Goal: Task Accomplishment & Management: Use online tool/utility

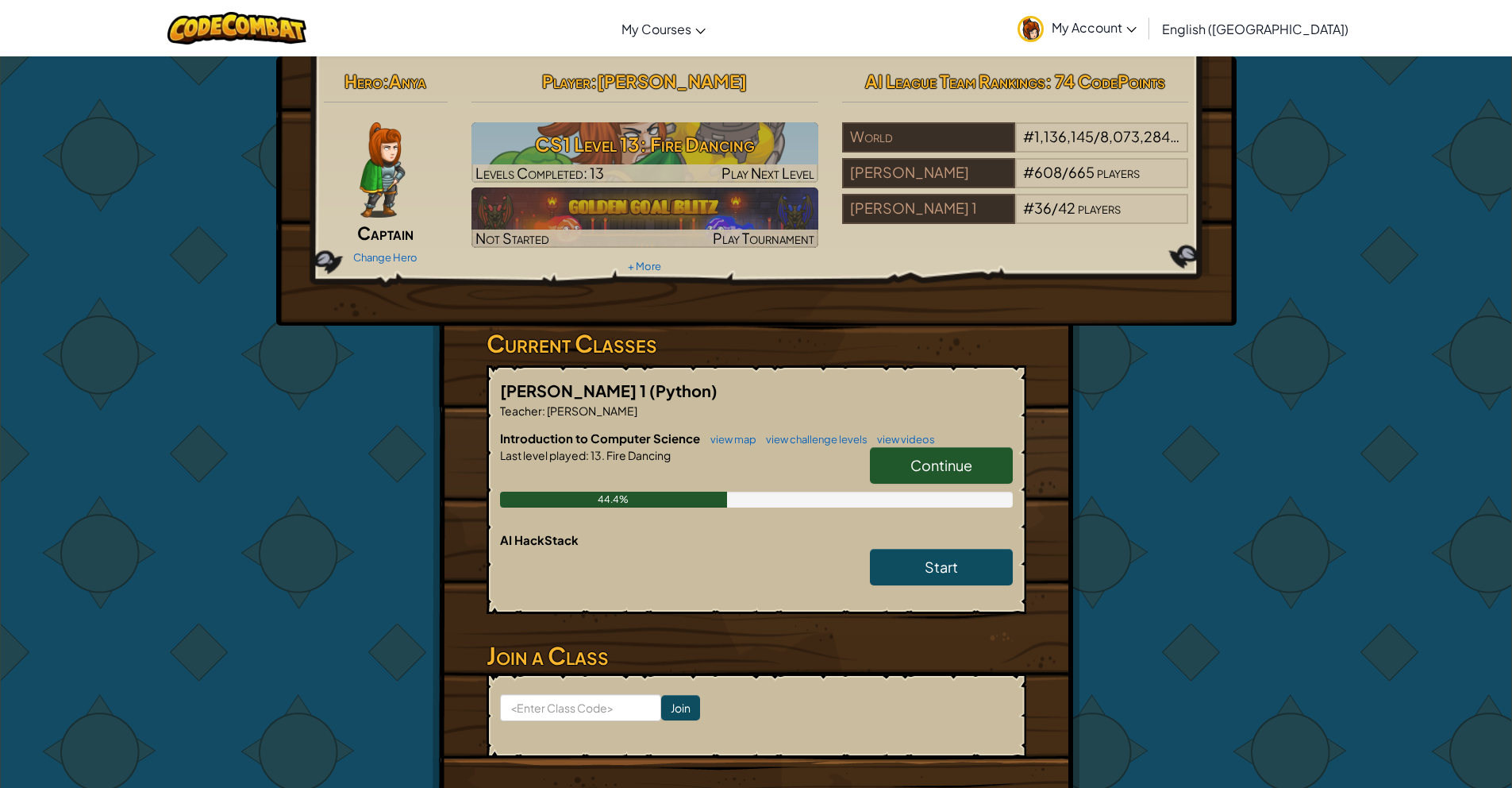
click at [959, 441] on h6 "Introduction to Computer Science view map view challenge levels view videos" at bounding box center [756, 438] width 512 height 18
click at [954, 451] on link "Continue" at bounding box center [942, 465] width 143 height 37
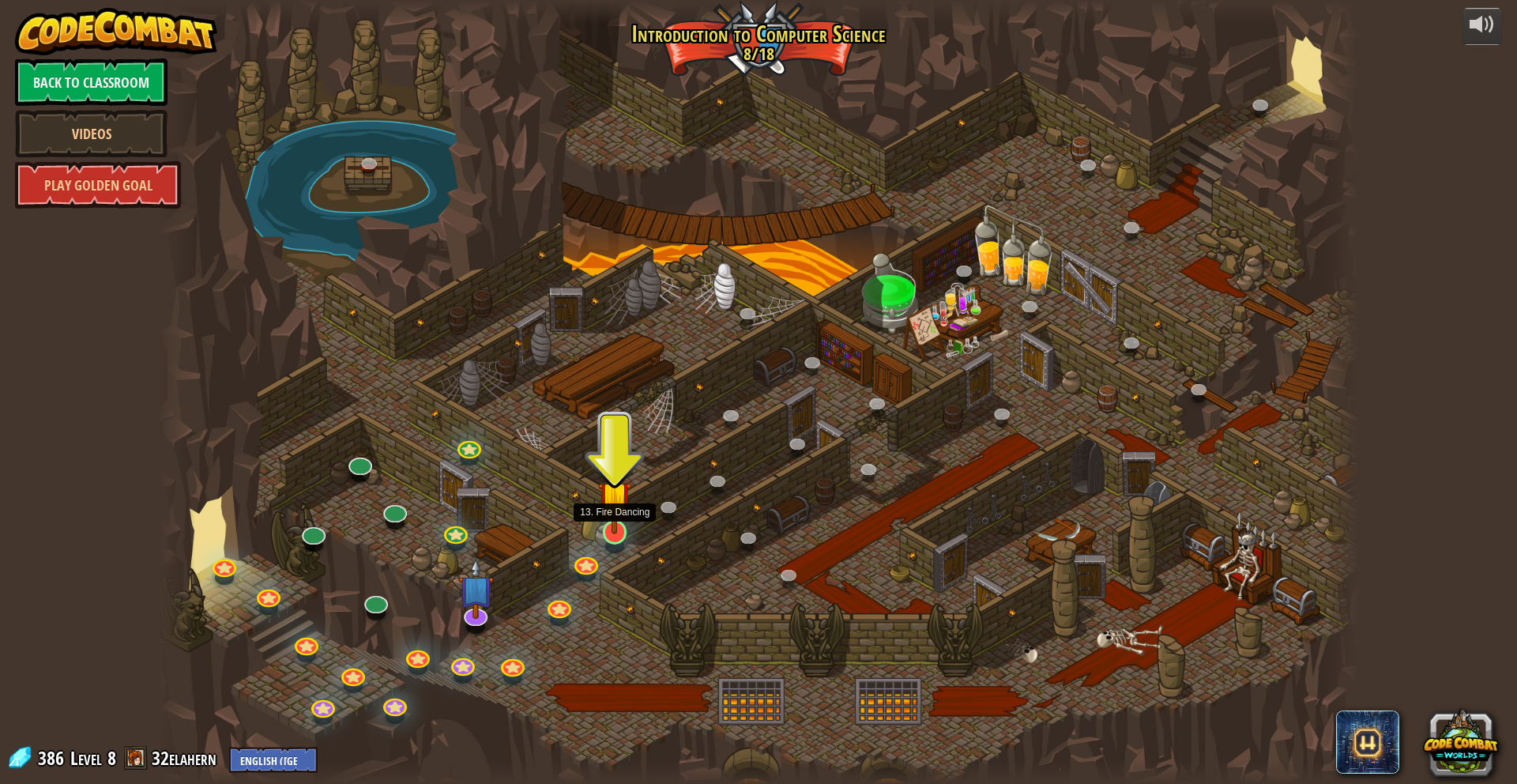
click at [601, 519] on img at bounding box center [614, 497] width 32 height 75
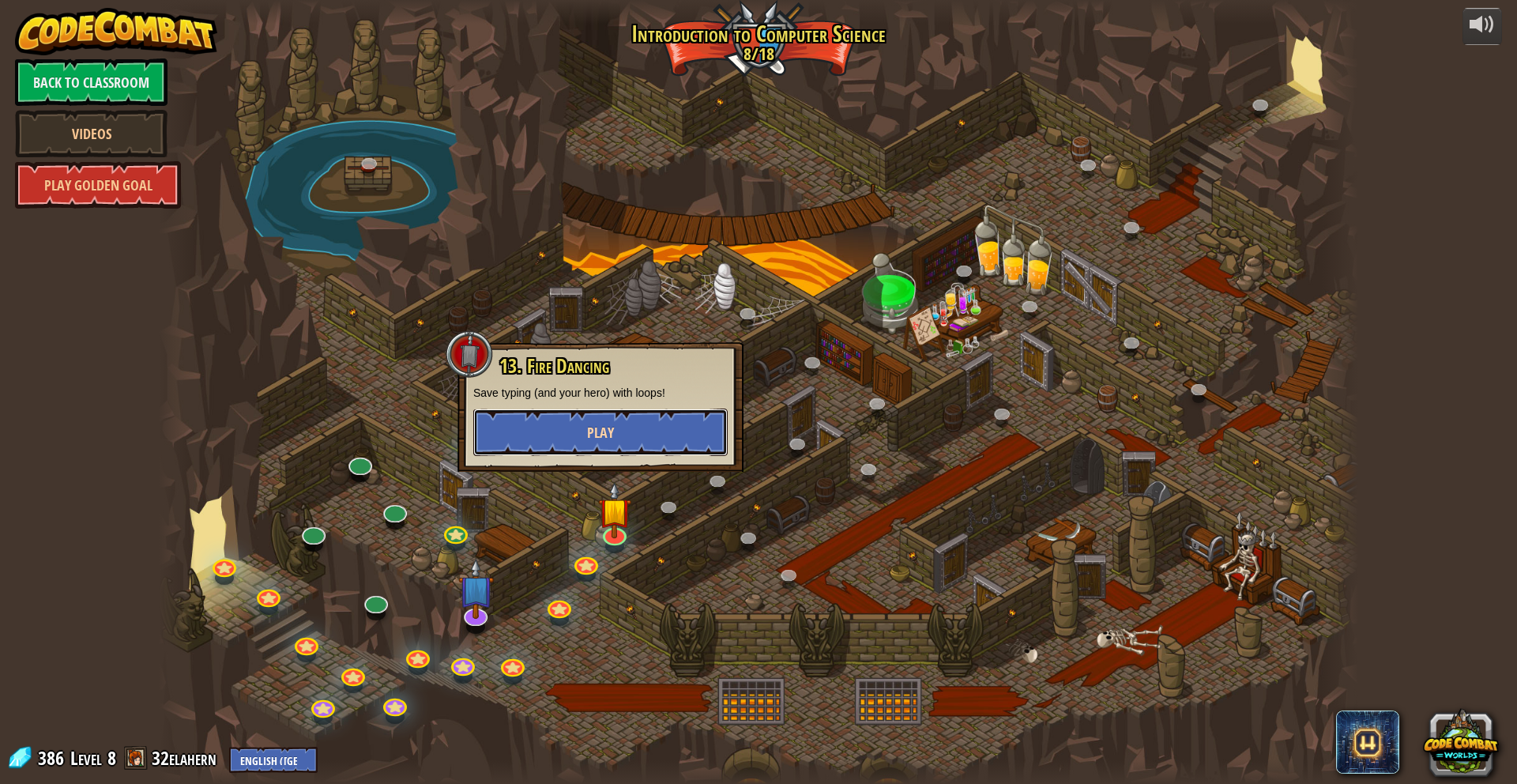
click at [604, 440] on span "Play" at bounding box center [601, 432] width 27 height 19
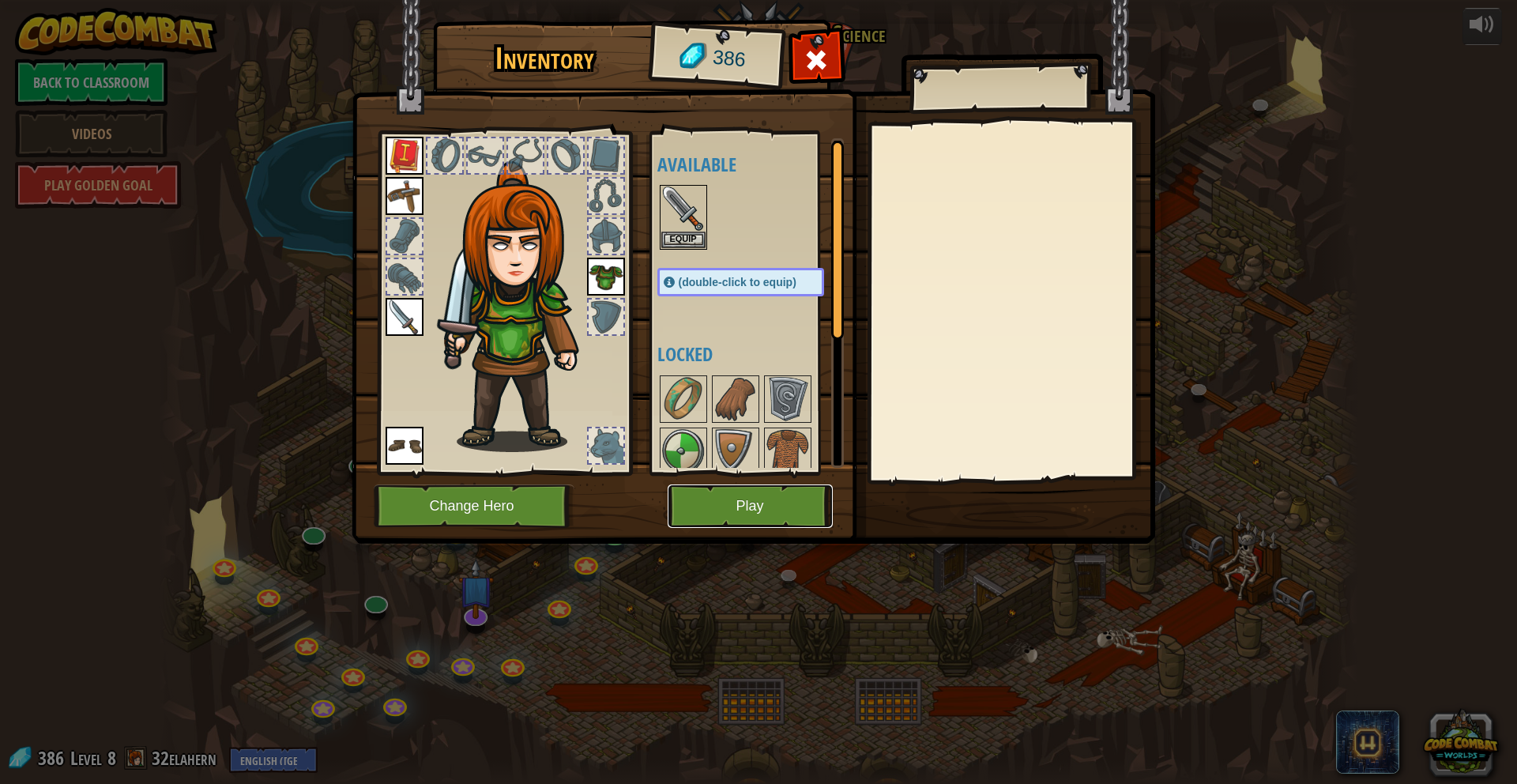
click at [723, 509] on button "Play" at bounding box center [750, 506] width 165 height 43
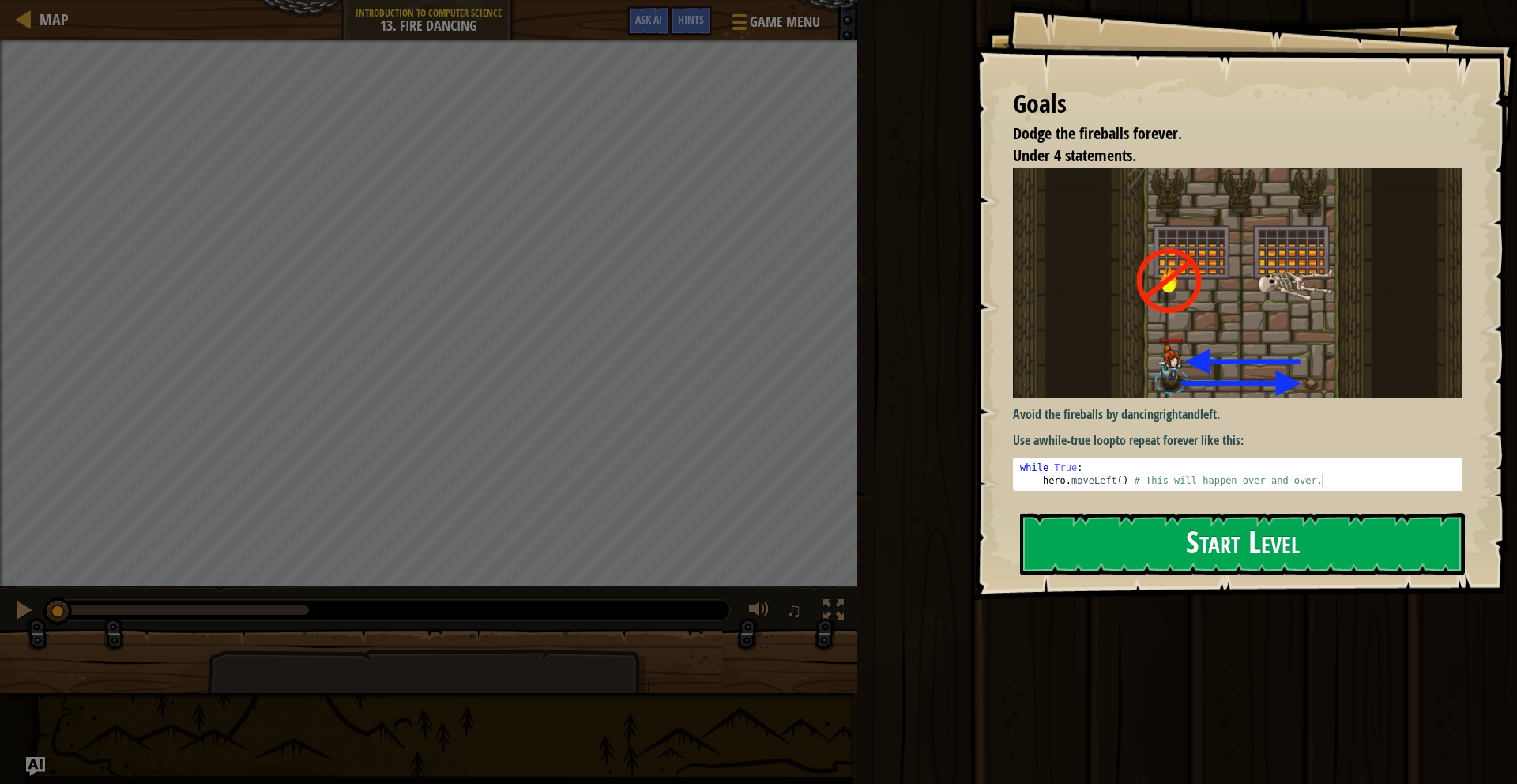
click at [1058, 326] on div "Goals Dodge the fireballs forever. Under 4 statements. Avoid the fireballs by d…" at bounding box center [1245, 299] width 544 height 600
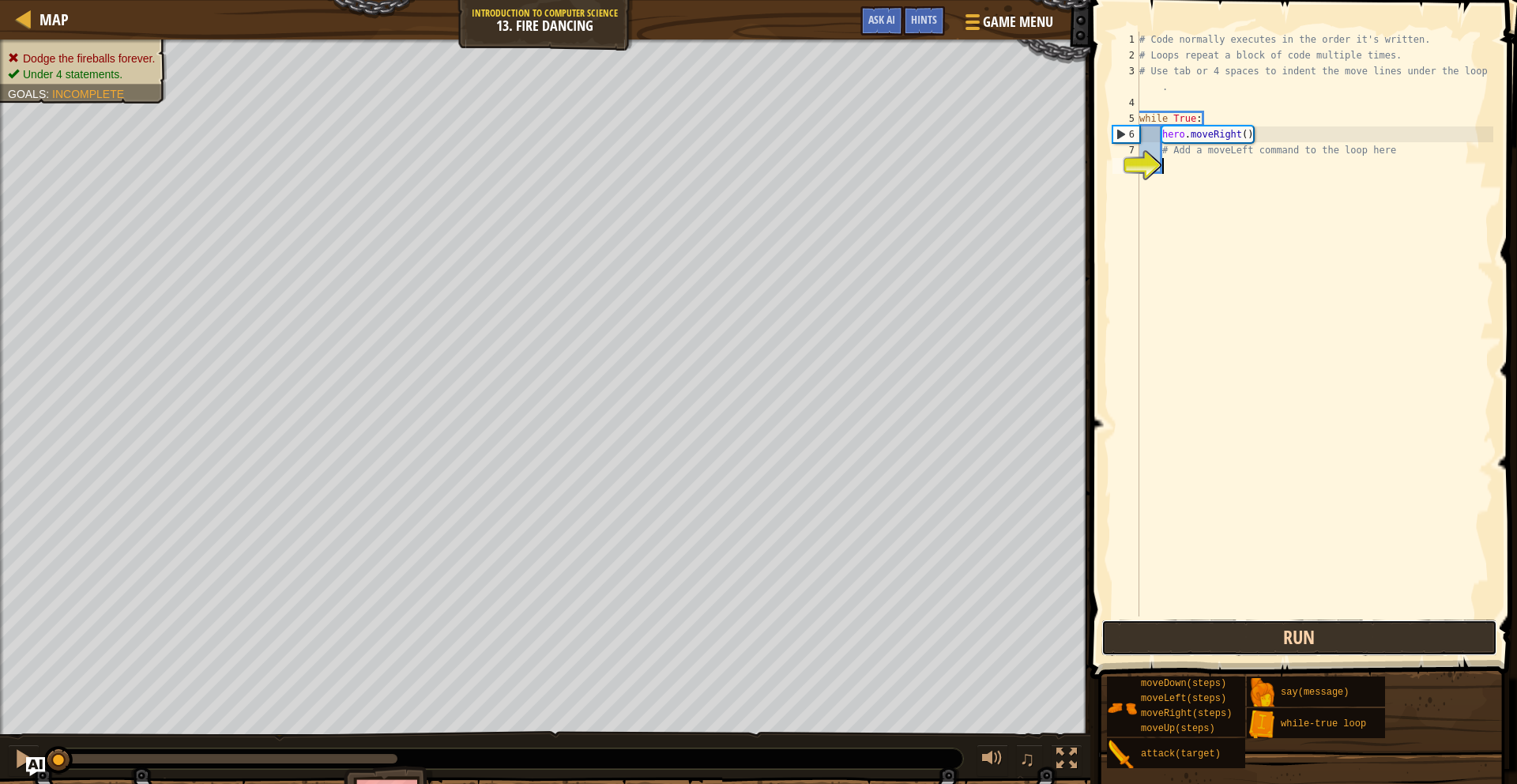
click at [1164, 634] on button "Run" at bounding box center [1300, 637] width 396 height 36
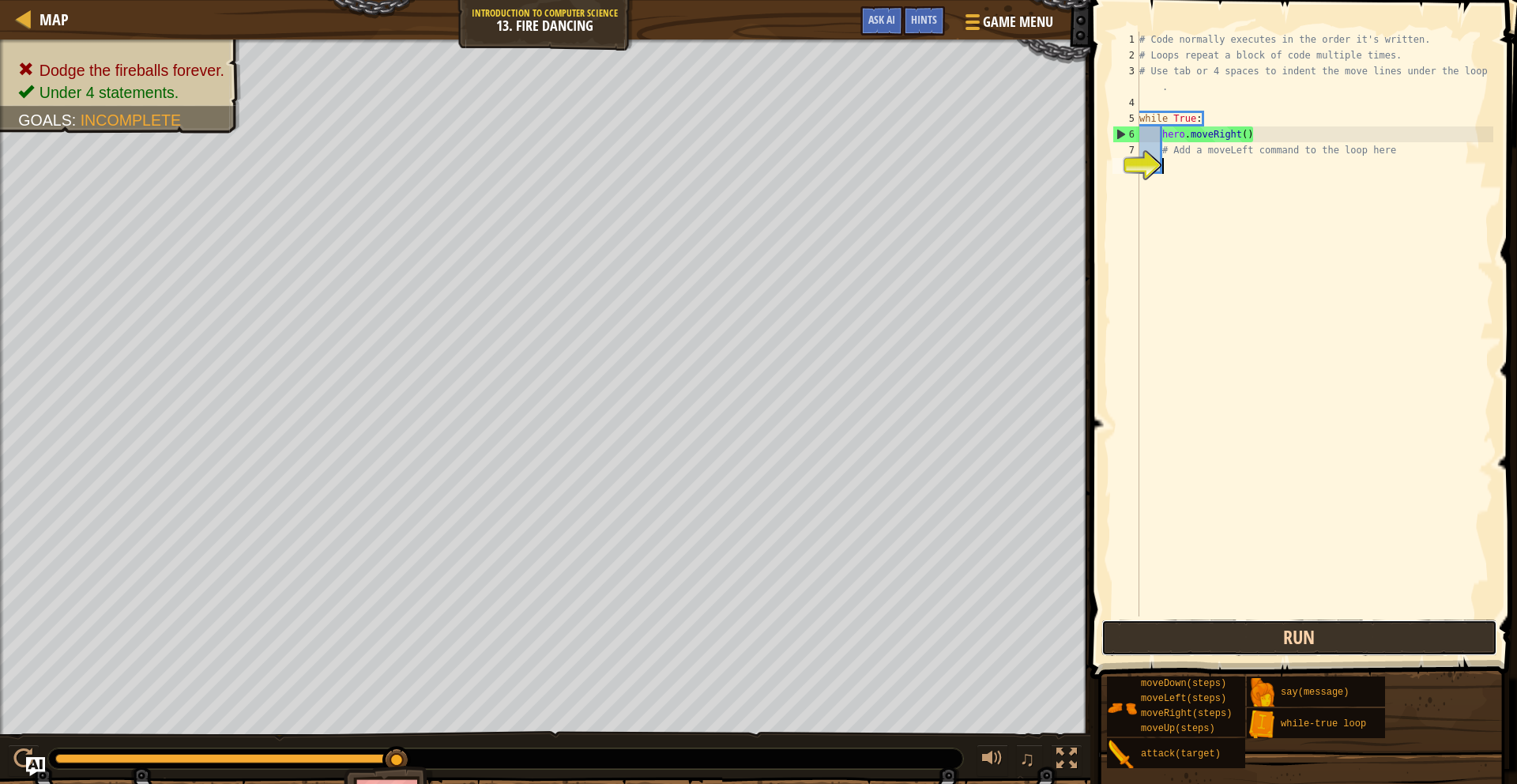
click at [1168, 636] on button "Run" at bounding box center [1300, 637] width 396 height 36
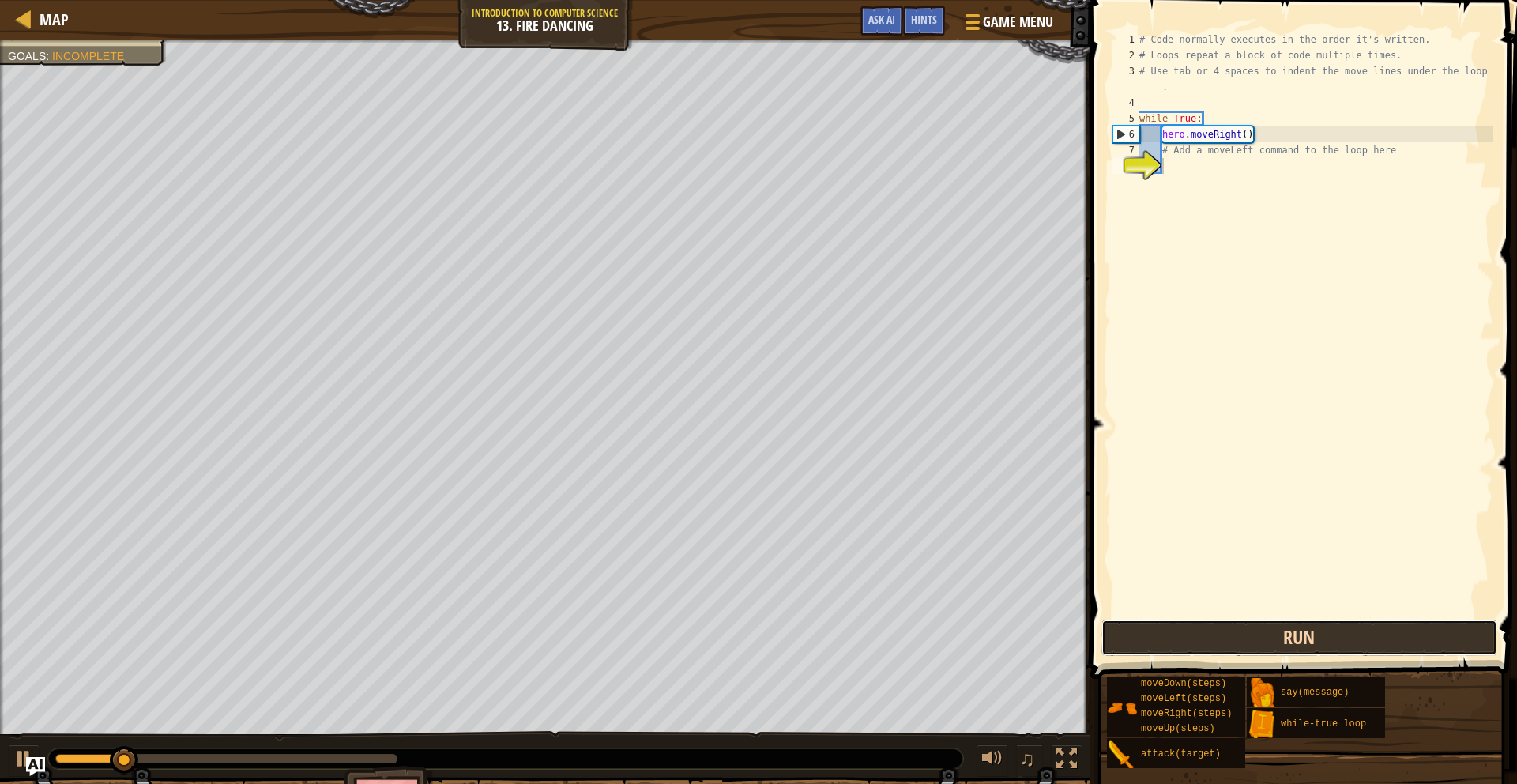
click at [1164, 636] on button "Run" at bounding box center [1300, 637] width 396 height 36
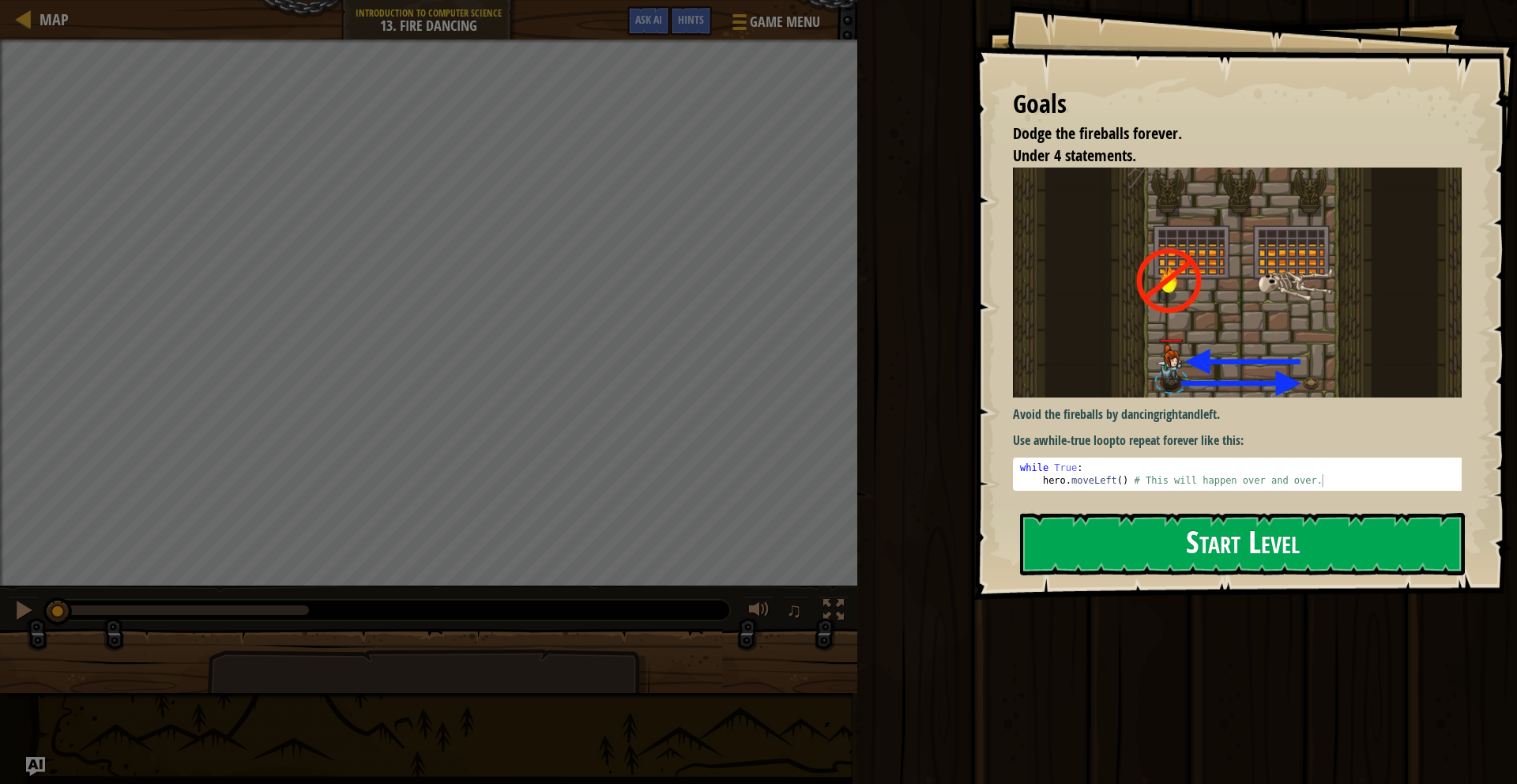
click at [1090, 353] on div "Goals Dodge the fireballs forever. Under 4 statements. Avoid the fireballs by d…" at bounding box center [1245, 299] width 544 height 600
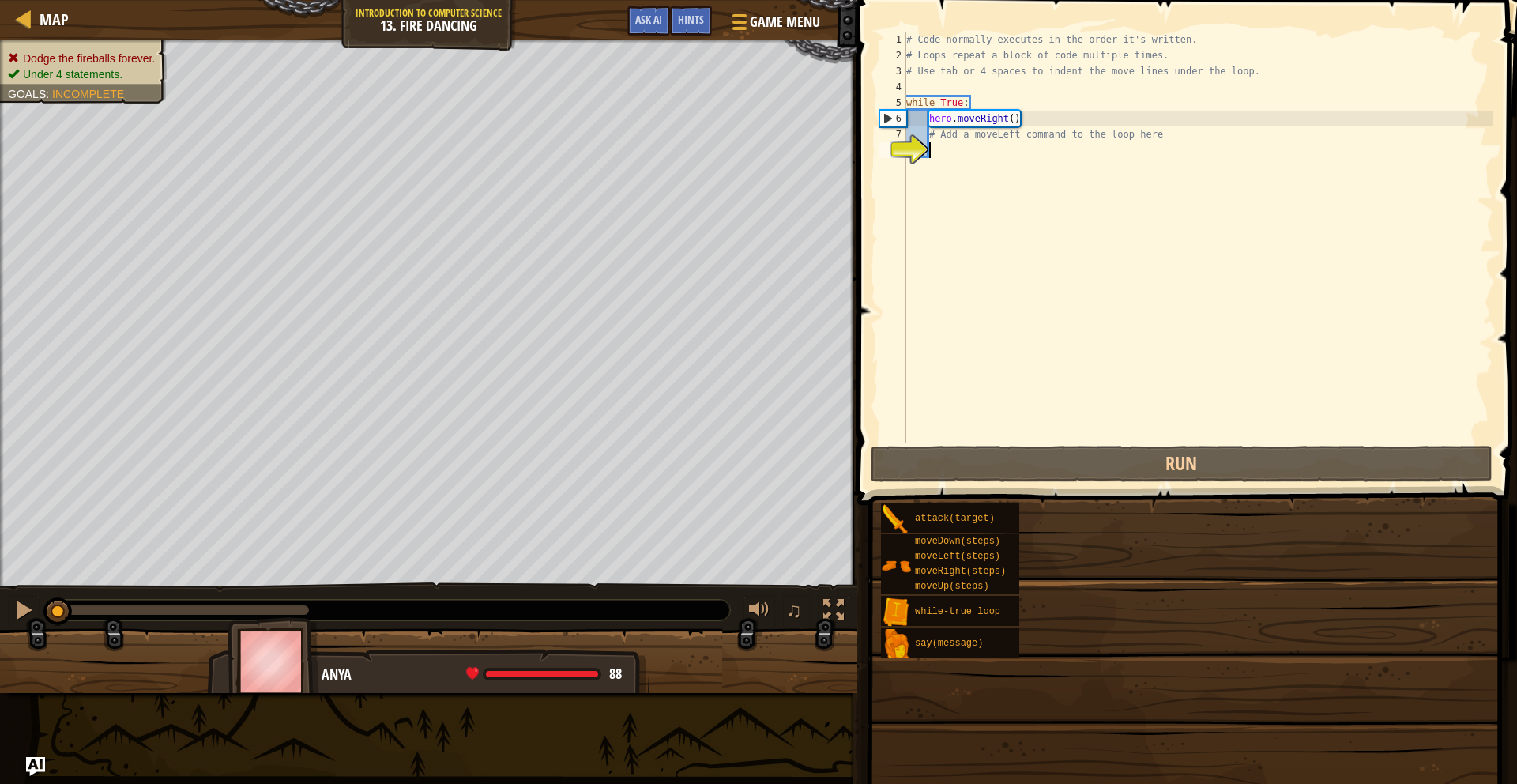
click at [1066, 535] on div "Goals Dodge the fireballs forever. Under 4 statements. Avoid the fireballs by d…" at bounding box center [758, 392] width 1517 height 784
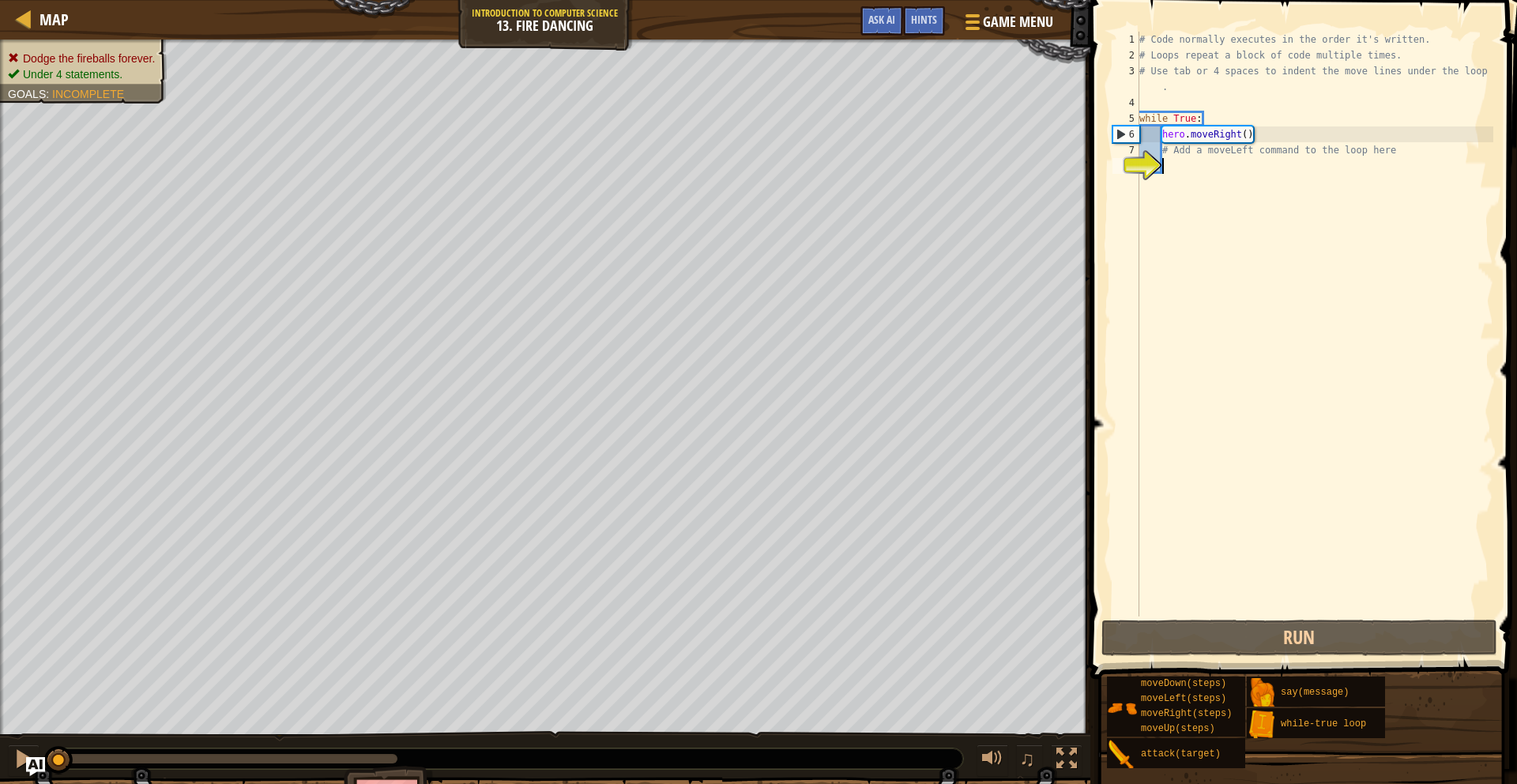
click at [1179, 167] on div "# Code normally executes in the order it's written. # Loops repeat a block of c…" at bounding box center [1315, 339] width 357 height 617
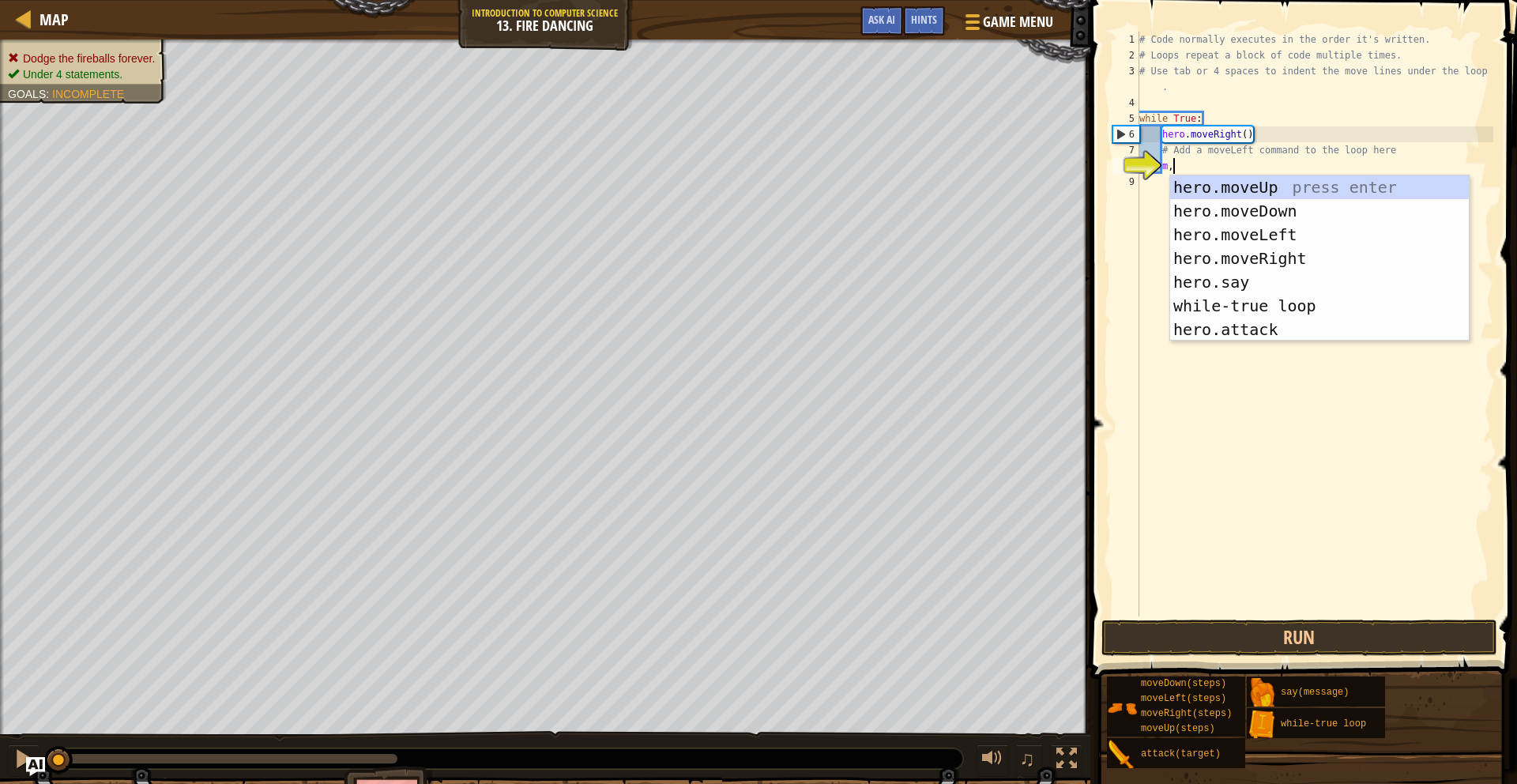
scroll to position [7, 2]
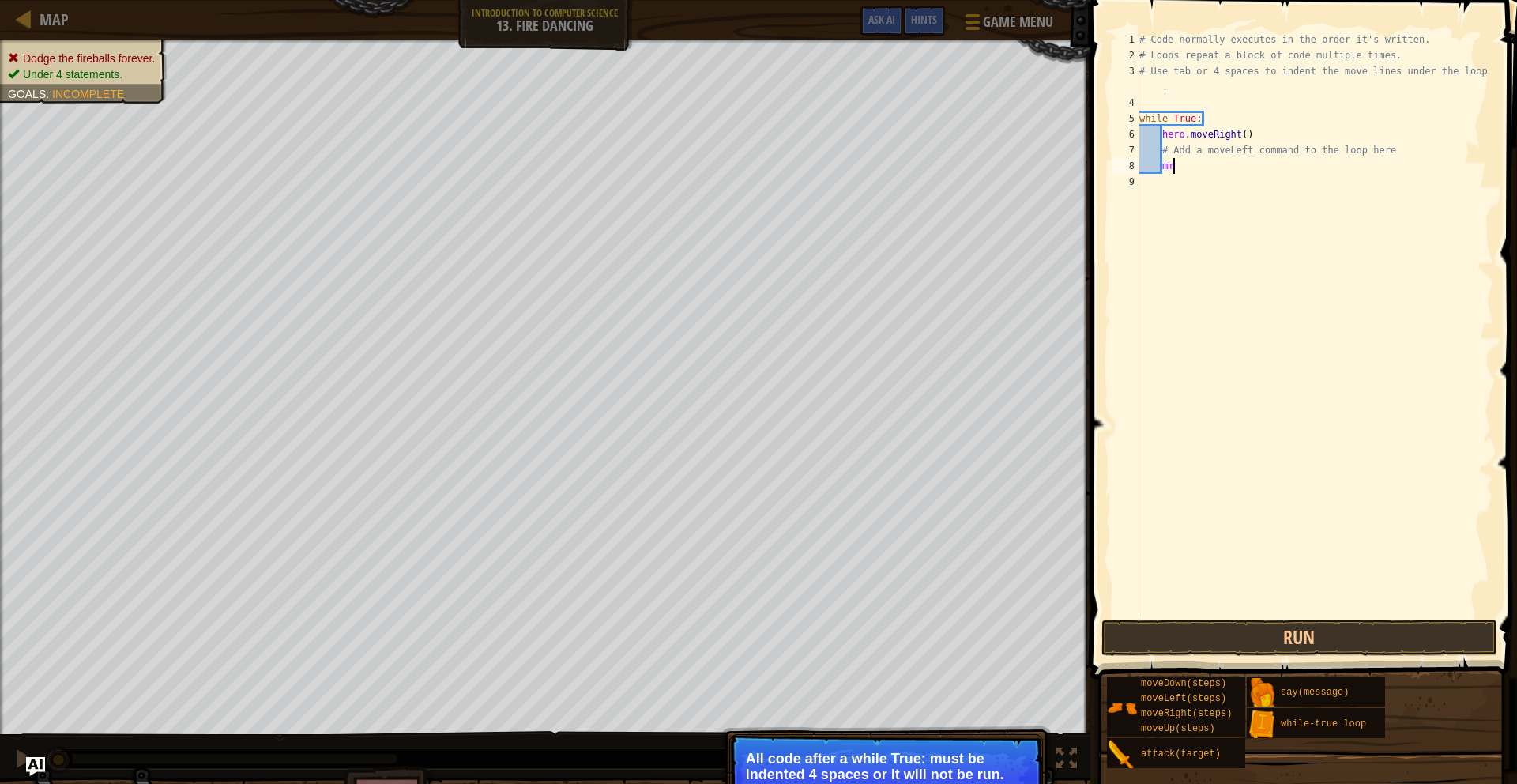
type textarea "m"
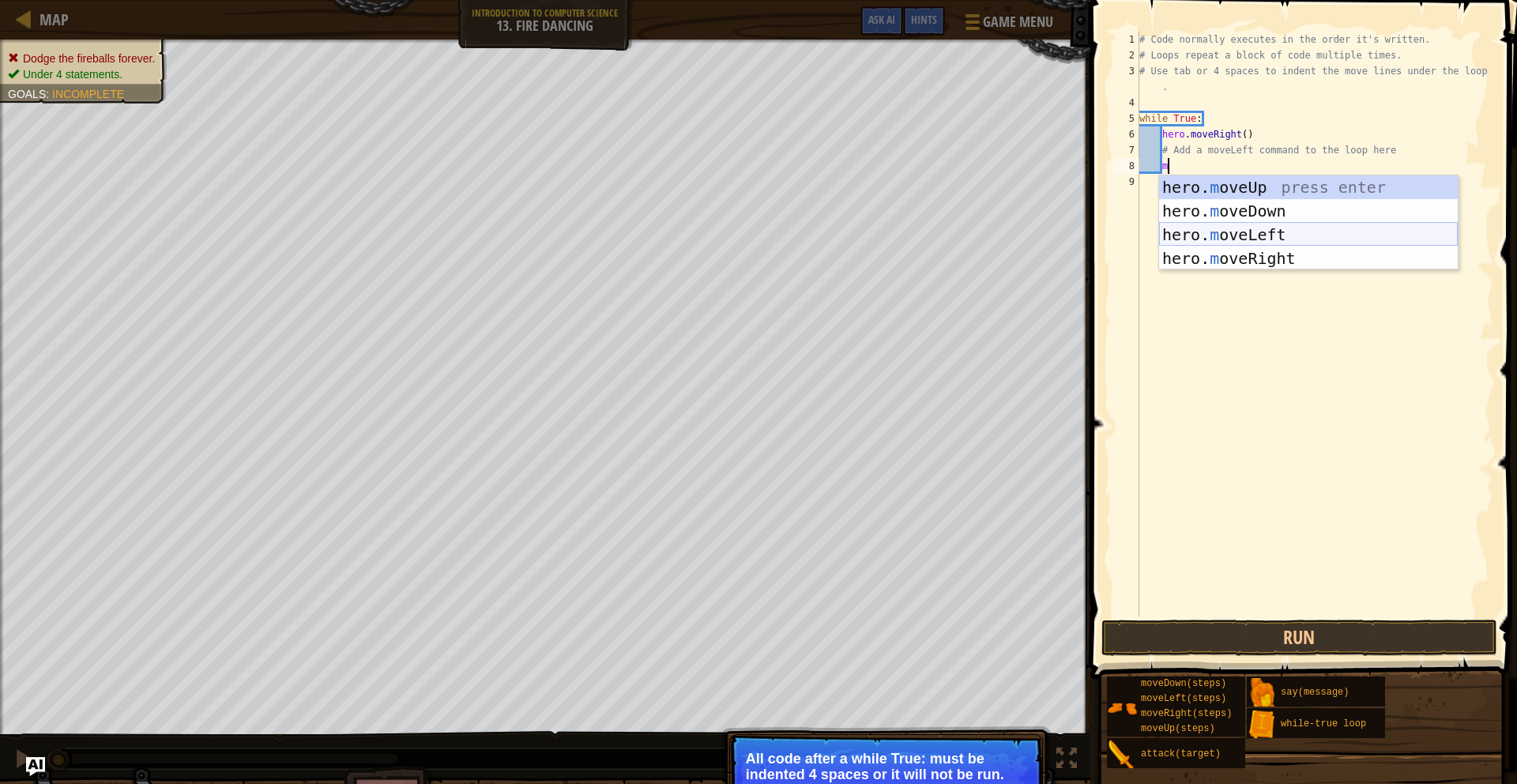
scroll to position [7, 1]
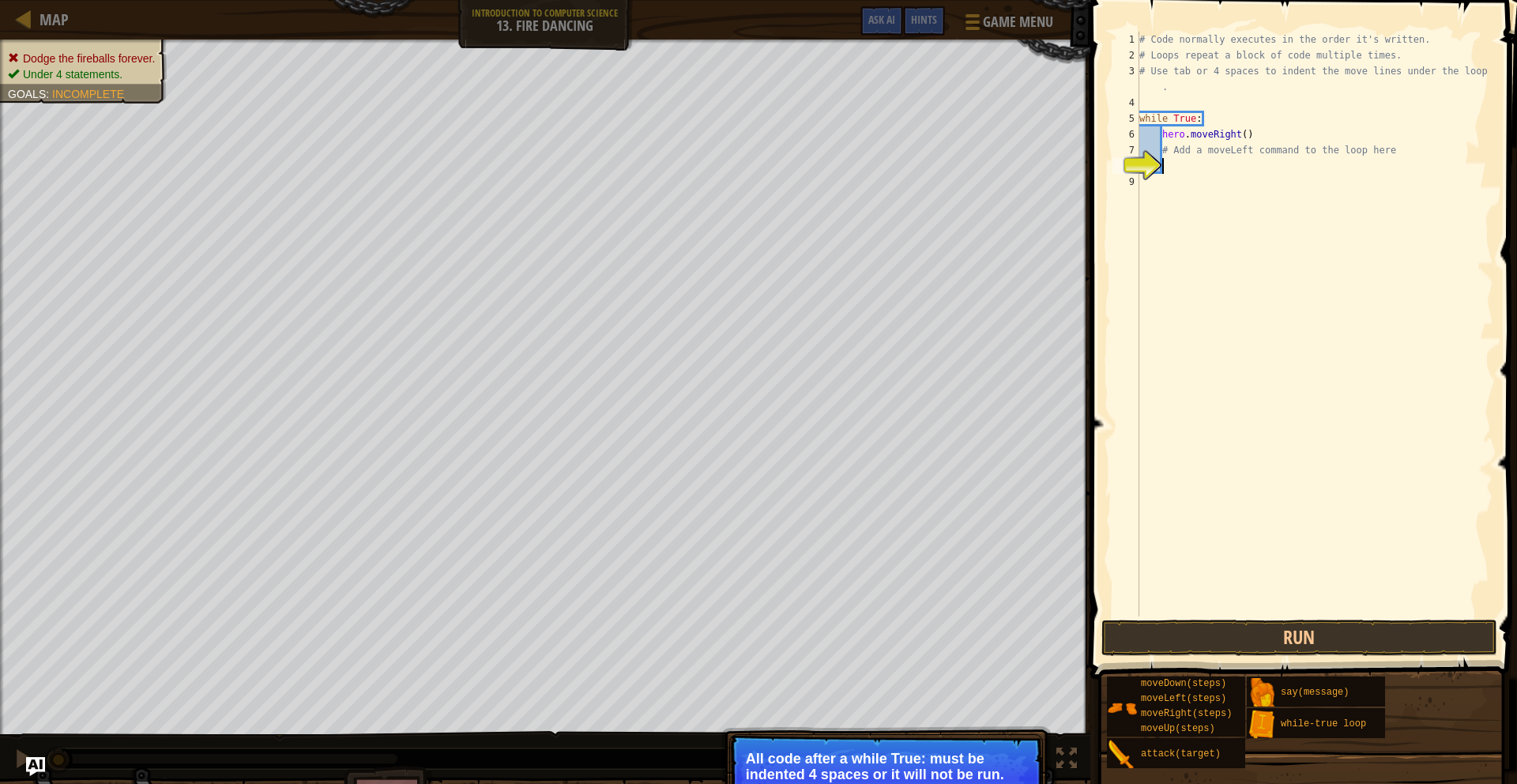
type textarea "h"
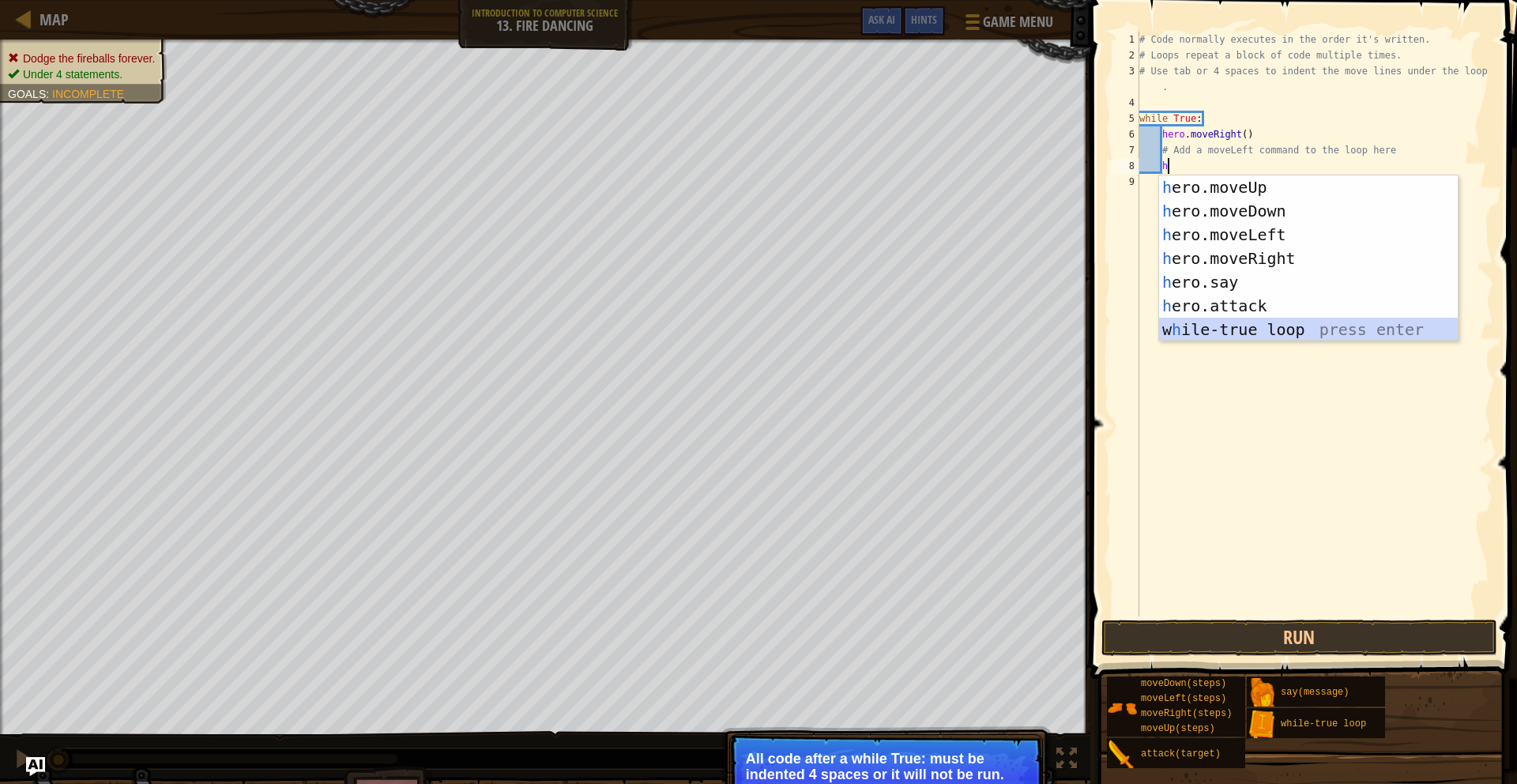
click at [1316, 336] on div "h ero.moveUp press enter h ero.moveDown press enter h ero.moveLeft press enter …" at bounding box center [1308, 282] width 299 height 213
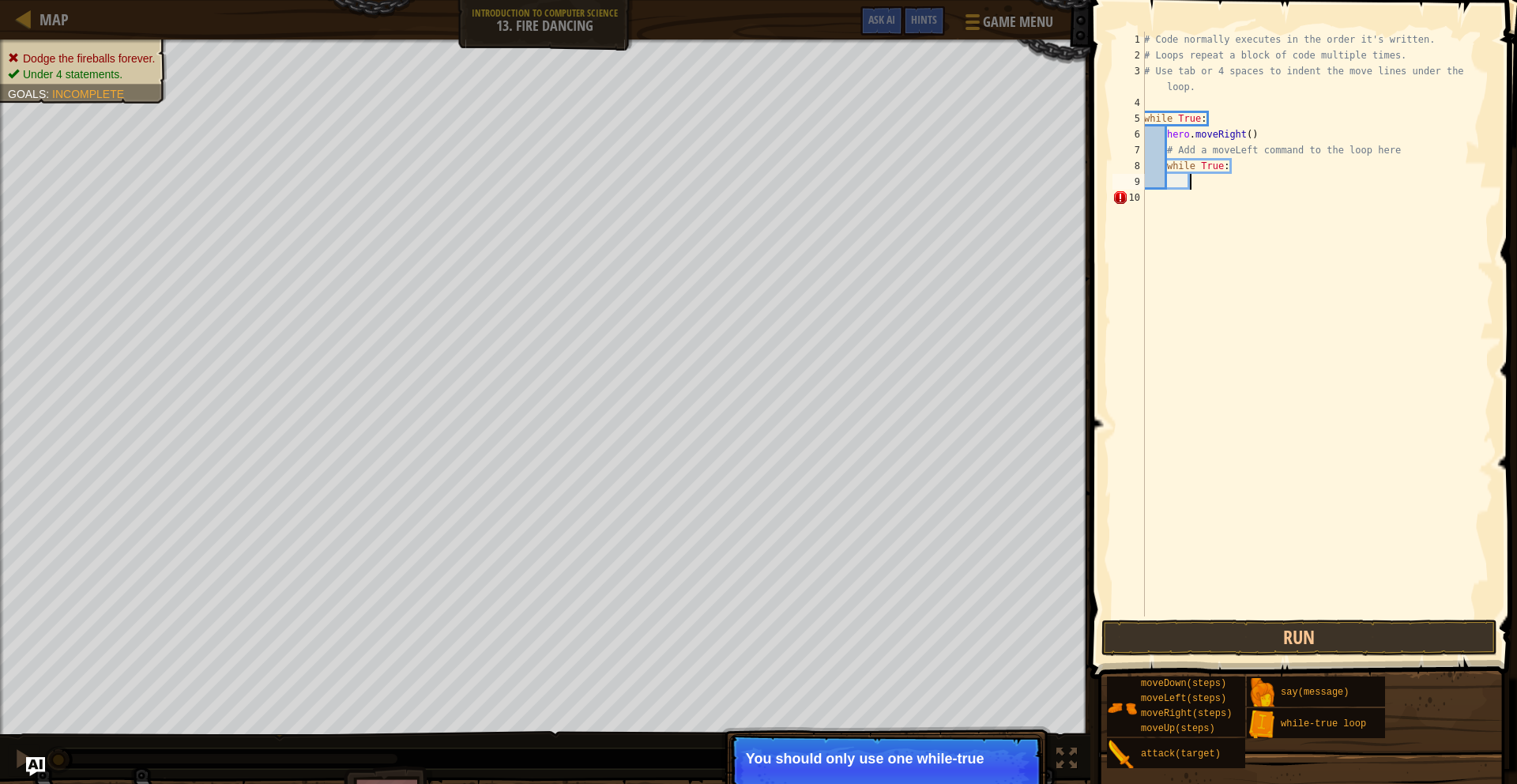
click at [1227, 185] on div "# Code normally executes in the order it's written. # Loops repeat a block of c…" at bounding box center [1317, 339] width 353 height 617
click at [1206, 211] on div "# Code normally executes in the order it's written. # Loops repeat a block of c…" at bounding box center [1317, 339] width 353 height 617
click at [1203, 190] on div "# Code normally executes in the order it's written. # Loops repeat a block of c…" at bounding box center [1317, 339] width 353 height 617
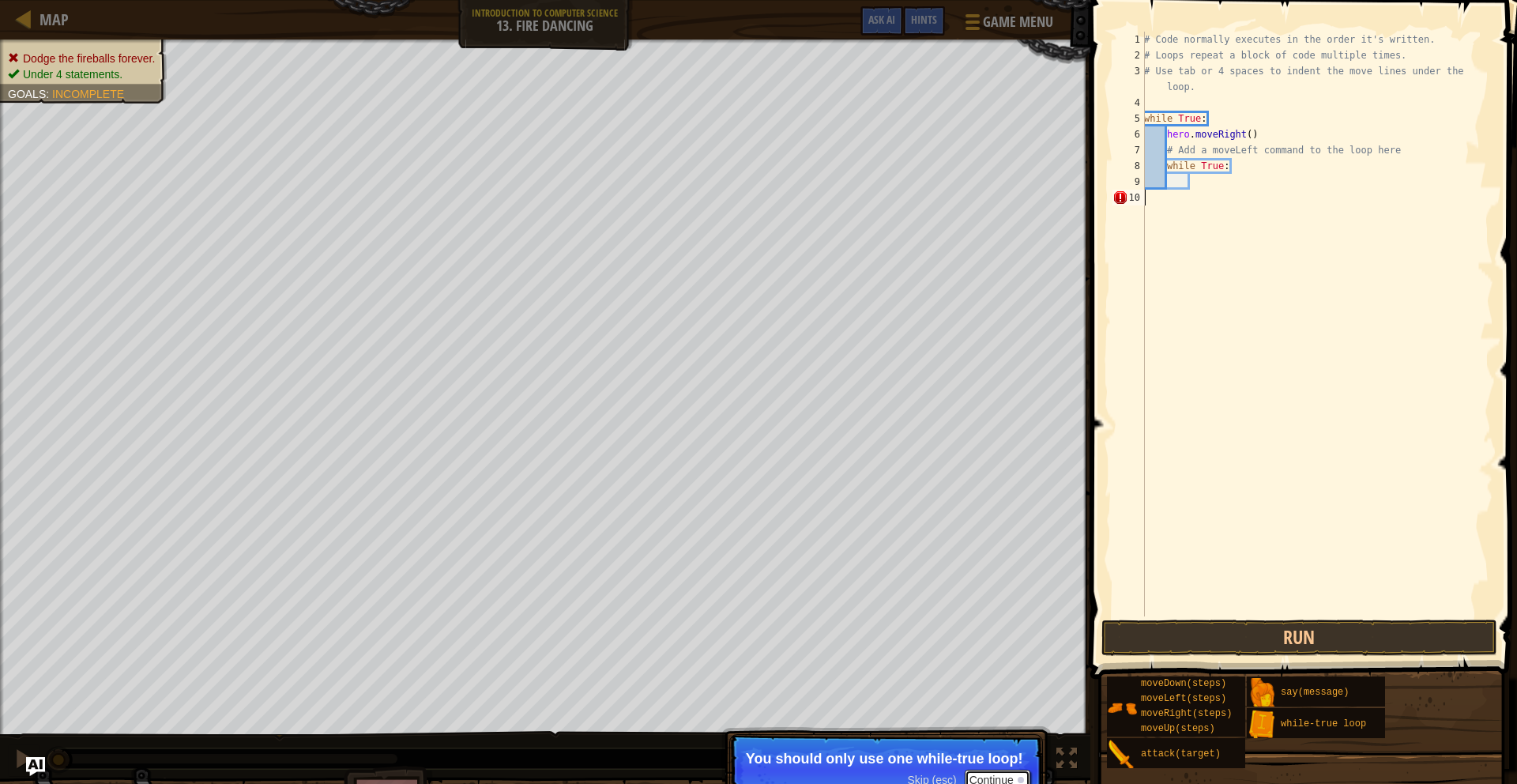
click at [1023, 781] on div at bounding box center [1020, 779] width 6 height 6
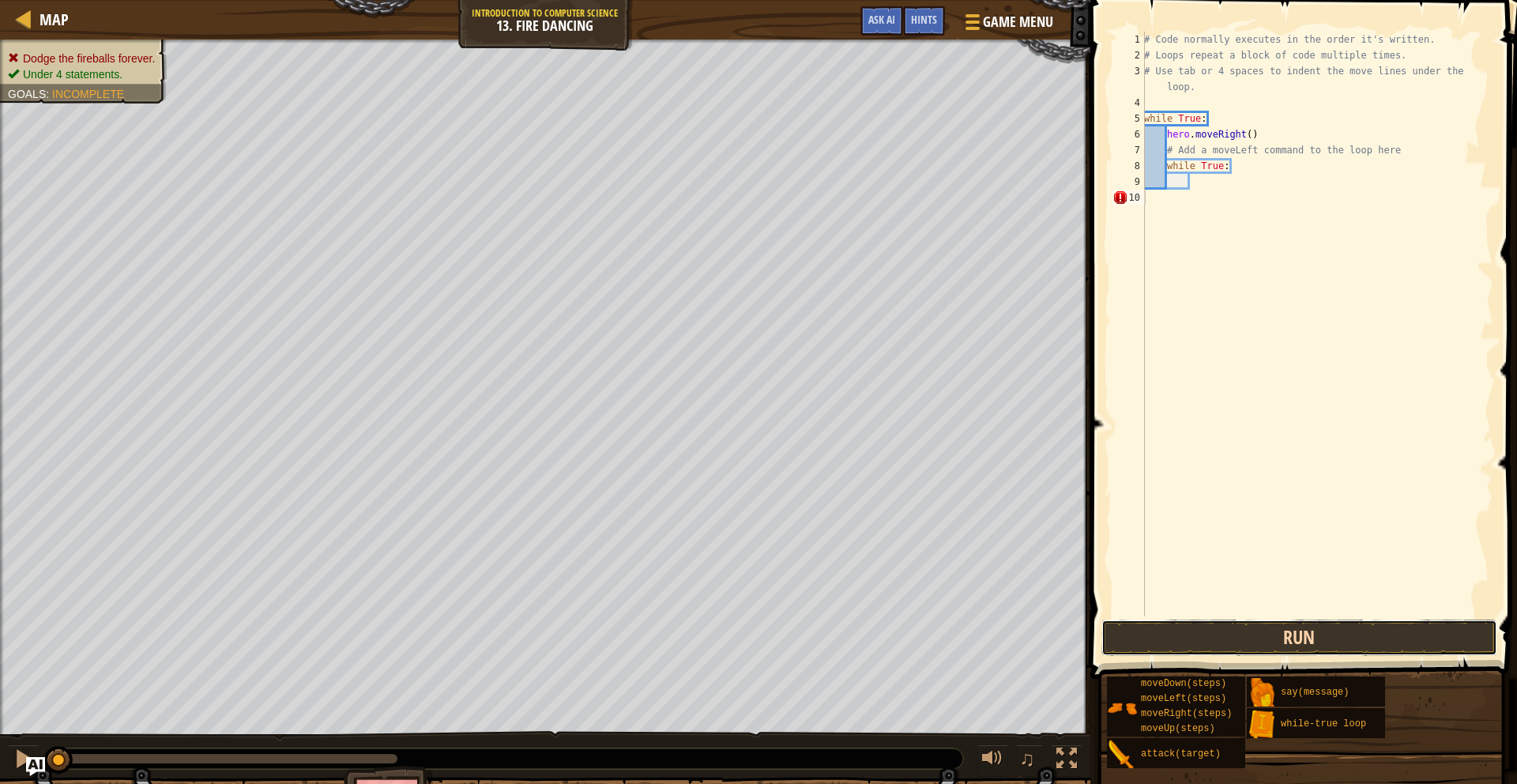
click at [1134, 633] on button "Run" at bounding box center [1300, 637] width 396 height 36
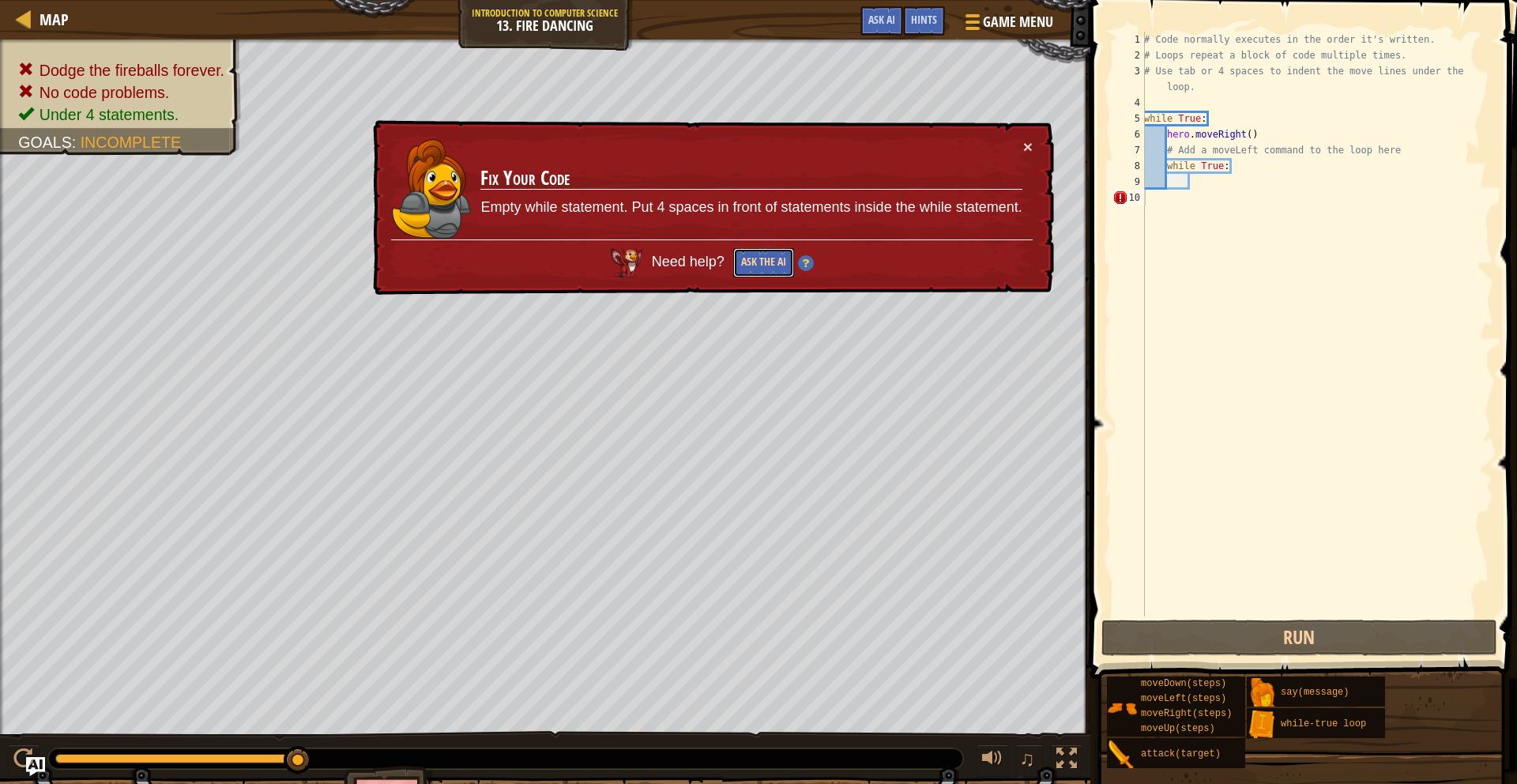
click at [756, 257] on button "Ask the AI" at bounding box center [764, 262] width 61 height 30
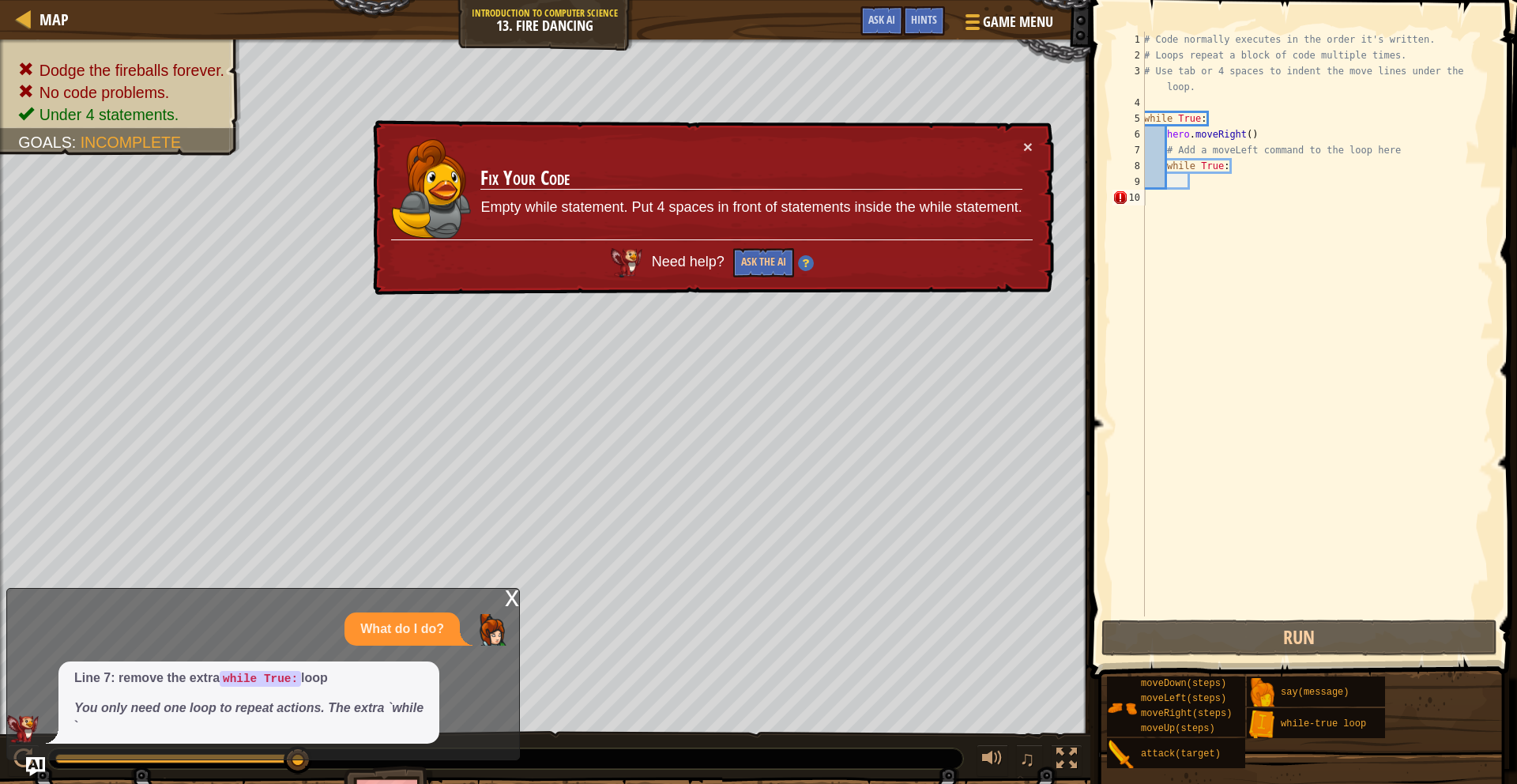
click at [705, 263] on span "Need help?" at bounding box center [690, 261] width 77 height 16
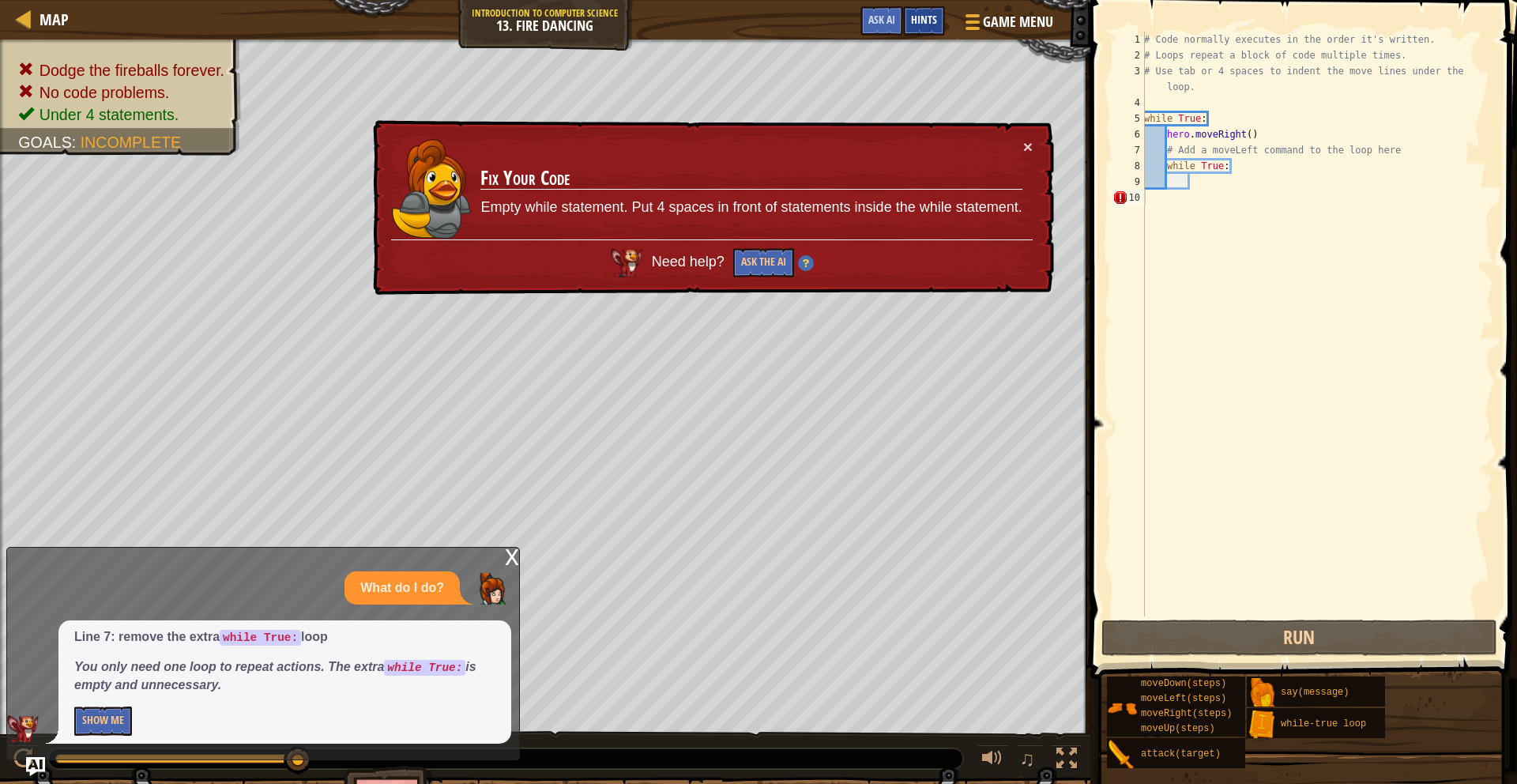
click at [926, 14] on span "Hints" at bounding box center [924, 19] width 26 height 15
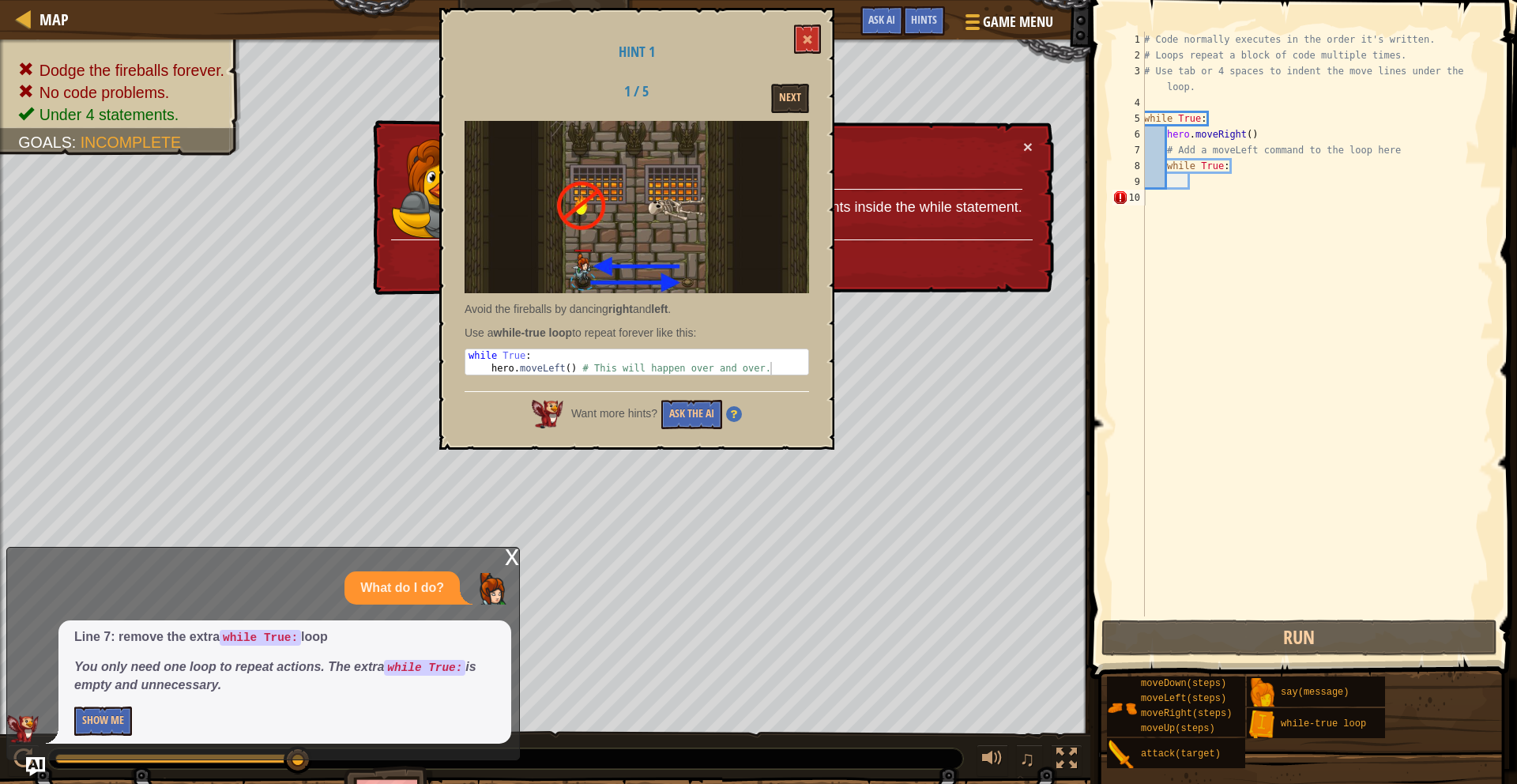
click at [750, 439] on div "Hint 1 1 / 5 Next Avoid the fireballs by dancing right and left . Use a while-t…" at bounding box center [636, 228] width 395 height 441
click at [805, 43] on button at bounding box center [808, 39] width 27 height 30
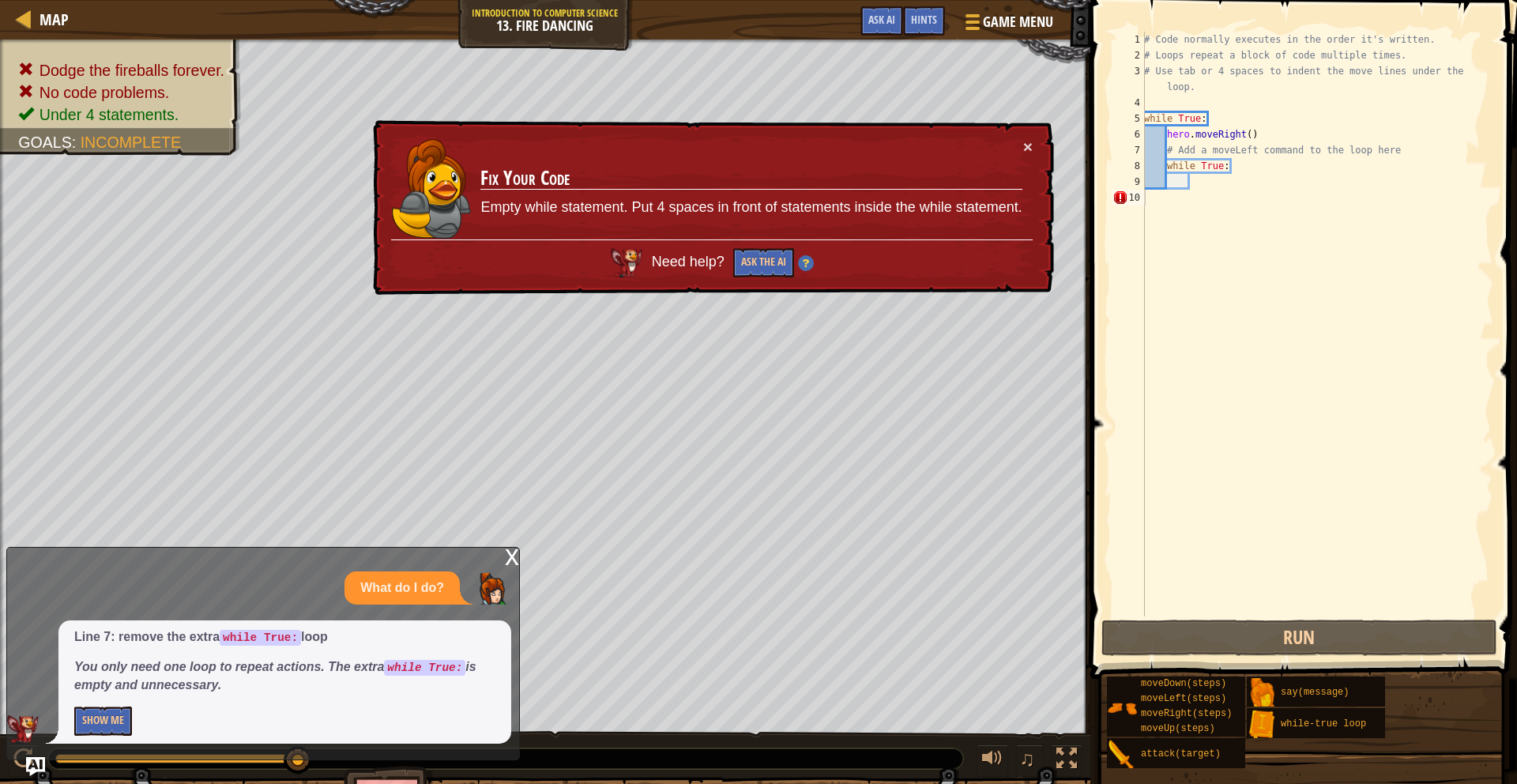
click at [1240, 166] on div "# Code normally executes in the order it's written. # Loops repeat a block of c…" at bounding box center [1317, 339] width 353 height 617
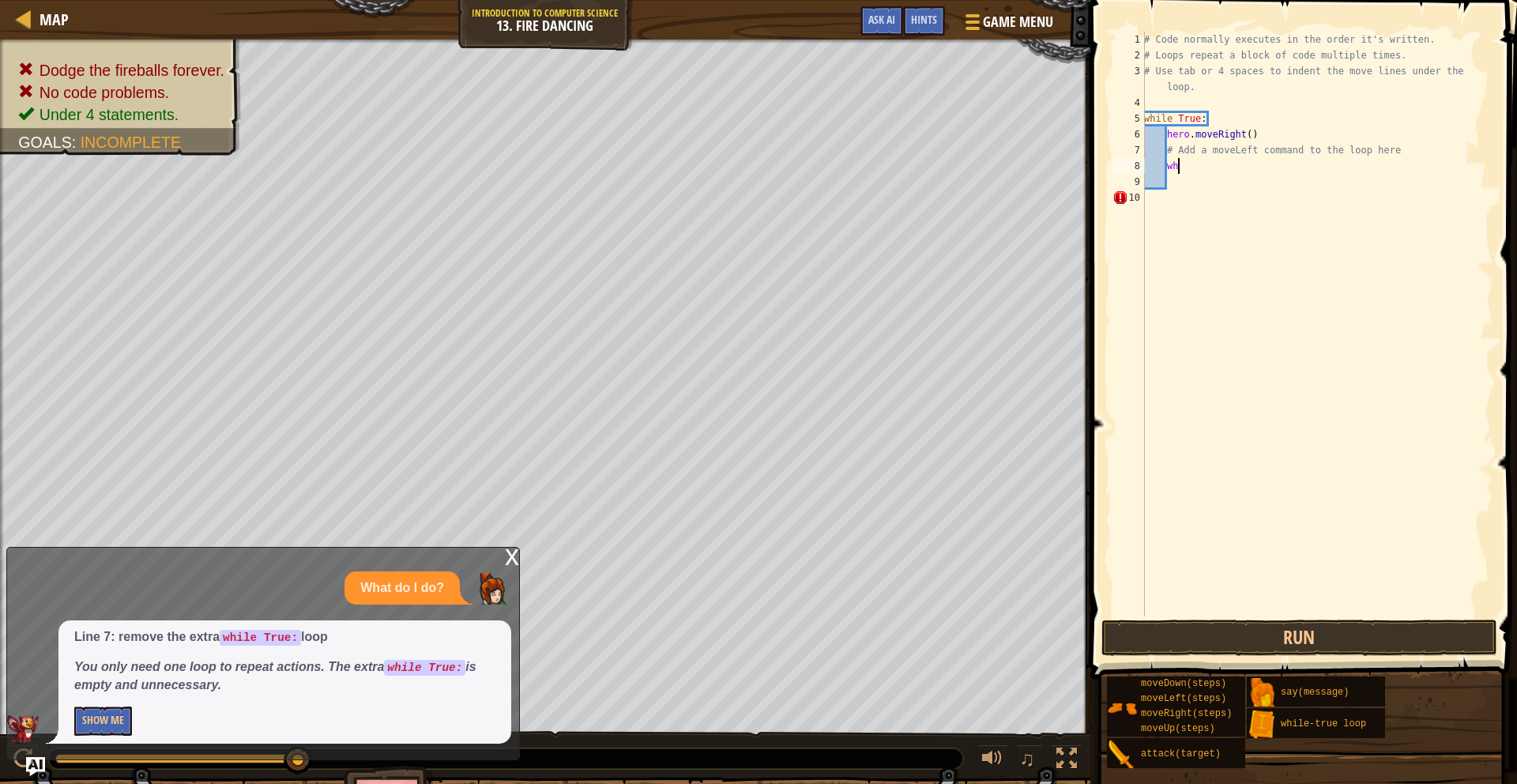
type textarea "w"
type textarea "m"
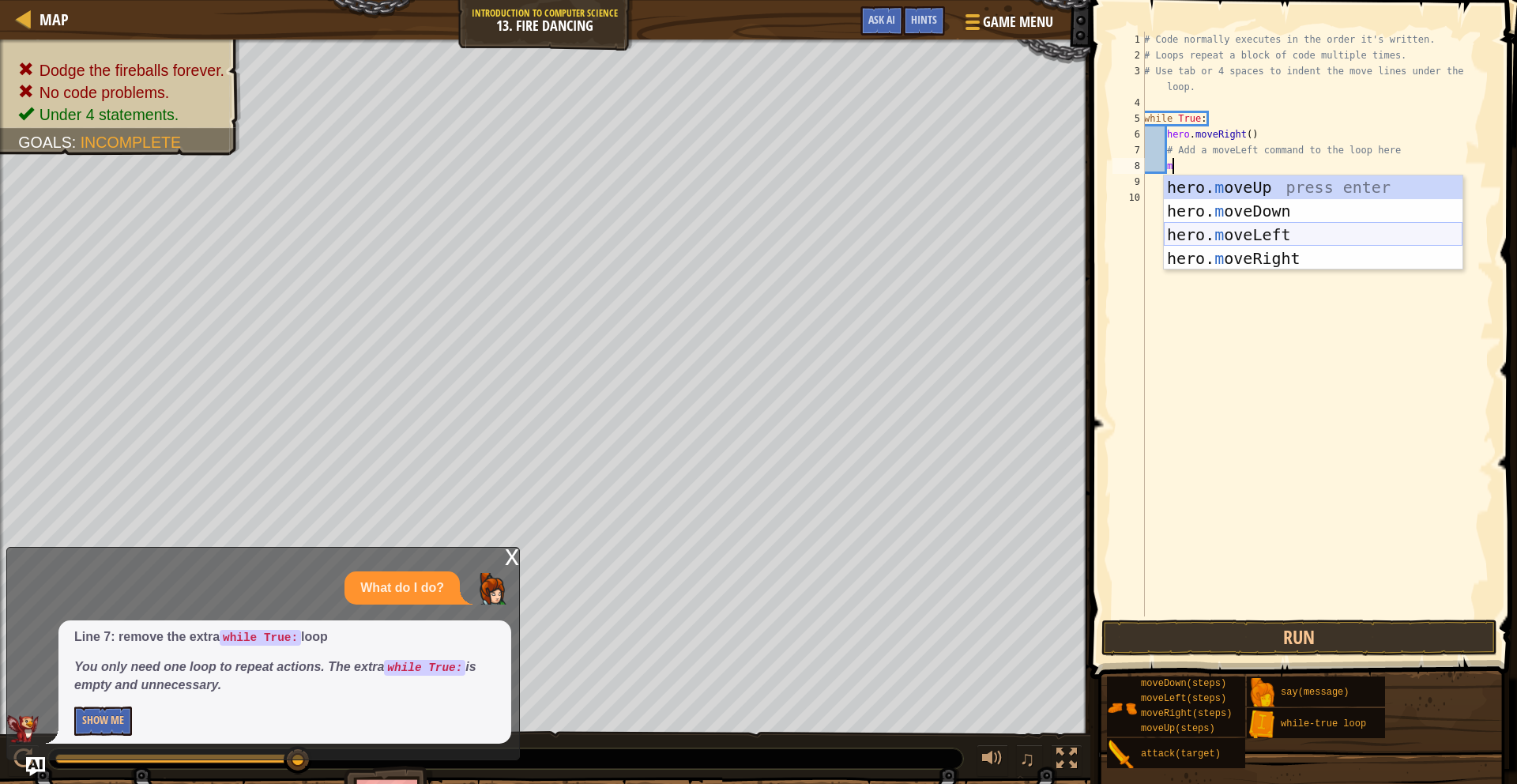
click at [1247, 230] on div "hero. m oveUp press enter hero. m oveDown press enter hero. m oveLeft press ent…" at bounding box center [1313, 246] width 299 height 142
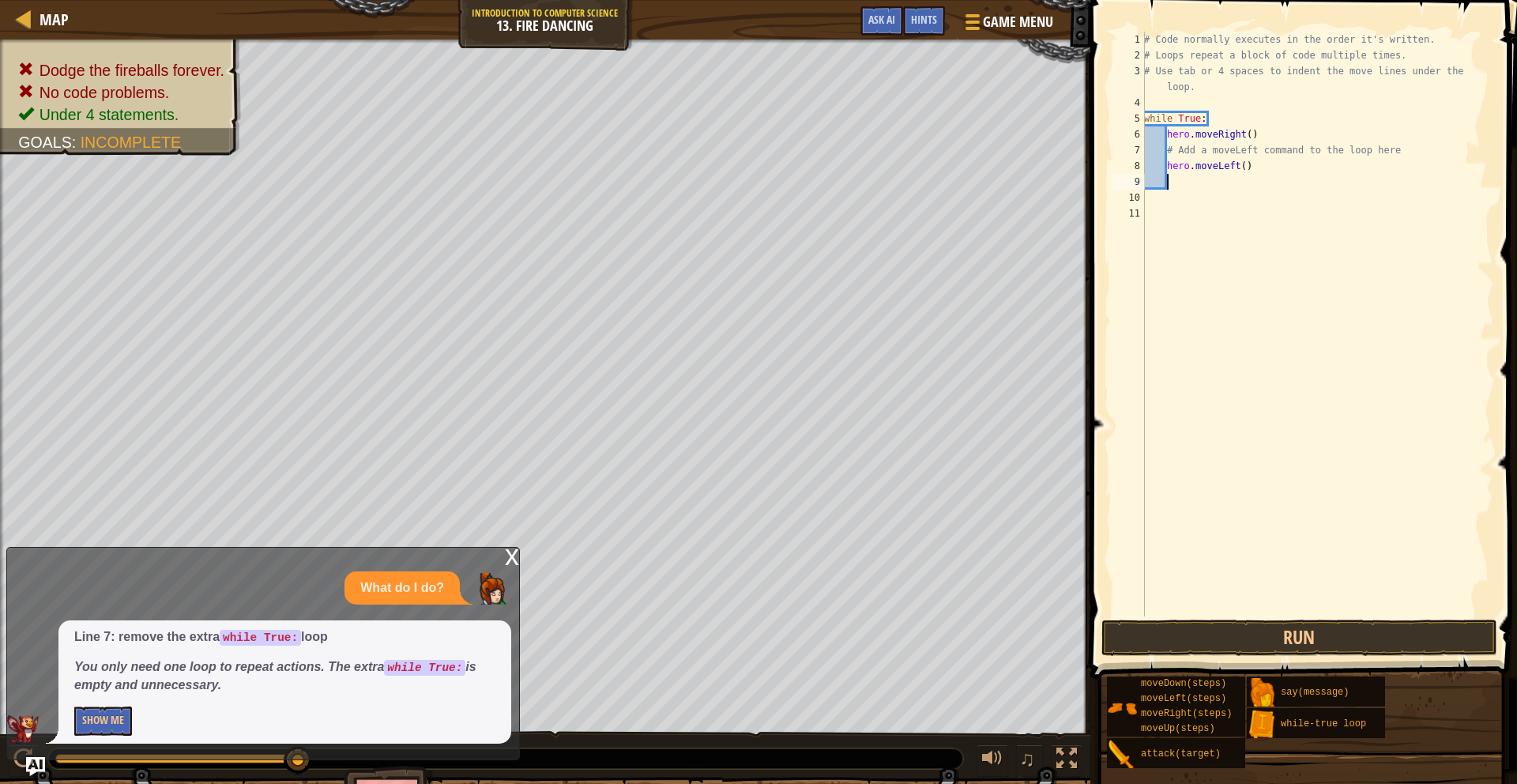
scroll to position [7, 1]
click at [1242, 640] on button "Run" at bounding box center [1300, 637] width 396 height 36
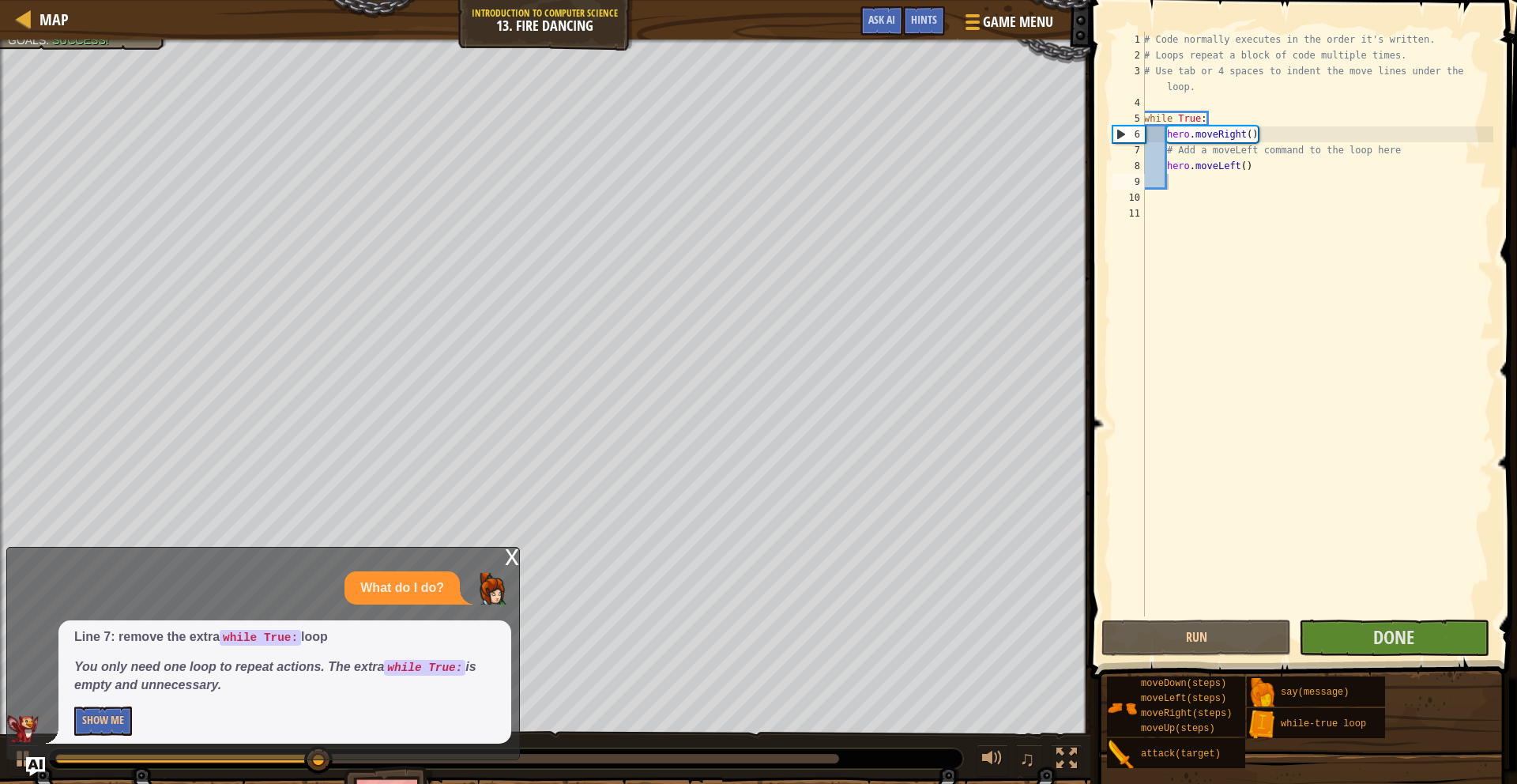
click at [499, 562] on div "x What do I do? Line 7: remove the extra while True: loop You only need one loo…" at bounding box center [262, 653] width 514 height 213
click at [513, 556] on div "x" at bounding box center [512, 555] width 14 height 16
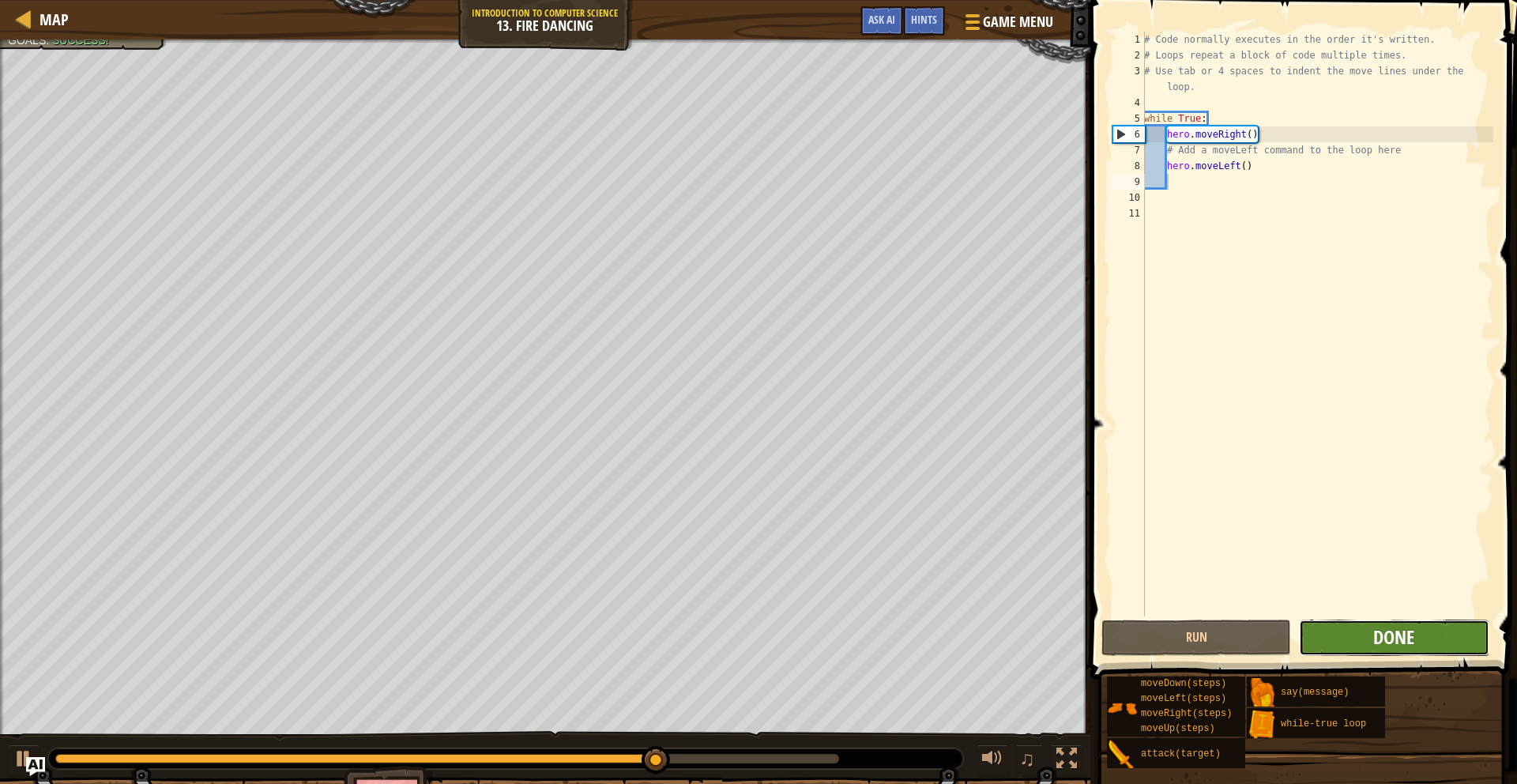
click at [1394, 640] on span "Done" at bounding box center [1393, 637] width 41 height 25
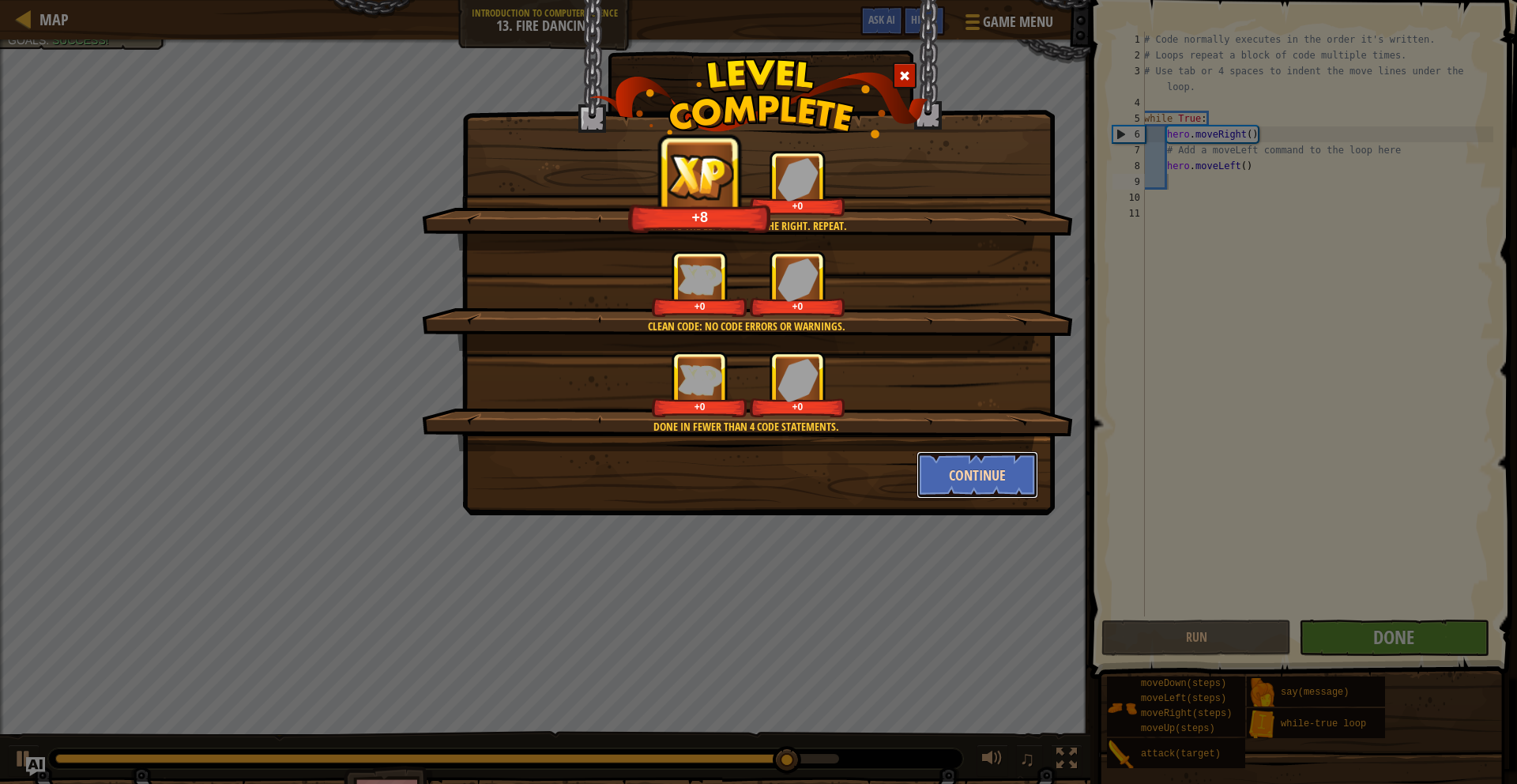
click at [988, 476] on button "Continue" at bounding box center [977, 474] width 123 height 47
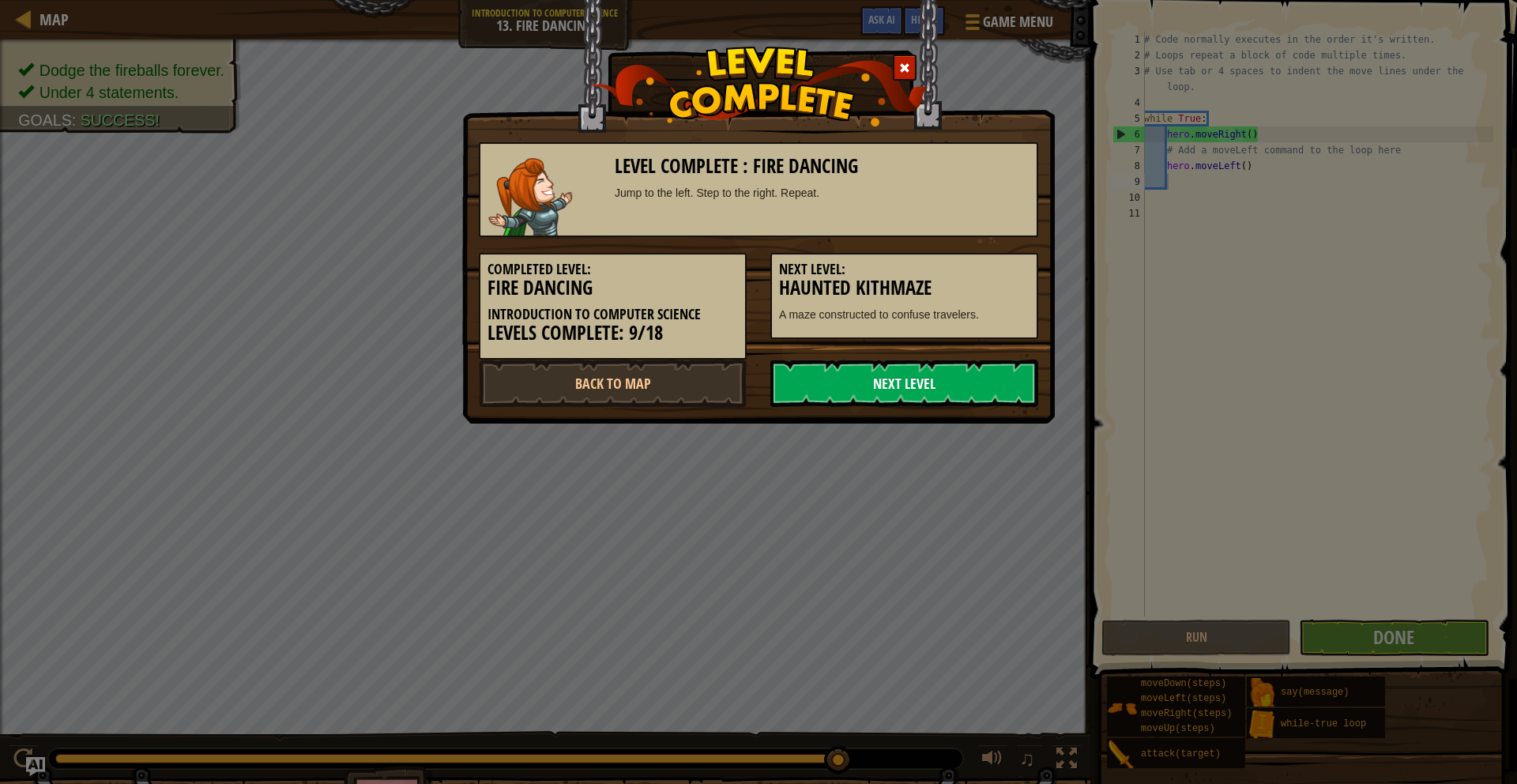
drag, startPoint x: 933, startPoint y: 361, endPoint x: 931, endPoint y: 369, distance: 8.2
click at [931, 365] on link "Next Level" at bounding box center [904, 383] width 268 height 47
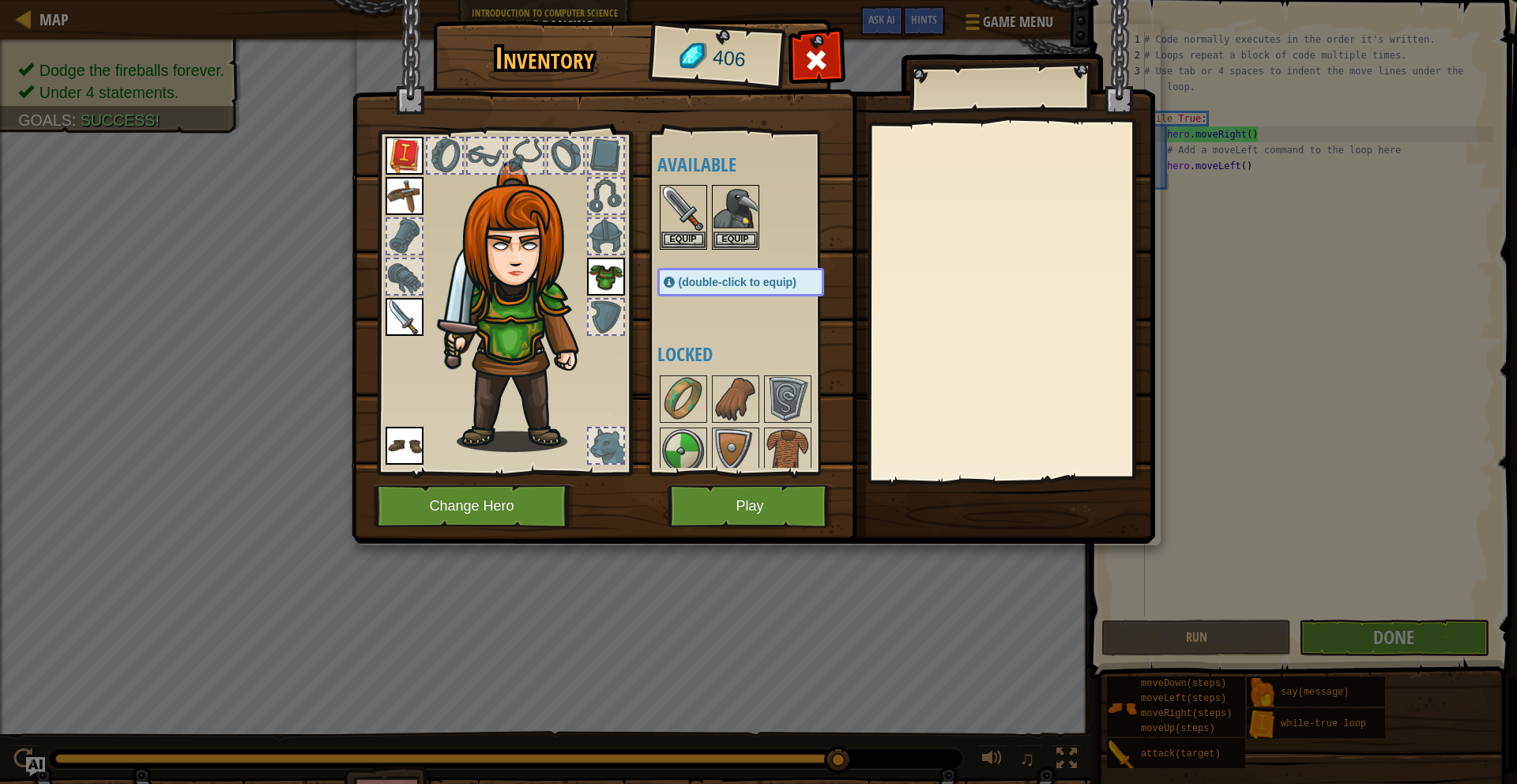
click at [802, 486] on div "Inventory 406 Available Equip Equip Equip Equip Equip Equip (double-click to eq…" at bounding box center [759, 284] width 804 height 521
click at [799, 497] on button "Play" at bounding box center [750, 506] width 165 height 43
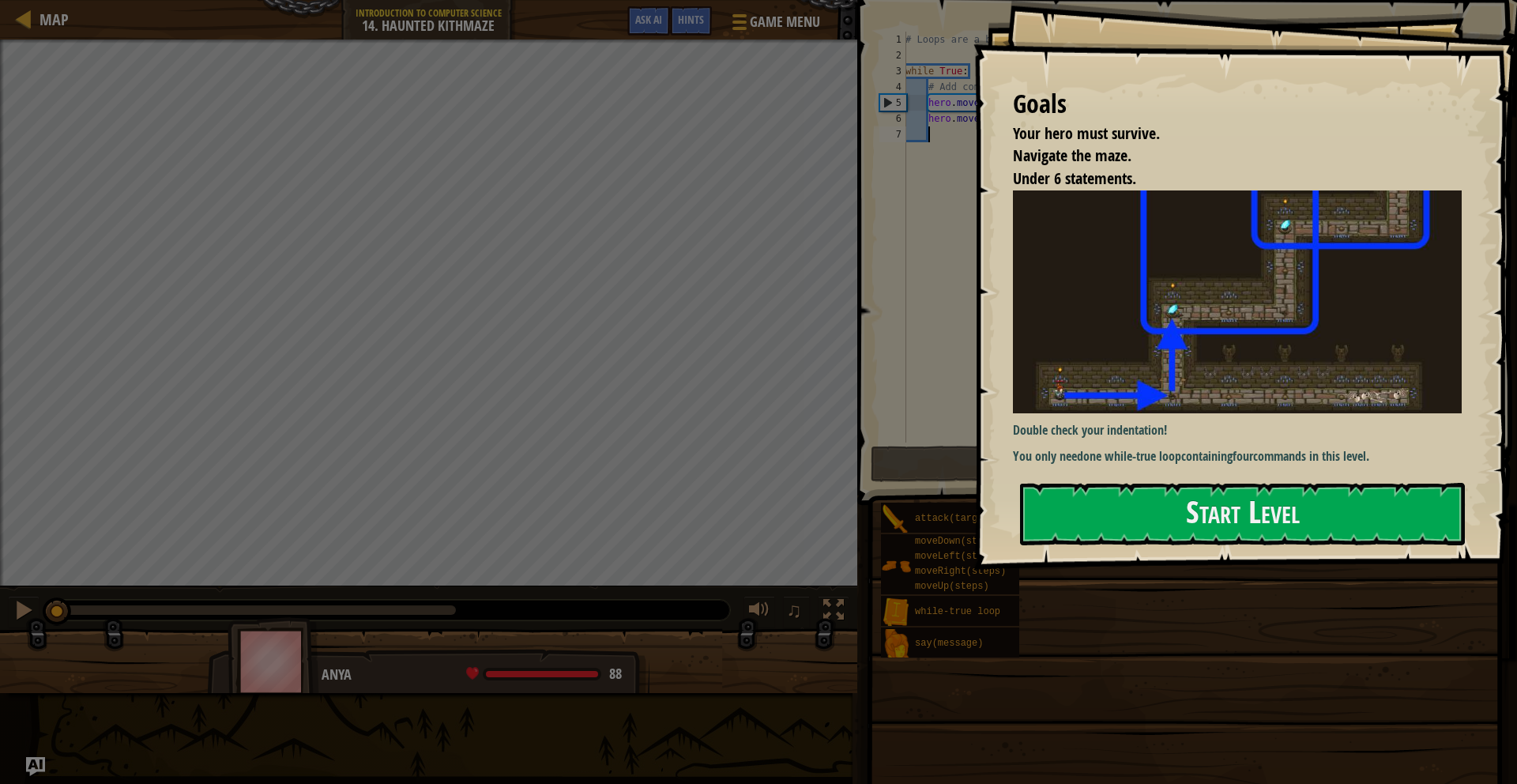
drag, startPoint x: 1206, startPoint y: 315, endPoint x: 1191, endPoint y: 321, distance: 16.2
click at [1206, 483] on button "Start Level" at bounding box center [1243, 514] width 445 height 63
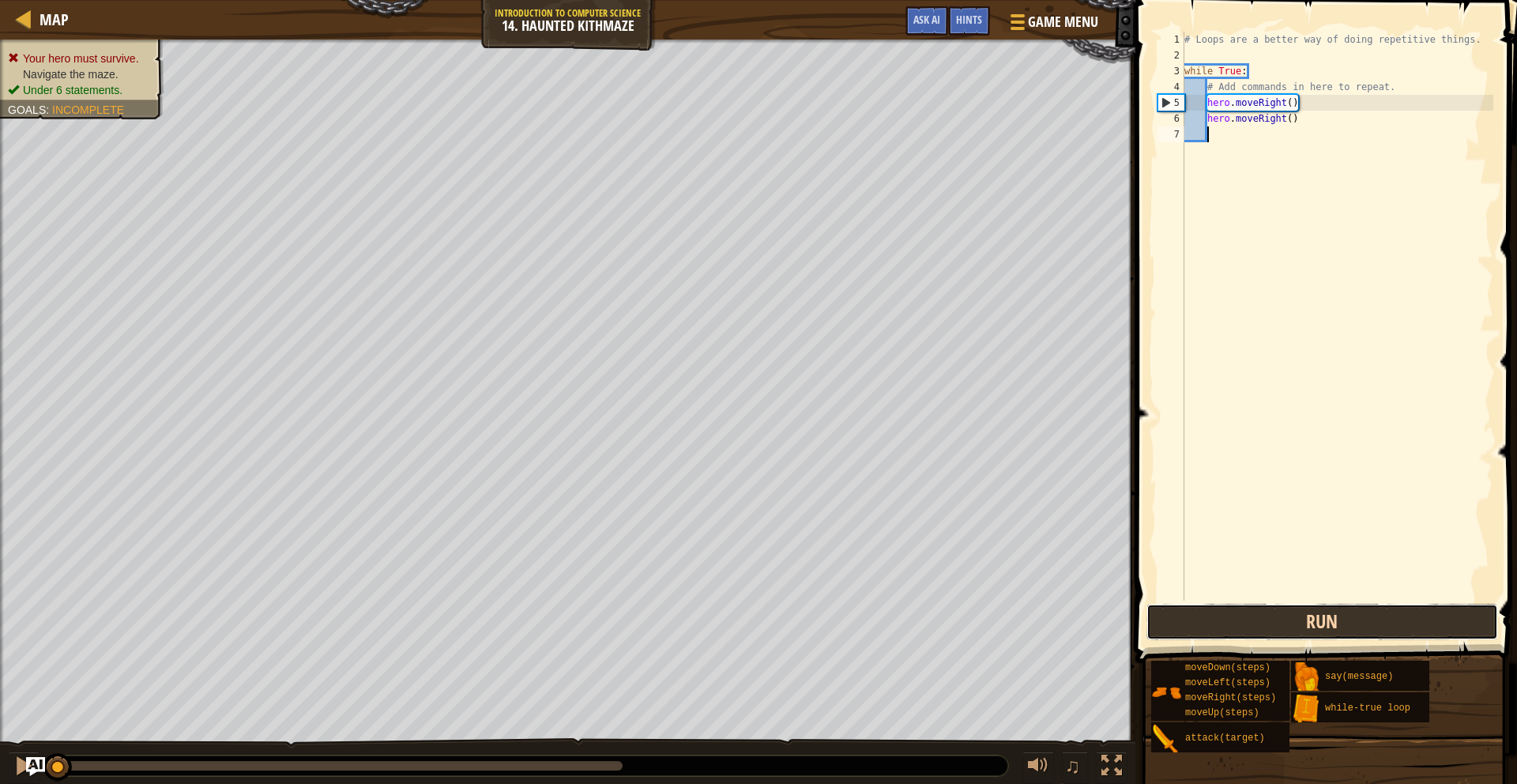
click at [1192, 625] on button "Run" at bounding box center [1322, 622] width 352 height 36
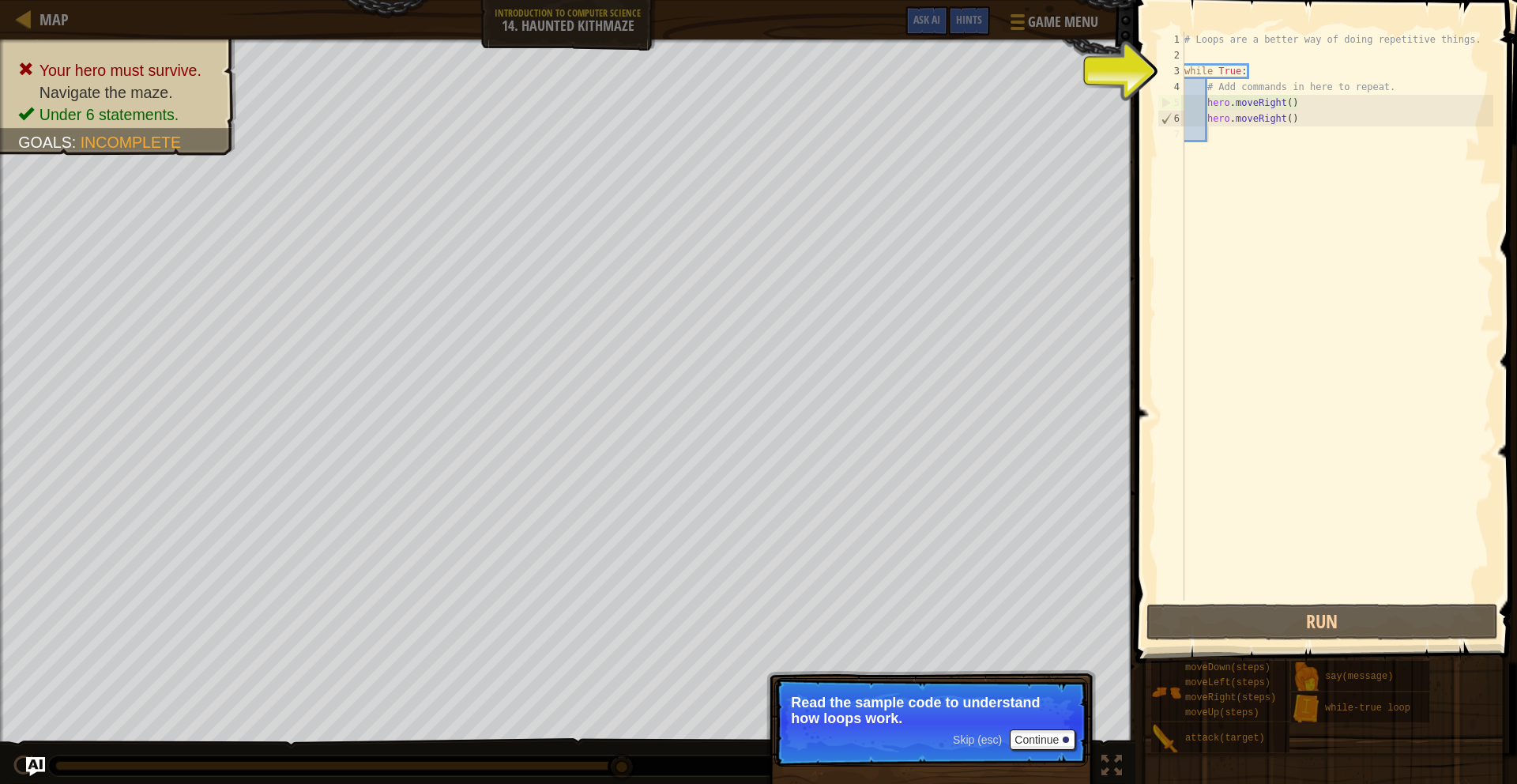
click at [1239, 140] on div "# Loops are a better way of doing repetitive things. while True : # Add command…" at bounding box center [1337, 332] width 312 height 600
click at [1235, 72] on div "# Loops are a better way of doing repetitive things. while True : # Add command…" at bounding box center [1337, 332] width 312 height 600
type textarea "while True:"
click at [1256, 69] on div "# Loops are a better way of doing repetitive things. while True : # Add command…" at bounding box center [1337, 332] width 312 height 600
click at [1247, 130] on div "# Loops are a better way of doing repetitive things. while True : # Add command…" at bounding box center [1337, 332] width 312 height 600
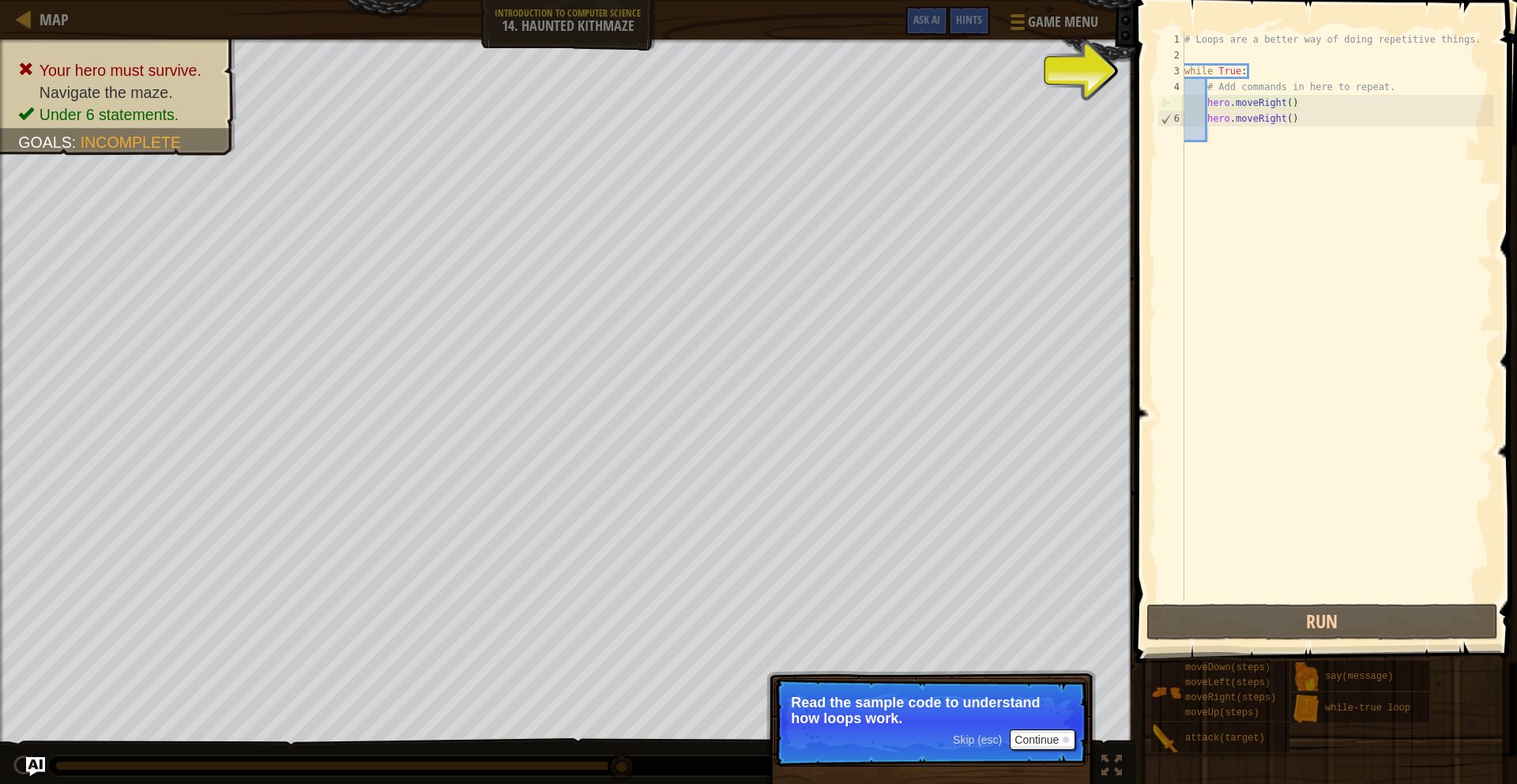
click at [1239, 144] on div "# Loops are a better way of doing repetitive things. while True : # Add command…" at bounding box center [1337, 332] width 312 height 600
click at [1228, 141] on div "# Loops are a better way of doing repetitive things. while True : # Add command…" at bounding box center [1337, 332] width 312 height 600
click at [1208, 137] on div "# Loops are a better way of doing repetitive things. while True : # Add command…" at bounding box center [1337, 332] width 312 height 600
click at [1214, 134] on div "# Loops are a better way of doing repetitive things. while True : # Add command…" at bounding box center [1337, 332] width 312 height 600
click at [1216, 133] on div "# Loops are a better way of doing repetitive things. while True : # Add command…" at bounding box center [1337, 332] width 312 height 600
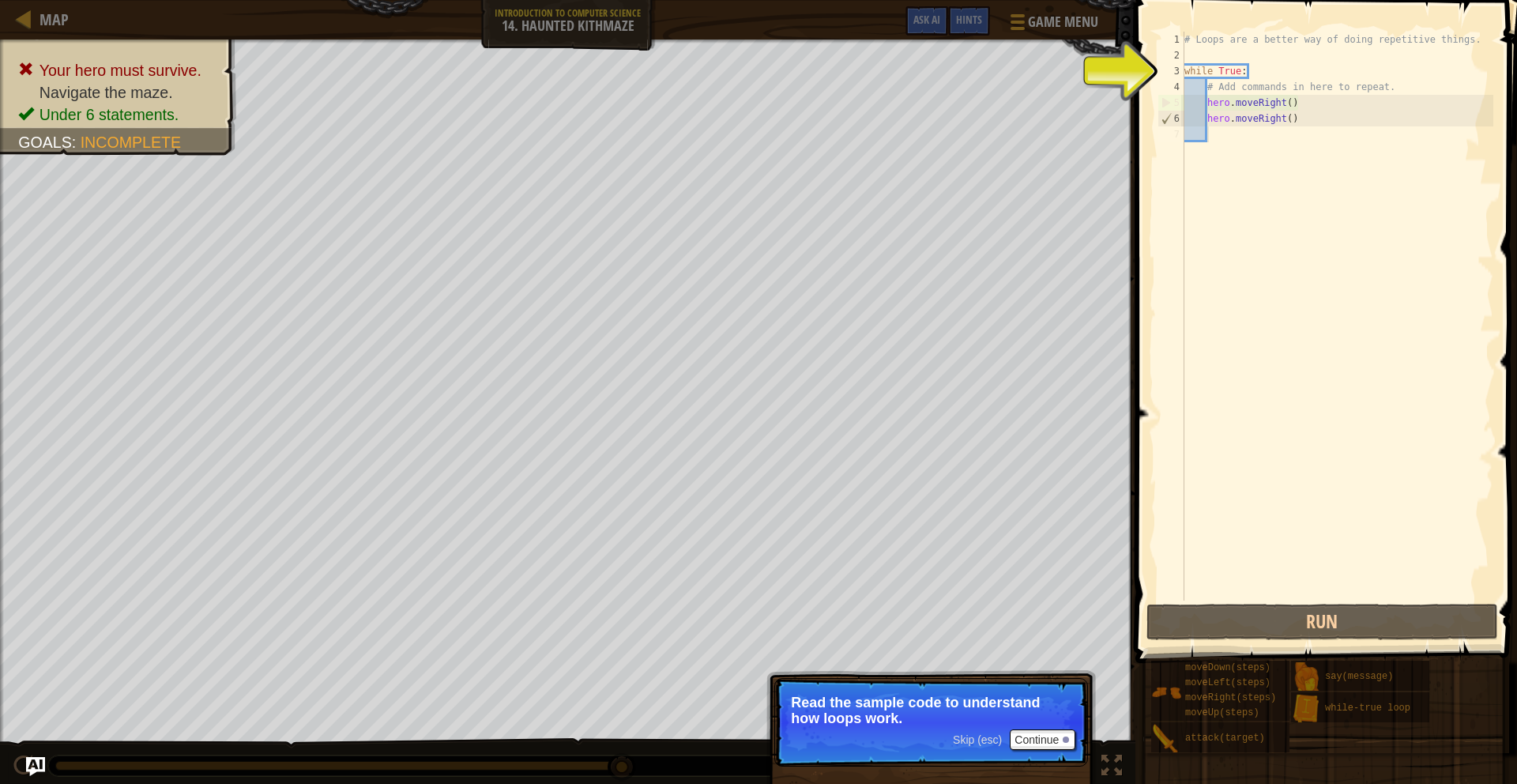
click at [1275, 148] on div "# Loops are a better way of doing repetitive things. while True : # Add command…" at bounding box center [1337, 332] width 312 height 600
click at [1190, 70] on div "# Loops are a better way of doing repetitive things. while True : # Add command…" at bounding box center [1337, 332] width 312 height 600
type textarea "while True:"
click at [1218, 134] on div "# Loops are a better way of doing repetitive things. while True : # Add command…" at bounding box center [1337, 332] width 312 height 600
click at [1217, 137] on div "# Loops are a better way of doing repetitive things. while True : # Add command…" at bounding box center [1337, 332] width 312 height 600
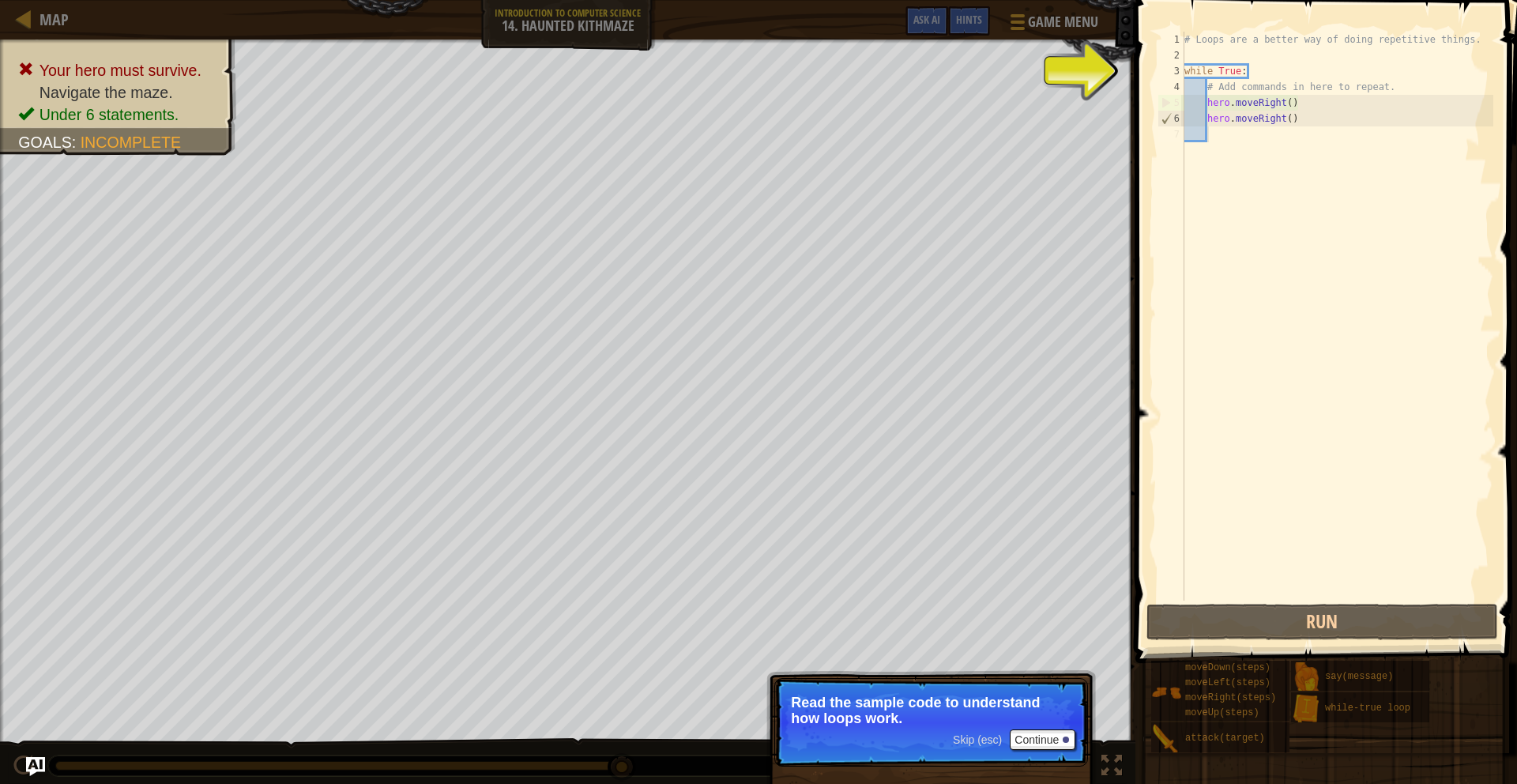
click at [1170, 128] on div "7" at bounding box center [1171, 134] width 27 height 16
click at [1179, 119] on div "6" at bounding box center [1171, 118] width 26 height 16
type textarea "hero.moveRight()"
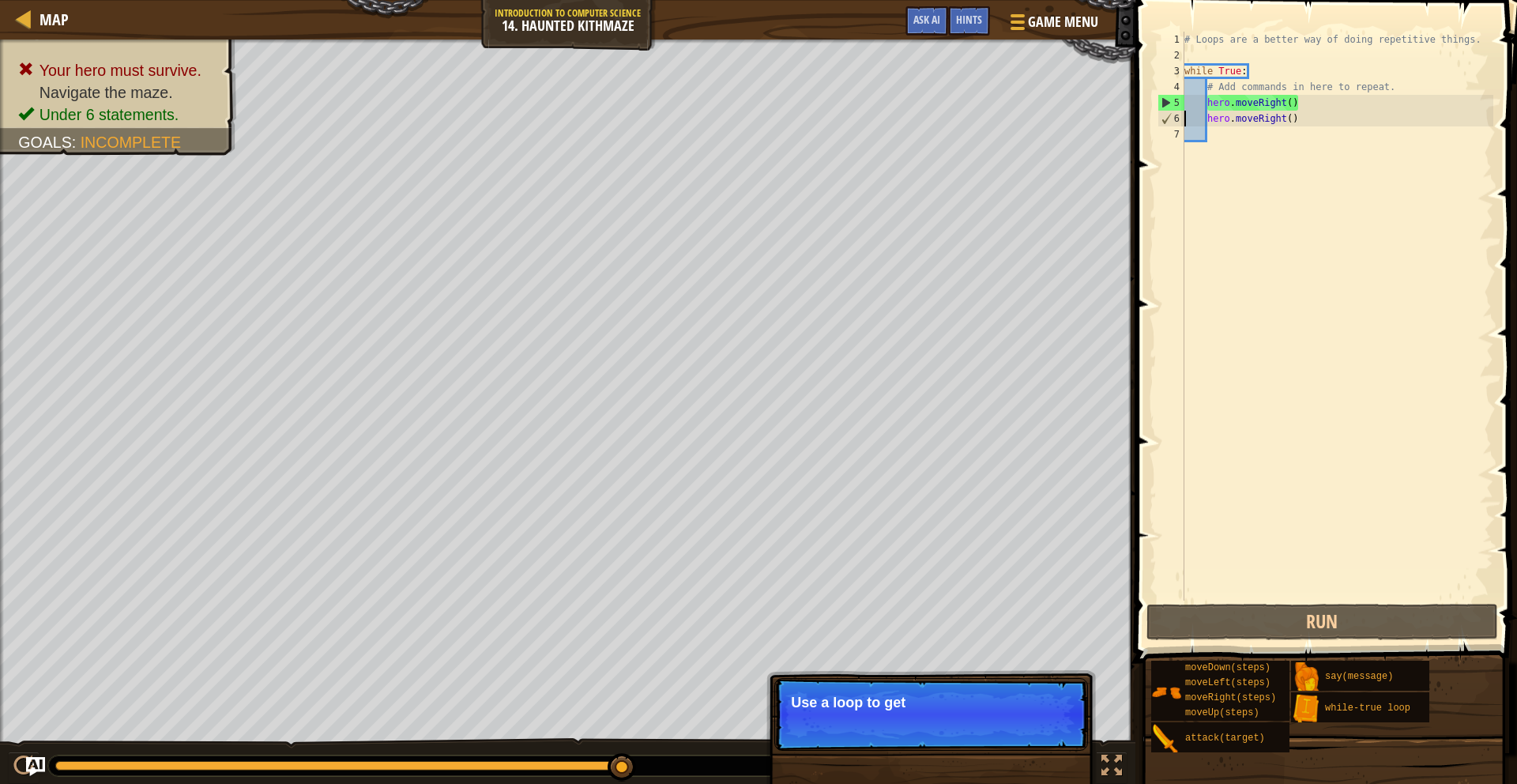
click at [1221, 136] on div "# Loops are a better way of doing repetitive things. while True : # Add command…" at bounding box center [1337, 332] width 312 height 600
type textarea "m"
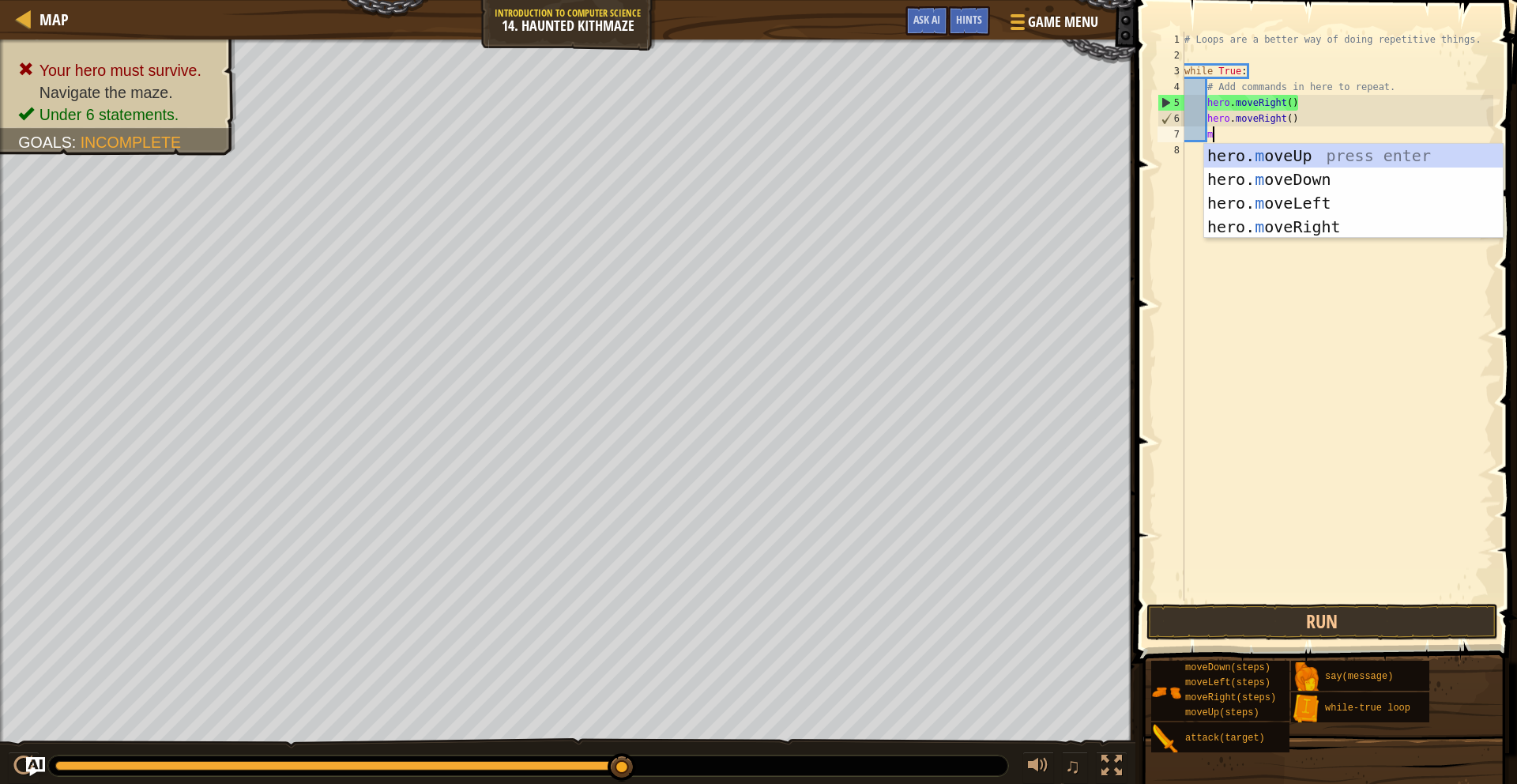
scroll to position [7, 2]
click at [1311, 203] on div "hero. m oveUp press enter hero. m oveDown press enter hero. m oveLeft press ent…" at bounding box center [1353, 215] width 299 height 142
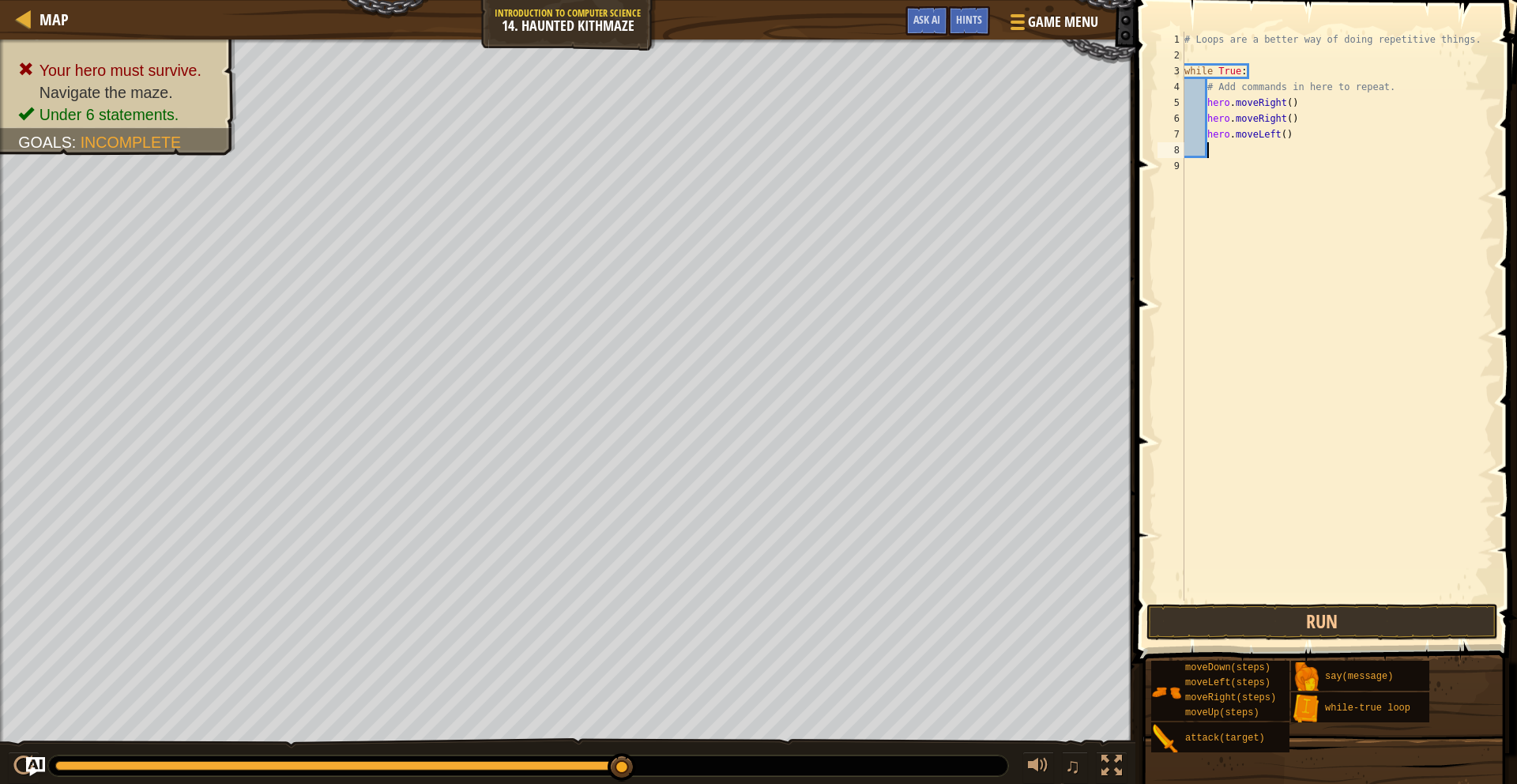
type textarea "m"
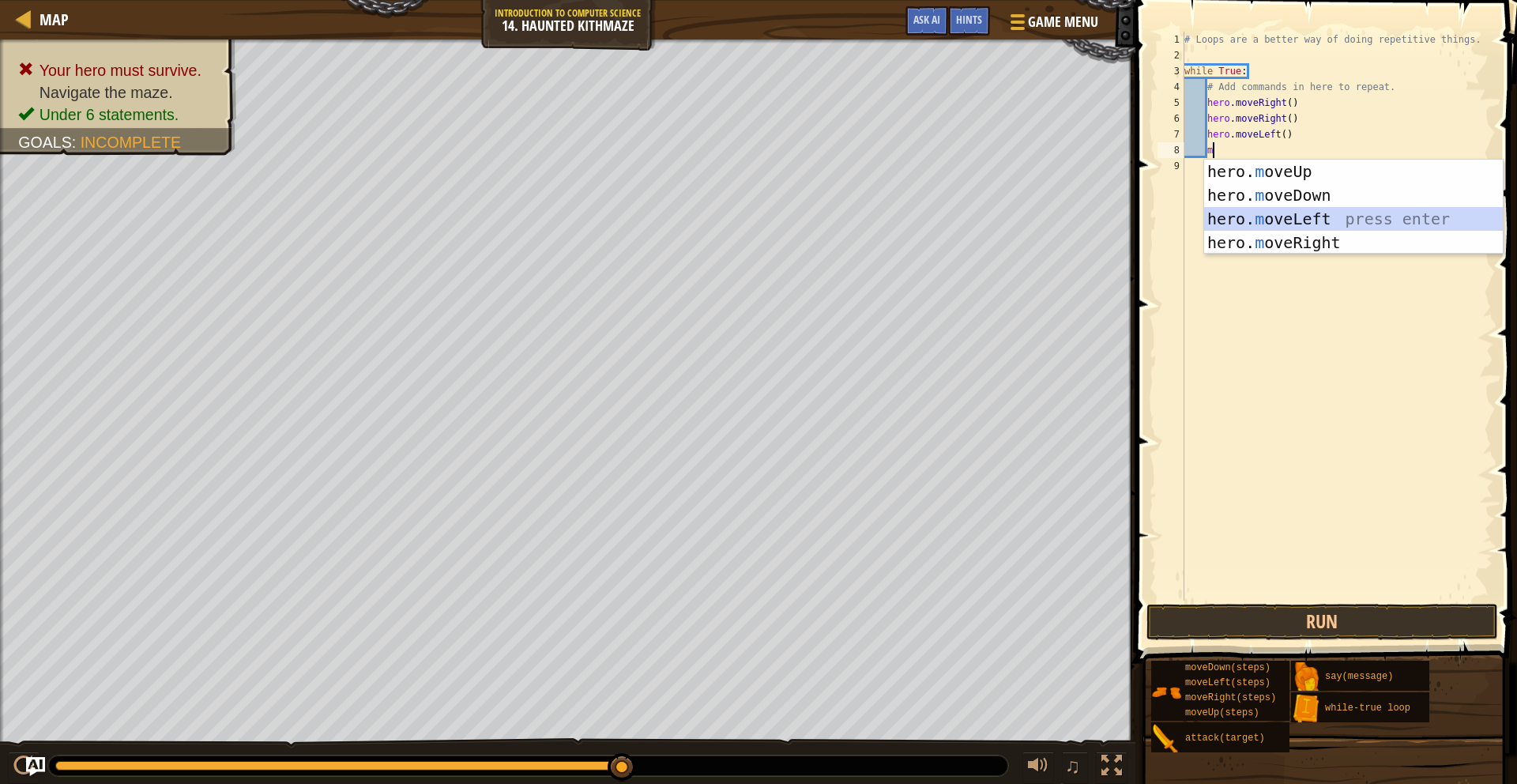
click at [1311, 213] on div "hero. m oveUp press enter hero. m oveDown press enter hero. m oveLeft press ent…" at bounding box center [1353, 231] width 299 height 142
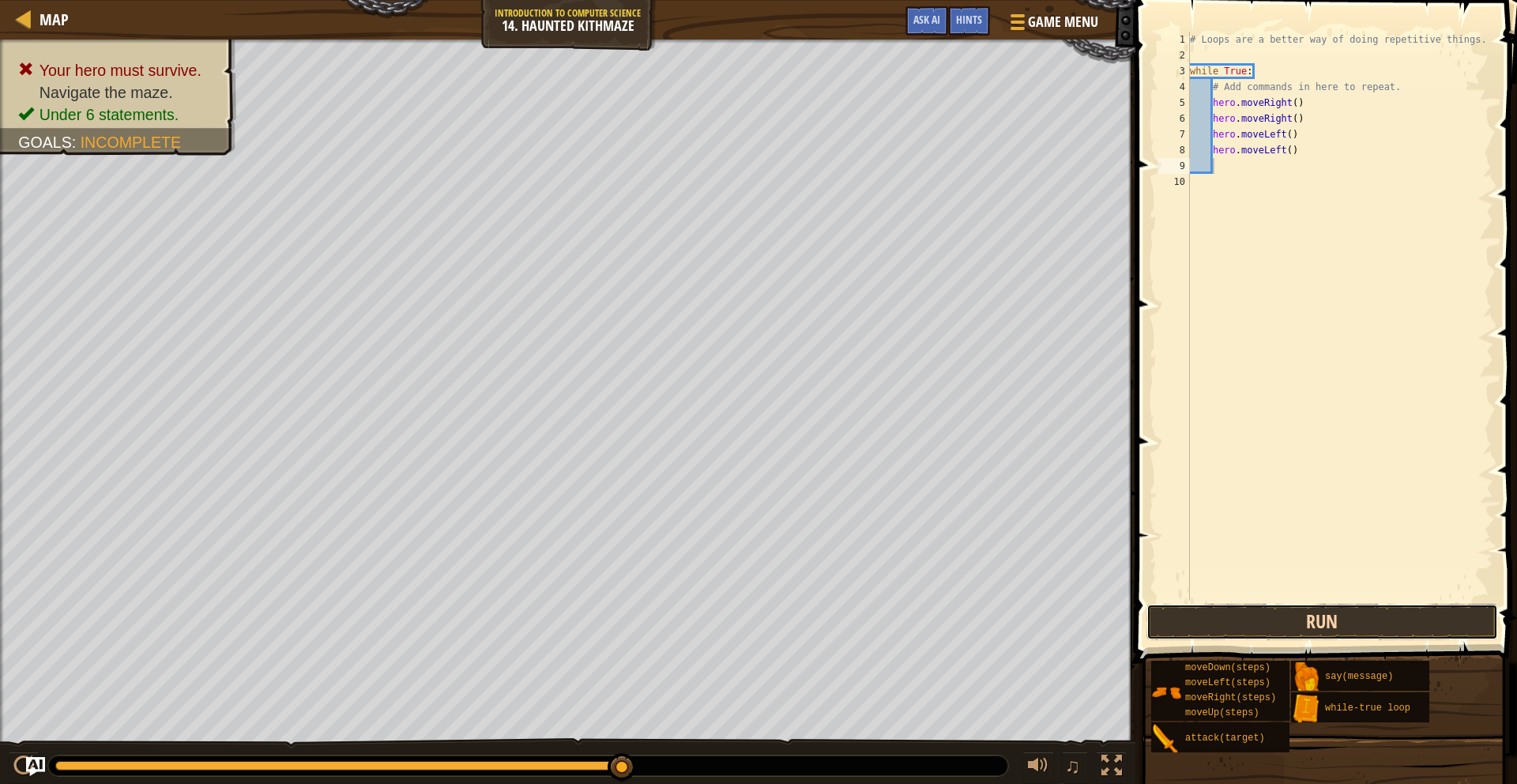
click at [1303, 633] on button "Run" at bounding box center [1322, 622] width 352 height 36
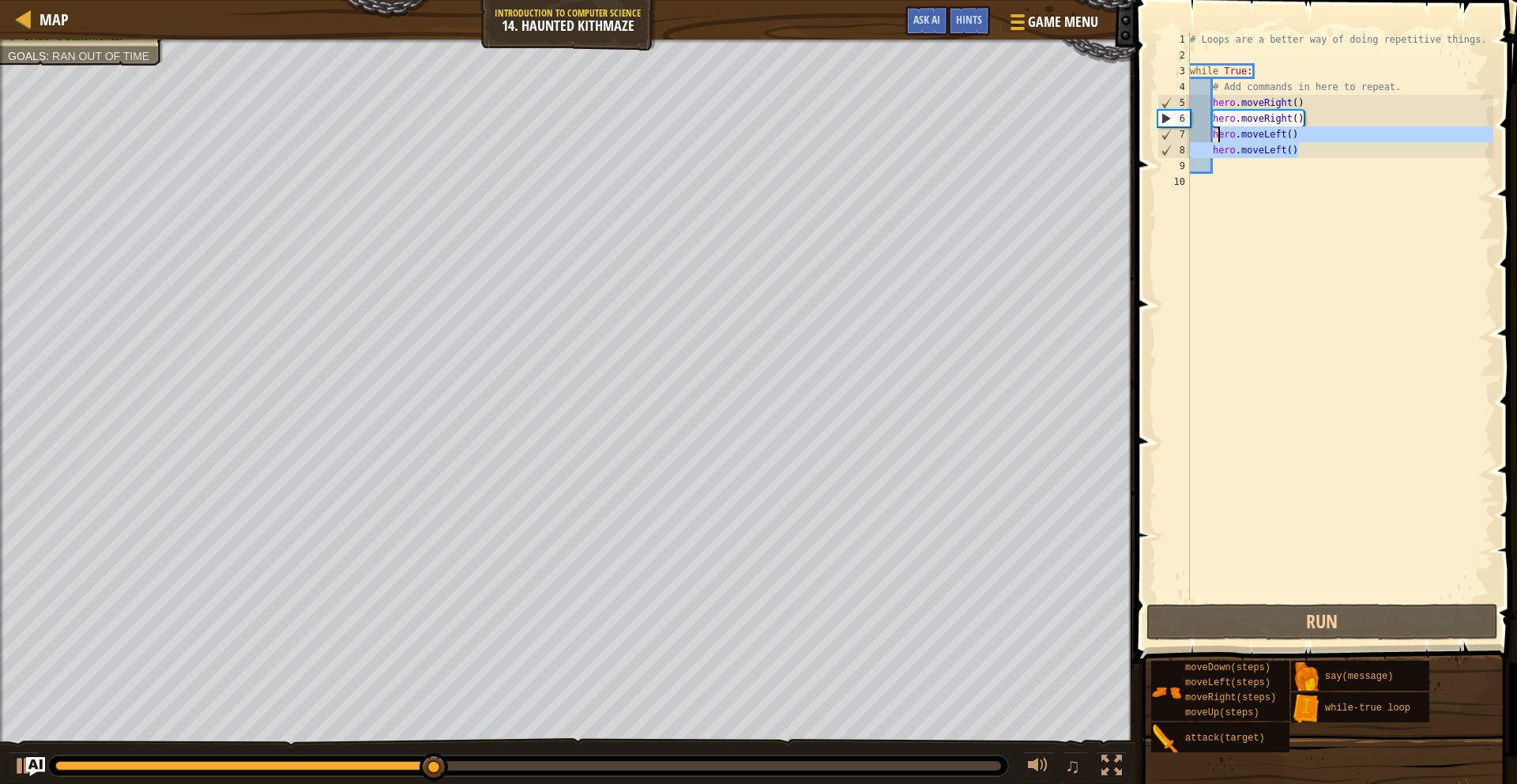
drag, startPoint x: 1300, startPoint y: 151, endPoint x: 1217, endPoint y: 139, distance: 83.9
click at [1217, 139] on div "# Loops are a better way of doing repetitive things. while True : # Add command…" at bounding box center [1340, 332] width 307 height 600
type textarea "h"
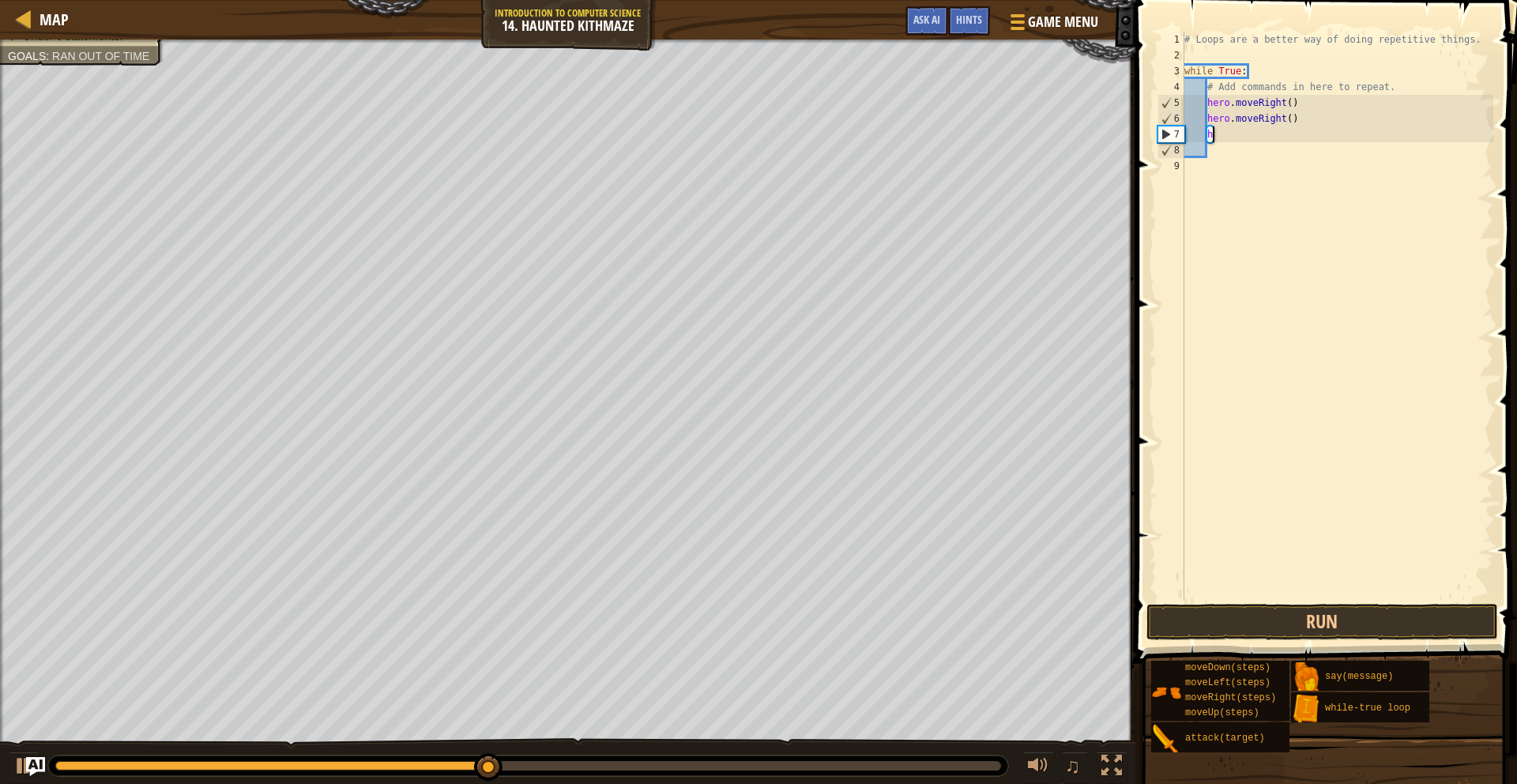
click at [1220, 131] on div "# Loops are a better way of doing repetitive things. while True : # Add command…" at bounding box center [1338, 332] width 313 height 600
click at [1217, 139] on div "# Loops are a better way of doing repetitive things. while True : # Add command…" at bounding box center [1338, 332] width 313 height 600
click at [1291, 102] on div "# Loops are a better way of doing repetitive things. while True : # Add command…" at bounding box center [1338, 332] width 313 height 600
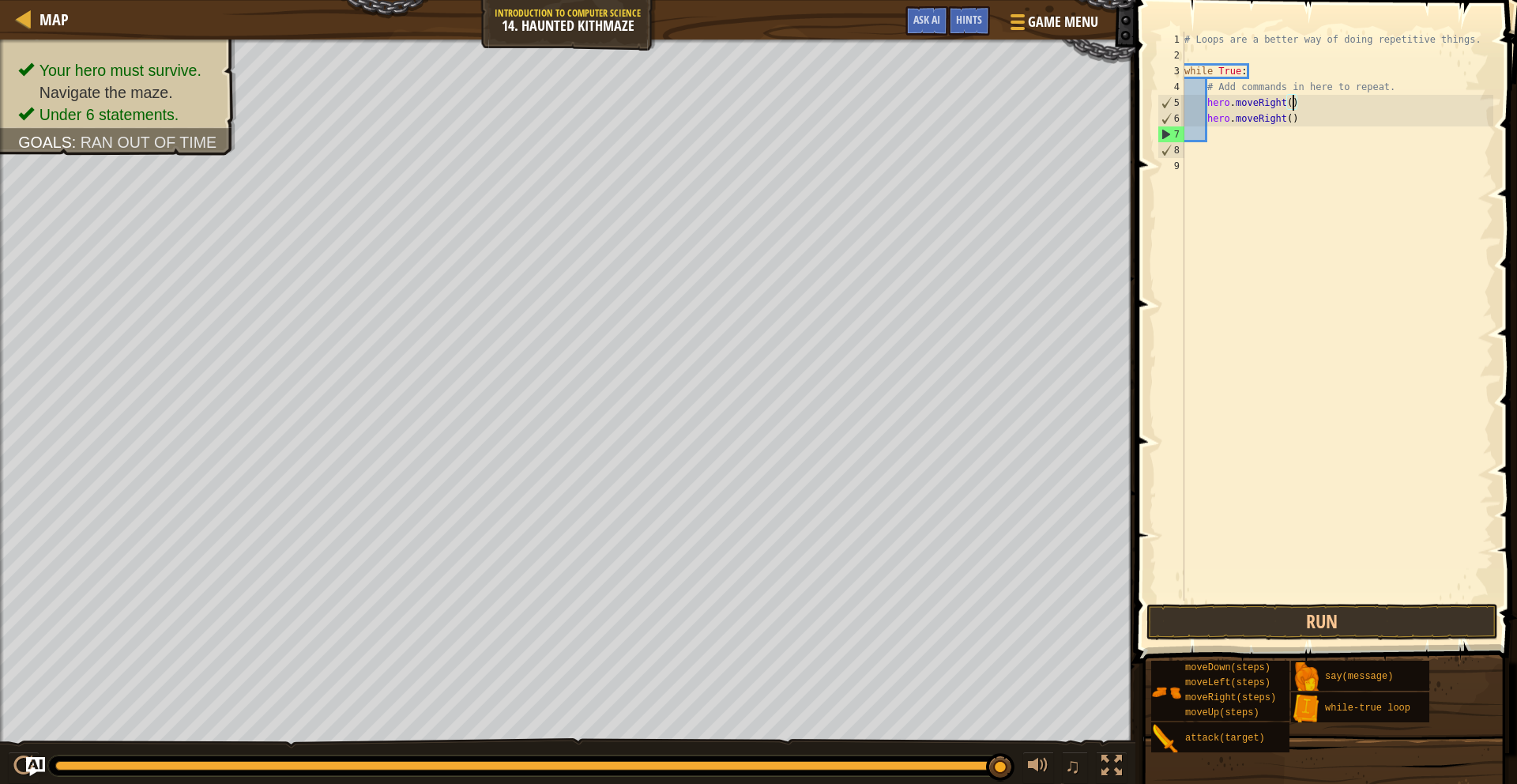
scroll to position [7, 9]
drag, startPoint x: 1211, startPoint y: 121, endPoint x: 1310, endPoint y: 114, distance: 99.2
click at [1310, 114] on div "# Loops are a better way of doing repetitive things. while True : # Add command…" at bounding box center [1338, 332] width 313 height 600
type textarea "h"
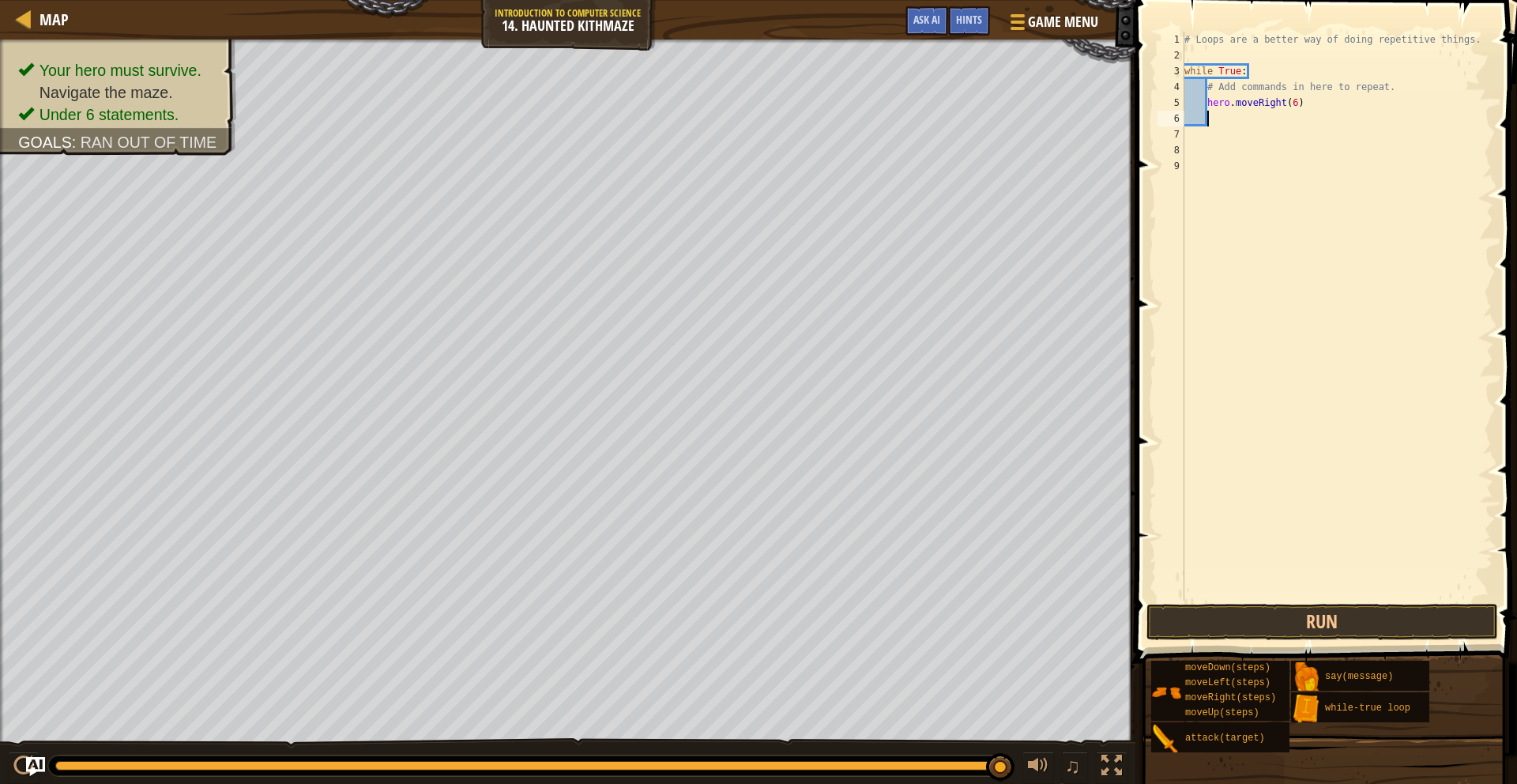
scroll to position [7, 1]
type textarea "m"
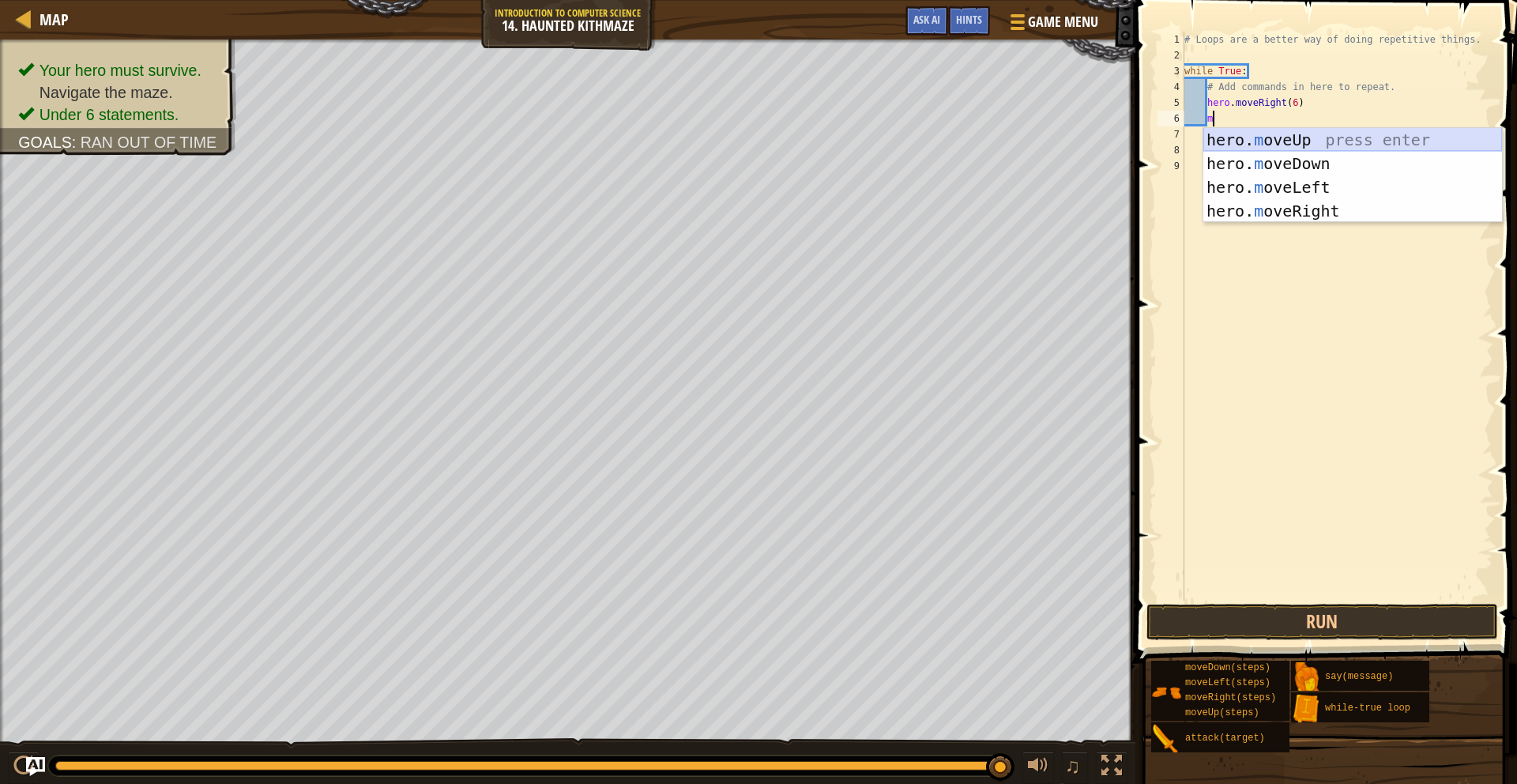
scroll to position [7, 2]
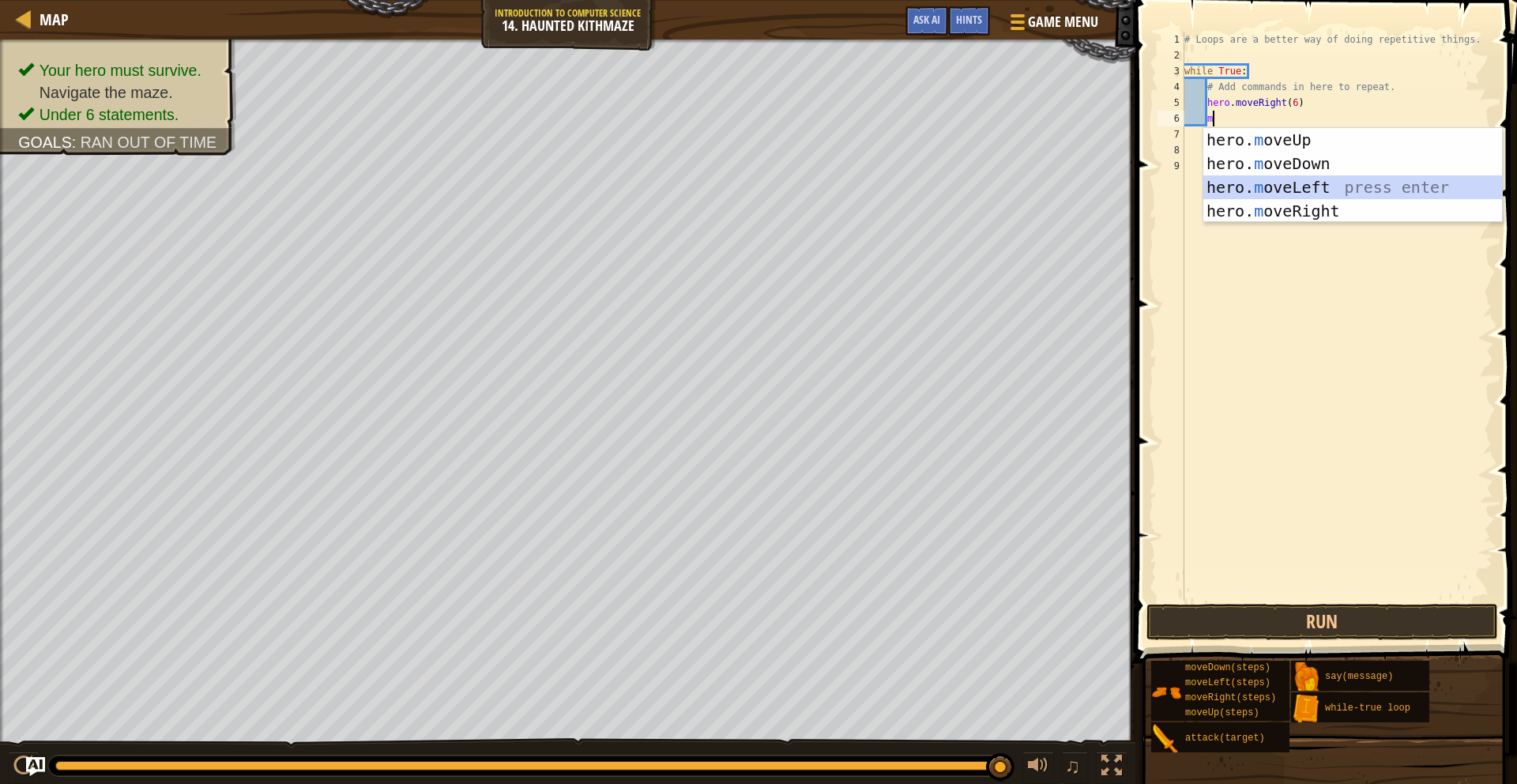
click at [1294, 177] on div "hero. m oveUp press enter hero. m oveDown press enter hero. m oveLeft press ent…" at bounding box center [1352, 199] width 299 height 142
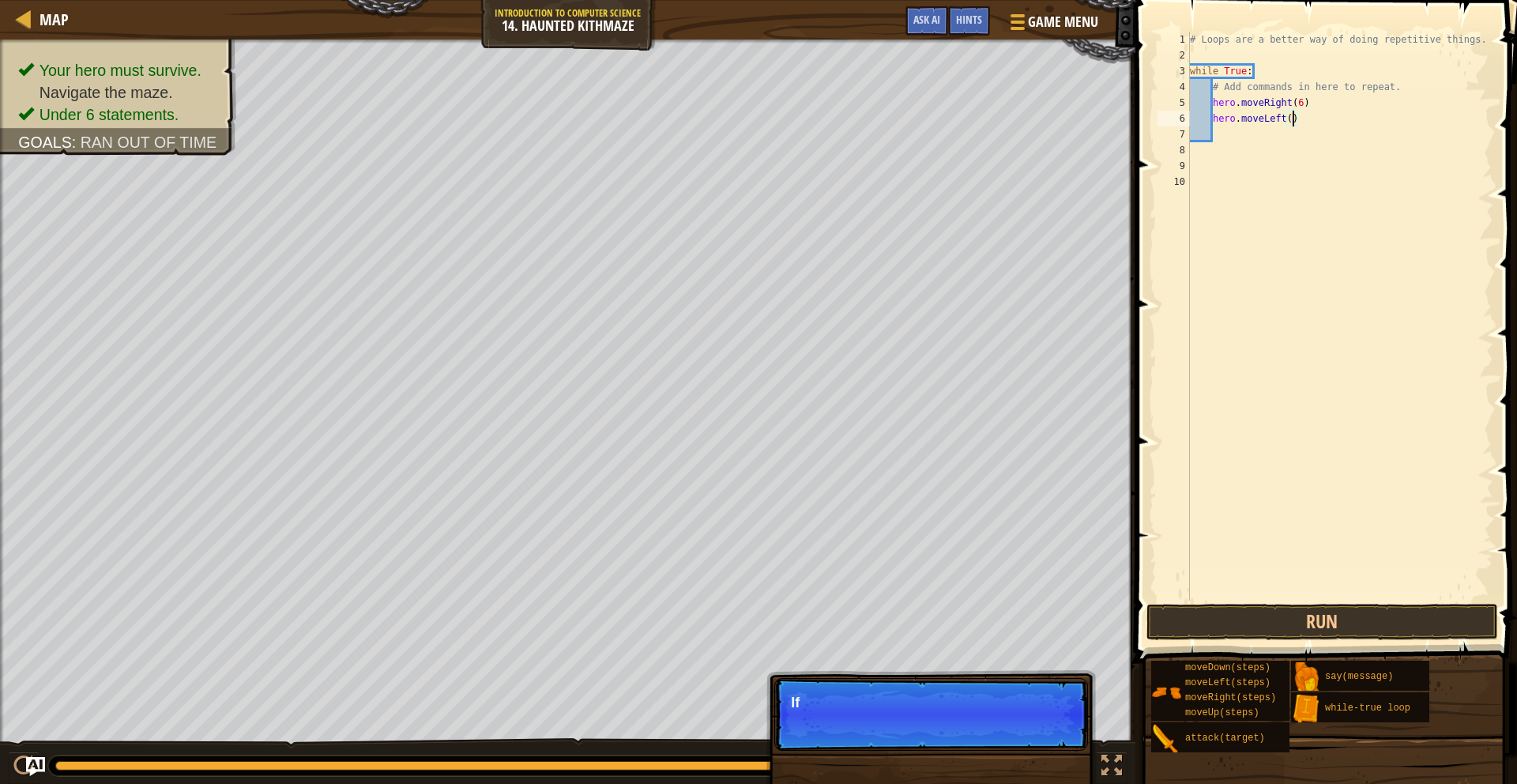
click at [1290, 118] on div "# Loops are a better way of doing repetitive things. while True : # Add command…" at bounding box center [1340, 332] width 307 height 600
click at [1341, 617] on button "Run" at bounding box center [1322, 622] width 352 height 36
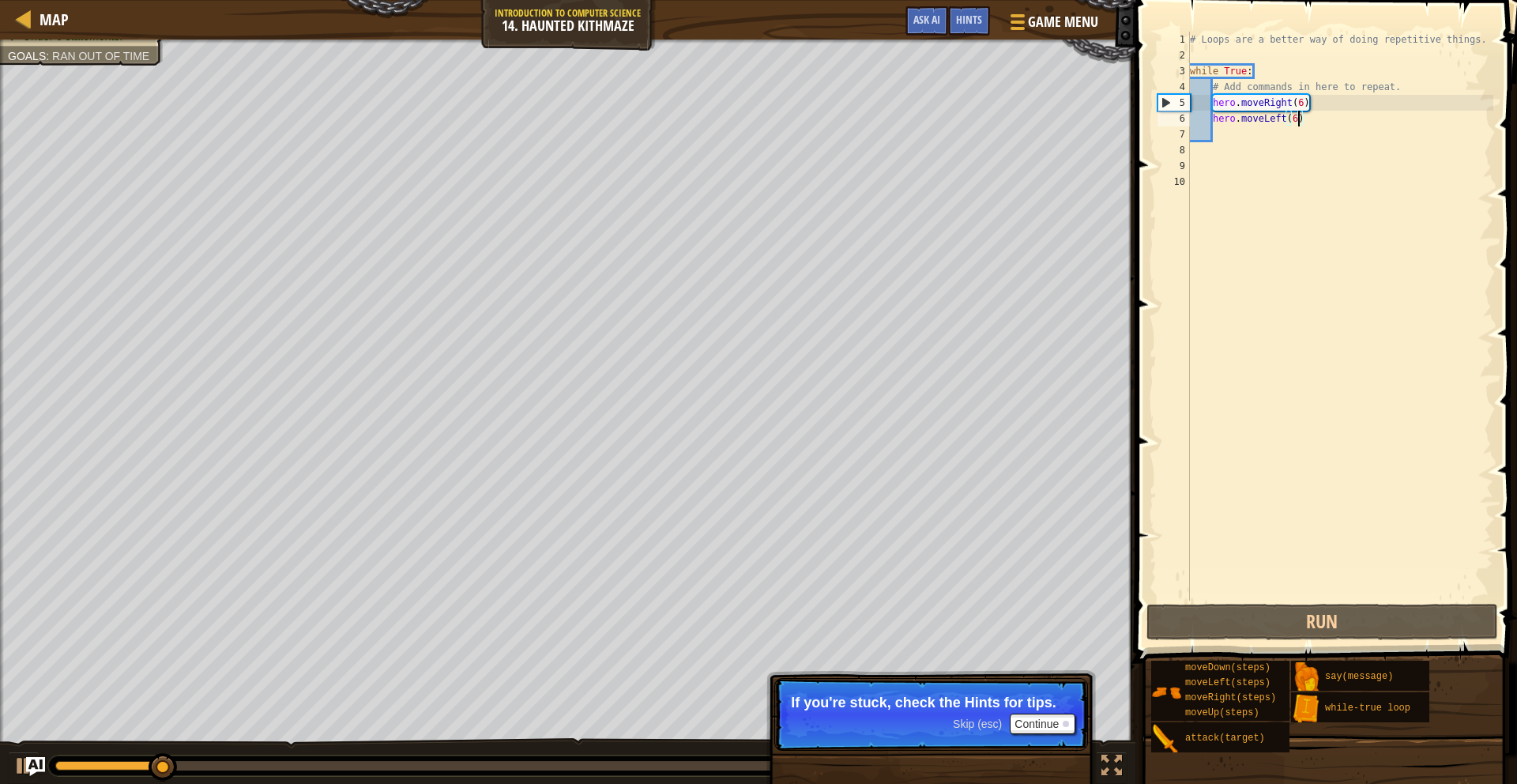
scroll to position [7, 8]
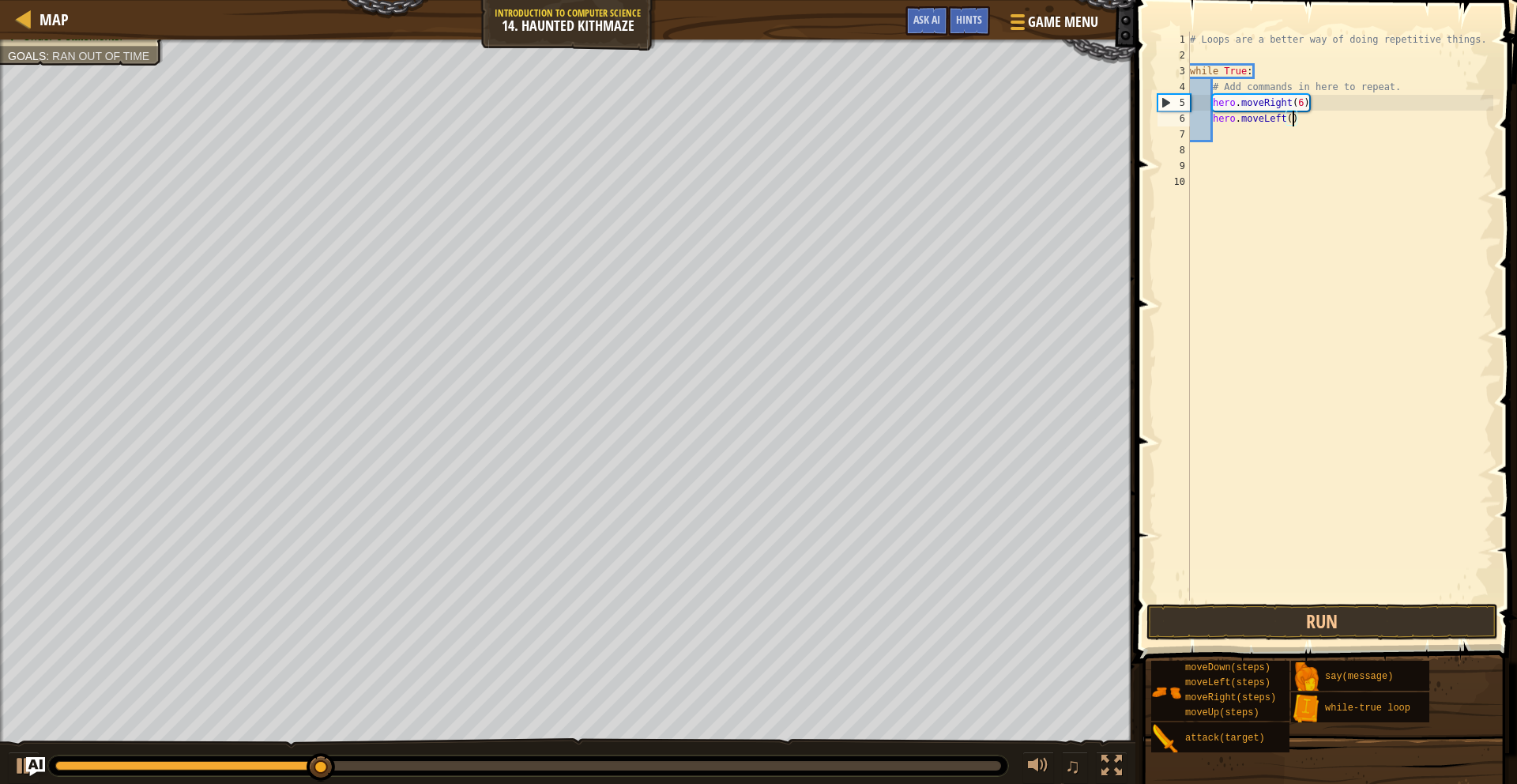
type textarea "hero.moveLeft(5)"
click at [1239, 140] on div "# Loops are a better way of doing repetitive things. while True : # Add command…" at bounding box center [1340, 332] width 307 height 600
type textarea "m"
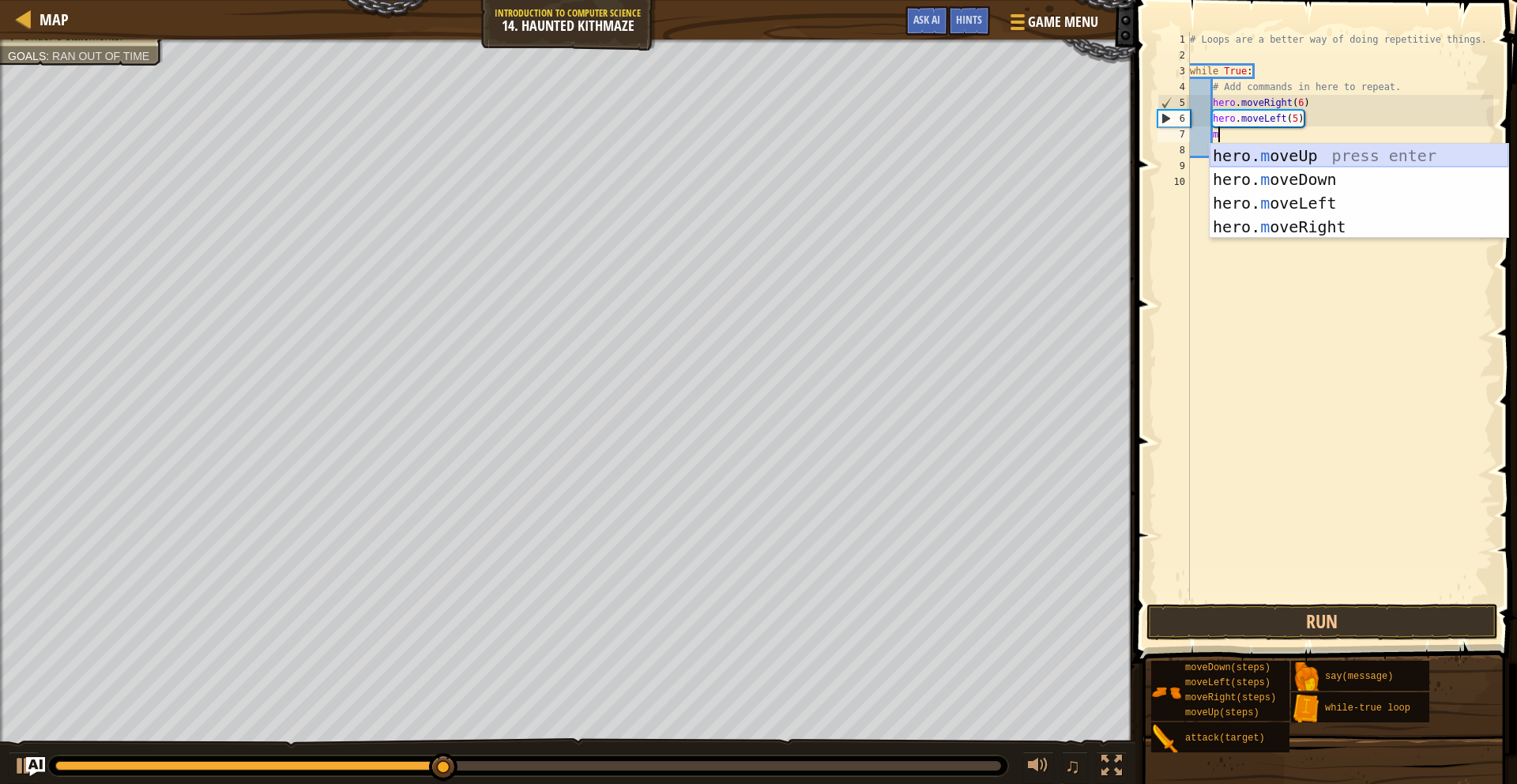
click at [1278, 163] on div "hero. m oveUp press enter hero. m oveDown press enter hero. m oveLeft press ent…" at bounding box center [1359, 215] width 299 height 142
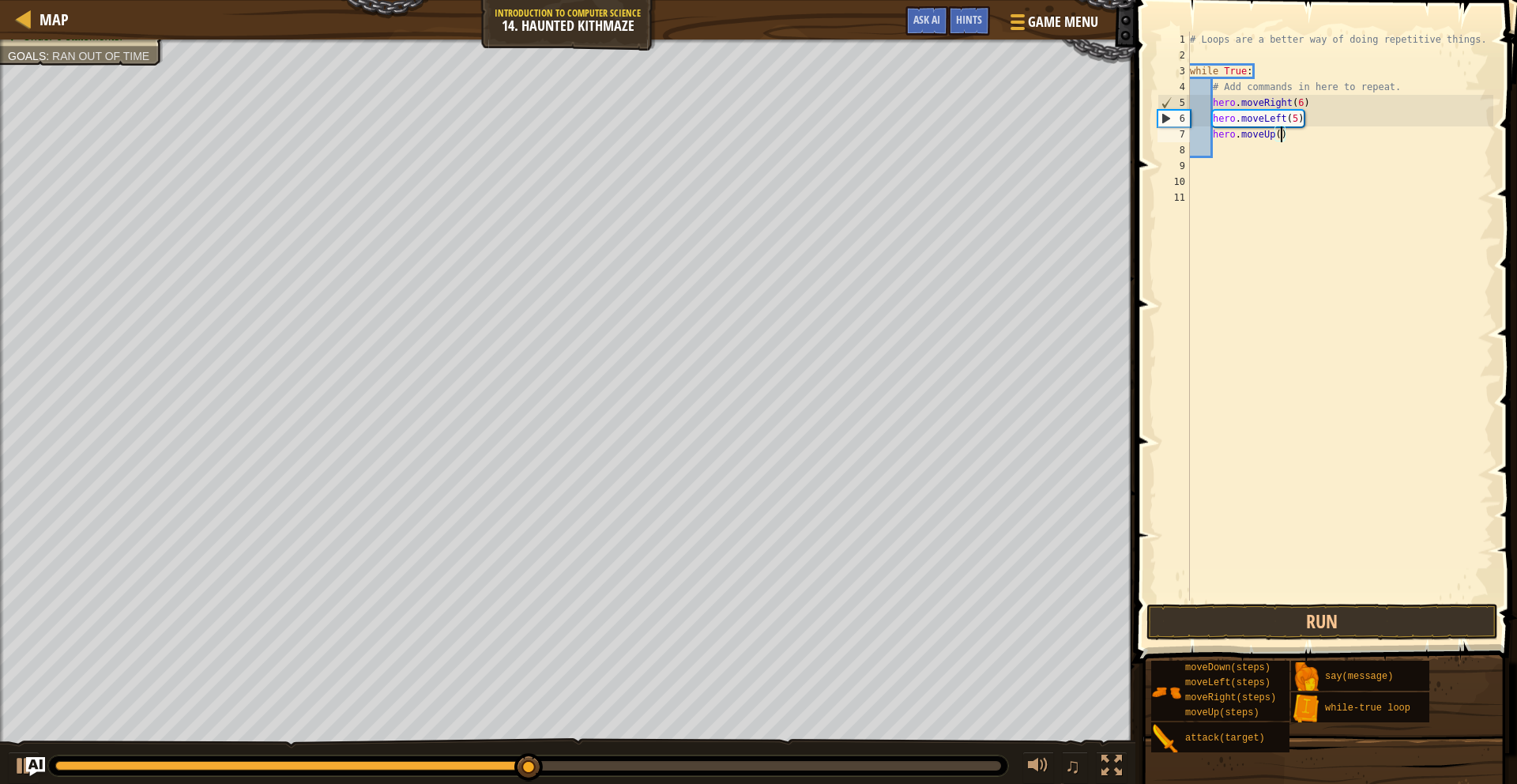
click at [1283, 134] on div "# Loops are a better way of doing repetitive things. while True : # Add command…" at bounding box center [1340, 332] width 307 height 600
type textarea "hero.moveUp(2)"
click at [1247, 167] on div "# Loops are a better way of doing repetitive things. while True : # Add command…" at bounding box center [1340, 332] width 307 height 600
click at [1251, 153] on div "# Loops are a better way of doing repetitive things. while True : # Add command…" at bounding box center [1340, 332] width 307 height 600
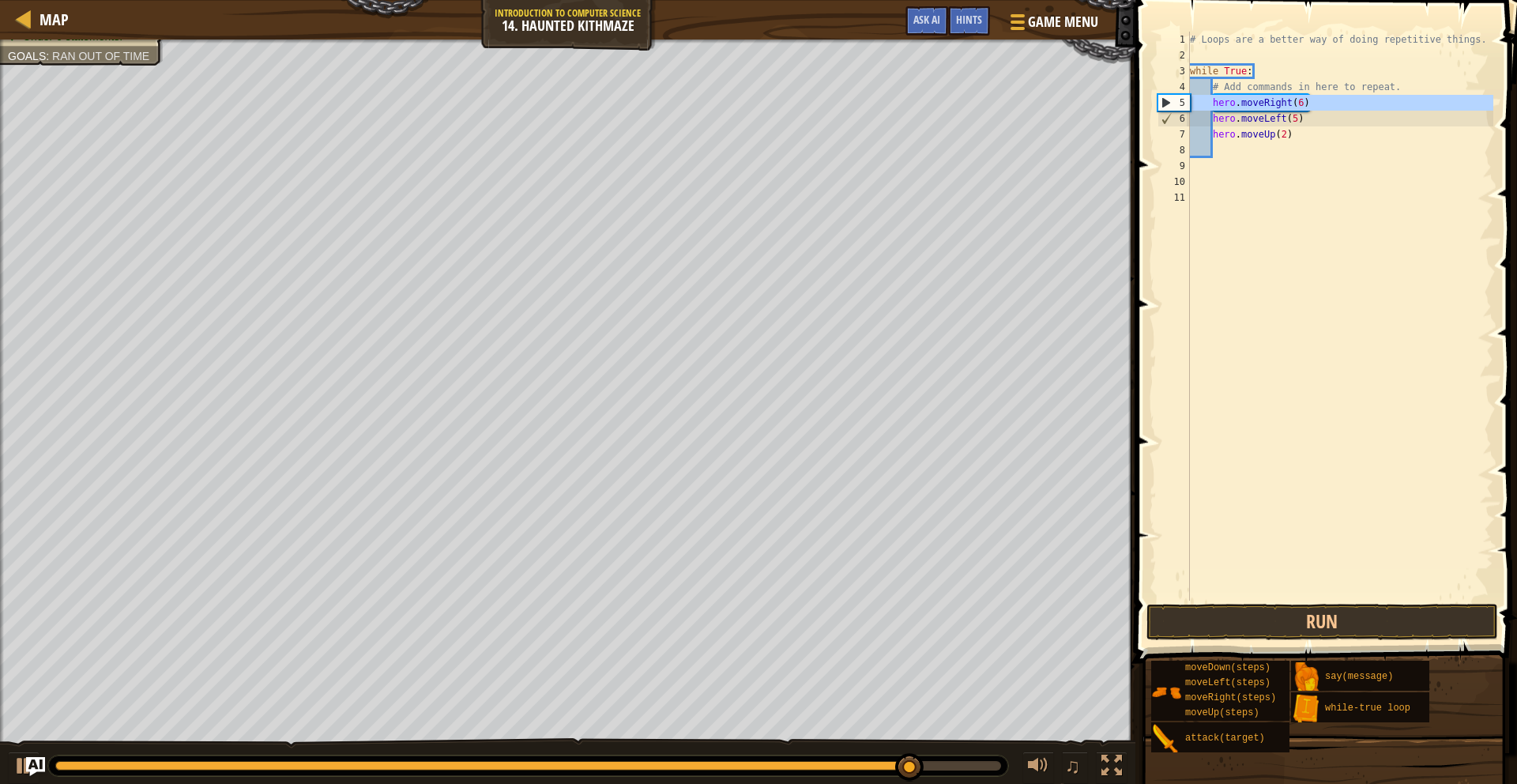
click at [1164, 101] on div "5" at bounding box center [1173, 102] width 31 height 16
type textarea "hero.moveRight(6)"
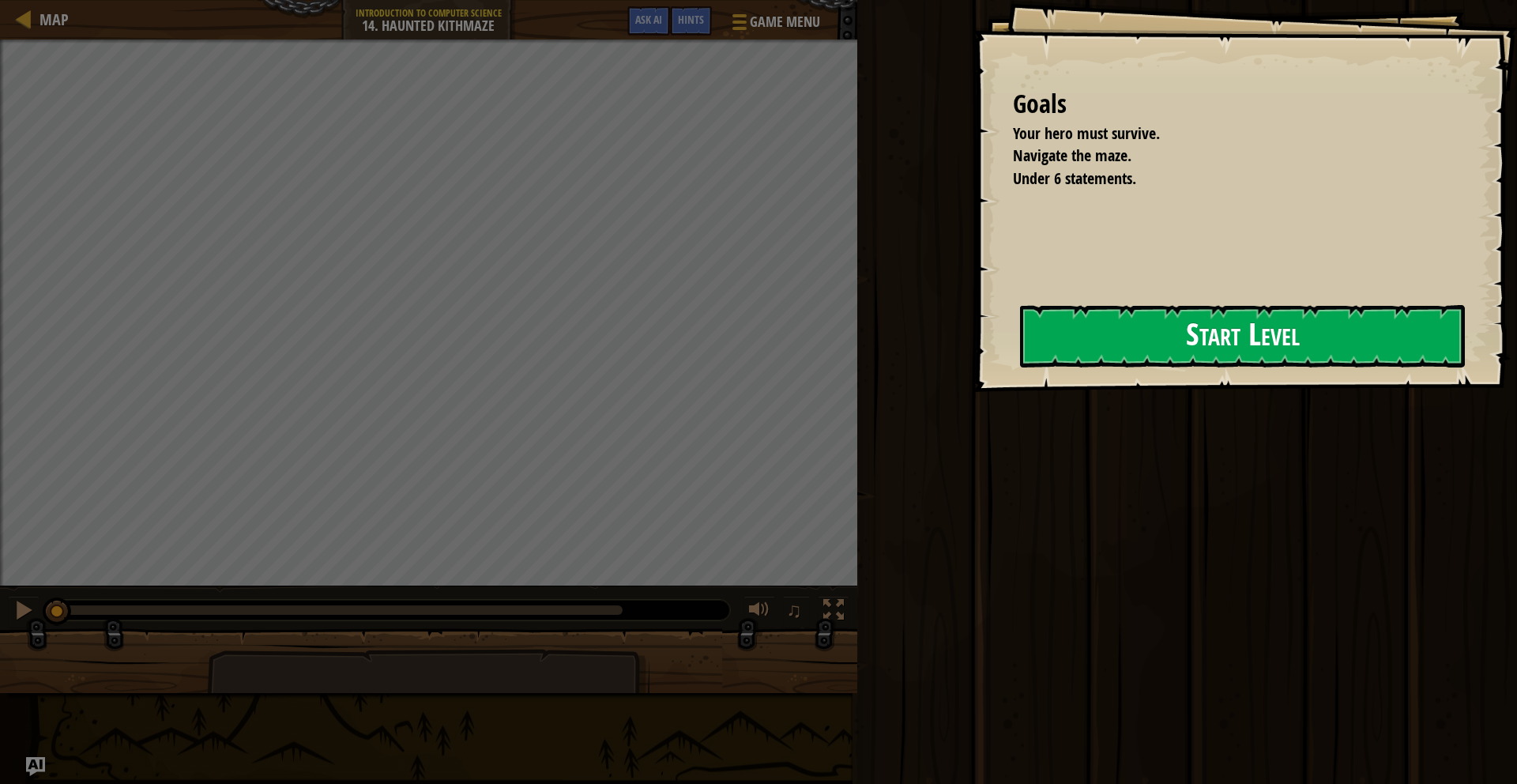
click at [1134, 340] on button "Start Level" at bounding box center [1243, 337] width 445 height 63
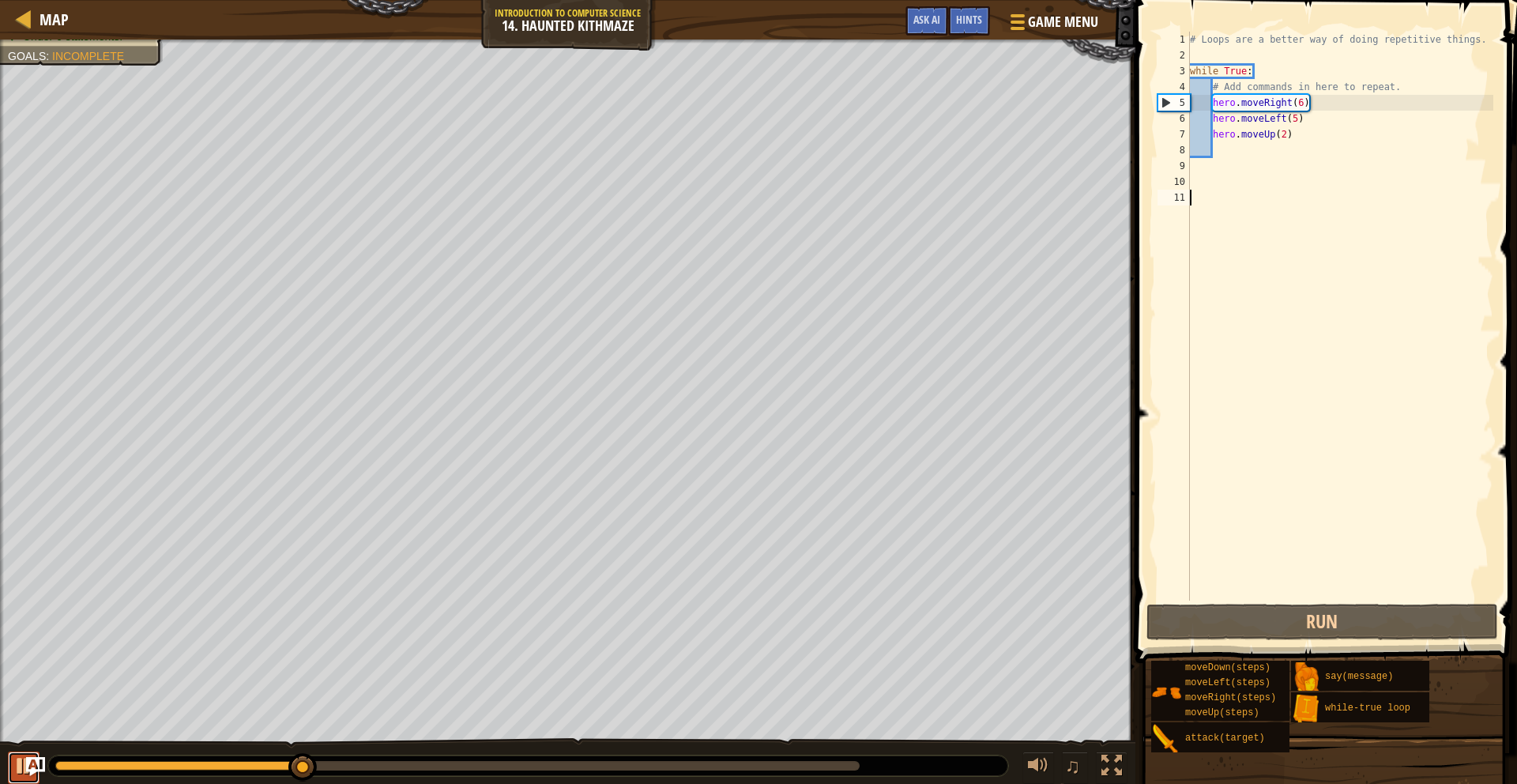
click at [17, 759] on div at bounding box center [24, 765] width 20 height 20
click at [1240, 153] on div "# Loops are a better way of doing repetitive things. while True : # Add command…" at bounding box center [1340, 332] width 306 height 600
type textarea "m"
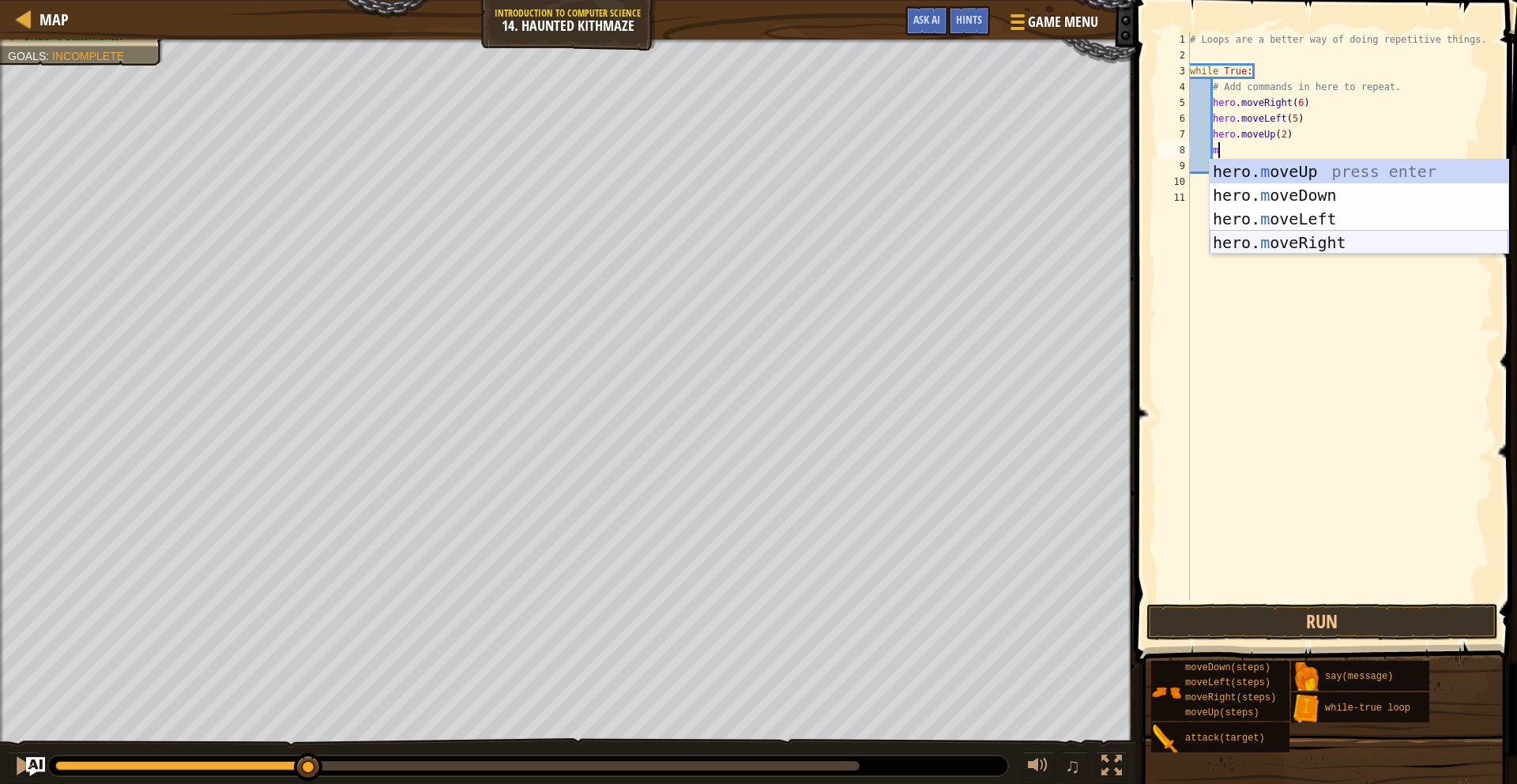
click at [1304, 244] on div "hero. m oveUp press enter hero. m oveDown press enter hero. m oveLeft press ent…" at bounding box center [1359, 231] width 299 height 142
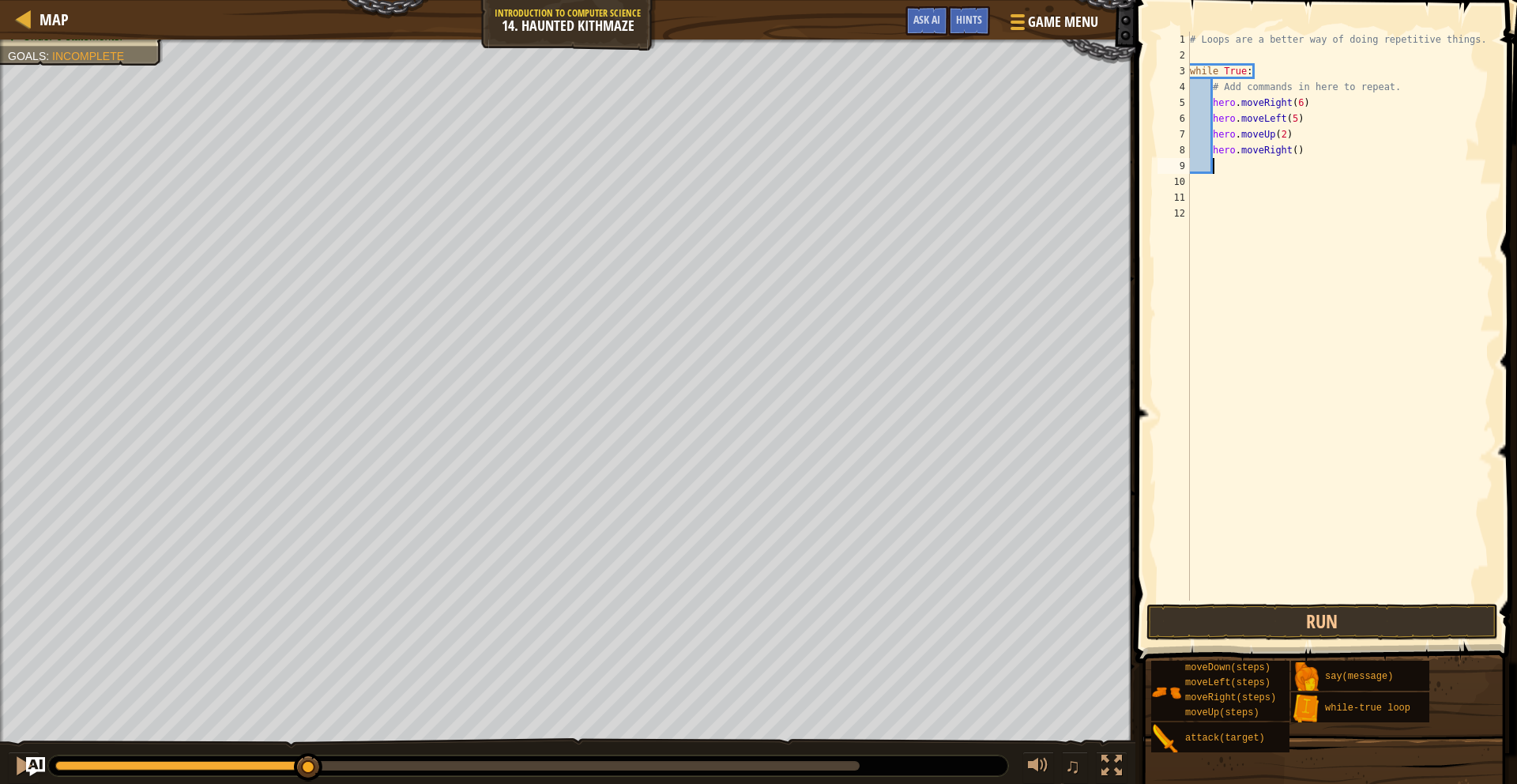
click at [1297, 151] on div "# Loops are a better way of doing repetitive things. while True : # Add command…" at bounding box center [1340, 332] width 306 height 600
type textarea "hero.moveRight(2)"
click at [1227, 167] on div "# Loops are a better way of doing repetitive things. while True : # Add command…" at bounding box center [1340, 332] width 306 height 600
type textarea "m"
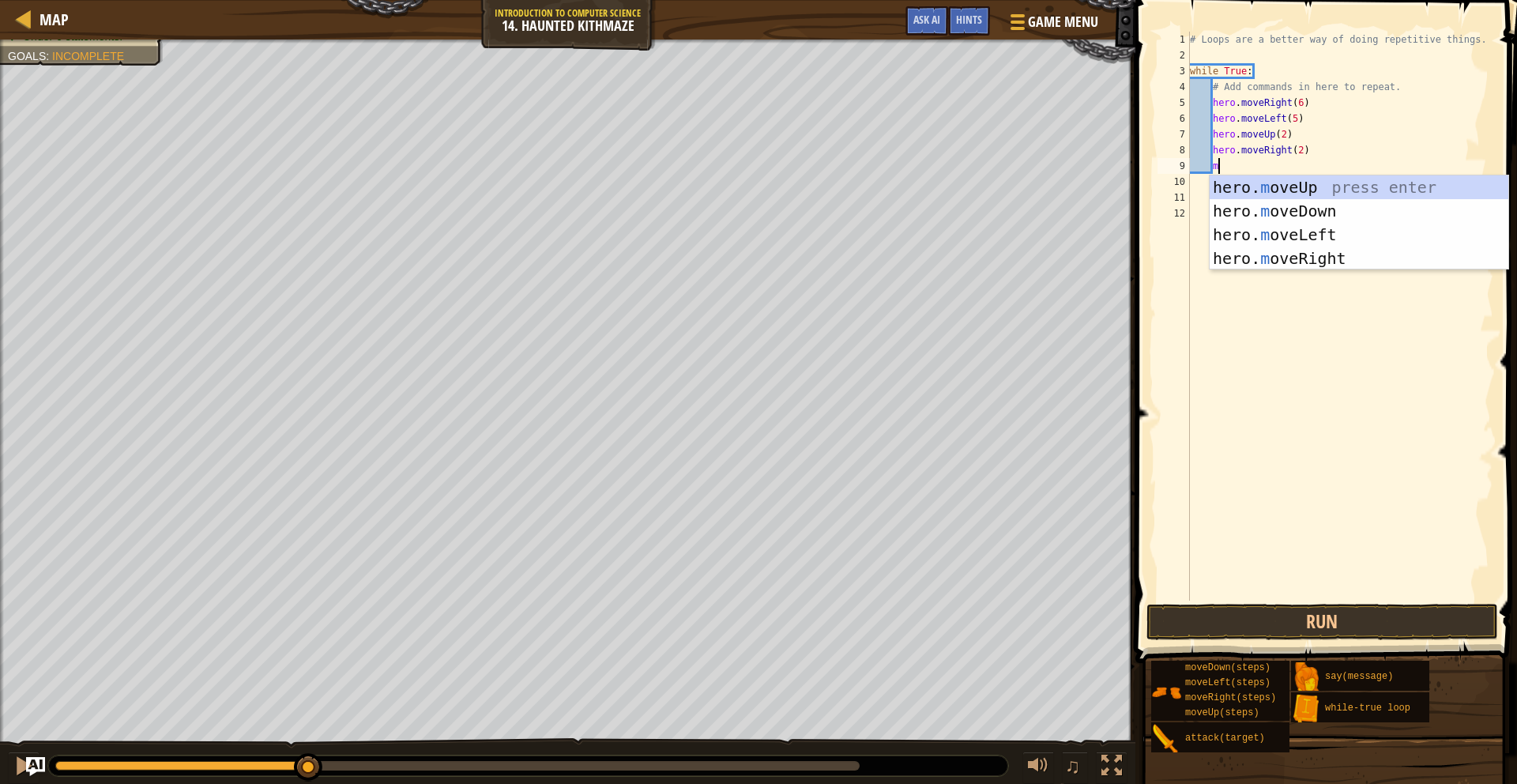
scroll to position [7, 2]
click at [1324, 194] on div "hero. m oveUp press enter hero. m oveDown press enter hero. m oveLeft press ent…" at bounding box center [1359, 246] width 299 height 142
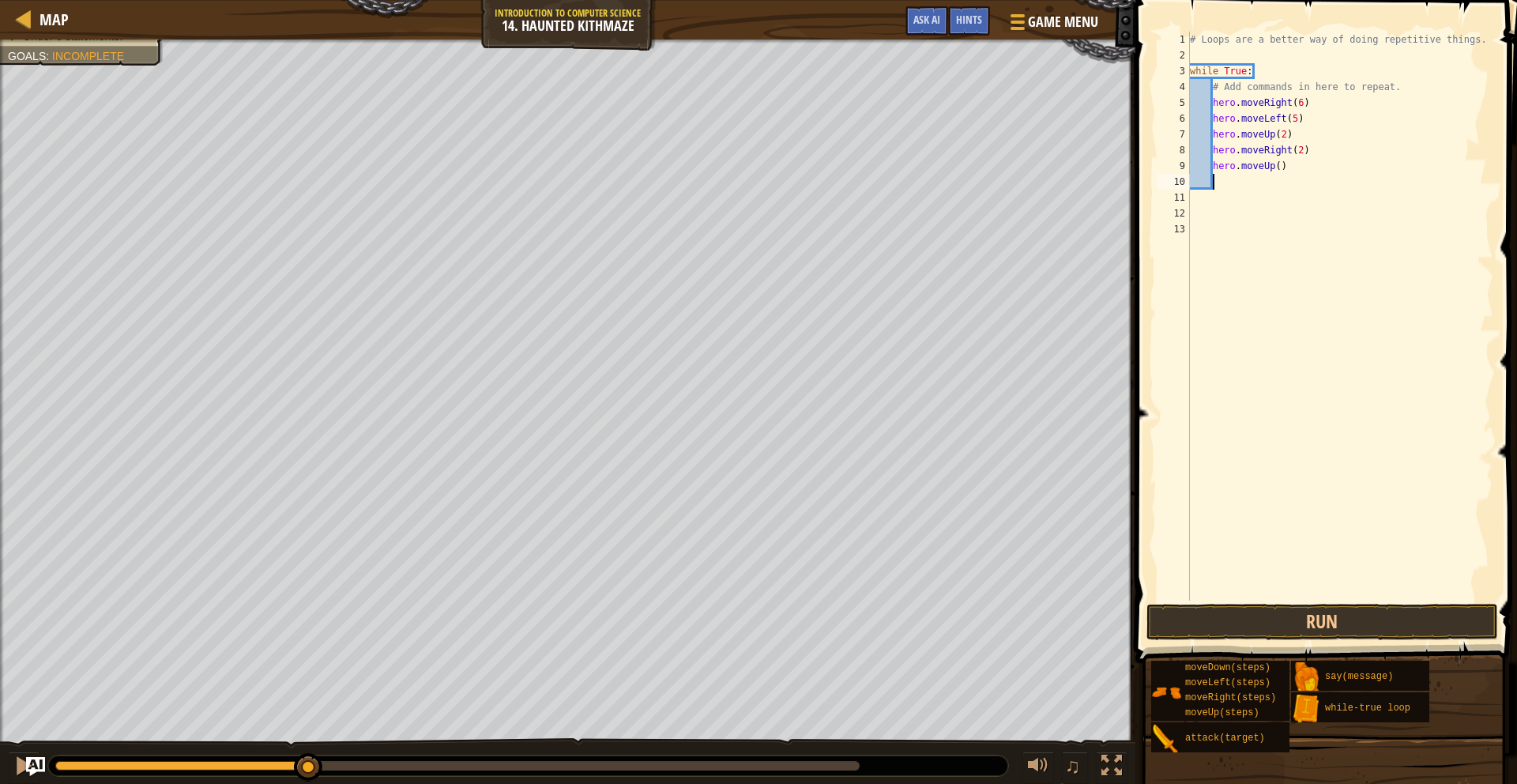
click at [1281, 168] on div "# Loops are a better way of doing repetitive things. while True : # Add command…" at bounding box center [1340, 332] width 306 height 600
type textarea "hero.moveUp(2)"
click at [1246, 184] on div "# Loops are a better way of doing repetitive things. while True : # Add command…" at bounding box center [1340, 332] width 306 height 600
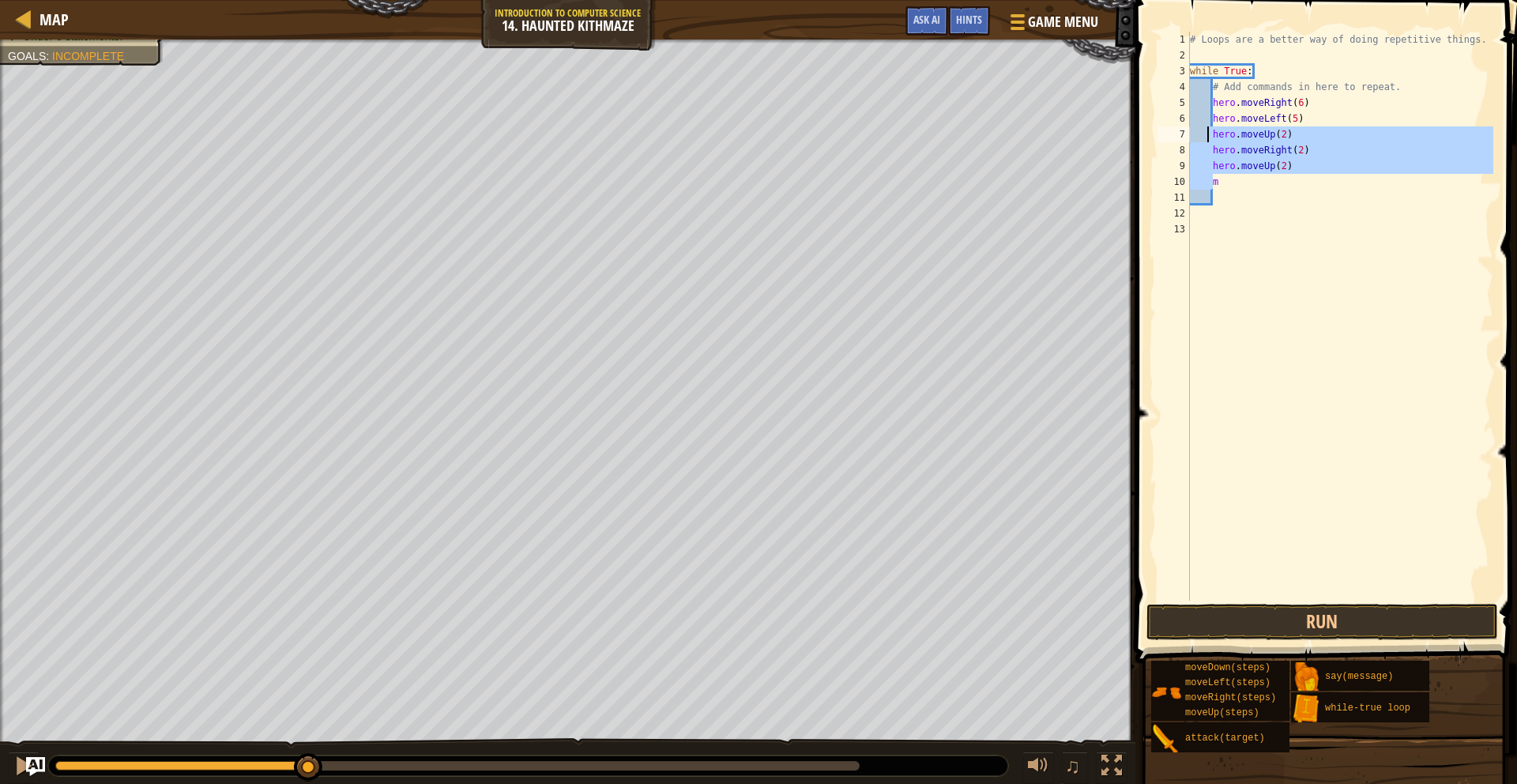
drag, startPoint x: 1216, startPoint y: 185, endPoint x: 1210, endPoint y: 131, distance: 54.3
click at [1210, 131] on div "# Loops are a better way of doing repetitive things. while True : # Add command…" at bounding box center [1340, 332] width 306 height 600
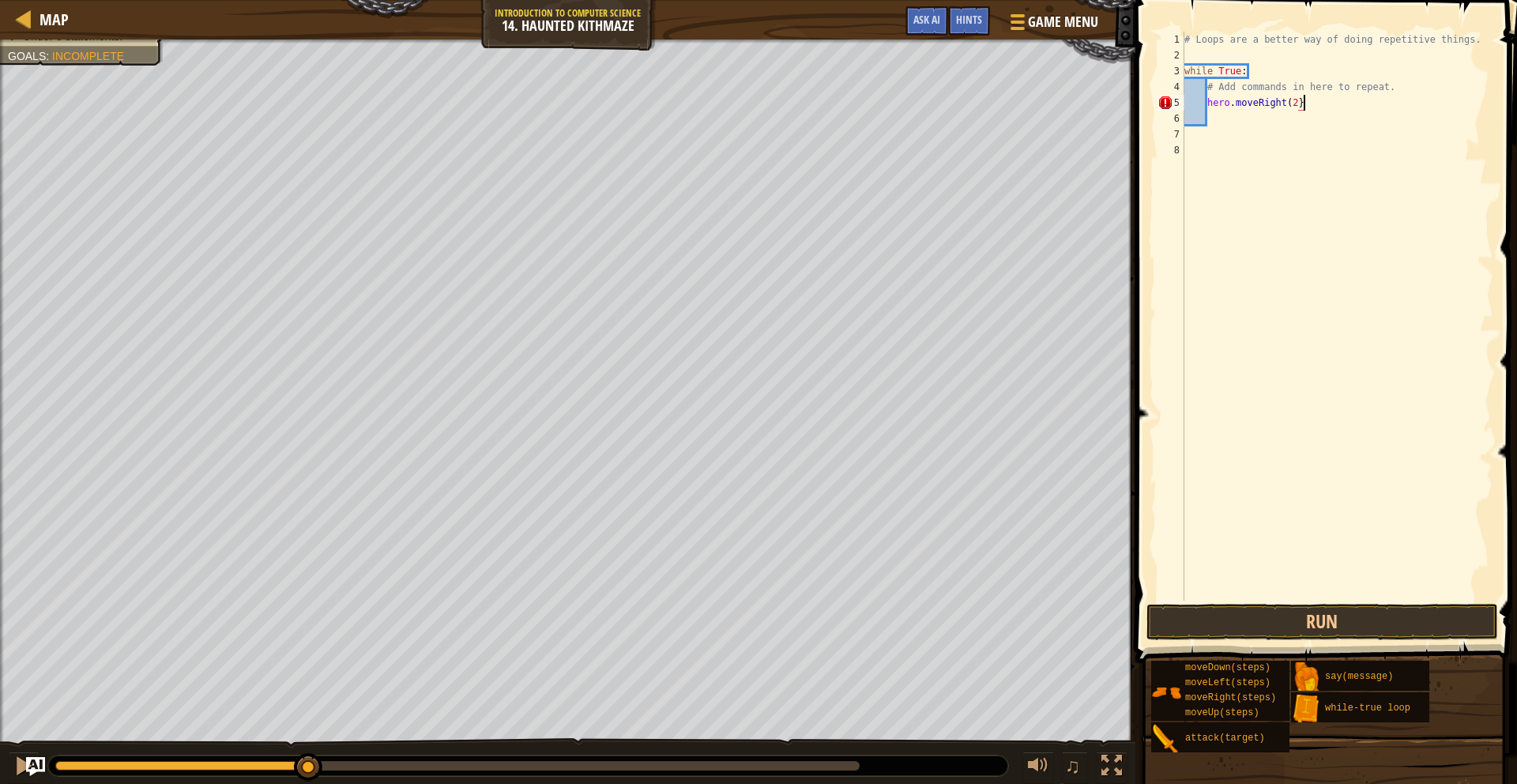
scroll to position [7, 8]
type textarea "hero.moveRight(2)"
type textarea "m"
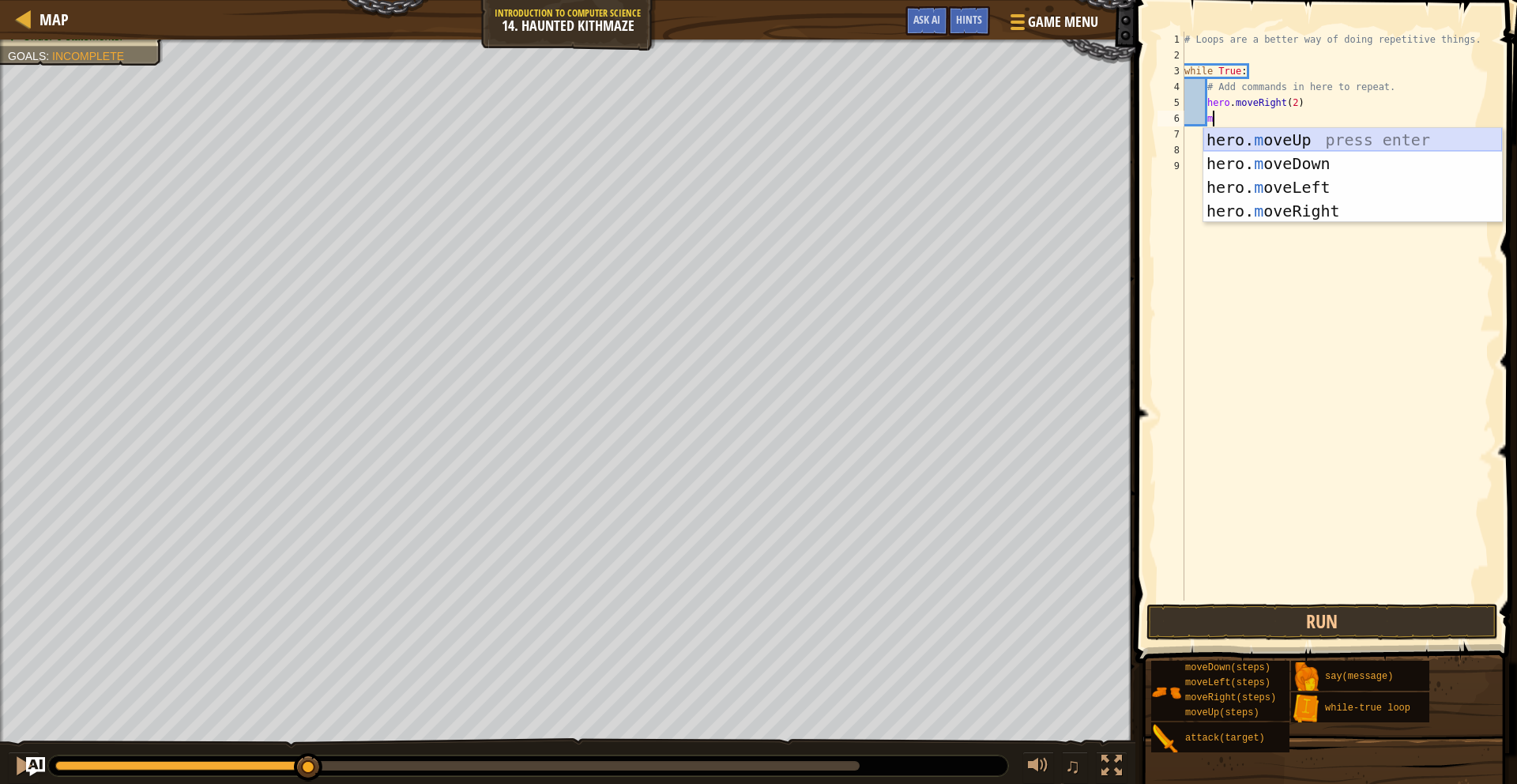
click at [1300, 140] on div "hero. m oveUp press enter hero. m oveDown press enter hero. m oveLeft press ent…" at bounding box center [1352, 199] width 299 height 142
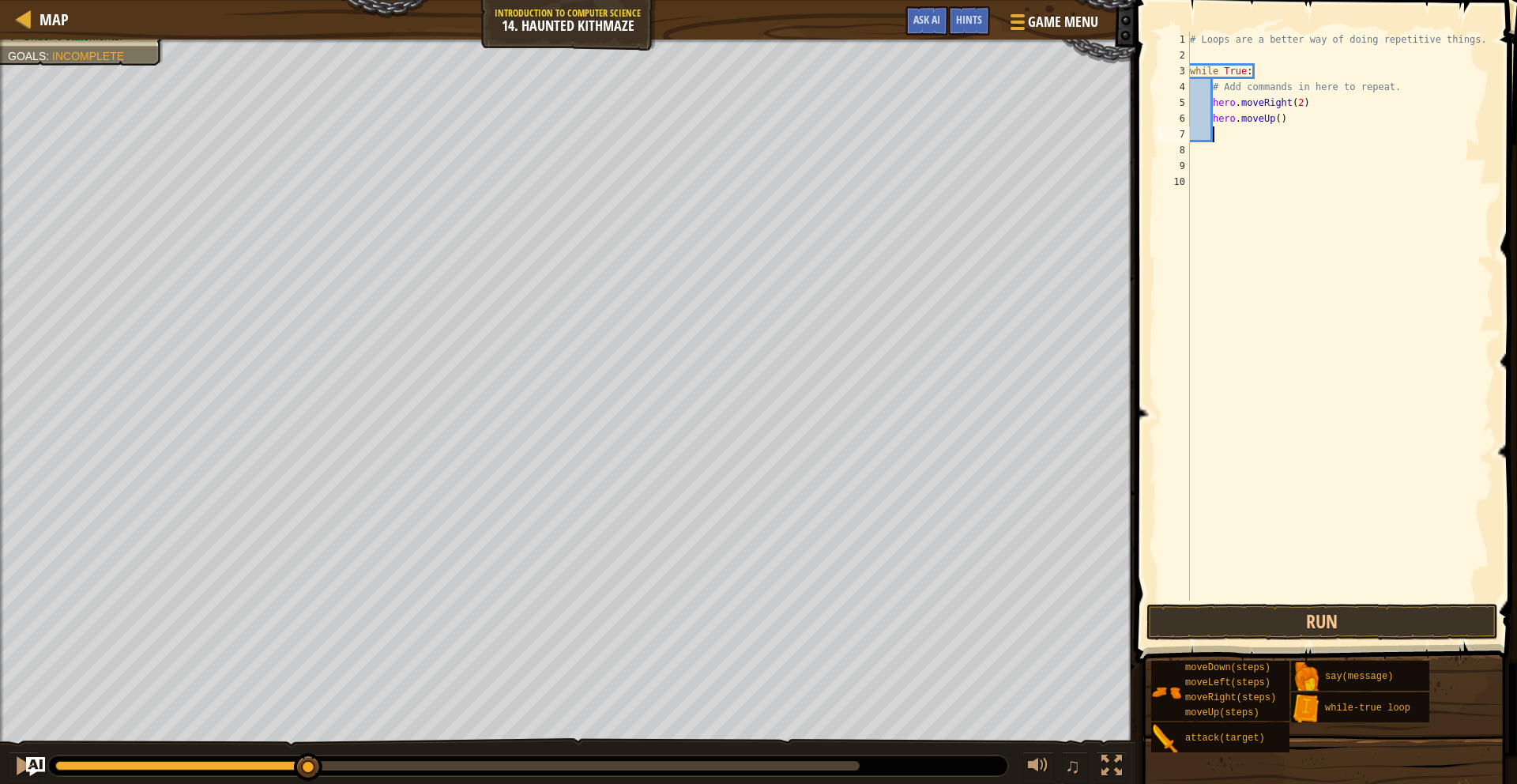
scroll to position [7, 1]
click at [1282, 121] on div "# Loops are a better way of doing repetitive things. while True : # Add command…" at bounding box center [1340, 332] width 307 height 600
type textarea "hero.moveUp(2)"
click at [1358, 626] on button "Run" at bounding box center [1322, 622] width 352 height 36
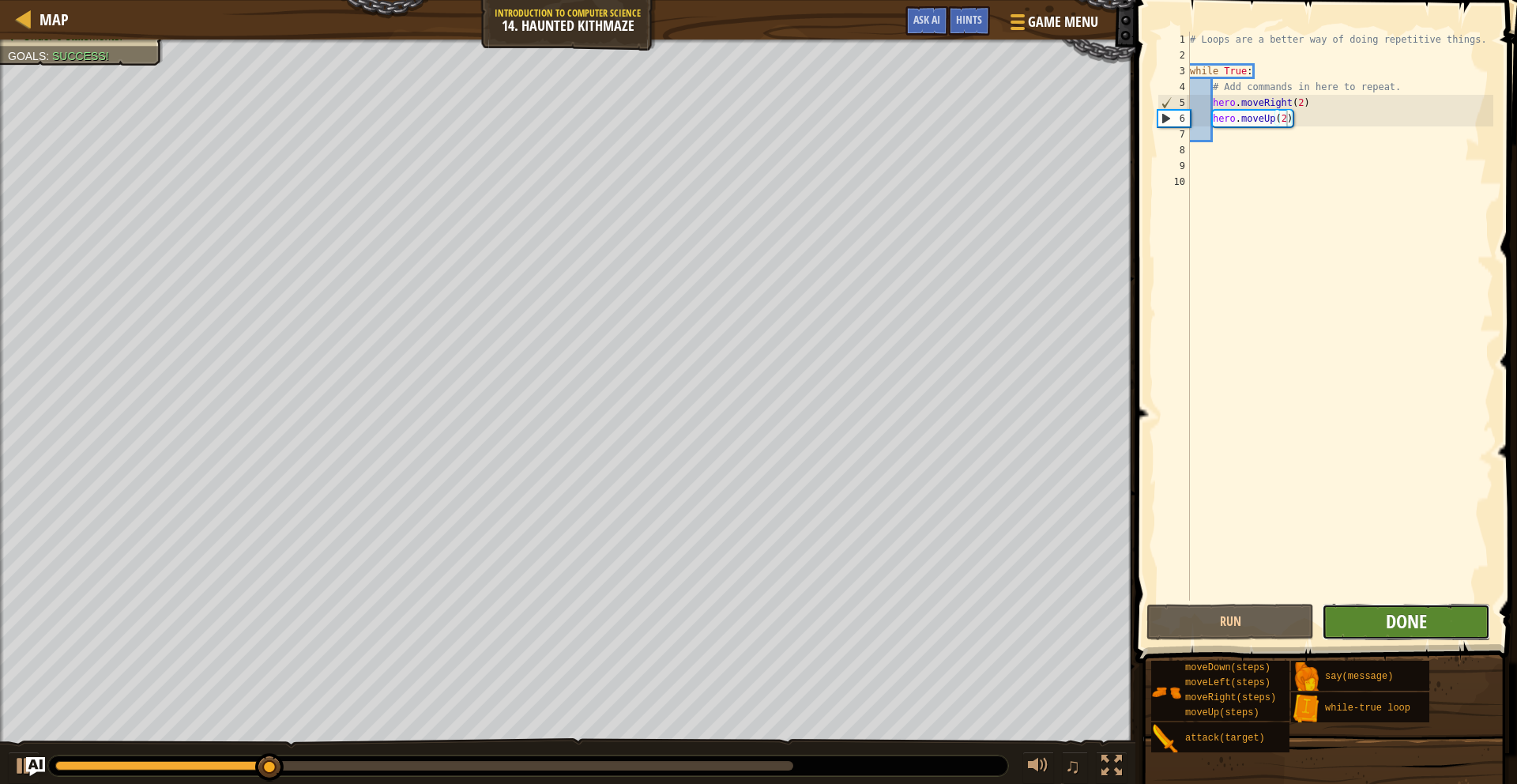
click at [1390, 622] on span "Done" at bounding box center [1406, 621] width 41 height 25
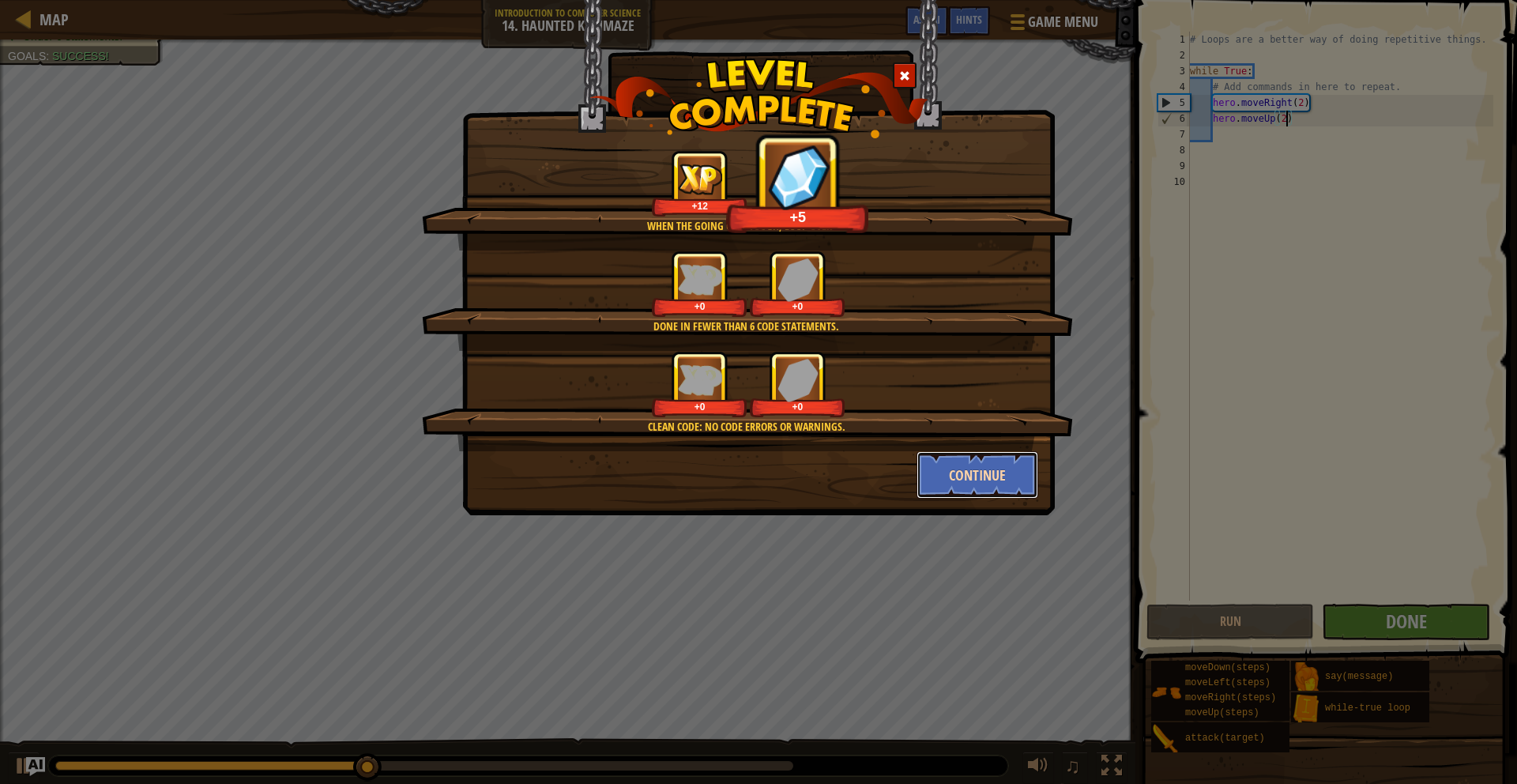
click at [994, 470] on button "Continue" at bounding box center [977, 474] width 123 height 47
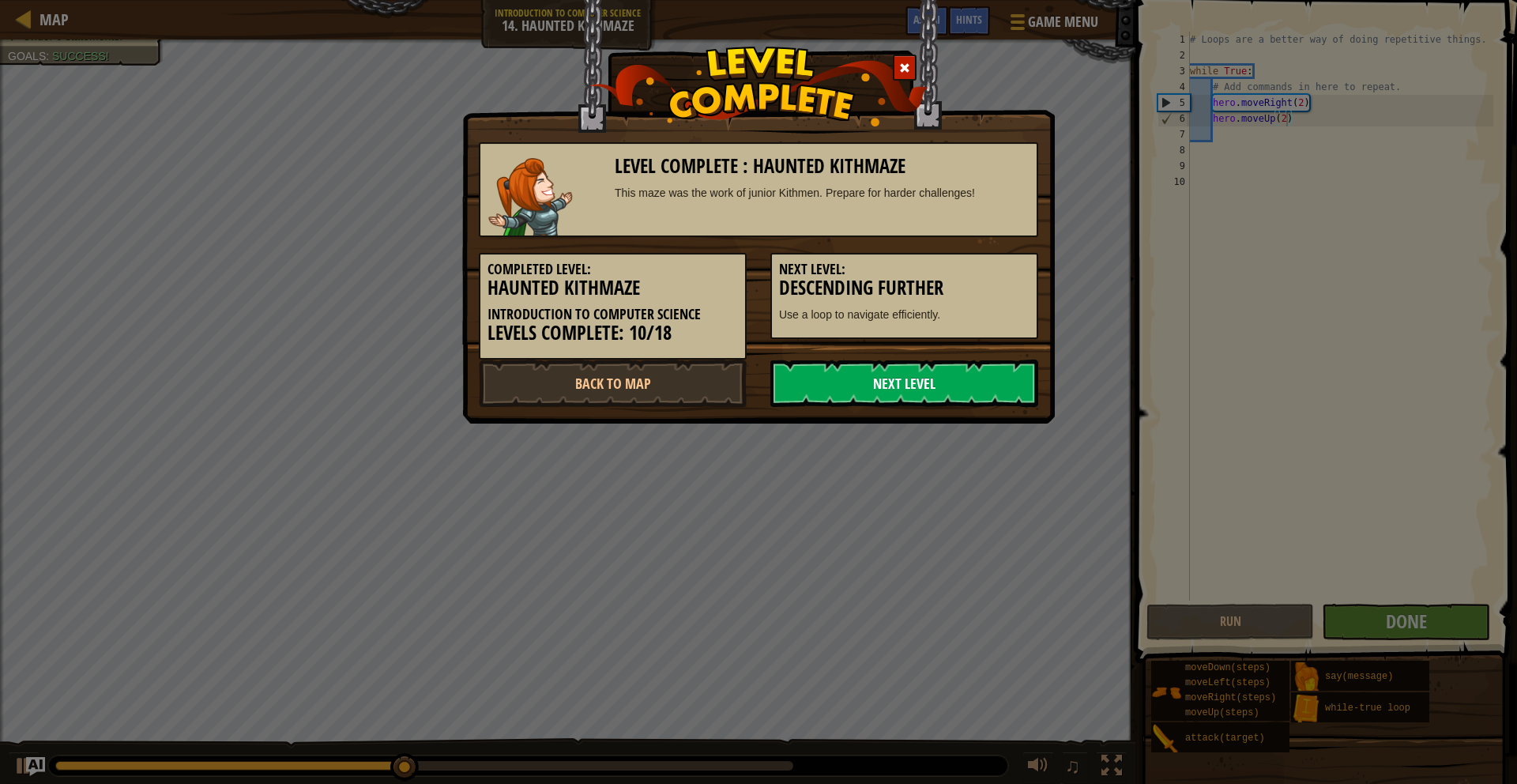
click at [913, 382] on link "Next Level" at bounding box center [904, 383] width 268 height 47
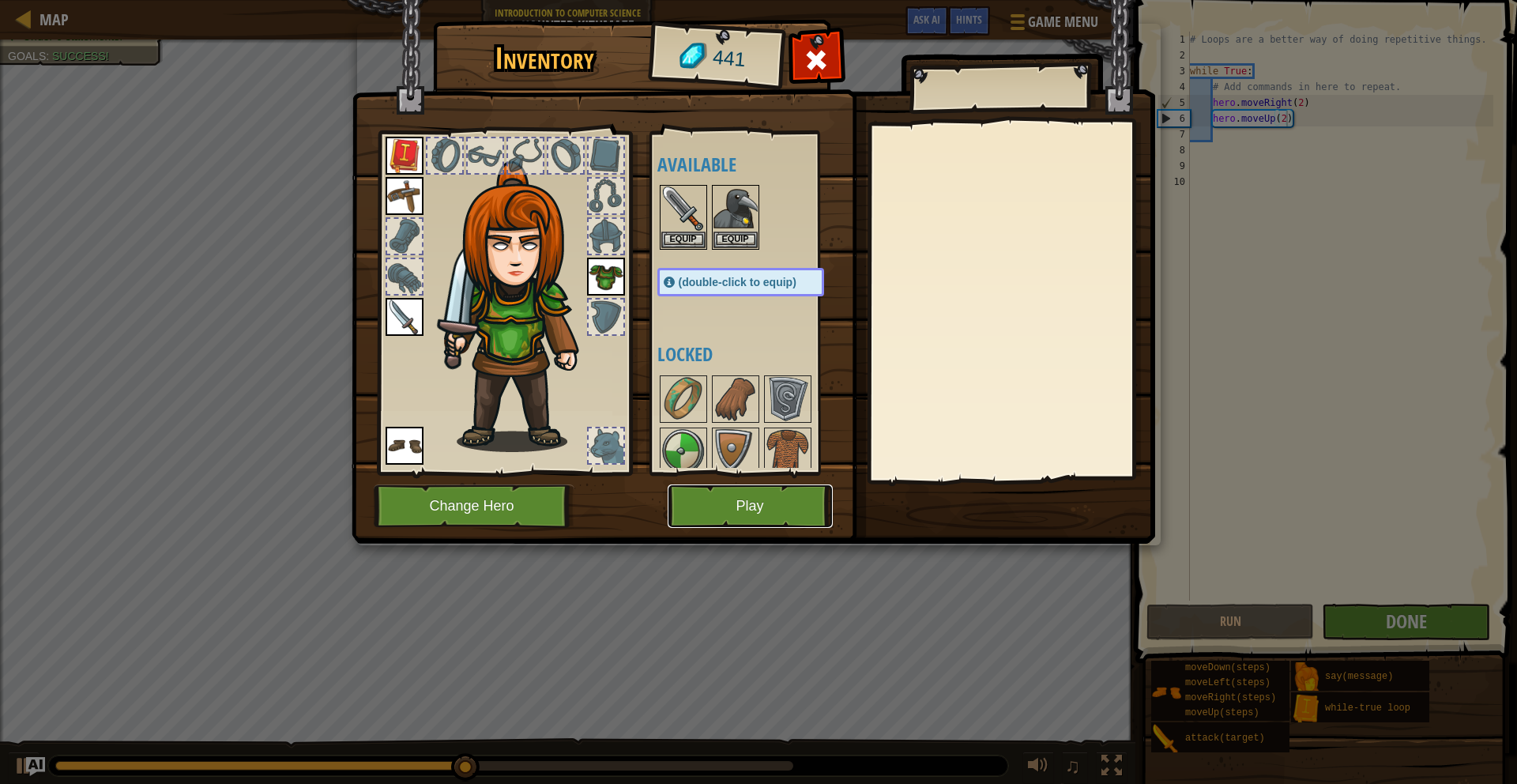
click at [773, 520] on button "Play" at bounding box center [750, 506] width 165 height 43
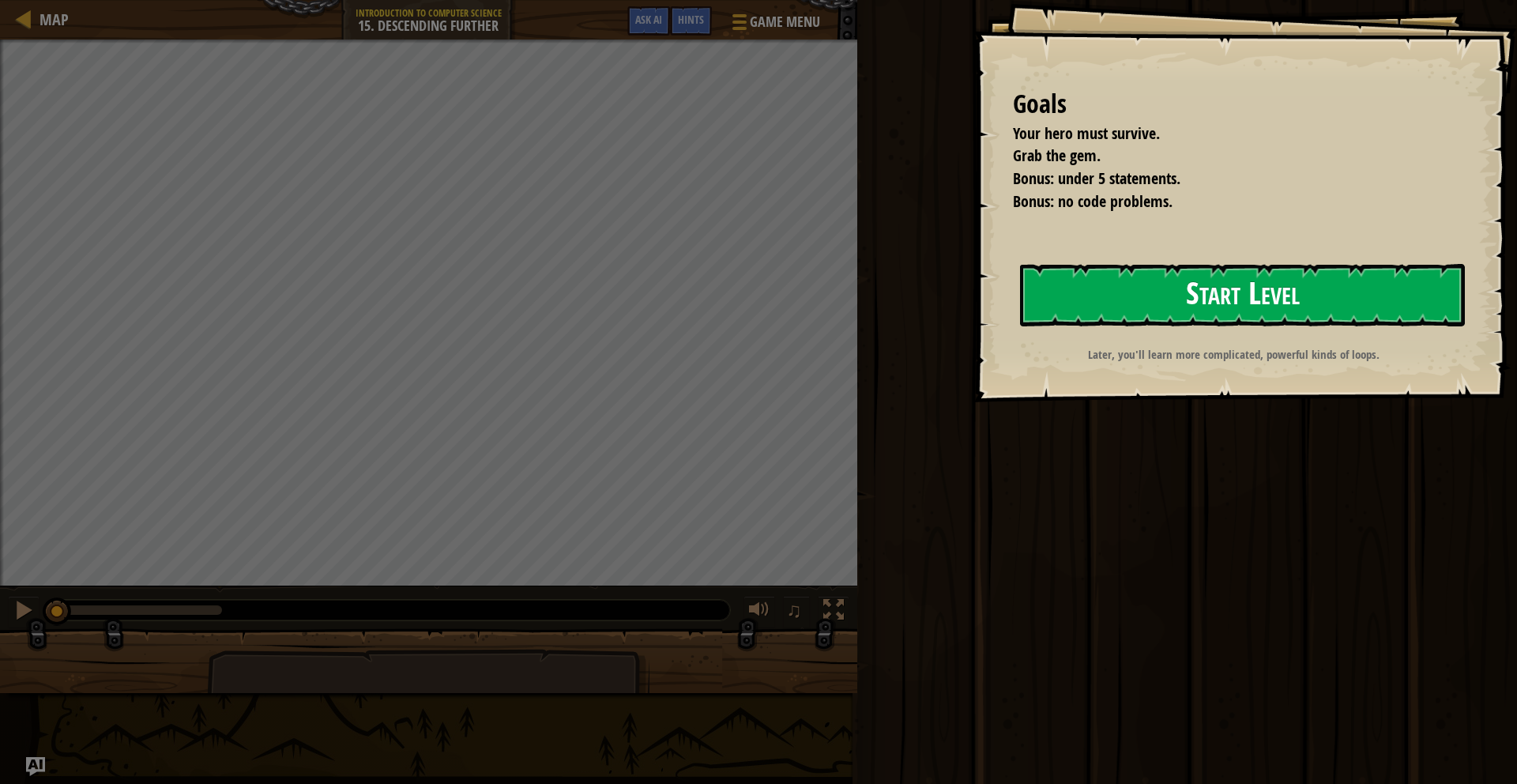
click at [1091, 306] on button "Start Level" at bounding box center [1243, 295] width 445 height 63
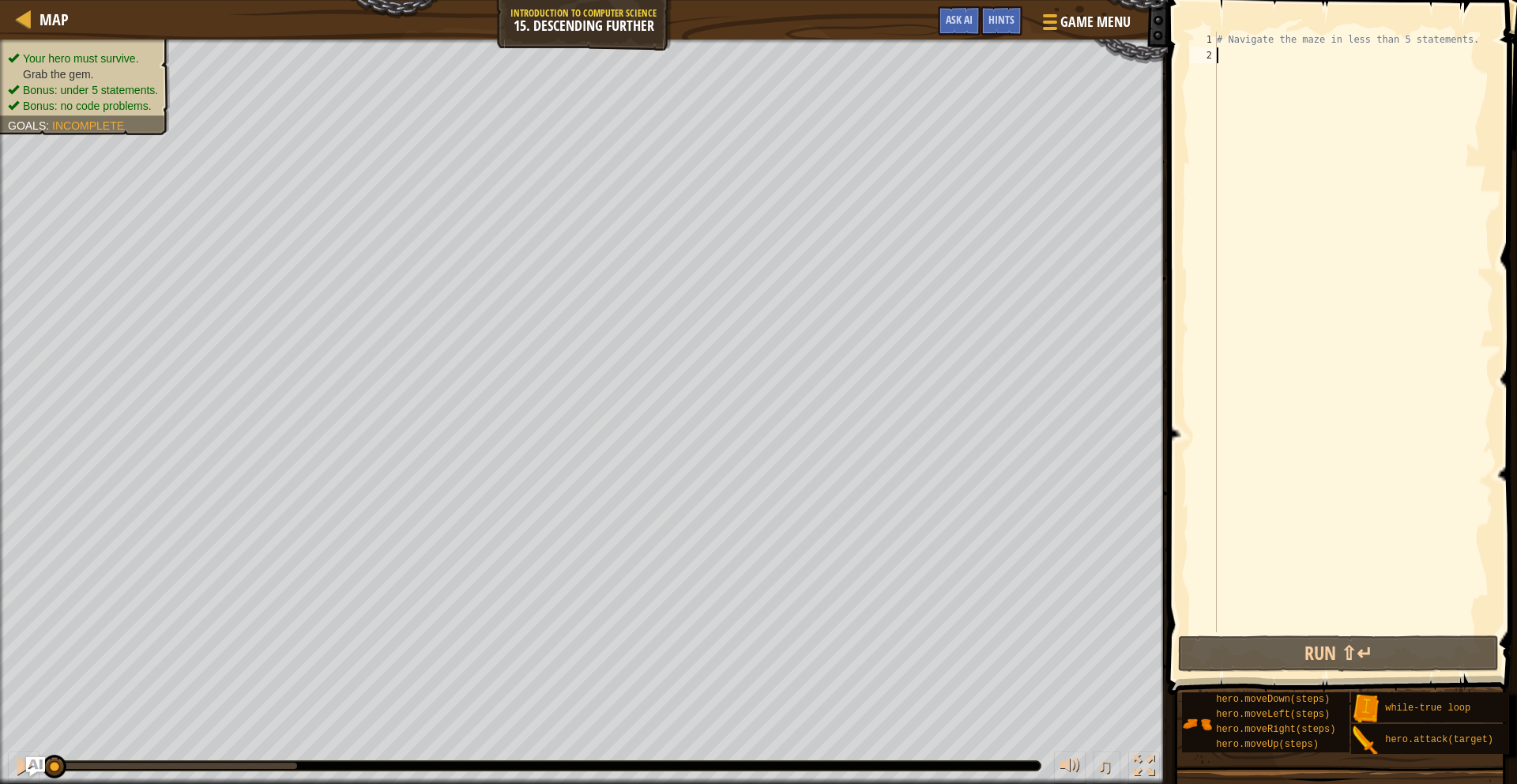
type textarea "m"
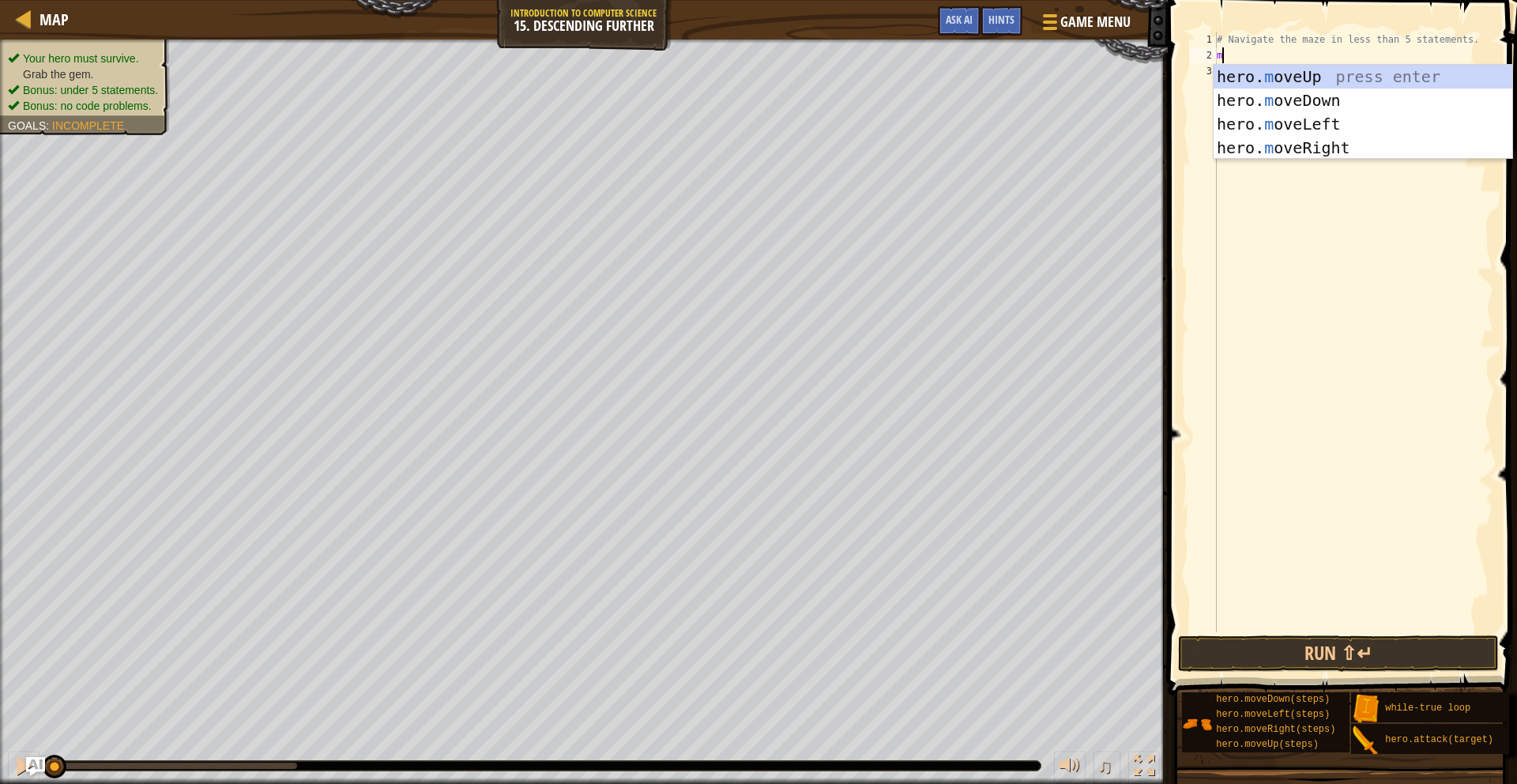
click at [1262, 60] on div "# Navigate the maze in less than 5 statements. m" at bounding box center [1354, 347] width 280 height 632
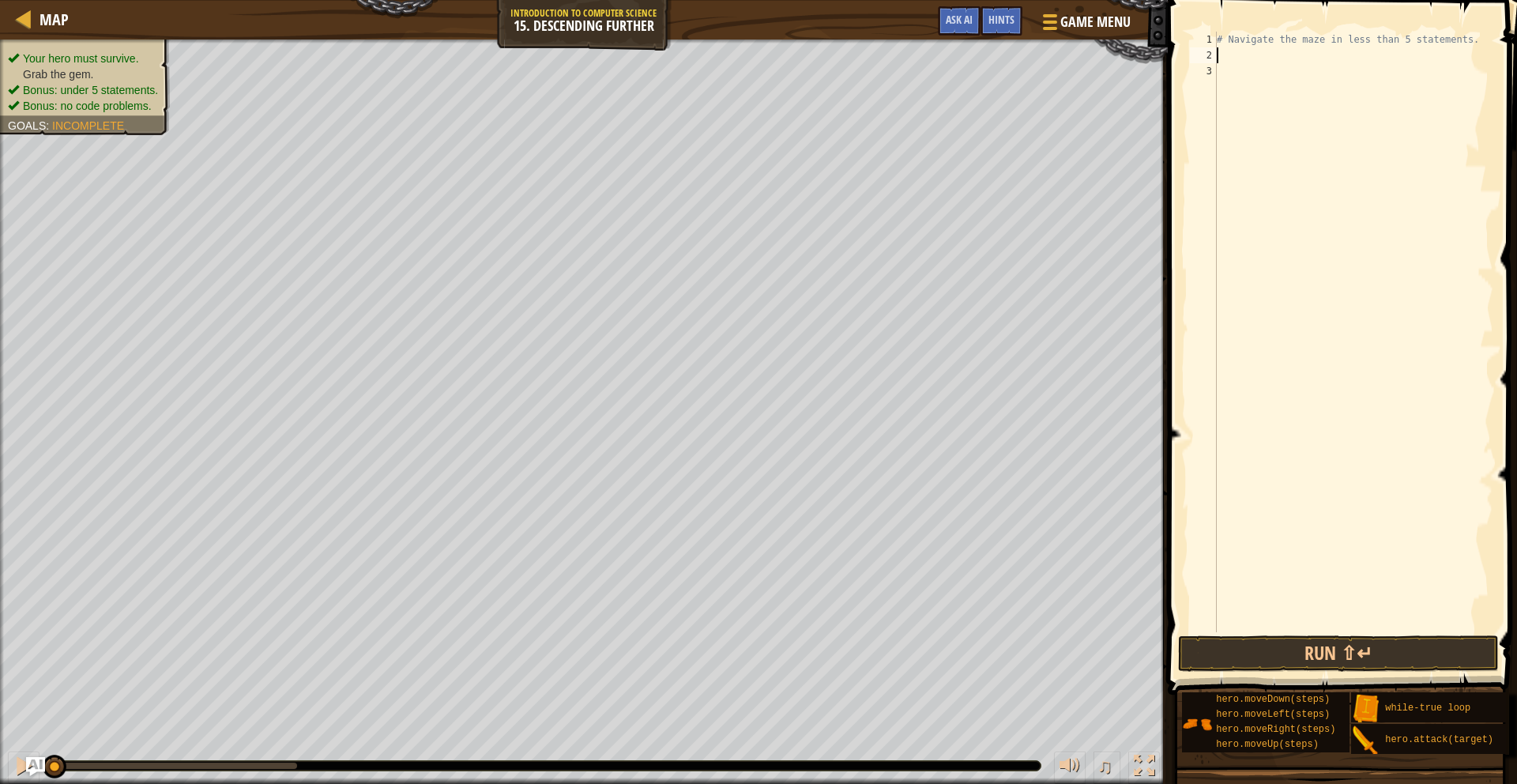
type textarea "g"
type textarea "h"
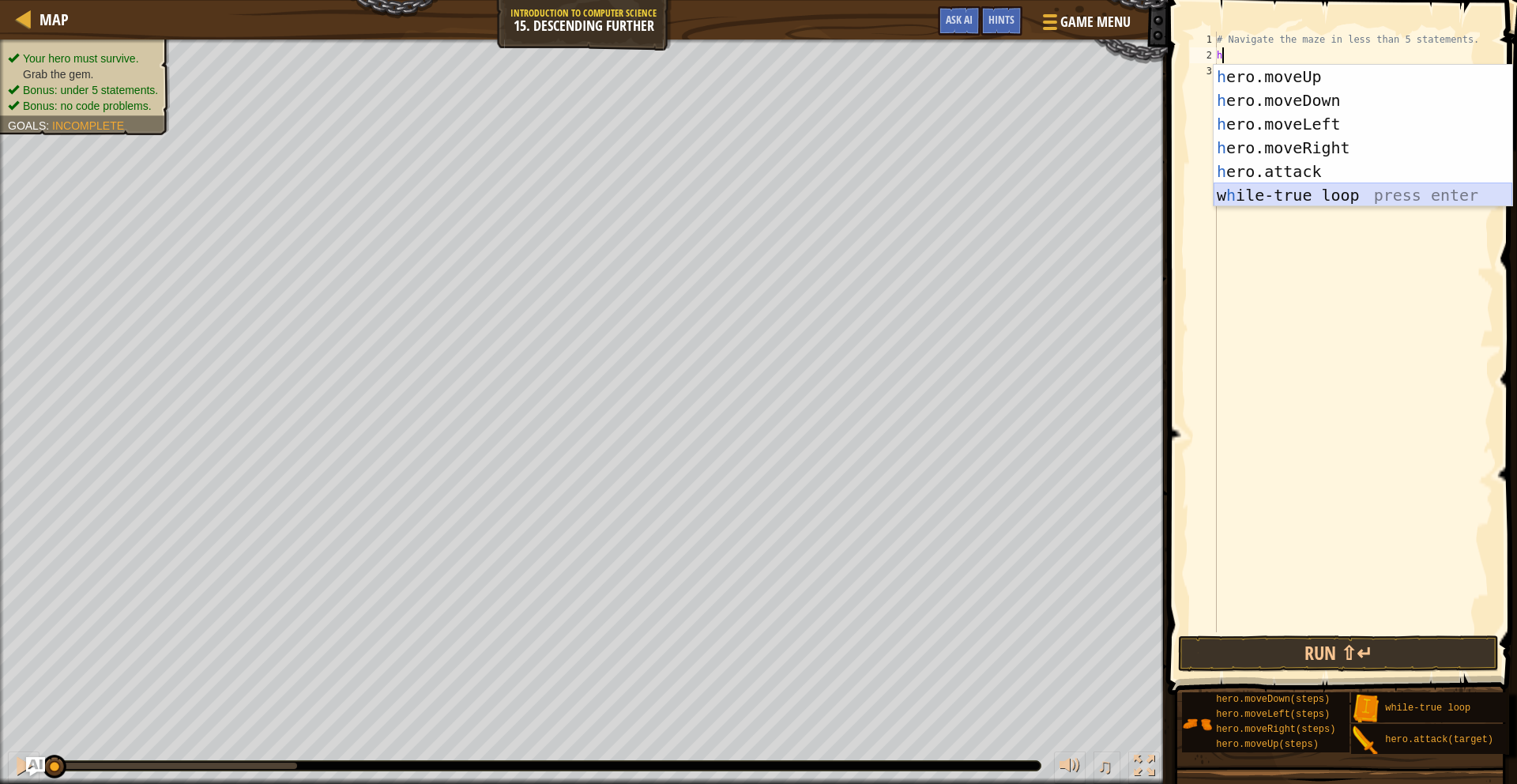
click at [1300, 195] on div "h ero.moveUp press enter h ero.moveDown press enter h ero.moveLeft press enter …" at bounding box center [1363, 160] width 299 height 189
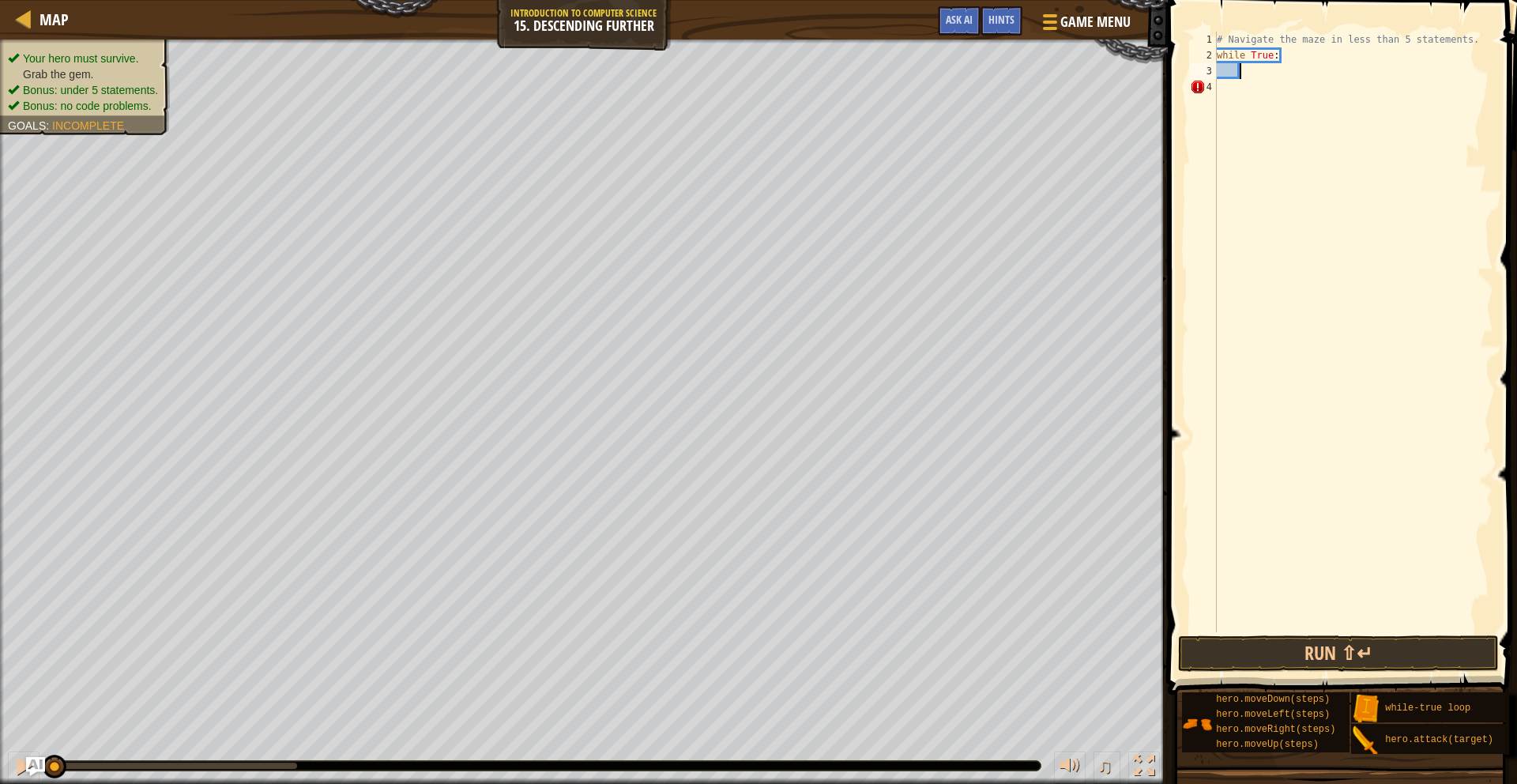
type textarea "m"
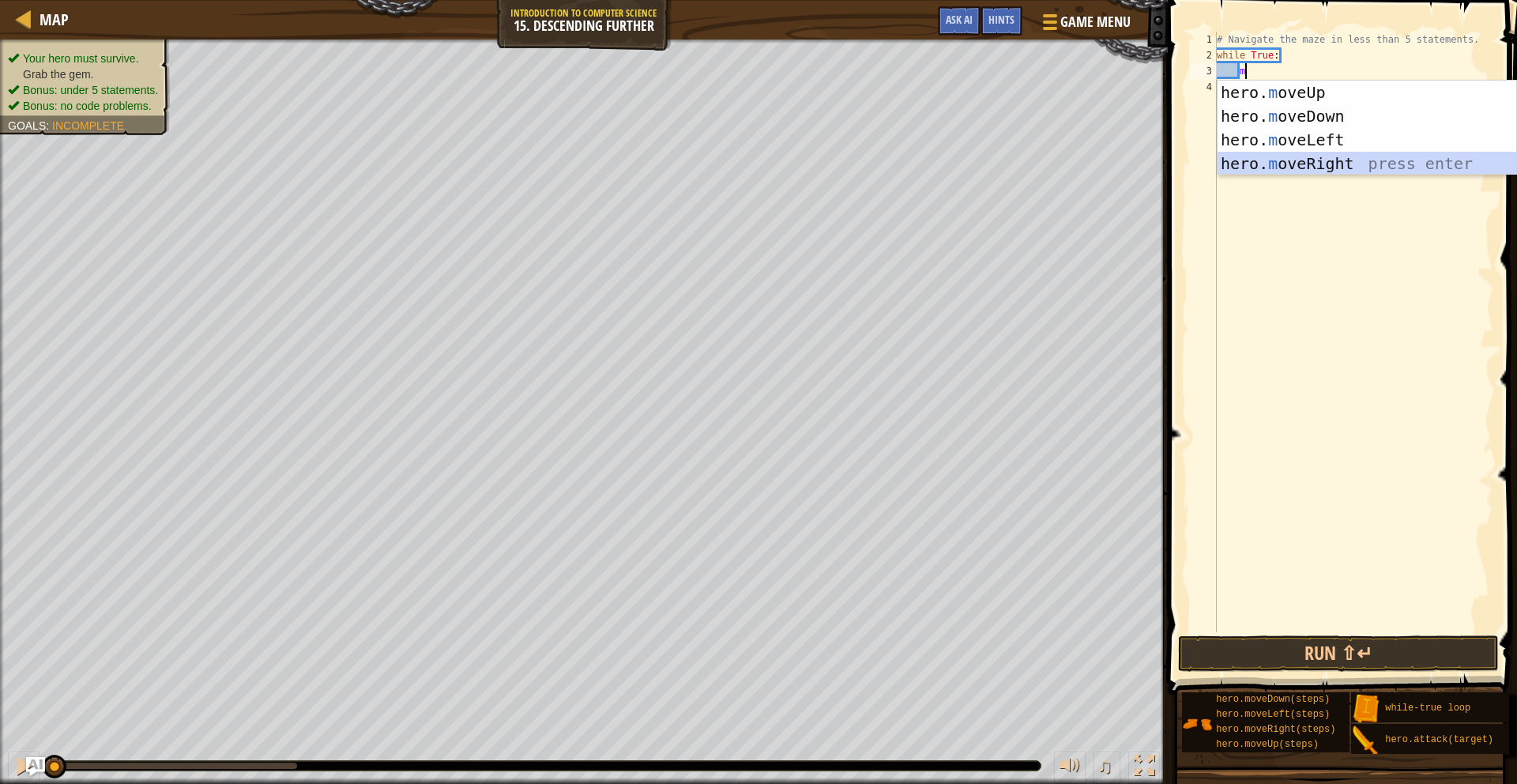
click at [1316, 161] on div "hero. m oveUp press enter hero. m oveDown press enter hero. m oveLeft press ent…" at bounding box center [1366, 151] width 299 height 142
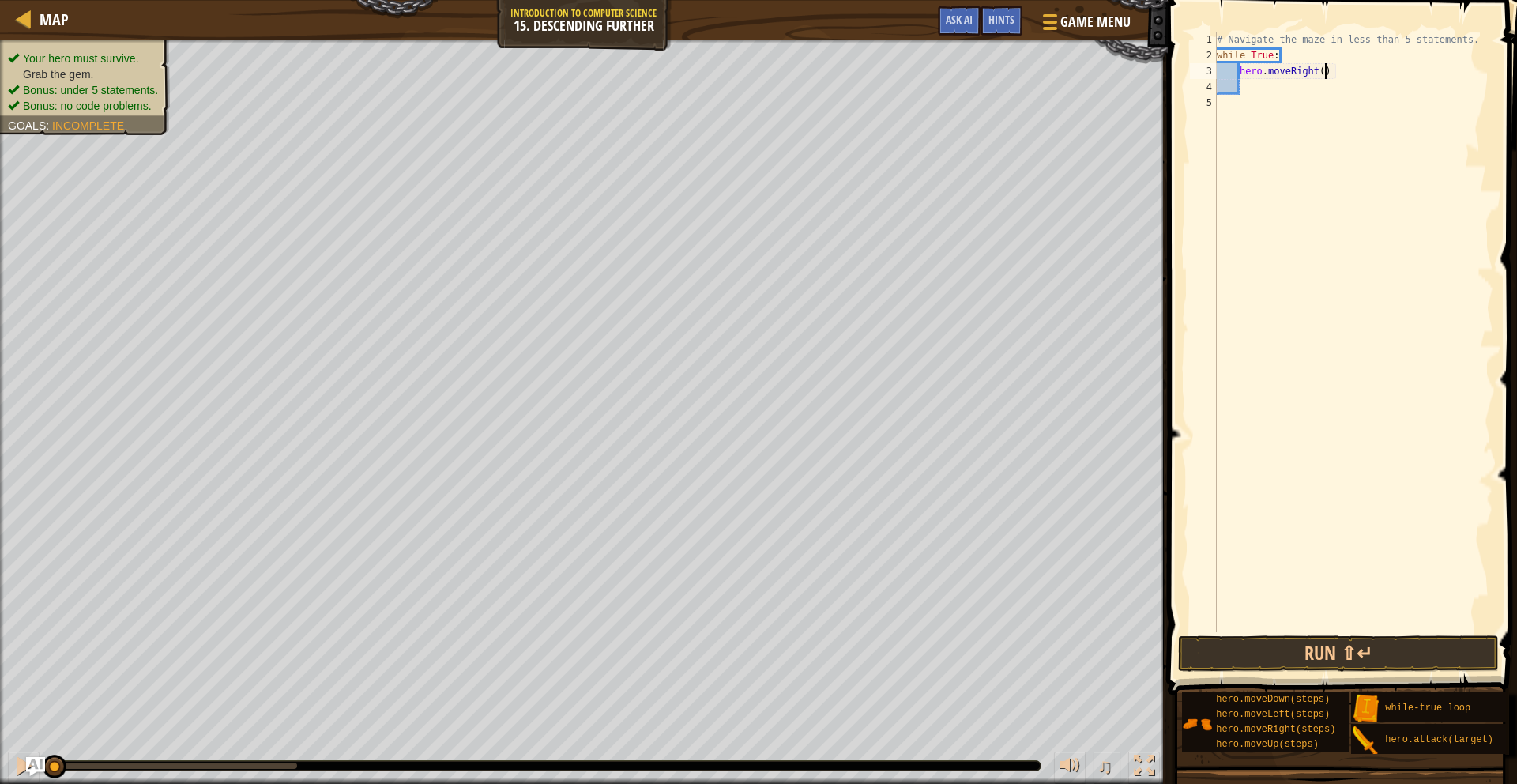
click at [1326, 69] on div "# Navigate the maze in less than 5 statements. while True : hero . moveRight ( )" at bounding box center [1354, 347] width 280 height 632
type textarea "hero.moveRight(2)"
click at [1251, 90] on div "# Navigate the maze in less than 5 statements. while True : hero . moveRight ( …" at bounding box center [1354, 347] width 280 height 632
type textarea "m"
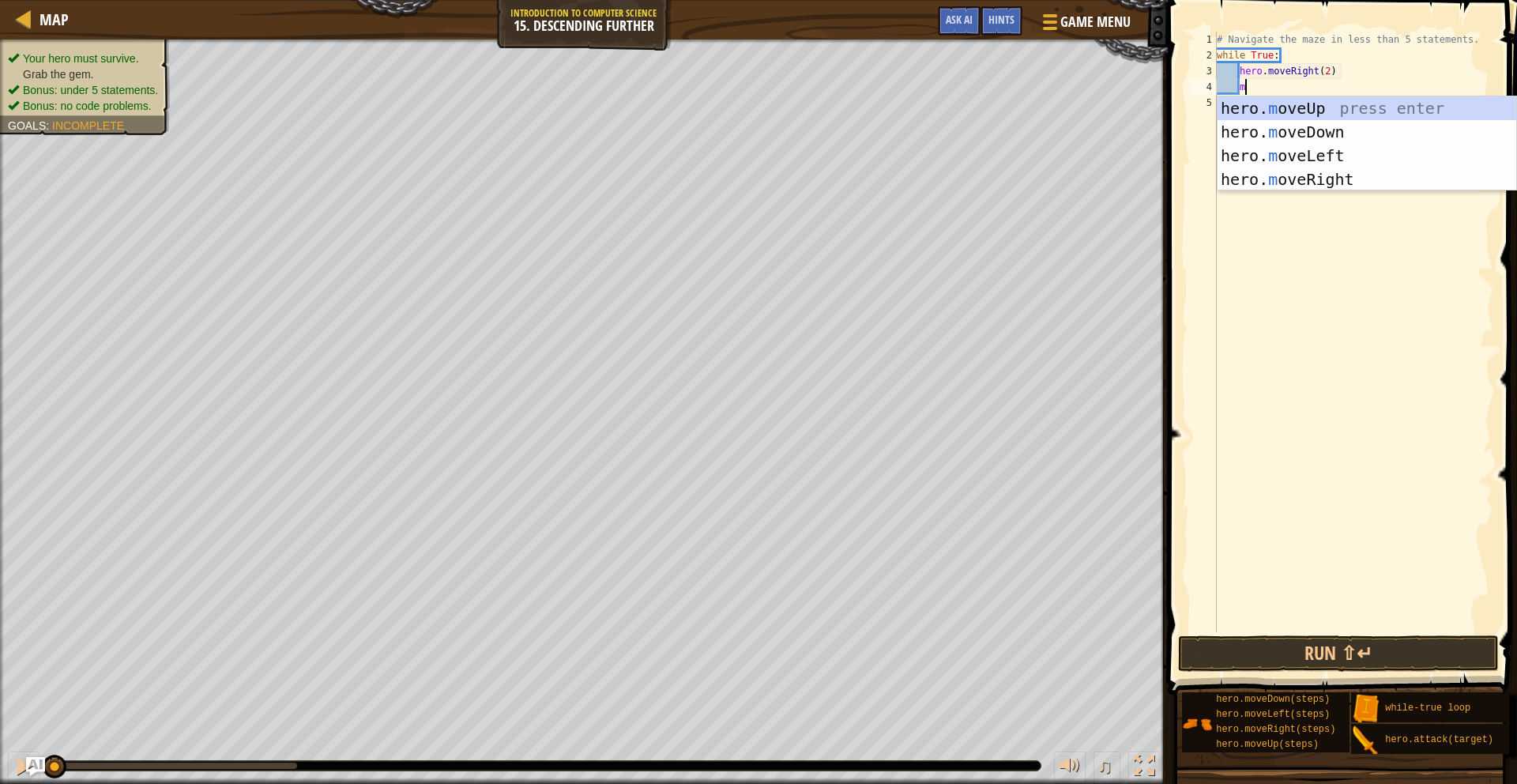
scroll to position [7, 2]
click at [1294, 134] on div "hero. m oveUp press enter hero. m oveDown press enter hero. m oveLeft press ent…" at bounding box center [1366, 167] width 299 height 142
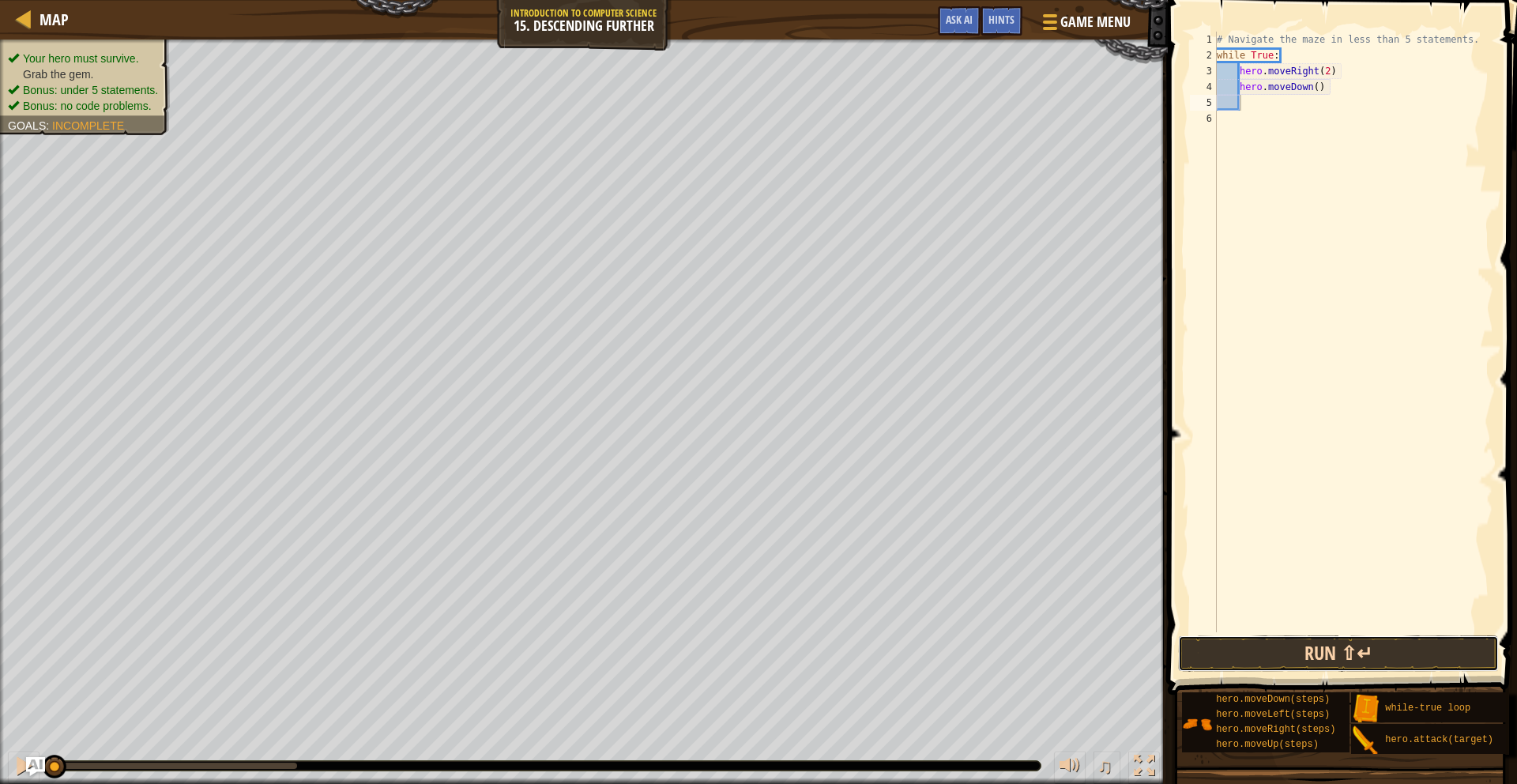
click at [1278, 666] on button "Run ⇧↵" at bounding box center [1338, 653] width 321 height 36
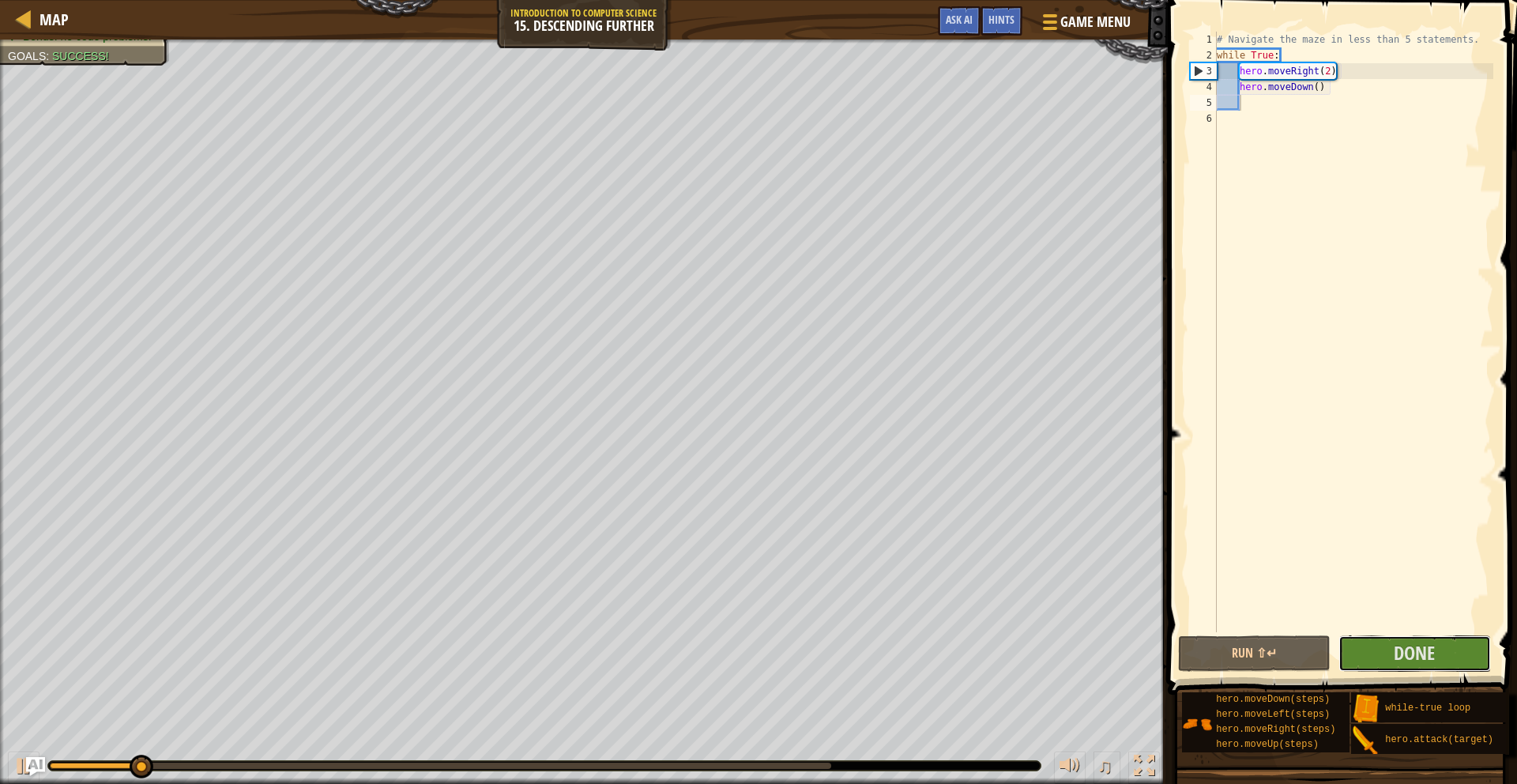
click at [1416, 633] on div "1 2 3 4 5 6 # Navigate the maze in less than 5 statements. while True : hero . …" at bounding box center [1340, 378] width 354 height 741
click at [1402, 644] on span "Done" at bounding box center [1415, 653] width 41 height 25
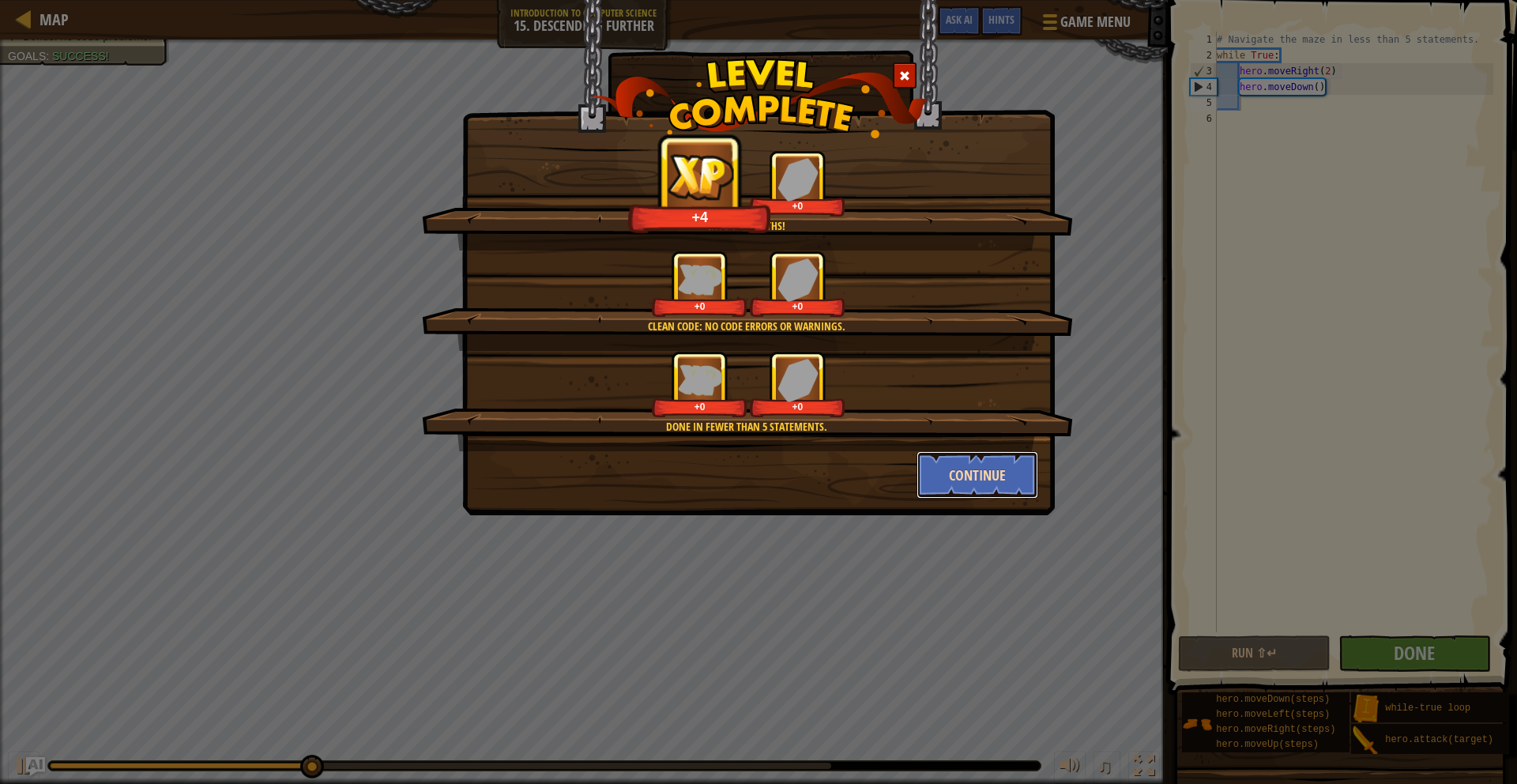
click at [946, 461] on button "Continue" at bounding box center [977, 474] width 123 height 47
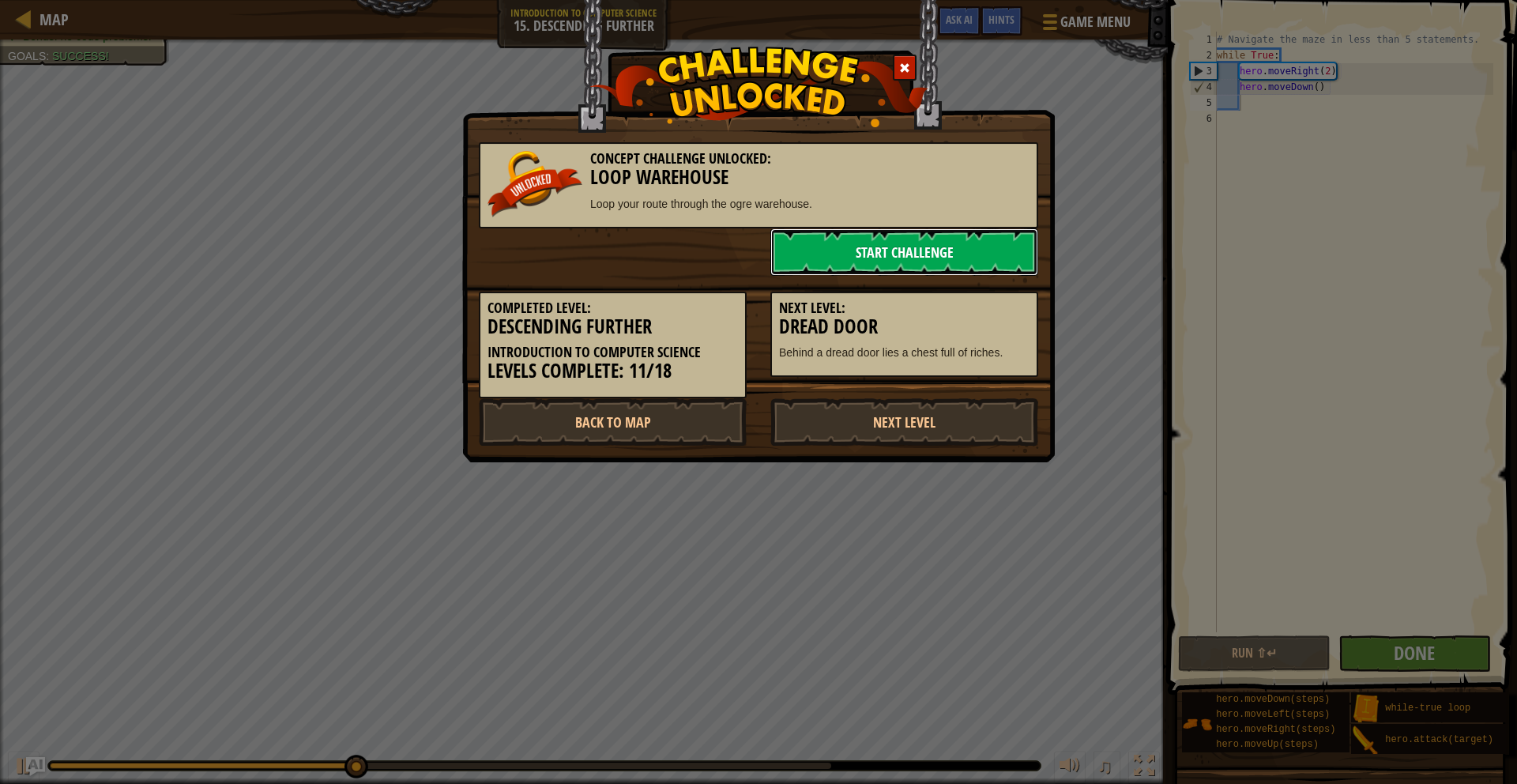
click at [868, 249] on link "Start Challenge" at bounding box center [904, 252] width 268 height 47
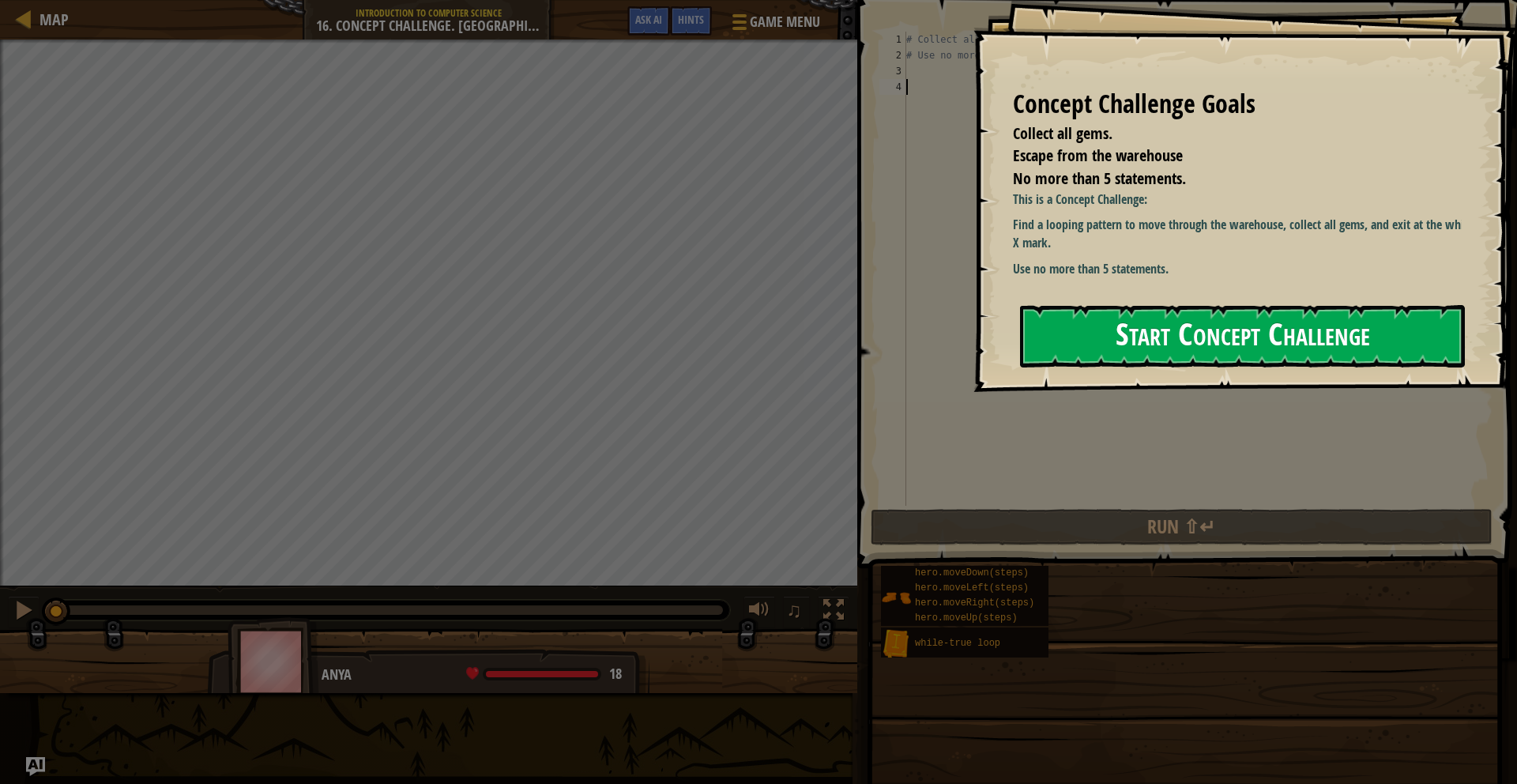
click at [1122, 345] on button "Start Concept Challenge" at bounding box center [1243, 337] width 445 height 63
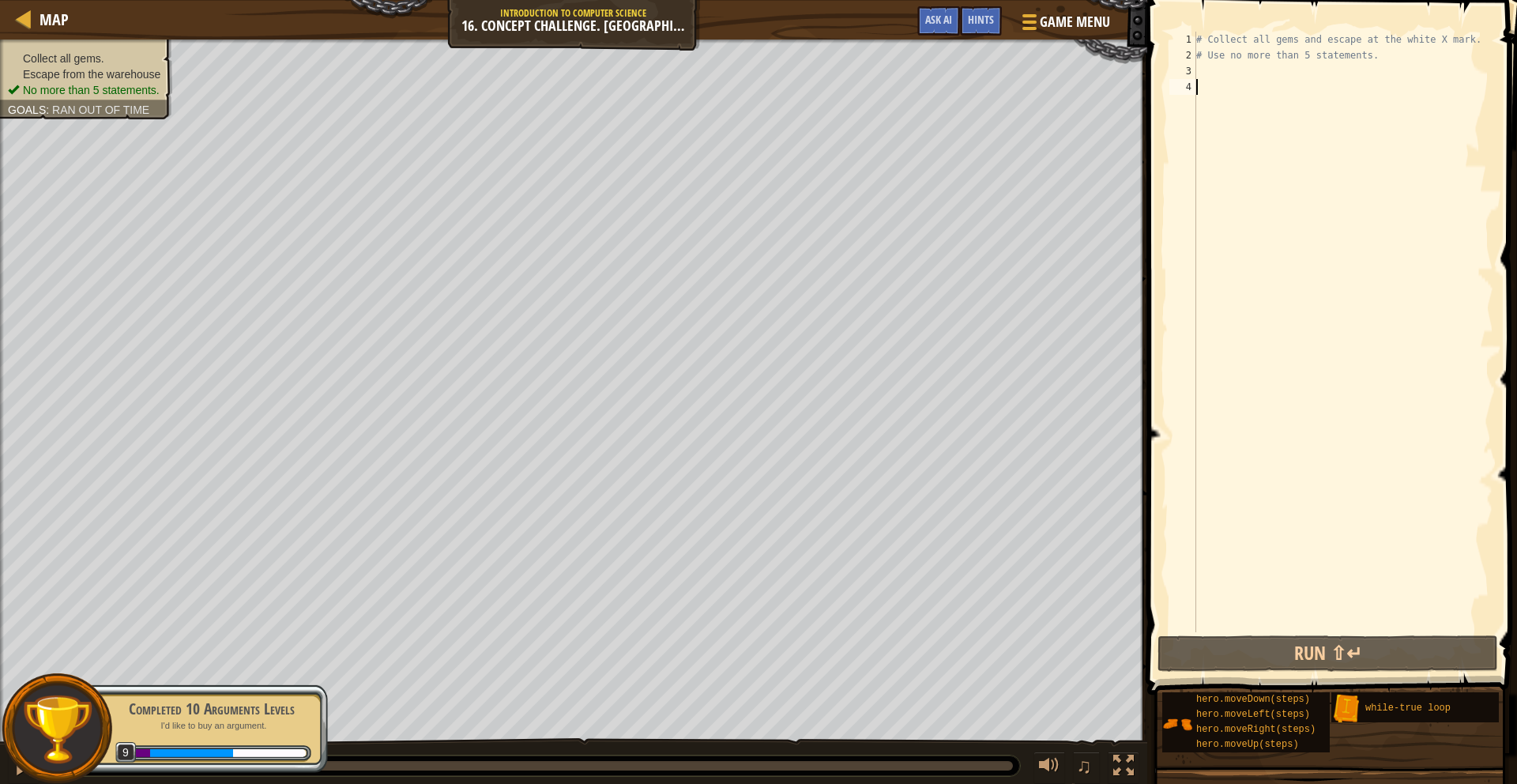
click at [1218, 64] on div "# Collect all gems and escape at the white X mark. # Use no more than 5 stateme…" at bounding box center [1343, 347] width 300 height 632
type textarea "# Use no more than 5 statements."
click at [1214, 74] on div "# Collect all gems and escape at the white X mark. # Use no more than 5 stateme…" at bounding box center [1343, 347] width 300 height 632
type textarea "h"
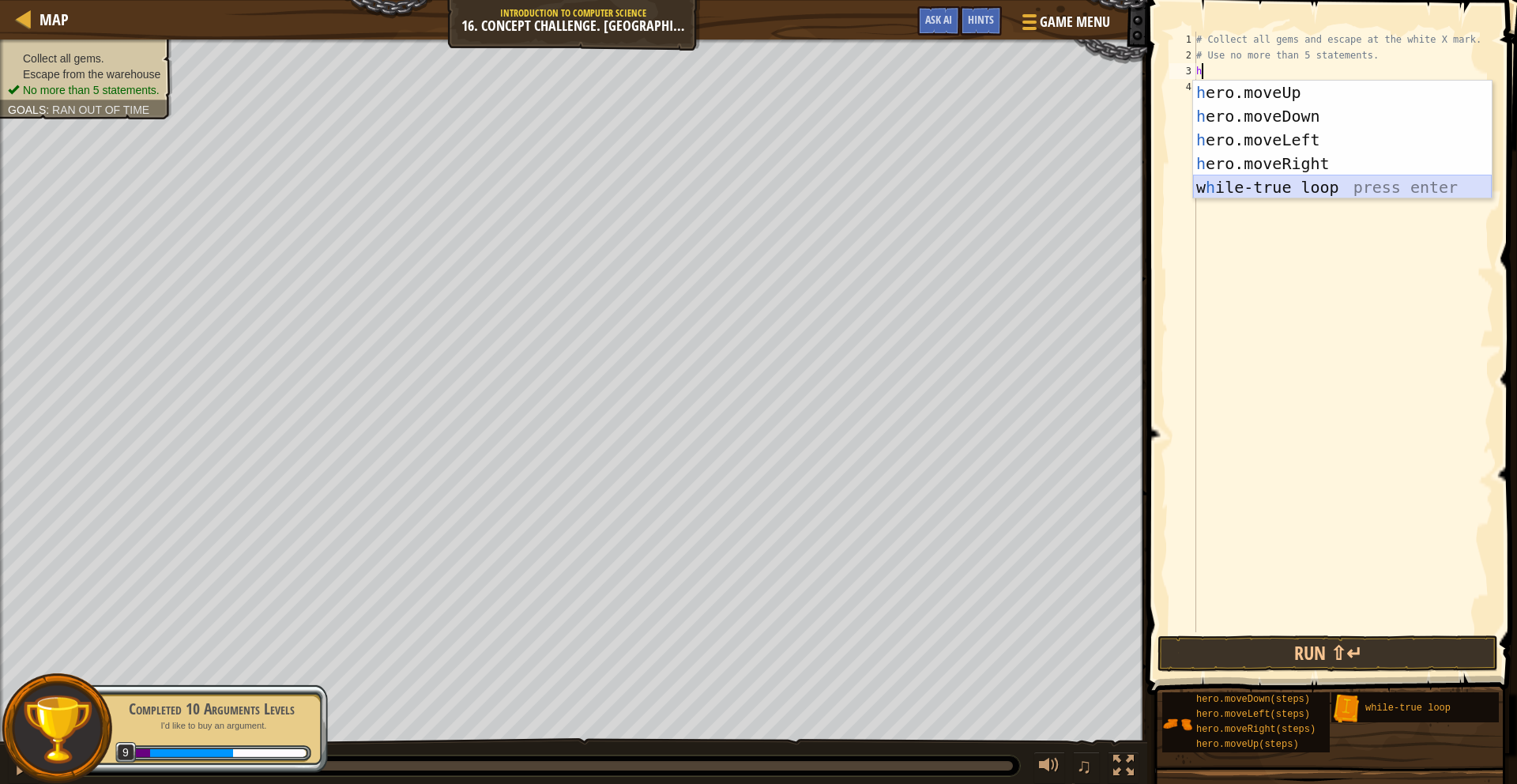
click at [1295, 186] on div "h ero.moveUp press enter h ero.moveDown press enter h ero.moveLeft press enter …" at bounding box center [1342, 163] width 299 height 166
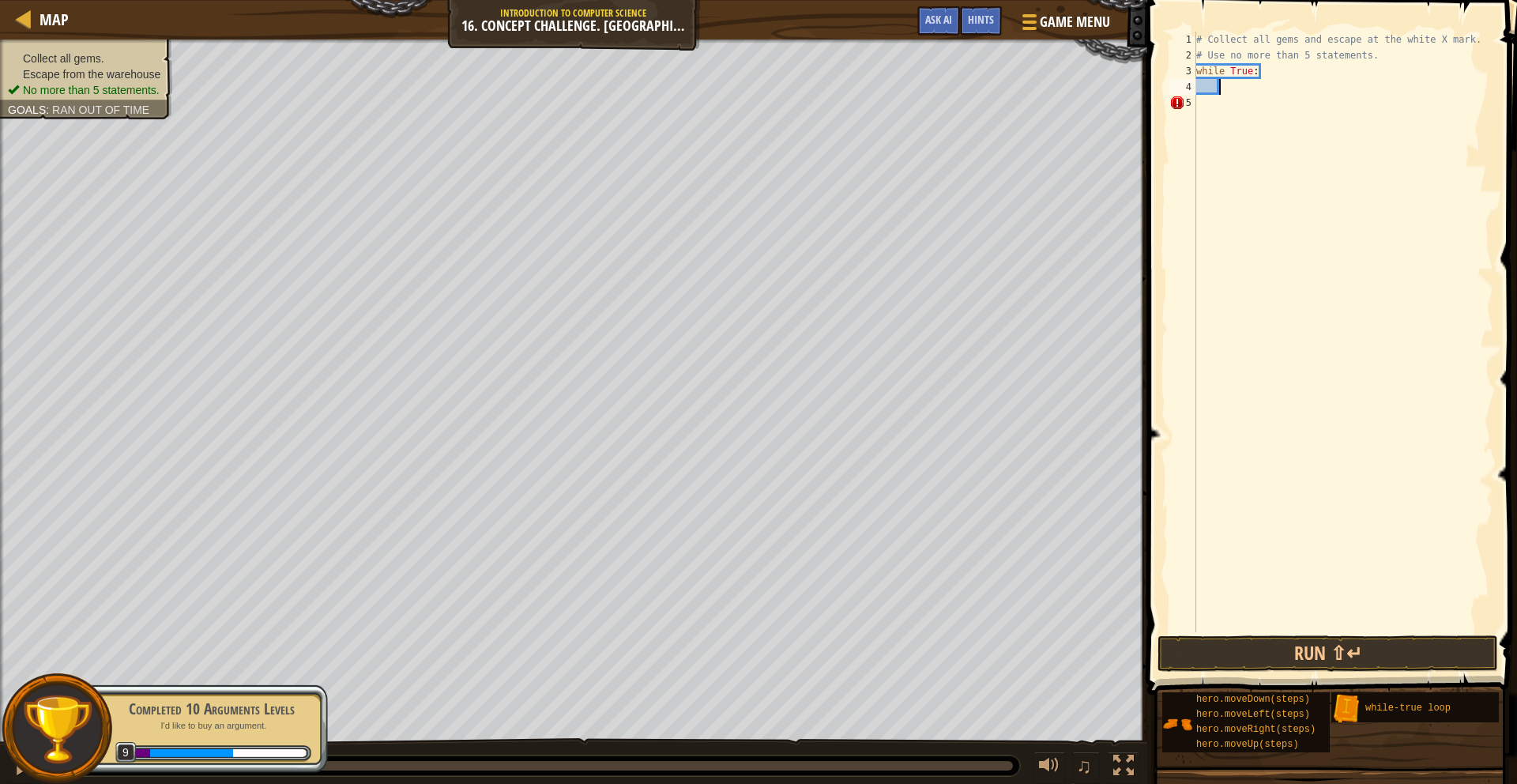
type textarea "m"
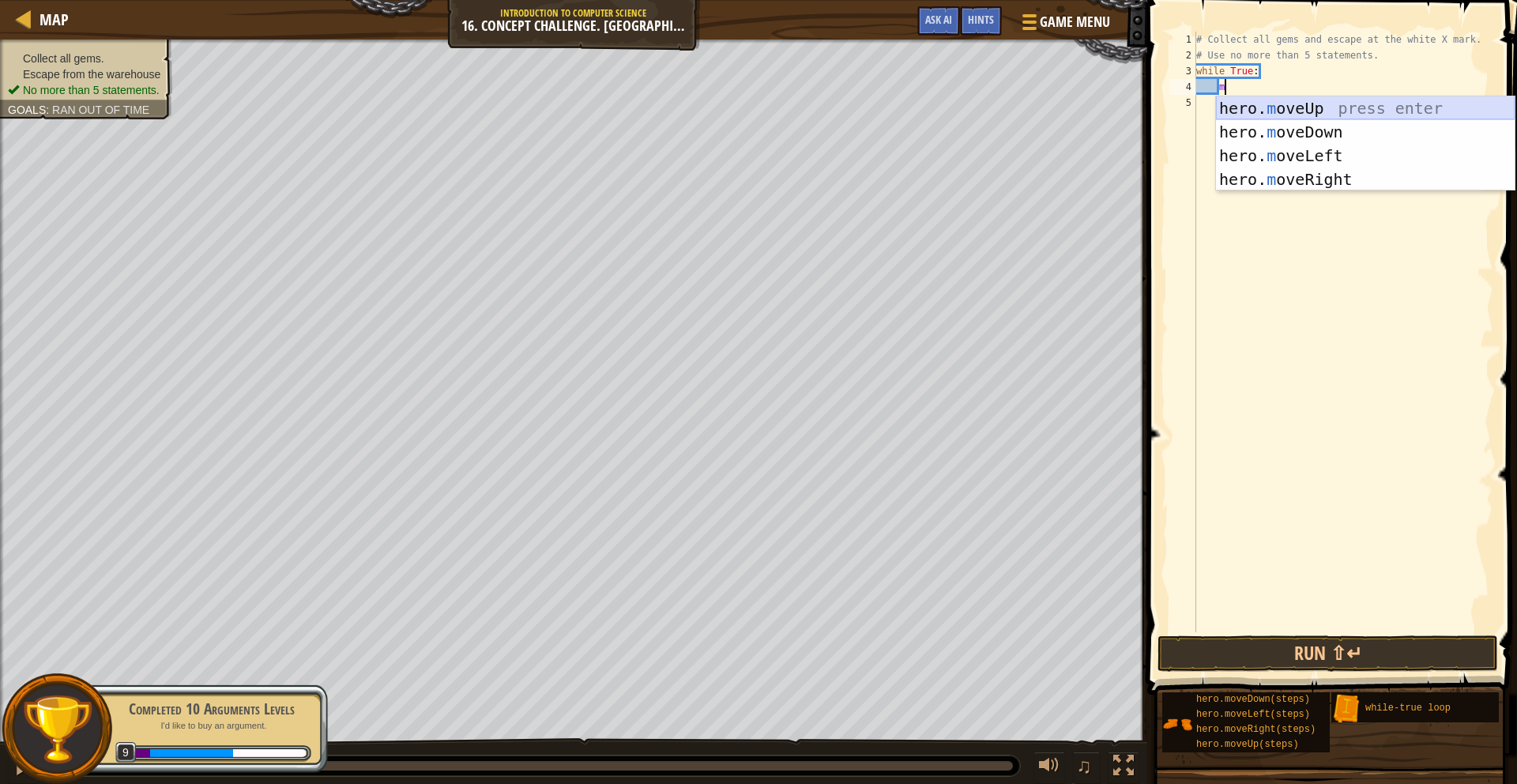
click at [1299, 109] on div "hero. m oveUp press enter hero. m oveDown press enter hero. m oveLeft press ent…" at bounding box center [1365, 167] width 299 height 142
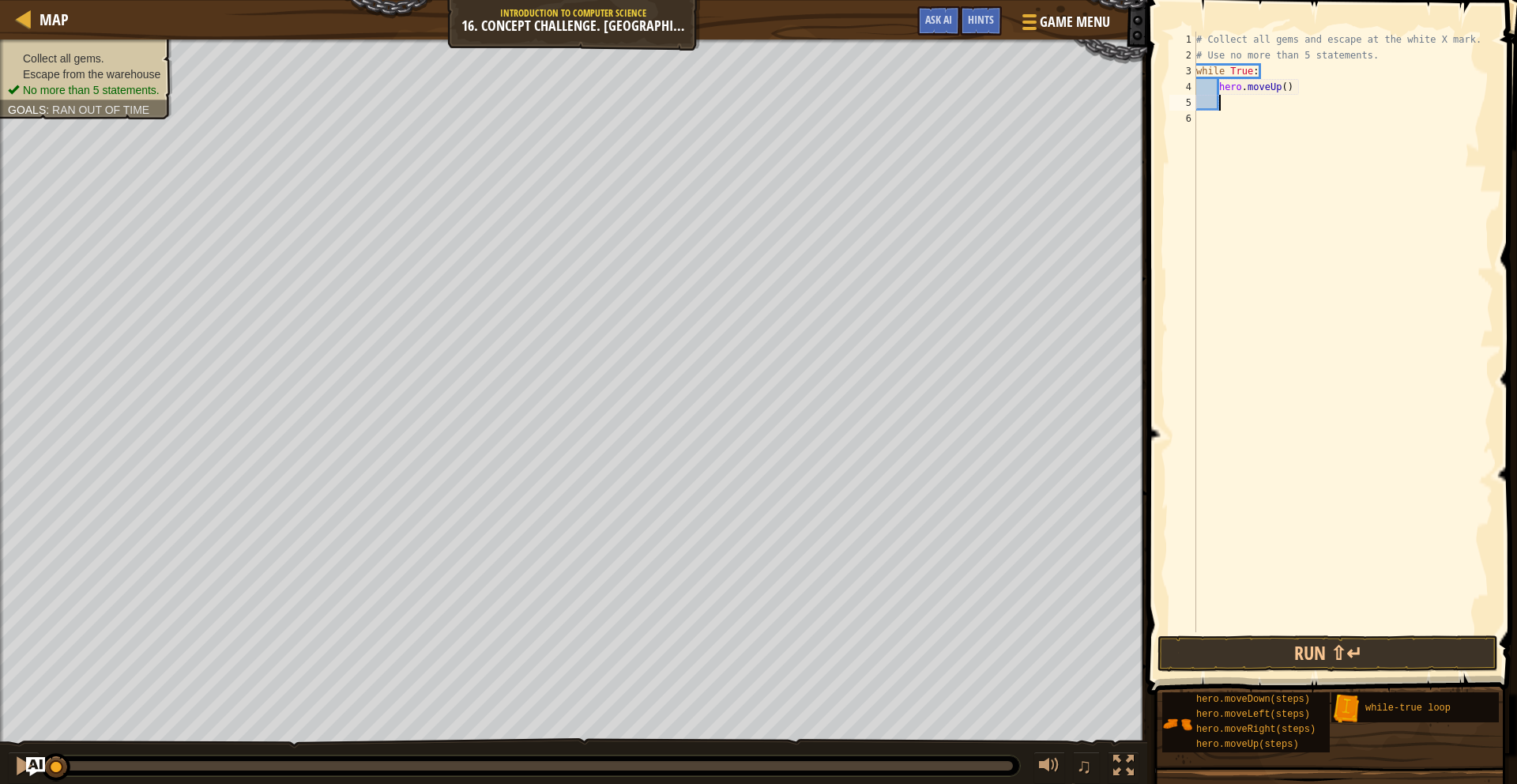
type textarea "m"
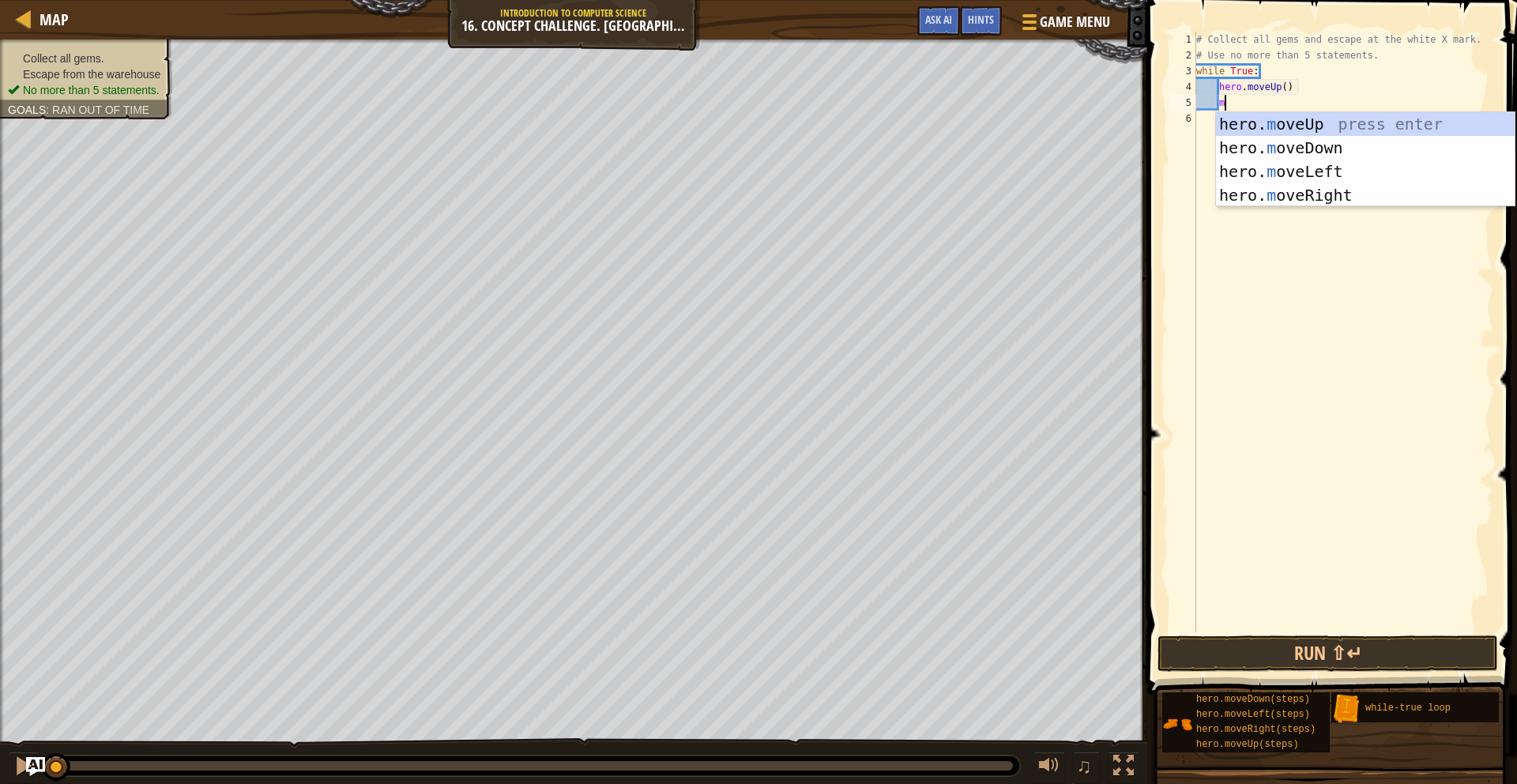
scroll to position [7, 2]
click at [1296, 189] on div "hero. m oveUp press enter hero. m oveDown press enter hero. m oveLeft press ent…" at bounding box center [1365, 184] width 299 height 142
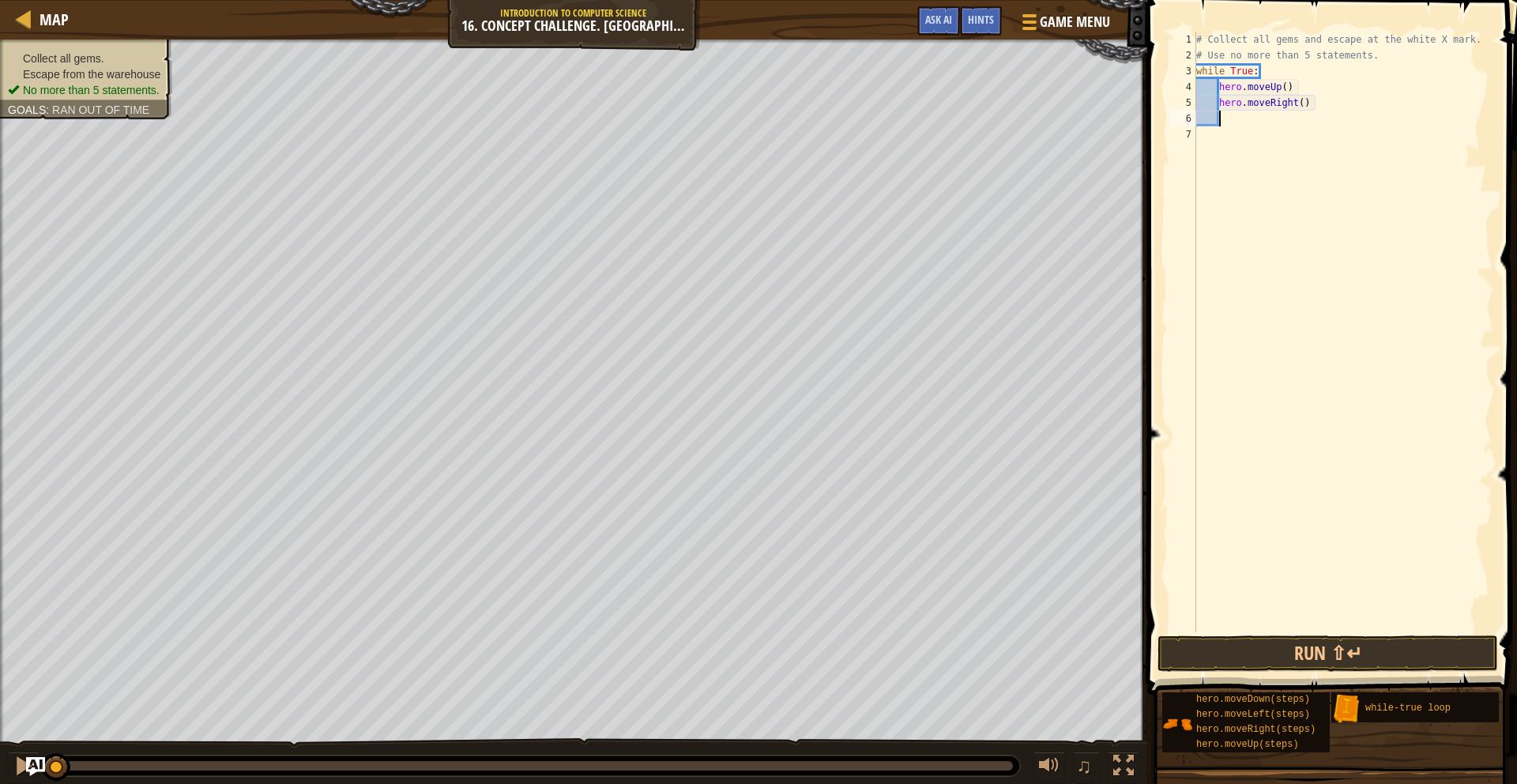
scroll to position [7, 1]
click at [1393, 663] on button "Run ⇧↵" at bounding box center [1327, 653] width 341 height 36
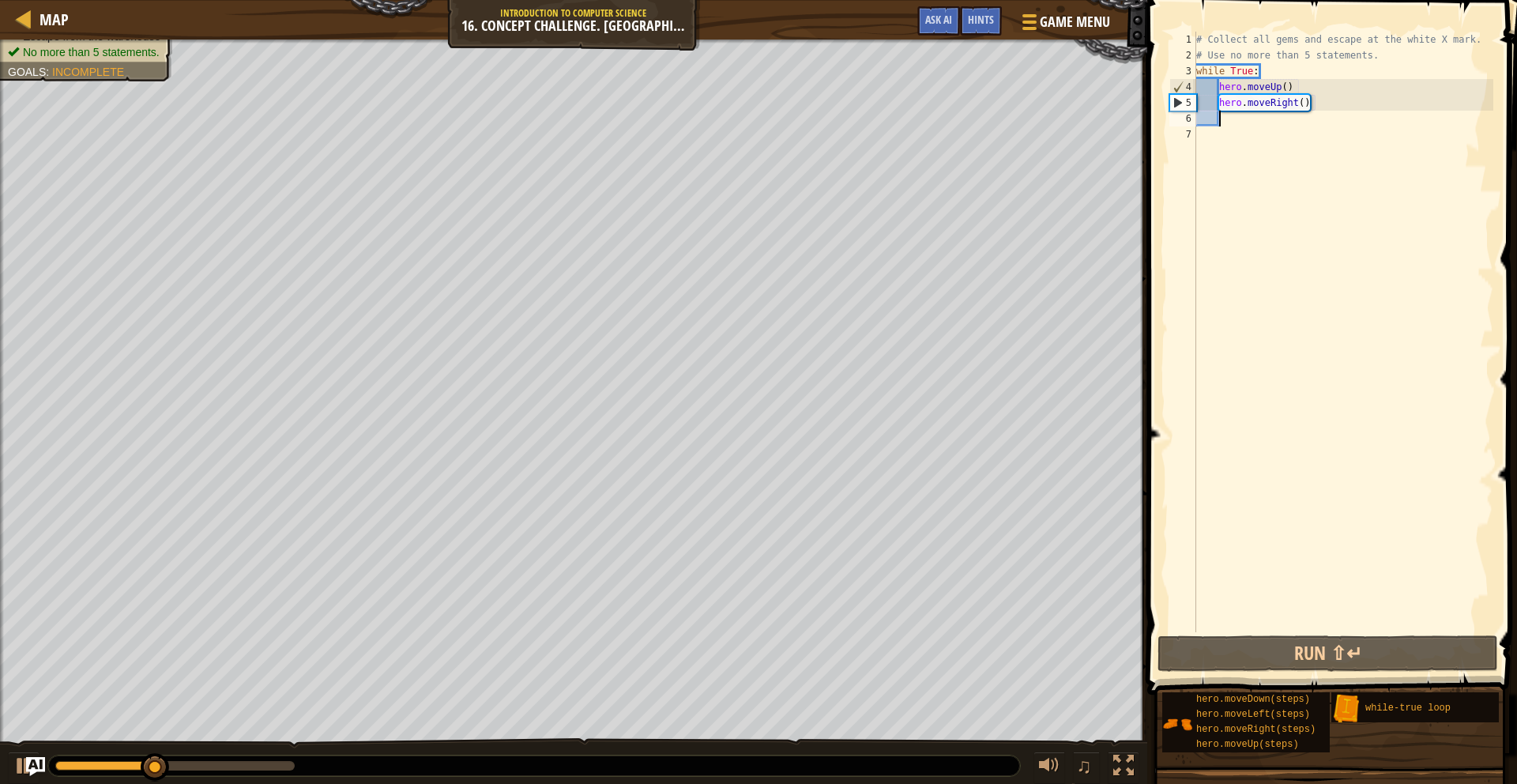
click at [1290, 89] on div "# Collect all gems and escape at the white X mark. # Use no more than 5 stateme…" at bounding box center [1343, 347] width 300 height 632
click at [1288, 88] on div "# Collect all gems and escape at the white X mark. # Use no more than 5 stateme…" at bounding box center [1343, 347] width 300 height 632
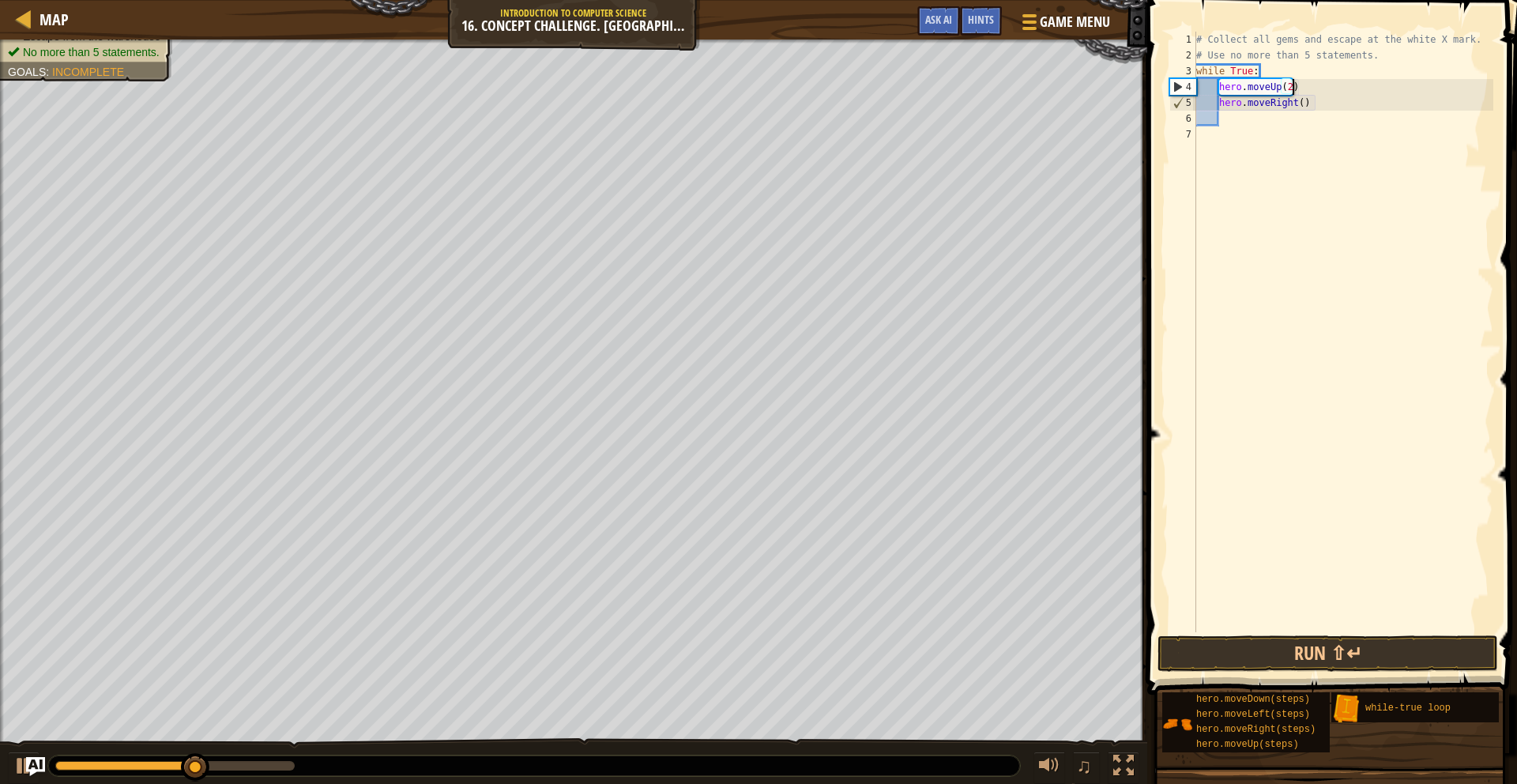
scroll to position [7, 7]
type textarea "hero.moveUp(2)"
click at [24, 759] on div at bounding box center [24, 765] width 20 height 20
click at [1241, 184] on div "# Collect all gems and escape at the white X mark. # Use no more than 5 stateme…" at bounding box center [1343, 347] width 300 height 632
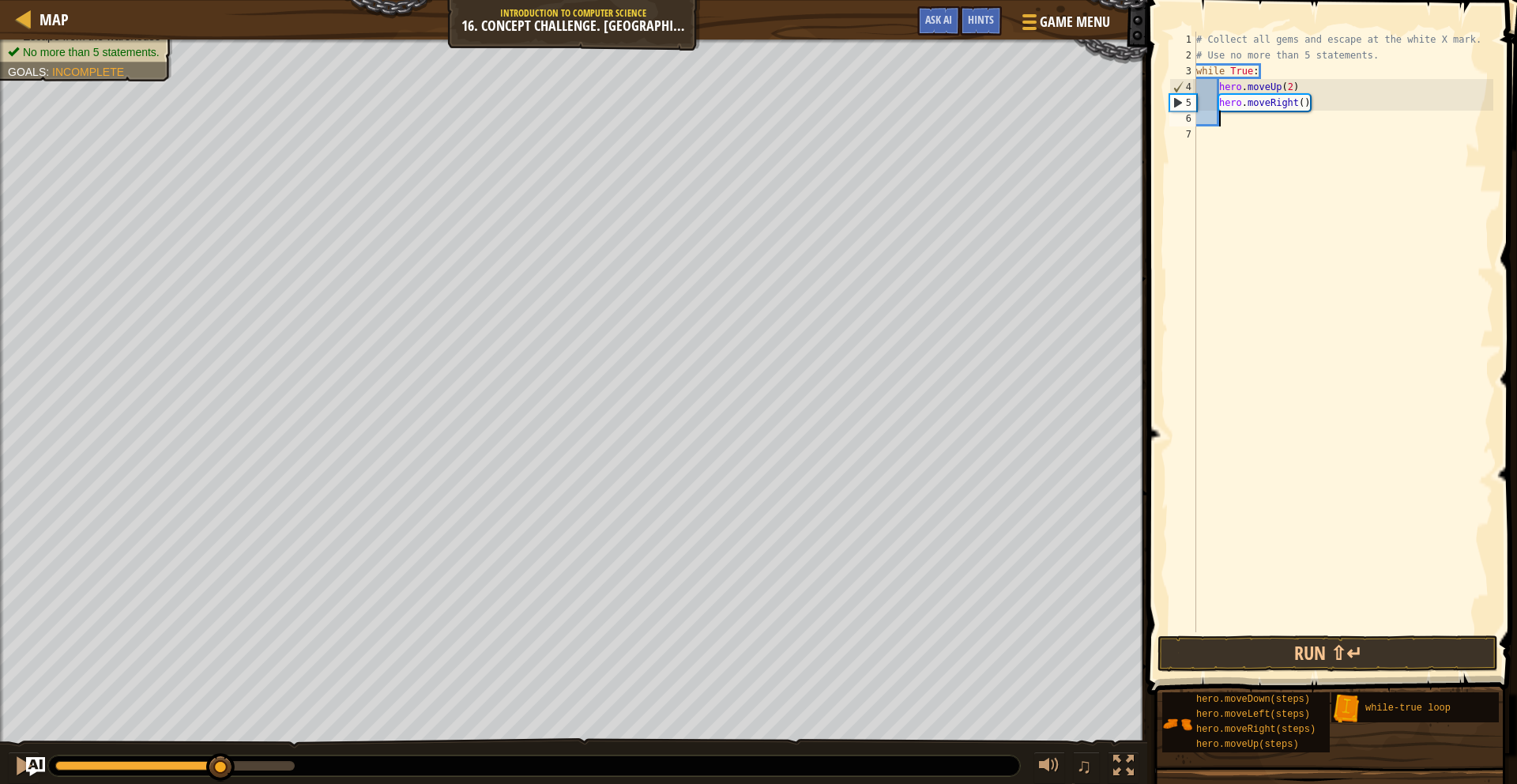
click at [1306, 122] on div "# Collect all gems and escape at the white X mark. # Use no more than 5 stateme…" at bounding box center [1343, 347] width 300 height 632
click at [1304, 99] on div "# Collect all gems and escape at the white X mark. # Use no more than 5 stateme…" at bounding box center [1343, 347] width 300 height 632
type textarea "hero.moveRight()"
click at [1230, 125] on div "# Collect all gems and escape at the white X mark. # Use no more than 5 stateme…" at bounding box center [1343, 347] width 300 height 632
type textarea "hero.moveRight(2)"
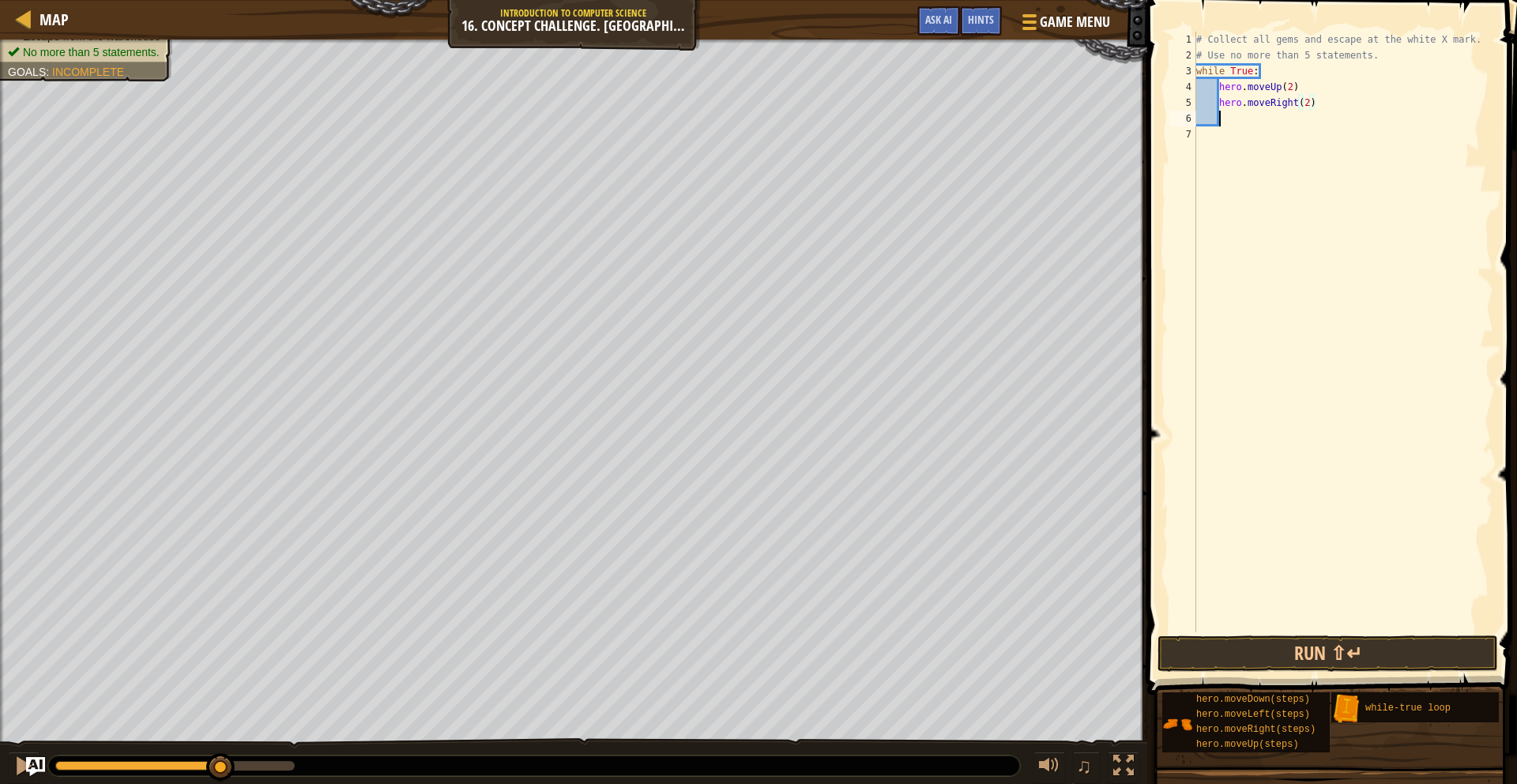
scroll to position [7, 1]
type textarea "m"
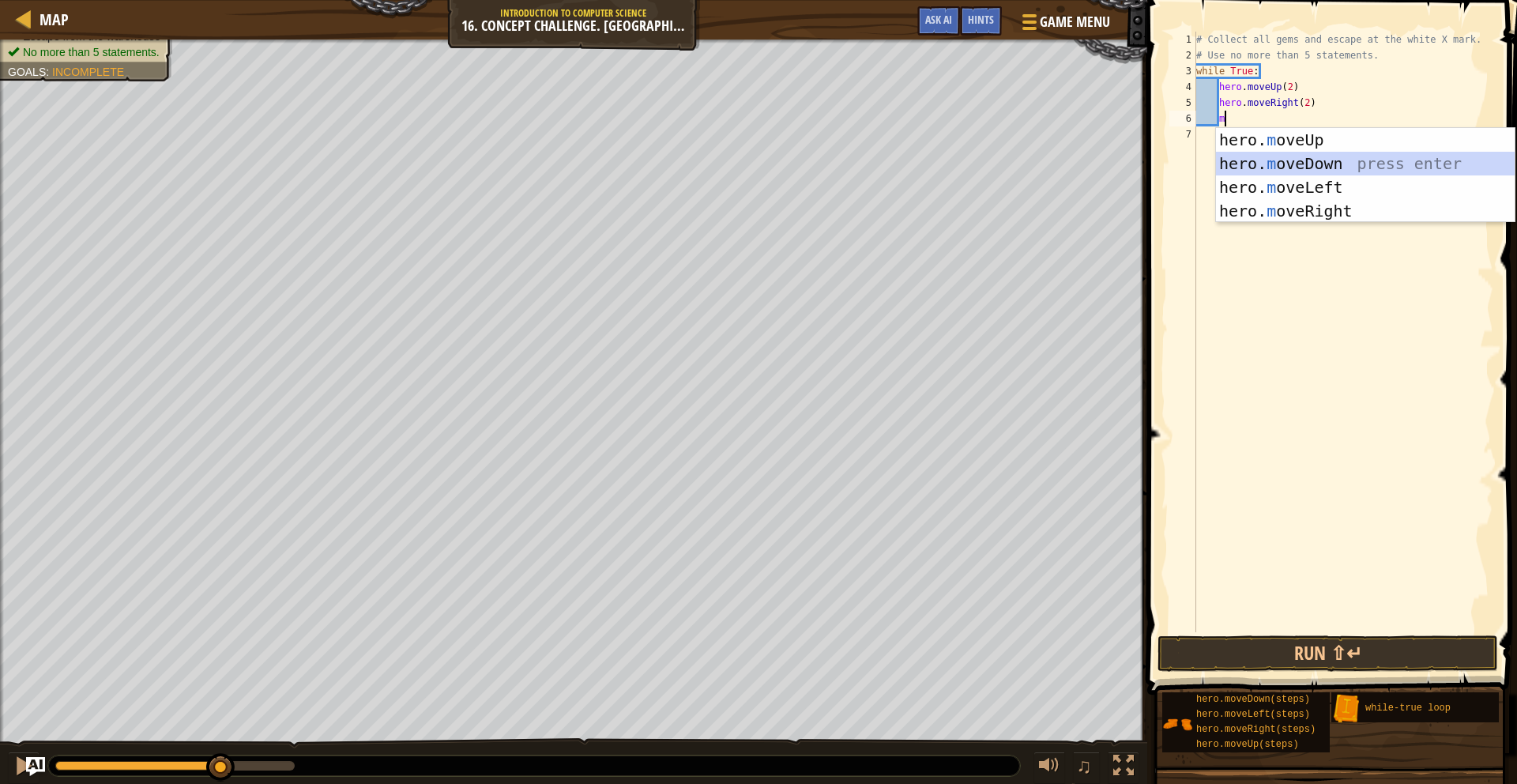
click at [1344, 154] on div "hero. m oveUp press enter hero. m oveDown press enter hero. m oveLeft press ent…" at bounding box center [1365, 199] width 299 height 142
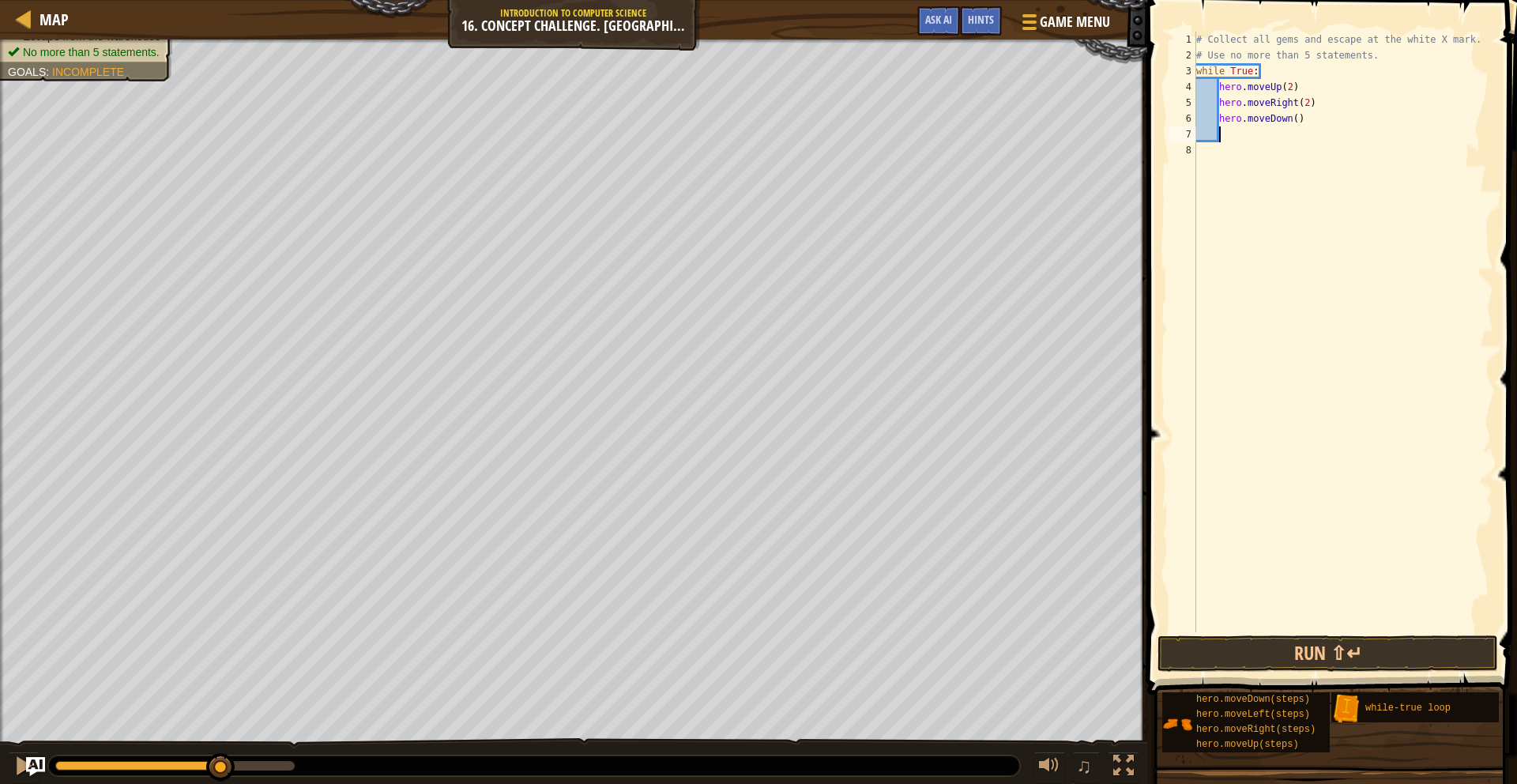
type textarea "m"
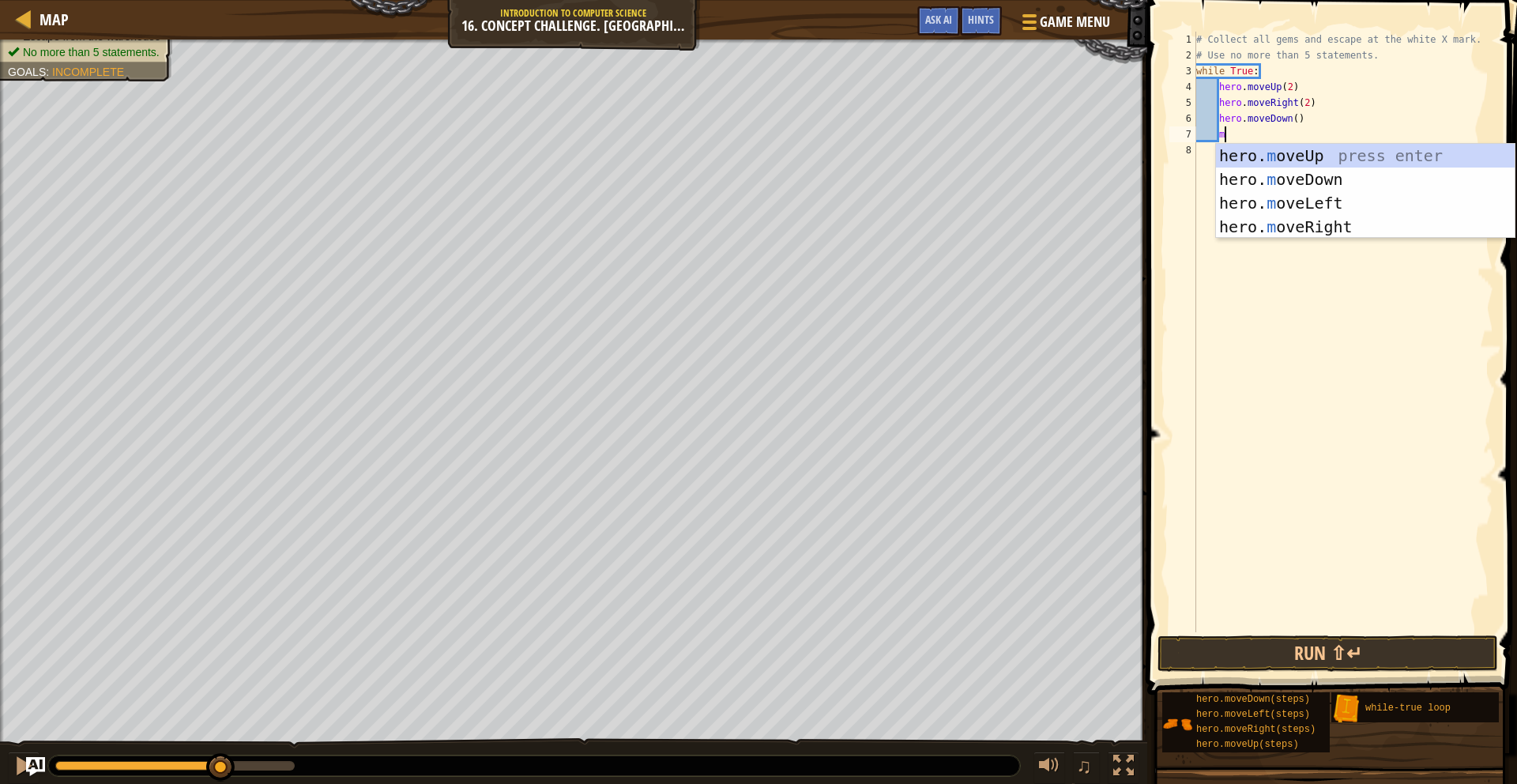
scroll to position [7, 2]
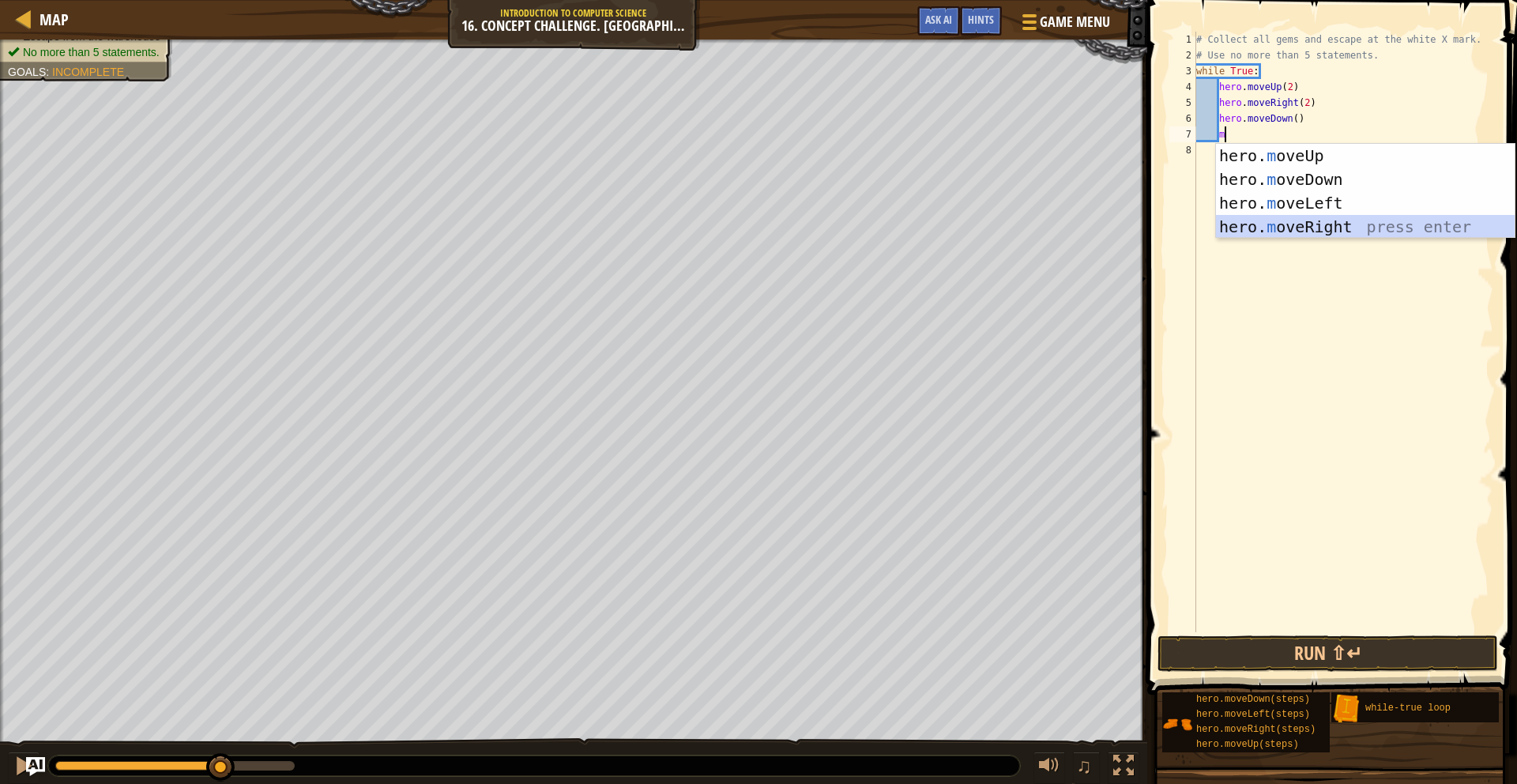
click at [1311, 227] on div "hero. m oveUp press enter hero. m oveDown press enter hero. m oveLeft press ent…" at bounding box center [1365, 215] width 299 height 142
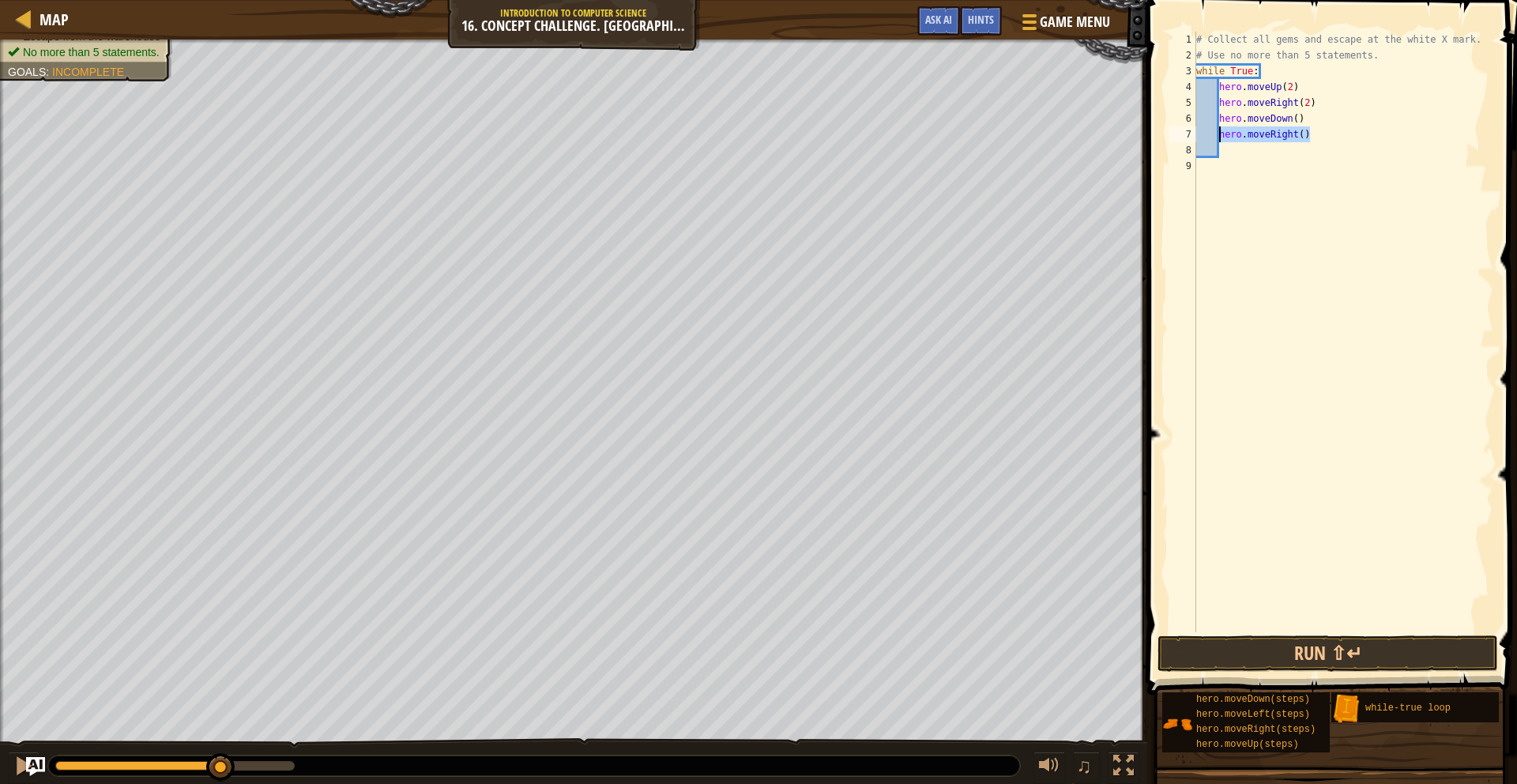
drag, startPoint x: 1312, startPoint y: 136, endPoint x: 1221, endPoint y: 140, distance: 91.1
click at [1221, 140] on div "# Collect all gems and escape at the white X mark. # Use no more than 5 stateme…" at bounding box center [1343, 347] width 300 height 632
type textarea "hero.moveRight()"
type textarea "m"
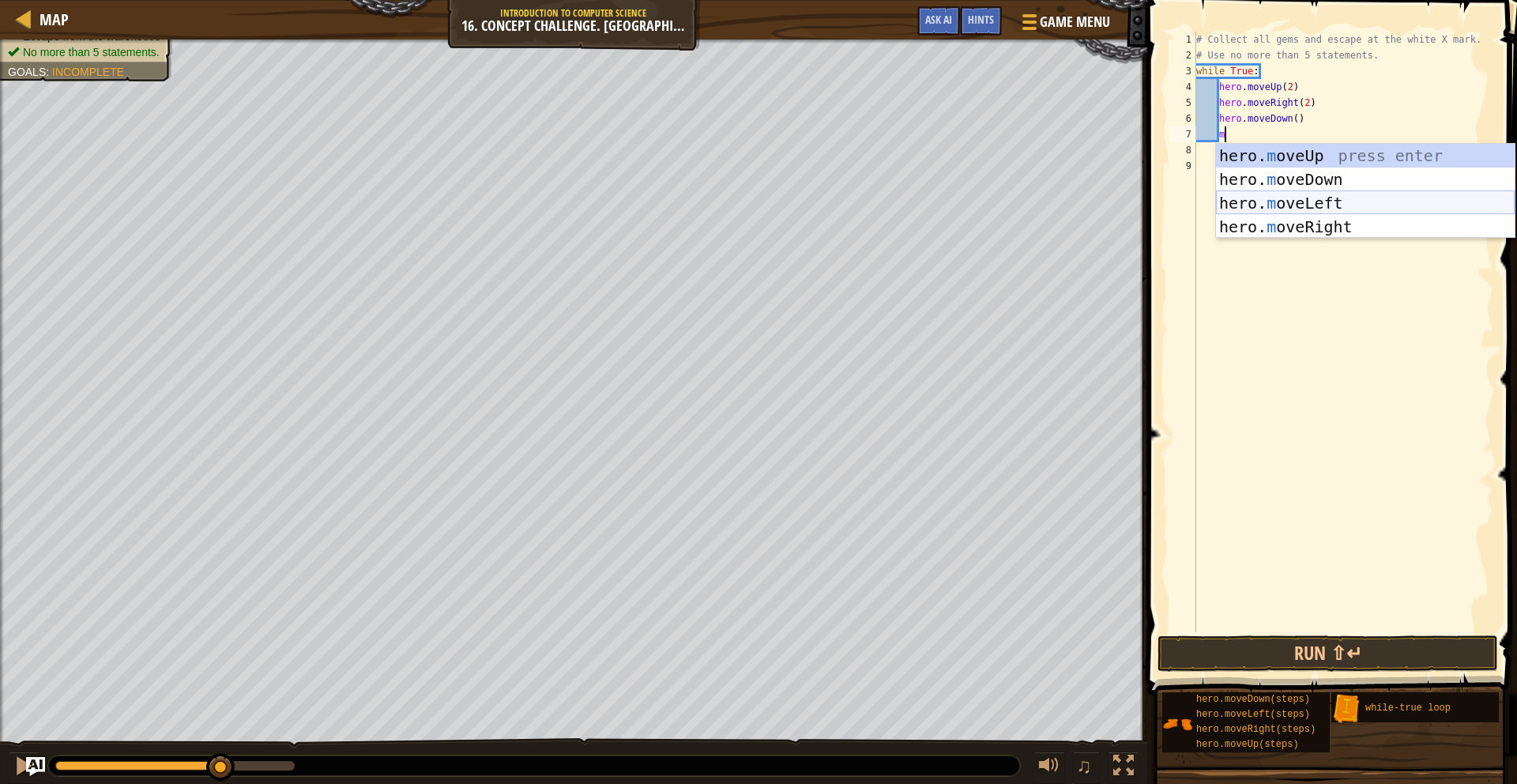
click at [1293, 200] on div "hero. m oveUp press enter hero. m oveDown press enter hero. m oveLeft press ent…" at bounding box center [1365, 215] width 299 height 142
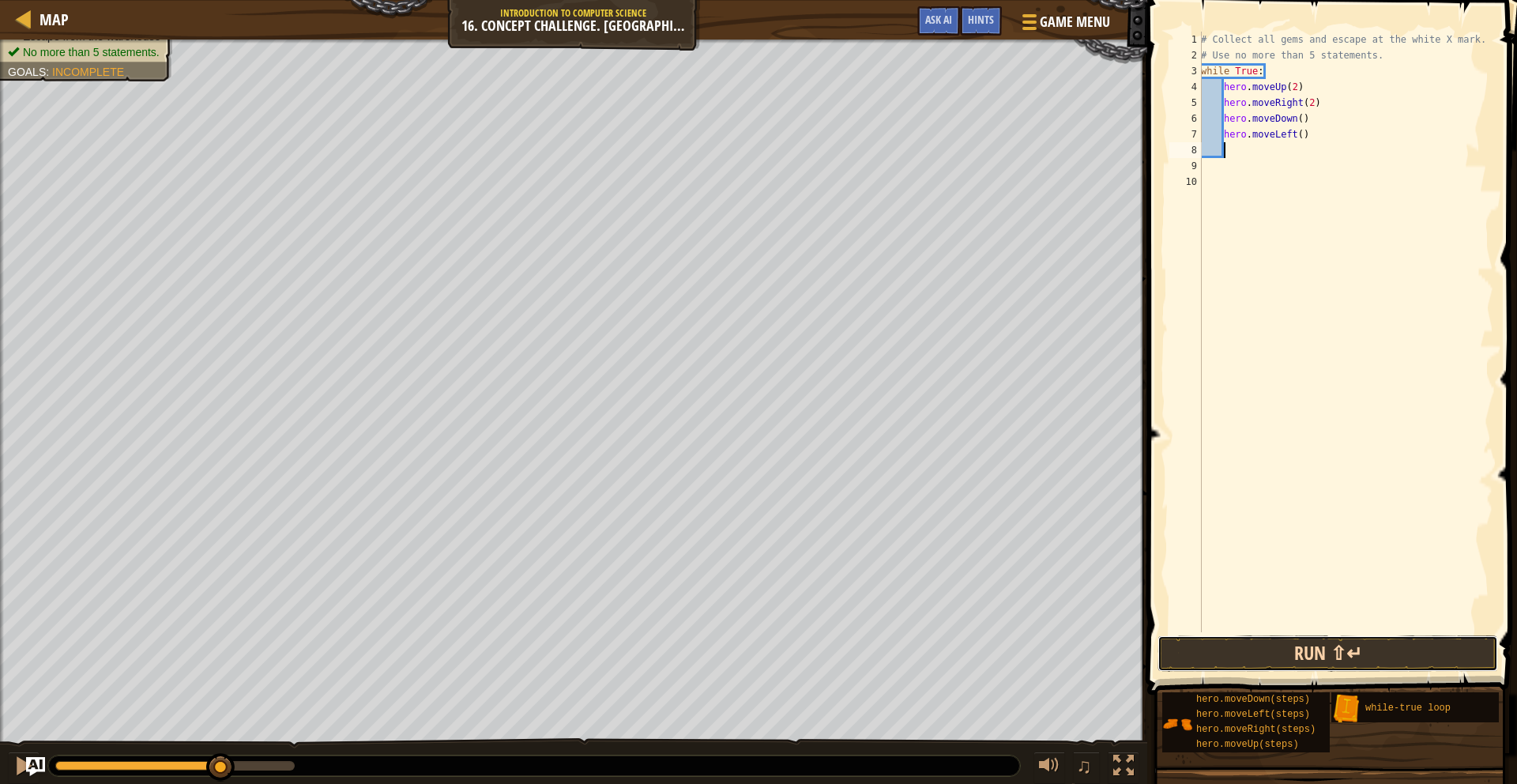
click at [1345, 651] on button "Run ⇧↵" at bounding box center [1327, 653] width 341 height 36
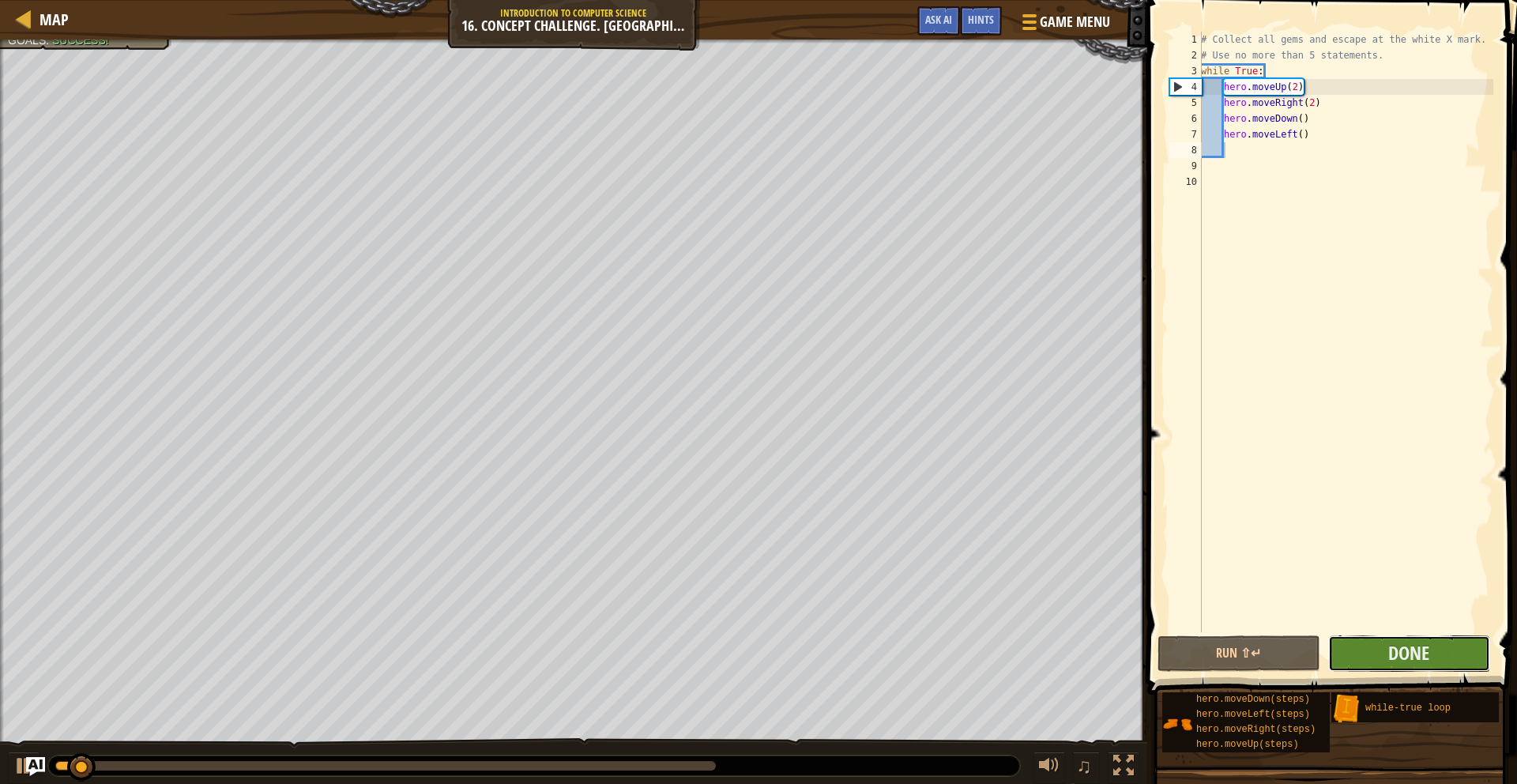
click at [1377, 643] on button "Done" at bounding box center [1409, 653] width 162 height 36
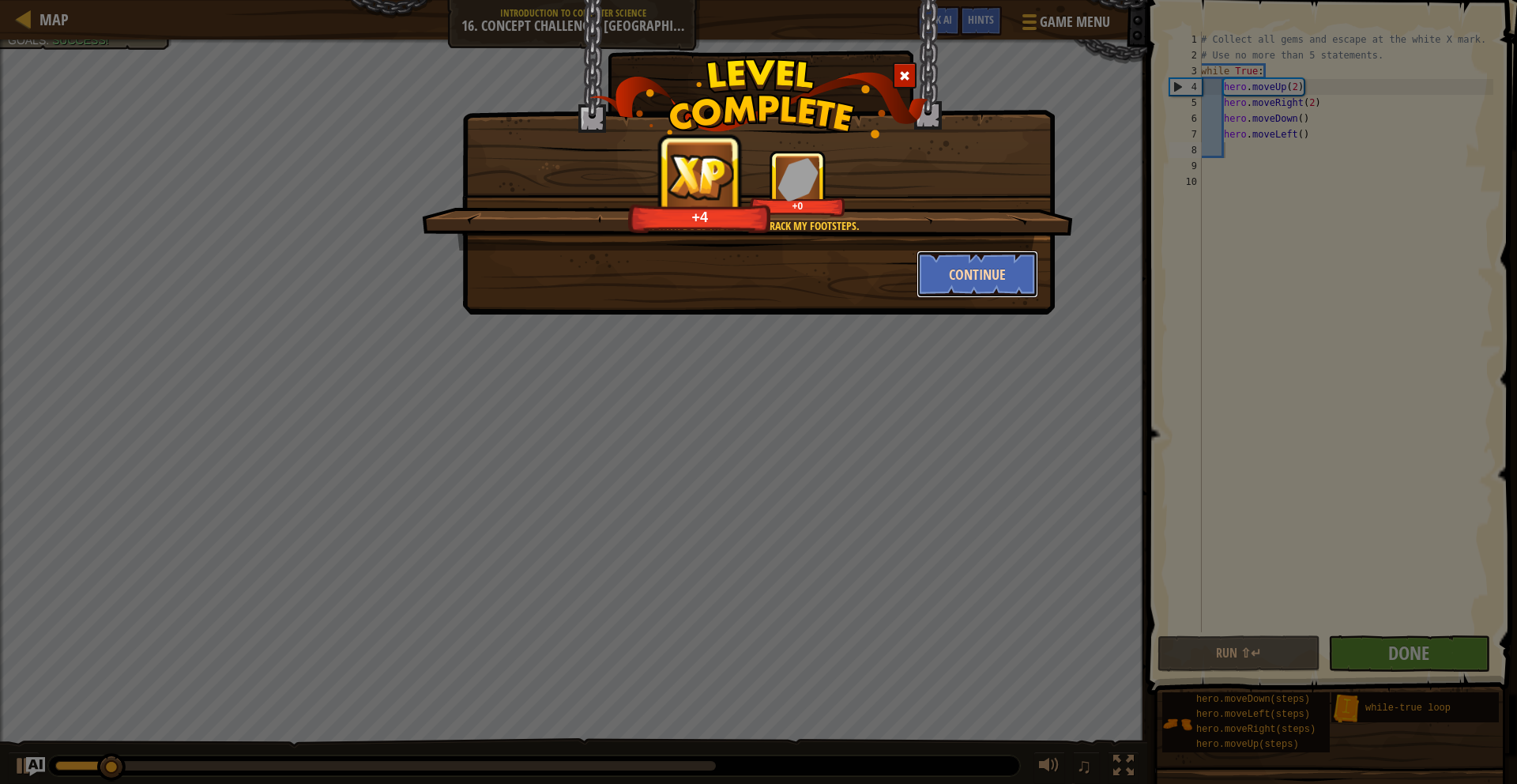
click at [990, 281] on button "Continue" at bounding box center [977, 274] width 123 height 47
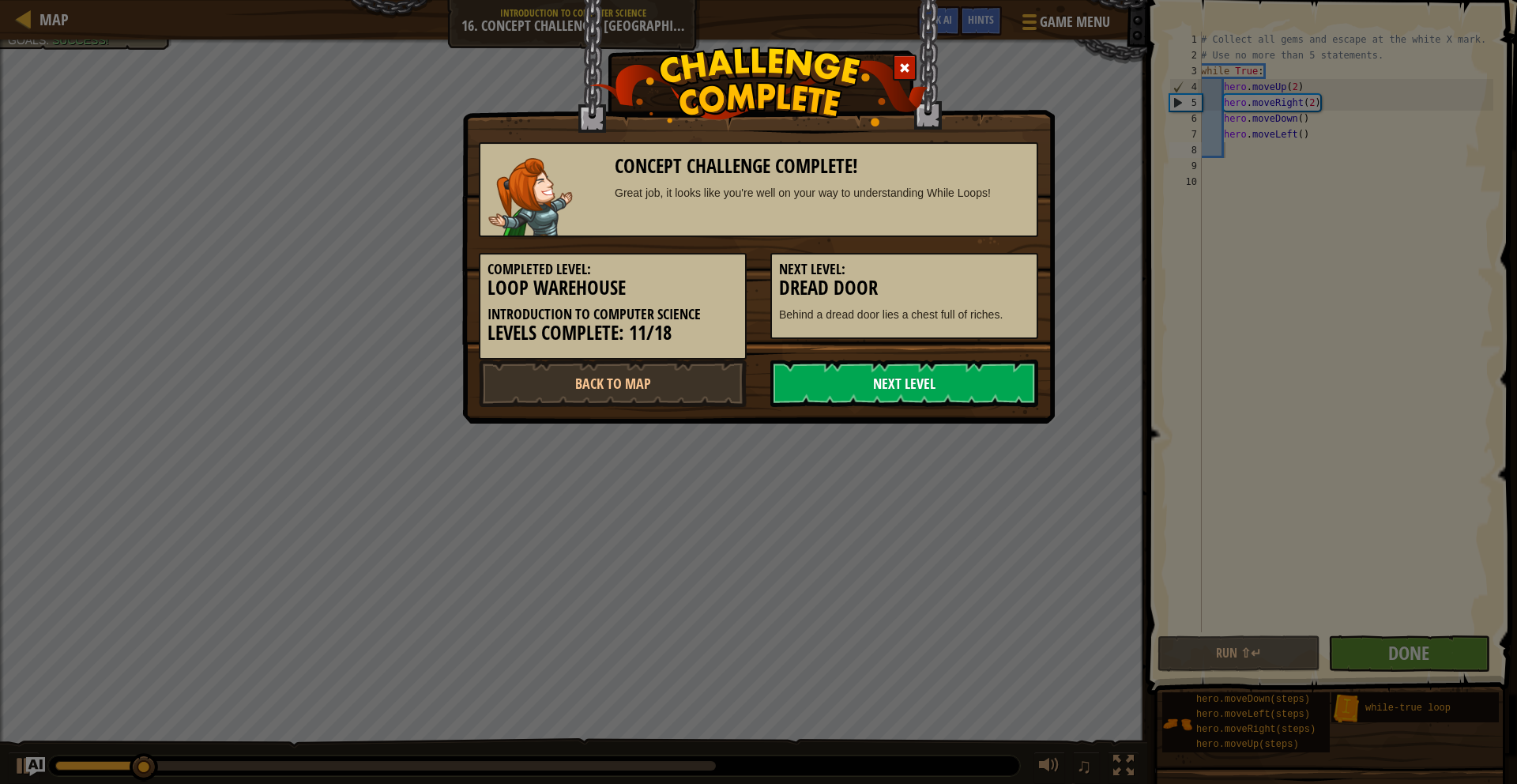
click at [965, 363] on link "Next Level" at bounding box center [904, 383] width 268 height 47
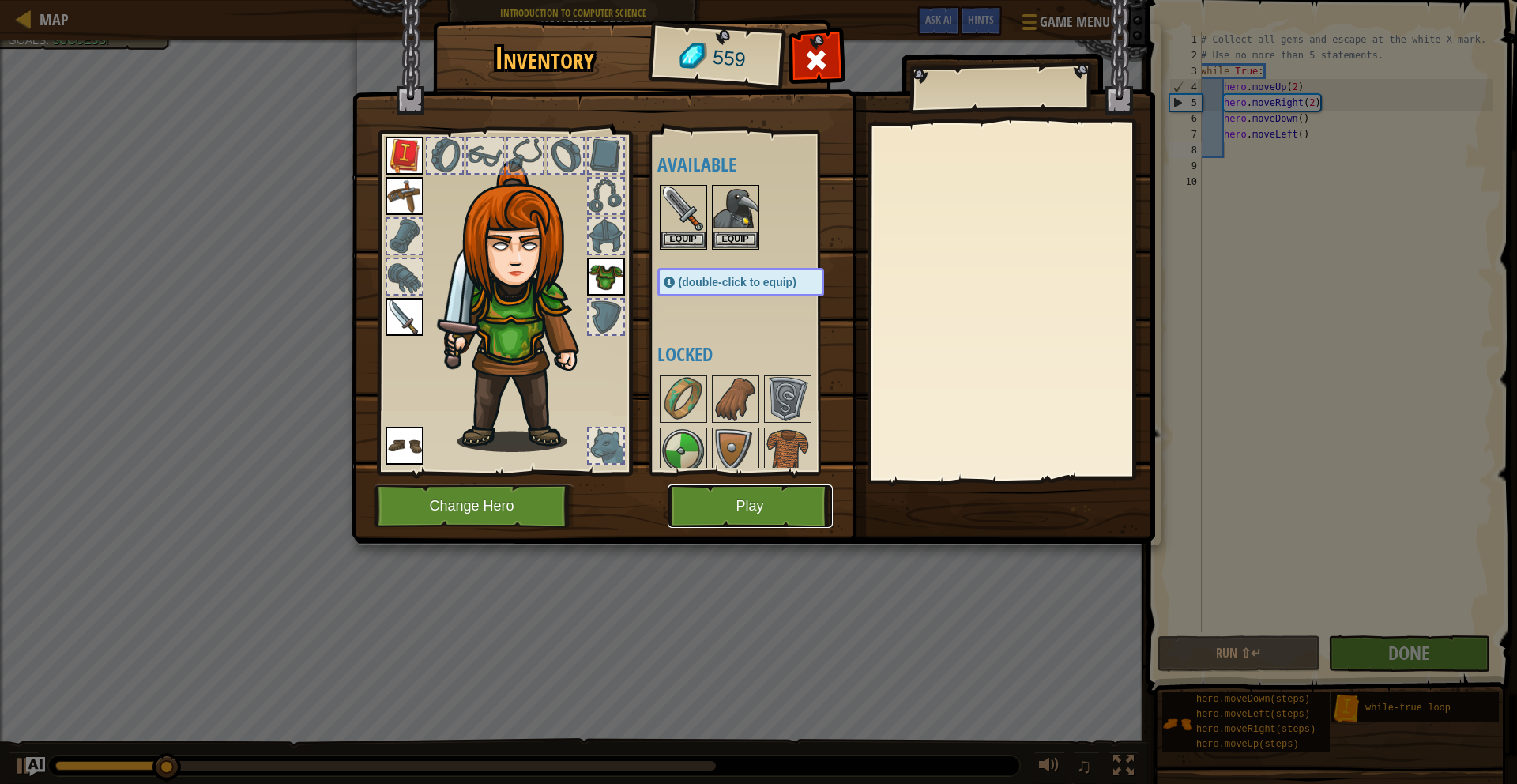
click at [719, 491] on button "Play" at bounding box center [750, 506] width 165 height 43
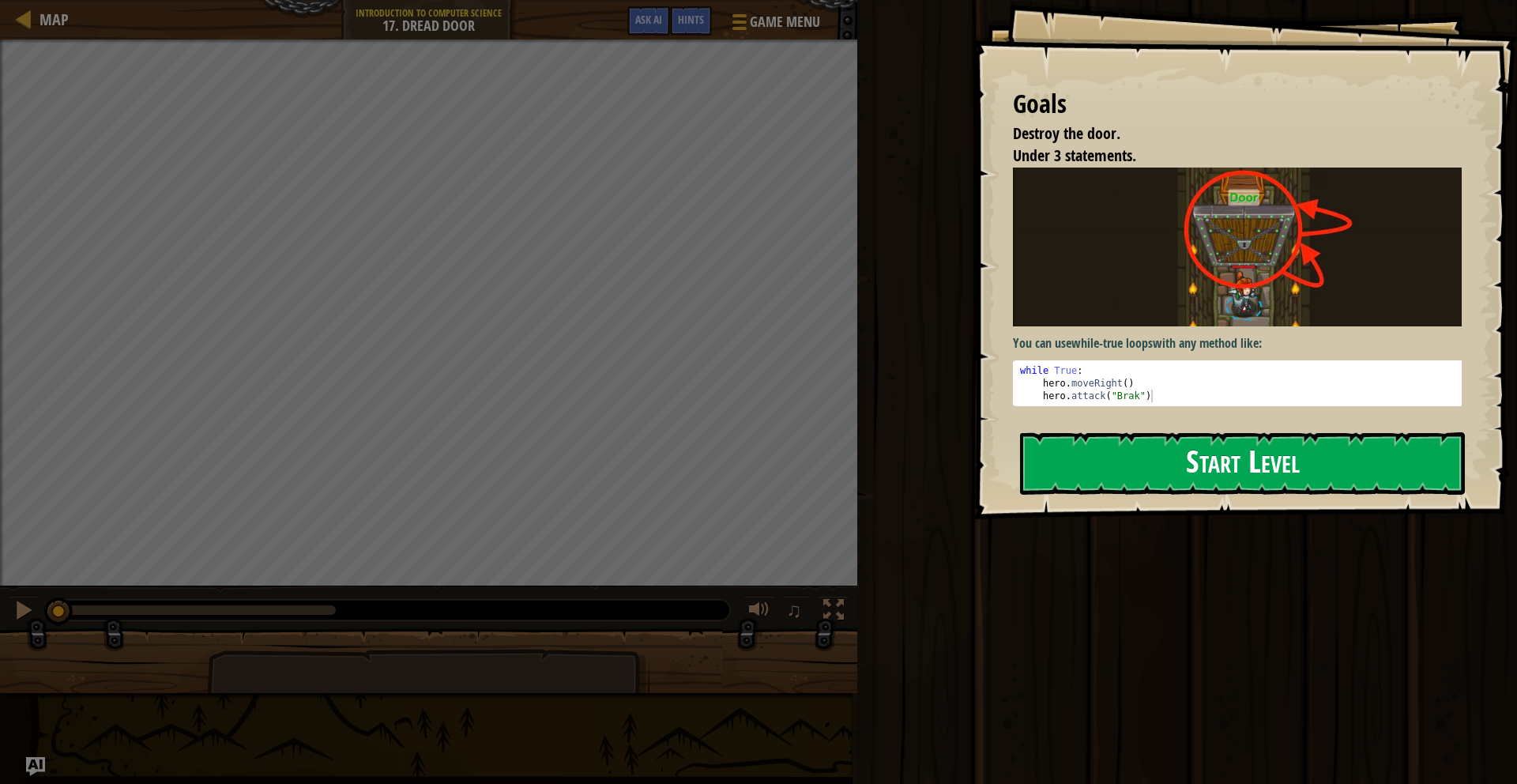
click at [1242, 432] on button "Start Level" at bounding box center [1243, 463] width 445 height 63
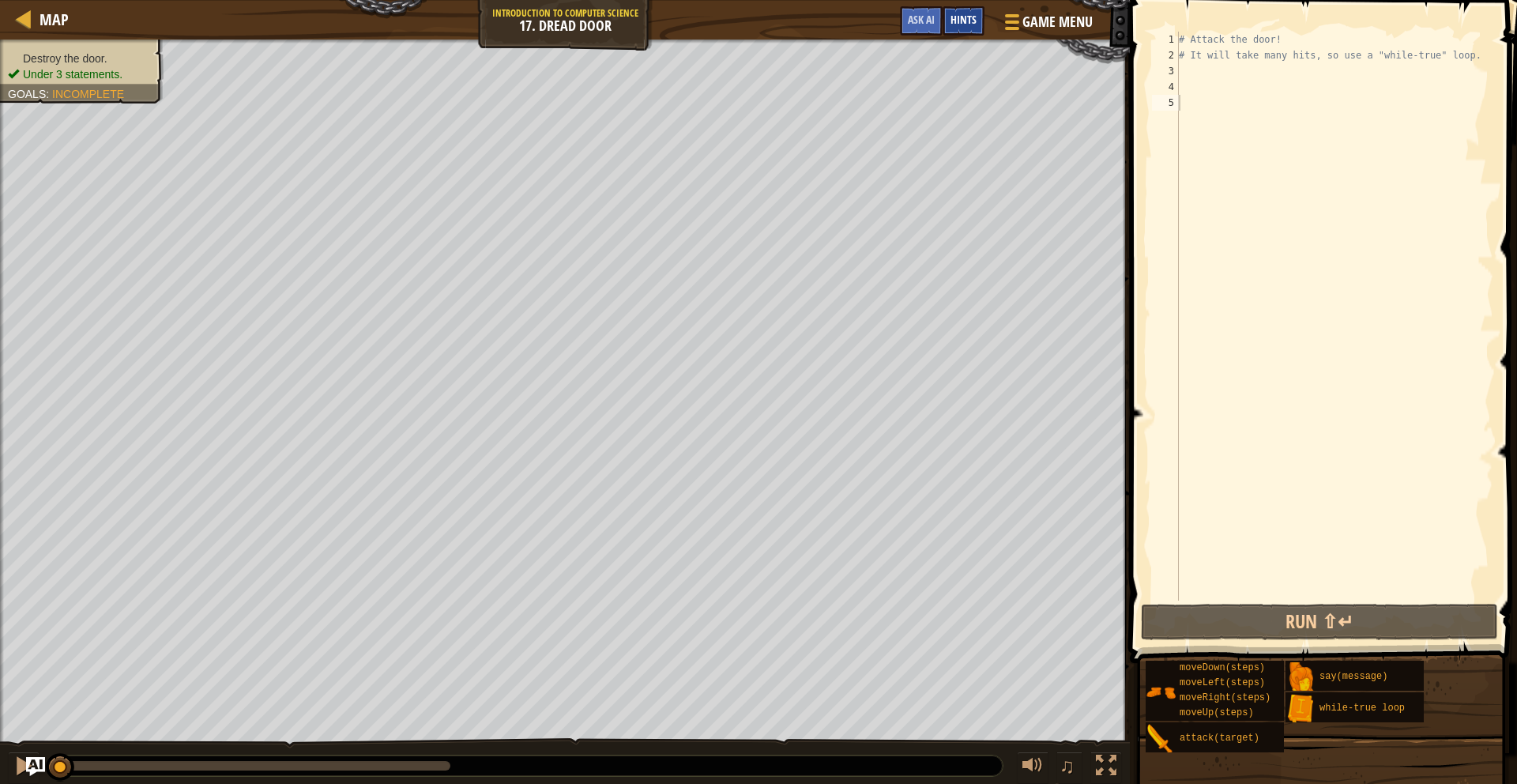
click at [966, 13] on span "Hints" at bounding box center [964, 19] width 26 height 15
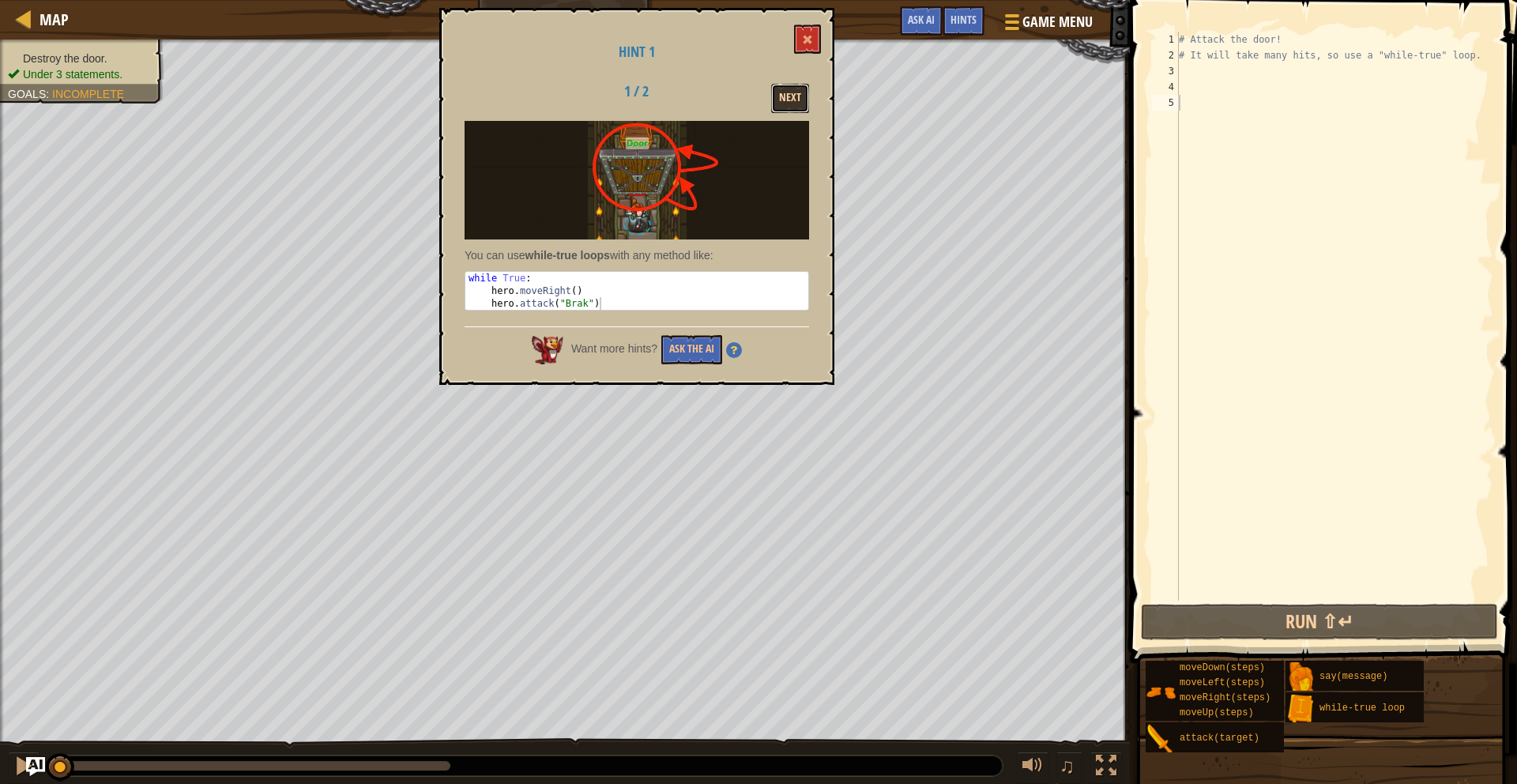
click at [801, 96] on button "Next" at bounding box center [790, 98] width 38 height 30
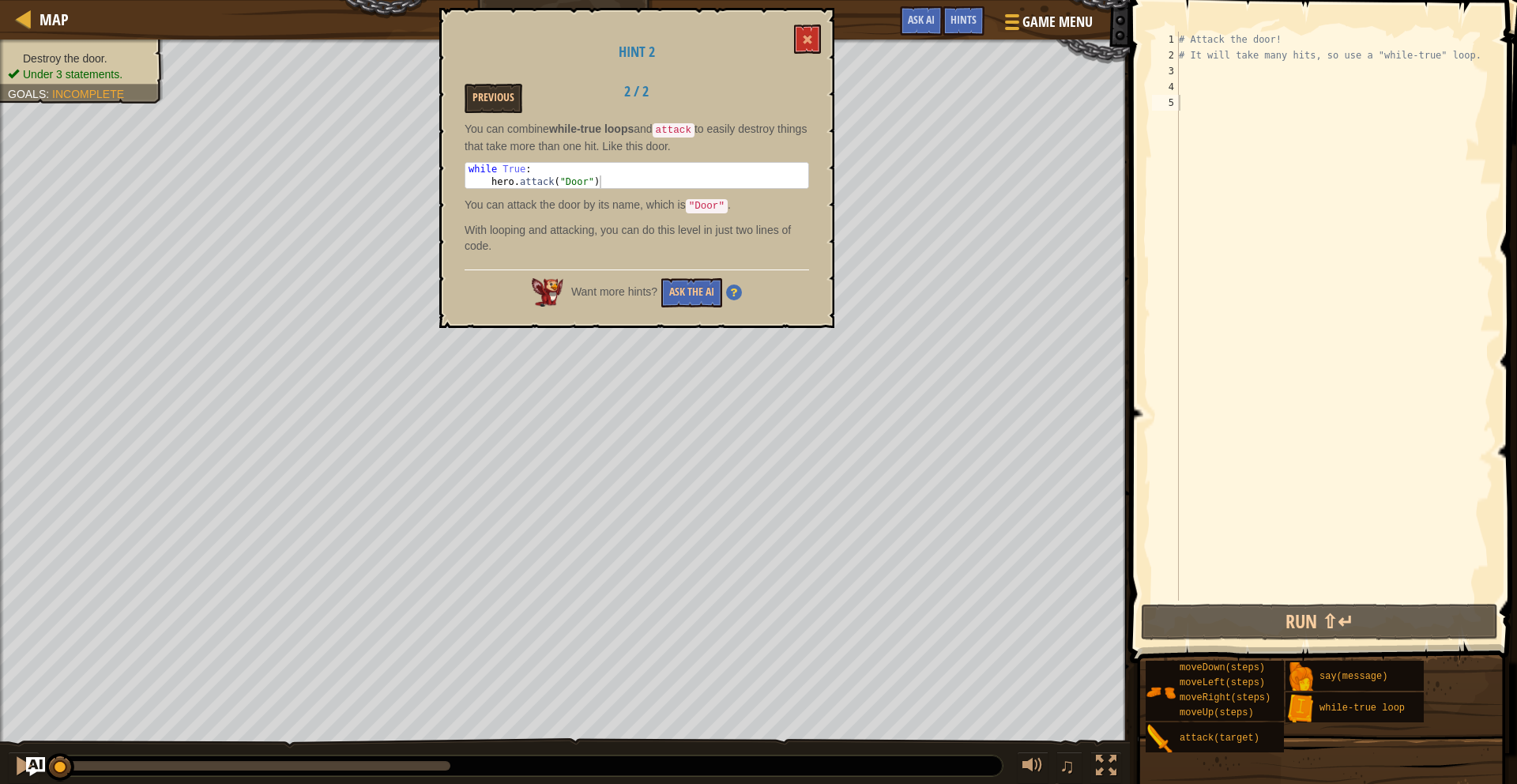
click at [1321, 163] on div "# Attack the door! # It will take many hits, so use a "while-true" loop." at bounding box center [1334, 332] width 317 height 600
click at [1201, 85] on div "# Attack the door! # It will take many hits, so use a "while-true" loop." at bounding box center [1334, 332] width 317 height 600
click at [1199, 74] on div "# Attack the door! # It will take many hits, so use a "while-true" loop." at bounding box center [1334, 332] width 317 height 600
click at [806, 44] on span at bounding box center [807, 39] width 11 height 11
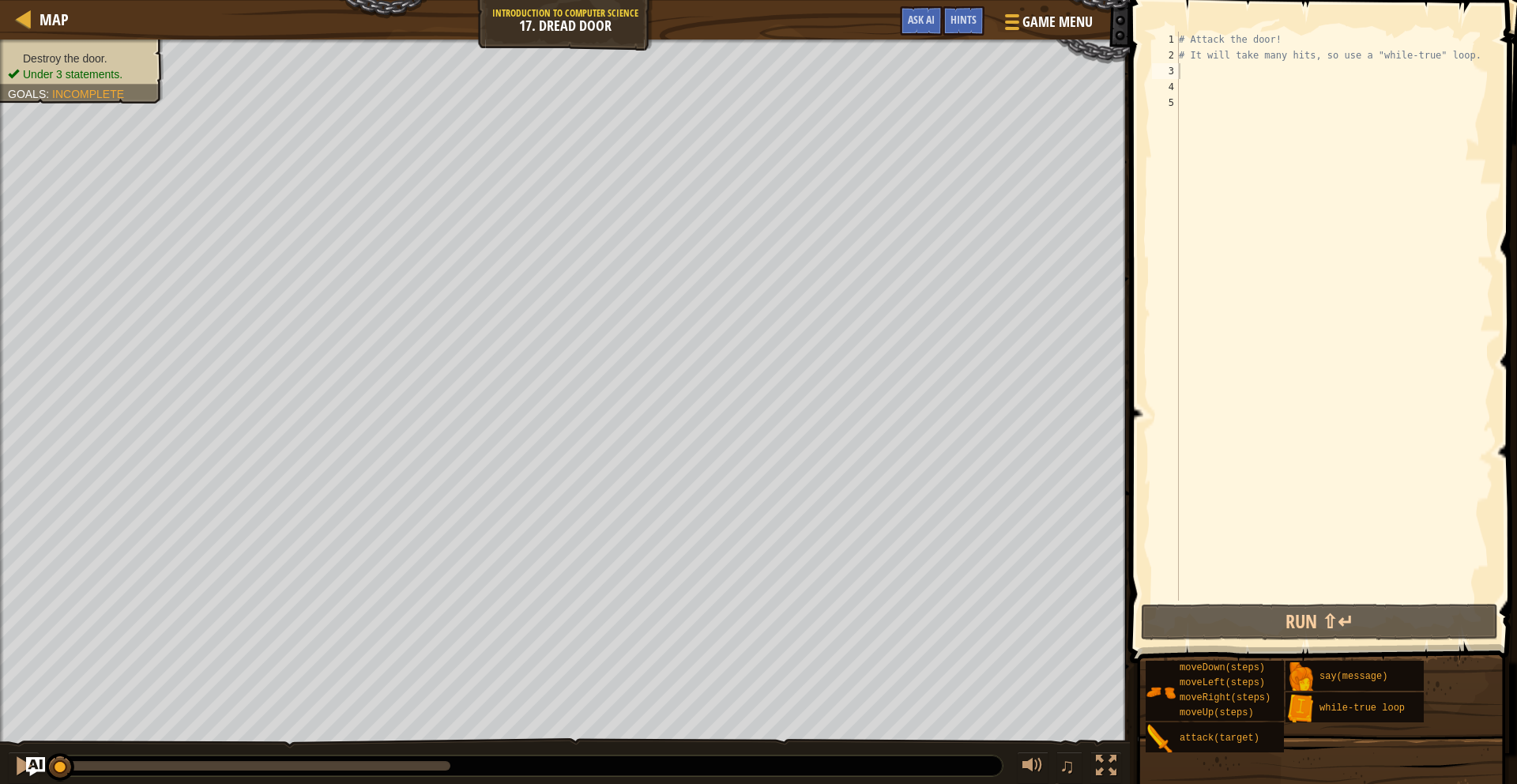
click at [1201, 66] on div "# Attack the door! # It will take many hits, so use a "while-true" loop." at bounding box center [1334, 332] width 317 height 600
type textarea "m"
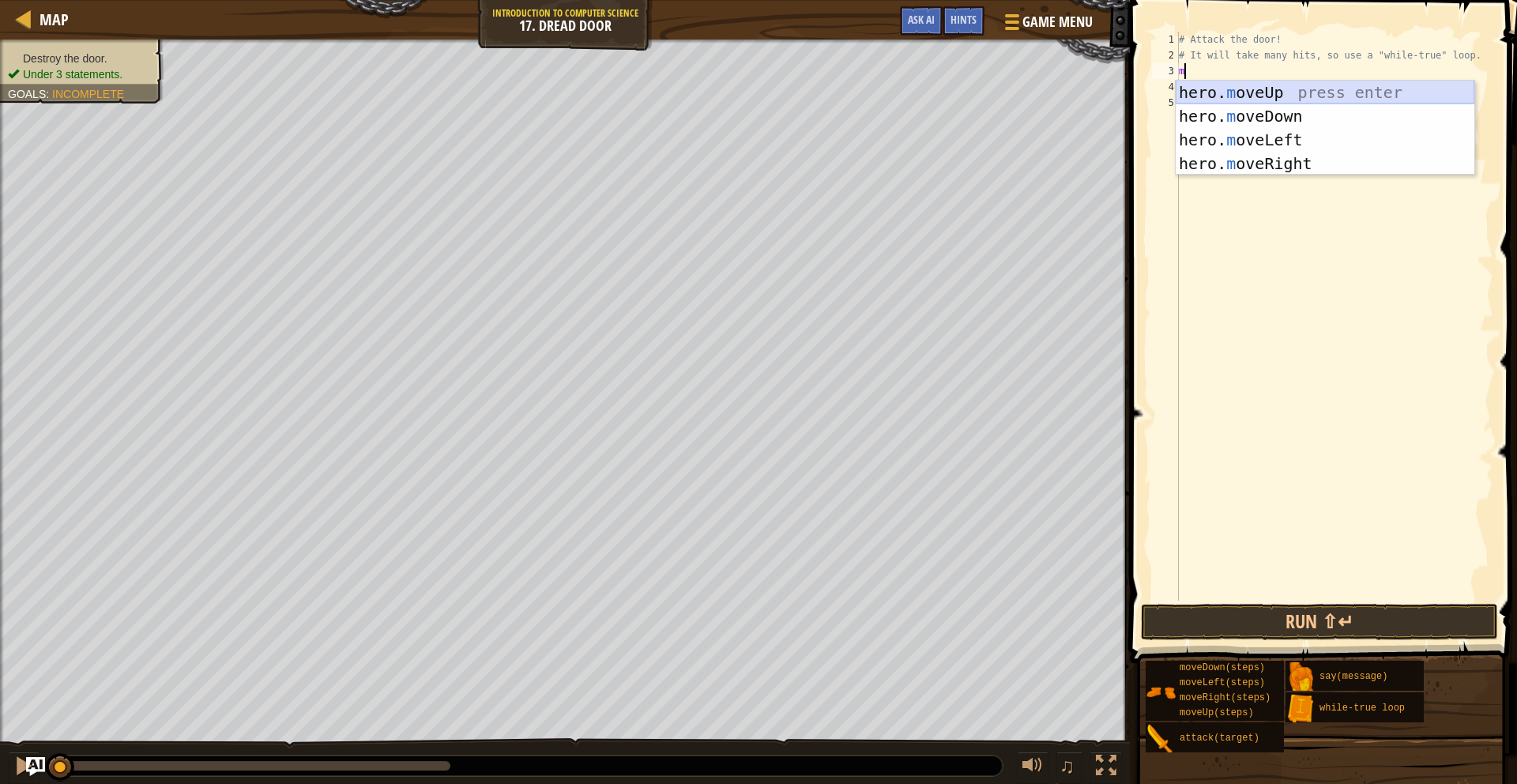
click at [1302, 96] on div "hero. m oveUp press enter hero. m oveDown press enter hero. m oveLeft press ent…" at bounding box center [1325, 151] width 299 height 142
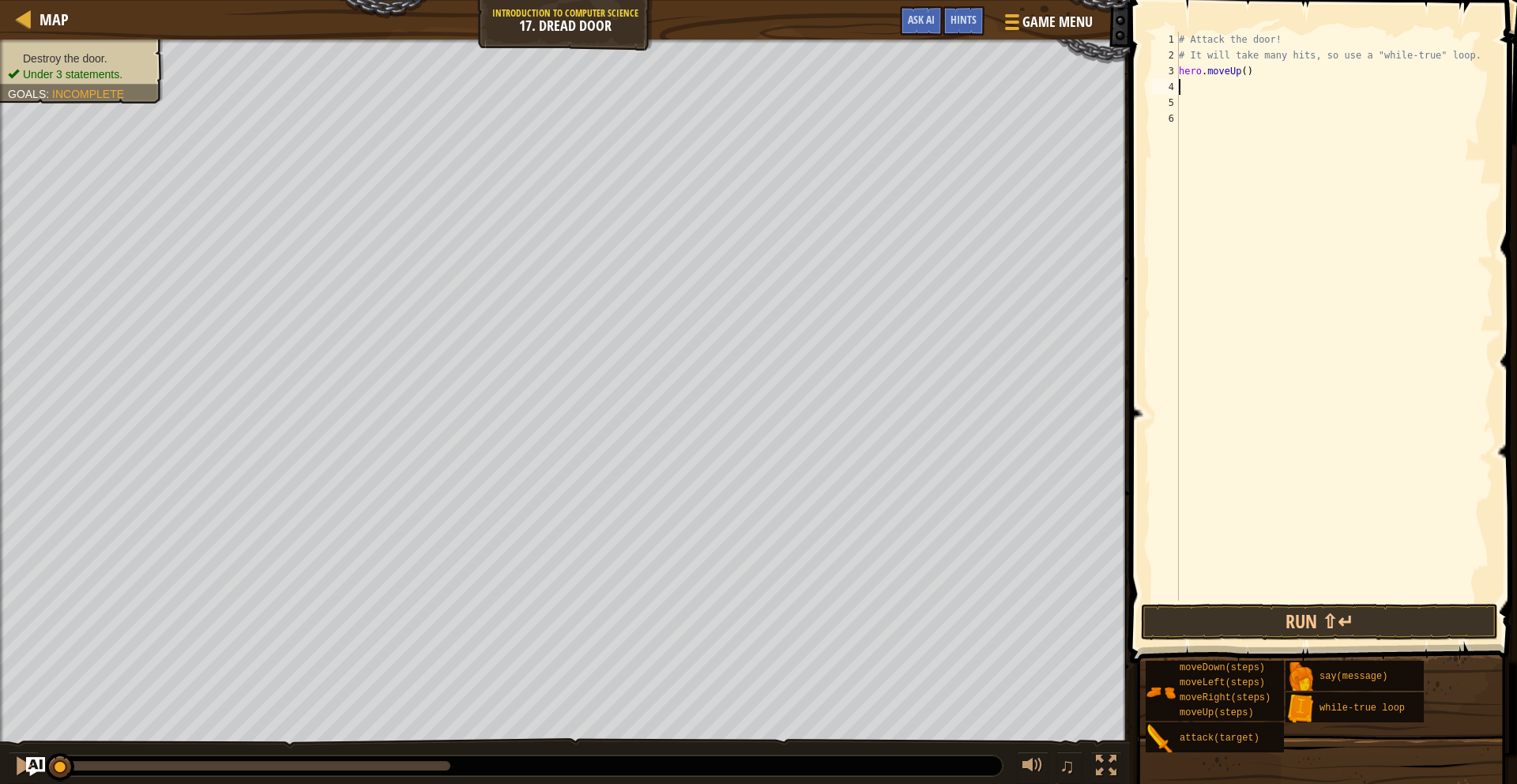
type textarea "m"
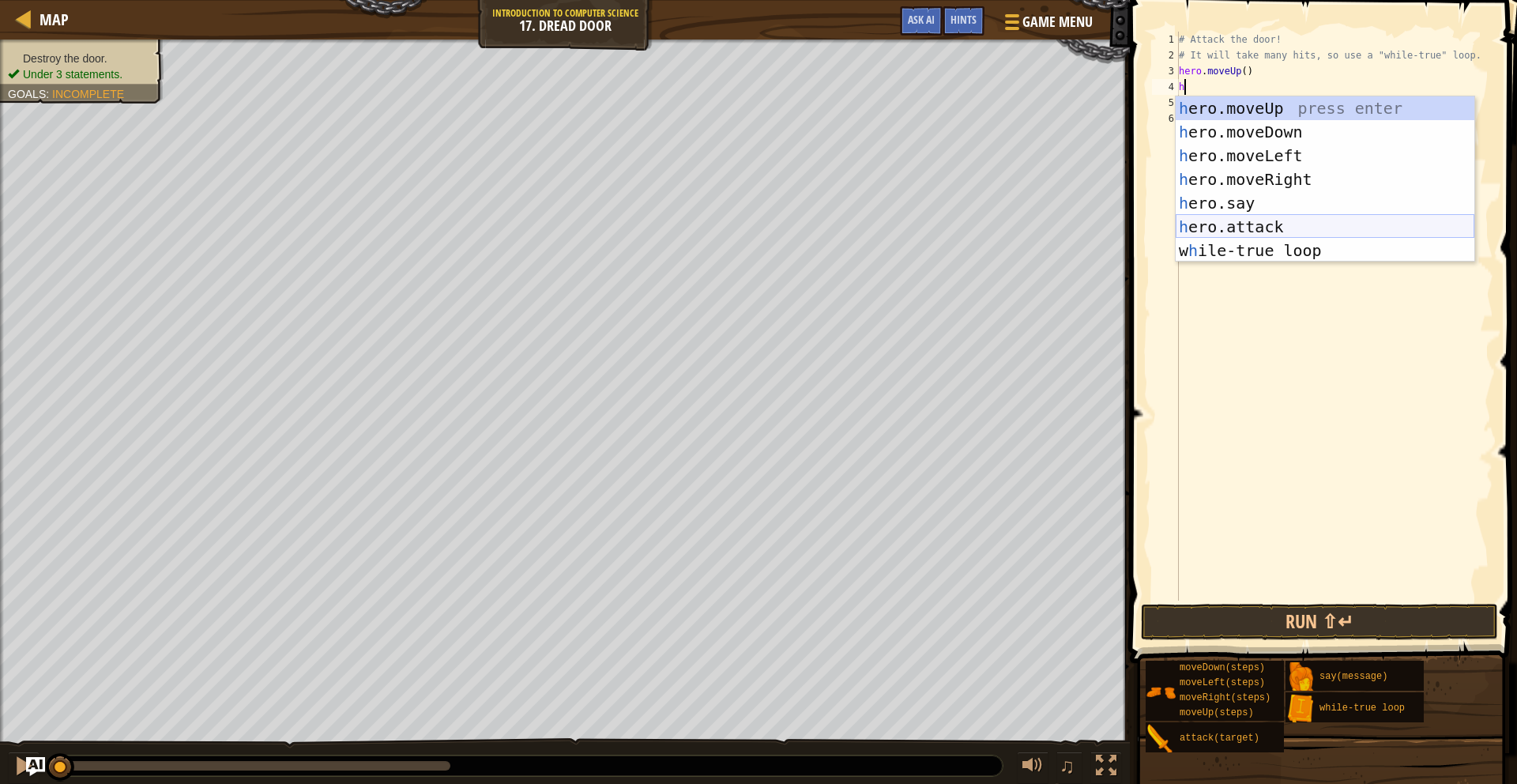
click at [1302, 218] on div "h ero.moveUp press enter h ero.moveDown press enter h ero.moveLeft press enter …" at bounding box center [1325, 203] width 299 height 213
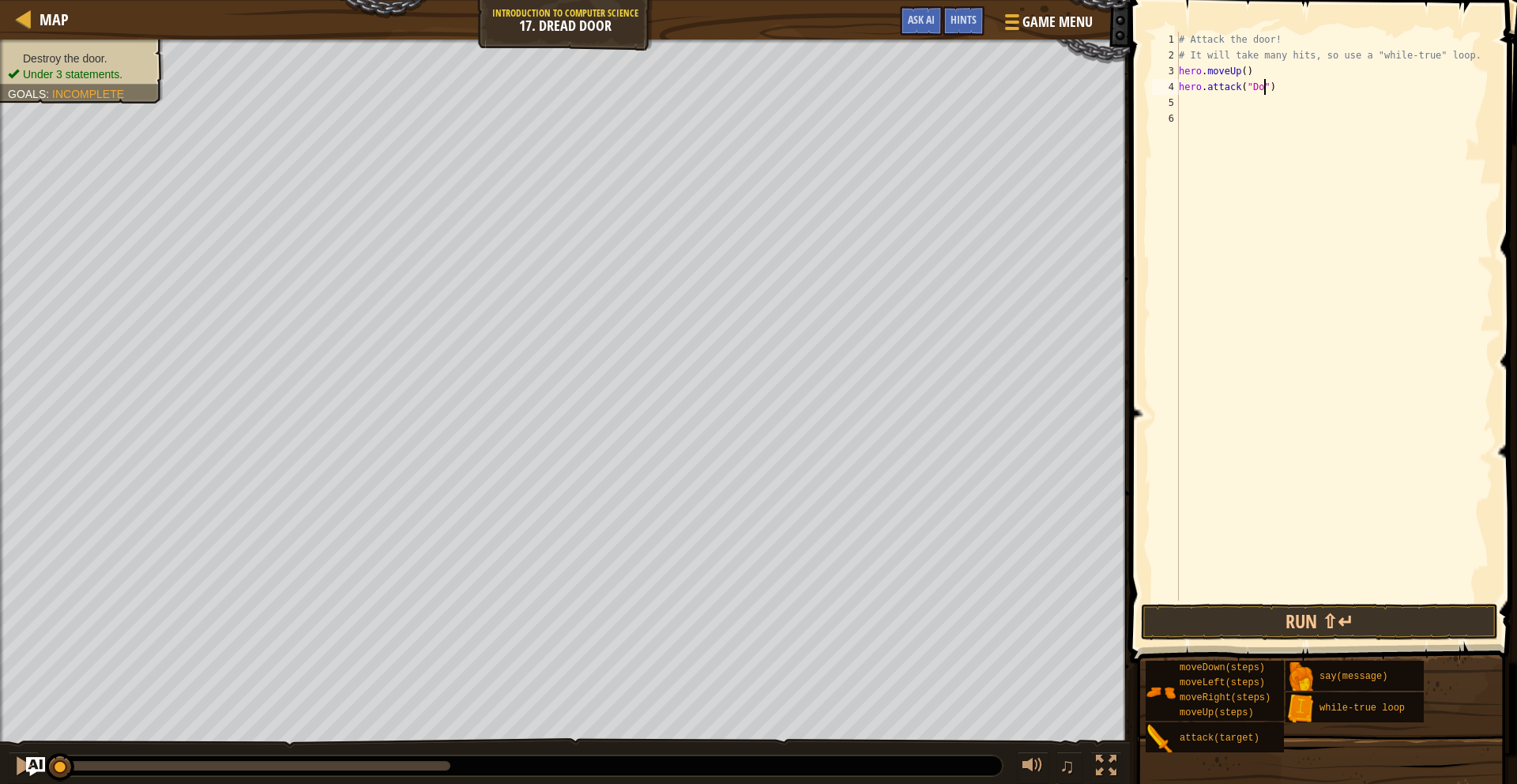
scroll to position [7, 8]
type textarea "hero.attack("Door")"
click at [1442, 630] on button "Run ⇧↵" at bounding box center [1320, 622] width 357 height 36
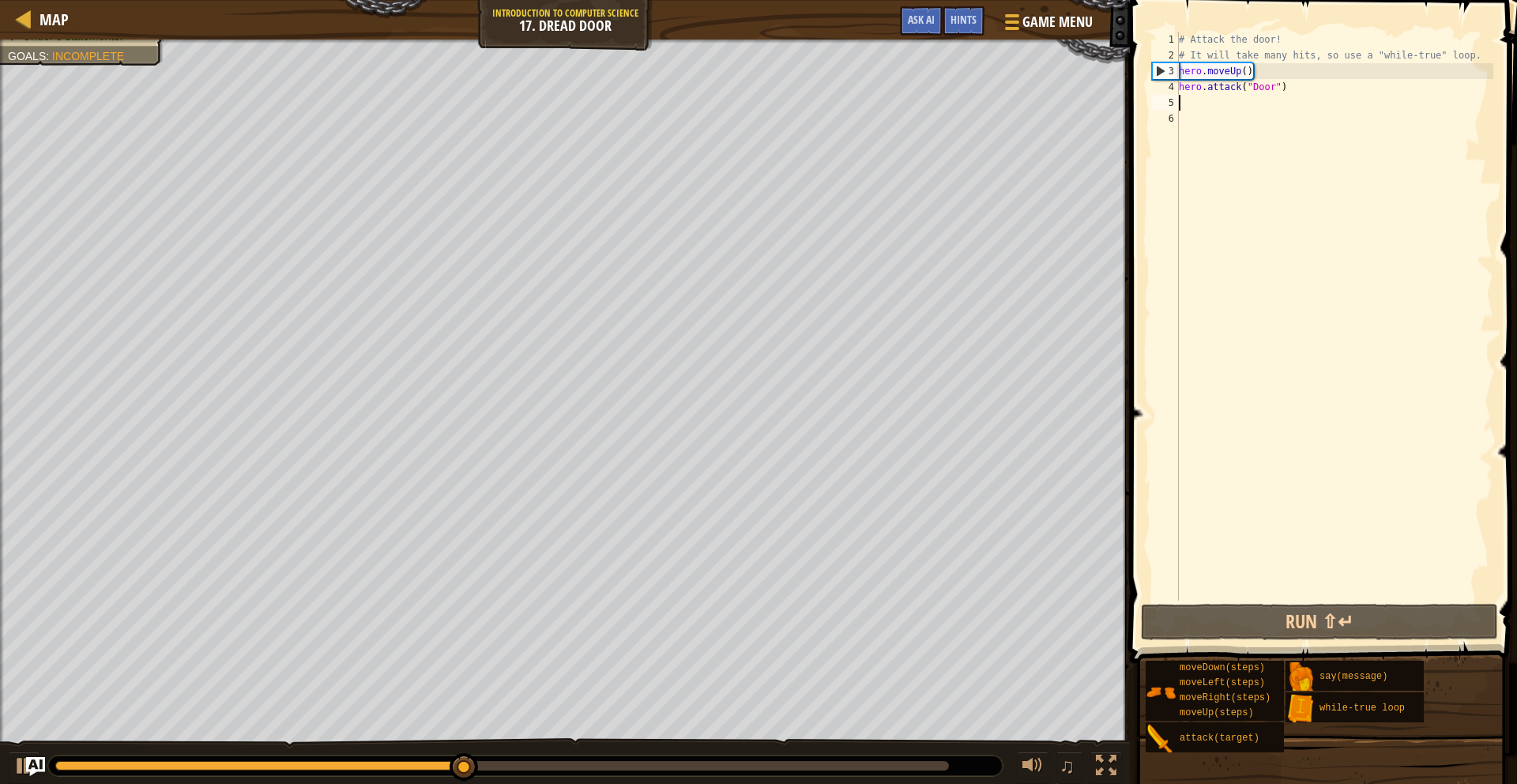
click at [1194, 99] on div "# Attack the door! # It will take many hits, so use a "while-true" loop. hero .…" at bounding box center [1334, 332] width 317 height 600
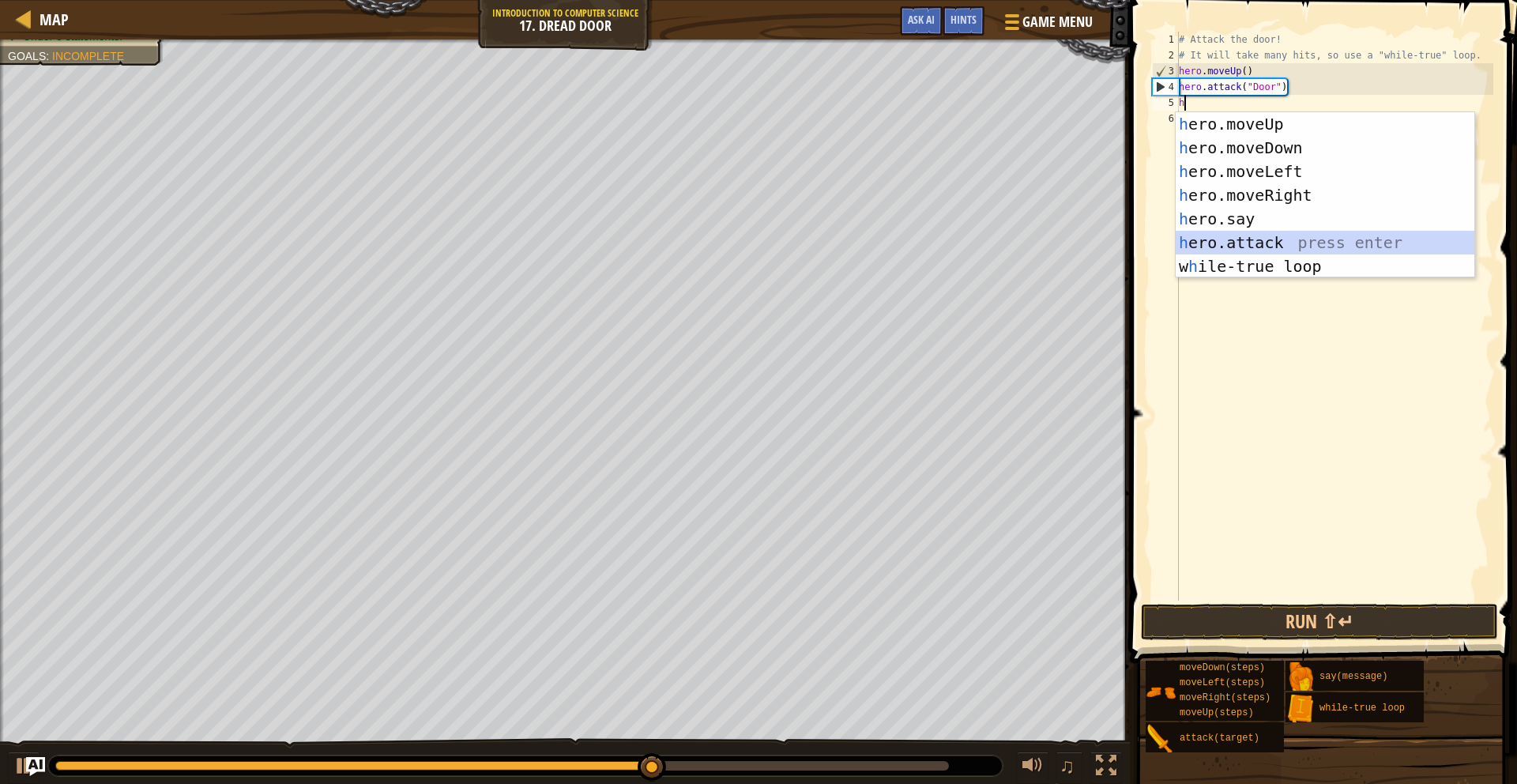
click at [1287, 236] on div "h ero.moveUp press enter h ero.moveDown press enter h ero.moveLeft press enter …" at bounding box center [1325, 219] width 299 height 213
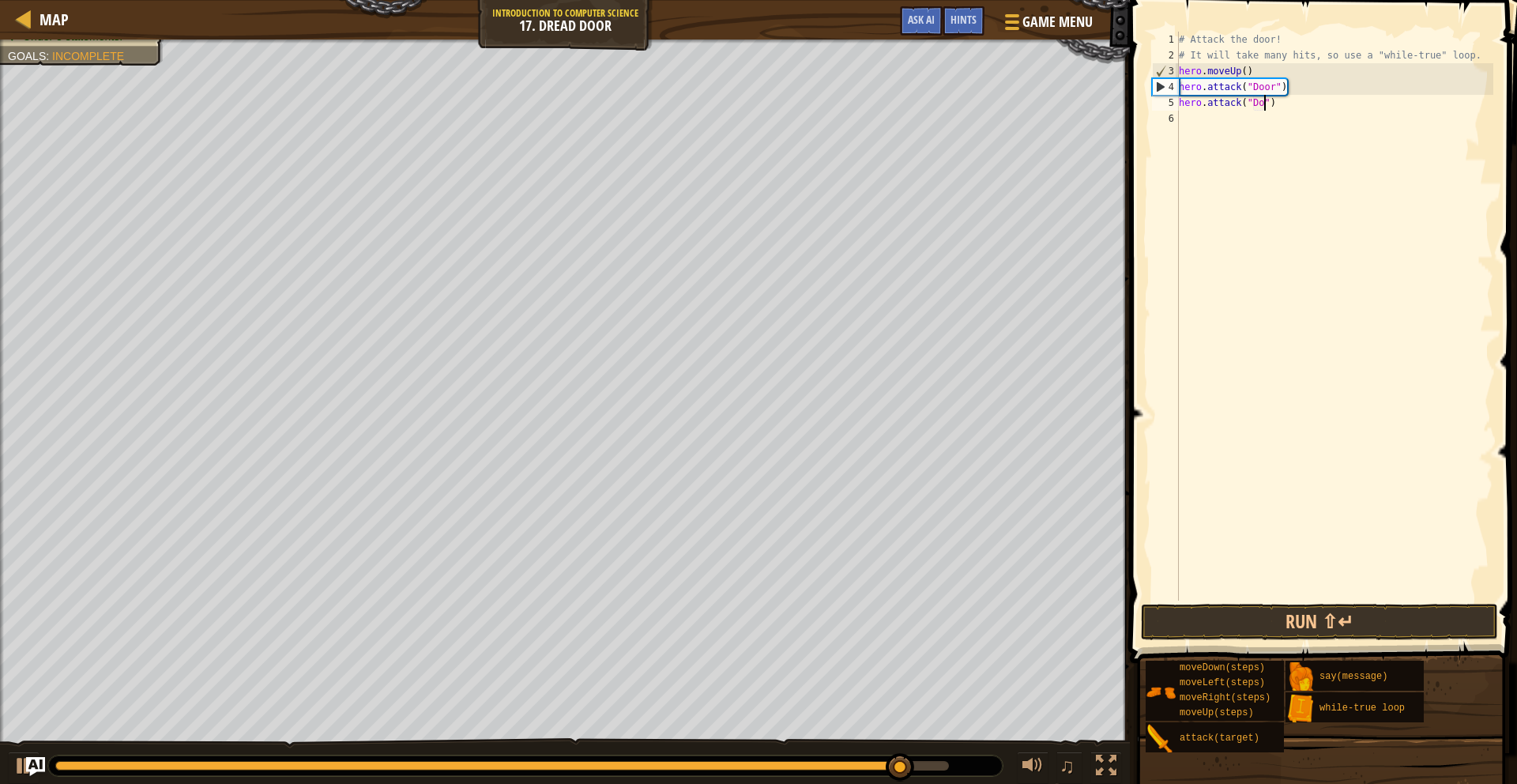
scroll to position [7, 8]
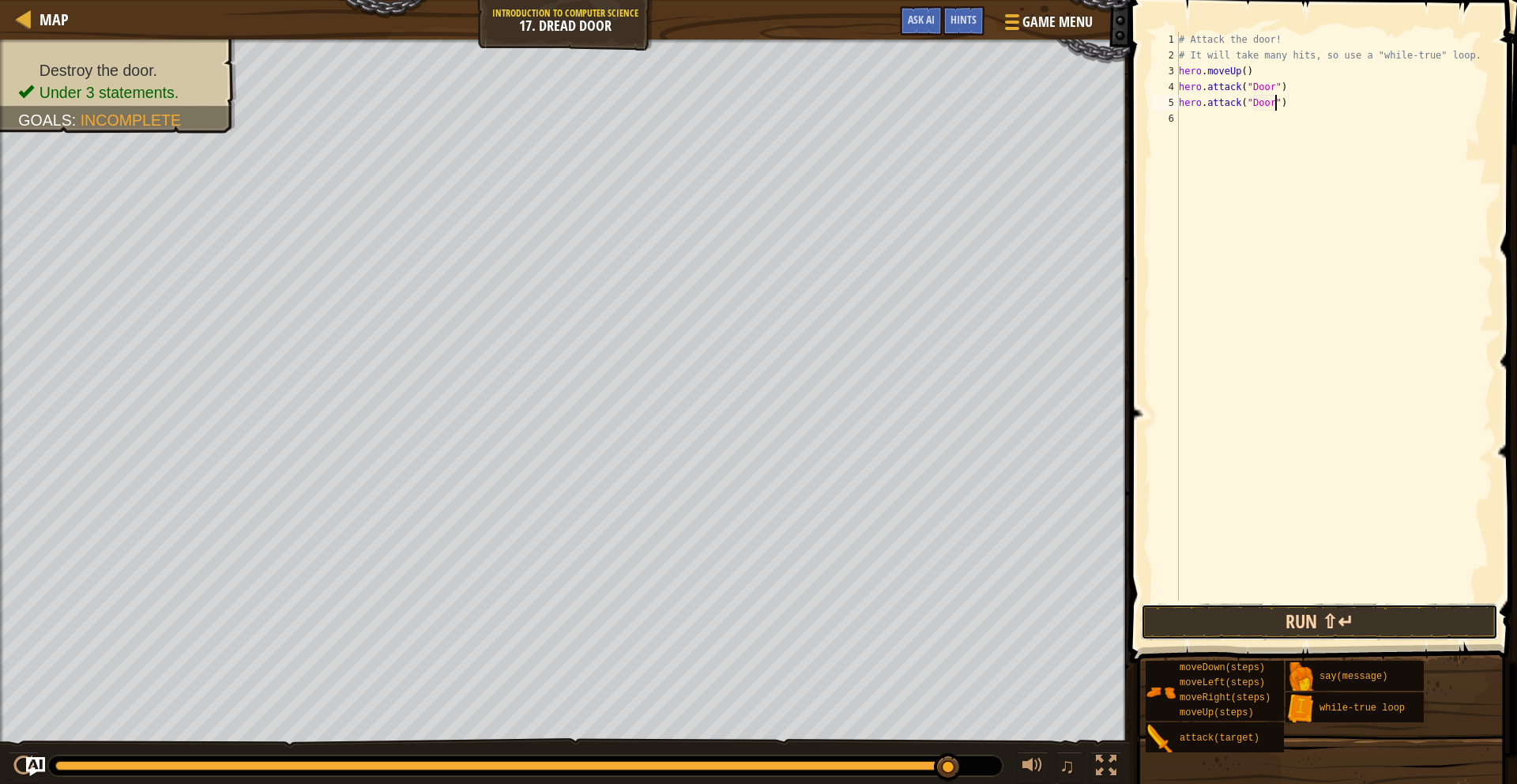
click at [1311, 621] on button "Run ⇧↵" at bounding box center [1320, 622] width 357 height 36
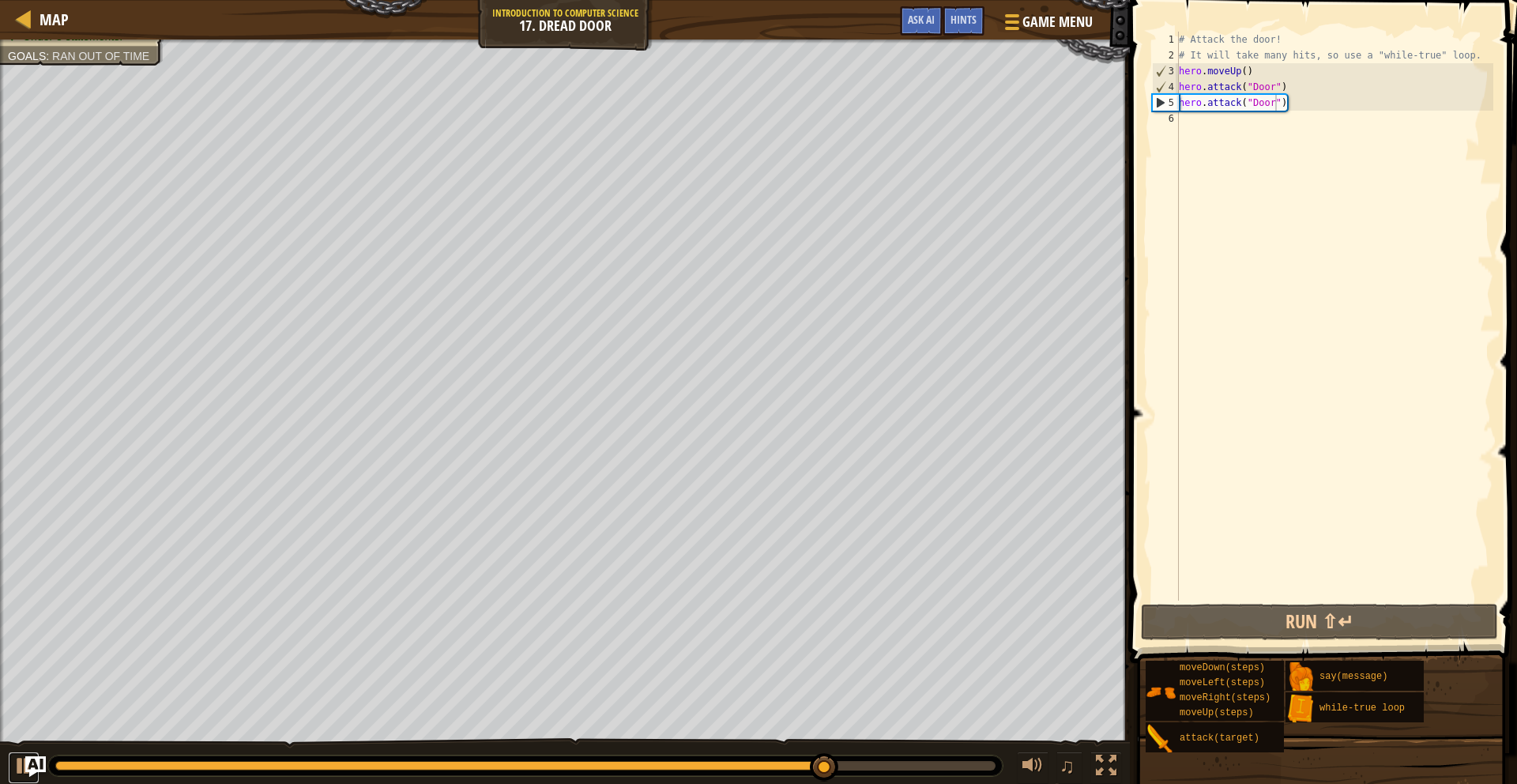
click at [29, 755] on div "Map Introduction to Computer Science 17. Dread Door Game Menu Done Hints Ask AI…" at bounding box center [758, 392] width 1517 height 784
click at [25, 758] on img "Ask AI" at bounding box center [36, 766] width 20 height 20
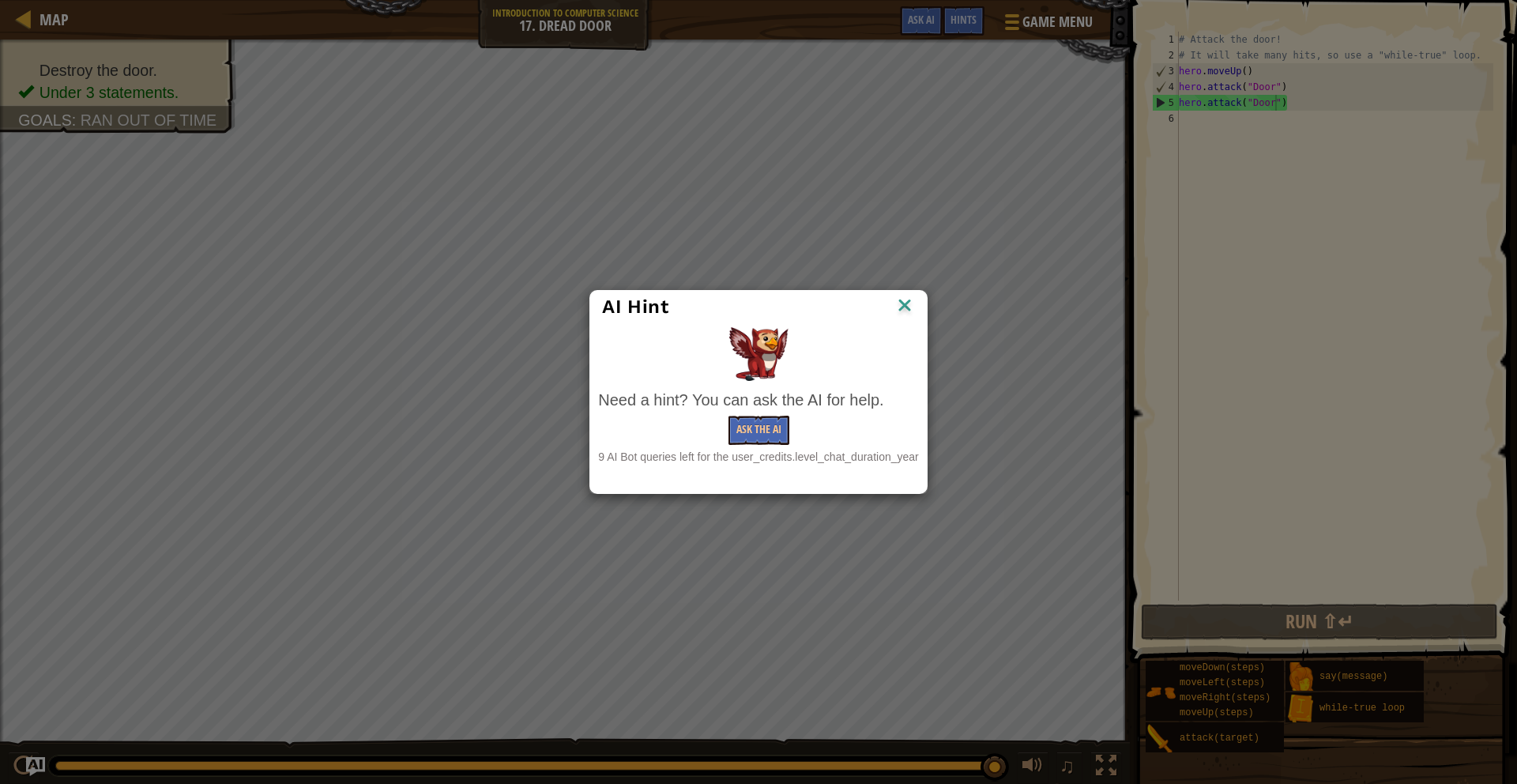
click at [907, 306] on img at bounding box center [904, 306] width 20 height 24
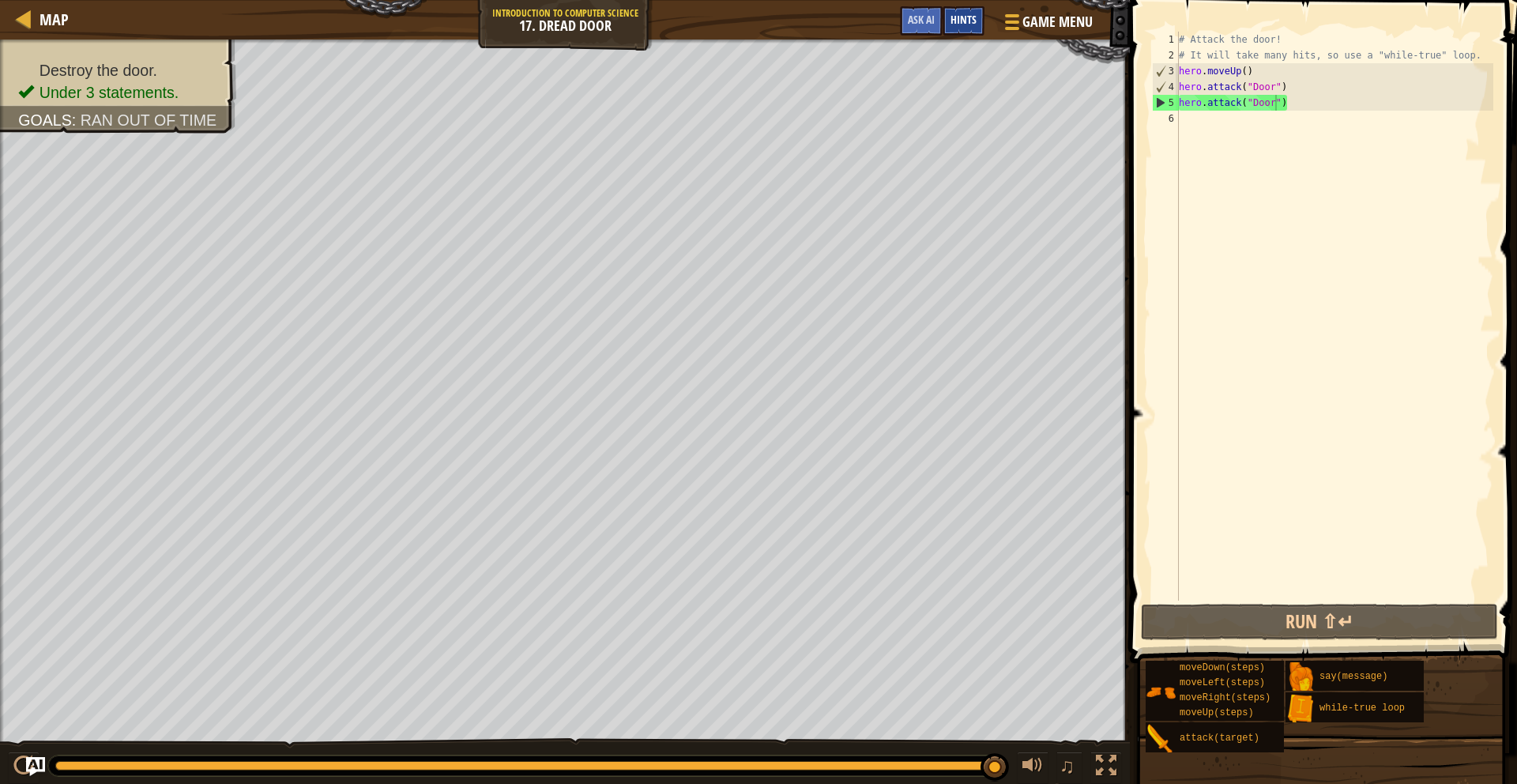
click at [967, 25] on span "Hints" at bounding box center [964, 19] width 26 height 15
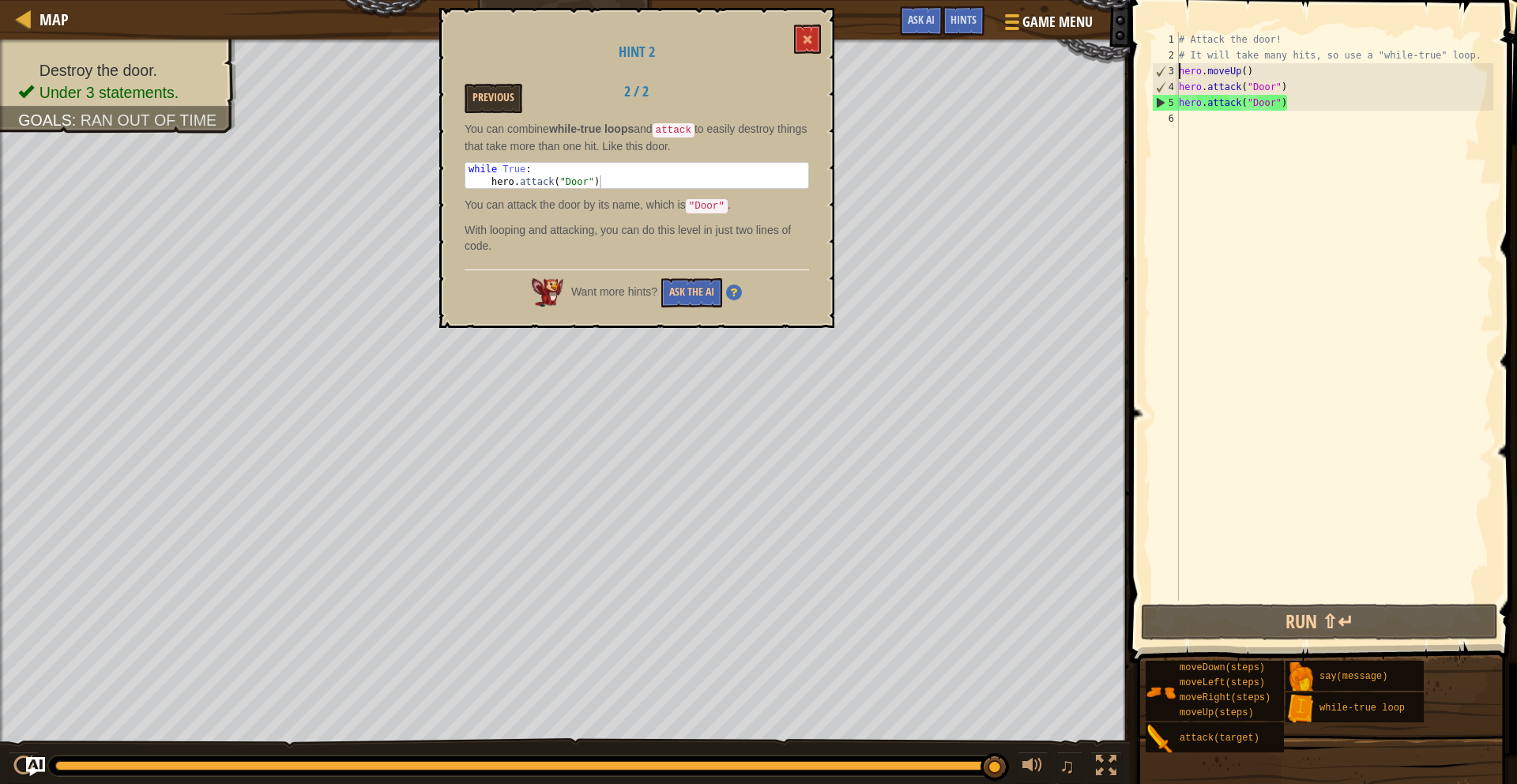
click at [1179, 71] on div "# Attack the door! # It will take many hits, so use a "while-true" loop. hero .…" at bounding box center [1334, 332] width 317 height 600
type textarea "hero.moveUp()"
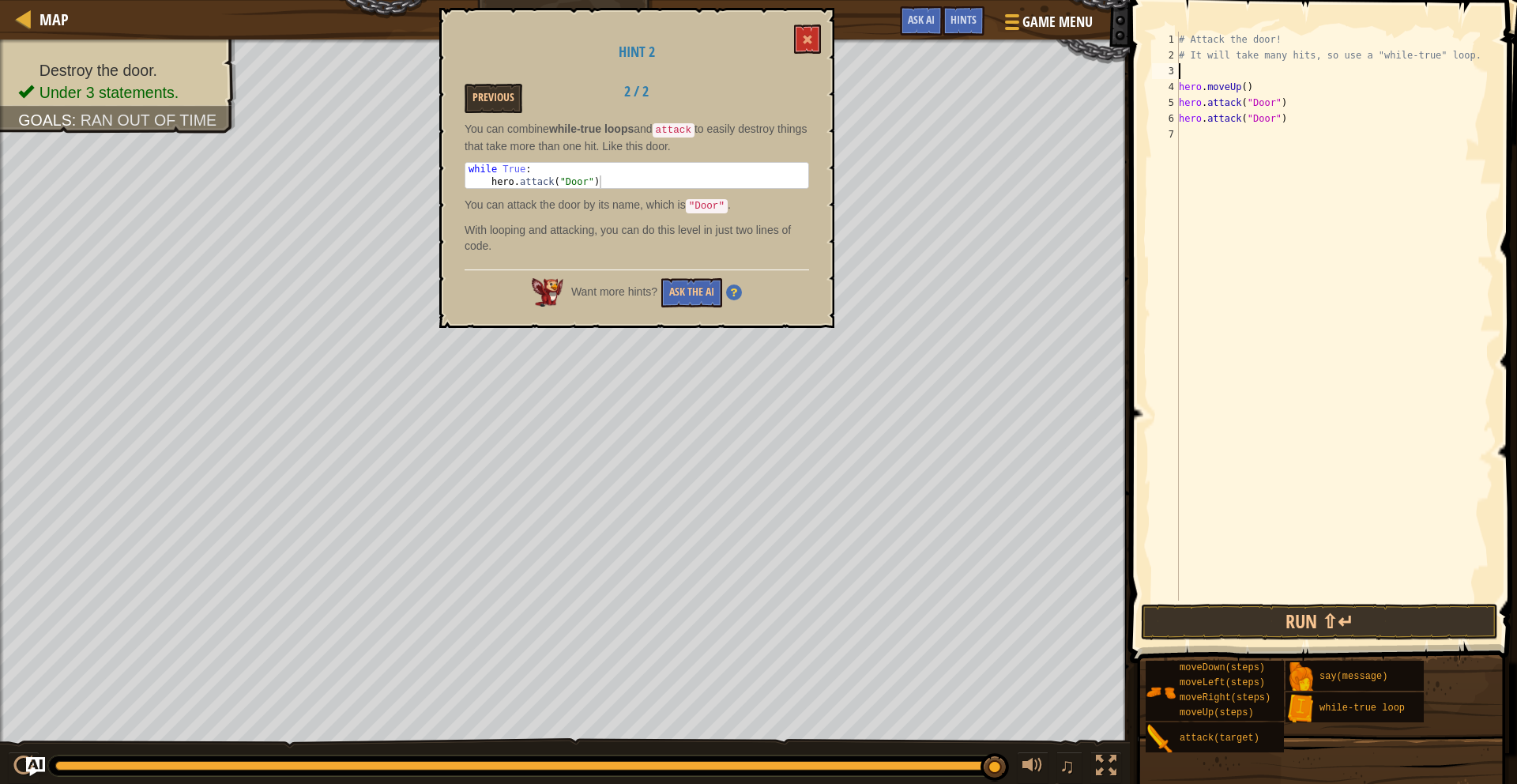
click at [1192, 75] on div "# Attack the door! # It will take many hits, so use a "while-true" loop. hero .…" at bounding box center [1334, 332] width 317 height 600
type textarea "h"
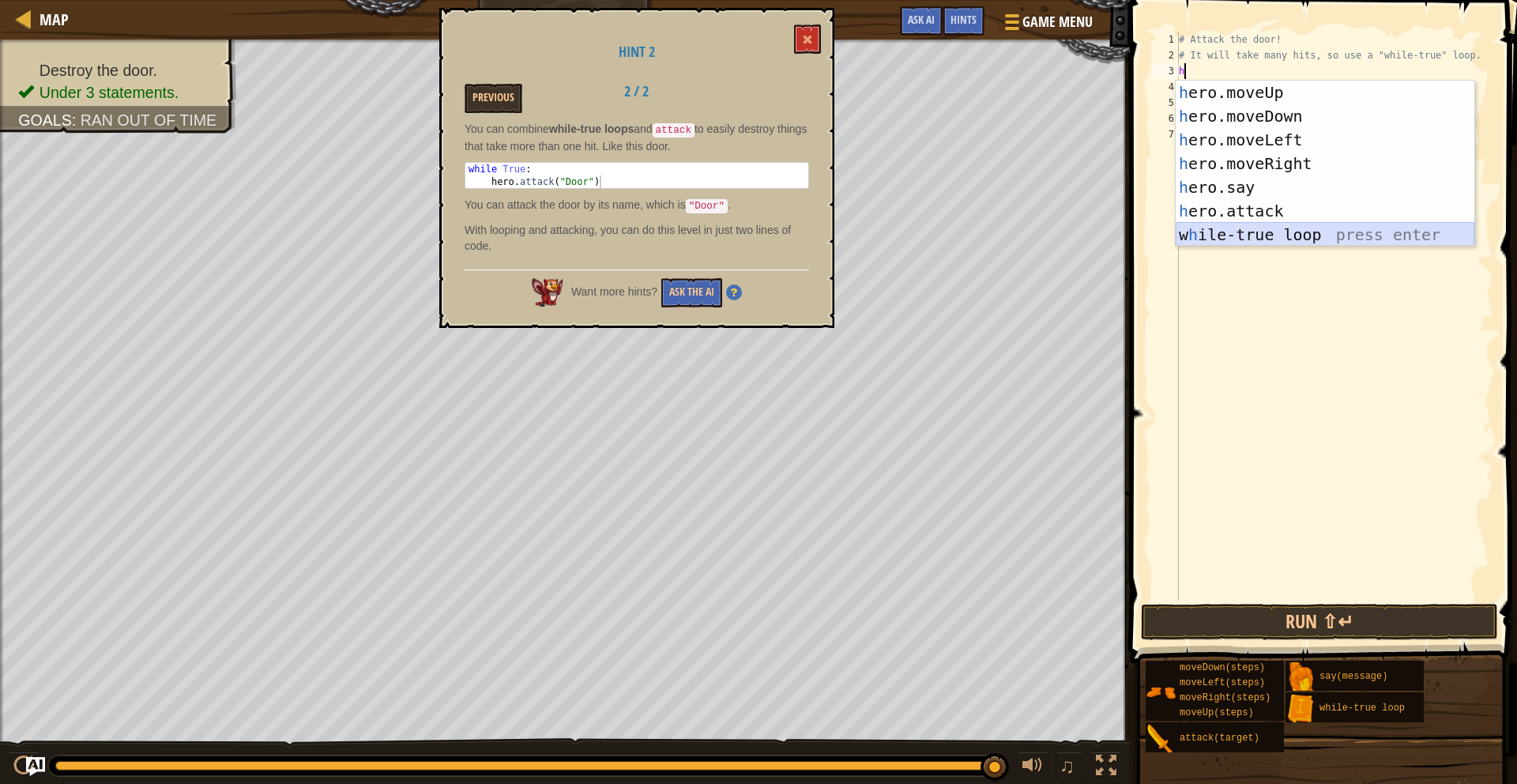
click at [1316, 236] on div "h ero.moveUp press enter h ero.moveDown press enter h ero.moveLeft press enter …" at bounding box center [1325, 187] width 299 height 213
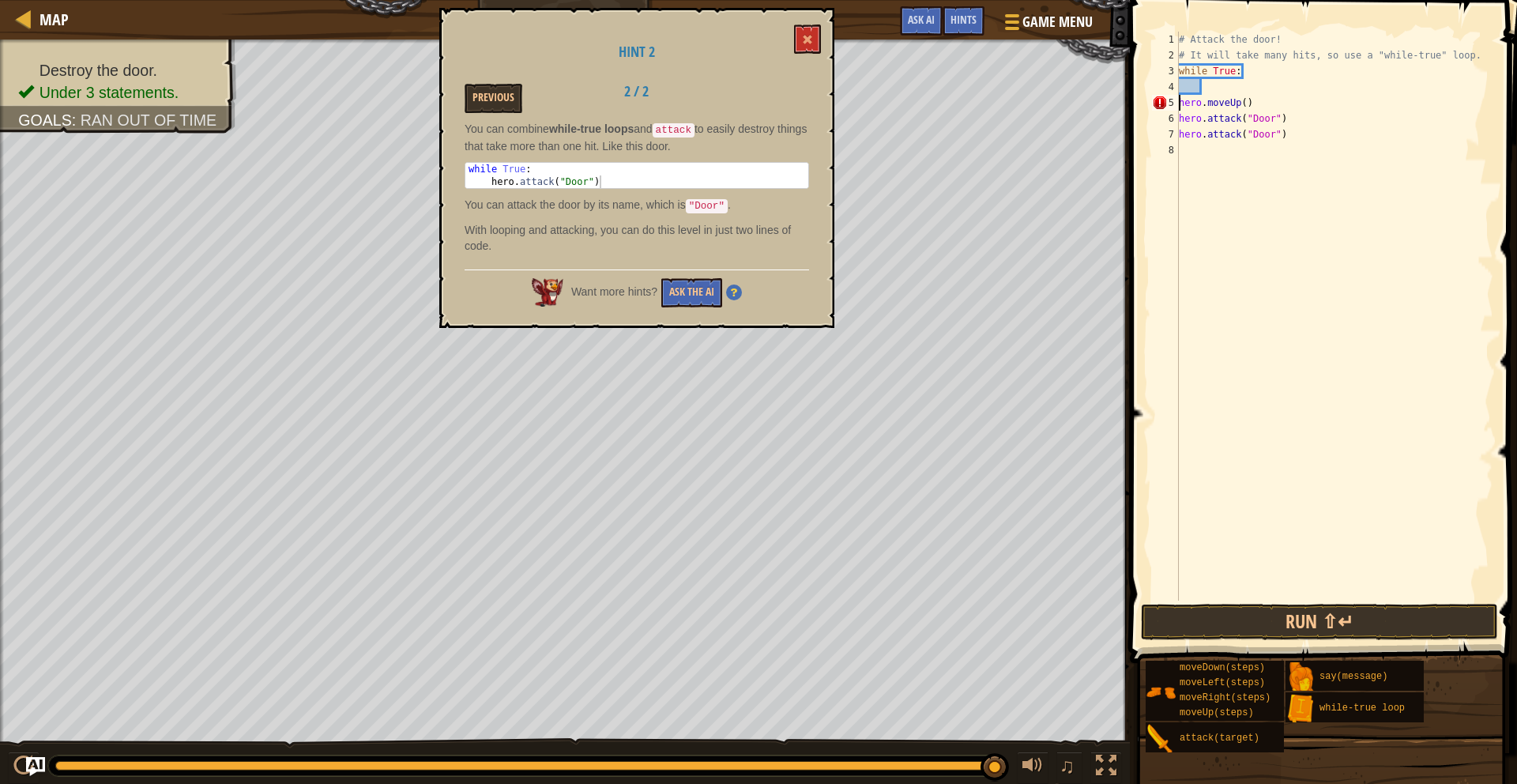
click at [1179, 105] on div "# Attack the door! # It will take many hits, so use a "while-true" loop. while …" at bounding box center [1334, 332] width 317 height 600
drag, startPoint x: 1202, startPoint y: 96, endPoint x: 1225, endPoint y: 147, distance: 55.9
click at [1216, 142] on div "# Attack the door! # It will take many hits, so use a "while-true" loop. while …" at bounding box center [1334, 332] width 317 height 600
type textarea "hero.attack("Door")"
click at [1234, 153] on div "# Attack the door! # It will take many hits, so use a "while-true" loop. while …" at bounding box center [1334, 332] width 317 height 600
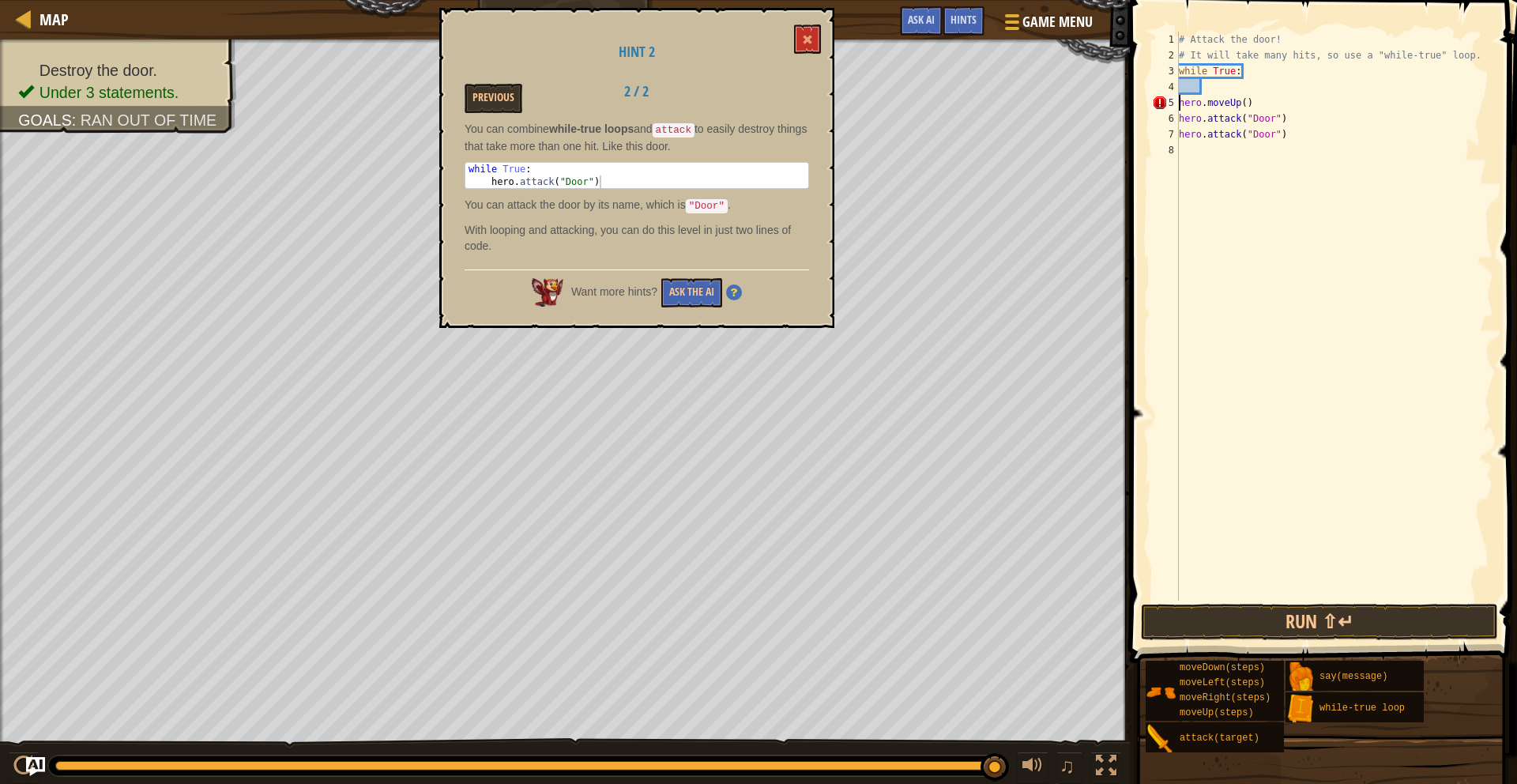
click at [1179, 104] on div "# Attack the door! # It will take many hits, so use a "while-true" loop. while …" at bounding box center [1334, 332] width 317 height 600
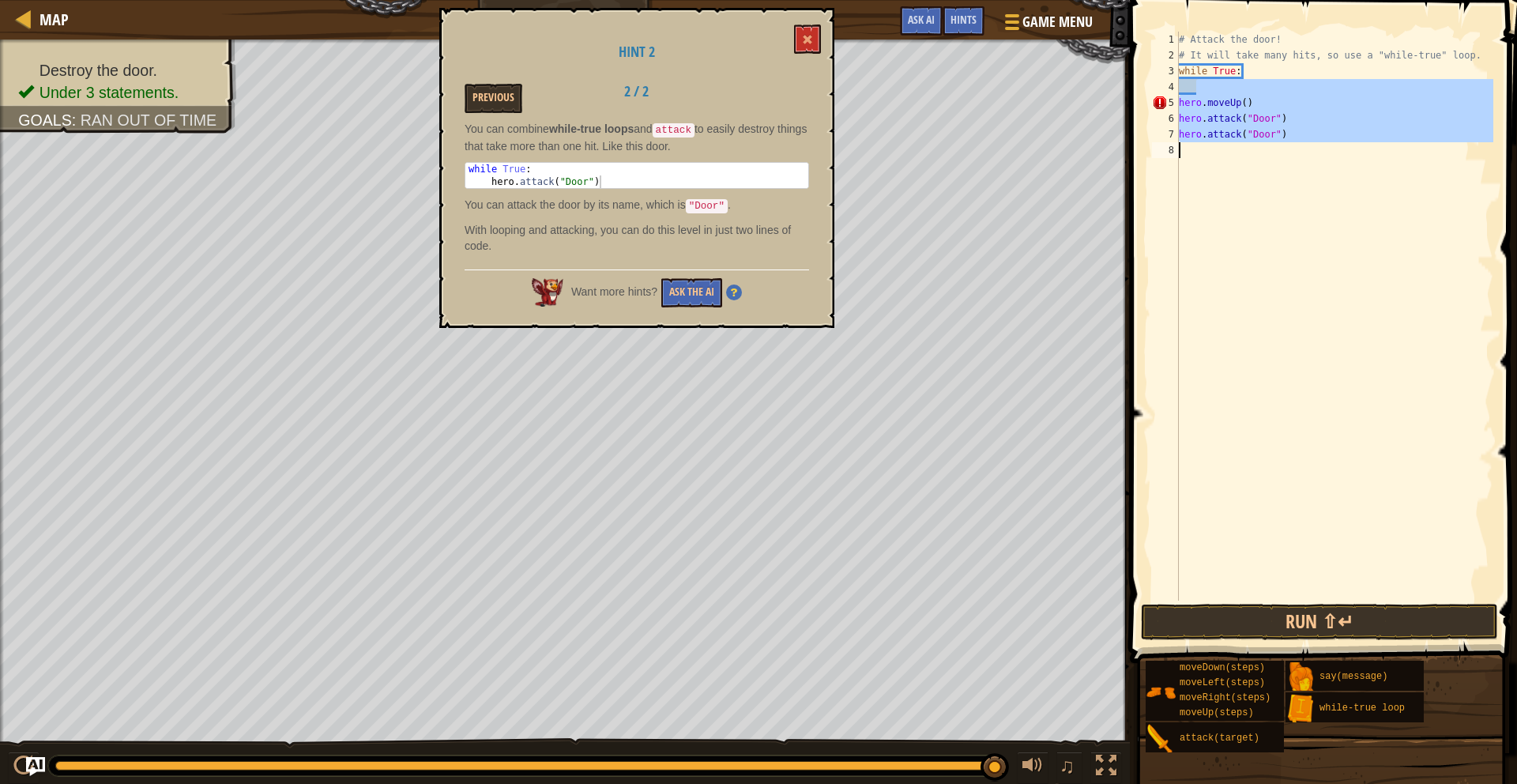
drag, startPoint x: 1198, startPoint y: 87, endPoint x: 1256, endPoint y: 167, distance: 98.8
click at [1247, 152] on div "# Attack the door! # It will take many hits, so use a "while-true" loop. while …" at bounding box center [1334, 332] width 317 height 600
type textarea "hero.attack("Door")"
click at [1263, 177] on div "# Attack the door! # It will take many hits, so use a "while-true" loop. while …" at bounding box center [1334, 332] width 317 height 600
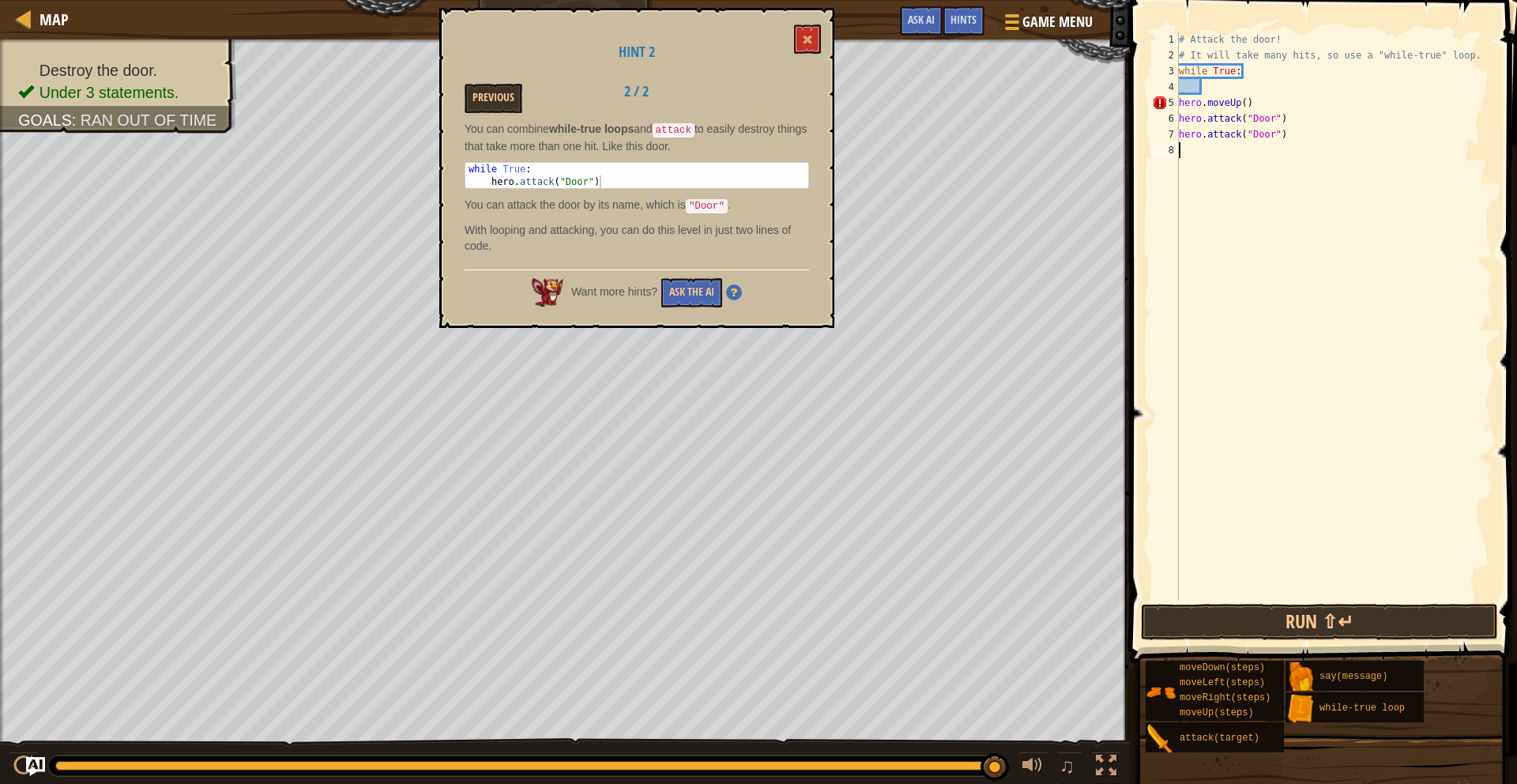
click at [1182, 104] on div "# Attack the door! # It will take many hits, so use a "while-true" loop. while …" at bounding box center [1334, 332] width 317 height 600
drag, startPoint x: 1182, startPoint y: 104, endPoint x: 1185, endPoint y: 115, distance: 11.4
click at [1186, 116] on div "# Attack the door! # It will take many hits, so use a "while-true" loop. while …" at bounding box center [1334, 332] width 317 height 600
click at [1184, 102] on div "# Attack the door! # It will take many hits, so use a "while-true" loop. while …" at bounding box center [1334, 332] width 317 height 600
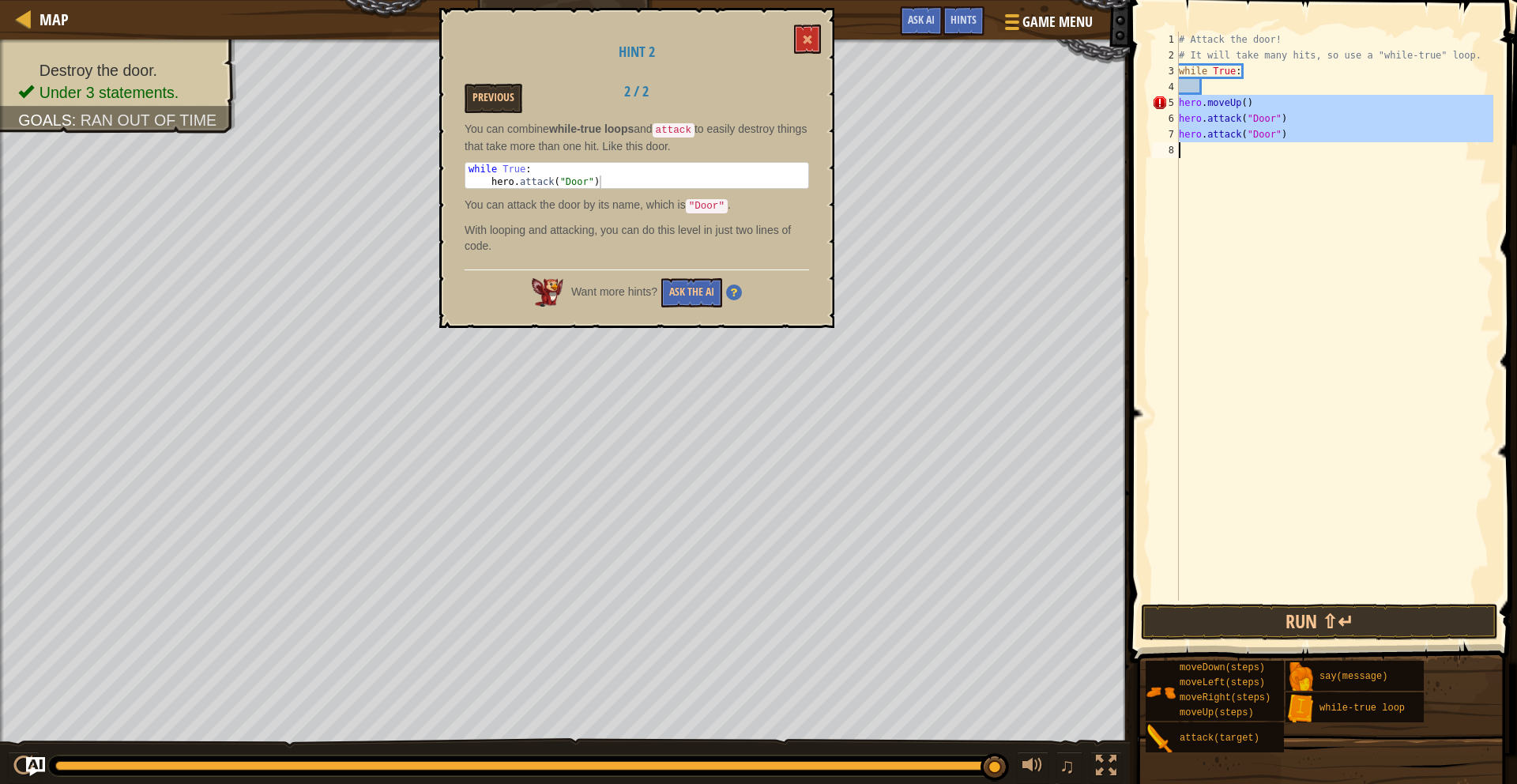
drag, startPoint x: 1179, startPoint y: 106, endPoint x: 1191, endPoint y: 152, distance: 47.5
click at [1191, 152] on div "hero.moveUp() 1 2 3 4 5 6 7 8 # Attack the door! # It will take many hits, so u…" at bounding box center [1321, 315] width 344 height 568
type textarea "hero.attack("Door")"
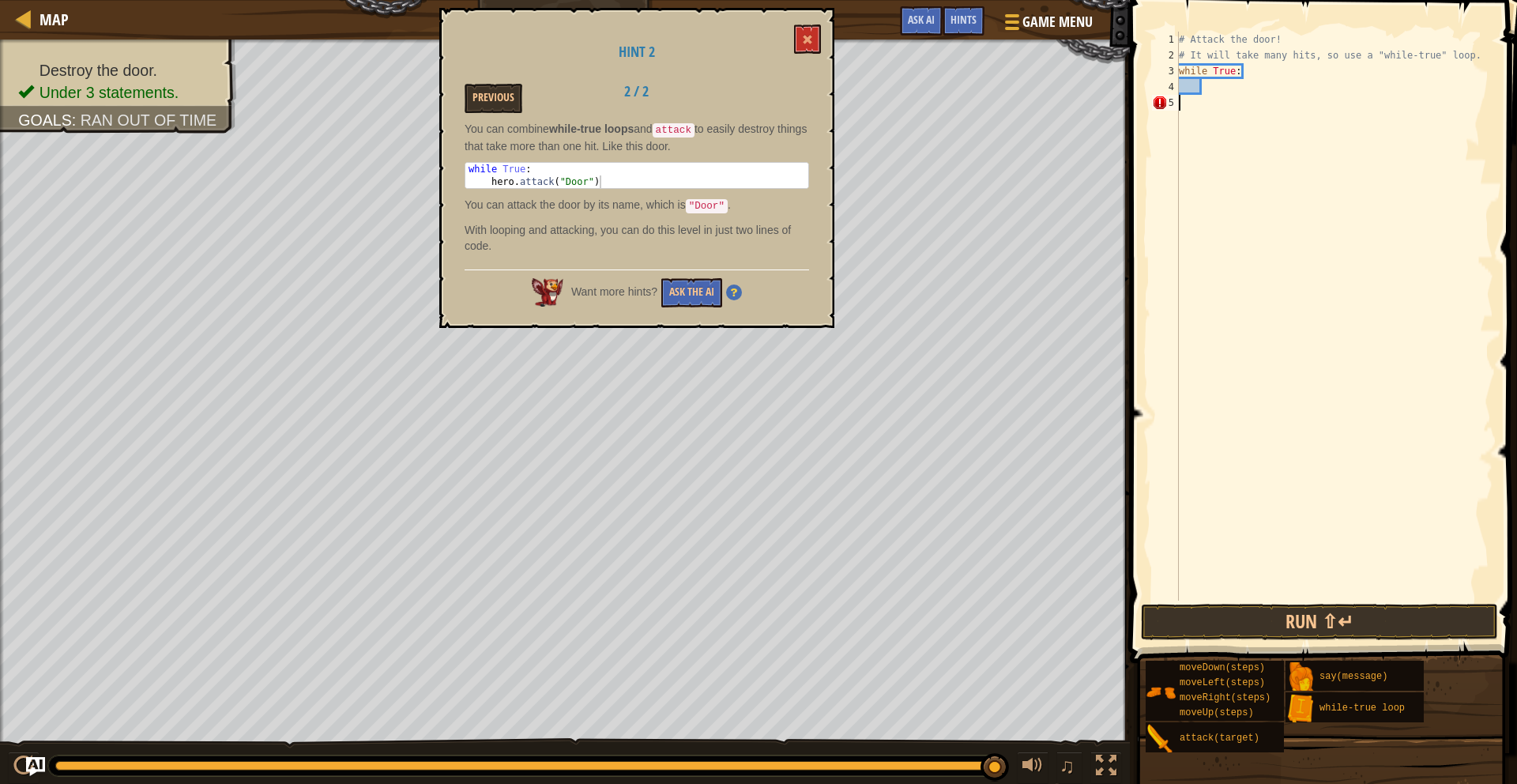
click at [1225, 95] on div "# Attack the door! # It will take many hits, so use a "while-true" loop. while …" at bounding box center [1334, 332] width 317 height 600
click at [1216, 90] on div "# Attack the door! # It will take many hits, so use a "while-true" loop. while …" at bounding box center [1334, 332] width 317 height 600
paste textarea
drag, startPoint x: 1182, startPoint y: 107, endPoint x: 1185, endPoint y: 114, distance: 7.6
click at [1178, 123] on div "1 2 3 4 5 6 7 8 # Attack the door! # It will take many hits, so use a "while-tr…" at bounding box center [1321, 315] width 344 height 568
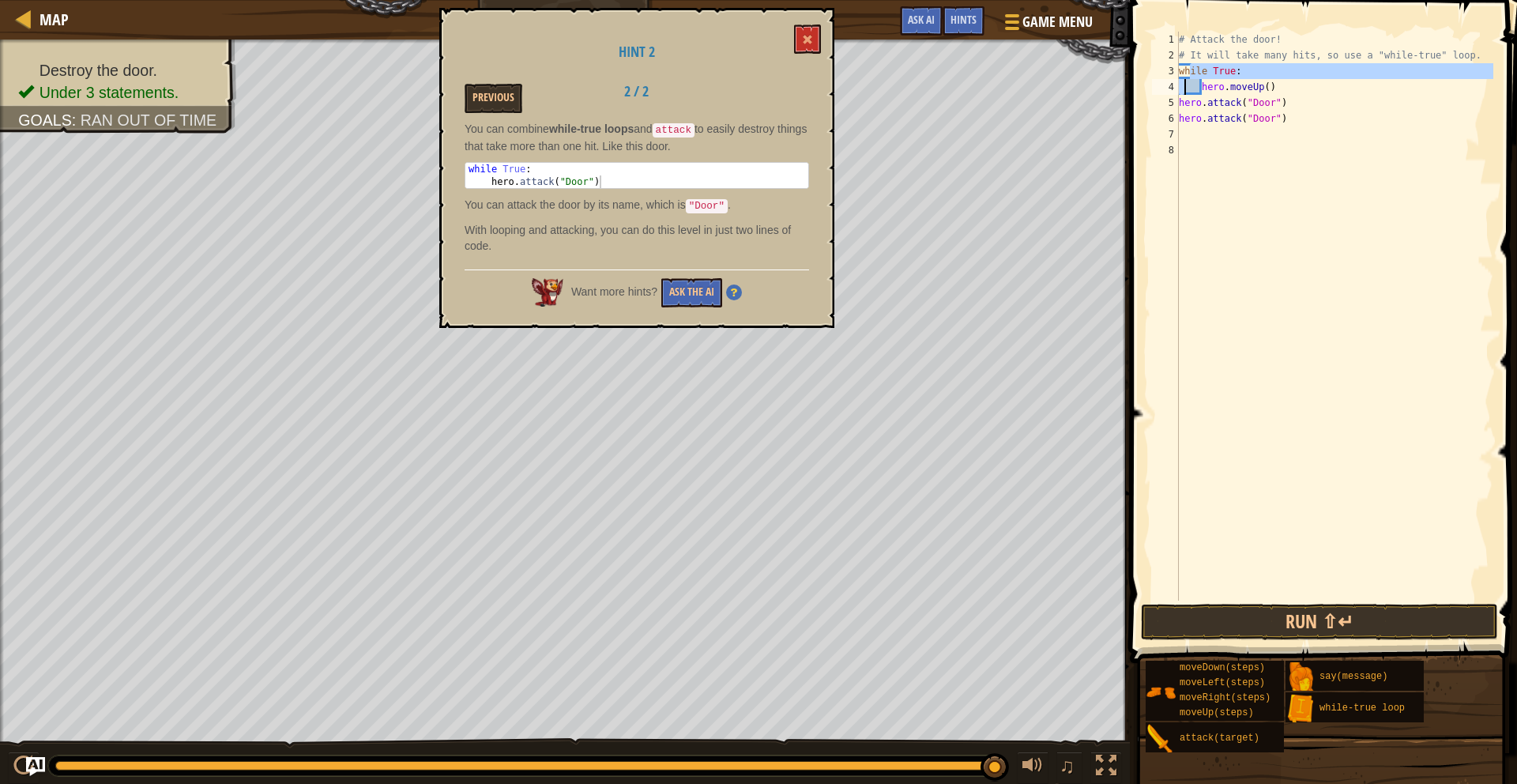
drag, startPoint x: 1186, startPoint y: 74, endPoint x: 1180, endPoint y: 84, distance: 11.7
click at [1180, 84] on div "# Attack the door! # It will take many hits, so use a "while-true" loop. while …" at bounding box center [1334, 332] width 317 height 600
drag, startPoint x: 1183, startPoint y: 74, endPoint x: 1184, endPoint y: 92, distance: 18.0
click at [1184, 92] on div "# Attack the door! # It will take many hits, so use a "while-true" loop. while …" at bounding box center [1334, 332] width 317 height 600
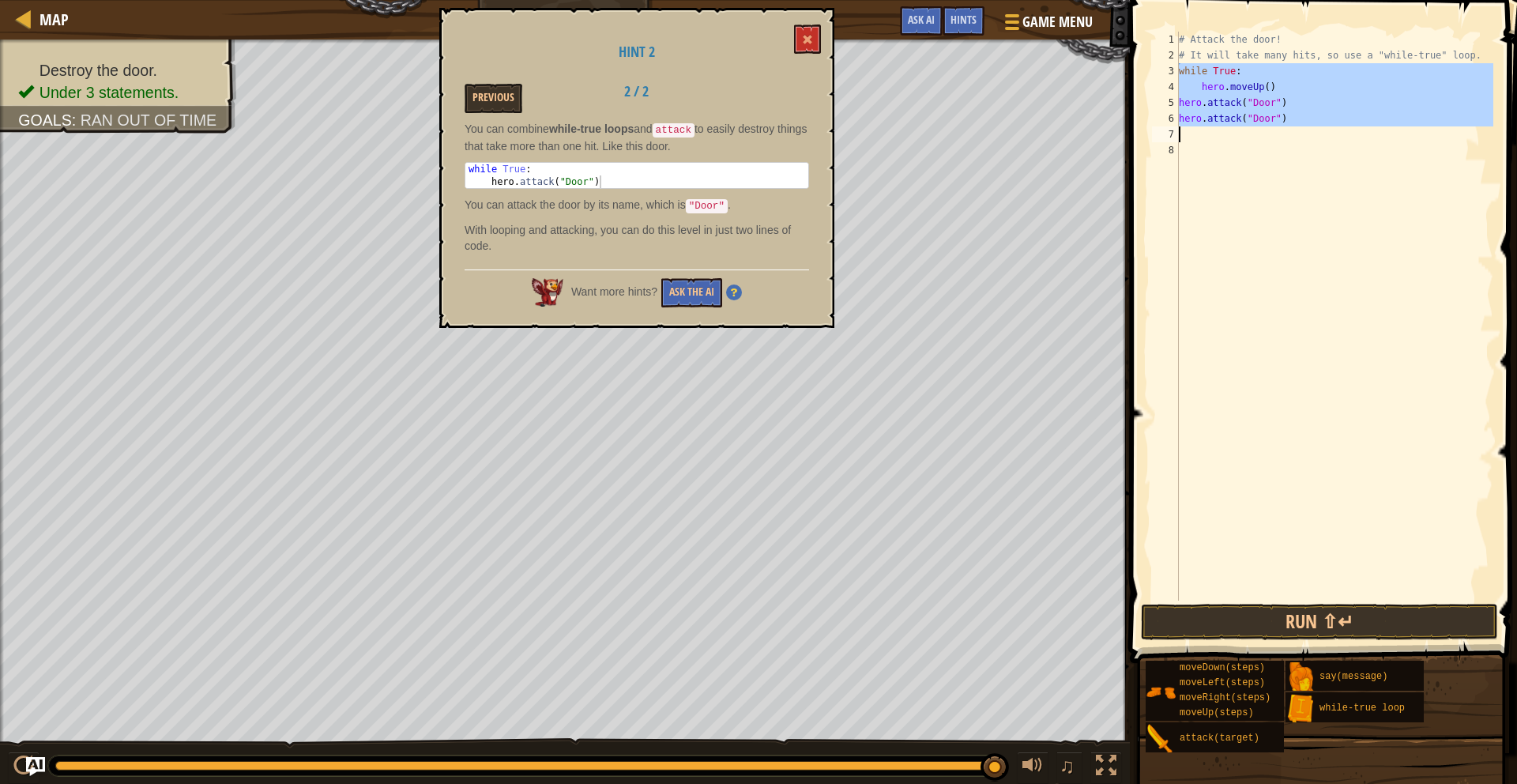
drag, startPoint x: 1178, startPoint y: 75, endPoint x: 1161, endPoint y: 138, distance: 65.3
type textarea "hero.attack("Door")"
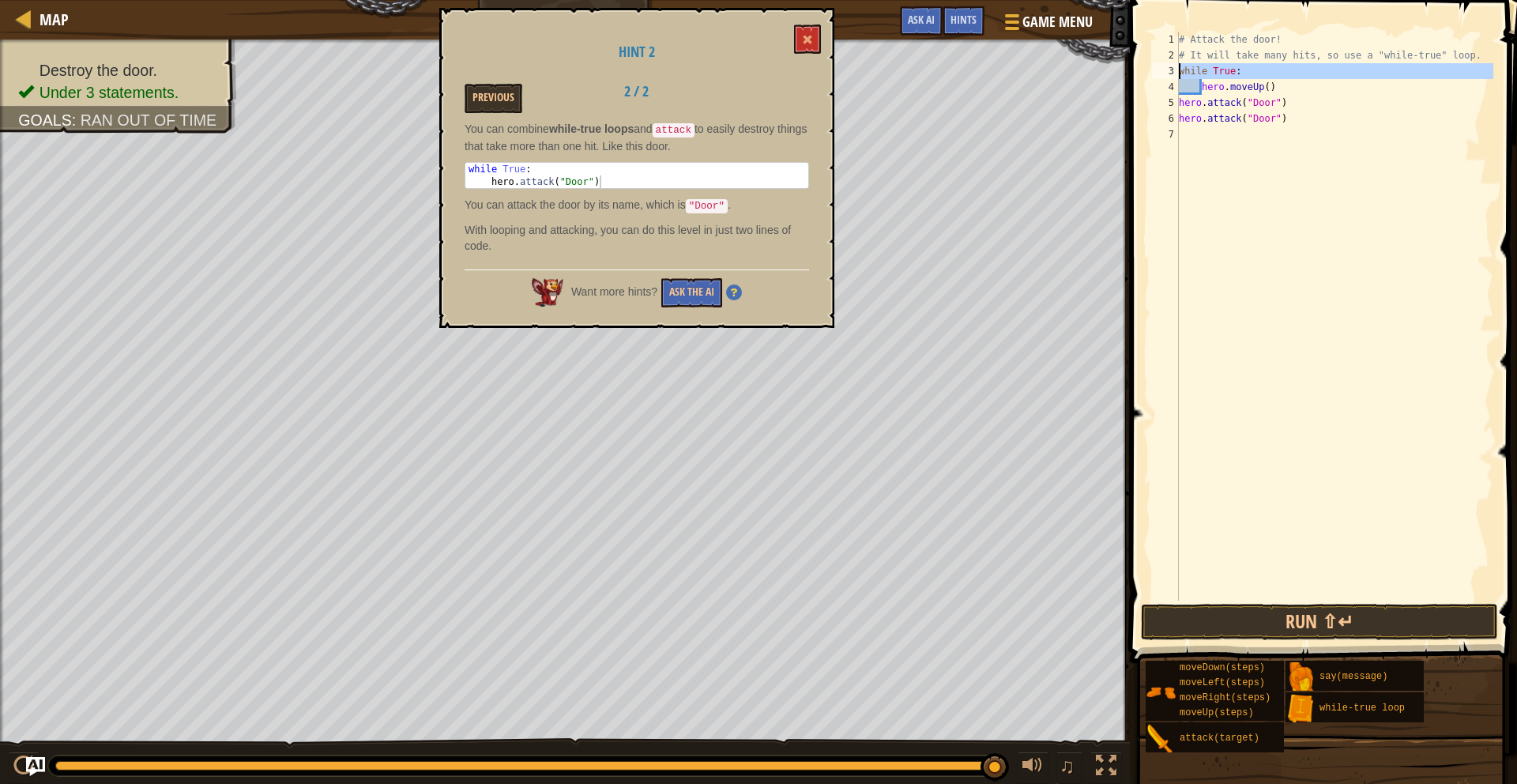
click at [1176, 72] on div "3" at bounding box center [1166, 71] width 27 height 16
drag, startPoint x: 1179, startPoint y: 66, endPoint x: 1179, endPoint y: 77, distance: 11.0
click at [1179, 77] on div "while True: 1 2 3 4 5 6 7 # Attack the door! # It will take many hits, so use a…" at bounding box center [1321, 315] width 344 height 568
click at [1180, 72] on div "# Attack the door! # It will take many hits, so use a "while-true" loop. while …" at bounding box center [1334, 332] width 317 height 600
click at [1203, 90] on div "# Attack the door! # It will take many hits, so use a "while-true" loop. while …" at bounding box center [1334, 332] width 317 height 600
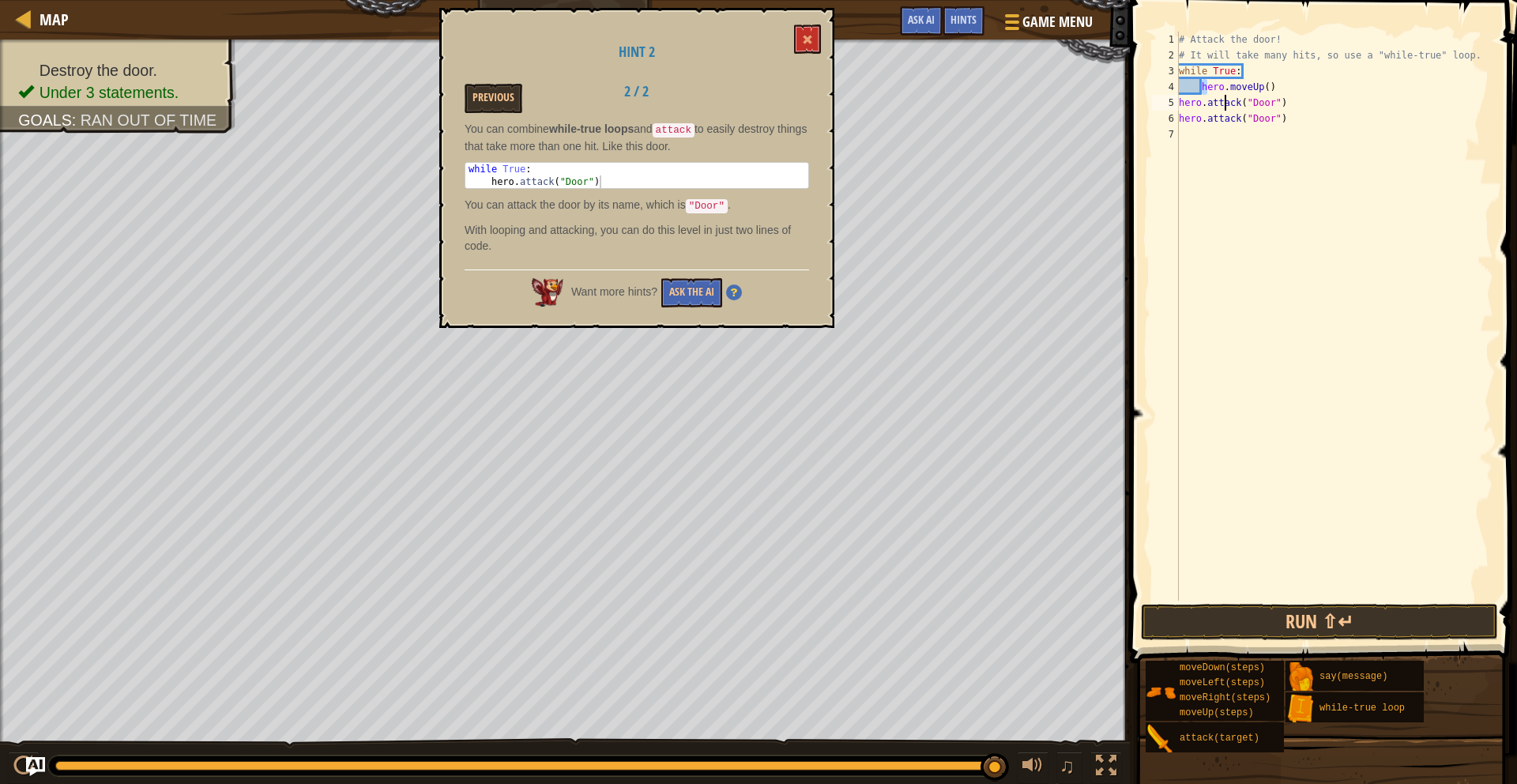
type textarea "hero.attack(h"Door")"
drag, startPoint x: 1203, startPoint y: 88, endPoint x: 1232, endPoint y: 138, distance: 57.8
click at [1228, 154] on div "# Attack the door! # It will take many hits, so use a "while-true" loop. while …" at bounding box center [1334, 332] width 317 height 600
type textarea "m"
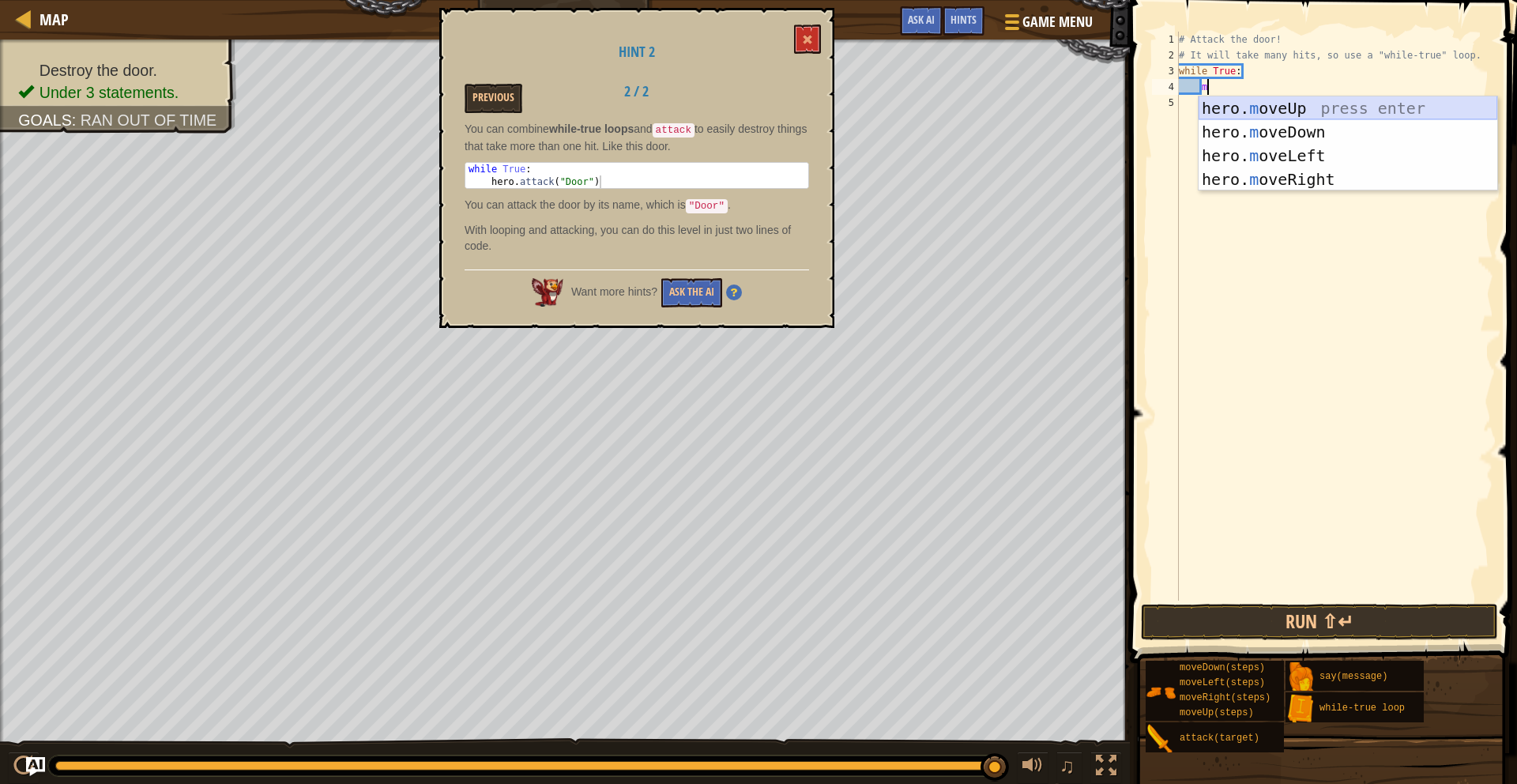
click at [1311, 109] on div "hero. m oveUp press enter hero. m oveDown press enter hero. m oveLeft press ent…" at bounding box center [1348, 167] width 299 height 142
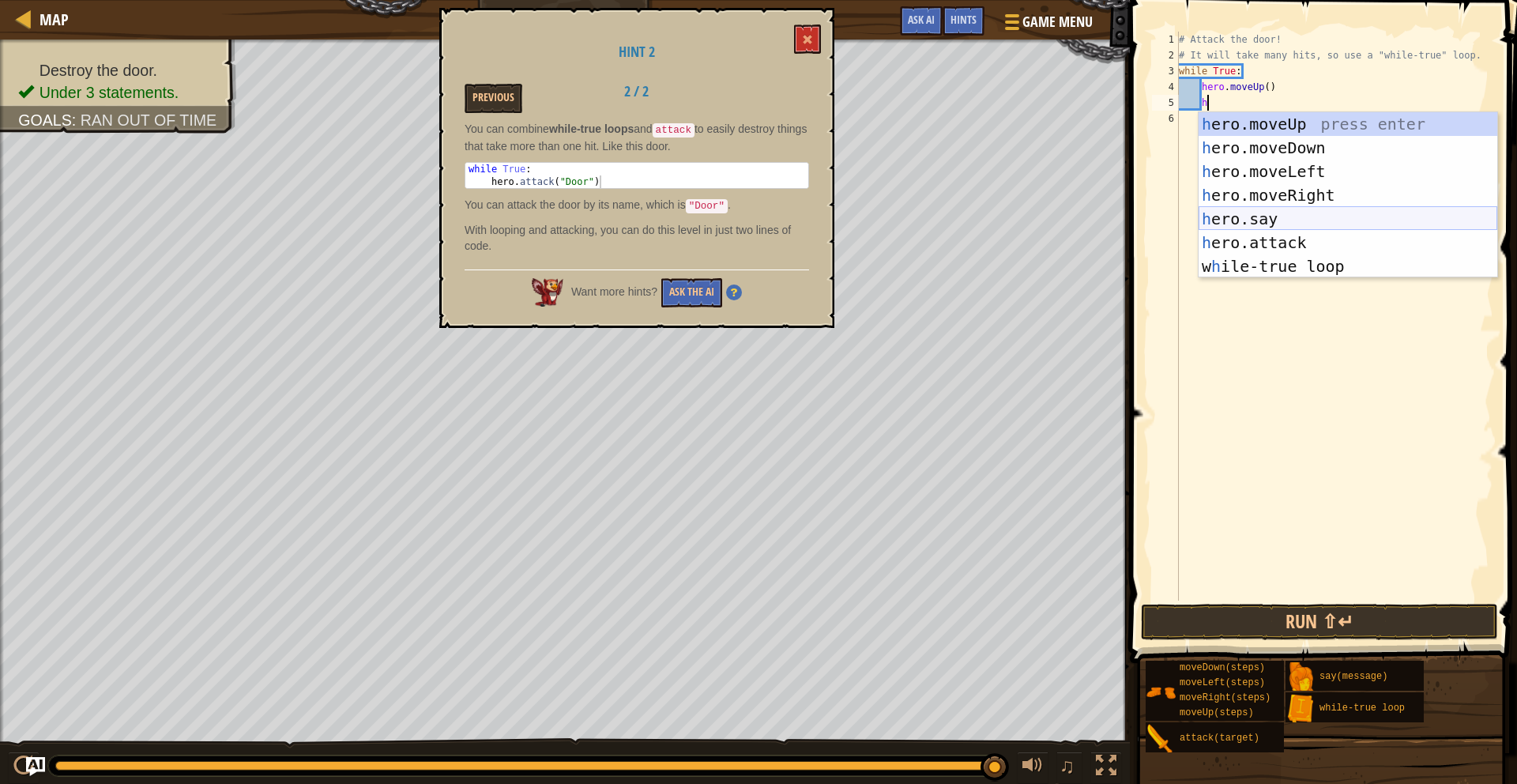
click at [1322, 230] on div "h ero.moveUp press enter h ero.moveDown press enter h ero.moveLeft press enter …" at bounding box center [1348, 219] width 299 height 213
type textarea "hero.say("message")"
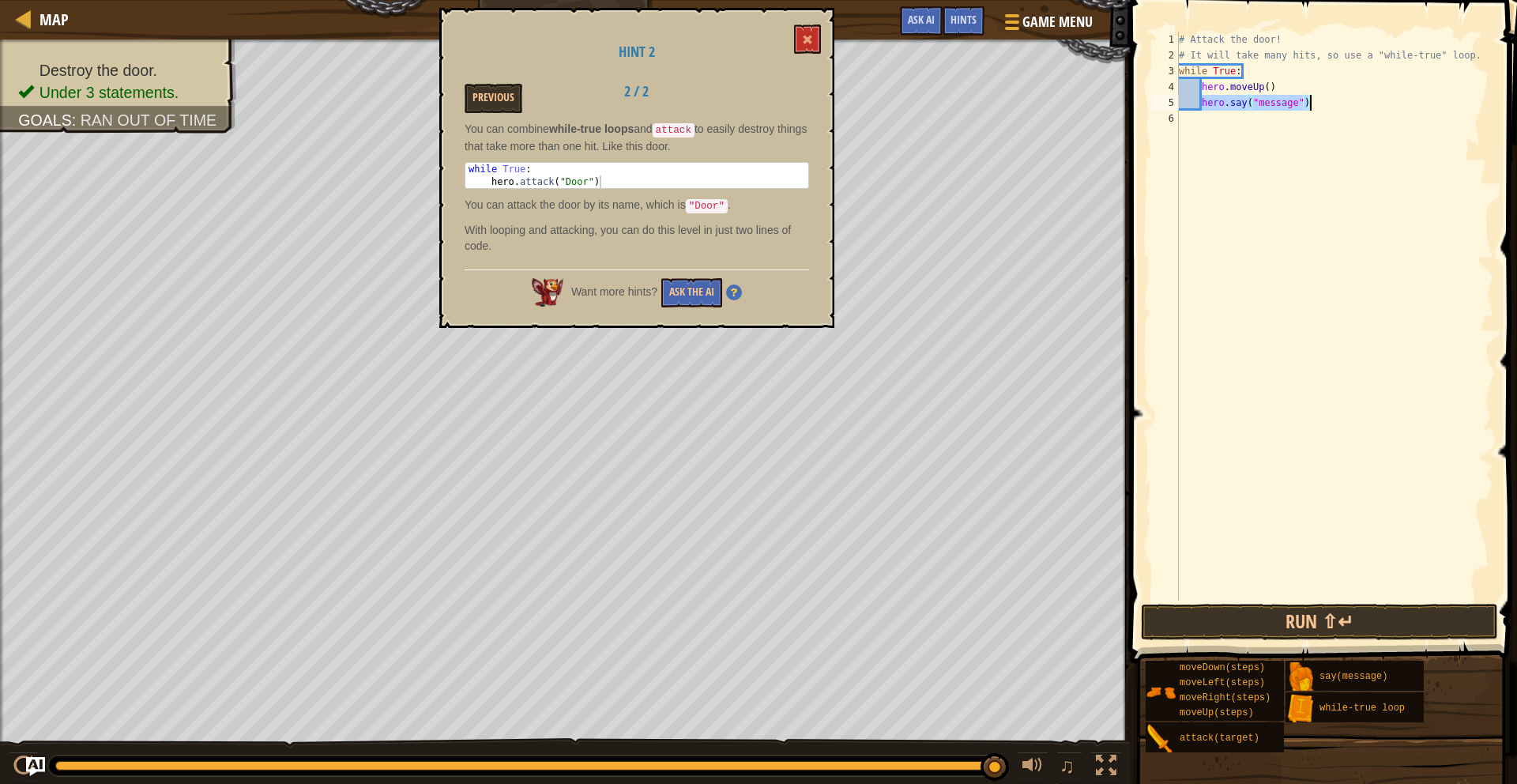
drag, startPoint x: 1201, startPoint y: 103, endPoint x: 1316, endPoint y: 107, distance: 115.1
click at [1316, 107] on div "# Attack the door! # It will take many hits, so use a "while-true" loop. while …" at bounding box center [1334, 332] width 317 height 600
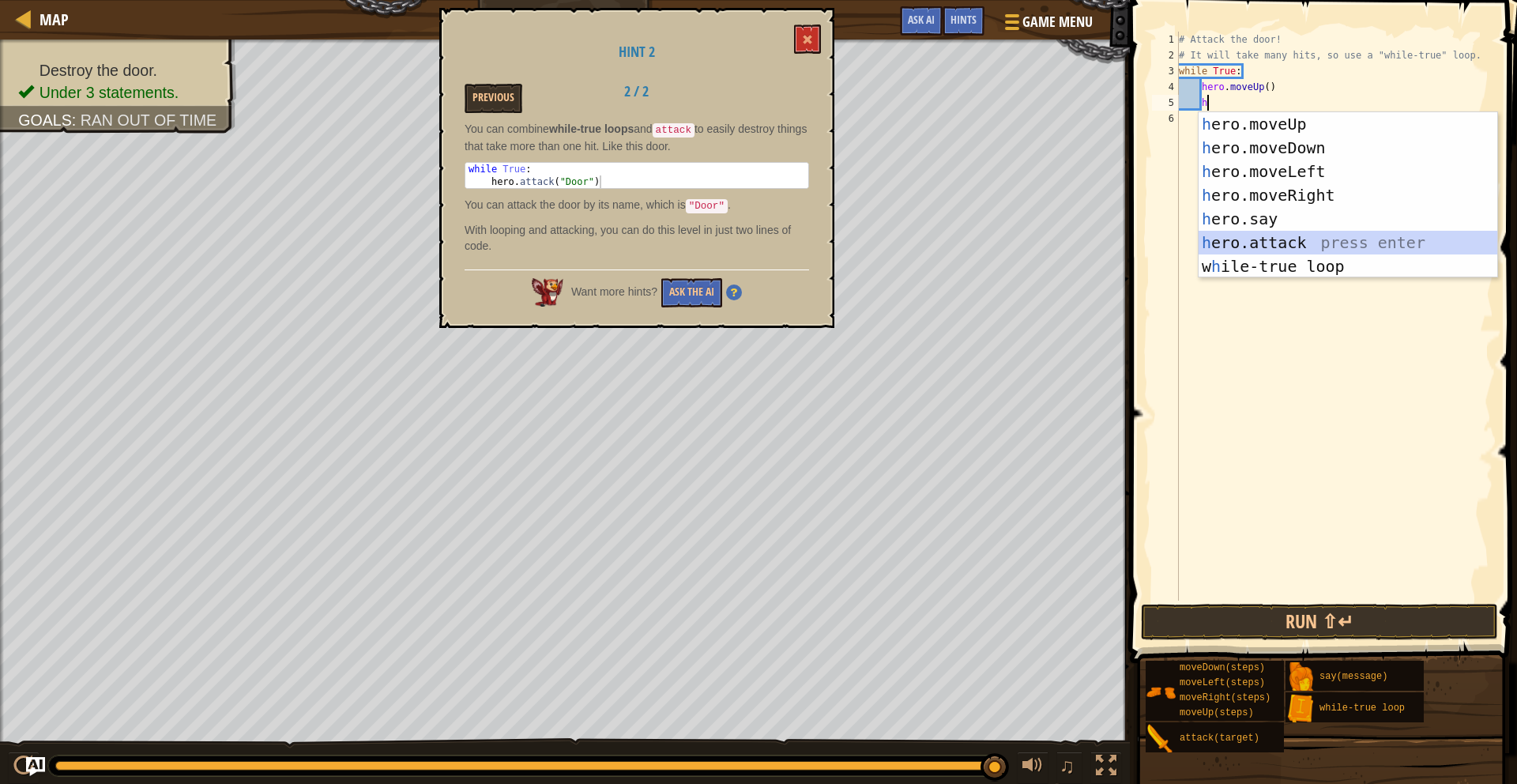
click at [1282, 245] on div "h ero.moveUp press enter h ero.moveDown press enter h ero.moveLeft press enter …" at bounding box center [1348, 219] width 299 height 213
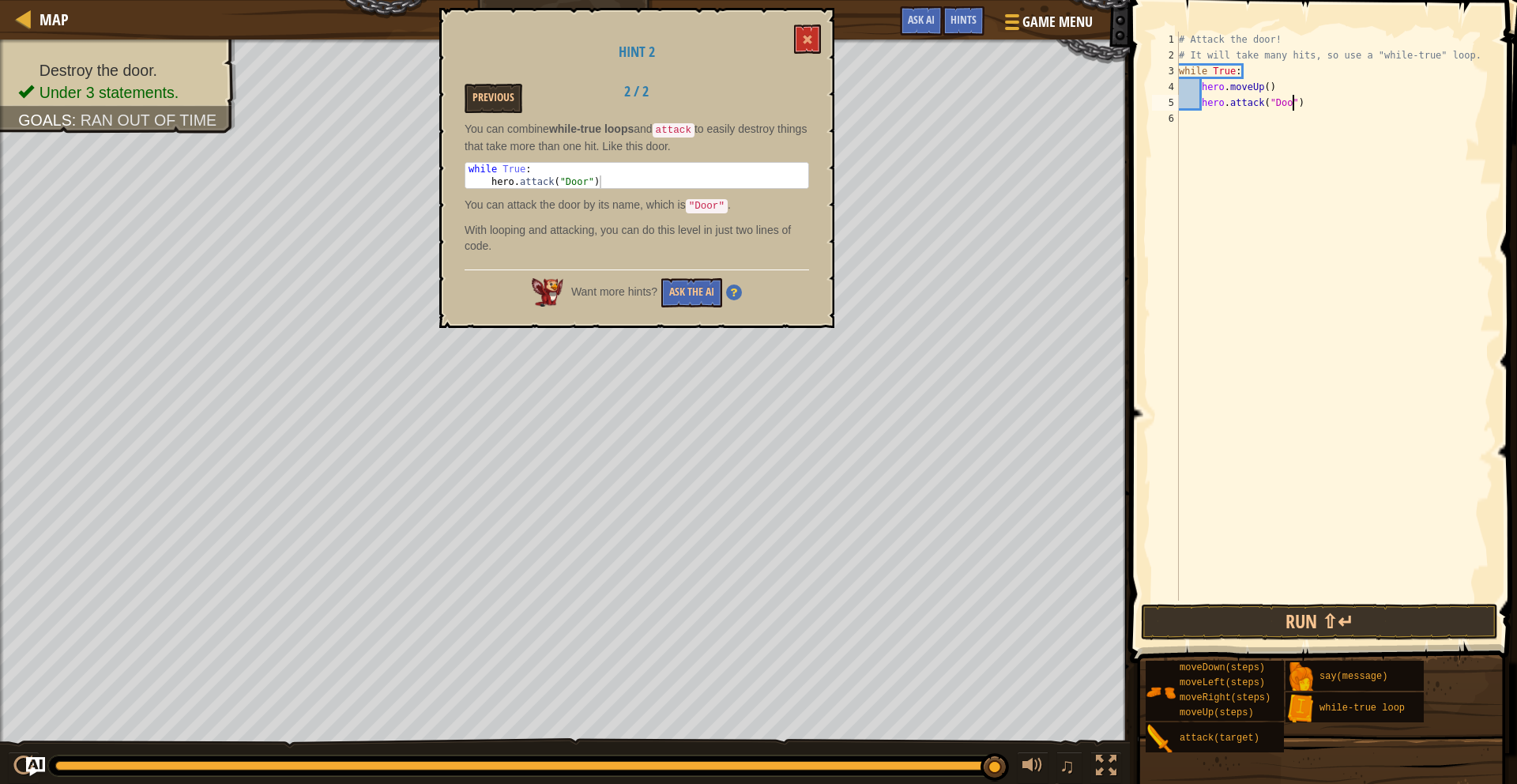
type textarea "hero.attack("Door")"
click at [1316, 103] on div "# Attack the door! # It will take many hits, so use a "while-true" loop. while …" at bounding box center [1334, 332] width 317 height 600
click at [1191, 123] on div "# Attack the door! # It will take many hits, so use a "while-true" loop. while …" at bounding box center [1334, 332] width 317 height 600
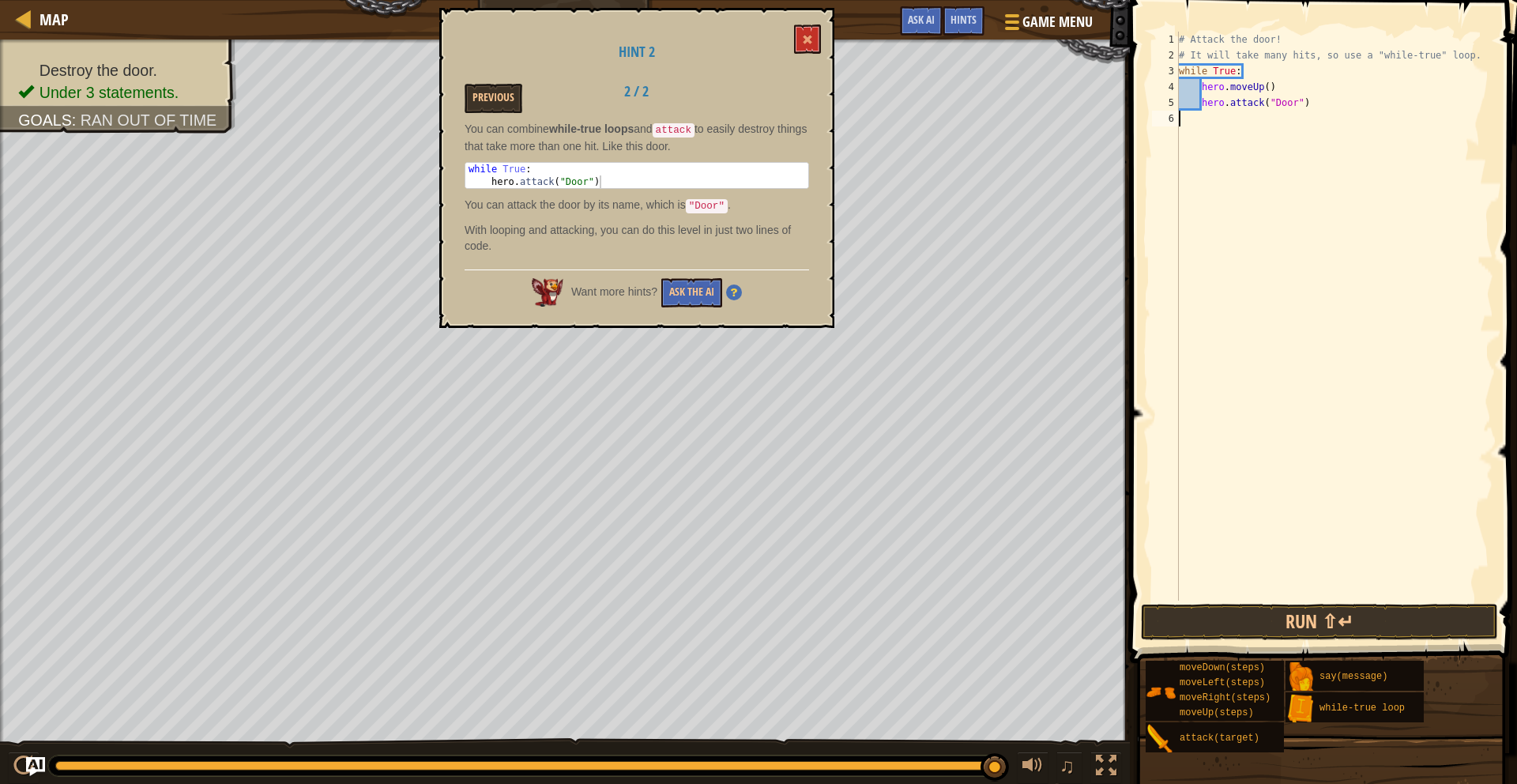
click at [1207, 125] on div "# Attack the door! # It will take many hits, so use a "while-true" loop. while …" at bounding box center [1334, 332] width 317 height 600
click at [1324, 112] on div "# Attack the door! # It will take many hits, so use a "while-true" loop. while …" at bounding box center [1334, 332] width 317 height 600
click at [1310, 101] on div "# Attack the door! # It will take many hits, so use a "while-true" loop. while …" at bounding box center [1334, 332] width 317 height 600
type textarea "hero.attack("Door")"
click at [1203, 115] on div "# Attack the door! # It will take many hits, so use a "while-true" loop. while …" at bounding box center [1334, 332] width 317 height 600
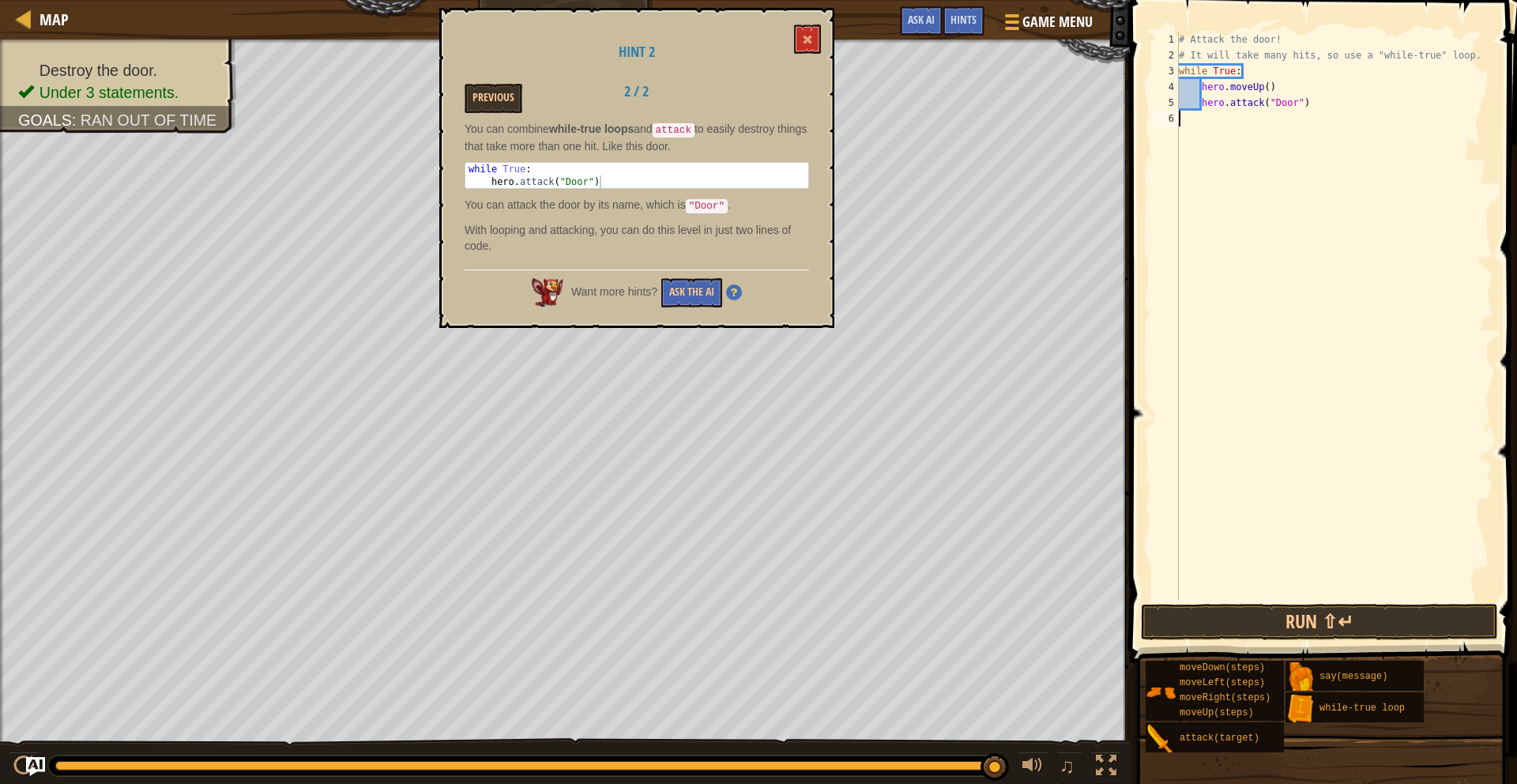
click at [1326, 106] on div "# Attack the door! # It will take many hits, so use a "while-true" loop. while …" at bounding box center [1334, 332] width 317 height 600
type textarea "hero.attack("Door")"
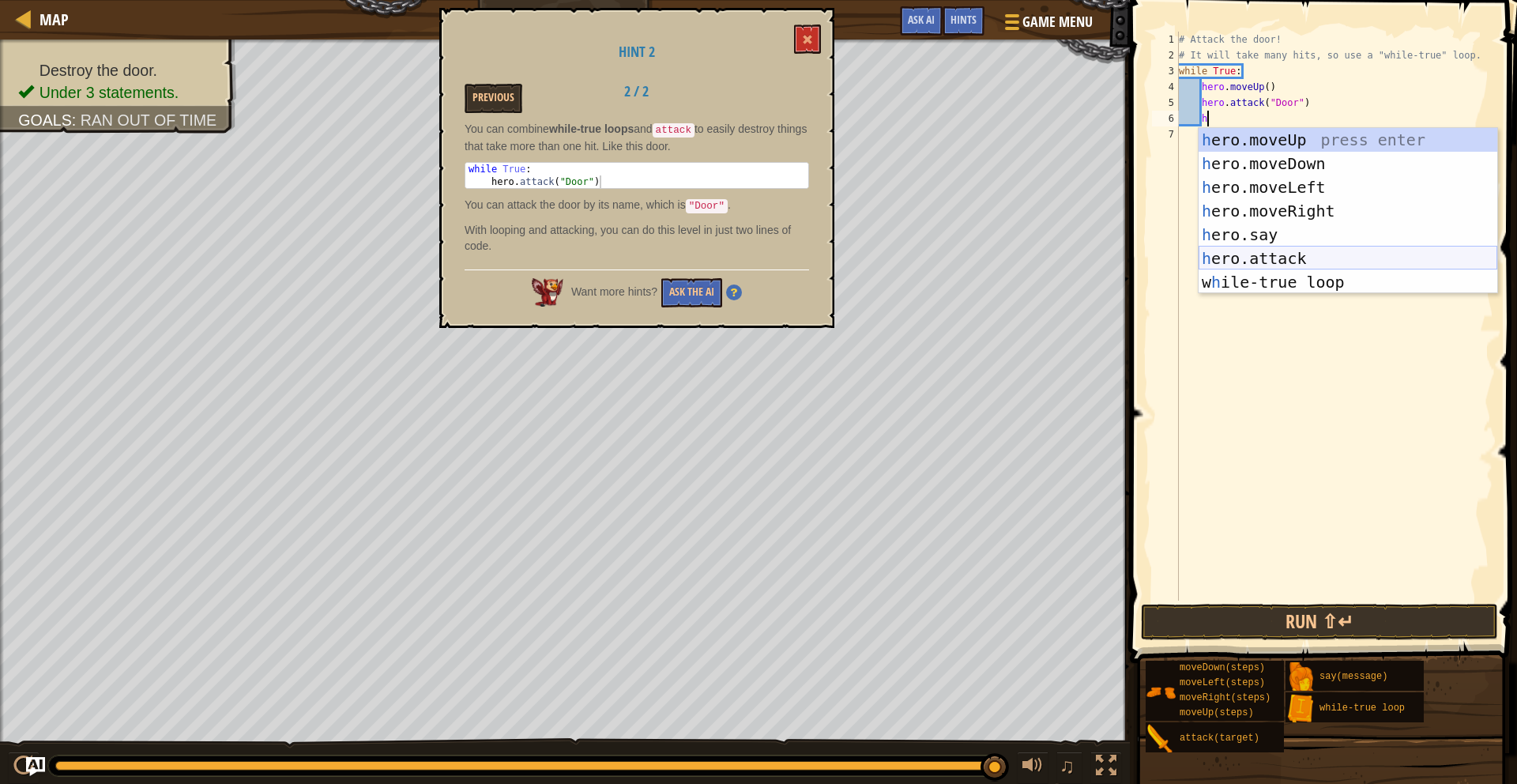
click at [1312, 248] on div "h ero.moveUp press enter h ero.moveDown press enter h ero.moveLeft press enter …" at bounding box center [1348, 234] width 299 height 213
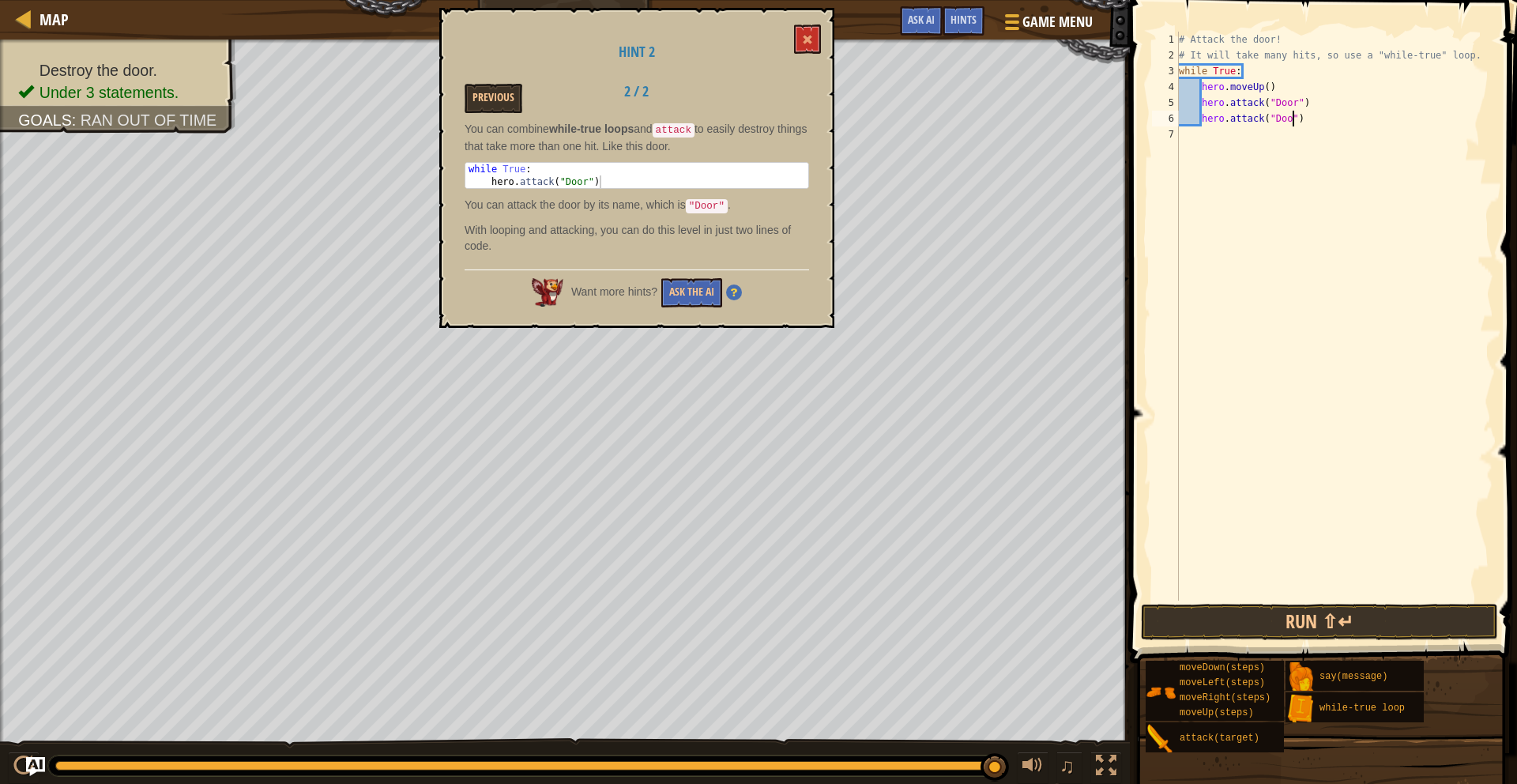
scroll to position [7, 10]
click at [1265, 624] on button "Run ⇧↵" at bounding box center [1320, 622] width 357 height 36
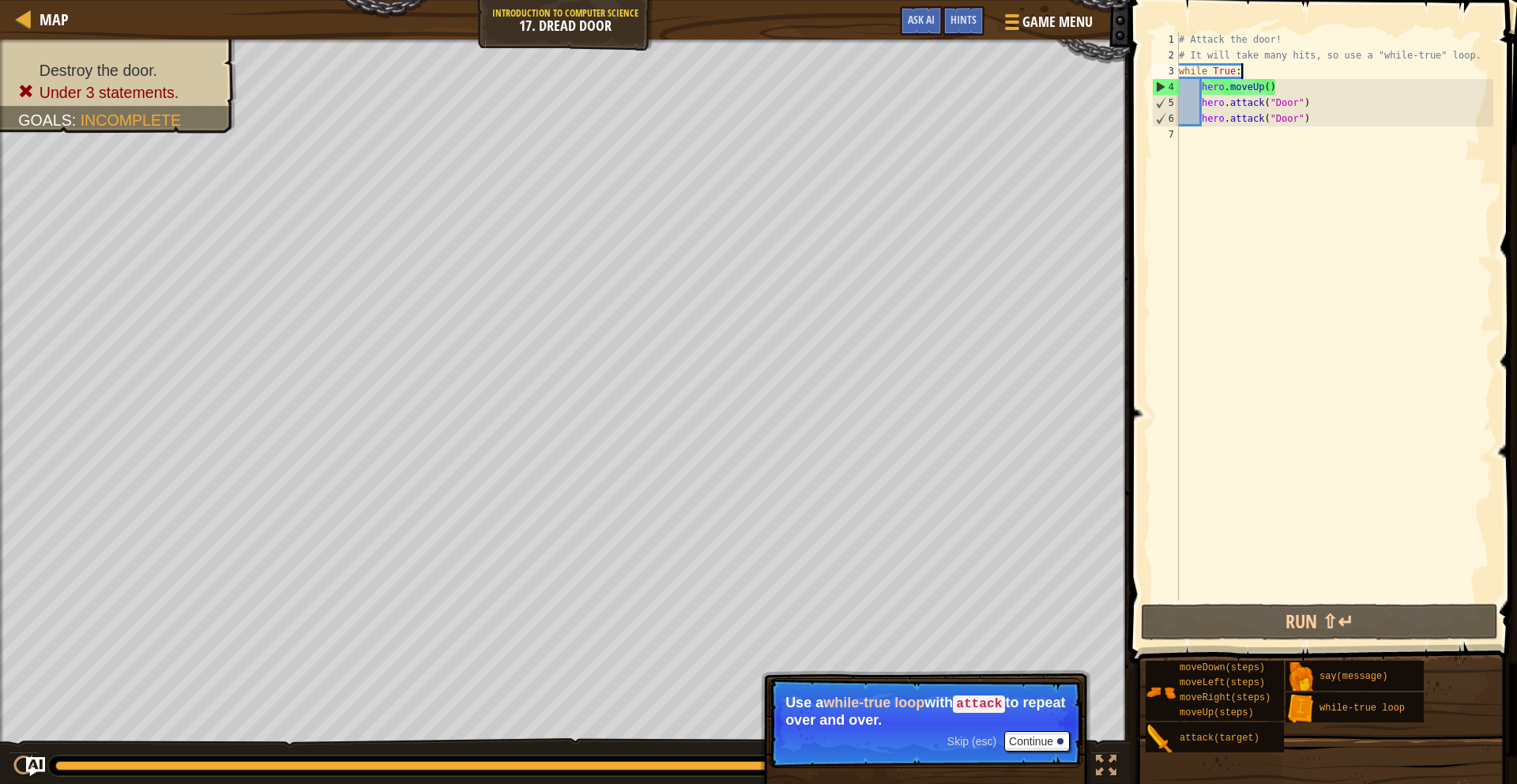
click at [1251, 69] on div "# Attack the door! # It will take many hits, so use a "while-true" loop. while …" at bounding box center [1334, 332] width 317 height 600
click at [1255, 71] on div "# Attack the door! # It will take many hits, so use a "while-true" loop. while …" at bounding box center [1334, 332] width 317 height 600
click at [1245, 72] on div "# Attack the door! # It will take many hits, so use a "while-true" loop. while …" at bounding box center [1334, 332] width 317 height 600
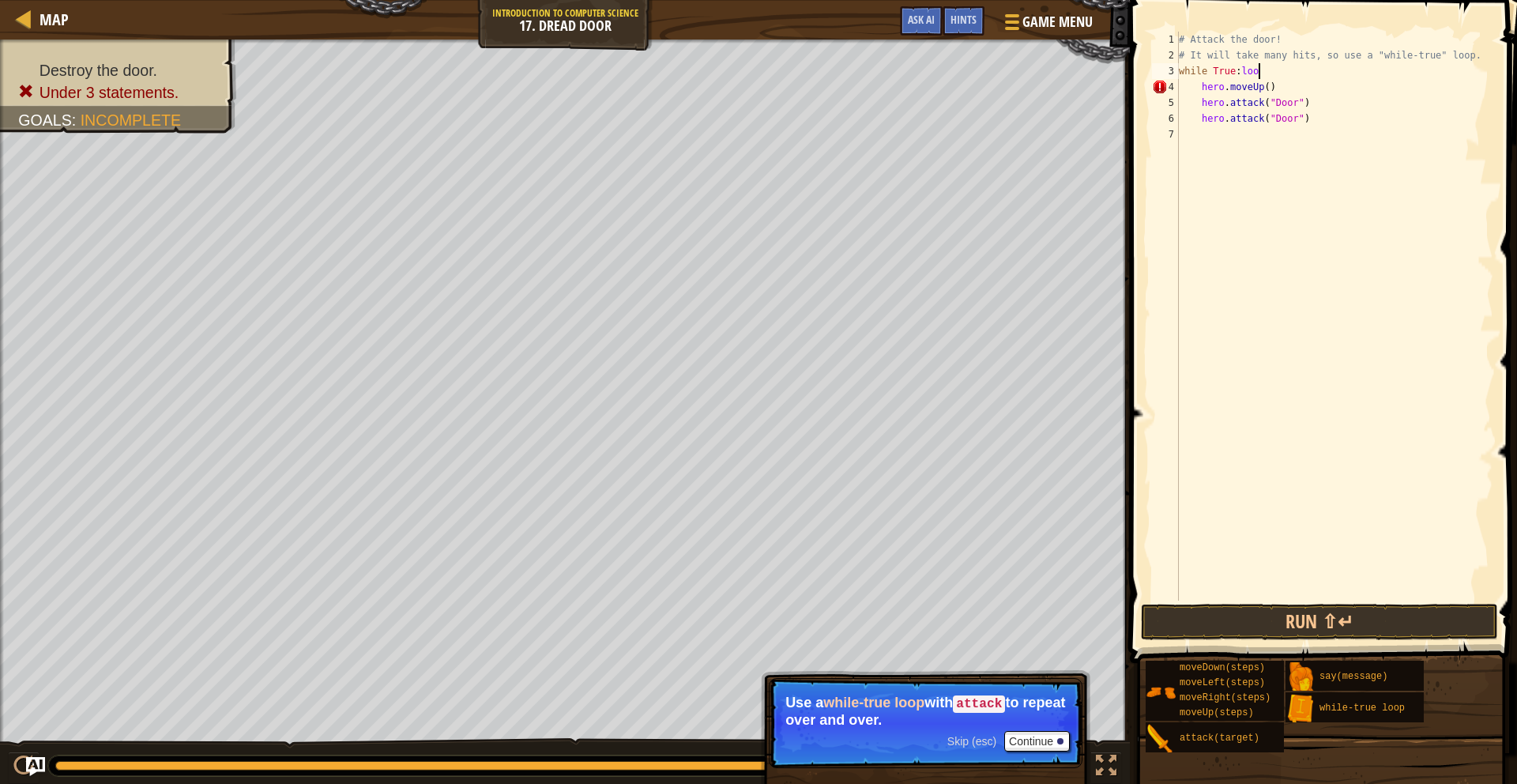
click at [1266, 73] on div "# Attack the door! # It will take many hits, so use a "while-true" loop. while …" at bounding box center [1334, 332] width 317 height 600
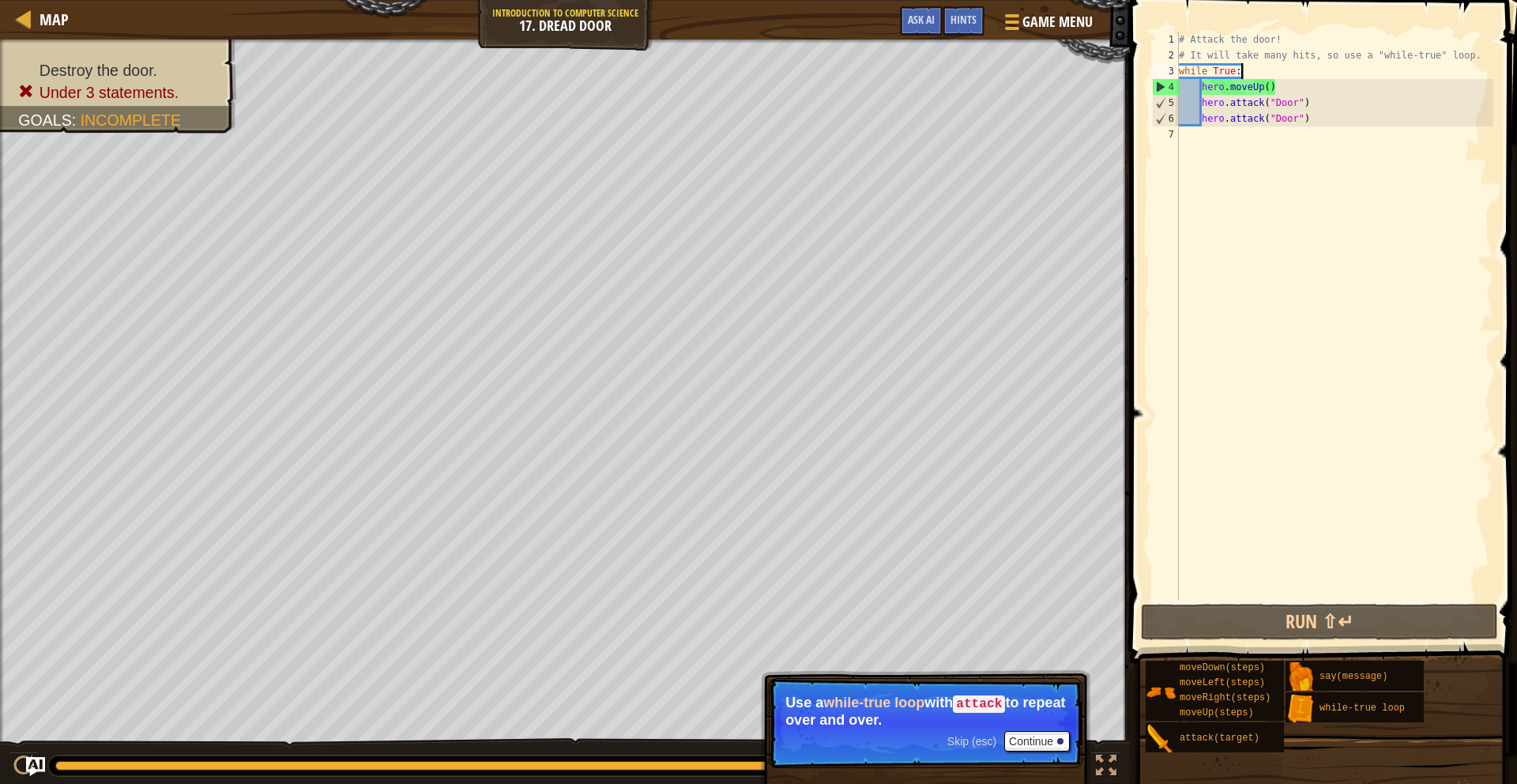
click at [1239, 73] on div "# Attack the door! # It will take many hits, so use a "while-true" loop. while …" at bounding box center [1334, 332] width 317 height 600
click at [1157, 84] on div "4" at bounding box center [1166, 86] width 26 height 16
click at [1185, 610] on button "Run ⇧↵" at bounding box center [1320, 622] width 357 height 36
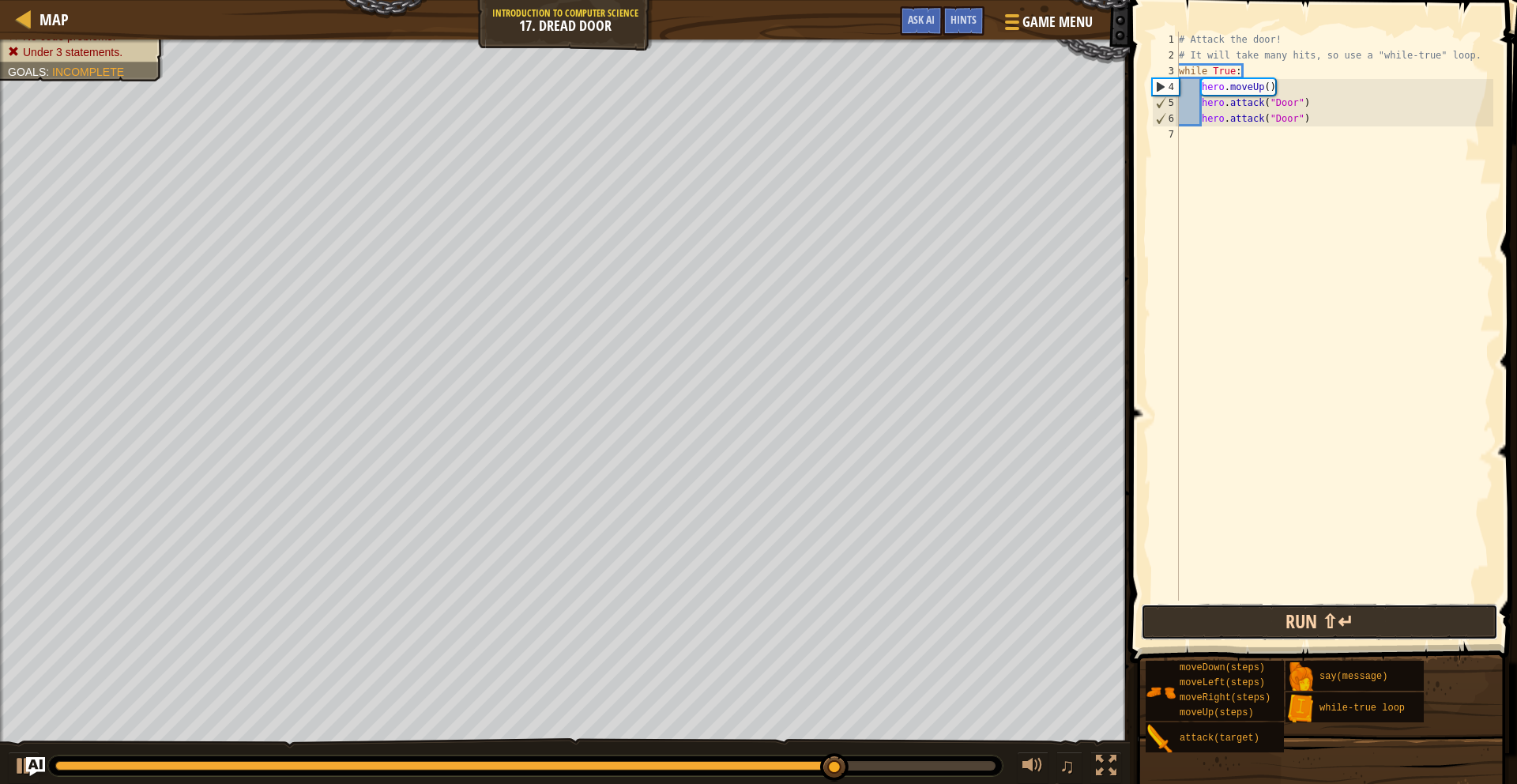
click at [1190, 626] on button "Run ⇧↵" at bounding box center [1320, 622] width 357 height 36
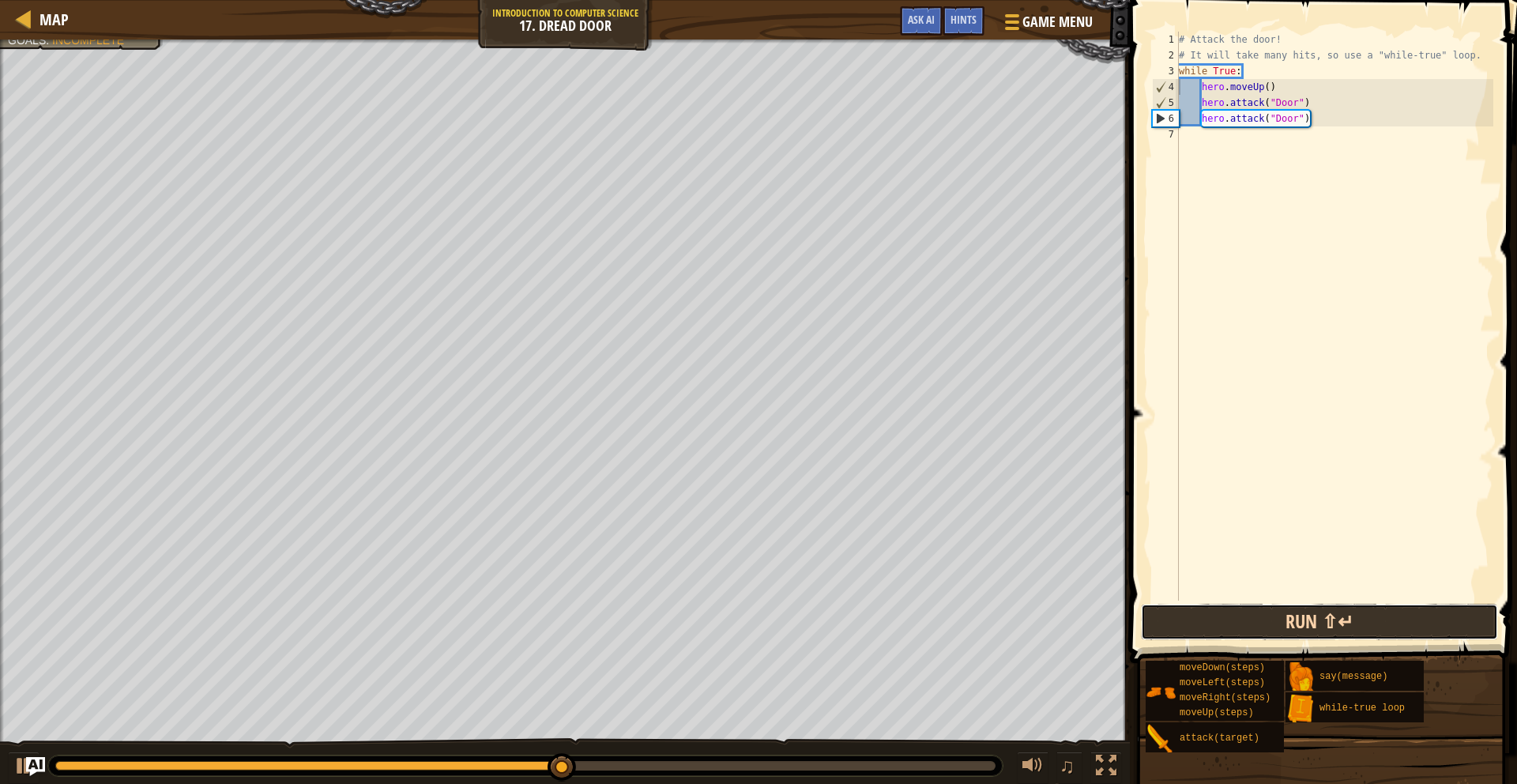
click at [1300, 628] on button "Run ⇧↵" at bounding box center [1320, 622] width 357 height 36
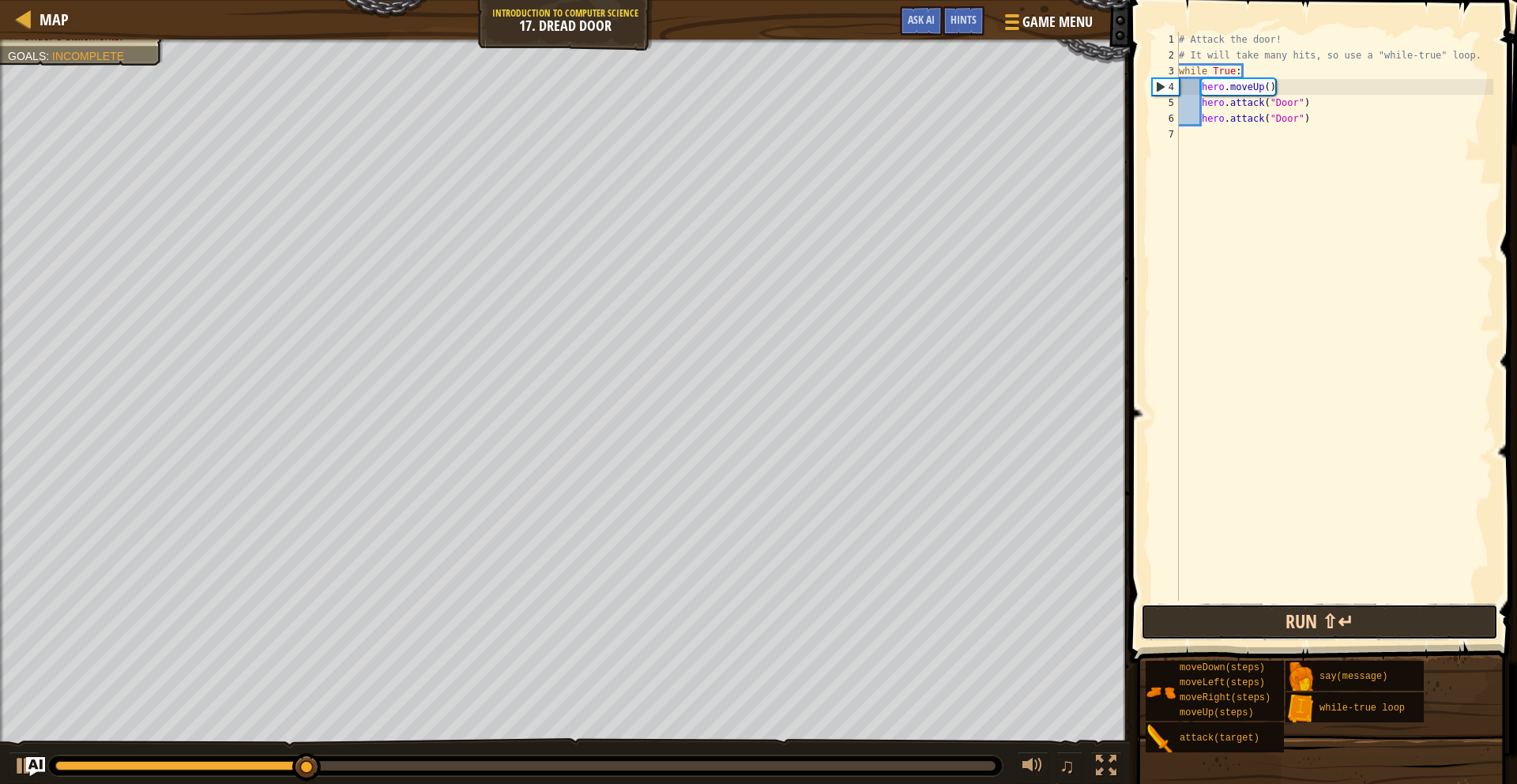
click at [1300, 626] on button "Run ⇧↵" at bounding box center [1320, 622] width 357 height 36
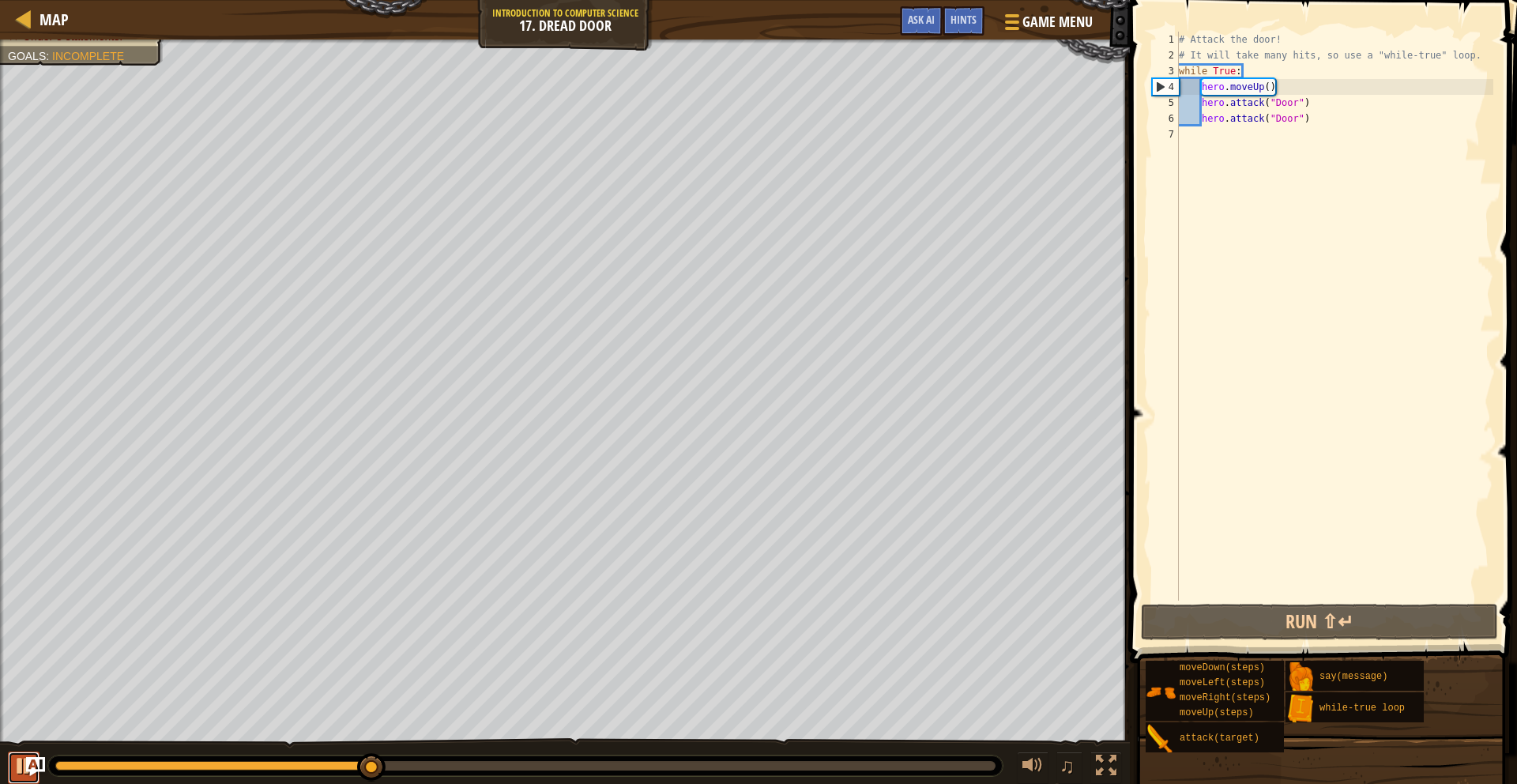
click at [22, 765] on div at bounding box center [24, 765] width 20 height 20
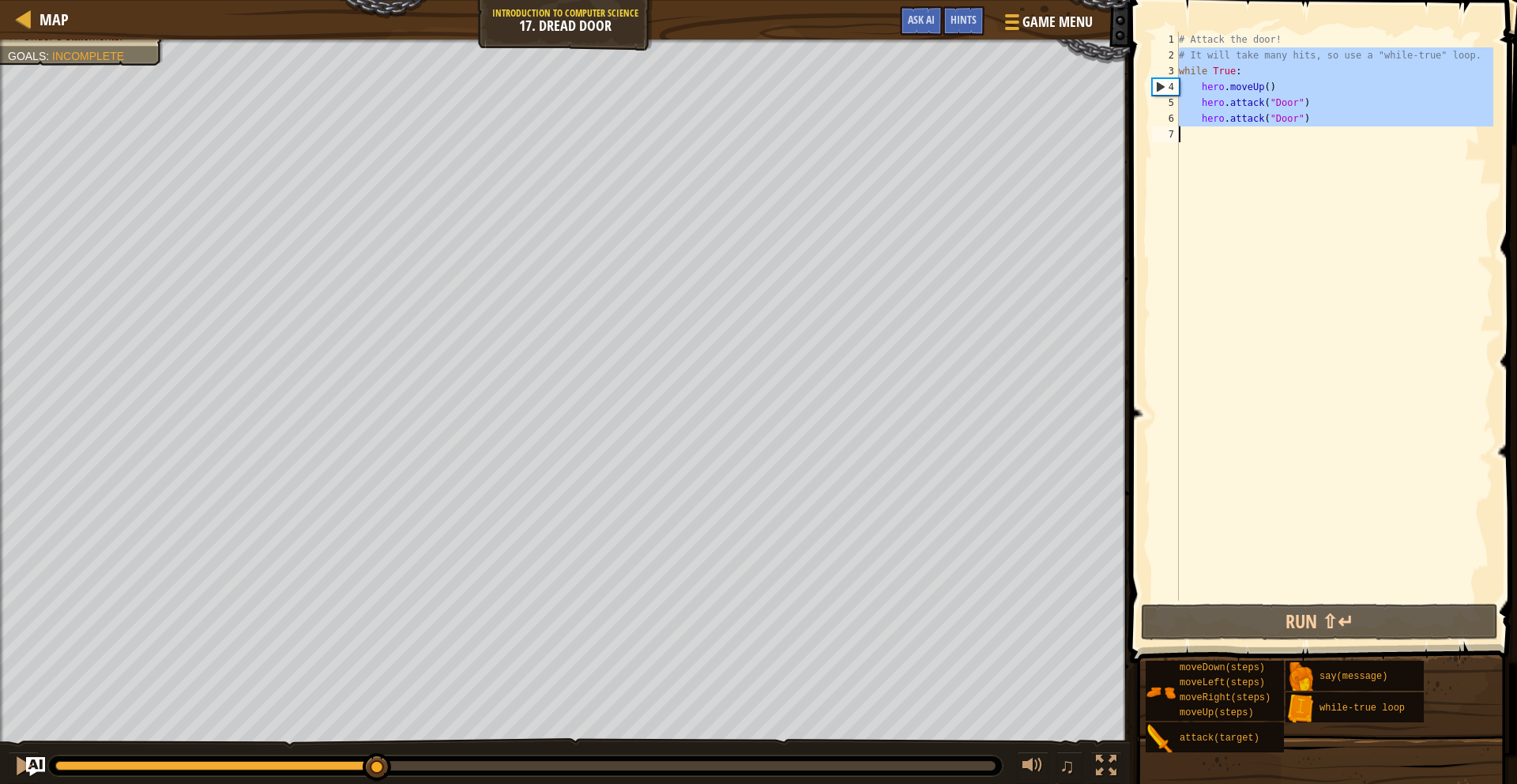
drag, startPoint x: 1177, startPoint y: 61, endPoint x: 1178, endPoint y: 73, distance: 12.0
type textarea "hero.attack("Door")"
drag, startPoint x: 1178, startPoint y: 66, endPoint x: 1179, endPoint y: 156, distance: 90.0
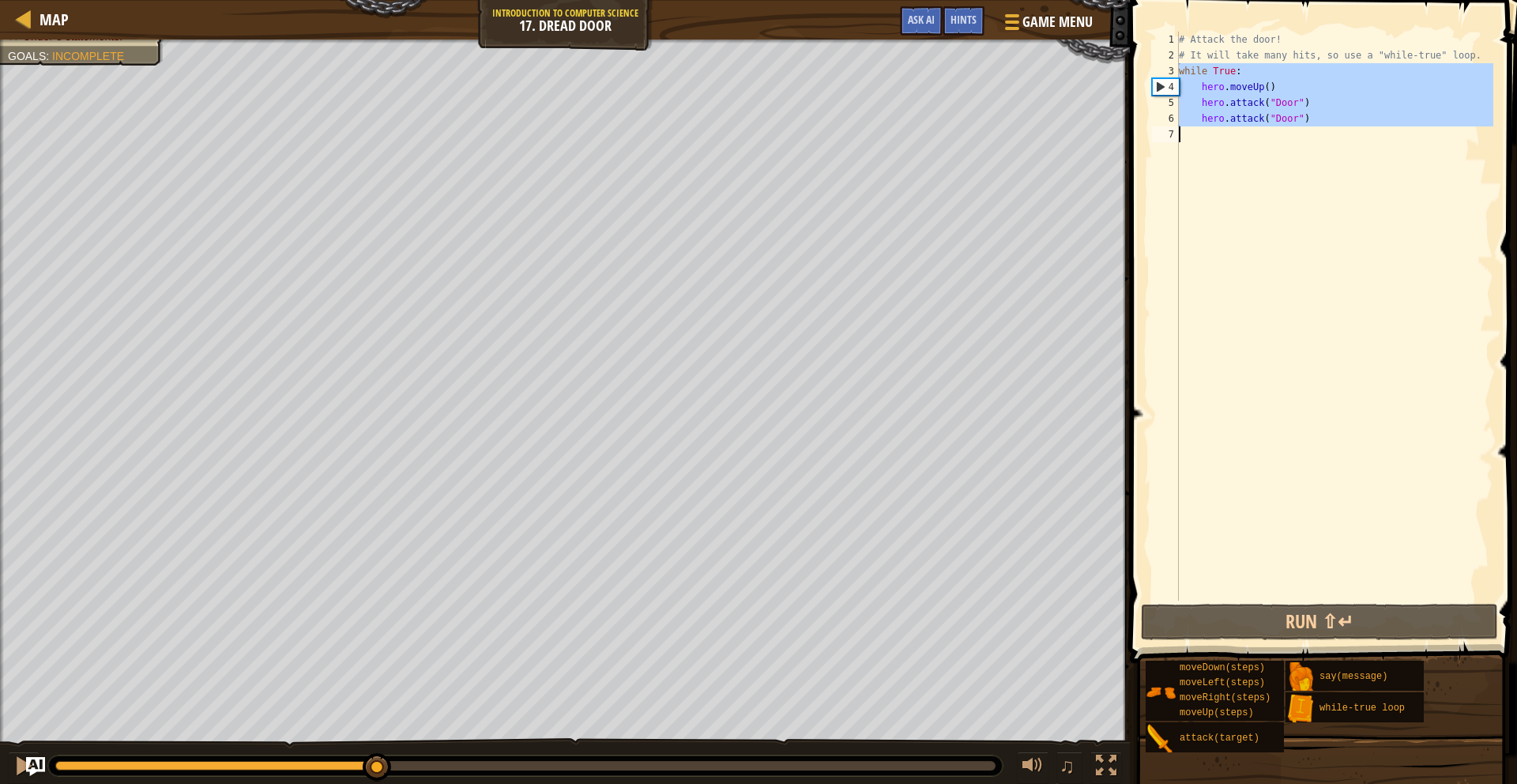
click at [1179, 156] on div "1 2 3 4 5 6 7 # Attack the door! # It will take many hits, so use a "while-true…" at bounding box center [1321, 315] width 344 height 568
type textarea "hero.attack("Door")"
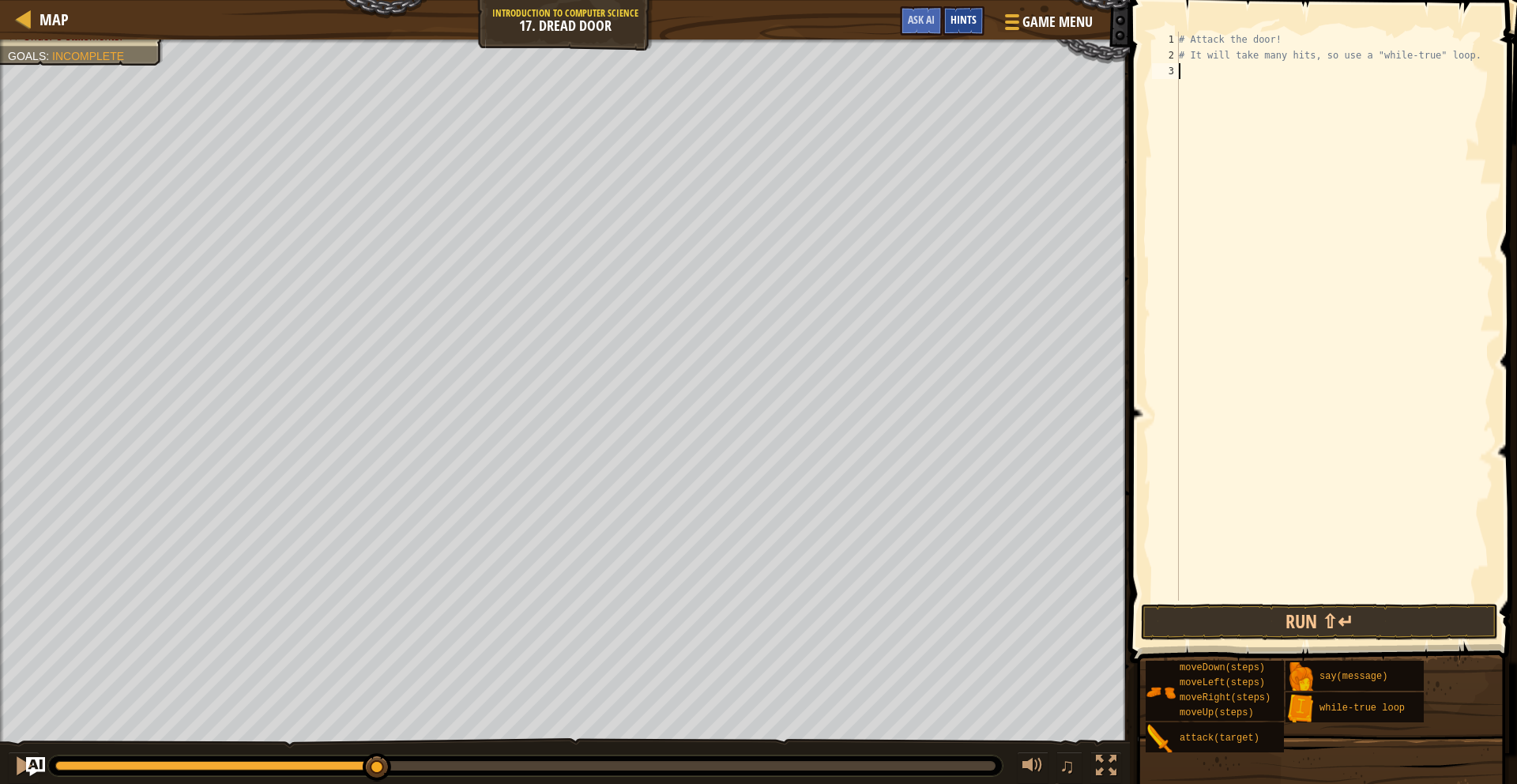
click at [965, 26] on div "Hints" at bounding box center [964, 20] width 42 height 30
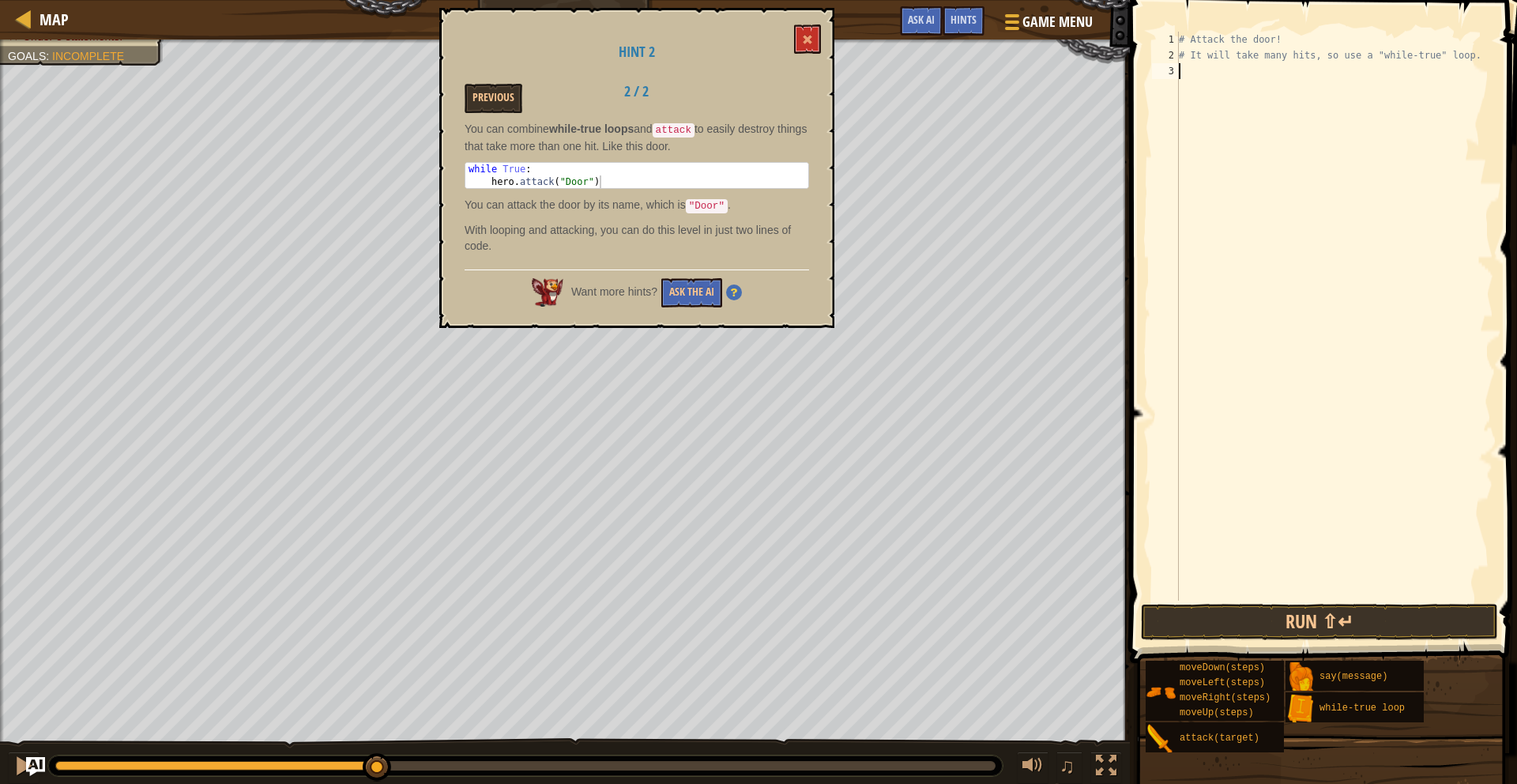
type textarea "h"
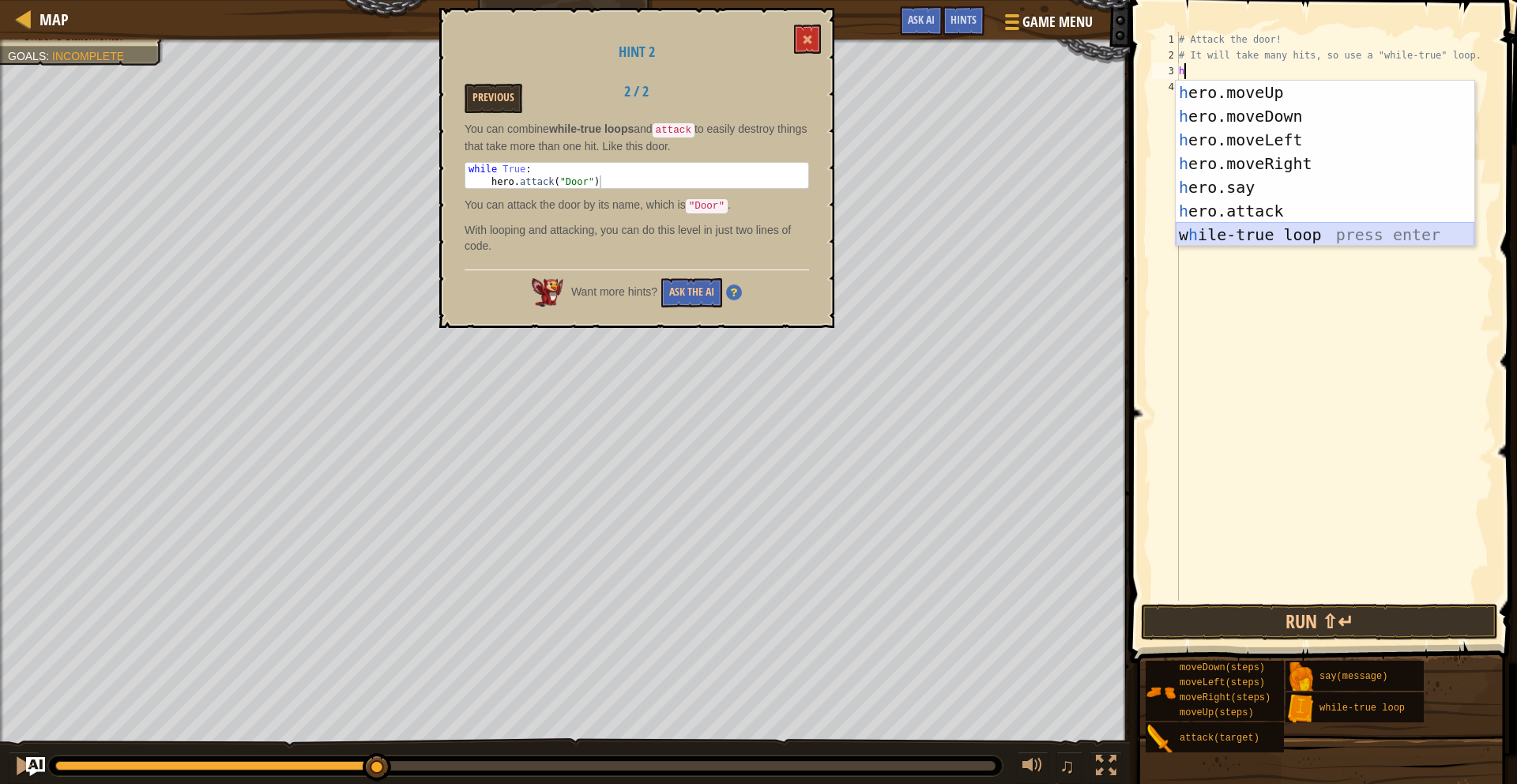
click at [1277, 232] on div "h ero.moveUp press enter h ero.moveDown press enter h ero.moveLeft press enter …" at bounding box center [1325, 187] width 299 height 213
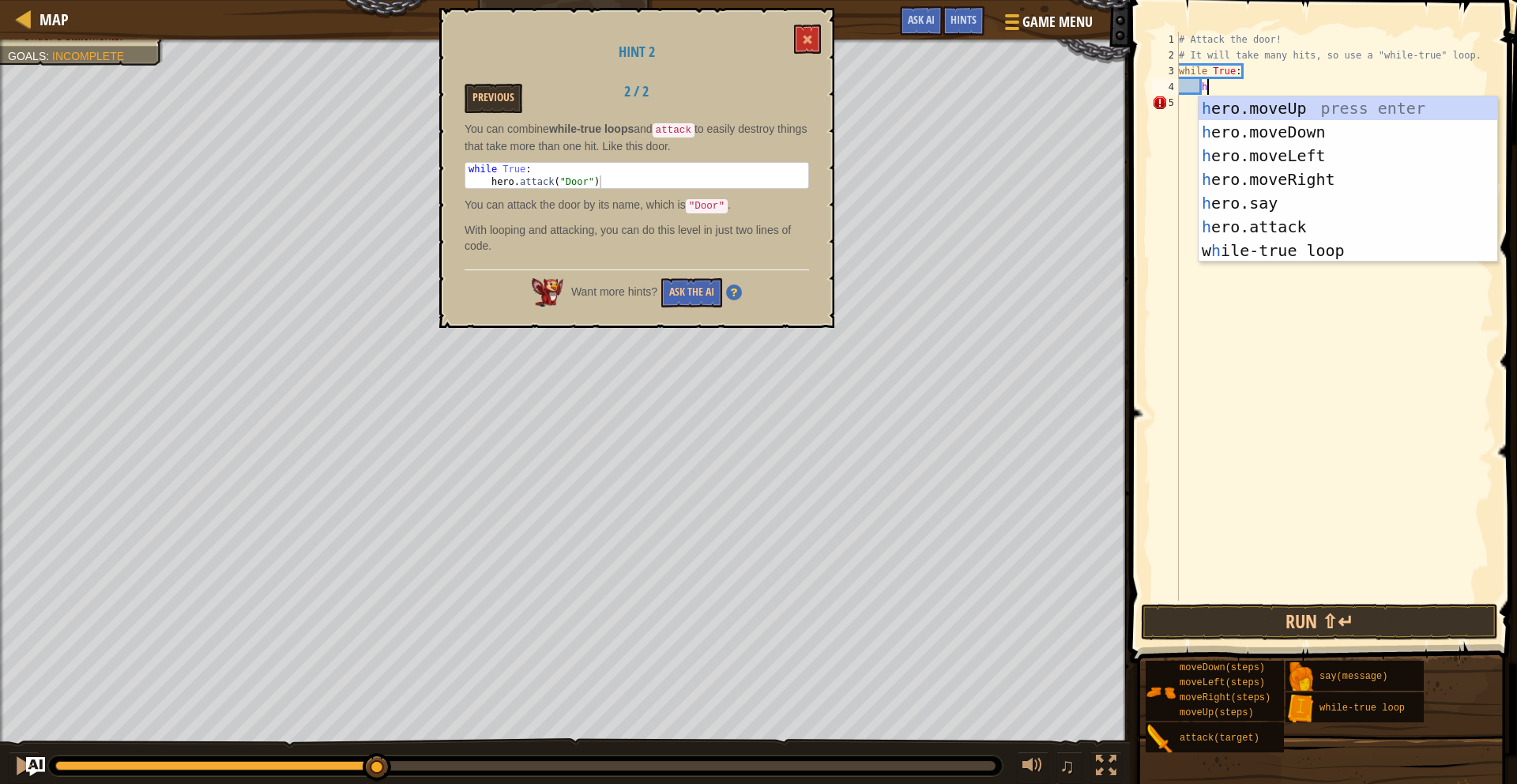
scroll to position [7, 2]
drag, startPoint x: 1270, startPoint y: 221, endPoint x: 1272, endPoint y: 175, distance: 46.0
click at [1270, 218] on div "h ero.moveUp press enter h ero.moveDown press enter h ero.moveLeft press enter …" at bounding box center [1348, 203] width 299 height 213
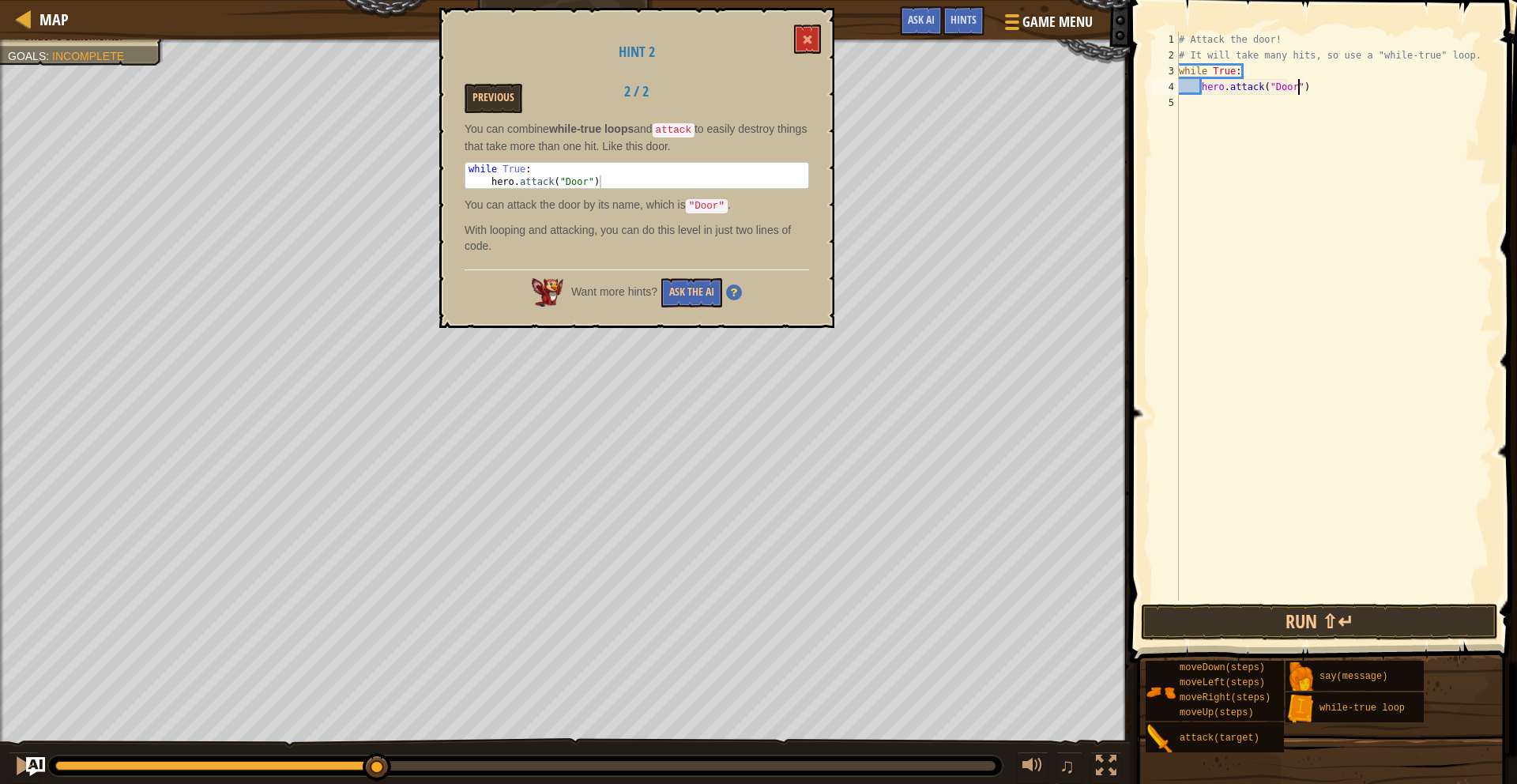
scroll to position [7, 10]
type textarea "hero.attack("Door")"
click at [1335, 623] on button "Run ⇧↵" at bounding box center [1320, 622] width 357 height 36
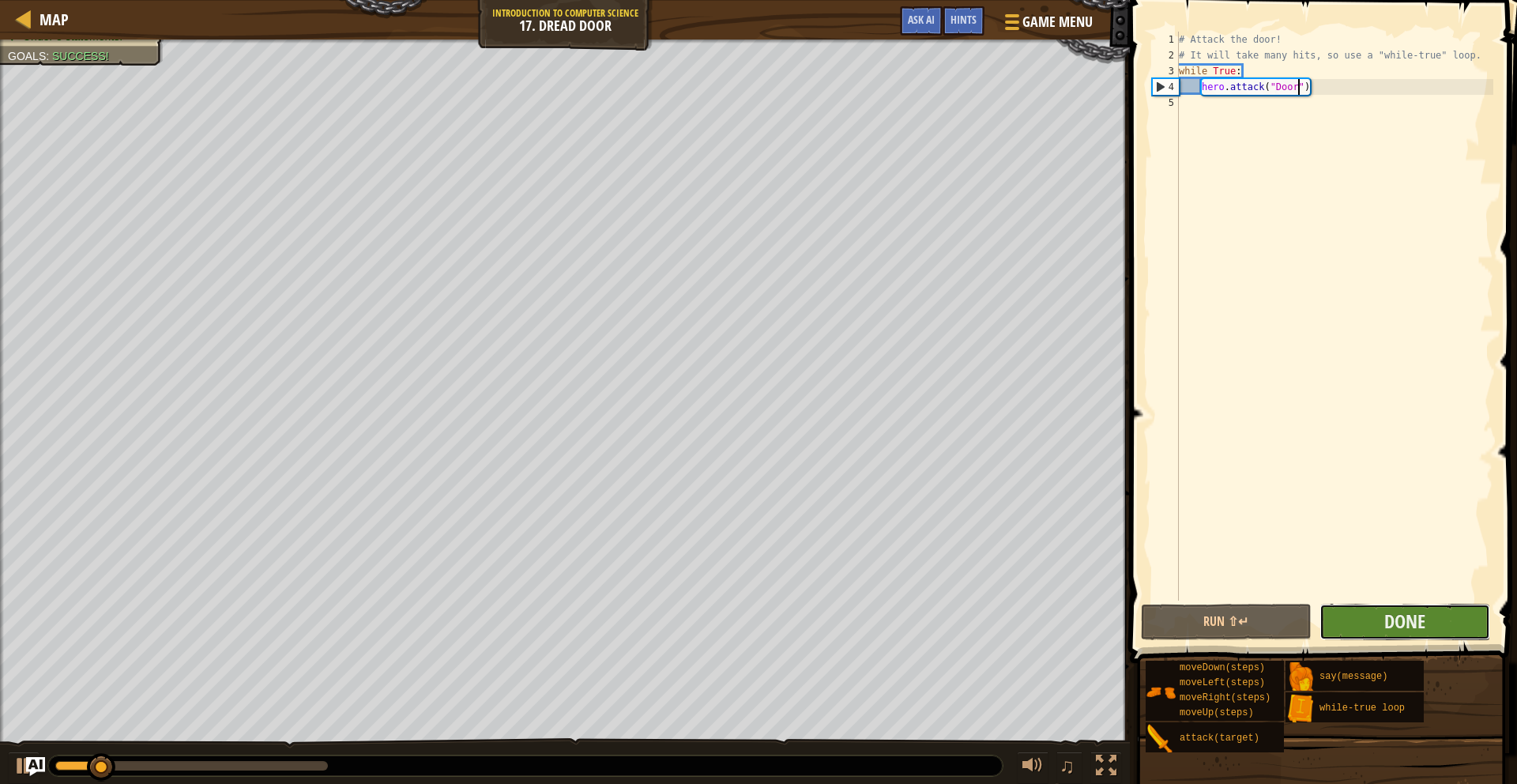
click at [1356, 627] on button "Done" at bounding box center [1405, 622] width 171 height 36
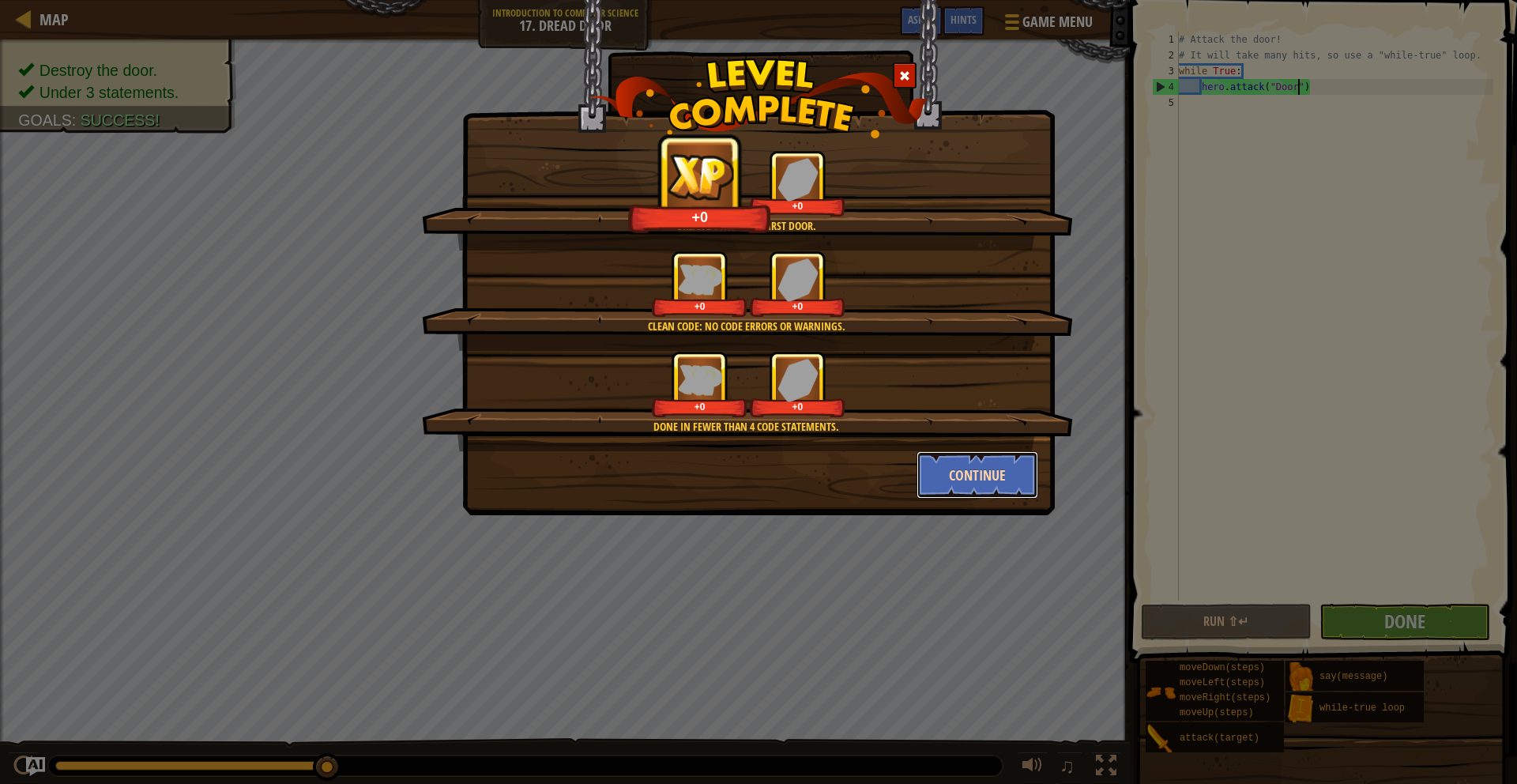
click at [979, 471] on button "Continue" at bounding box center [977, 474] width 123 height 47
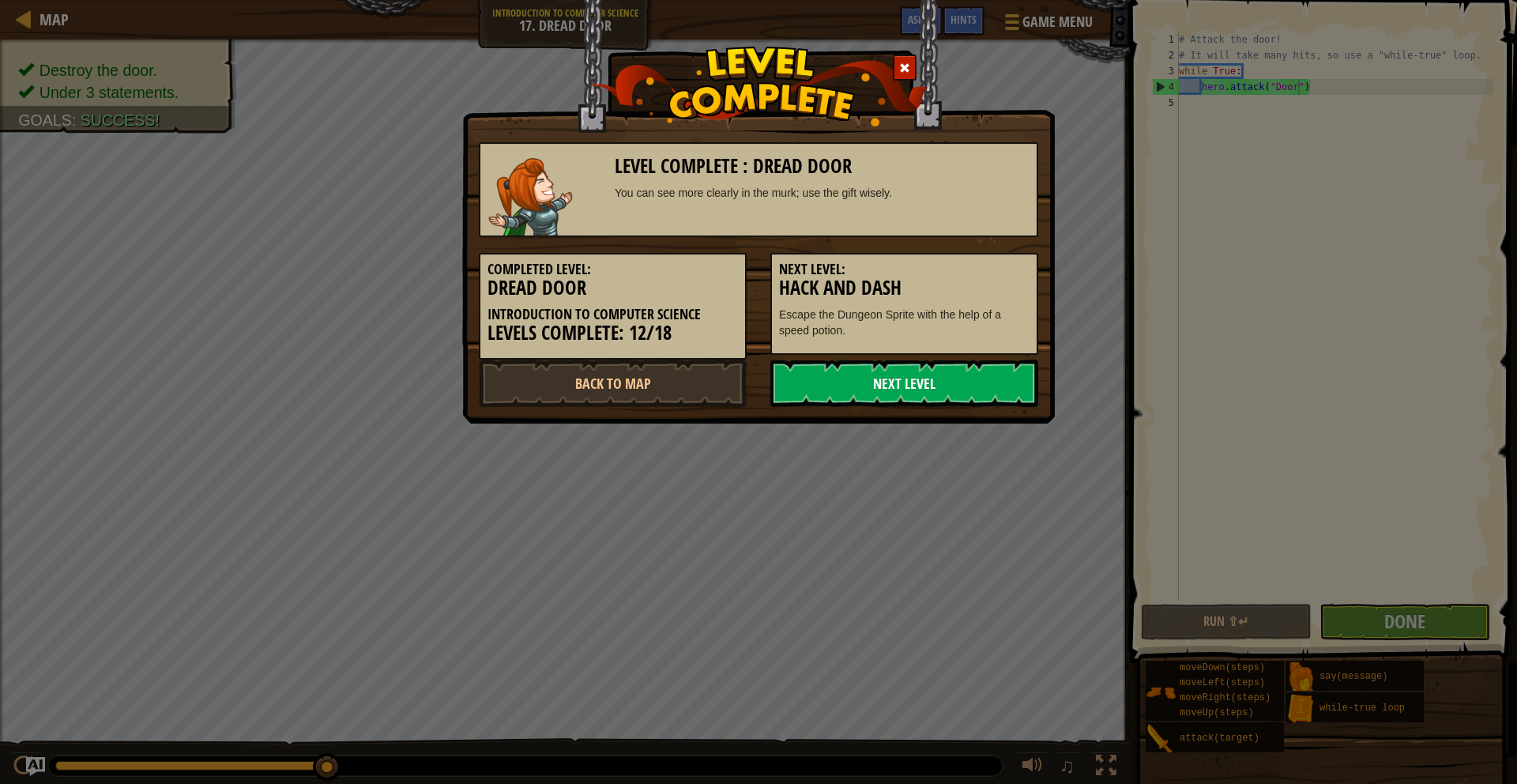
click at [876, 381] on link "Next Level" at bounding box center [904, 383] width 268 height 47
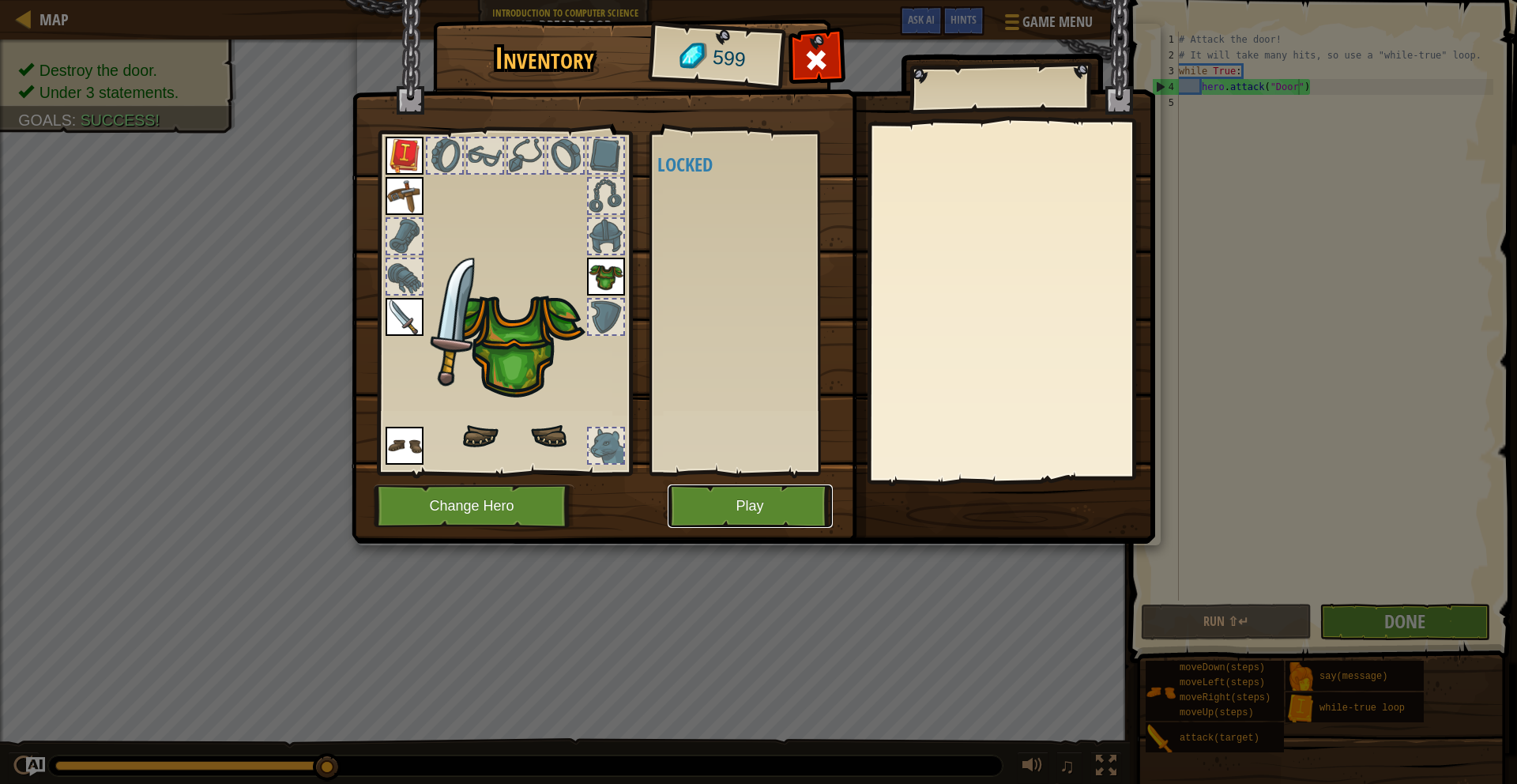
click at [753, 514] on button "Play" at bounding box center [750, 506] width 165 height 43
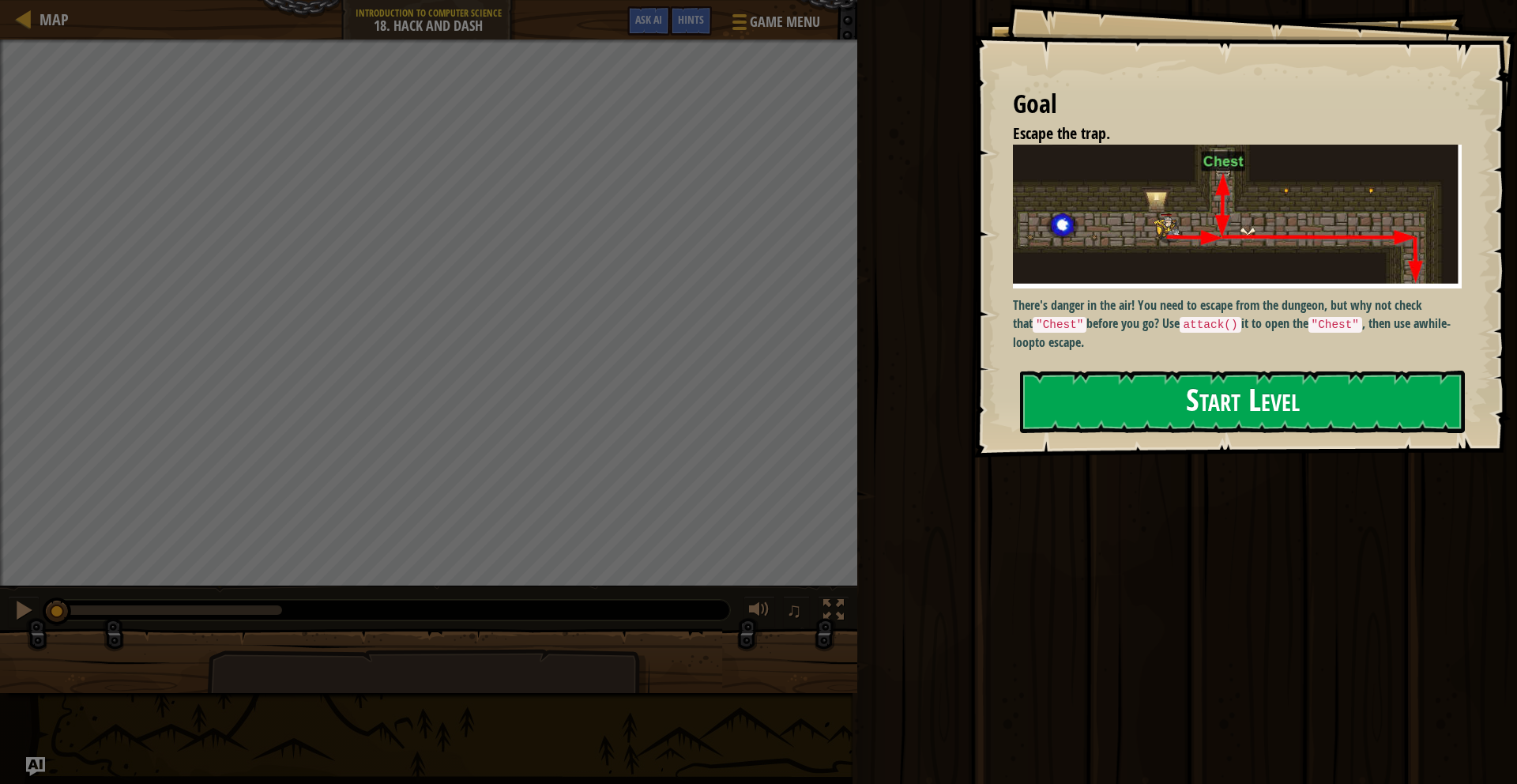
click at [1100, 381] on button "Start Level" at bounding box center [1243, 402] width 445 height 63
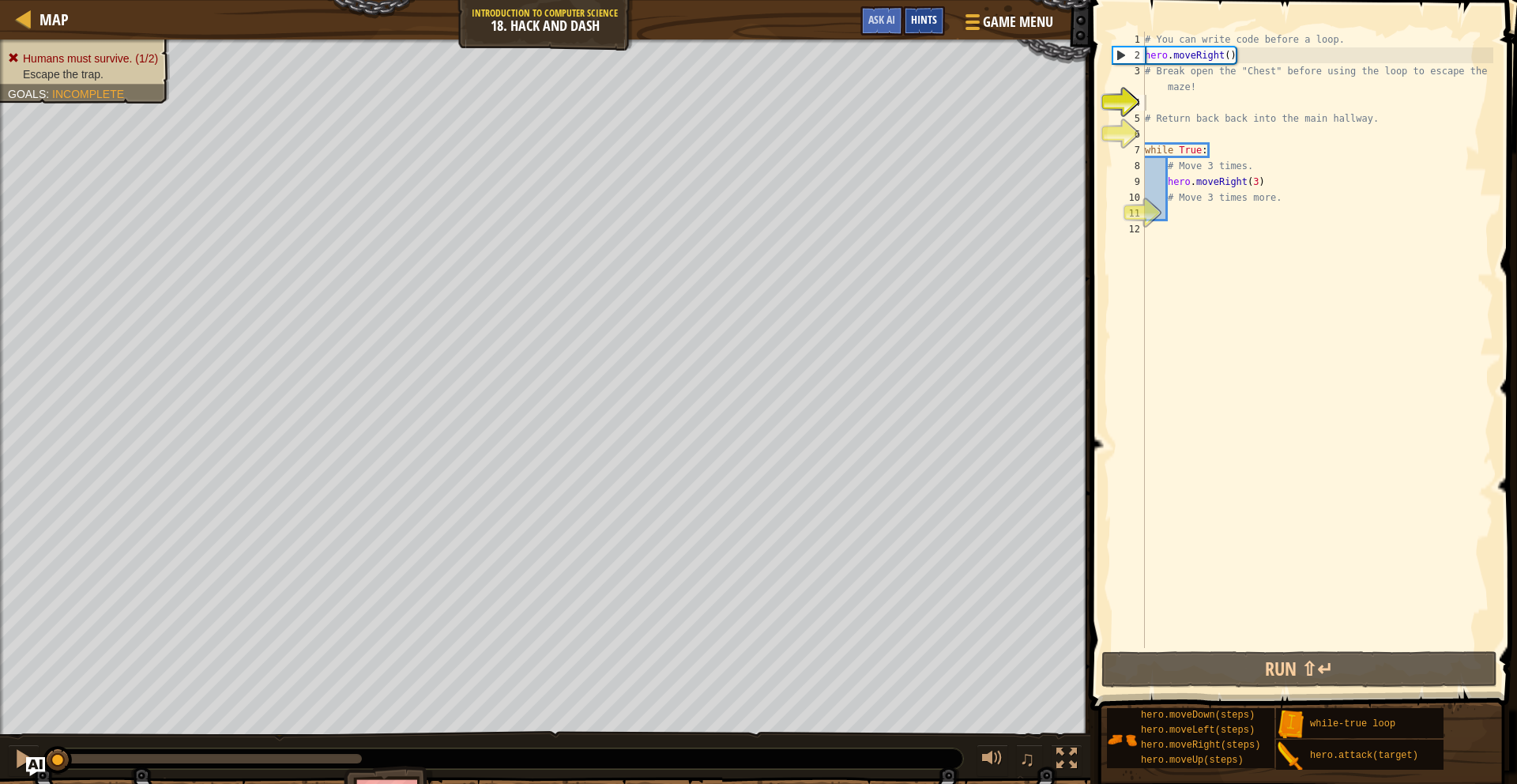
click at [904, 19] on div "Hints" at bounding box center [925, 20] width 42 height 30
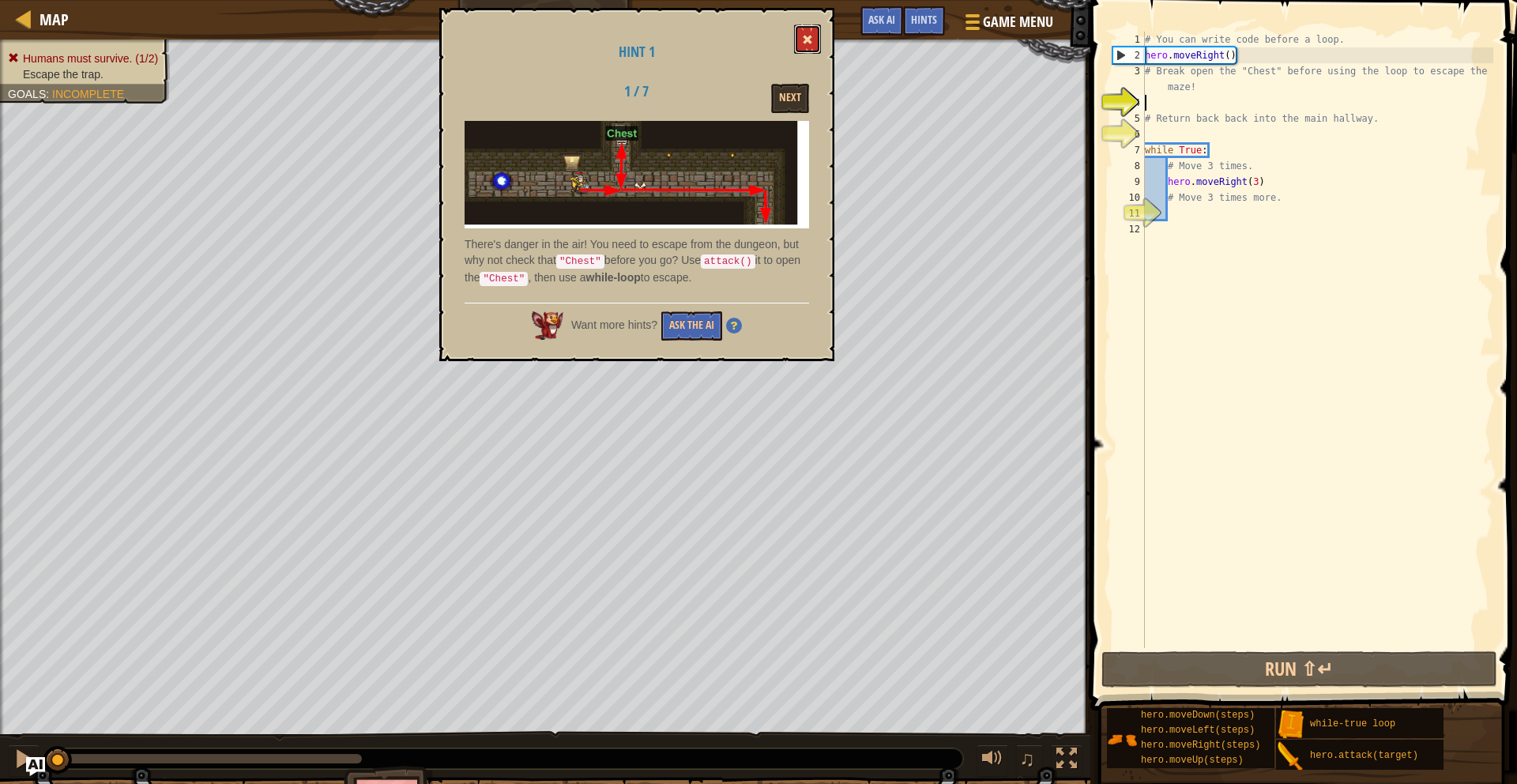
click at [807, 49] on button at bounding box center [808, 39] width 27 height 30
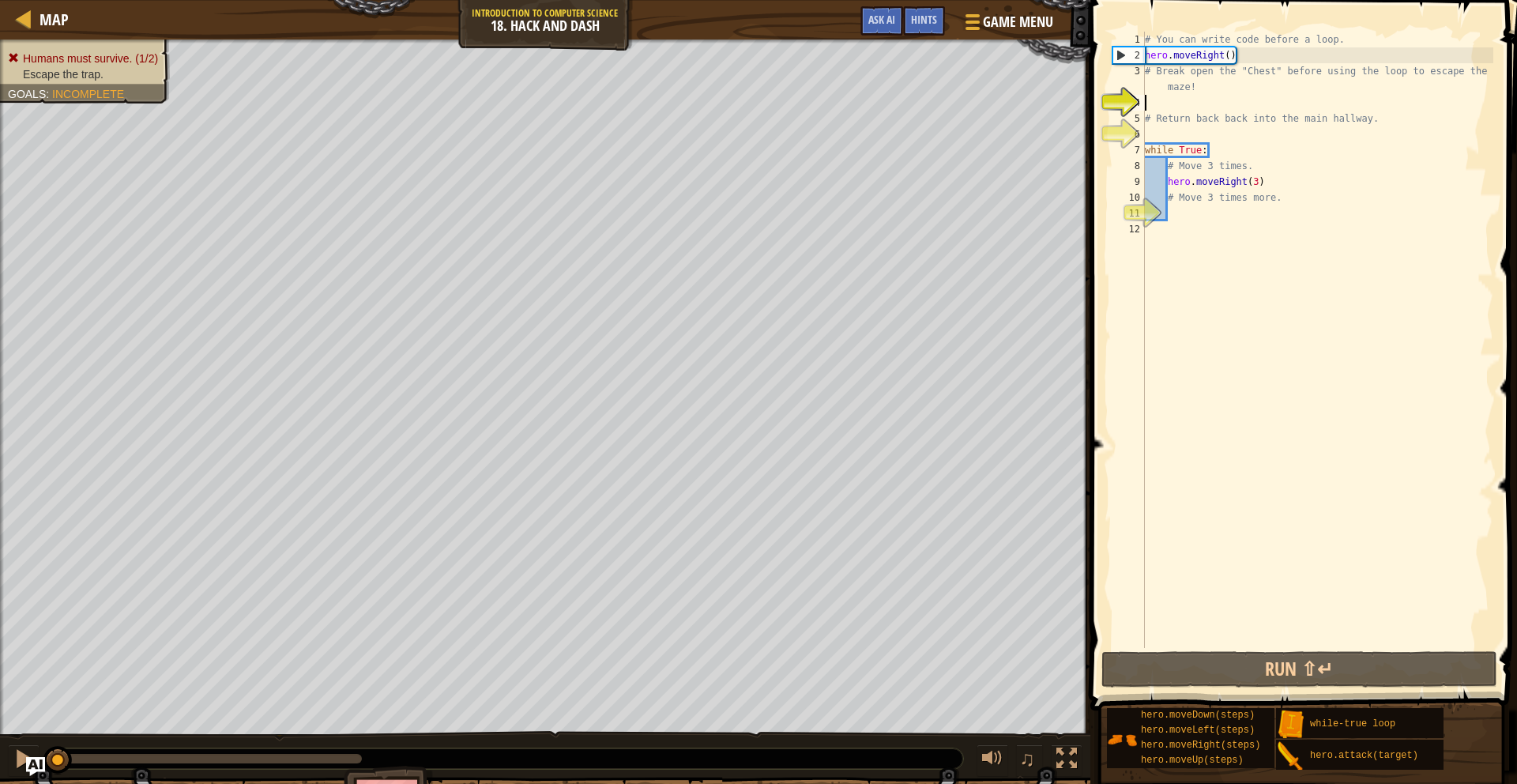
click at [242, 0] on html "Map Introduction to Computer Science 18. Hack and Dash Game Menu Done Hints Ask…" at bounding box center [758, 0] width 1517 height 0
click at [1172, 219] on div "# You can write code before a loop. hero . moveRight ( ) # Break open the "Ches…" at bounding box center [1318, 355] width 352 height 648
drag, startPoint x: 1168, startPoint y: 198, endPoint x: 1278, endPoint y: 200, distance: 110.0
click at [1278, 200] on div "# You can write code before a loop. hero . moveRight ( ) # Break open the "Ches…" at bounding box center [1318, 355] width 352 height 648
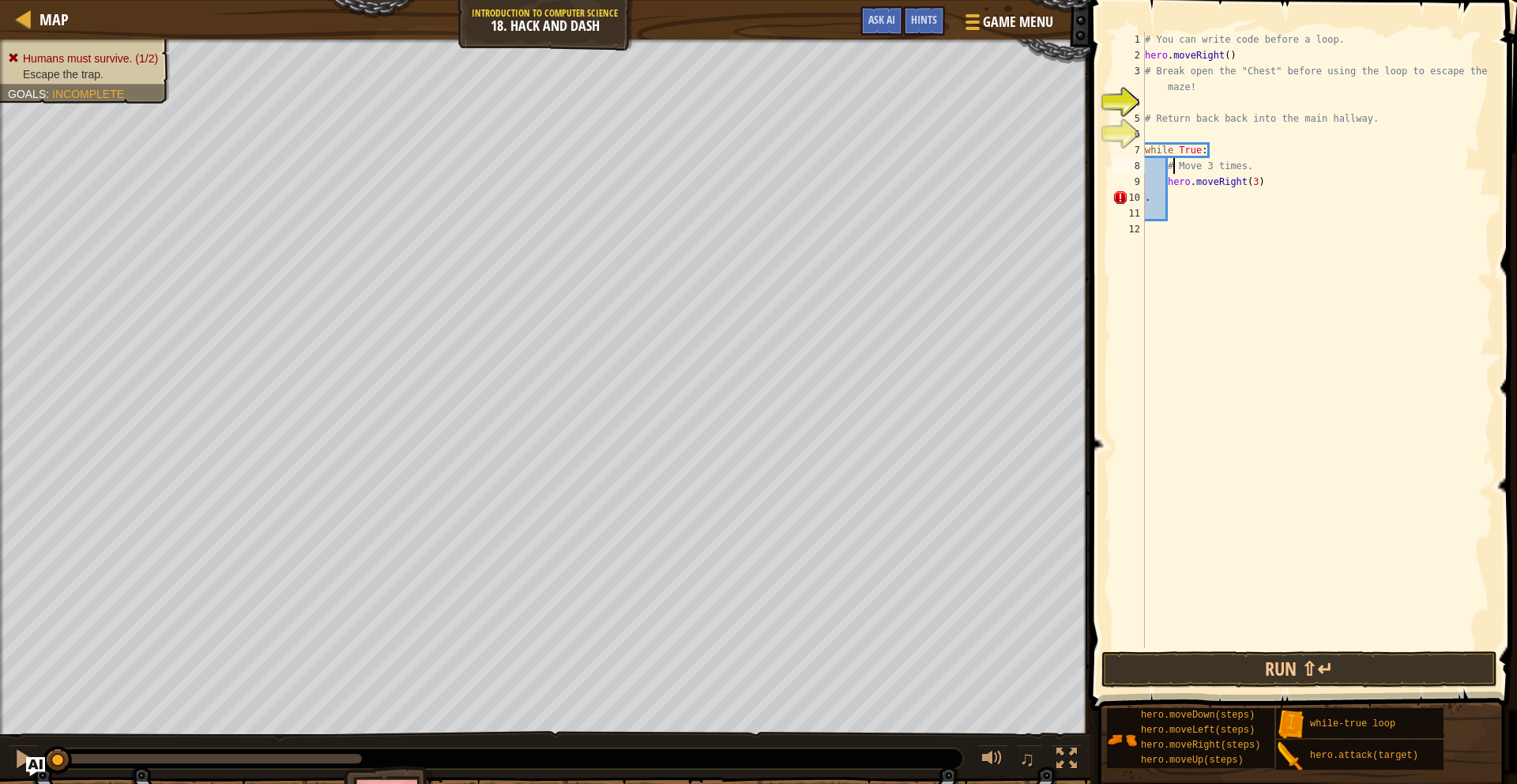
click at [1170, 171] on div "# You can write code before a loop. hero . moveRight ( ) # Break open the "Ches…" at bounding box center [1318, 355] width 352 height 648
type textarea "# Move 3 times."
drag, startPoint x: 1170, startPoint y: 171, endPoint x: 1269, endPoint y: 172, distance: 99.0
click at [1269, 172] on div "# You can write code before a loop. hero . moveRight ( ) # Break open the "Ches…" at bounding box center [1318, 355] width 352 height 648
click at [1170, 185] on div "# You can write code before a loop. hero . moveRight ( ) # Break open the "Ches…" at bounding box center [1318, 355] width 352 height 648
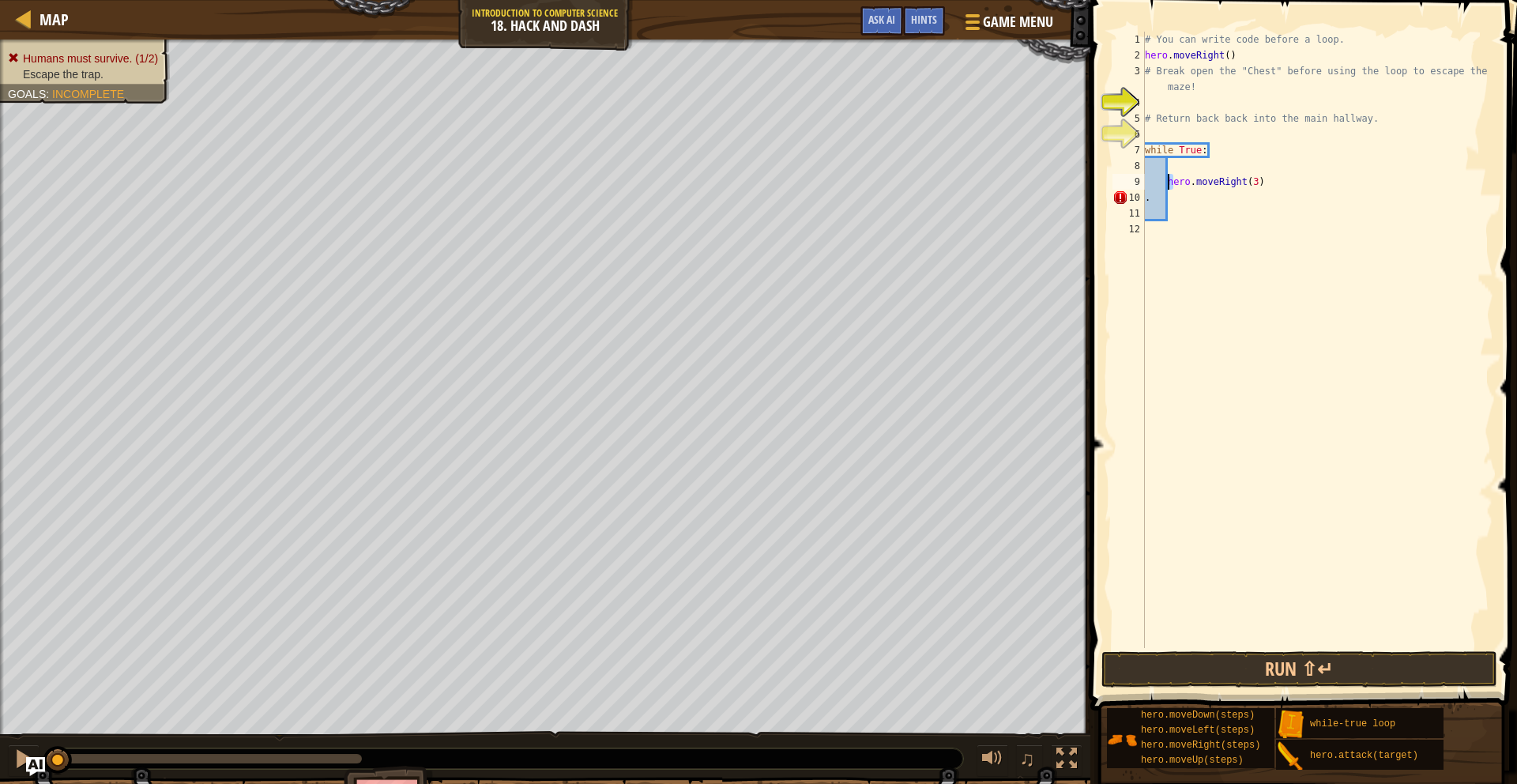
click at [1168, 186] on div "# You can write code before a loop. hero . moveRight ( ) # Break open the "Ches…" at bounding box center [1318, 355] width 352 height 648
click at [1177, 185] on div "# You can write code before a loop. hero . moveRight ( ) # Break open the "Ches…" at bounding box center [1318, 355] width 352 height 648
type textarea "."
type textarea "m"
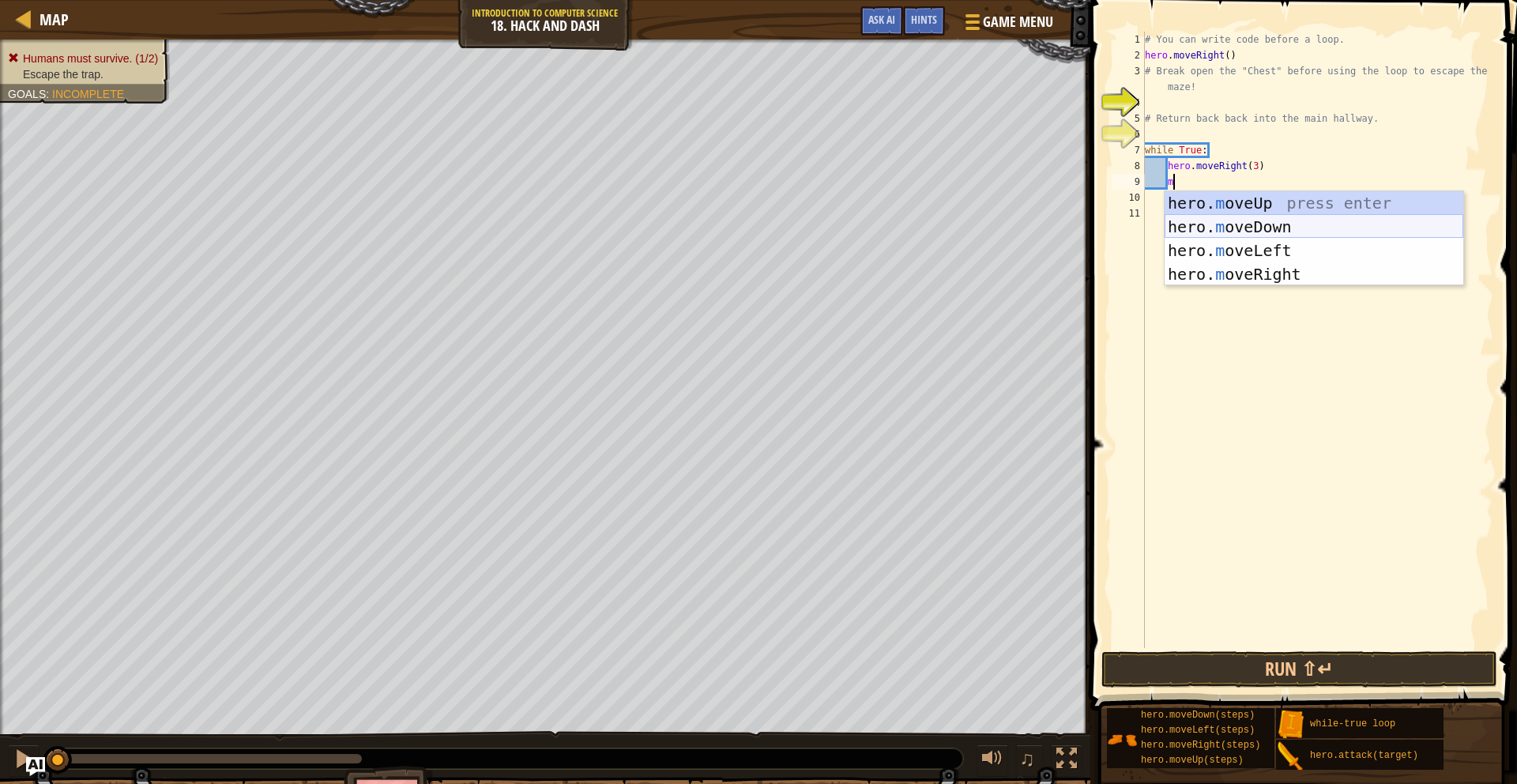
click at [1240, 222] on div "hero. m oveUp press enter hero. m oveDown press enter hero. m oveLeft press ent…" at bounding box center [1314, 262] width 299 height 142
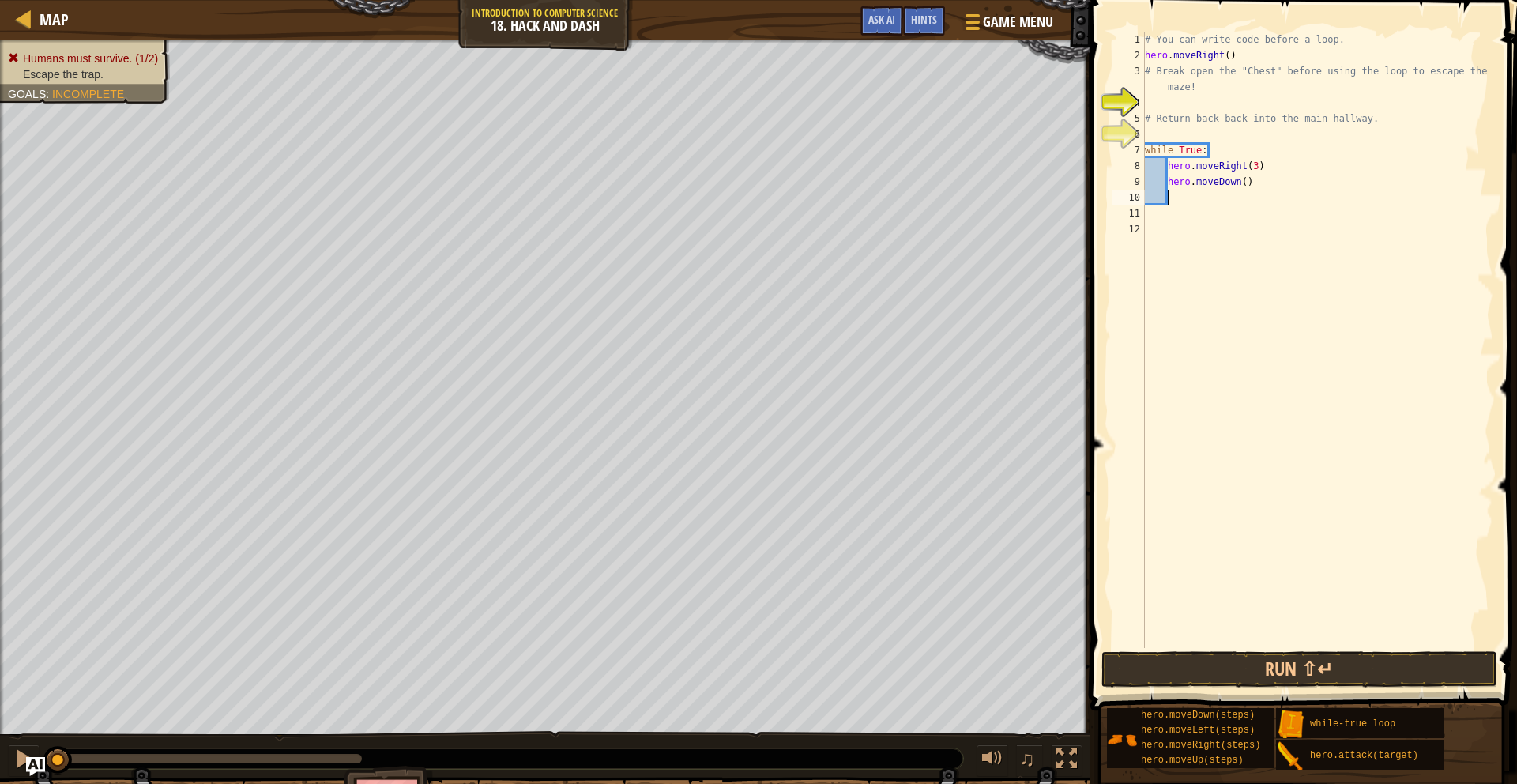
click at [1247, 182] on div "# You can write code before a loop. hero . moveRight ( ) # Break open the "Ches…" at bounding box center [1318, 355] width 352 height 648
type textarea "hero.moveDown(3)"
click at [1245, 679] on button "Run ⇧↵" at bounding box center [1300, 669] width 396 height 36
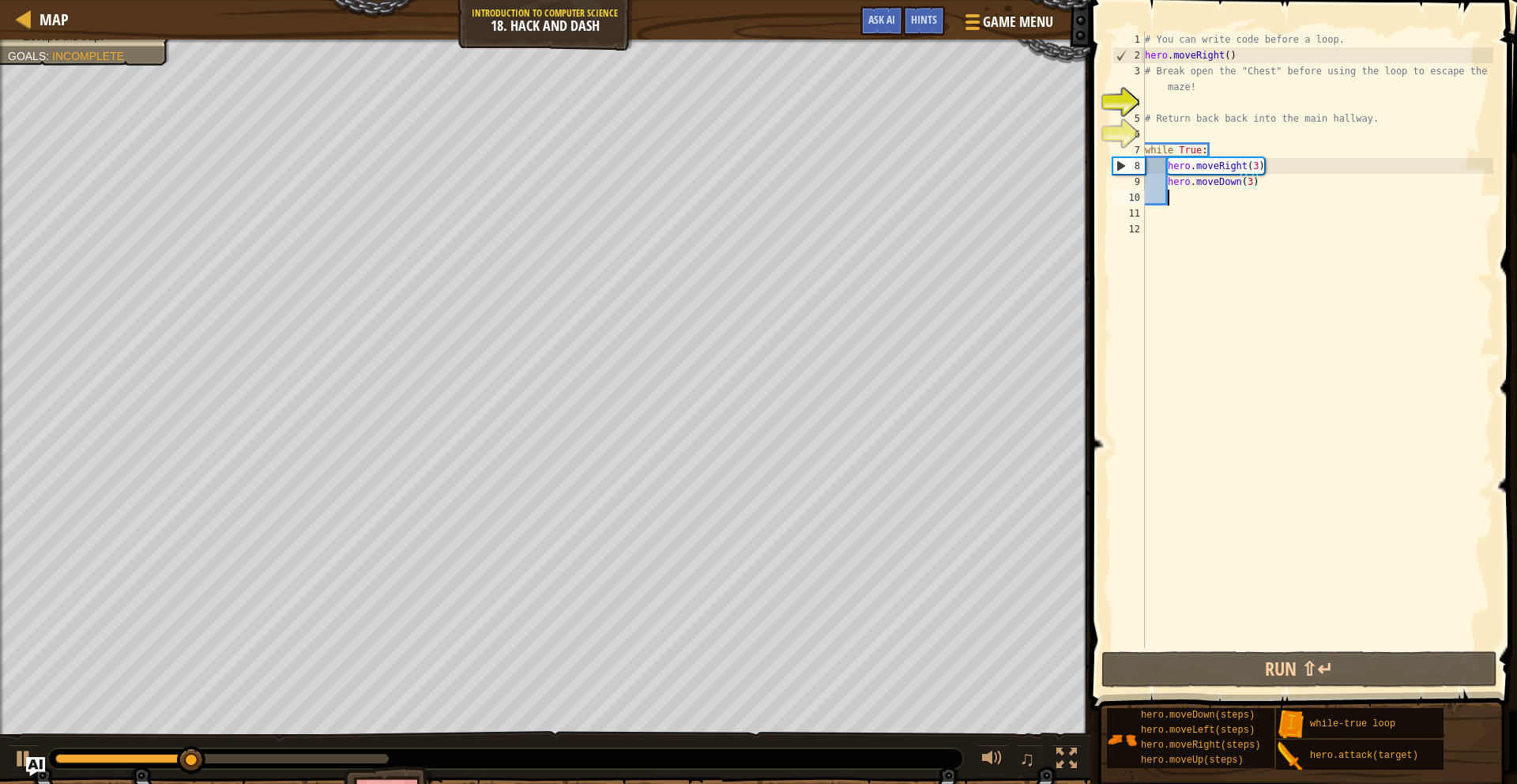
click at [1179, 195] on div "# You can write code before a loop. hero . moveRight ( ) # Break open the "Ches…" at bounding box center [1318, 355] width 352 height 648
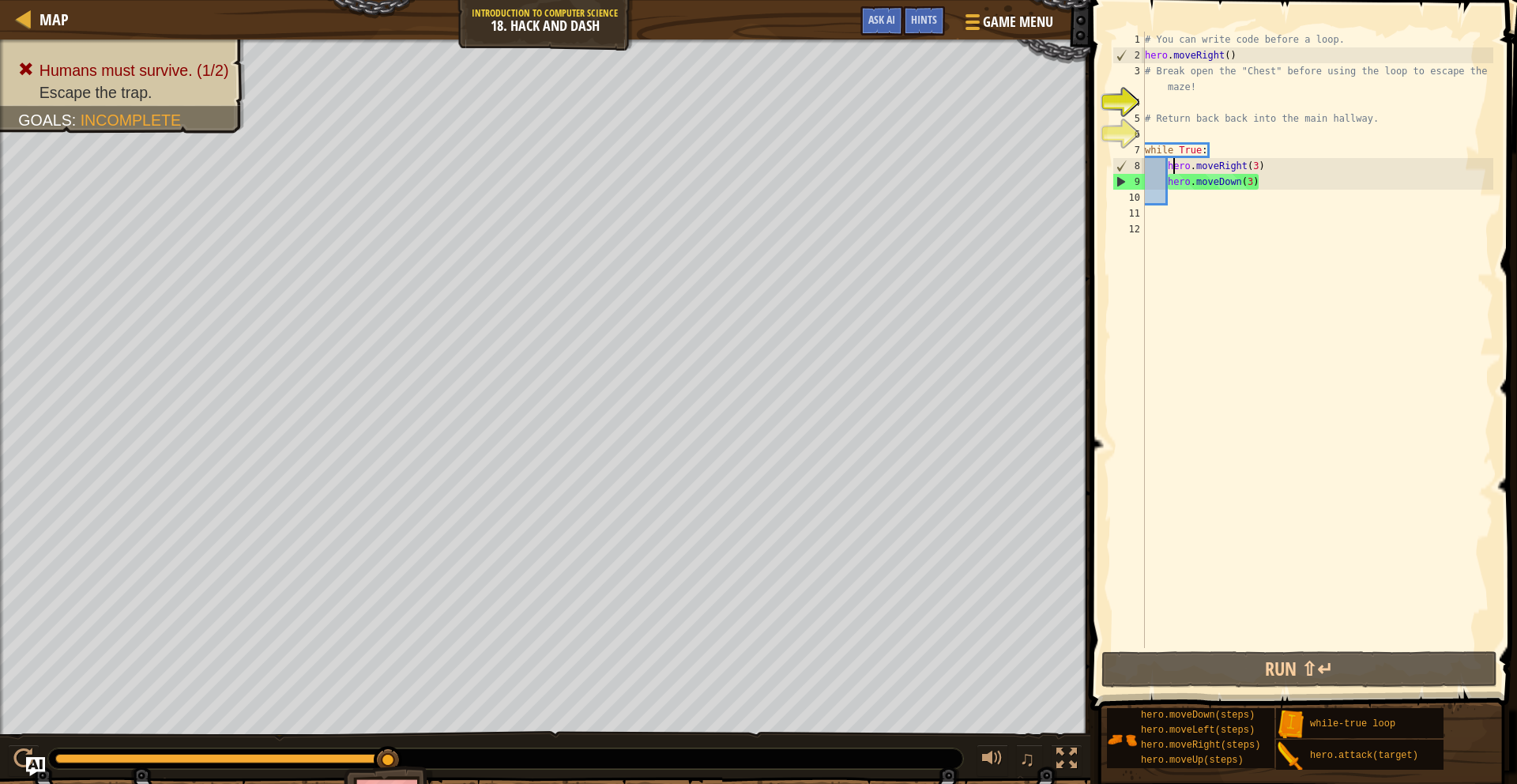
click at [1171, 162] on div "# You can write code before a loop. hero . moveRight ( ) # Break open the "Ches…" at bounding box center [1318, 355] width 352 height 648
type textarea "hero.moveRight(3)"
click at [1168, 167] on div "# You can write code before a loop. hero . moveRight ( ) # Break open the "Ches…" at bounding box center [1318, 355] width 352 height 648
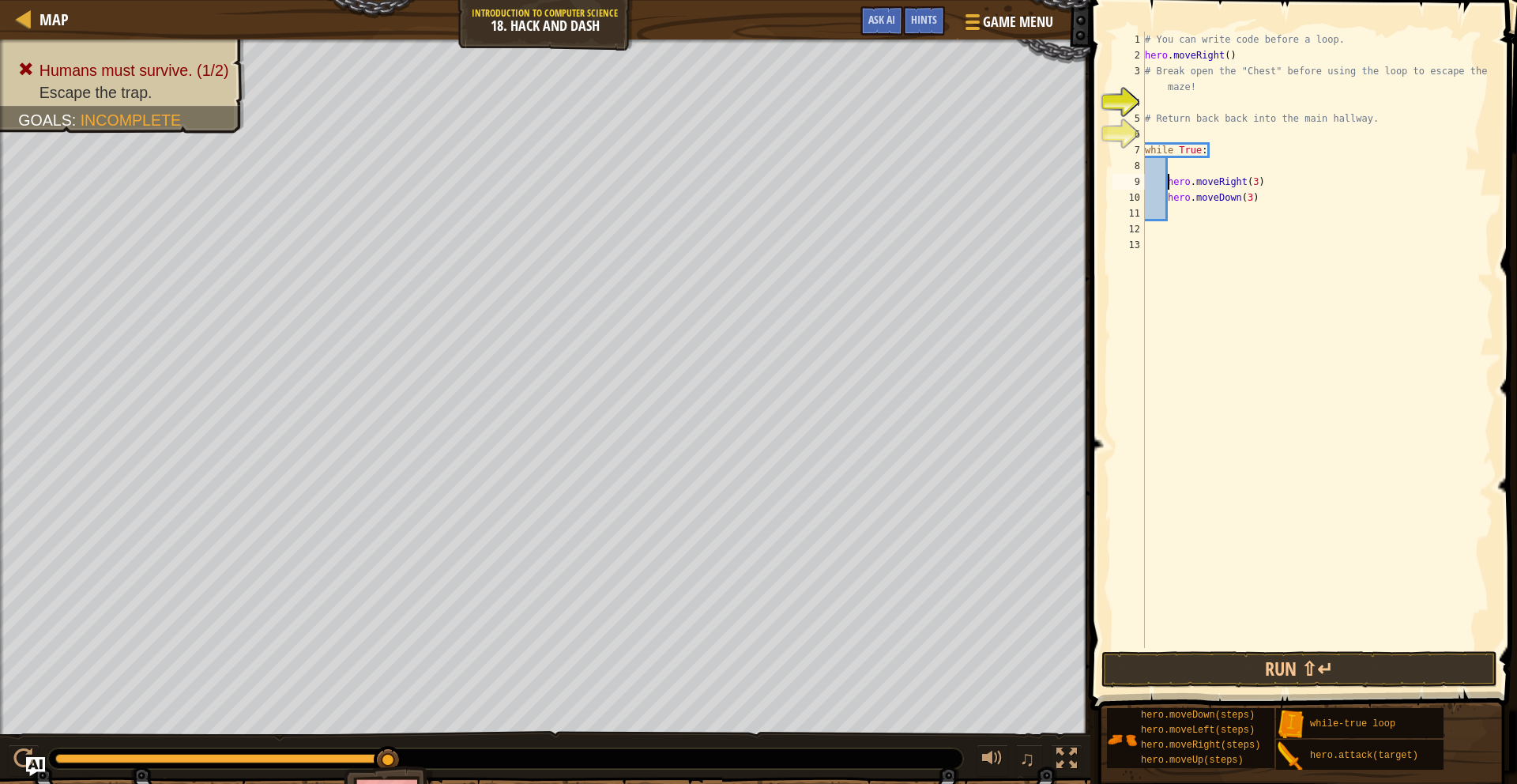
click at [1173, 168] on div "# You can write code before a loop. hero . moveRight ( ) # Break open the "Ches…" at bounding box center [1318, 355] width 352 height 648
click at [1150, 83] on div "# You can write code before a loop. hero . moveRight ( ) # Break open the "Ches…" at bounding box center [1318, 355] width 352 height 648
click at [1142, 112] on div "5" at bounding box center [1129, 118] width 32 height 16
click at [1144, 99] on div "4" at bounding box center [1129, 102] width 32 height 16
type textarea "# Return back back into the main hallway."
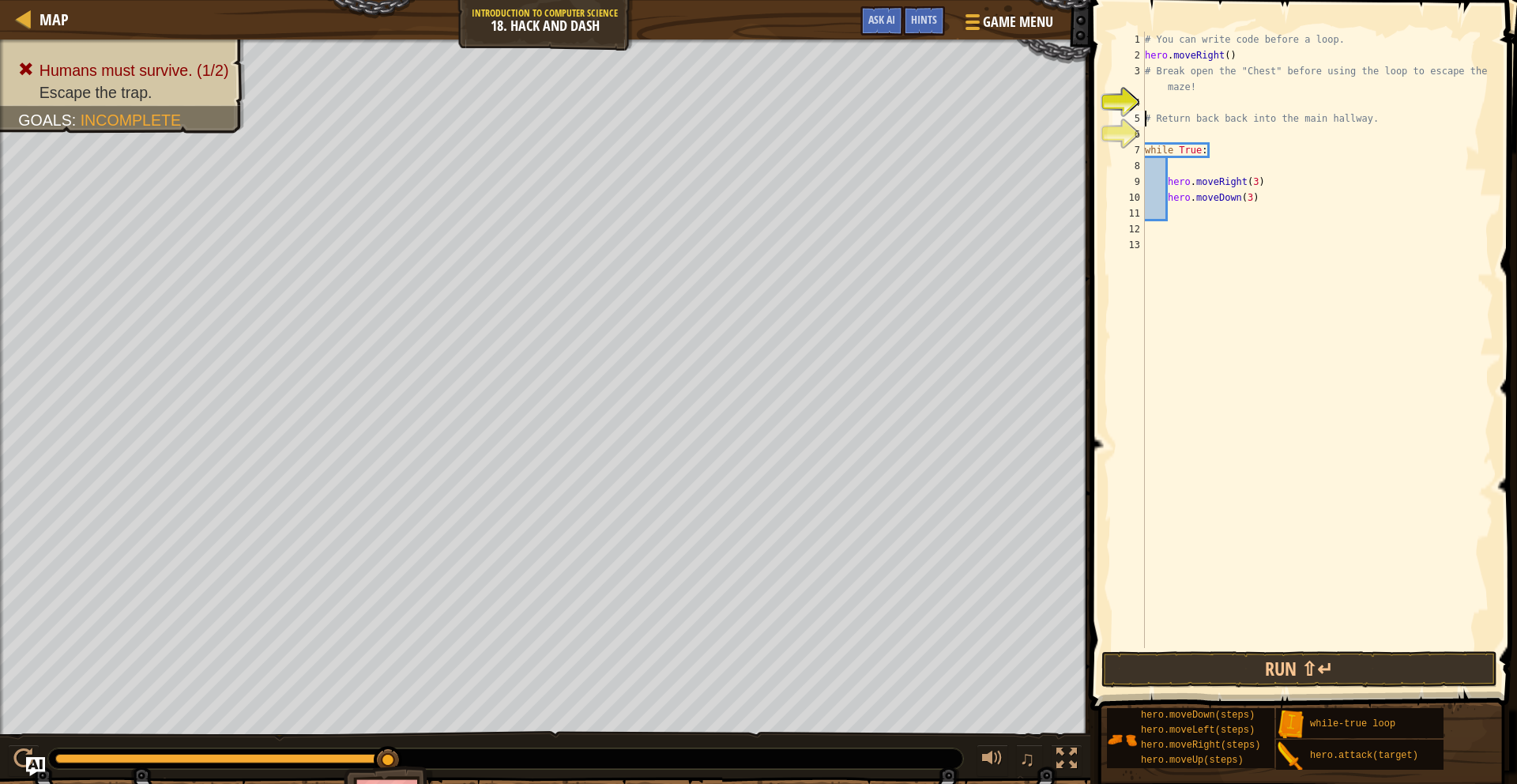
scroll to position [7, 0]
type textarea "d"
click at [1196, 126] on div "hero. a ttack press enter" at bounding box center [1291, 148] width 299 height 71
type textarea "hero.attack("Chest")"
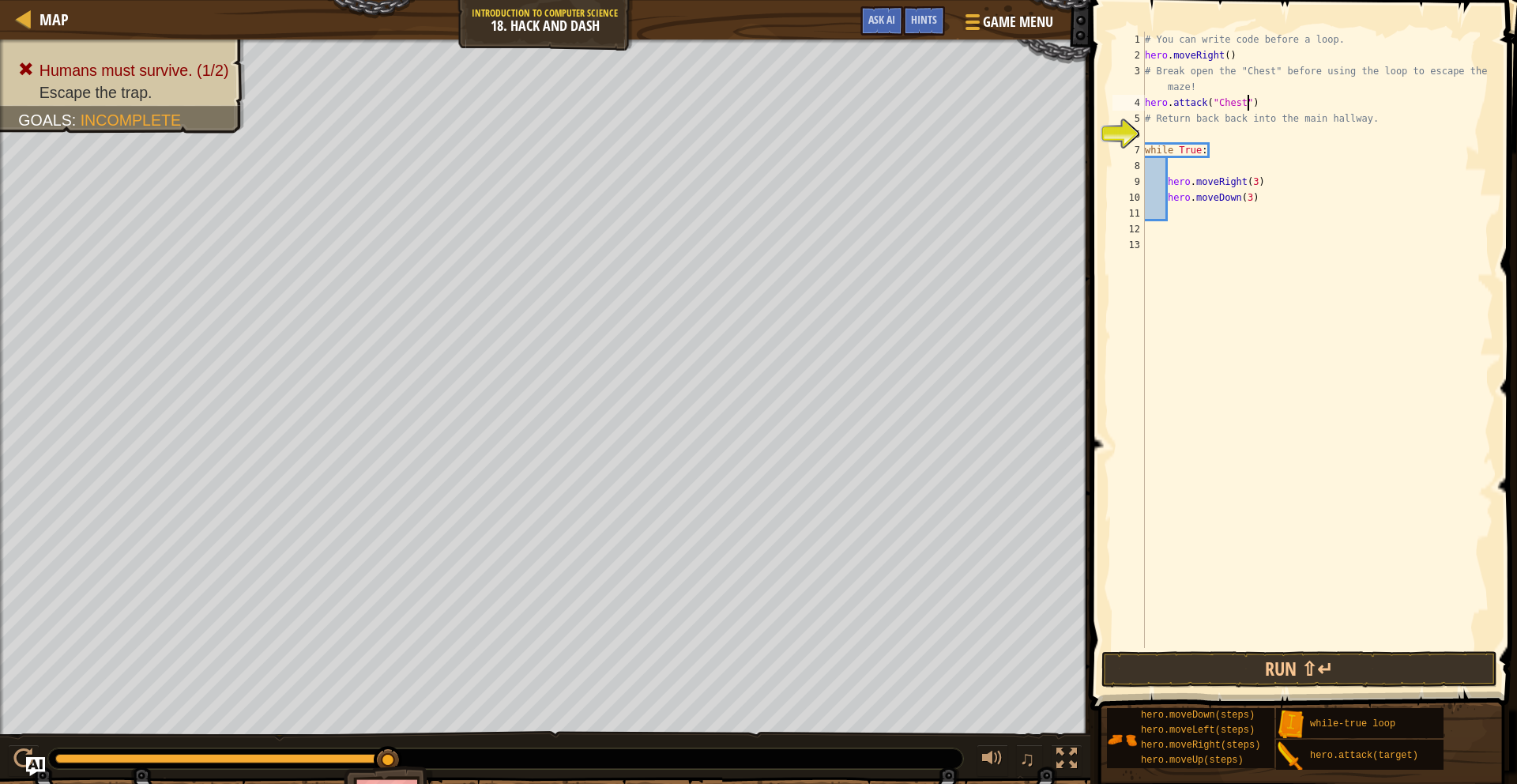
click at [1172, 172] on div "# You can write code before a loop. hero . moveRight ( ) # Break open the "Ches…" at bounding box center [1318, 355] width 352 height 648
click at [1168, 184] on div "# You can write code before a loop. hero . moveRight ( ) # Break open the "Ches…" at bounding box center [1318, 355] width 352 height 648
click at [1392, 658] on button "Run ⇧↵" at bounding box center [1300, 669] width 396 height 36
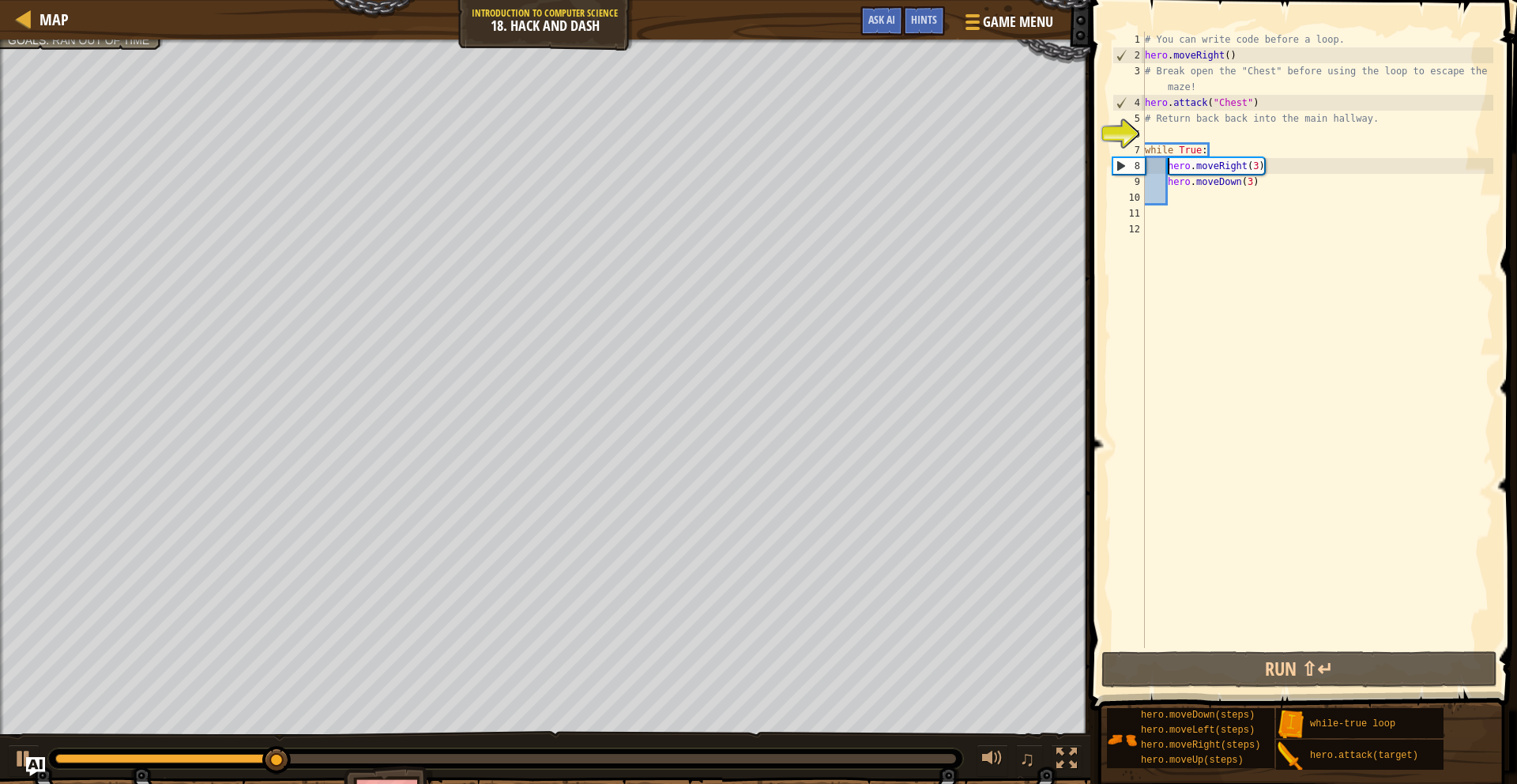
click at [1142, 128] on div "6" at bounding box center [1129, 134] width 32 height 16
type textarea "while True:"
type textarea "m"
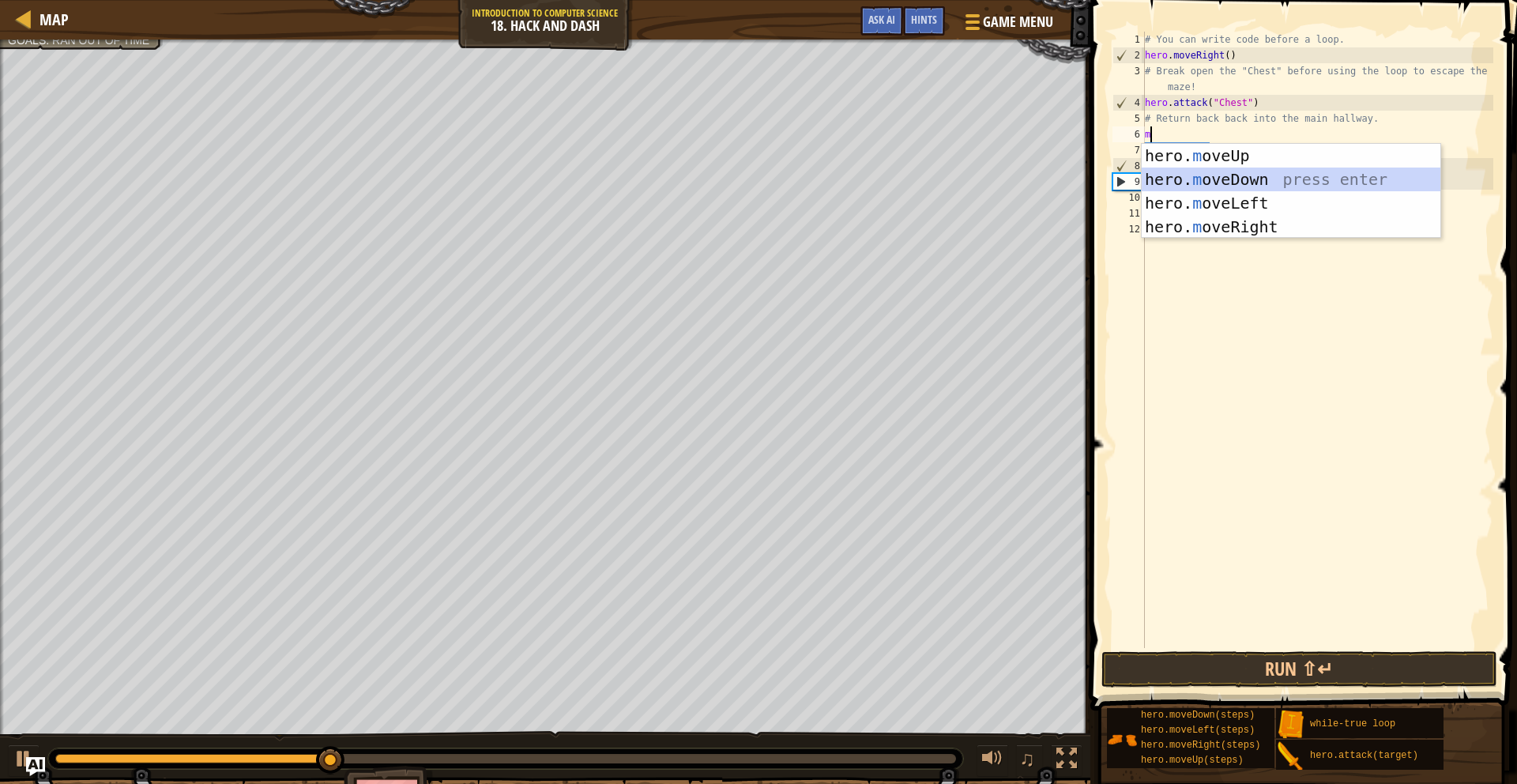
click at [1238, 183] on div "hero. m oveUp press enter hero. m oveDown press enter hero. m oveLeft press ent…" at bounding box center [1291, 215] width 299 height 142
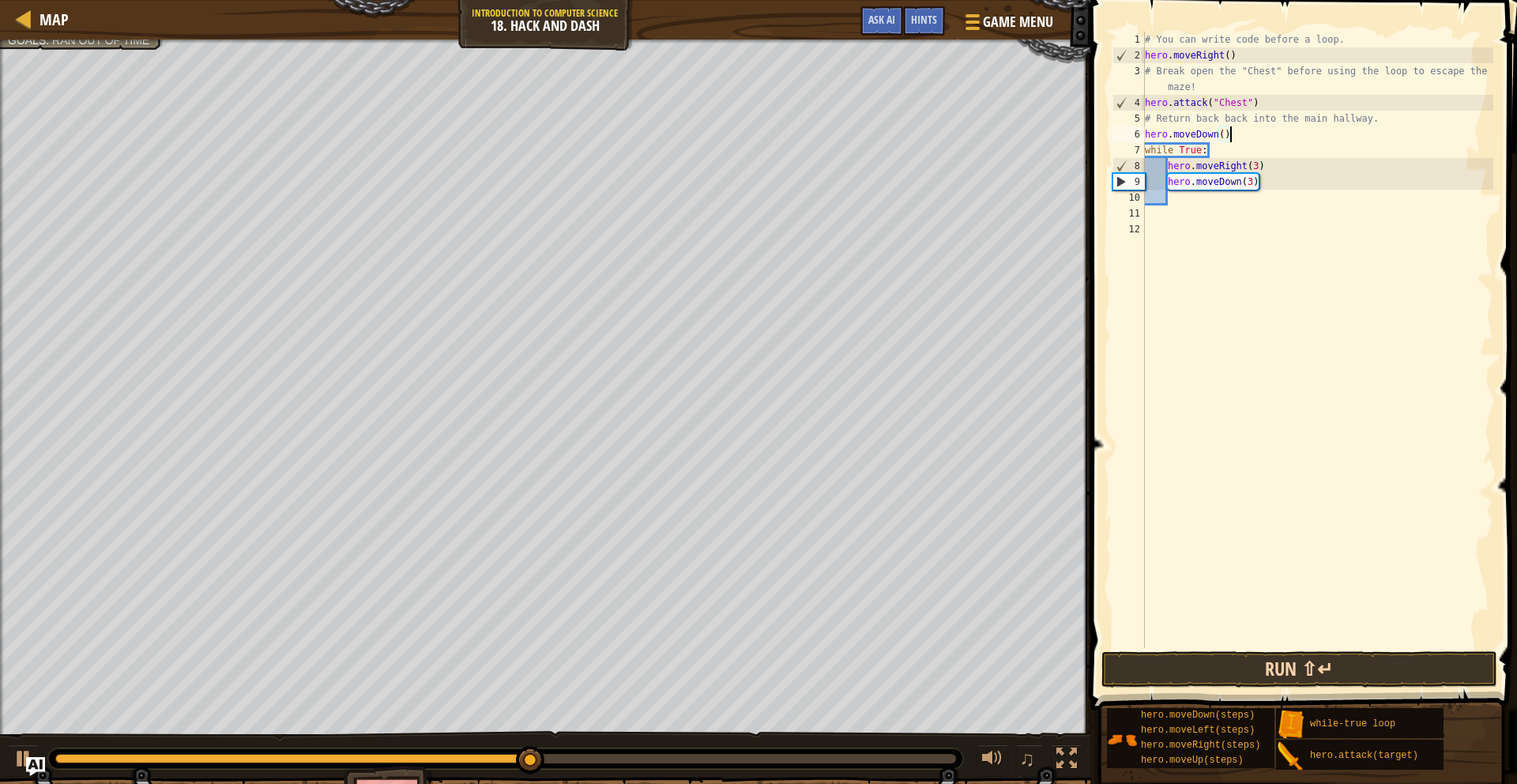
type textarea "hero.moveDown()"
click at [1228, 676] on button "Run ⇧↵" at bounding box center [1300, 669] width 396 height 36
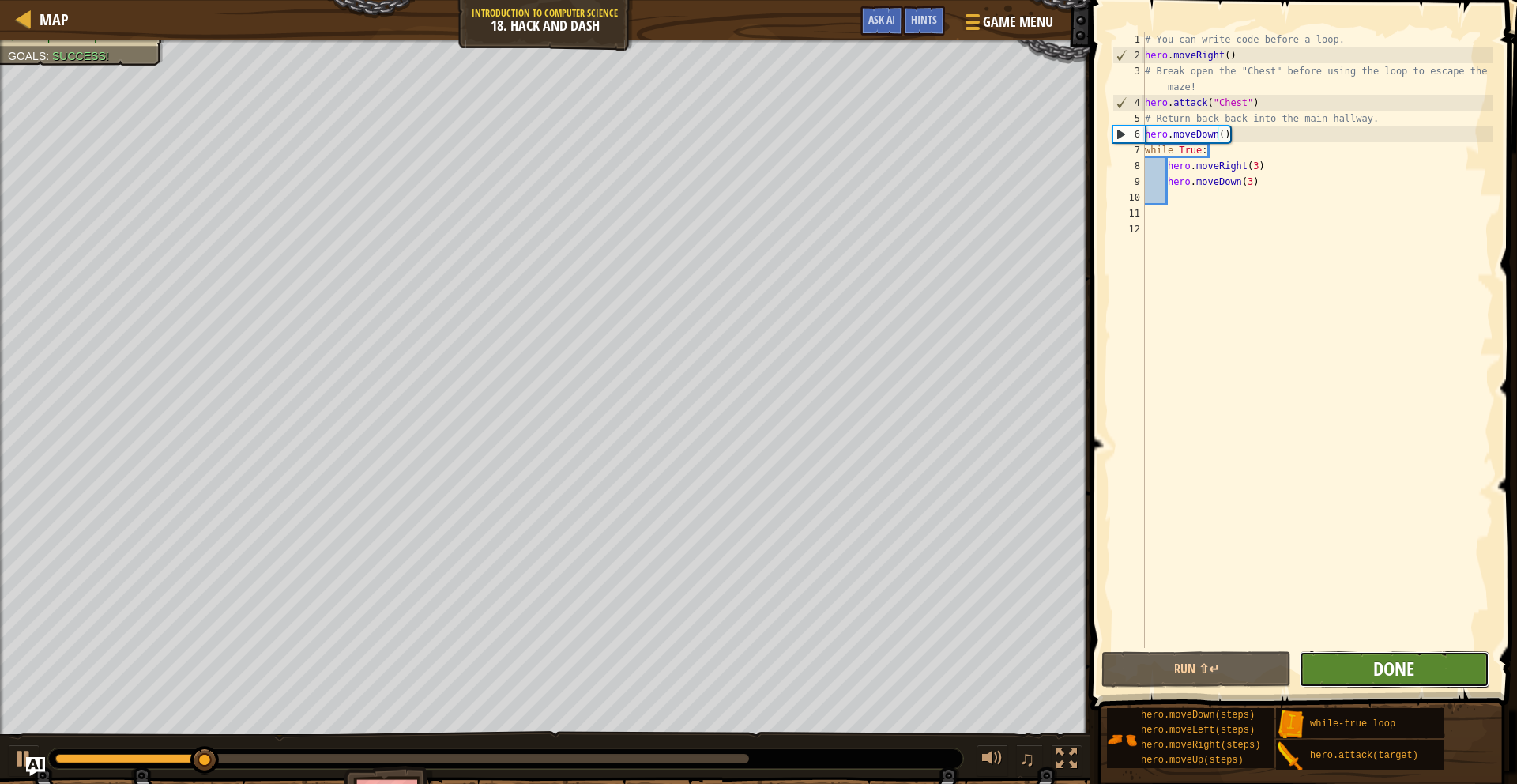
click at [1380, 658] on span "Done" at bounding box center [1393, 668] width 41 height 25
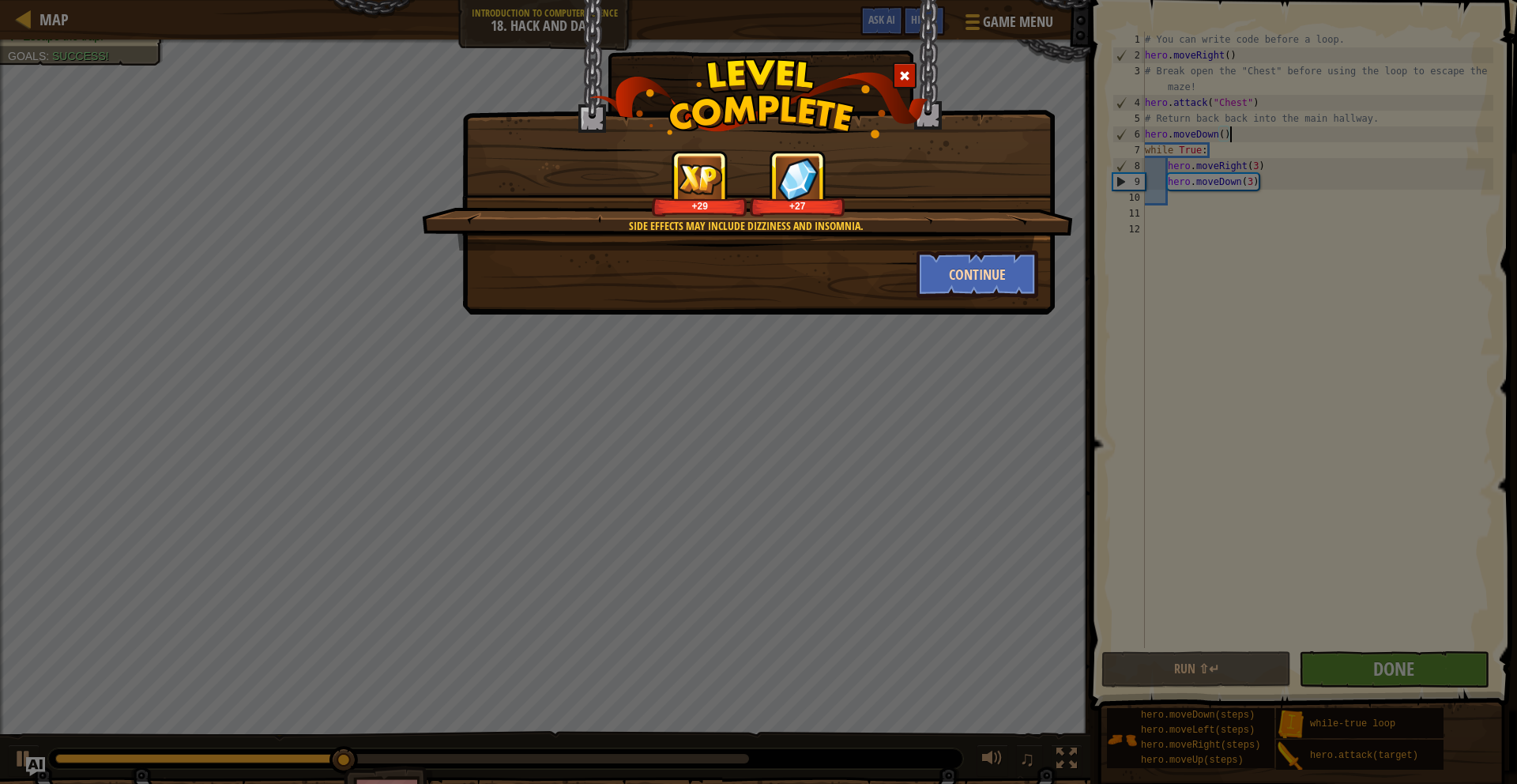
drag, startPoint x: 996, startPoint y: 246, endPoint x: 993, endPoint y: 266, distance: 20.2
click at [996, 251] on div "Side effects may include dizziness and insomnia. +29 +27 Continue" at bounding box center [758, 223] width 559 height 148
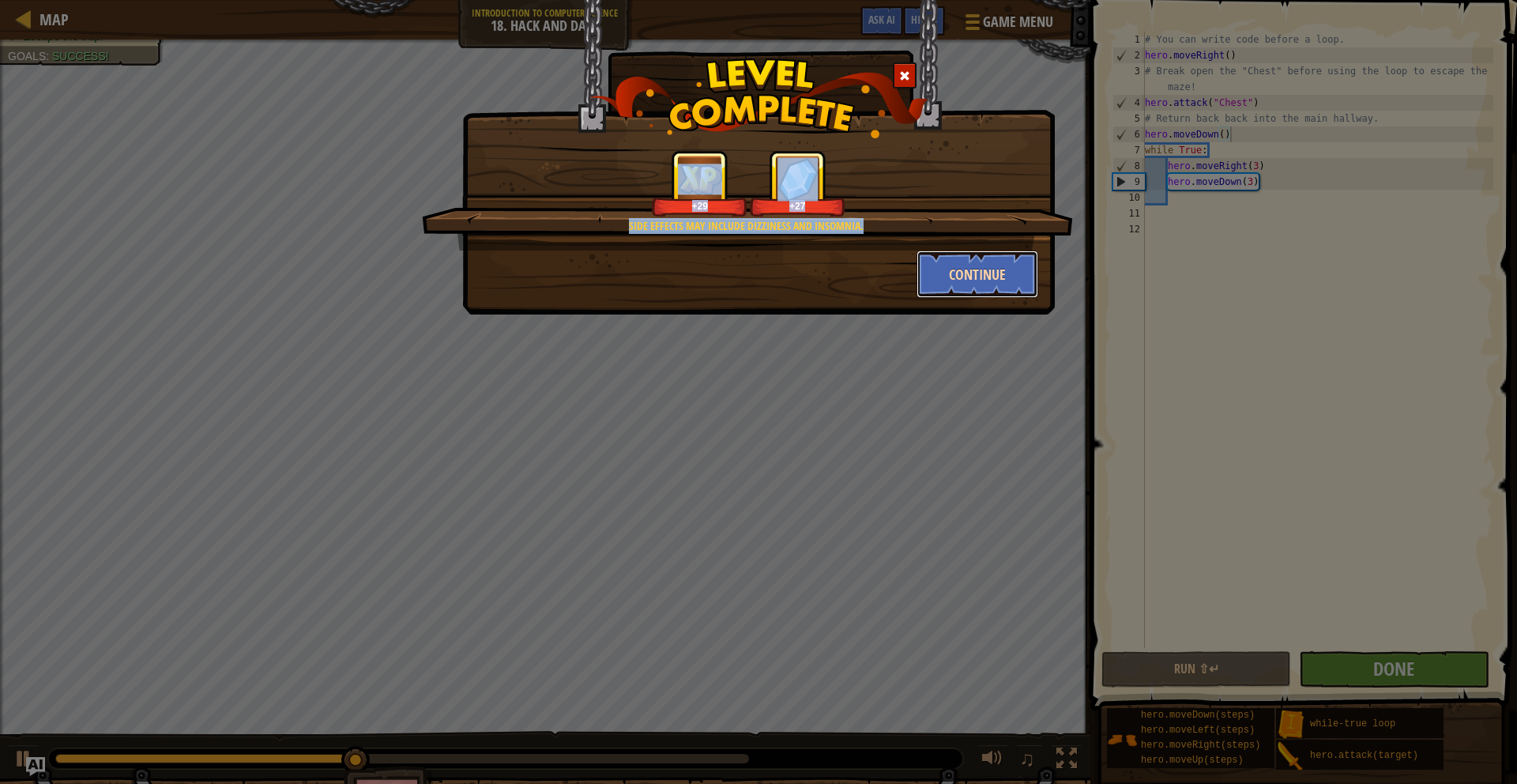
click at [992, 288] on button "Continue" at bounding box center [977, 274] width 123 height 47
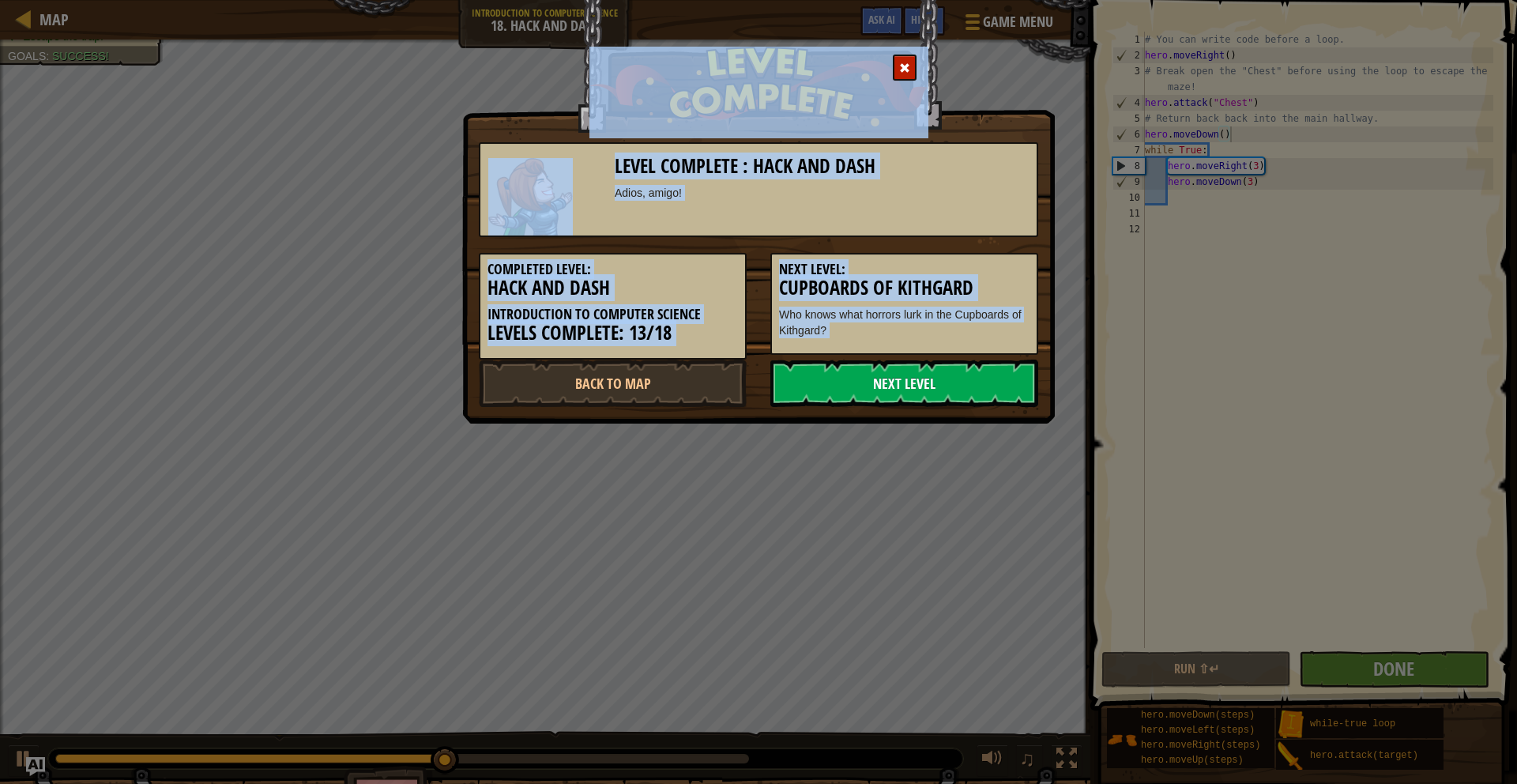
click at [951, 377] on link "Next Level" at bounding box center [904, 383] width 268 height 47
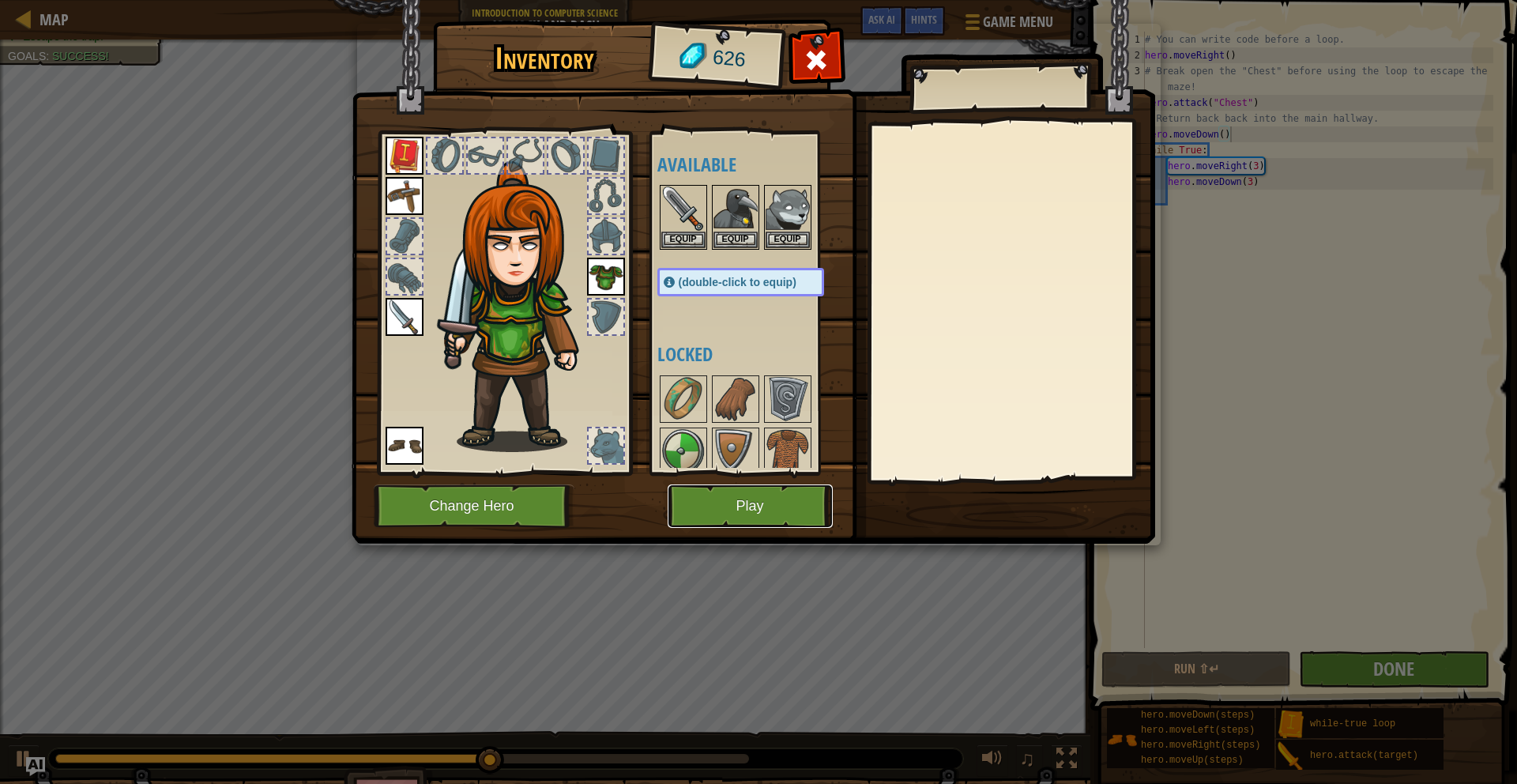
click at [780, 506] on button "Play" at bounding box center [750, 506] width 165 height 43
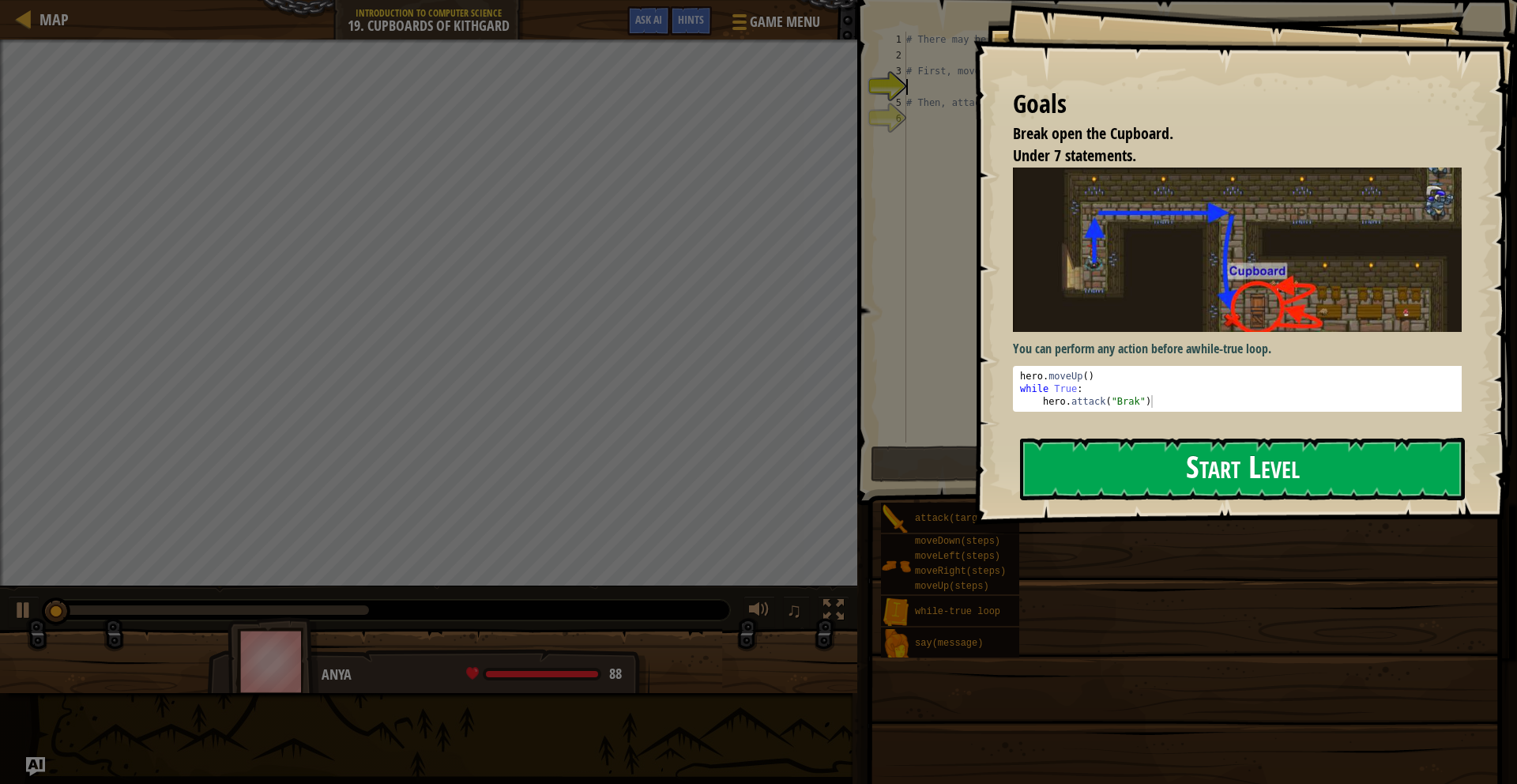
click at [1112, 343] on div "Goals Break open the Cupboard. Under 7 statements. You can perform any action b…" at bounding box center [1245, 262] width 544 height 524
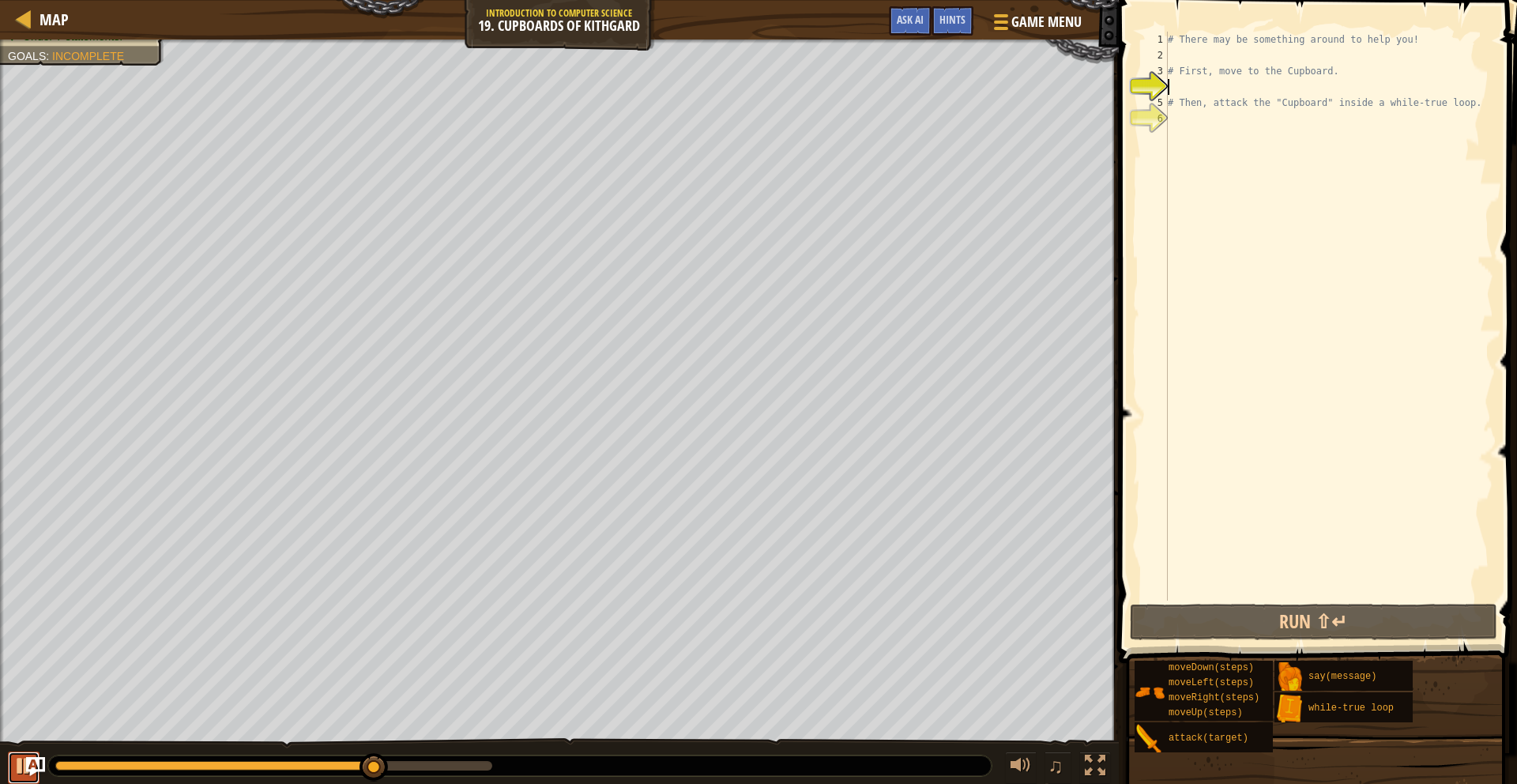
click at [18, 783] on button at bounding box center [23, 767] width 31 height 32
click at [1182, 56] on div "# There may be something around to help you! # First, move to the Cupboard. # T…" at bounding box center [1329, 332] width 329 height 600
type textarea "m"
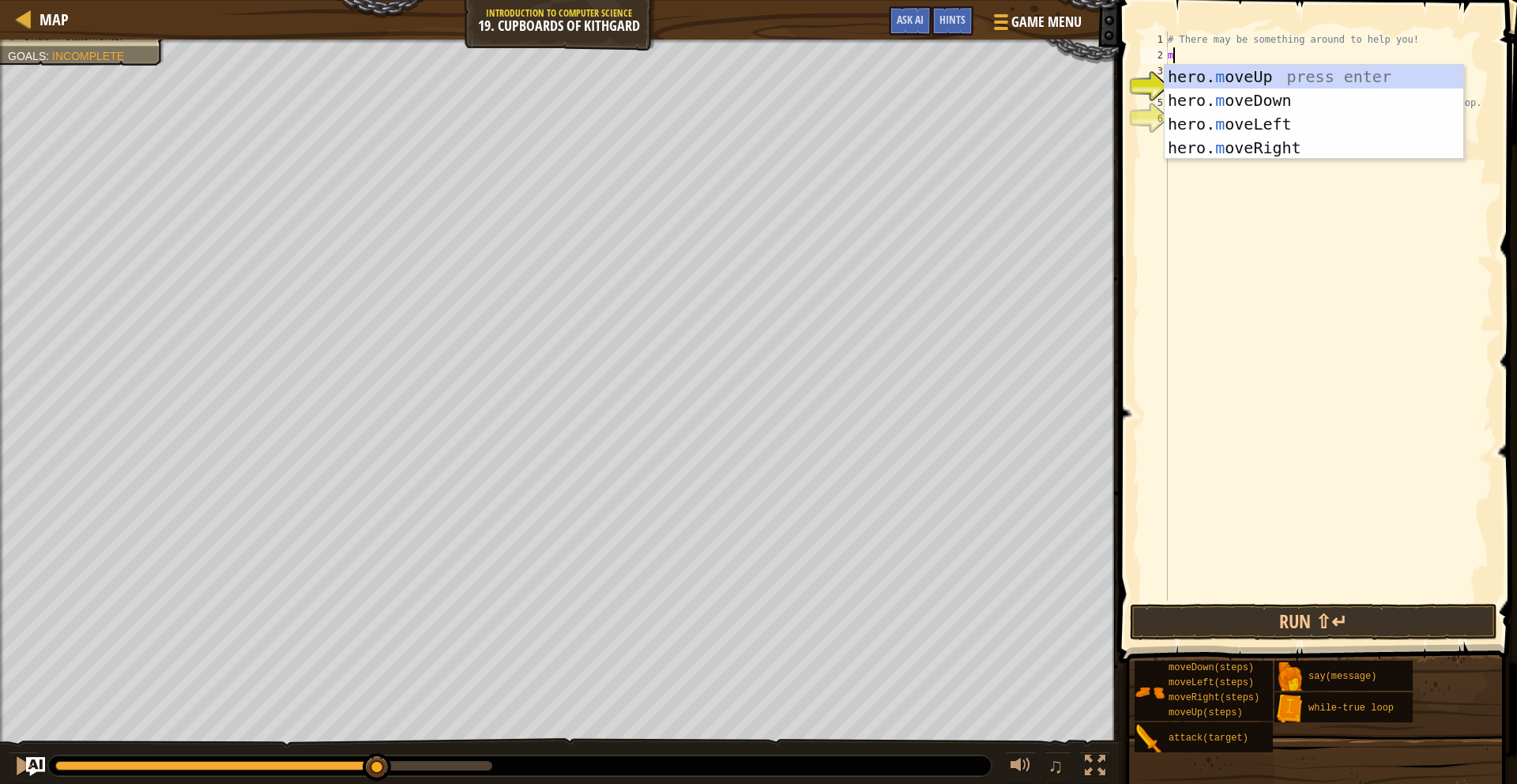
scroll to position [7, 0]
click at [1260, 78] on div "hero. m oveUp press enter hero. m oveDown press enter hero. m oveLeft press ent…" at bounding box center [1314, 136] width 299 height 142
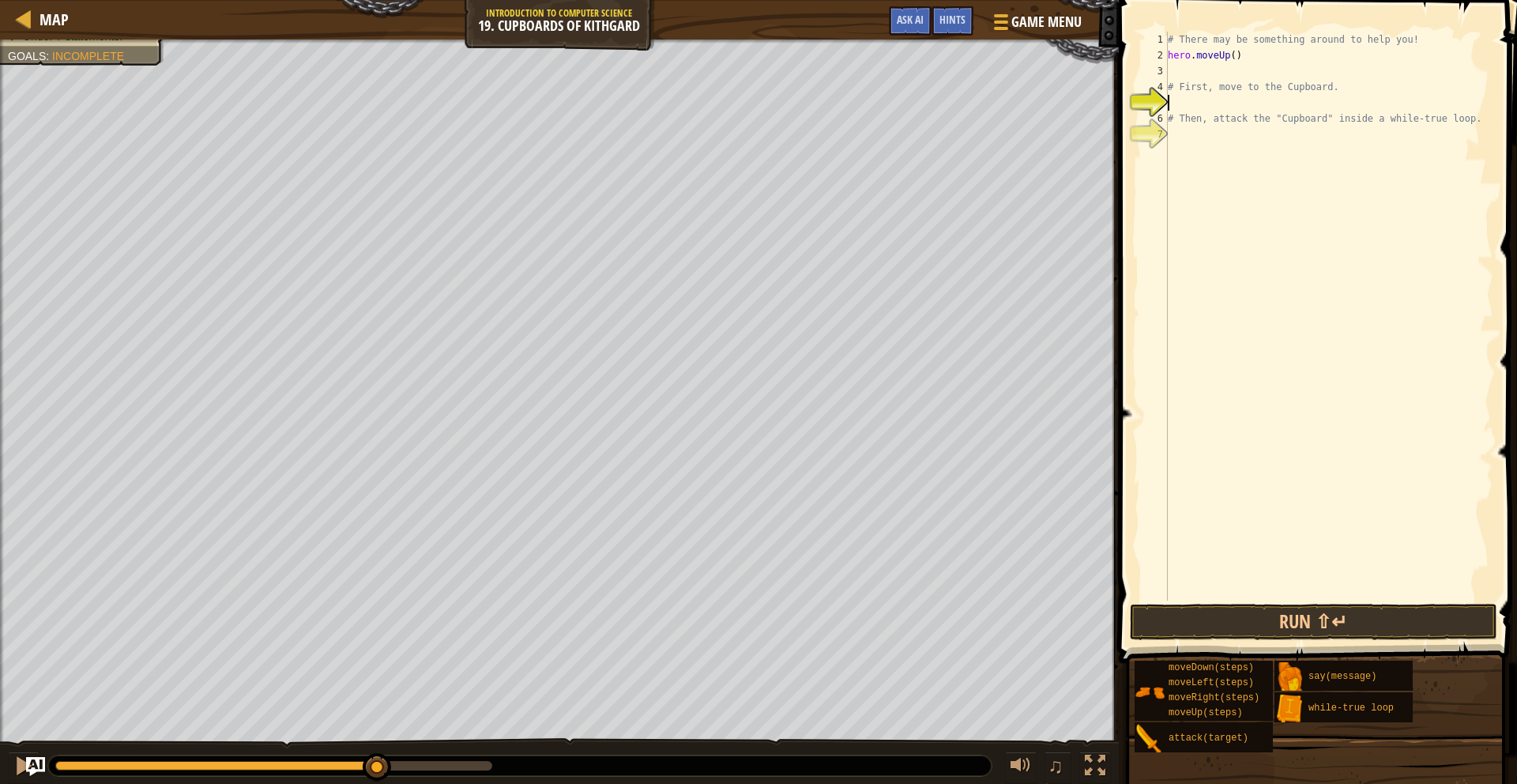
click at [1175, 106] on div "# There may be something around to help you! hero . moveUp ( ) # First, move to…" at bounding box center [1329, 332] width 329 height 600
click at [1165, 83] on div "4" at bounding box center [1155, 86] width 27 height 16
type textarea "# First, move to the Cupboard."
click at [1179, 87] on div "# There may be something around to help you! hero . moveUp ( ) # First, move to…" at bounding box center [1329, 332] width 329 height 600
type textarea "m"
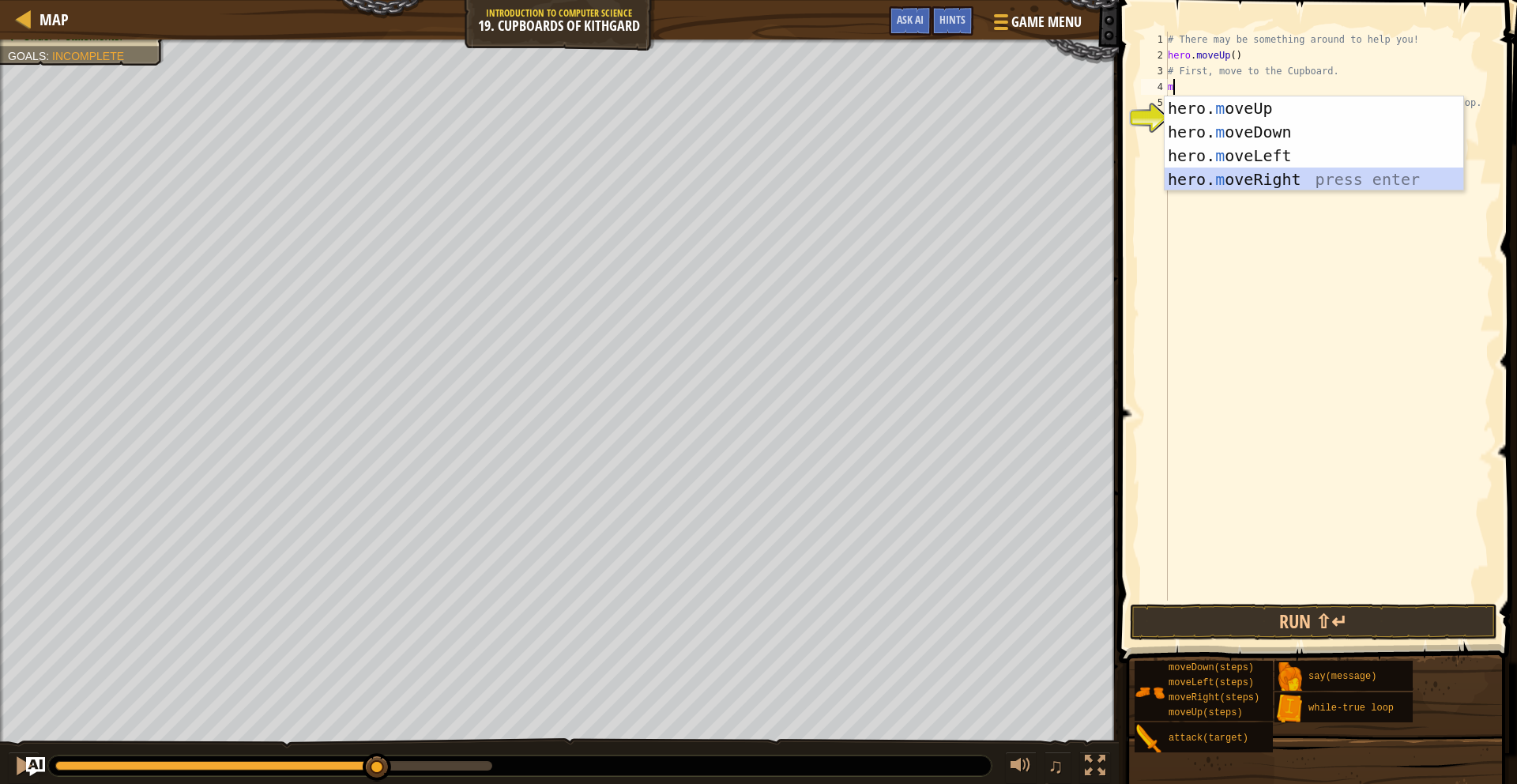
click at [1297, 176] on div "hero. m oveUp press enter hero. m oveDown press enter hero. m oveLeft press ent…" at bounding box center [1314, 167] width 299 height 142
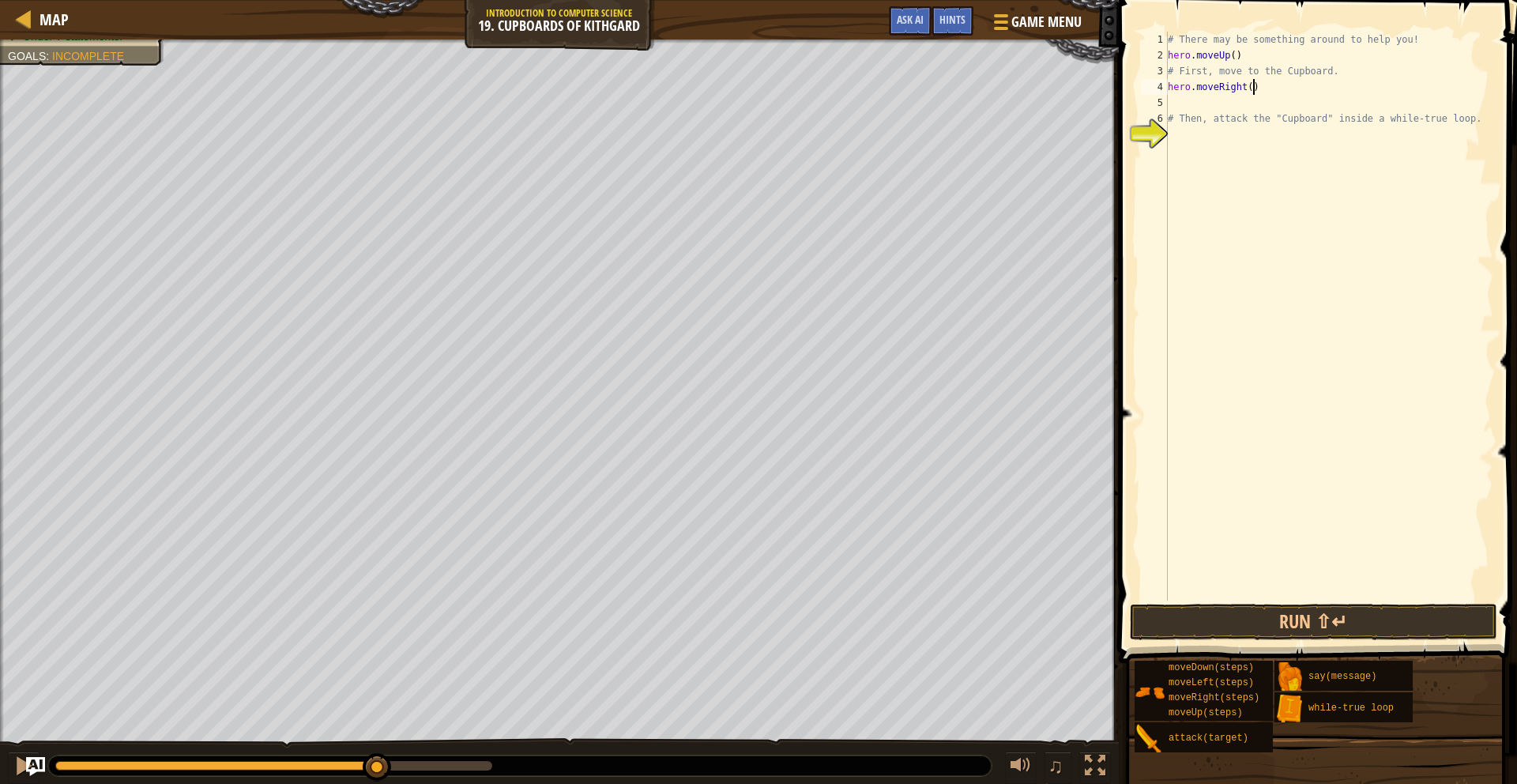
click at [1252, 86] on div "# There may be something around to help you! hero . moveUp ( ) # First, move to…" at bounding box center [1329, 332] width 329 height 600
type textarea "hero.moveRight(2)"
click at [1170, 101] on div "# There may be something around to help you! hero . moveUp ( ) # First, move to…" at bounding box center [1329, 332] width 329 height 600
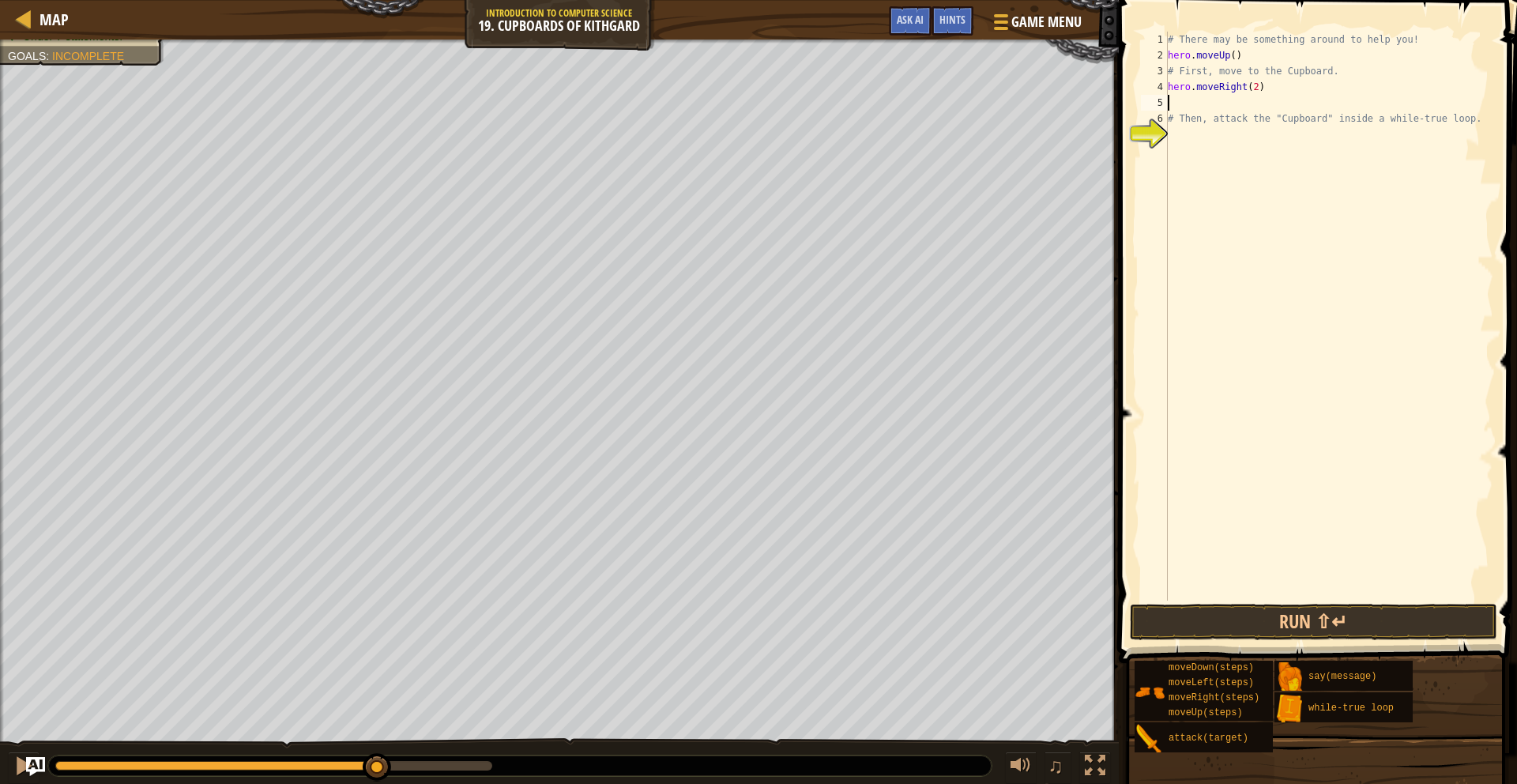
type textarea "m"
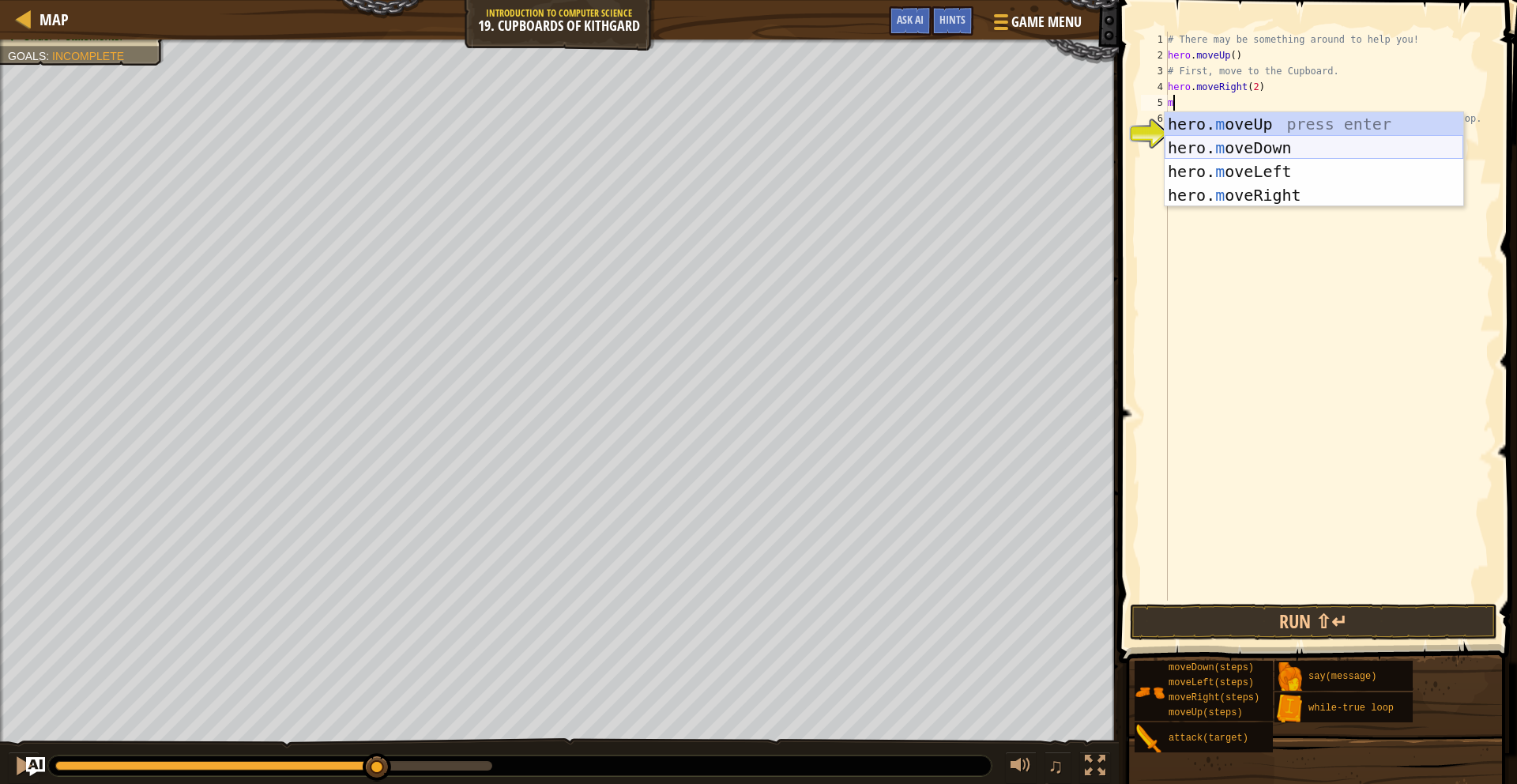
click at [1234, 144] on div "hero. m oveUp press enter hero. m oveDown press enter hero. m oveLeft press ent…" at bounding box center [1314, 184] width 299 height 142
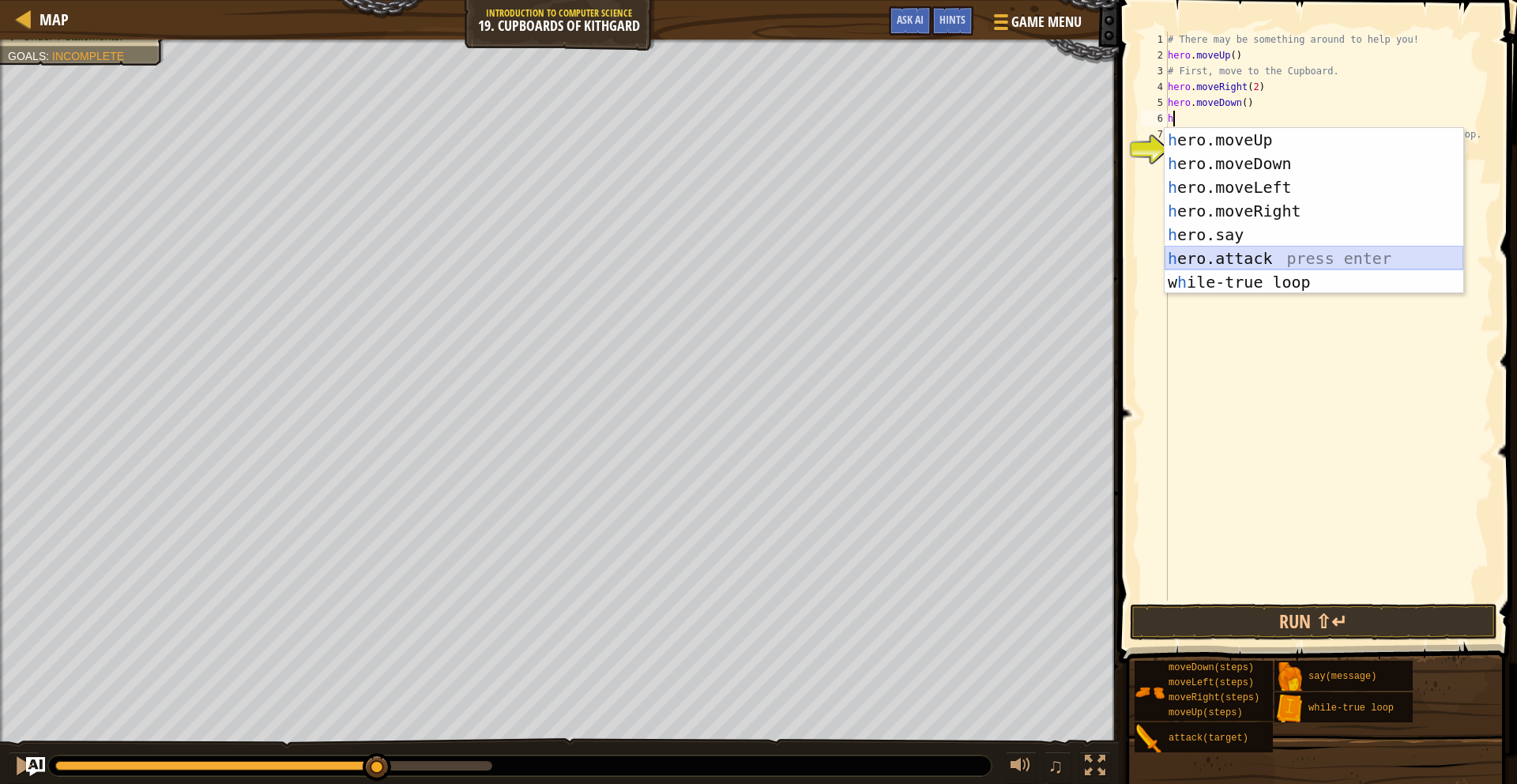
click at [1249, 260] on div "h ero.moveUp press enter h ero.moveDown press enter h ero.moveLeft press enter …" at bounding box center [1314, 234] width 299 height 213
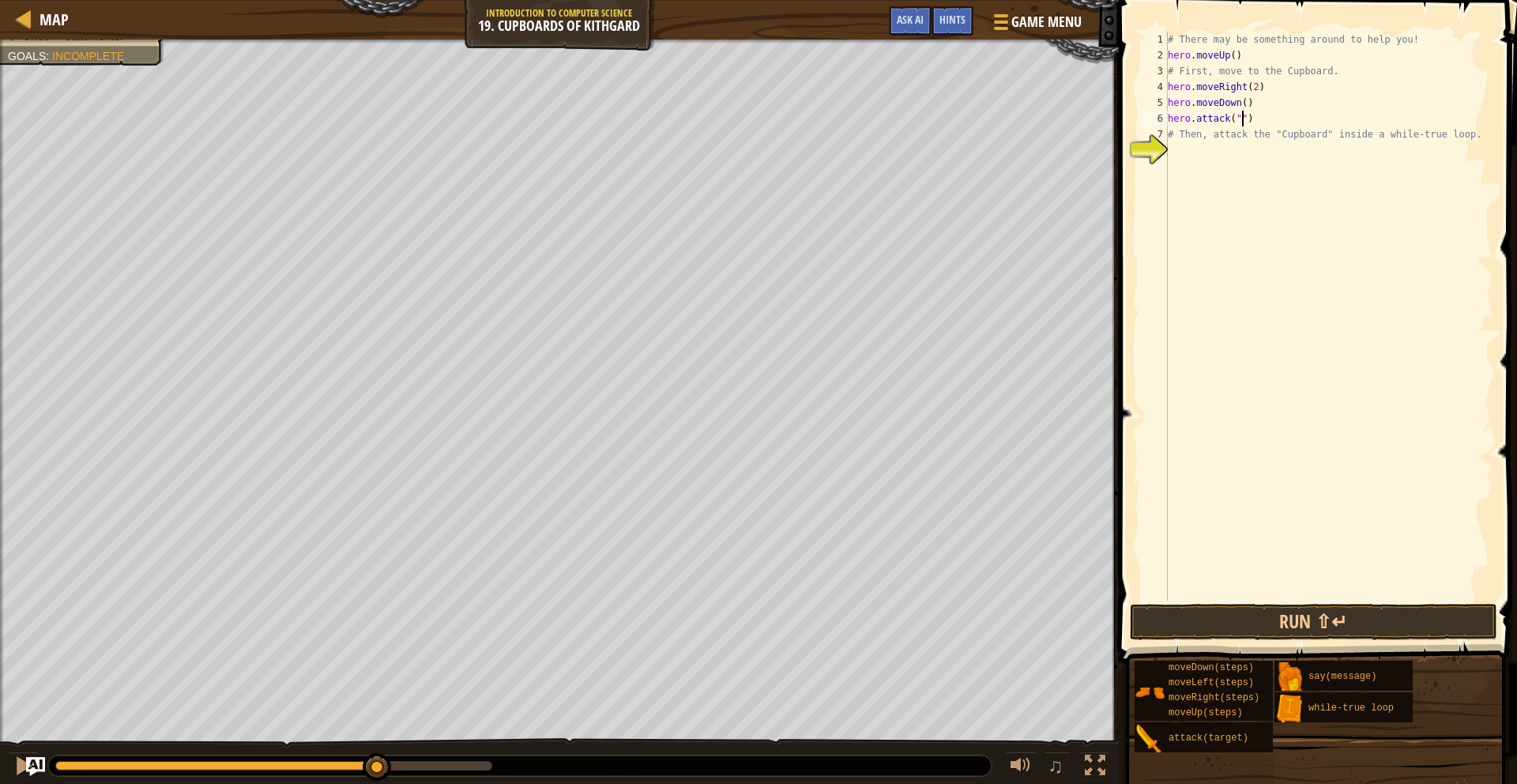
click at [1272, 121] on div "# There may be something around to help you! hero . moveUp ( ) # First, move to…" at bounding box center [1329, 332] width 329 height 600
type textarea "h"
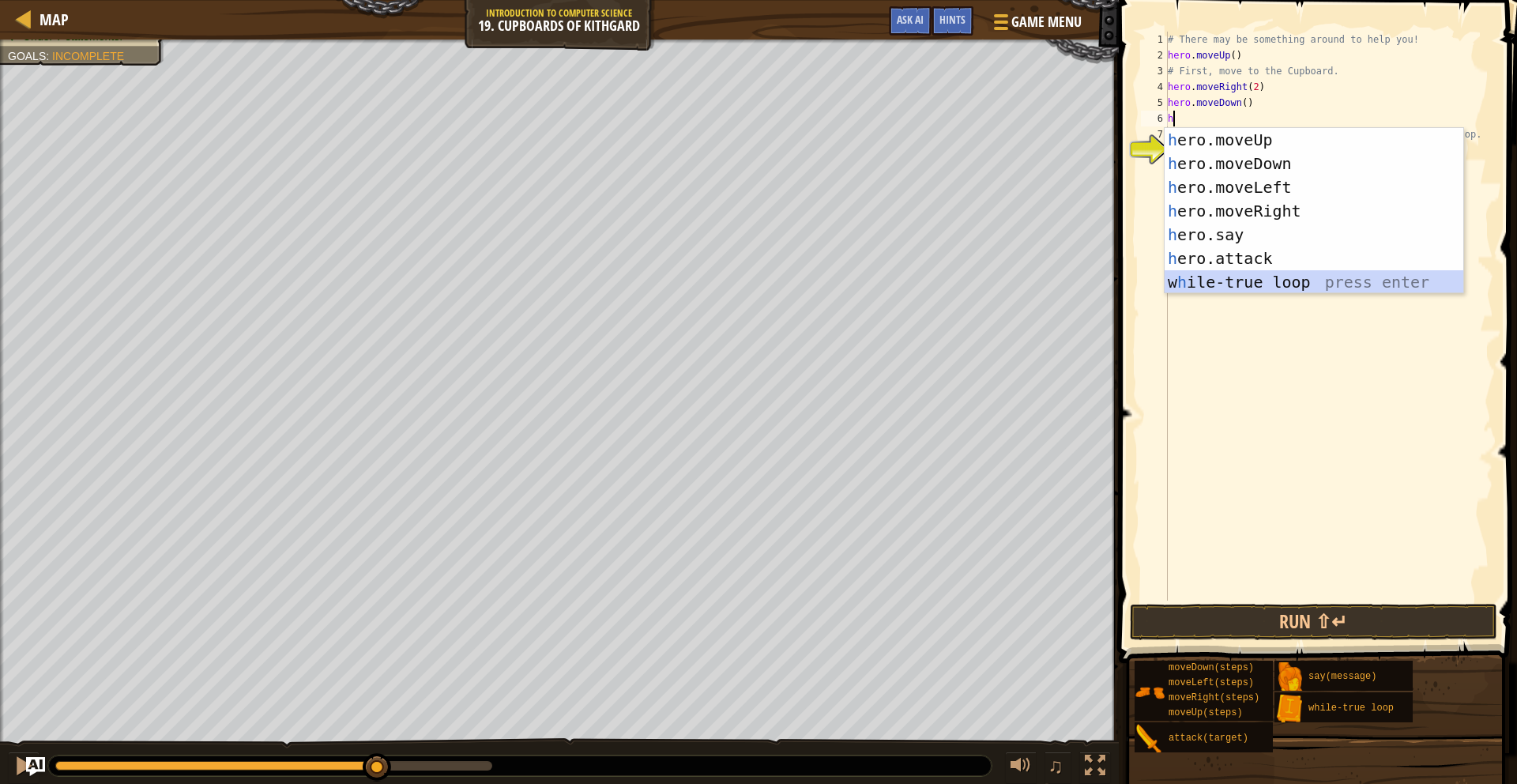
click at [1230, 279] on div "h ero.moveUp press enter h ero.moveDown press enter h ero.moveLeft press enter …" at bounding box center [1314, 234] width 299 height 213
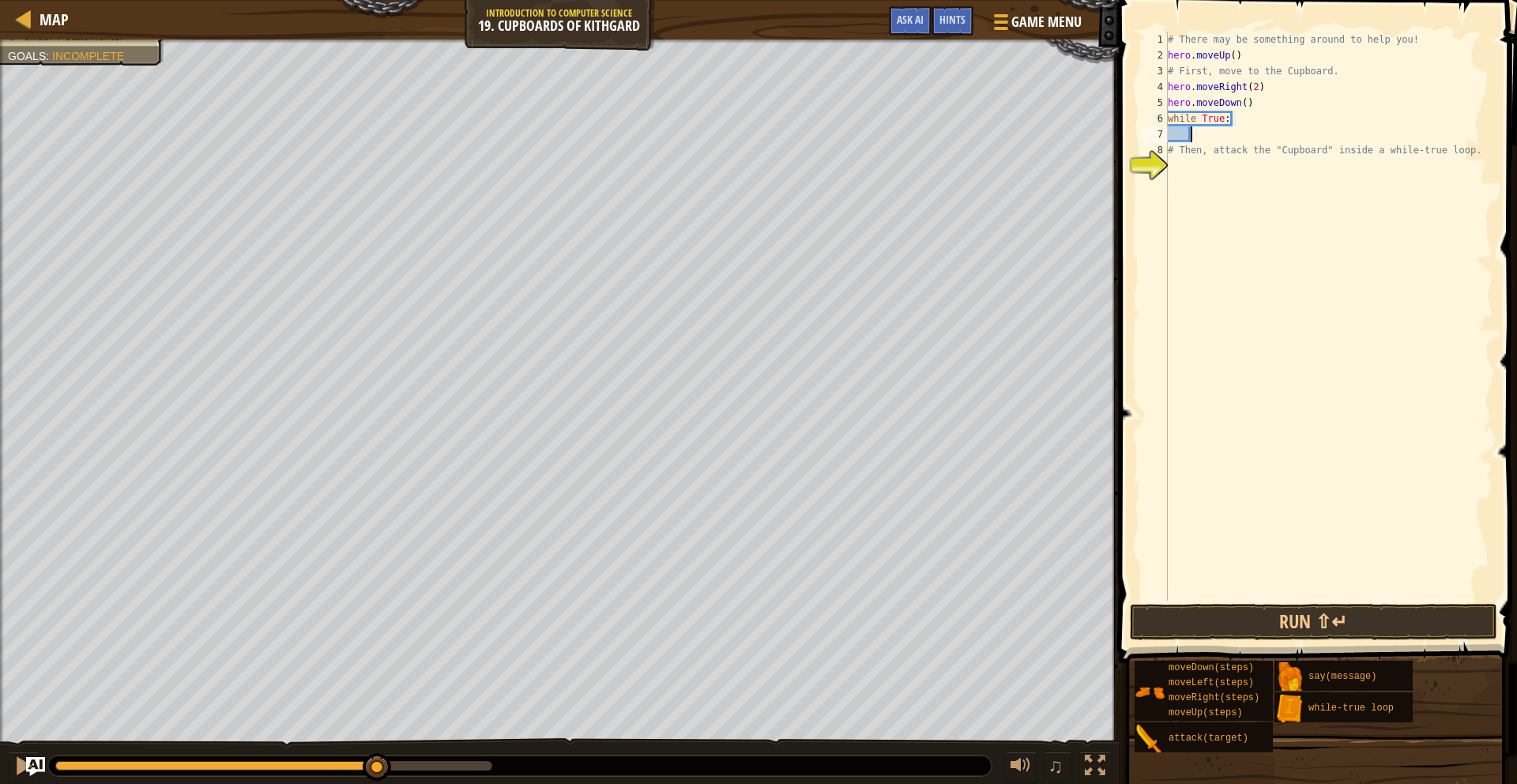
type textarea "m"
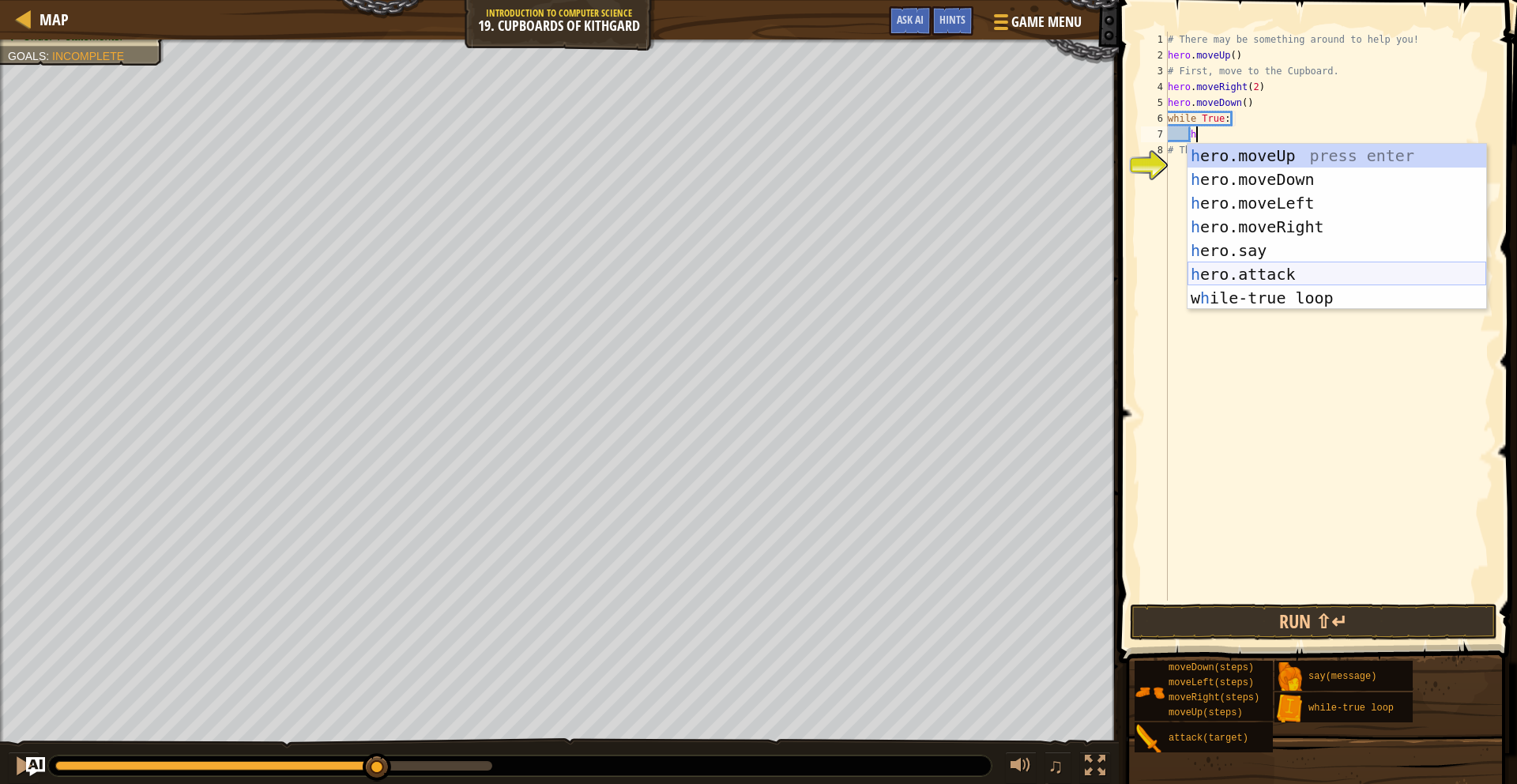
click at [1301, 282] on div "h ero.moveUp press enter h ero.moveDown press enter h ero.moveLeft press enter …" at bounding box center [1337, 250] width 299 height 213
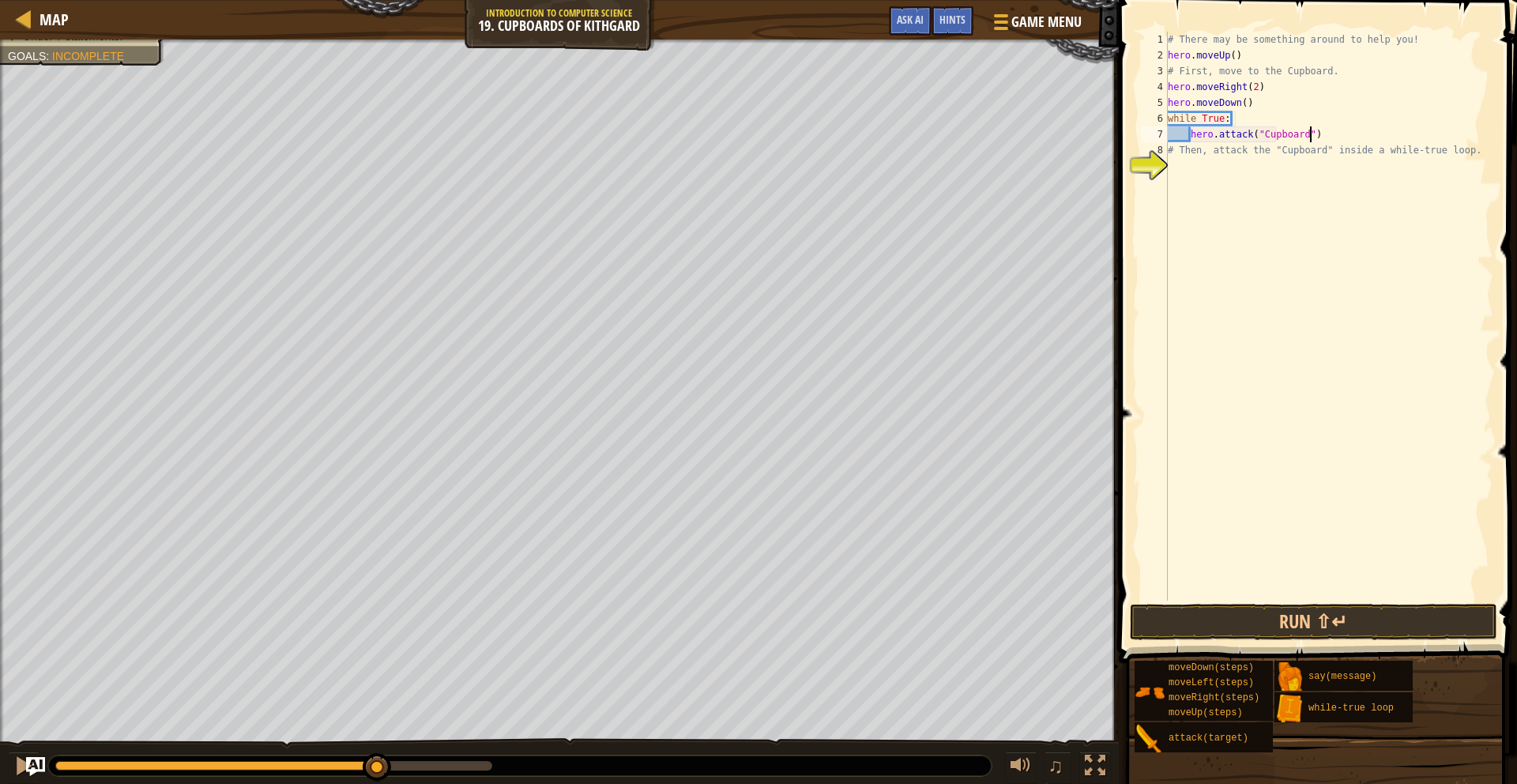
scroll to position [7, 12]
type textarea "hero.attack("Cupboard")"
click at [1381, 612] on button "Run ⇧↵" at bounding box center [1314, 622] width 368 height 36
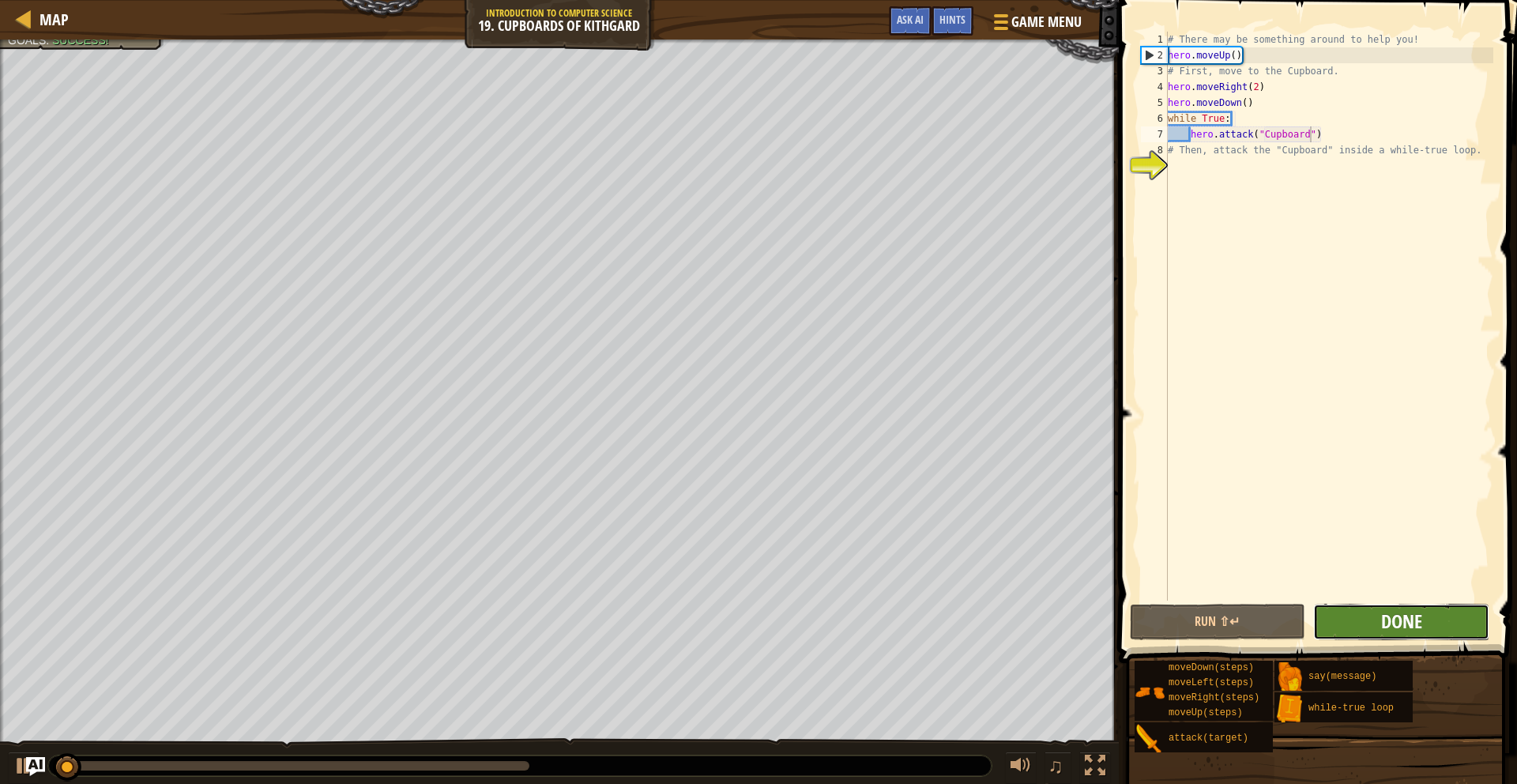
click at [1411, 622] on span "Done" at bounding box center [1402, 621] width 41 height 25
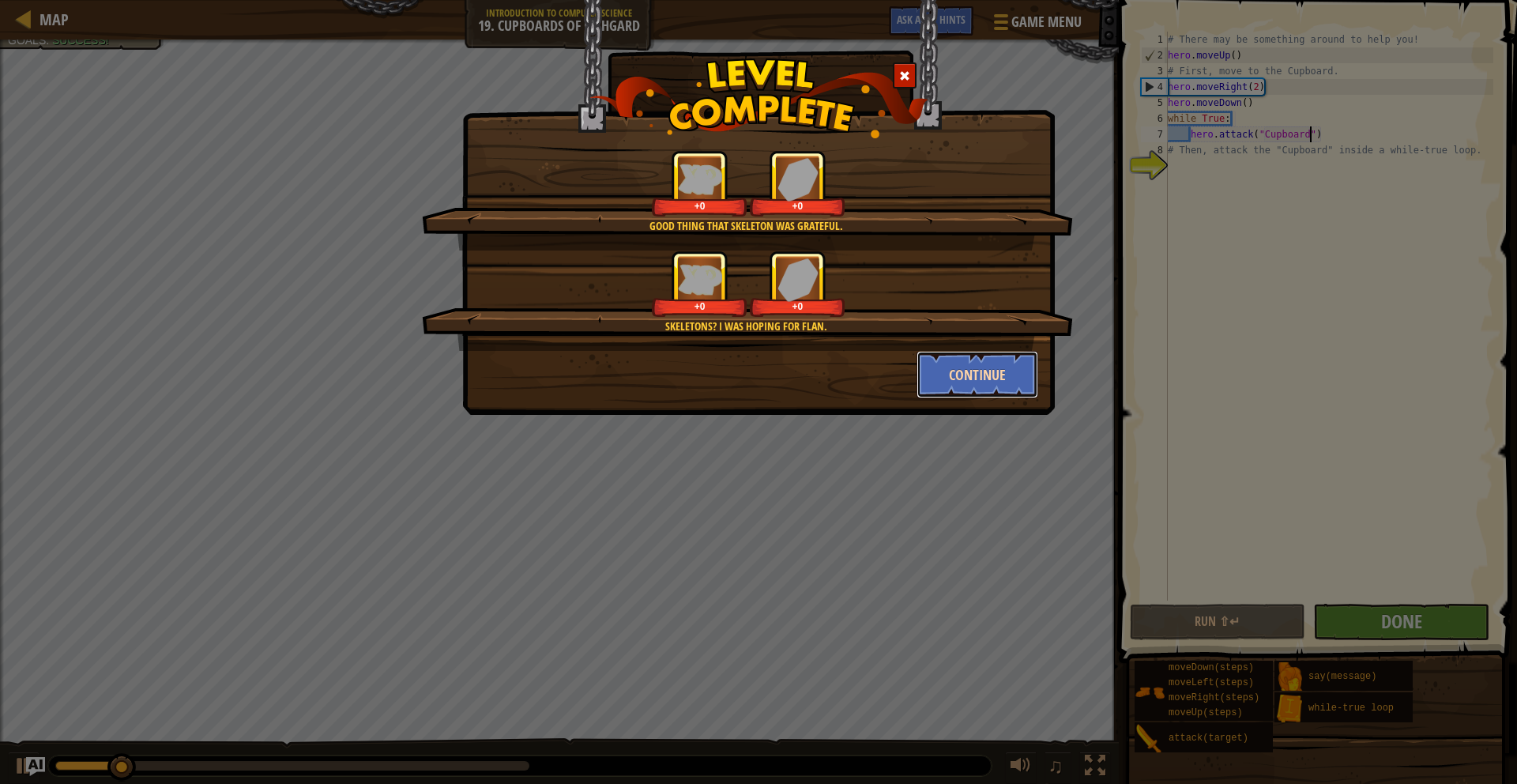
click at [1000, 362] on button "Continue" at bounding box center [977, 375] width 123 height 47
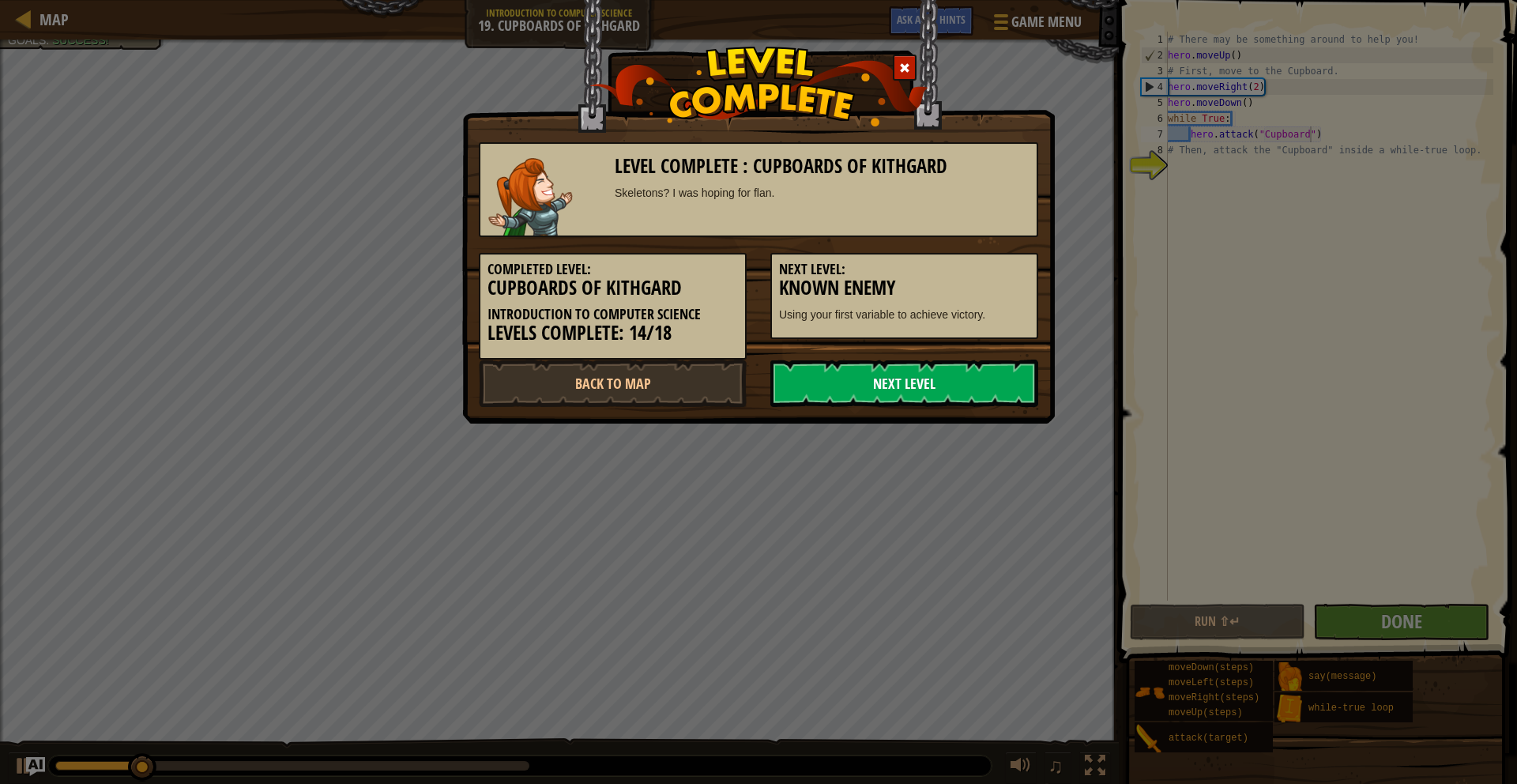
click at [992, 365] on link "Next Level" at bounding box center [904, 383] width 268 height 47
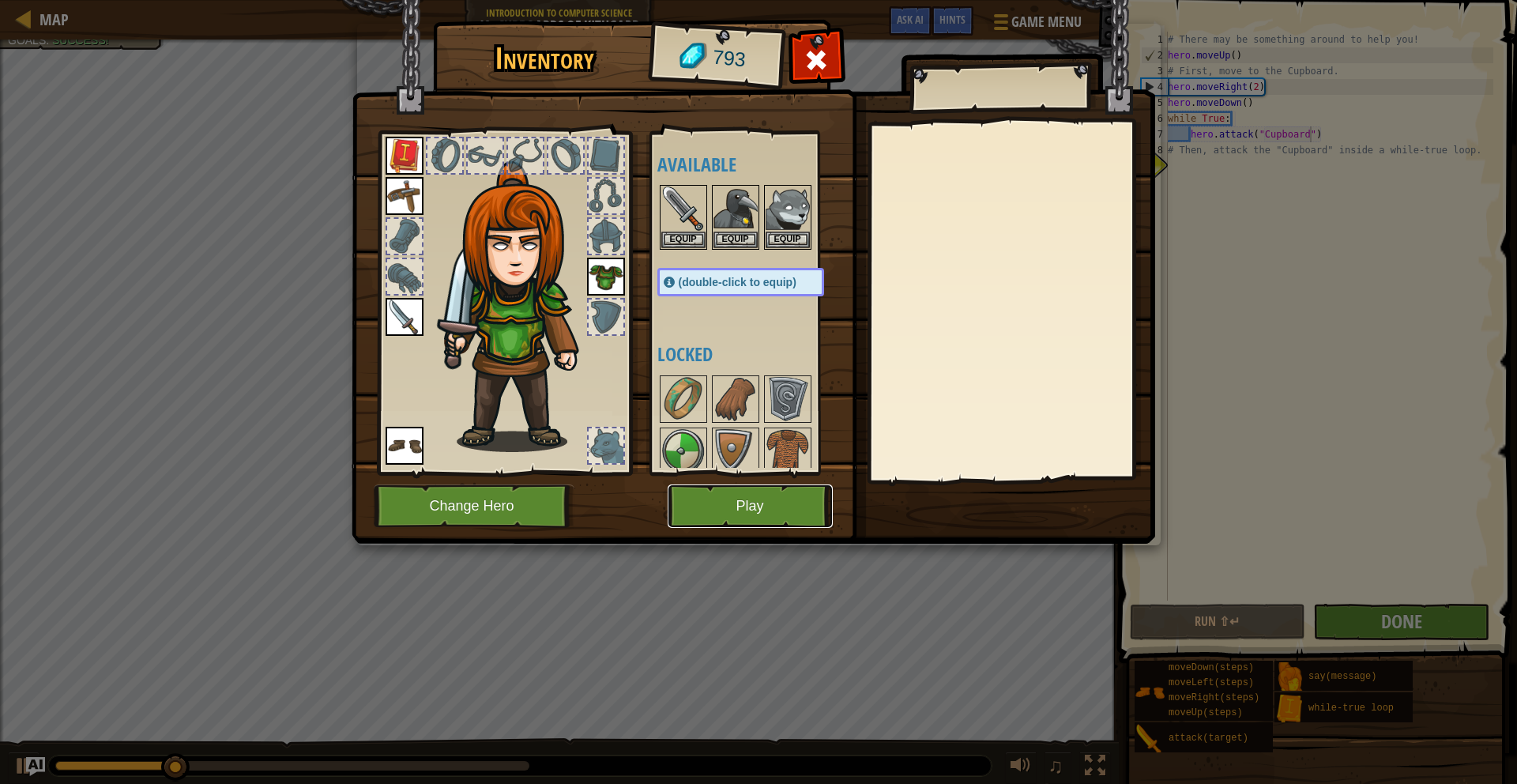
click at [805, 488] on button "Play" at bounding box center [750, 506] width 165 height 43
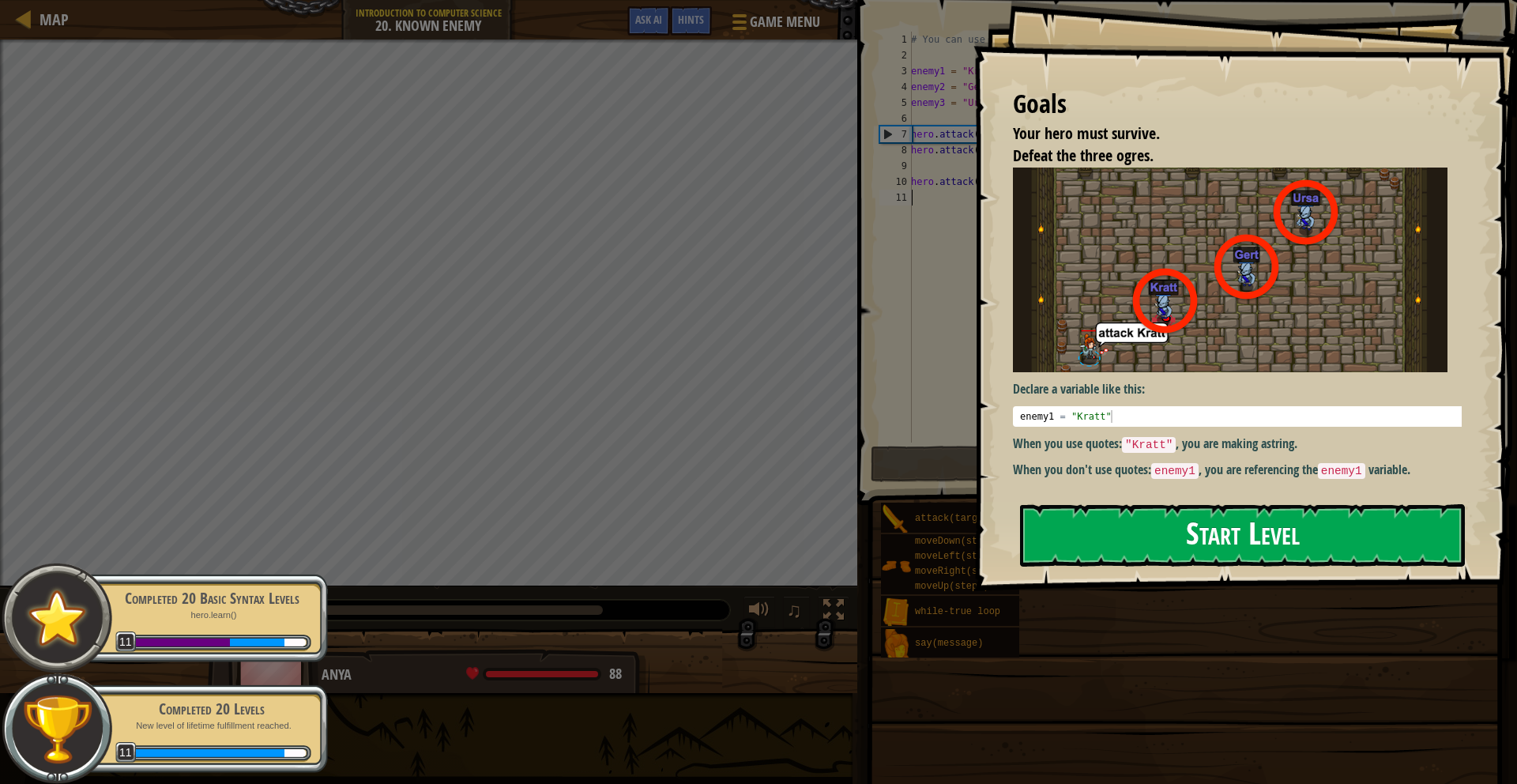
click at [1310, 504] on button "Start Level" at bounding box center [1243, 535] width 445 height 63
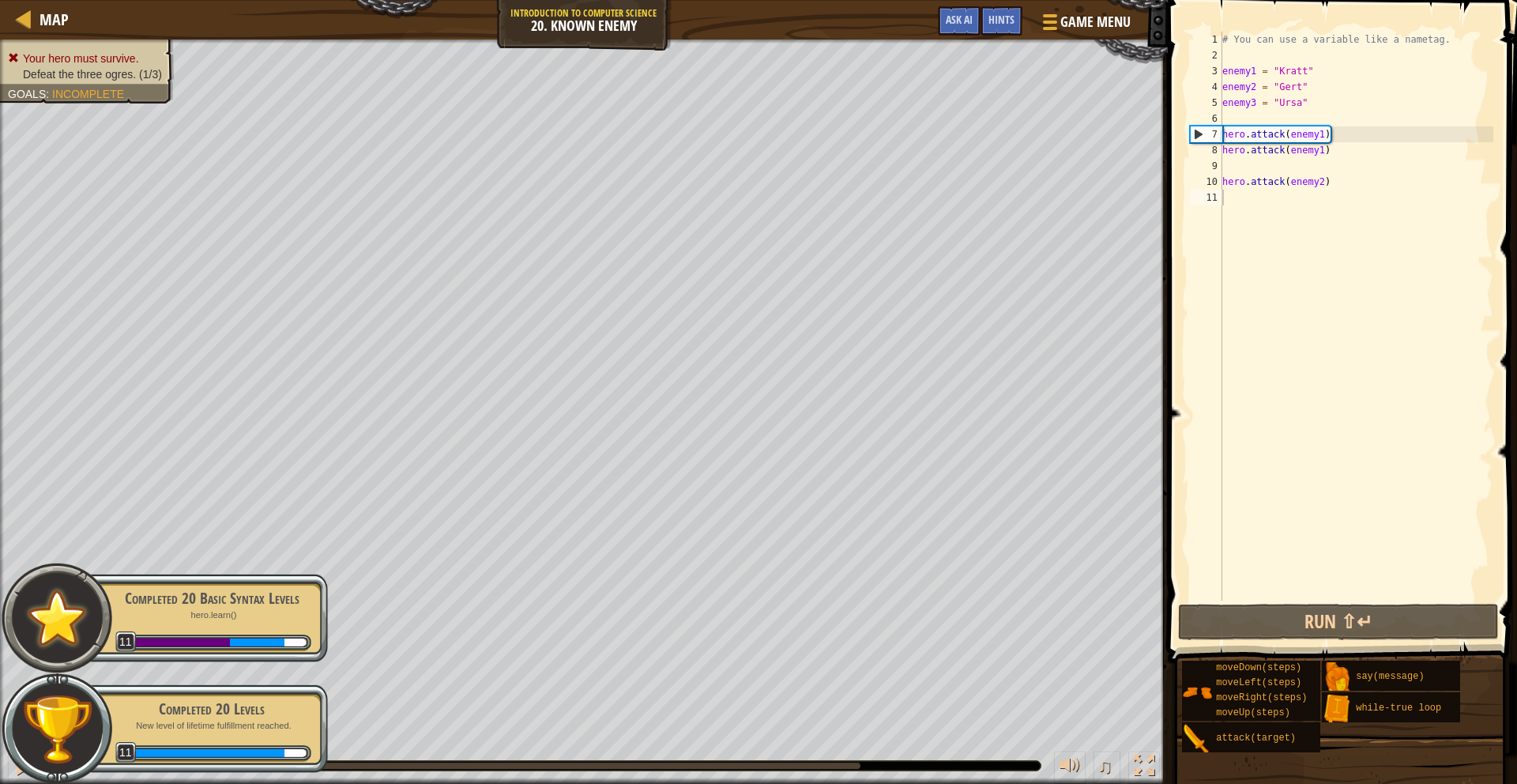
click at [121, 615] on p "hero.learn()" at bounding box center [212, 615] width 199 height 12
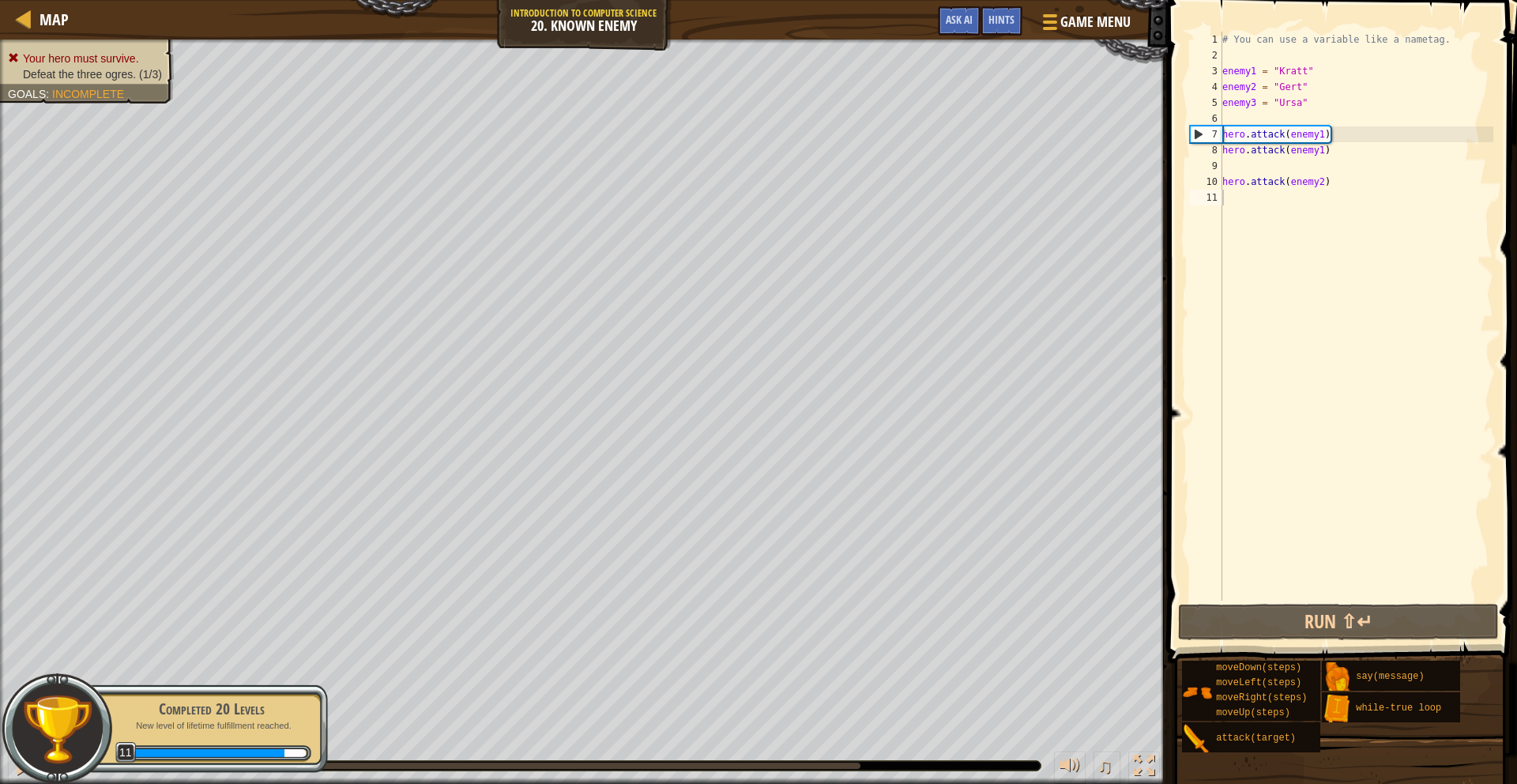
click at [127, 703] on div "Completed 20 Levels" at bounding box center [212, 709] width 199 height 22
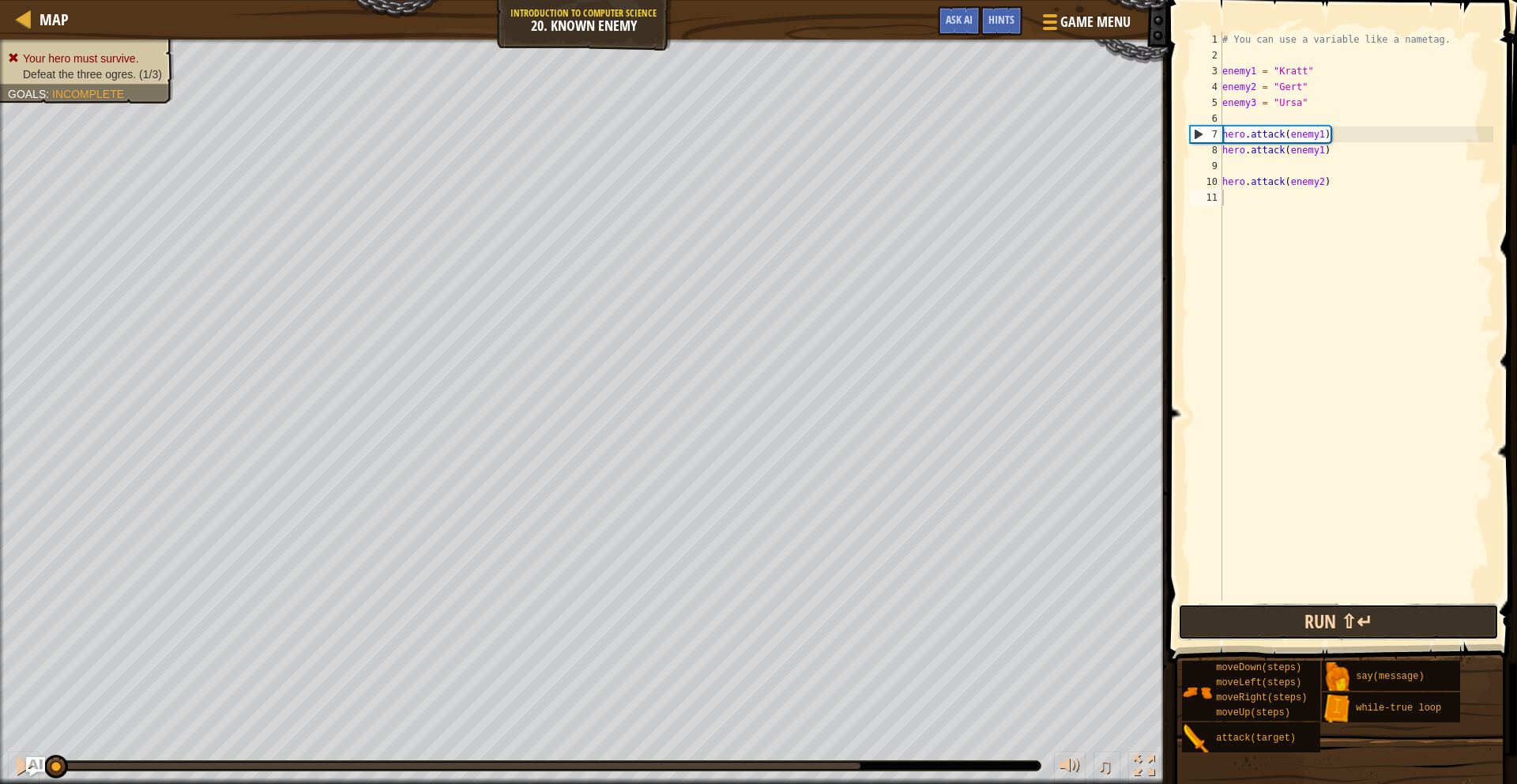
click at [1219, 609] on button "Run ⇧↵" at bounding box center [1338, 622] width 321 height 36
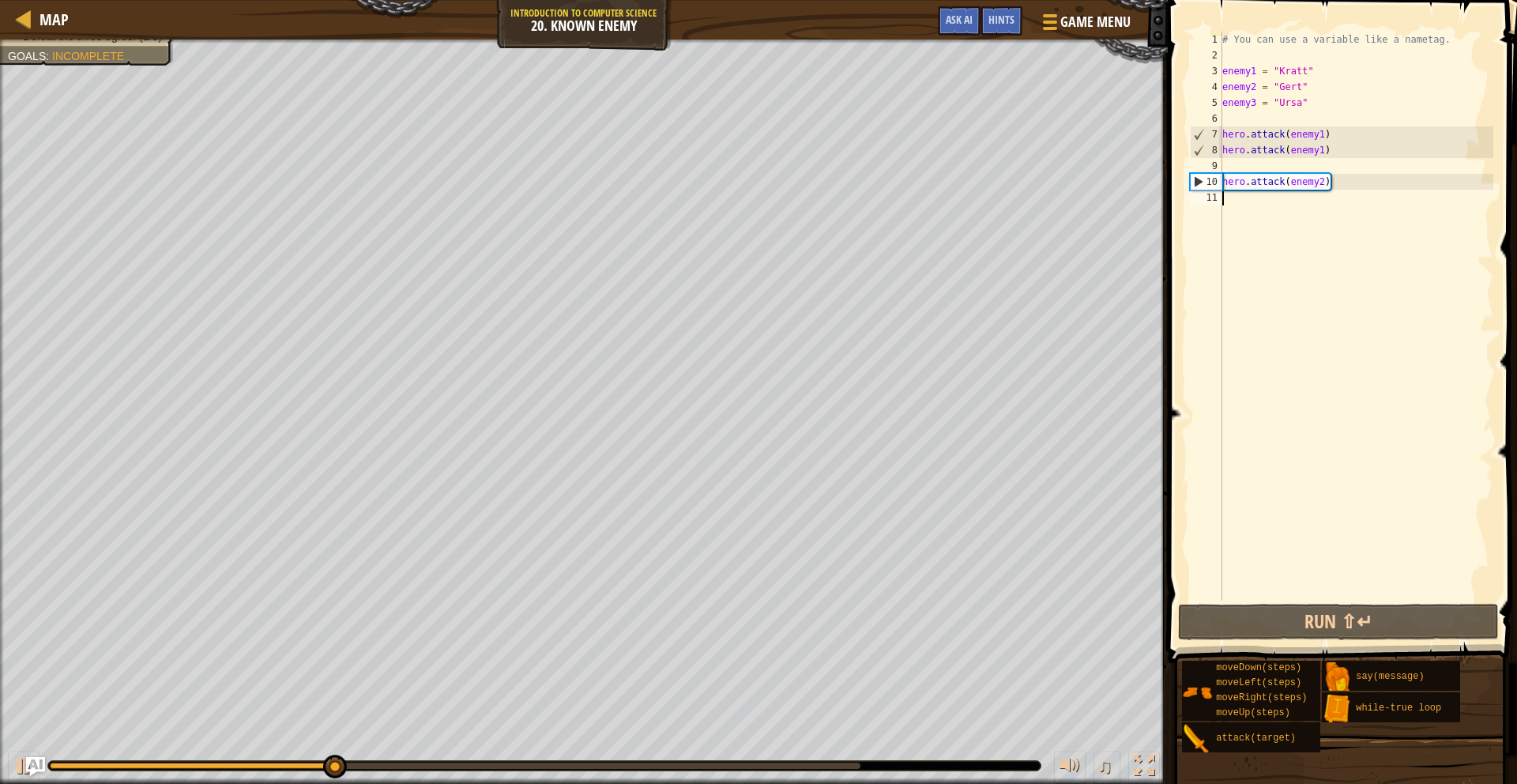
click at [1324, 136] on div "# You can use a variable like a nametag. enemy1 = "[PERSON_NAME]" enemy2 = "[PE…" at bounding box center [1356, 332] width 274 height 600
click at [15, 760] on div at bounding box center [24, 765] width 20 height 20
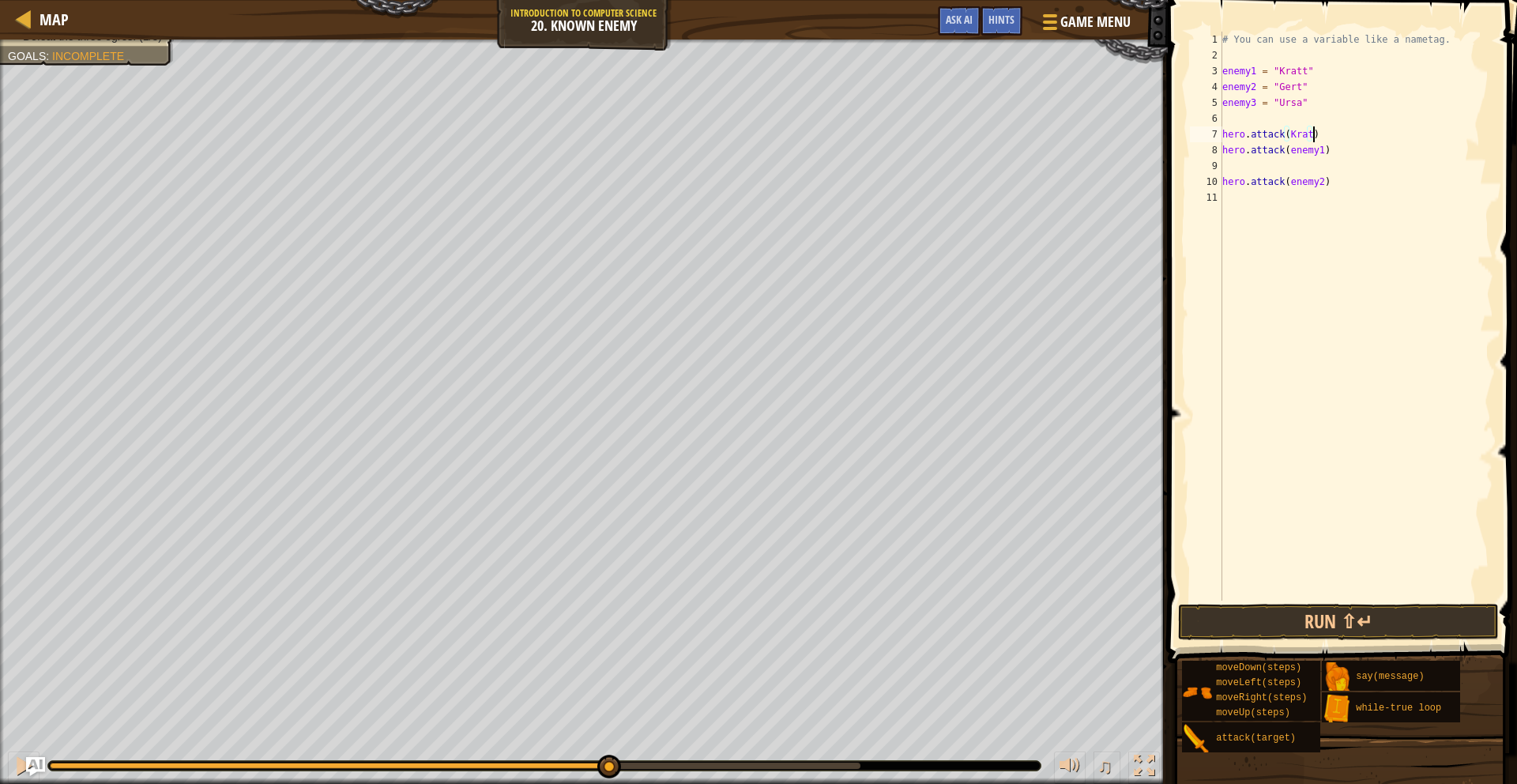
scroll to position [7, 7]
click at [1323, 150] on div "# You can use a variable like a nametag. enemy1 = "[PERSON_NAME]" enemy2 = "[PE…" at bounding box center [1356, 332] width 274 height 600
click at [1216, 172] on div "9" at bounding box center [1206, 166] width 32 height 16
type textarea "hero.attack(enemy2)"
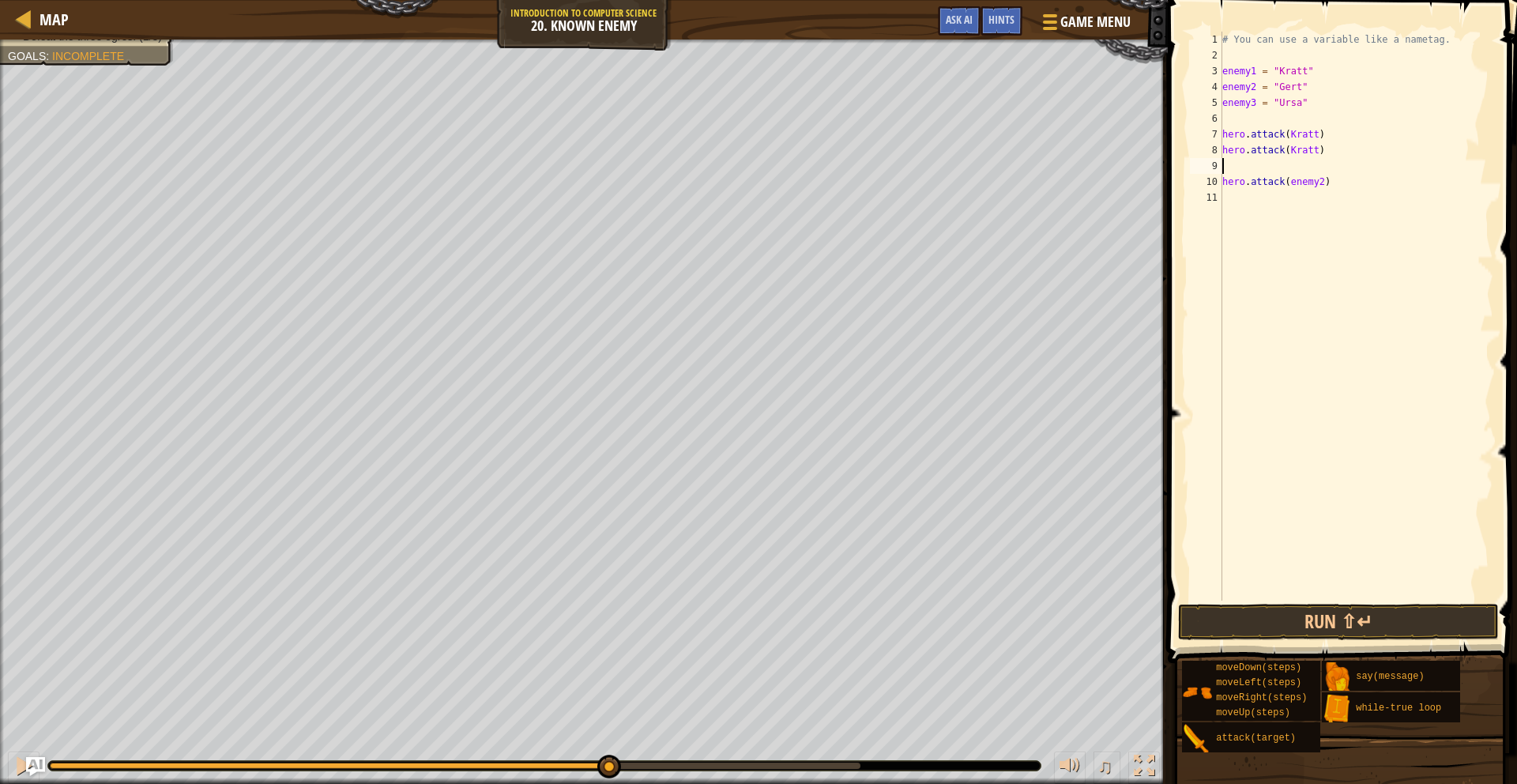
click at [1325, 184] on div "# You can use a variable like a nametag. enemy1 = "[PERSON_NAME]" enemy2 = "[PE…" at bounding box center [1356, 332] width 274 height 600
type textarea "hero.attack([PERSON_NAME])"
drag, startPoint x: 1224, startPoint y: 180, endPoint x: 1337, endPoint y: 187, distance: 113.2
click at [1337, 187] on div "# You can use a variable like a nametag. enemy1 = "[PERSON_NAME]" enemy2 = "[PE…" at bounding box center [1356, 332] width 274 height 600
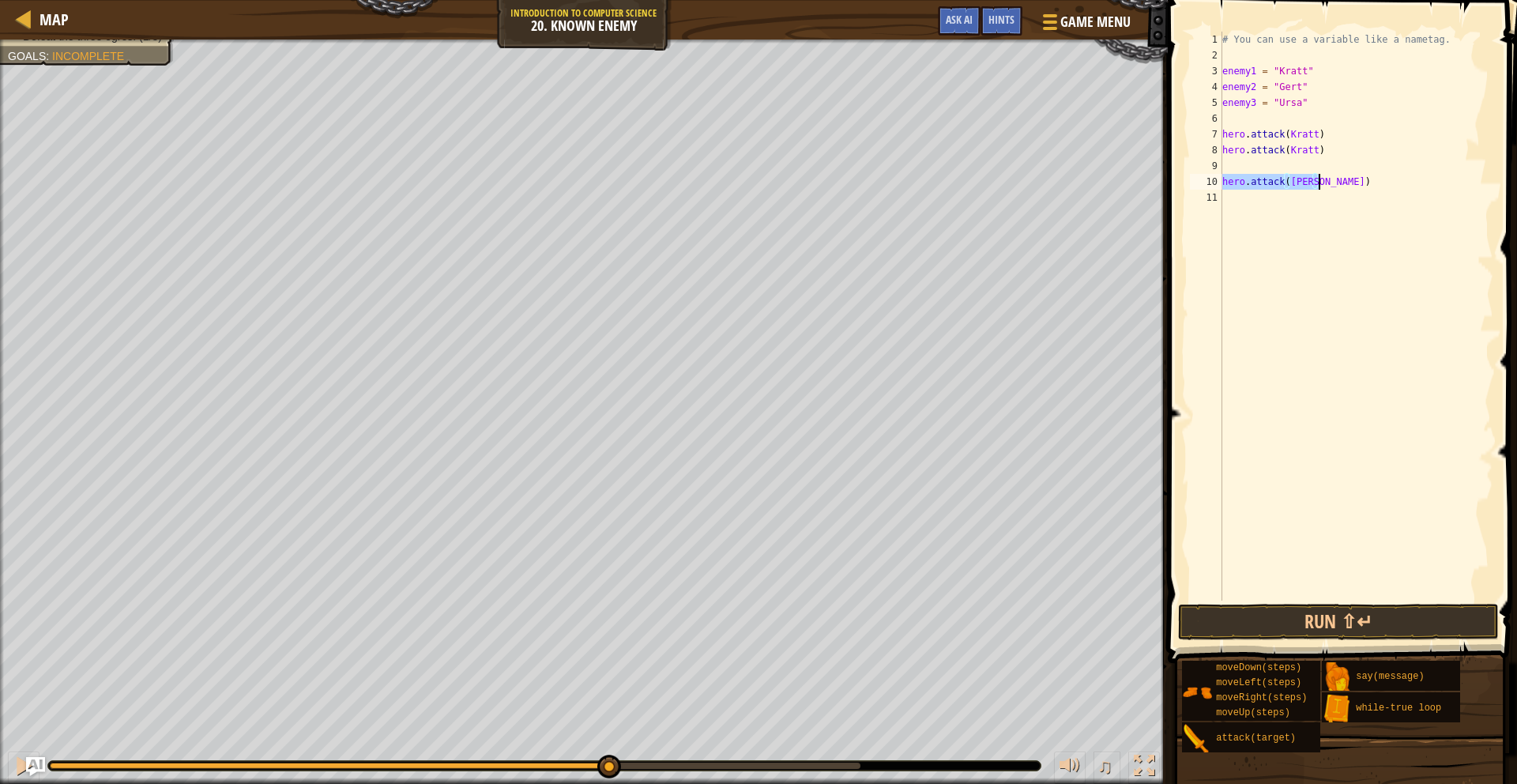
click at [1239, 198] on div "# You can use a variable like a nametag. enemy1 = "[PERSON_NAME]" enemy2 = "[PE…" at bounding box center [1356, 332] width 274 height 600
paste textarea "hero.attack([PERSON_NAME])"
type textarea "hero.attack([PERSON_NAME])"
click at [1371, 187] on div "# You can use a variable like a nametag. enemy1 = "[PERSON_NAME]" enemy2 = "[PE…" at bounding box center [1356, 332] width 274 height 600
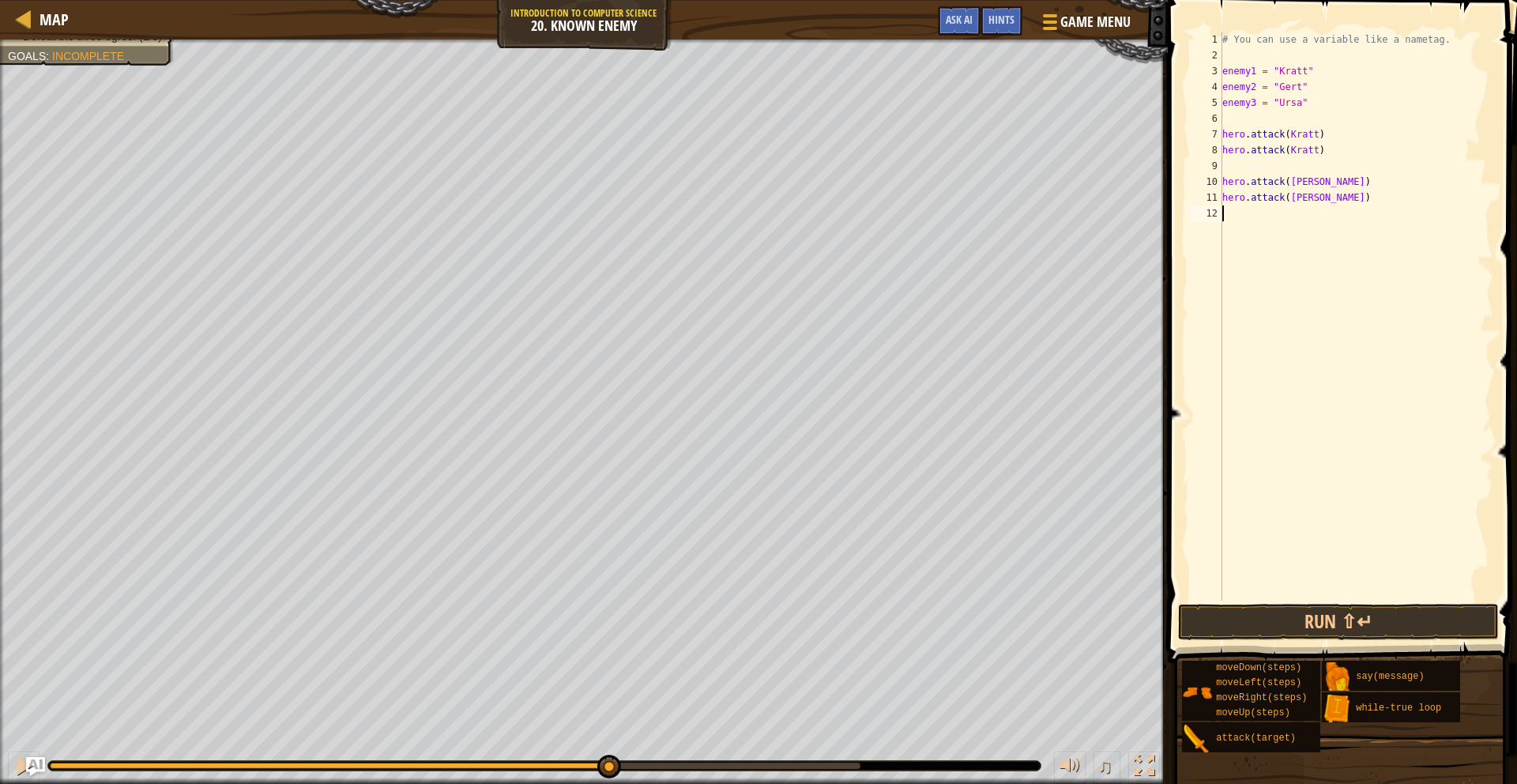
click at [1235, 222] on div "# You can use a variable like a nametag. enemy1 = "[PERSON_NAME]" enemy2 = "[PE…" at bounding box center [1356, 332] width 274 height 600
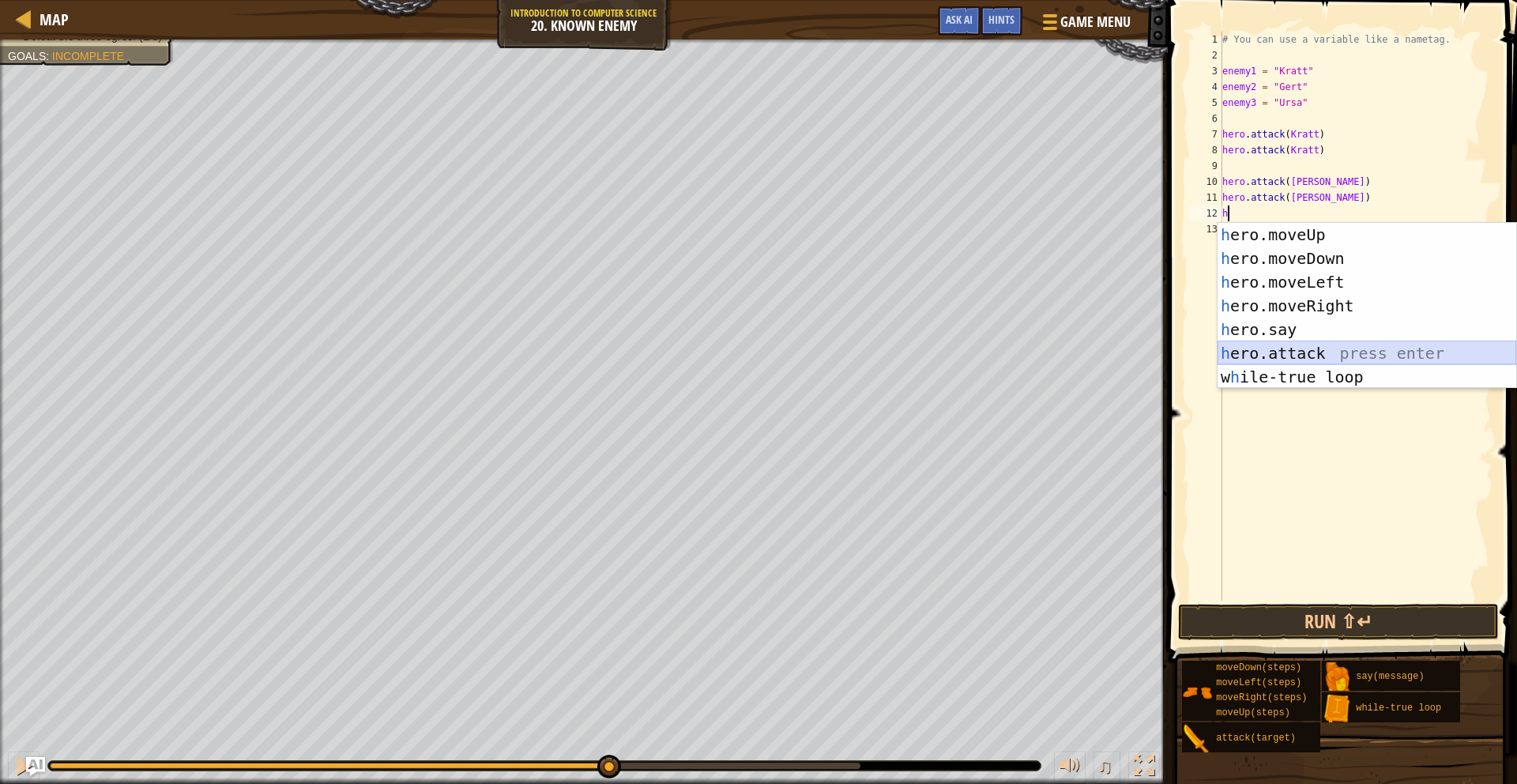
click at [1323, 359] on div "h ero.moveUp press enter h ero.moveDown press enter h ero.moveLeft press enter …" at bounding box center [1366, 329] width 299 height 213
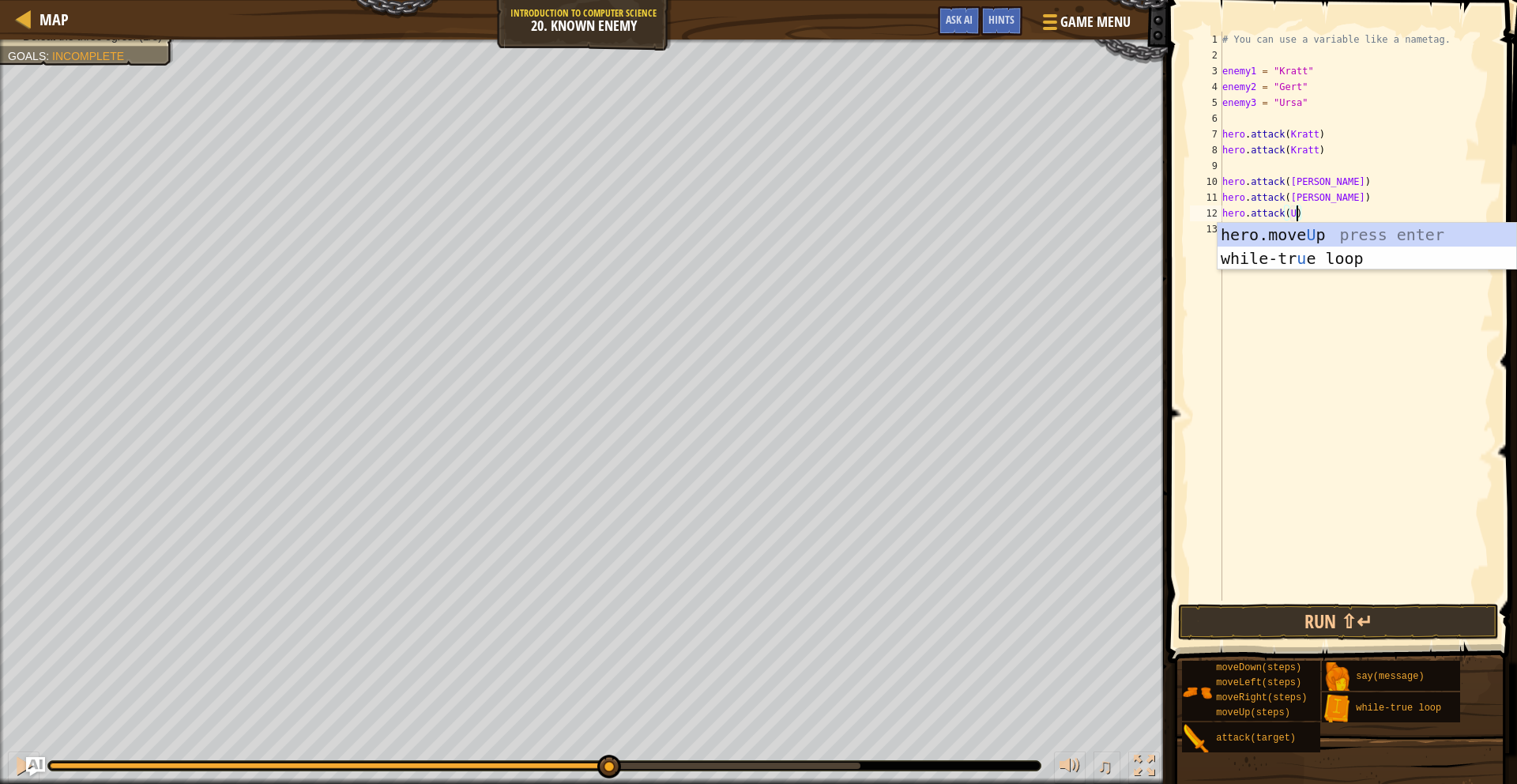
scroll to position [7, 6]
type textarea "hero.attack(Ursa)"
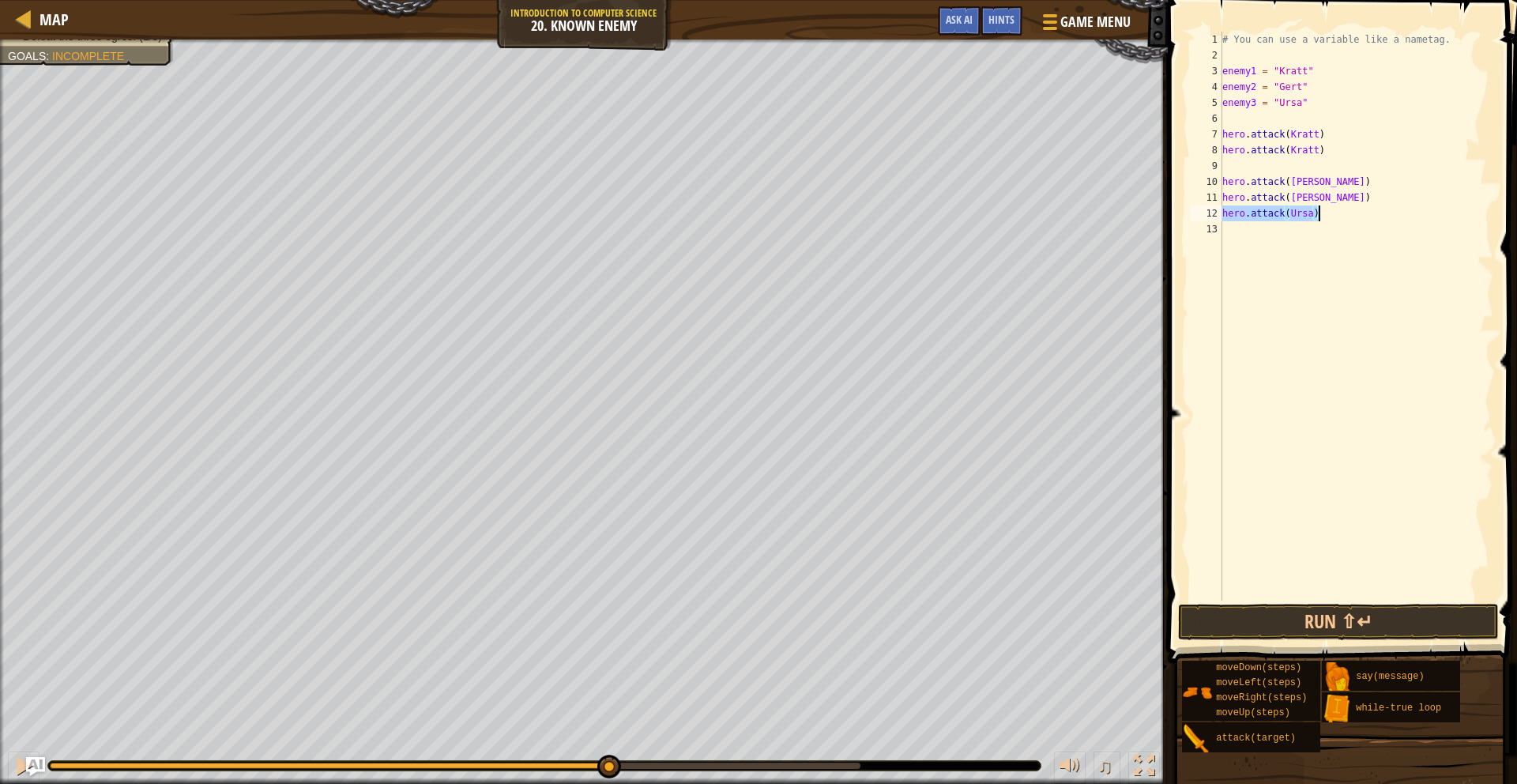
drag, startPoint x: 1224, startPoint y: 215, endPoint x: 1351, endPoint y: 210, distance: 127.1
click at [1351, 210] on div "# You can use a variable like a nametag. enemy1 = "[PERSON_NAME]" enemy2 = "[PE…" at bounding box center [1356, 332] width 274 height 600
click at [1236, 230] on div "# You can use a variable like a nametag. enemy1 = "[PERSON_NAME]" enemy2 = "[PE…" at bounding box center [1356, 332] width 274 height 600
paste textarea "hero.attack(Ursa)"
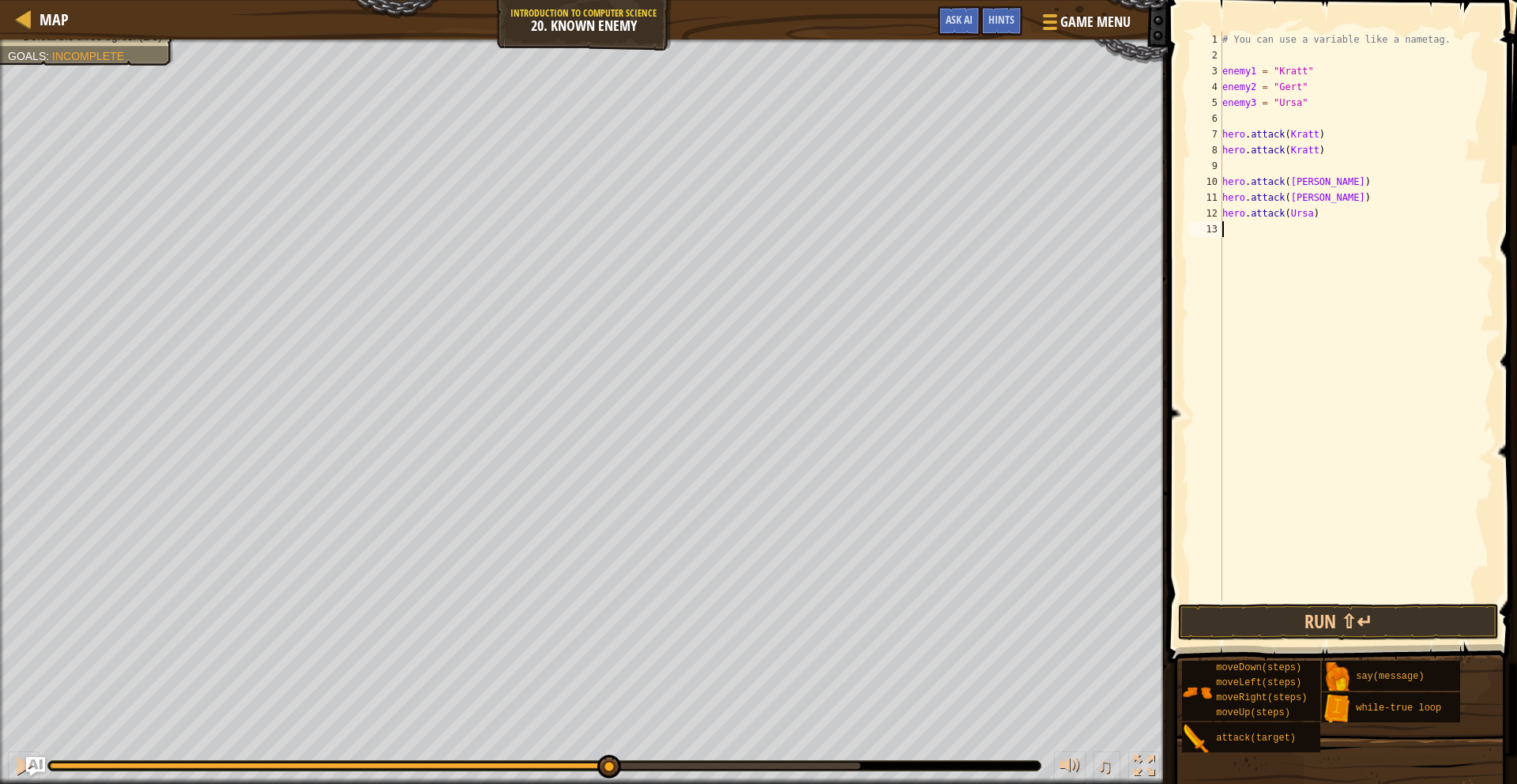
type textarea "hero.attack(Ursa)"
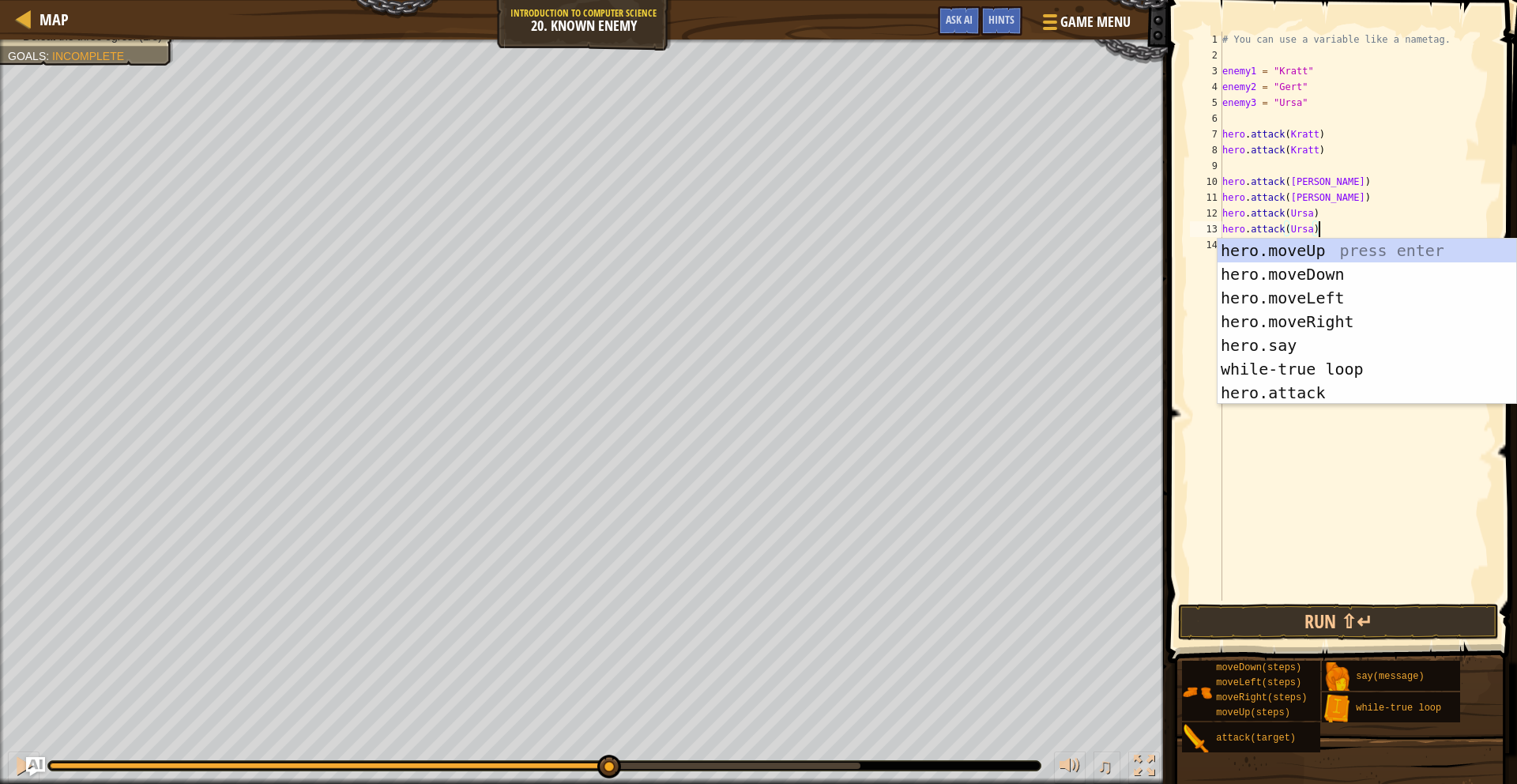
click at [1476, 113] on div "# You can use a variable like a nametag. enemy1 = "[PERSON_NAME]" enemy2 = "[PE…" at bounding box center [1356, 332] width 274 height 600
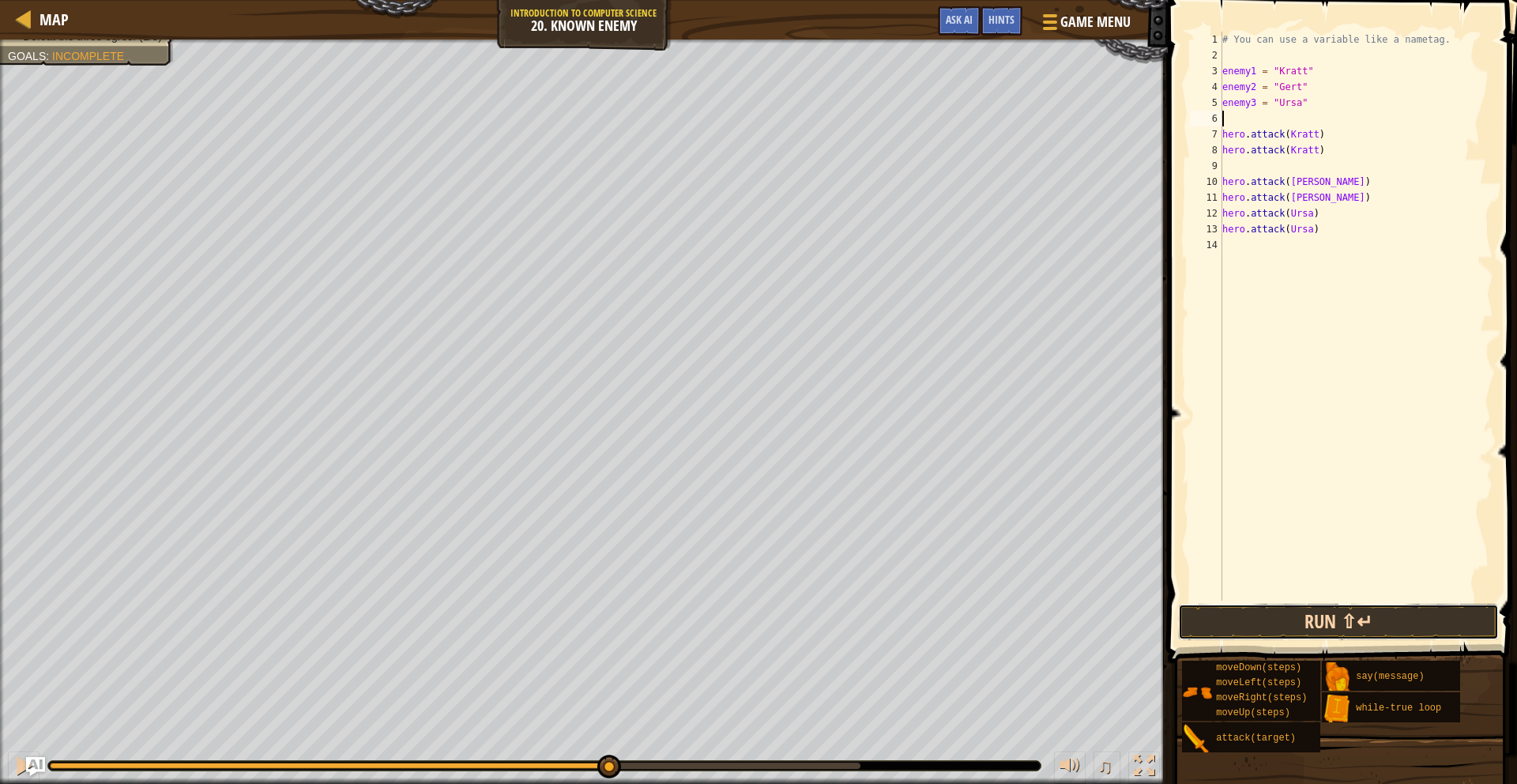
click at [1340, 611] on button "Run ⇧↵" at bounding box center [1338, 622] width 321 height 36
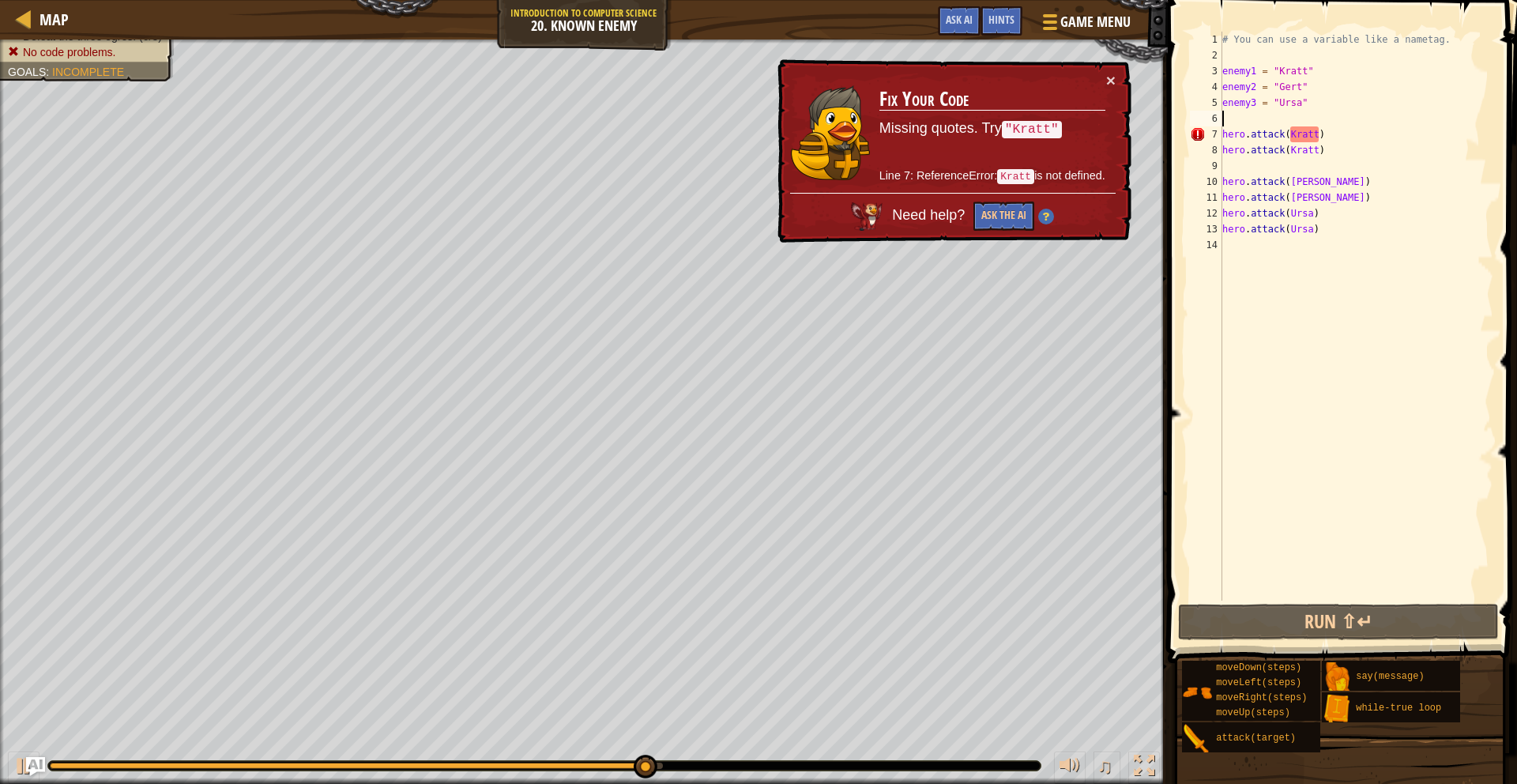
click at [1286, 138] on div "# You can use a variable like a nametag. enemy1 = "[PERSON_NAME]" enemy2 = "[PE…" at bounding box center [1356, 332] width 274 height 600
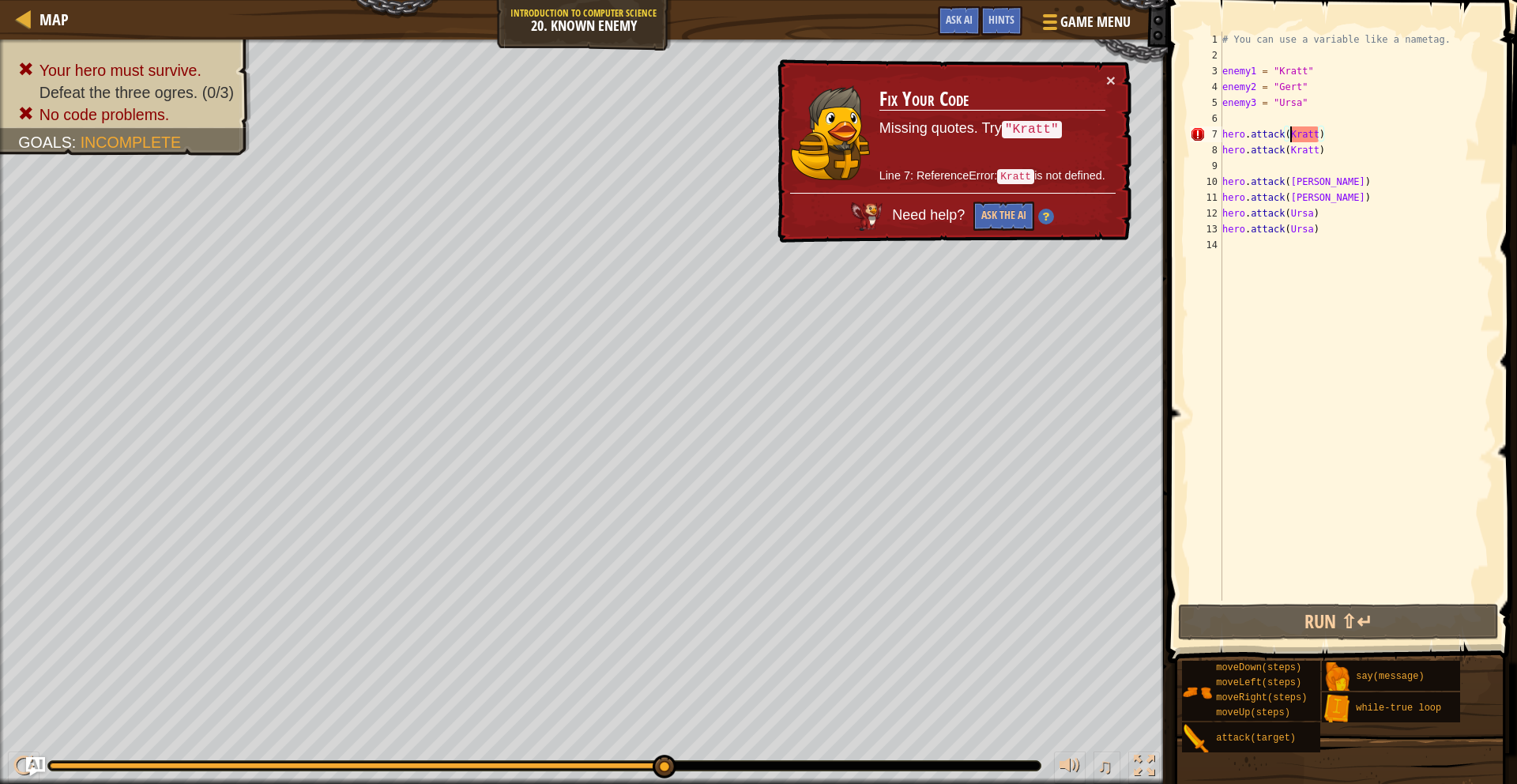
click at [1291, 140] on div "# You can use a variable like a nametag. enemy1 = "[PERSON_NAME]" enemy2 = "[PE…" at bounding box center [1356, 332] width 274 height 600
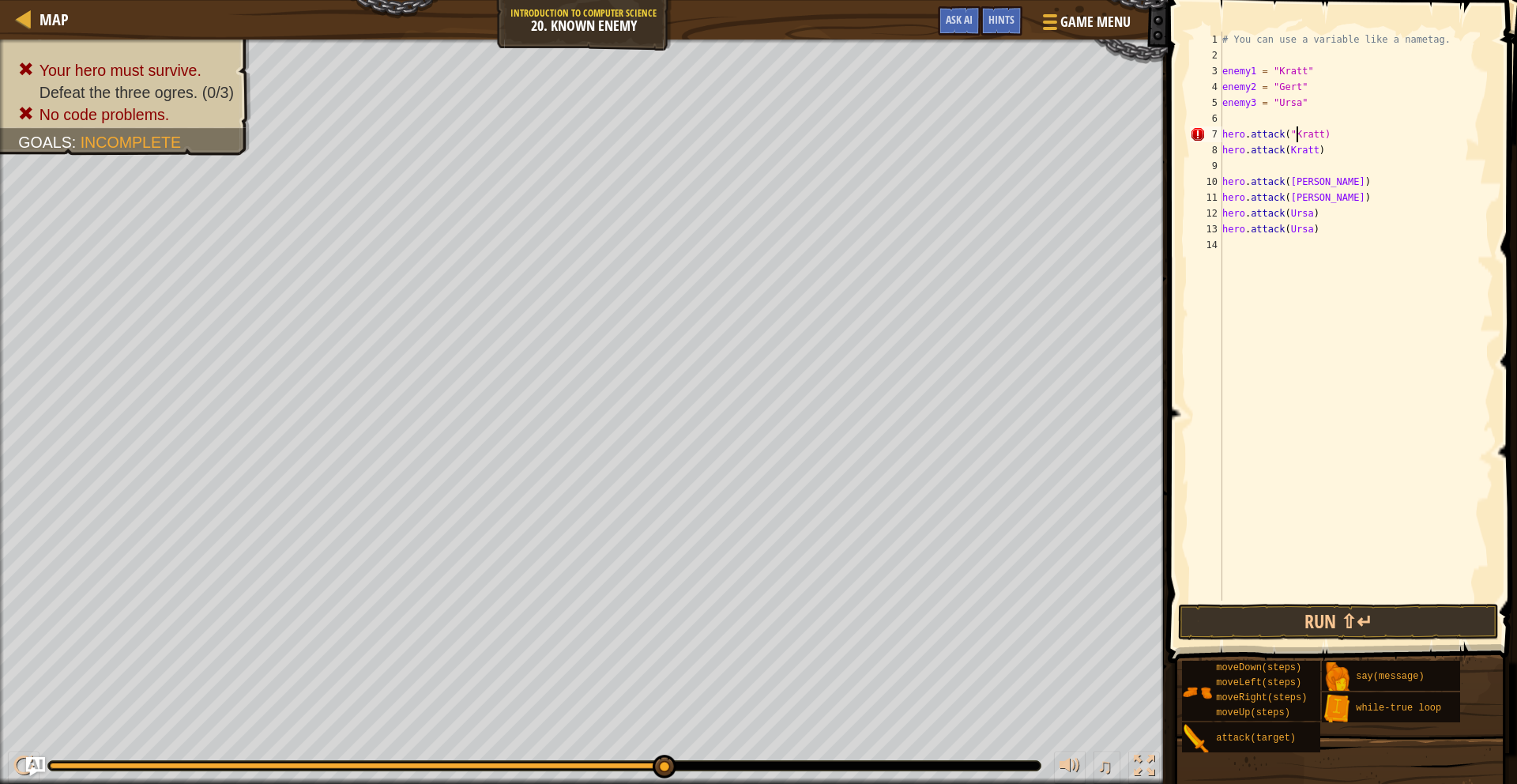
click at [1322, 133] on div "# You can use a variable like a nametag. enemy1 = "[PERSON_NAME]" enemy2 = "[PE…" at bounding box center [1356, 332] width 274 height 600
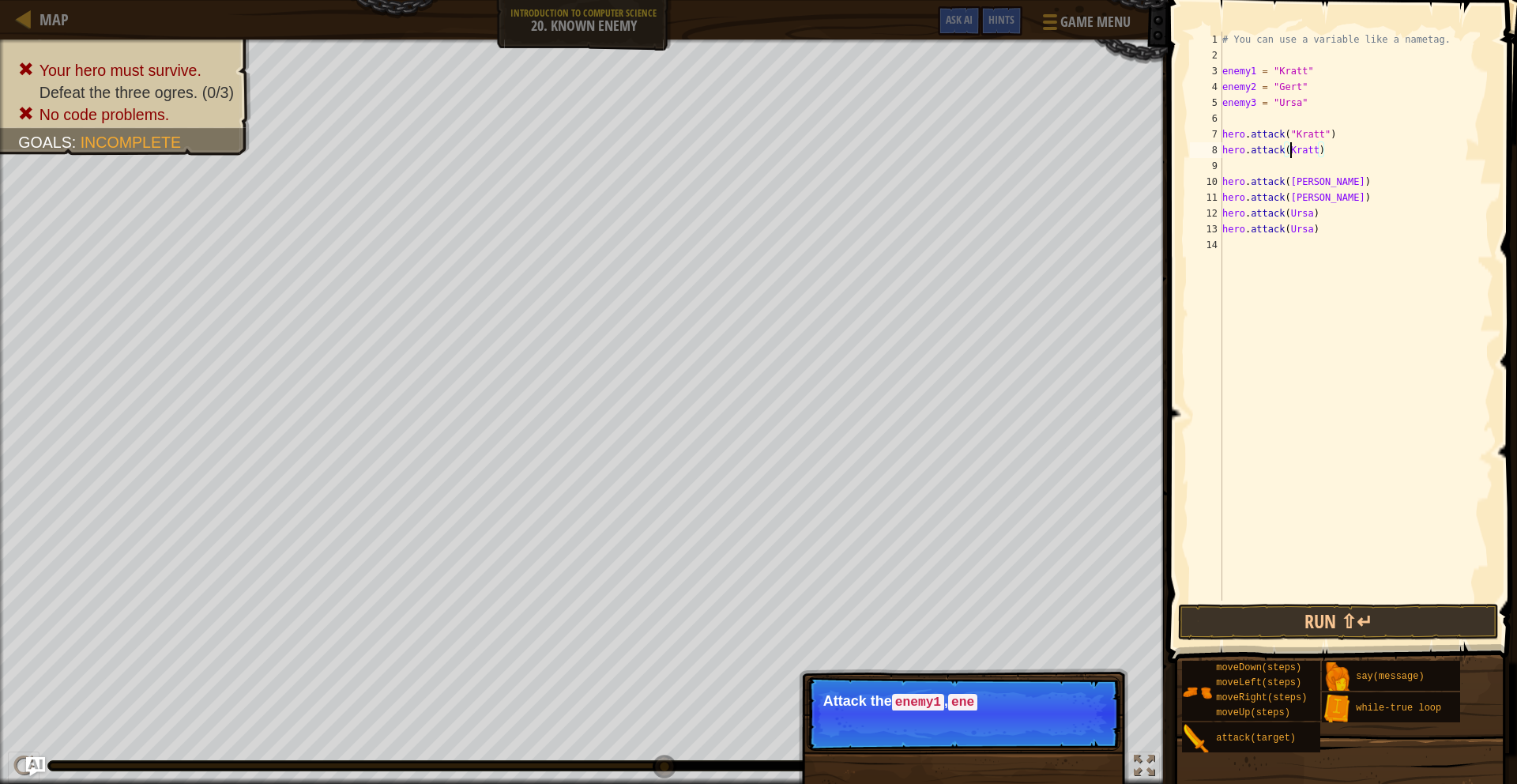
click at [1291, 151] on div "# You can use a variable like a nametag. enemy1 = "[PERSON_NAME]" enemy2 = "[PE…" at bounding box center [1356, 332] width 274 height 600
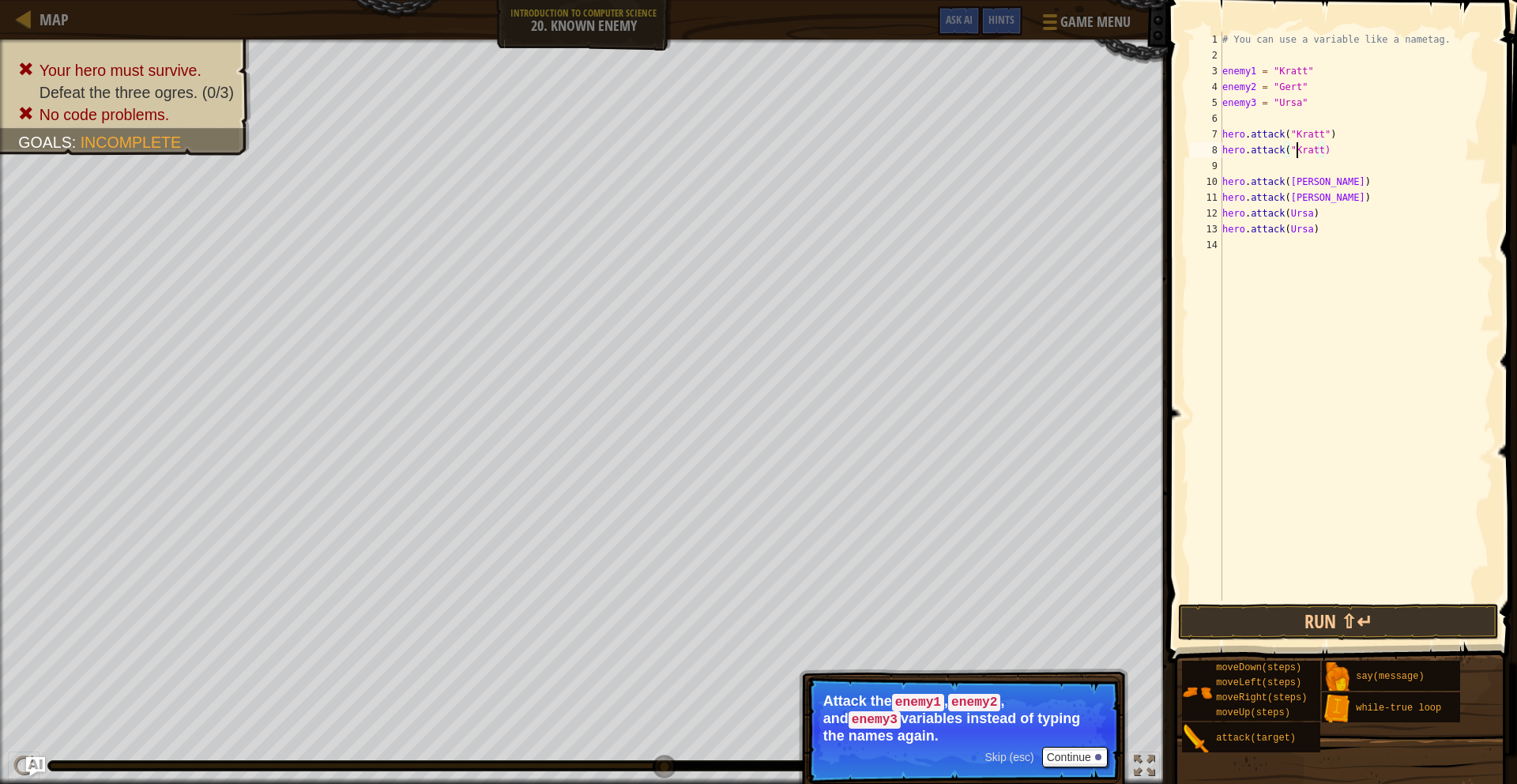
scroll to position [7, 6]
click at [1328, 152] on div "# You can use a variable like a nametag. enemy1 = "[PERSON_NAME]" enemy2 = "[PE…" at bounding box center [1356, 332] width 274 height 600
click at [1323, 156] on div "# You can use a variable like a nametag. enemy1 = "[PERSON_NAME]" enemy2 = "[PE…" at bounding box center [1356, 332] width 274 height 600
click at [1288, 184] on div "# You can use a variable like a nametag. enemy1 = "[PERSON_NAME]" enemy2 = "[PE…" at bounding box center [1356, 332] width 274 height 600
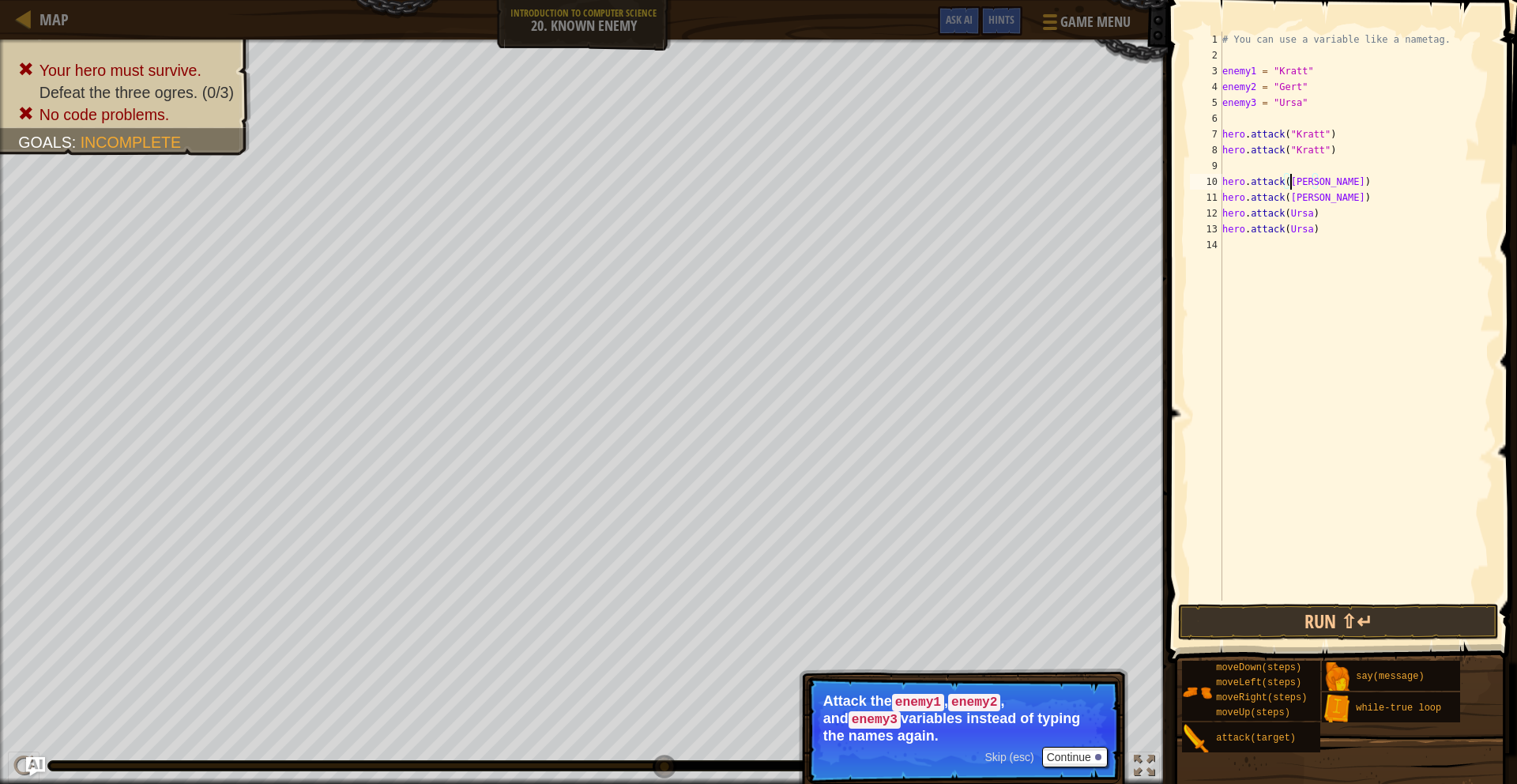
scroll to position [7, 6]
click at [1320, 182] on div "# You can use a variable like a nametag. enemy1 = "[PERSON_NAME]" enemy2 = "[PE…" at bounding box center [1356, 332] width 274 height 600
click at [1290, 199] on div "# You can use a variable like a nametag. enemy1 = "[PERSON_NAME]" enemy2 = "[PE…" at bounding box center [1356, 332] width 274 height 600
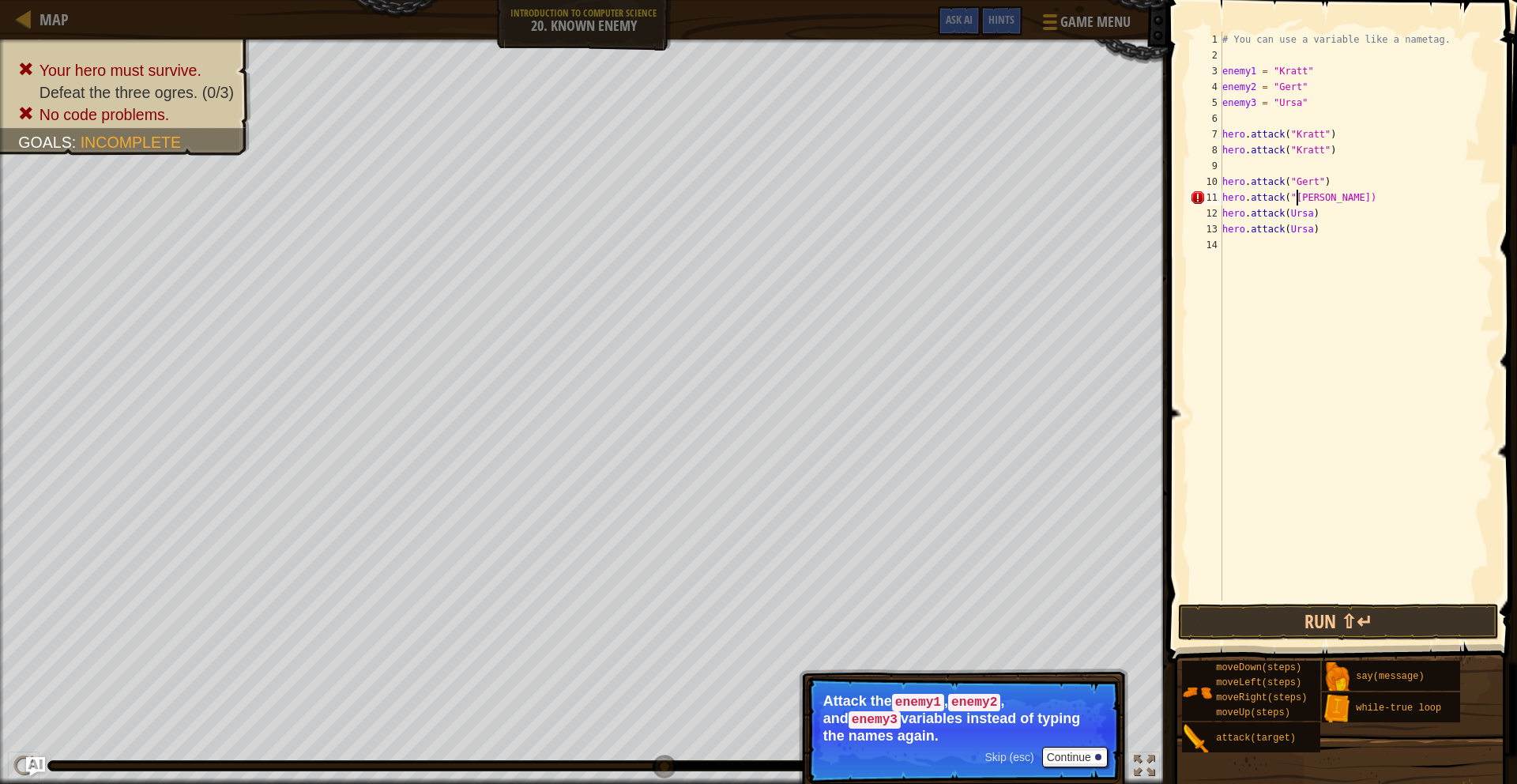
click at [1322, 200] on div "# You can use a variable like a nametag. enemy1 = "[PERSON_NAME]" enemy2 = "[PE…" at bounding box center [1356, 332] width 274 height 600
click at [1289, 215] on div "# You can use a variable like a nametag. enemy1 = "[PERSON_NAME]" enemy2 = "[PE…" at bounding box center [1356, 332] width 274 height 600
click at [1322, 215] on div "# You can use a variable like a nametag. enemy1 = "[PERSON_NAME]" enemy2 = "[PE…" at bounding box center [1356, 332] width 274 height 600
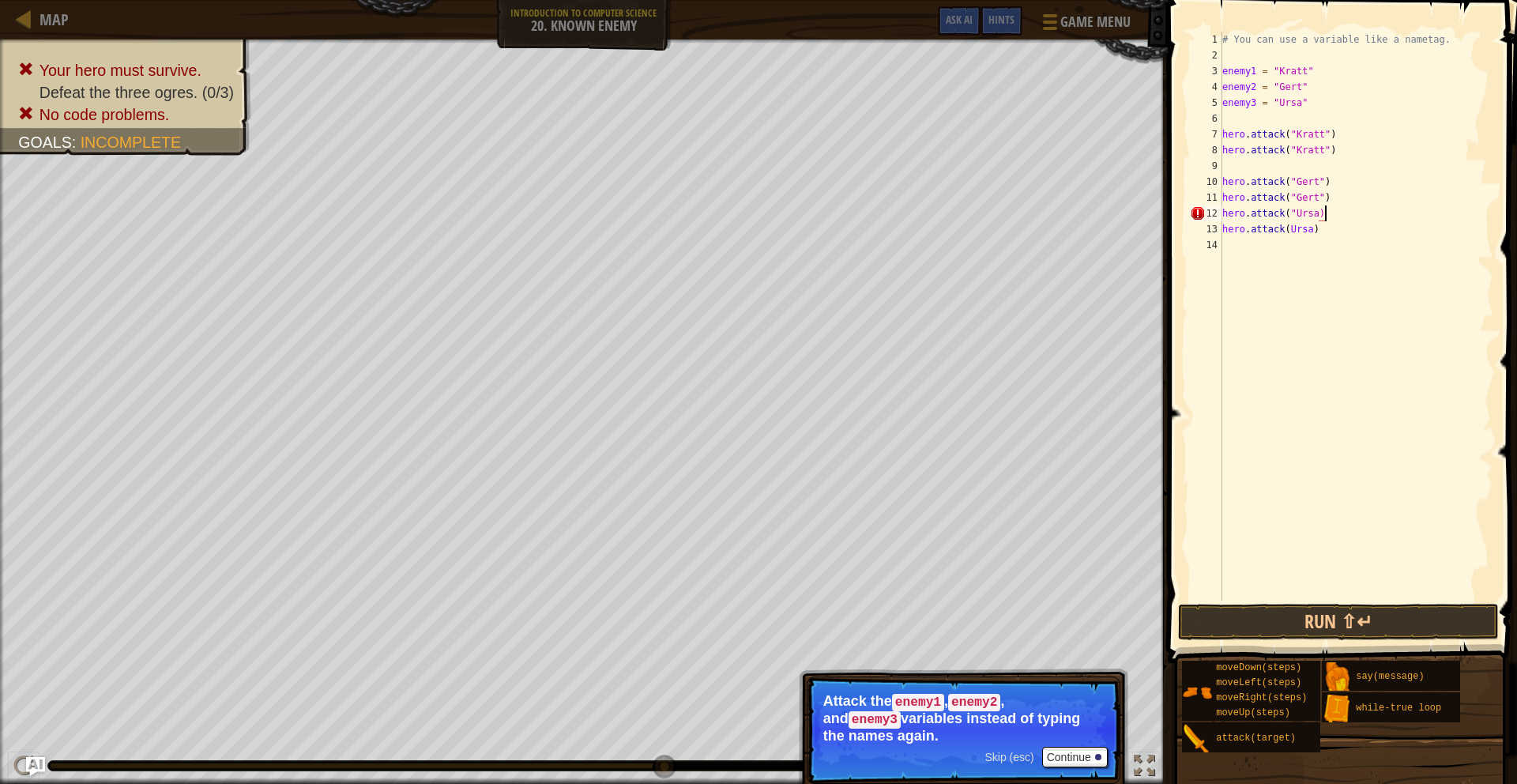
click at [1318, 213] on div "# You can use a variable like a nametag. enemy1 = "[PERSON_NAME]" enemy2 = "[PE…" at bounding box center [1356, 332] width 274 height 600
click at [1291, 230] on div "# You can use a variable like a nametag. enemy1 = "[PERSON_NAME]" enemy2 = "[PE…" at bounding box center [1356, 332] width 274 height 600
type textarea "hero.attack("Ursa")"
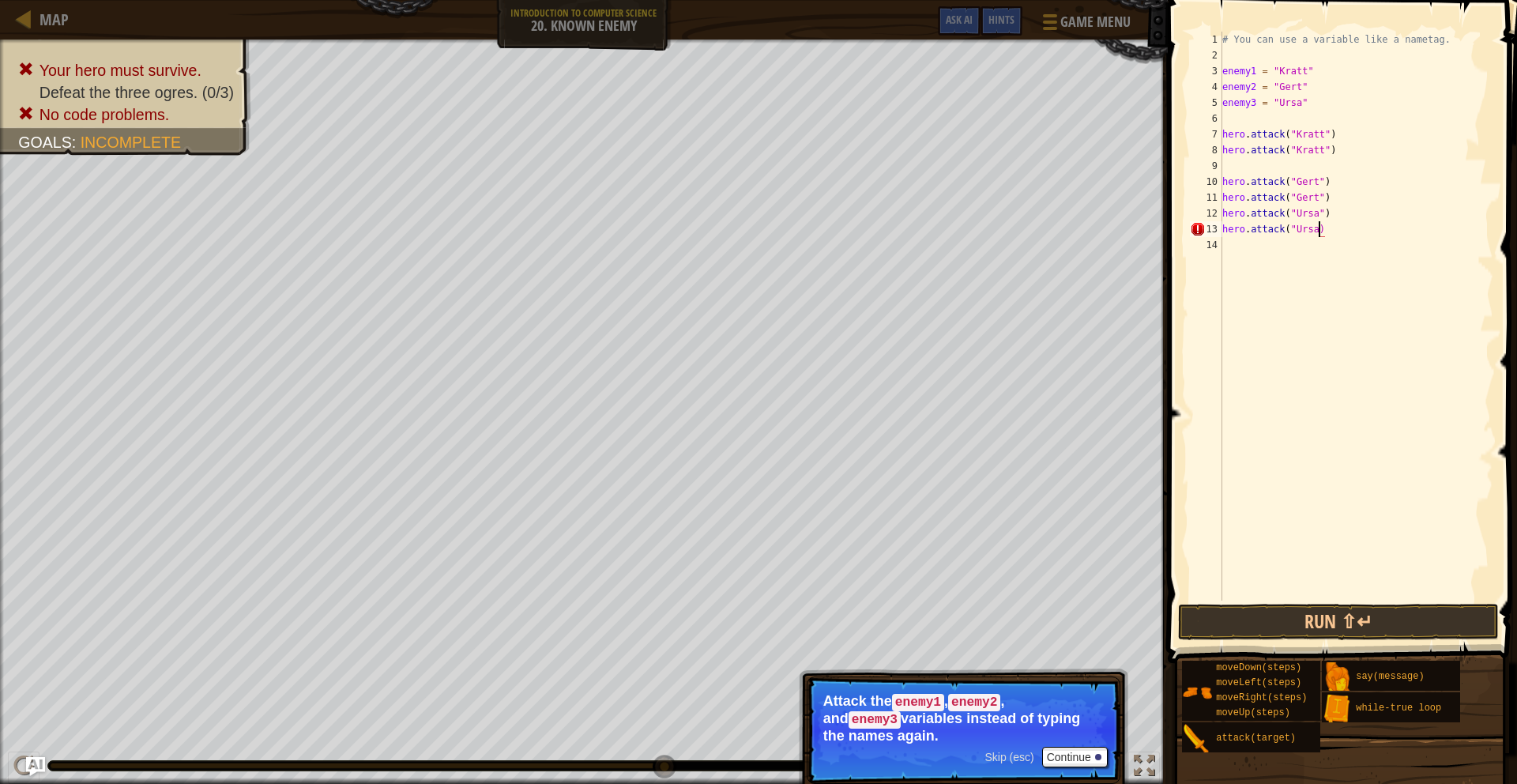
scroll to position [7, 8]
drag, startPoint x: 1293, startPoint y: 604, endPoint x: 1296, endPoint y: 612, distance: 8.5
click at [1295, 608] on div "hero.attack("Ursa") 1 2 3 4 5 6 7 8 9 10 11 12 13 14 # You can use a variable l…" at bounding box center [1340, 362] width 354 height 710
click at [1297, 615] on button "Run ⇧↵" at bounding box center [1338, 622] width 321 height 36
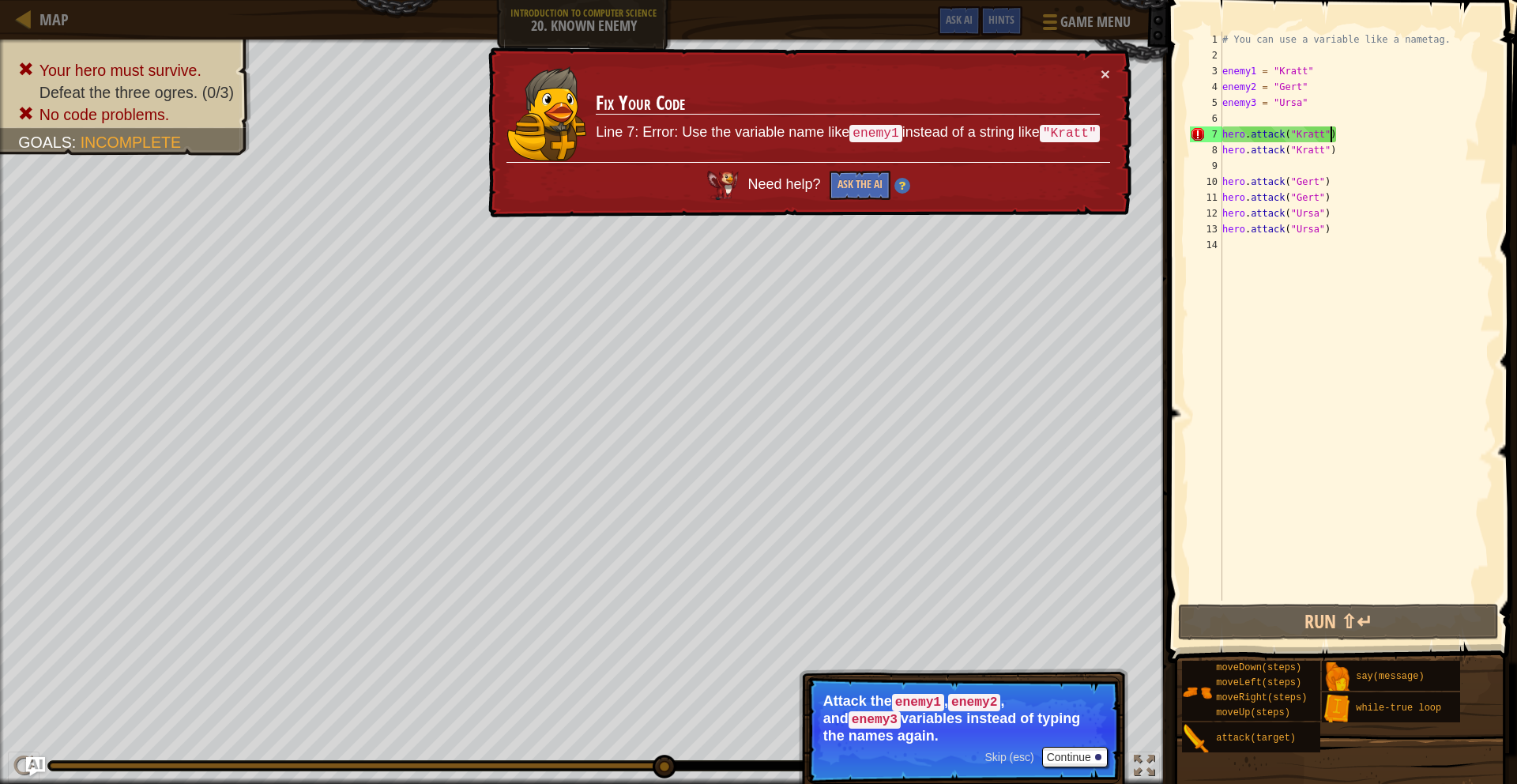
click at [1331, 134] on div "# You can use a variable like a nametag. enemy1 = "[PERSON_NAME]" enemy2 = "[PE…" at bounding box center [1356, 332] width 274 height 600
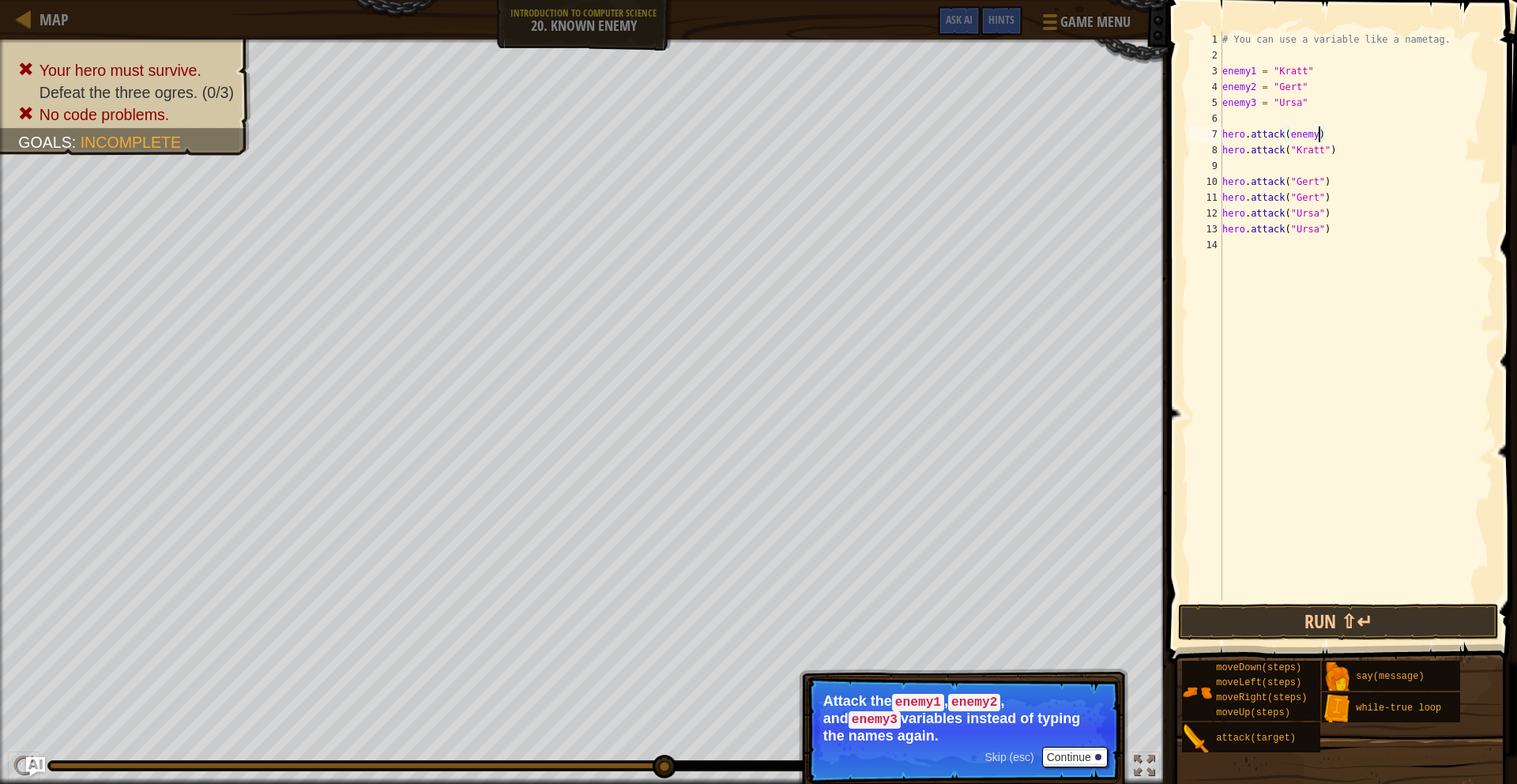
scroll to position [7, 8]
click at [1331, 151] on div "# You can use a variable like a nametag. enemy1 = "[PERSON_NAME]" enemy2 = "[PE…" at bounding box center [1356, 332] width 274 height 600
click at [1336, 150] on div "# You can use a variable like a nametag. enemy1 = "[PERSON_NAME]" enemy2 = "[PE…" at bounding box center [1356, 332] width 274 height 600
click at [1327, 184] on div "# You can use a variable like a nametag. enemy1 = "[PERSON_NAME]" enemy2 = "[PE…" at bounding box center [1356, 332] width 274 height 600
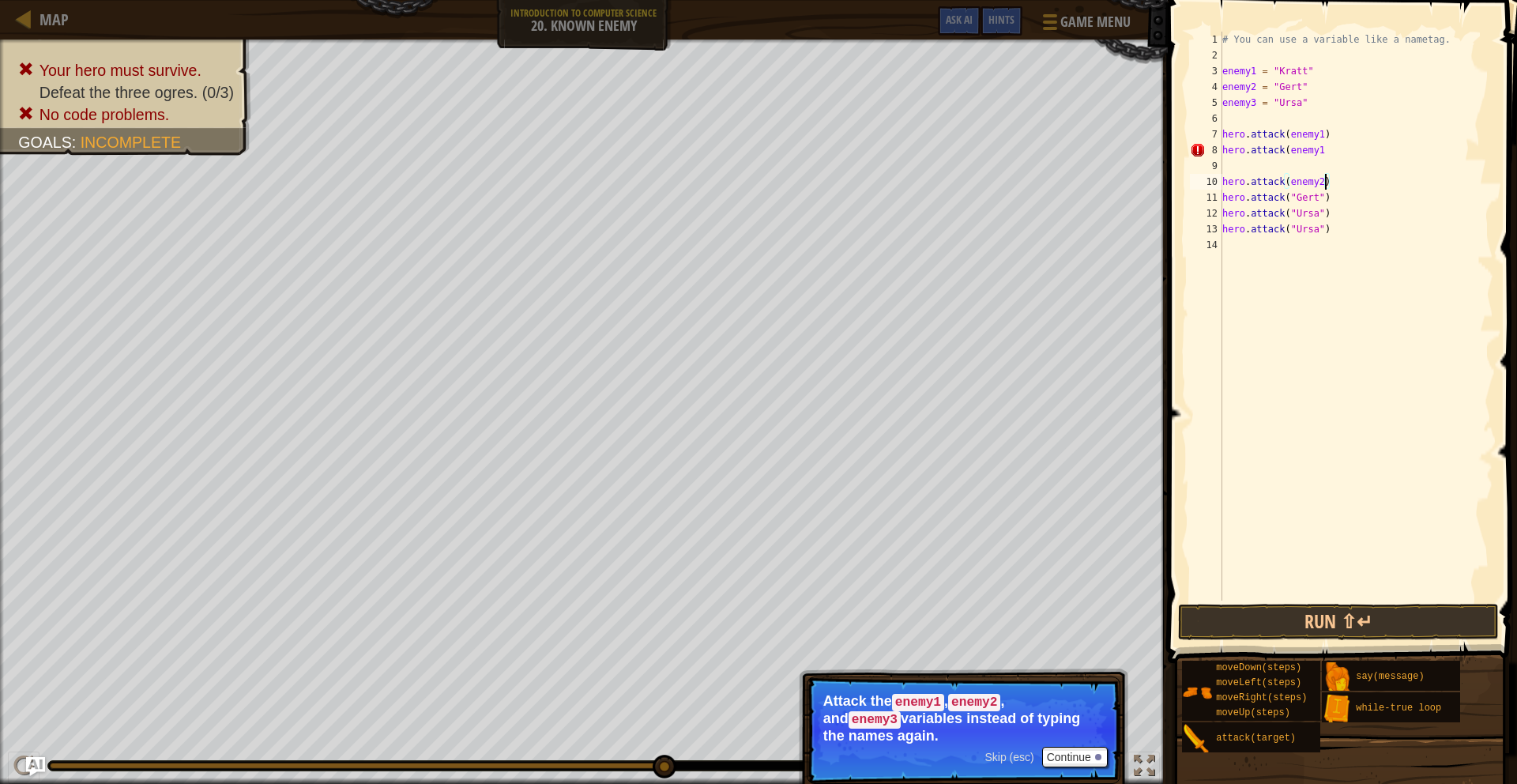
scroll to position [7, 8]
click at [1322, 199] on div "# You can use a variable like a nametag. enemy1 = "[PERSON_NAME]" enemy2 = "[PE…" at bounding box center [1356, 332] width 274 height 600
click at [1325, 199] on div "# You can use a variable like a nametag. enemy1 = "[PERSON_NAME]" enemy2 = "[PE…" at bounding box center [1356, 332] width 274 height 600
click at [1326, 216] on div "# You can use a variable like a nametag. enemy1 = "[PERSON_NAME]" enemy2 = "[PE…" at bounding box center [1356, 332] width 274 height 600
click at [1322, 230] on div "# You can use a variable like a nametag. enemy1 = "[PERSON_NAME]" enemy2 = "[PE…" at bounding box center [1356, 332] width 274 height 600
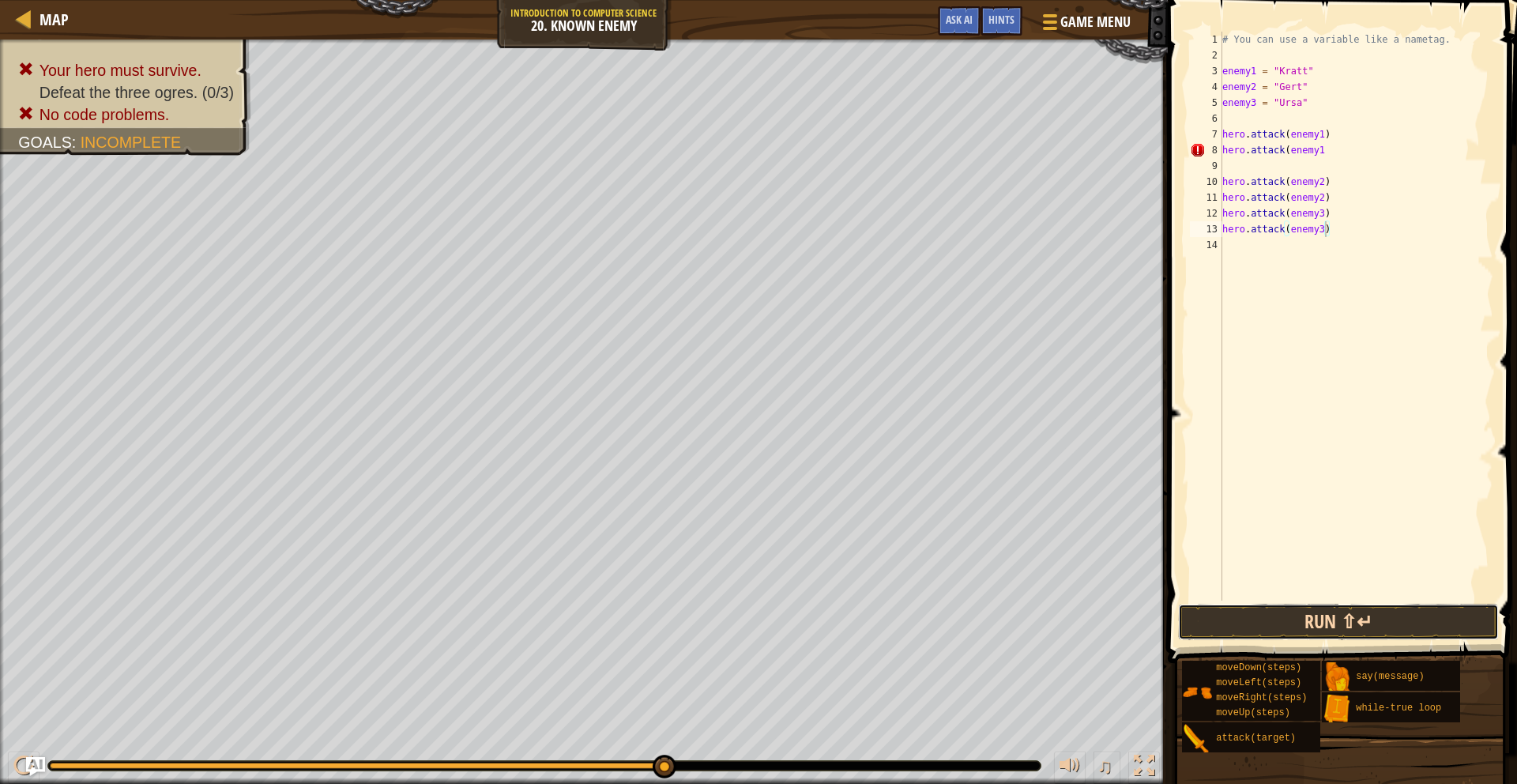
click at [1306, 628] on button "Run ⇧↵" at bounding box center [1338, 622] width 321 height 36
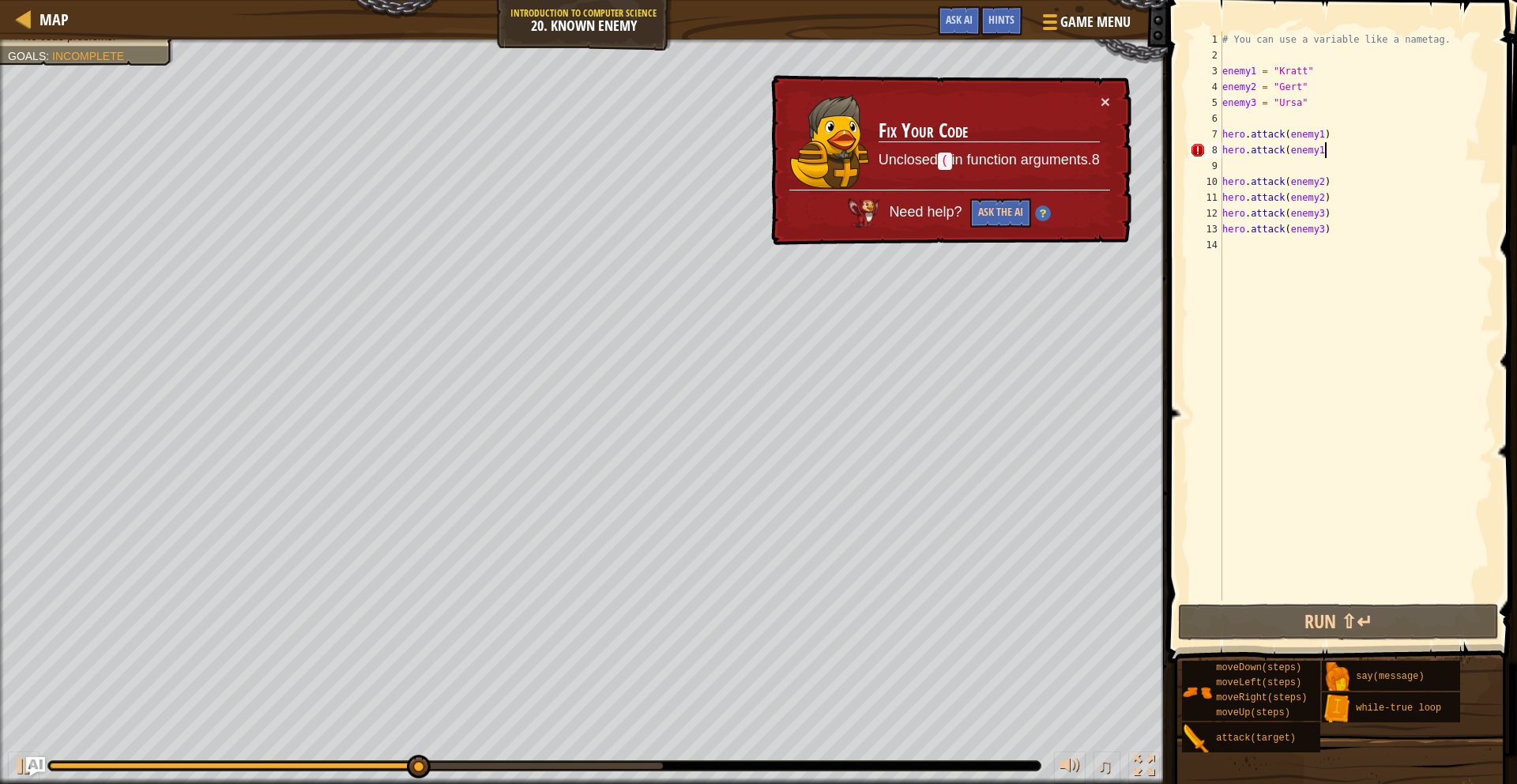
click at [1325, 147] on div "# You can use a variable like a nametag. enemy1 = "[PERSON_NAME]" enemy2 = "[PE…" at bounding box center [1356, 332] width 274 height 600
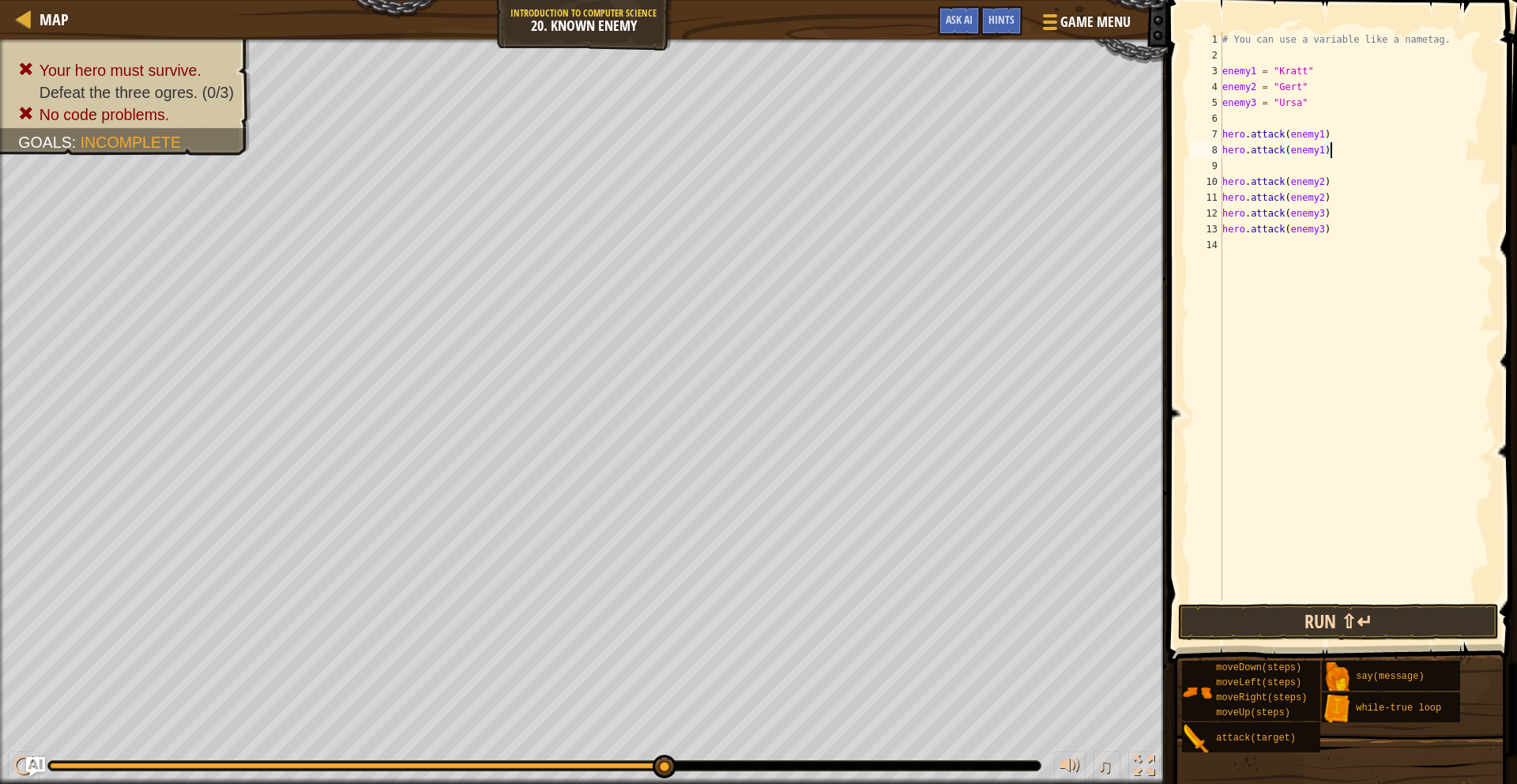
type textarea "hero.attack(enemy1)"
click at [1323, 621] on button "Run ⇧↵" at bounding box center [1338, 622] width 321 height 36
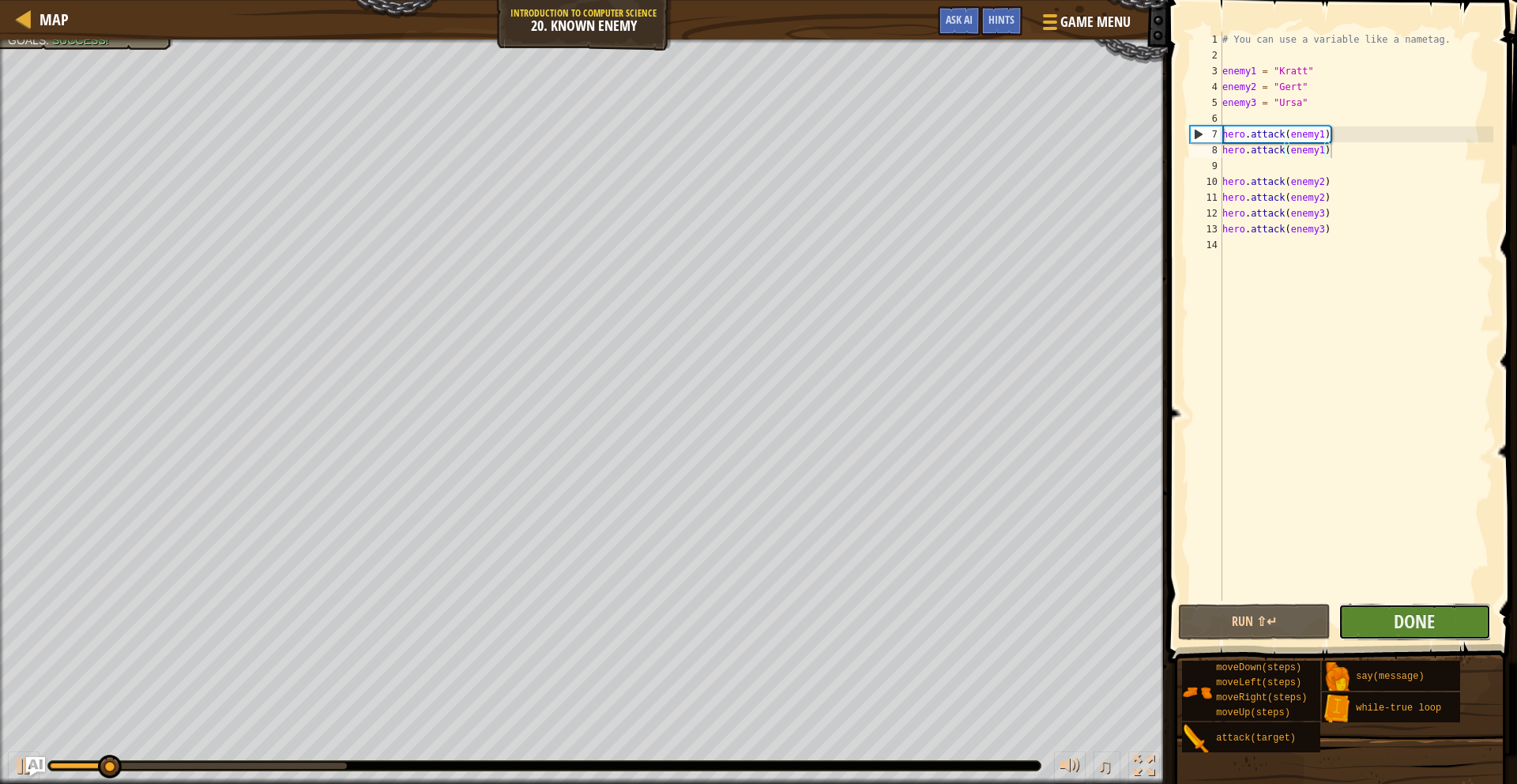
click at [1374, 620] on button "Done" at bounding box center [1415, 622] width 152 height 36
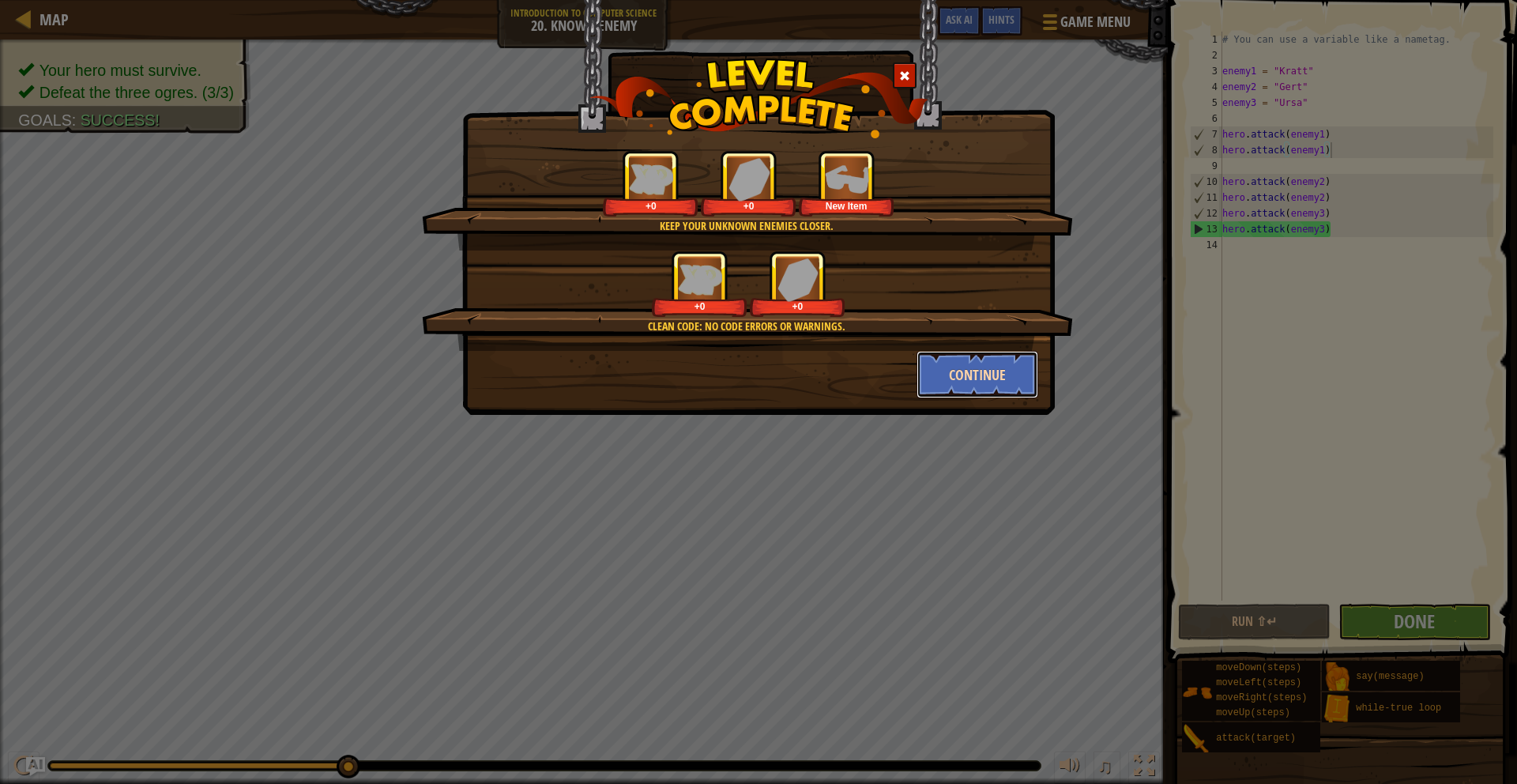
click at [1013, 376] on button "Continue" at bounding box center [977, 375] width 123 height 47
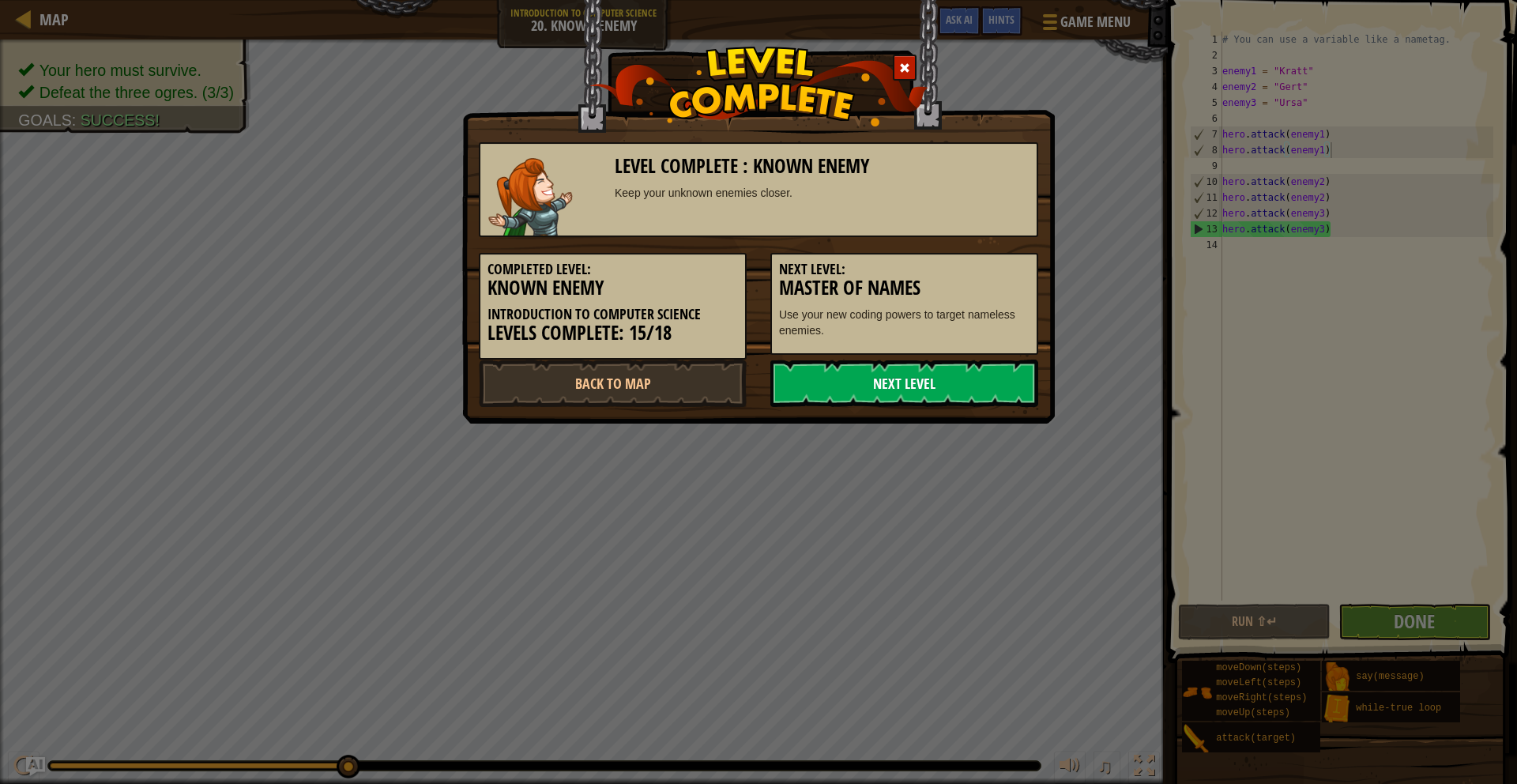
click at [971, 389] on link "Next Level" at bounding box center [904, 383] width 268 height 47
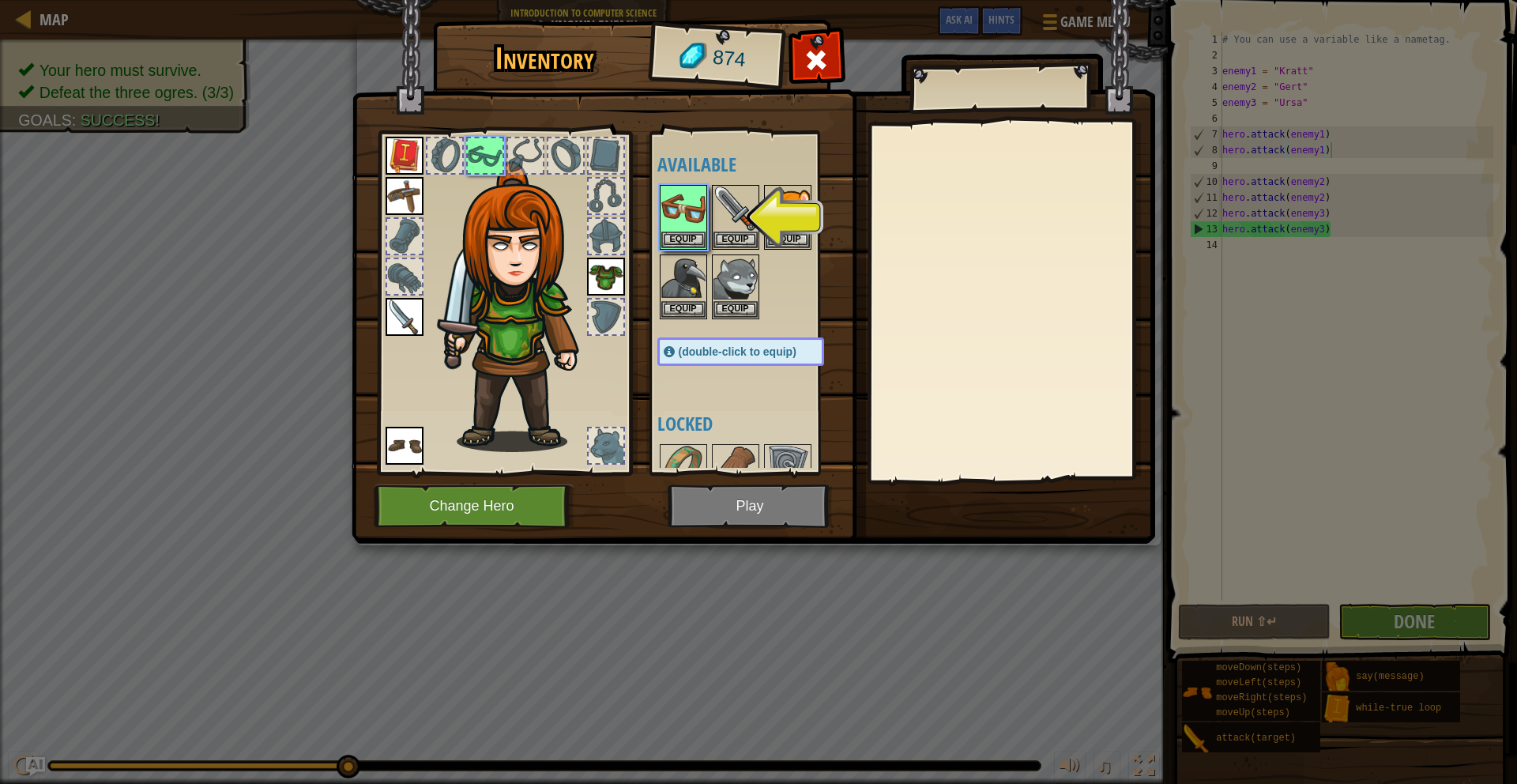
click at [729, 505] on img at bounding box center [754, 257] width 804 height 573
click at [733, 503] on img at bounding box center [754, 257] width 804 height 573
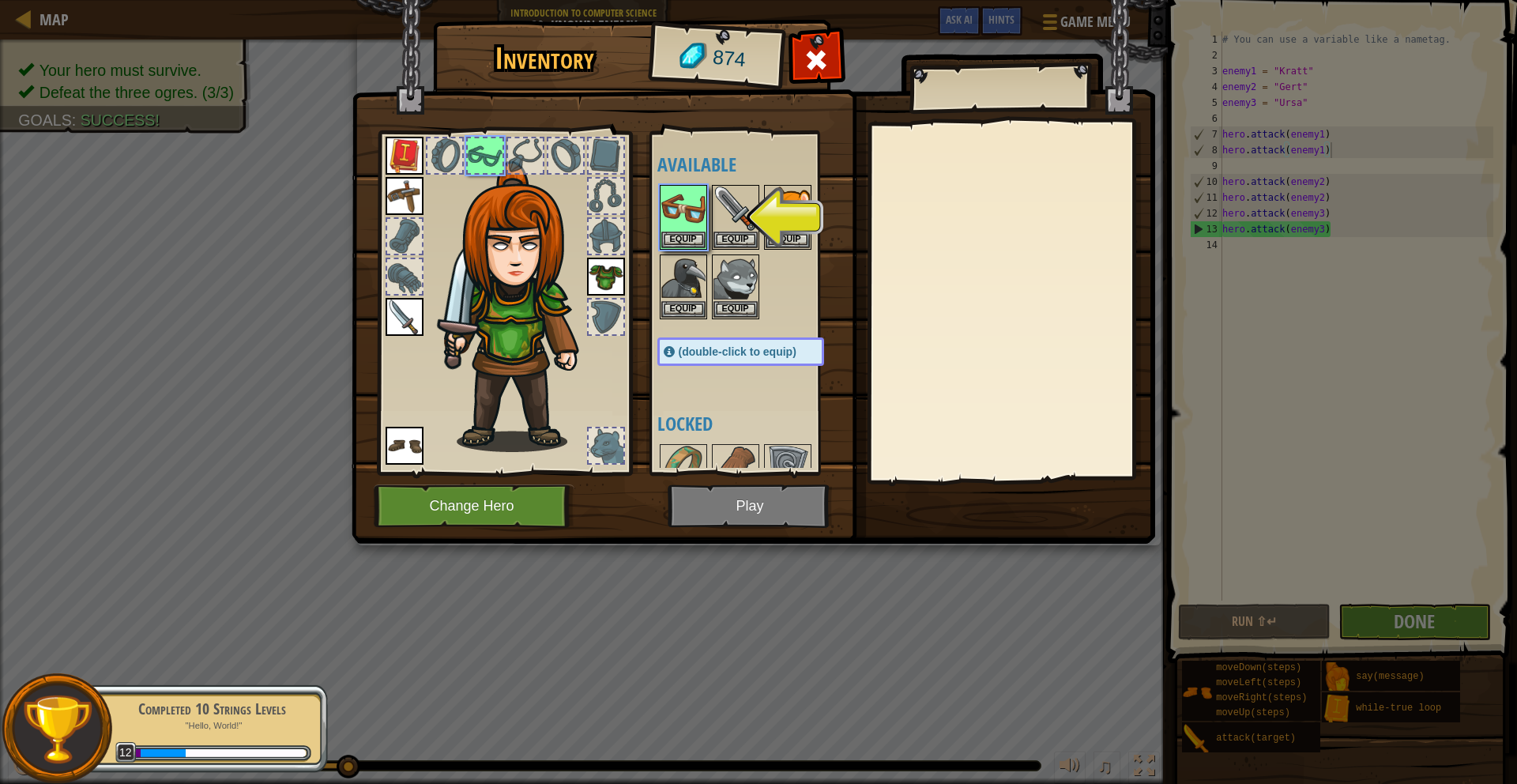
click at [729, 500] on img at bounding box center [754, 257] width 804 height 573
click at [682, 244] on button "Equip" at bounding box center [684, 239] width 44 height 17
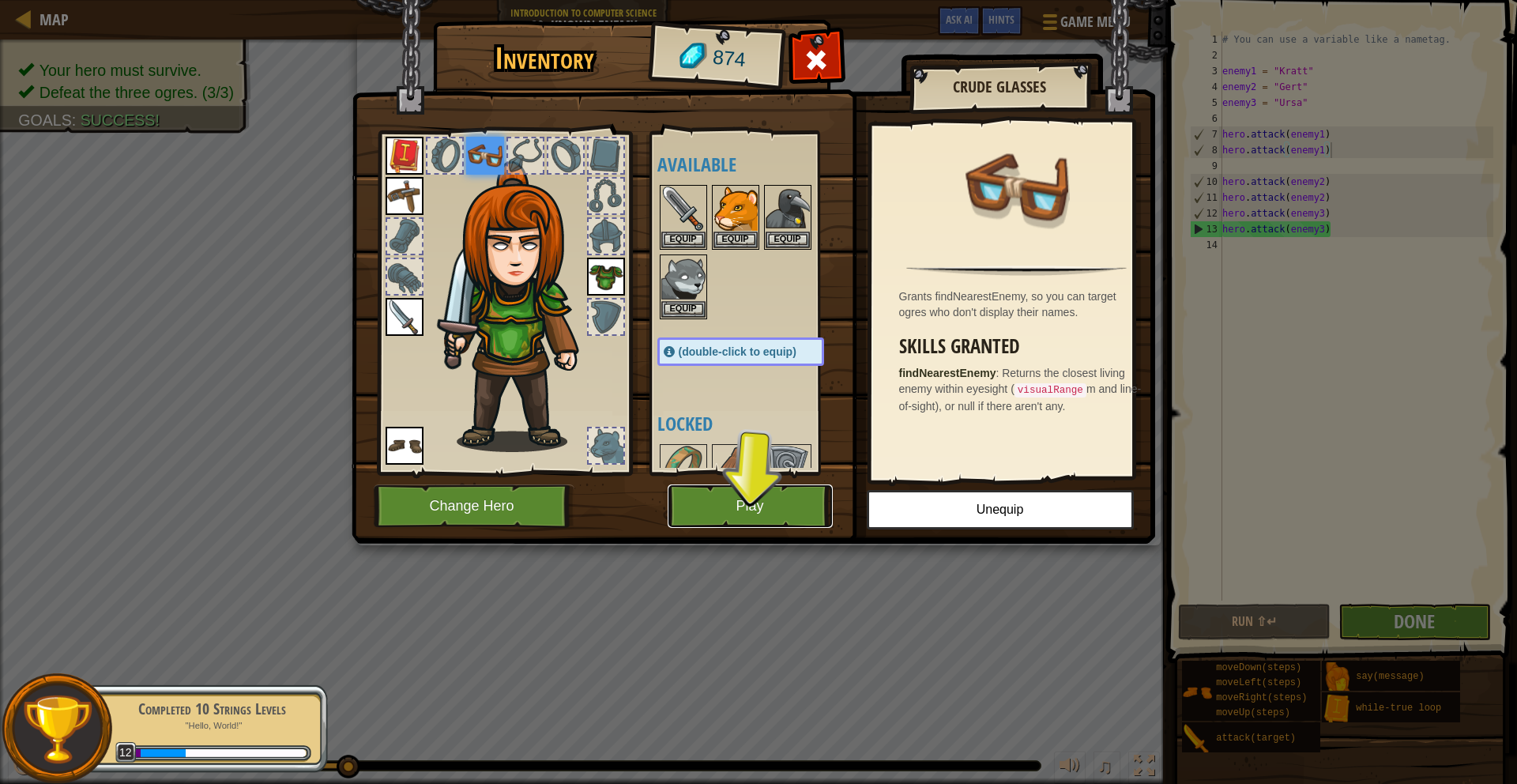
click at [766, 488] on button "Play" at bounding box center [750, 506] width 165 height 43
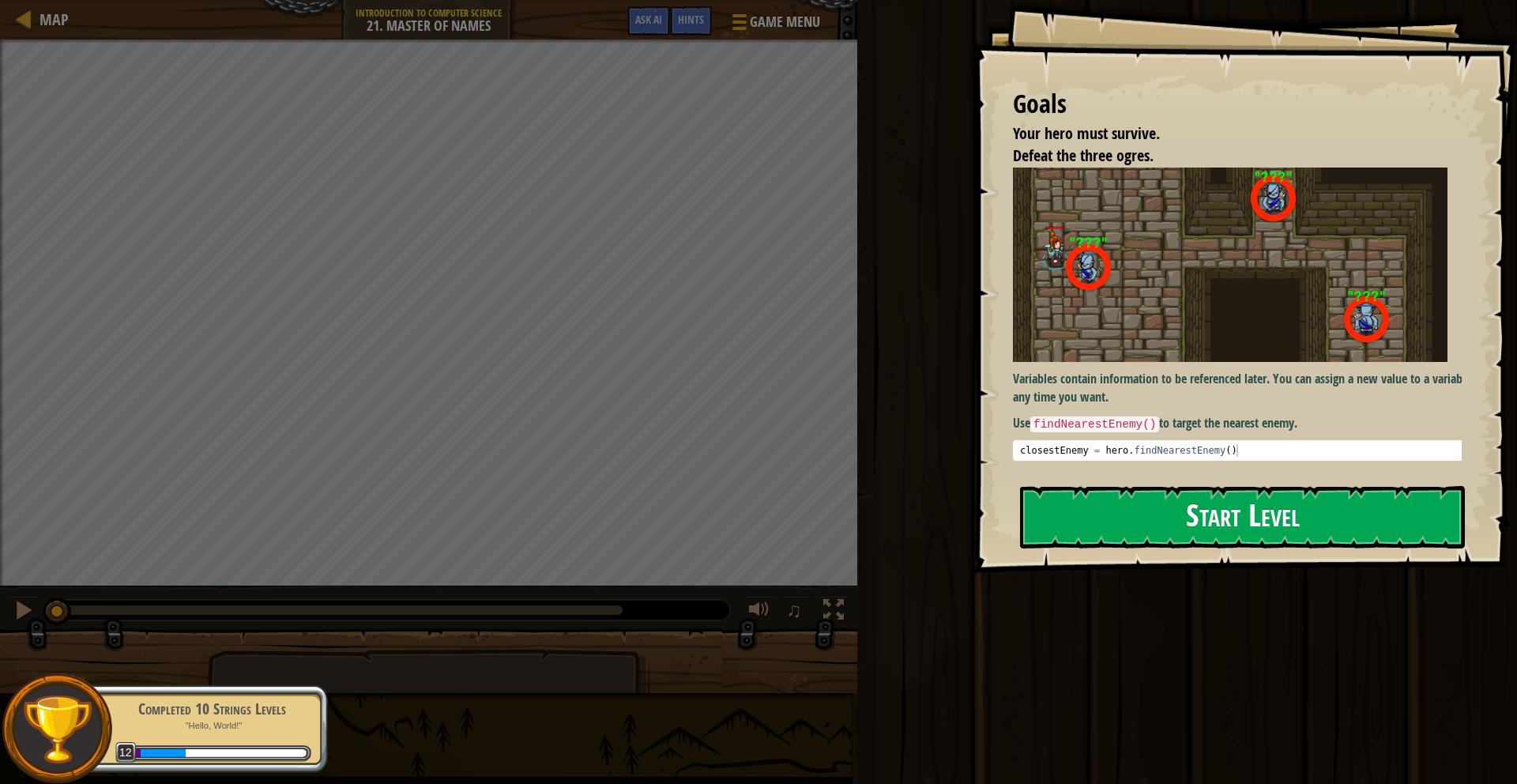
click at [1206, 371] on div "Goals Your hero must survive. Defeat the three ogres. Variables contain informa…" at bounding box center [1245, 286] width 544 height 573
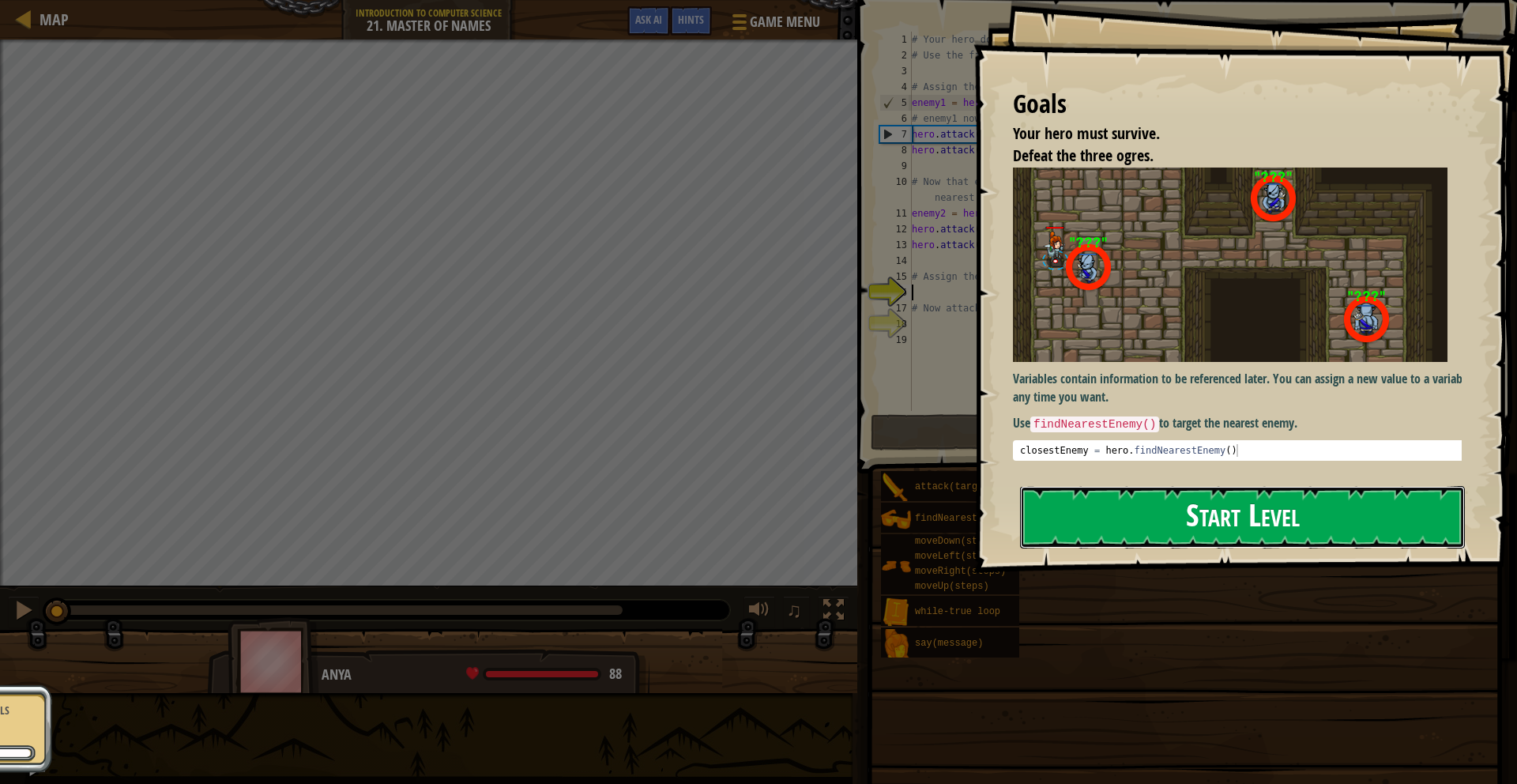
click at [1206, 514] on button "Start Level" at bounding box center [1243, 517] width 445 height 63
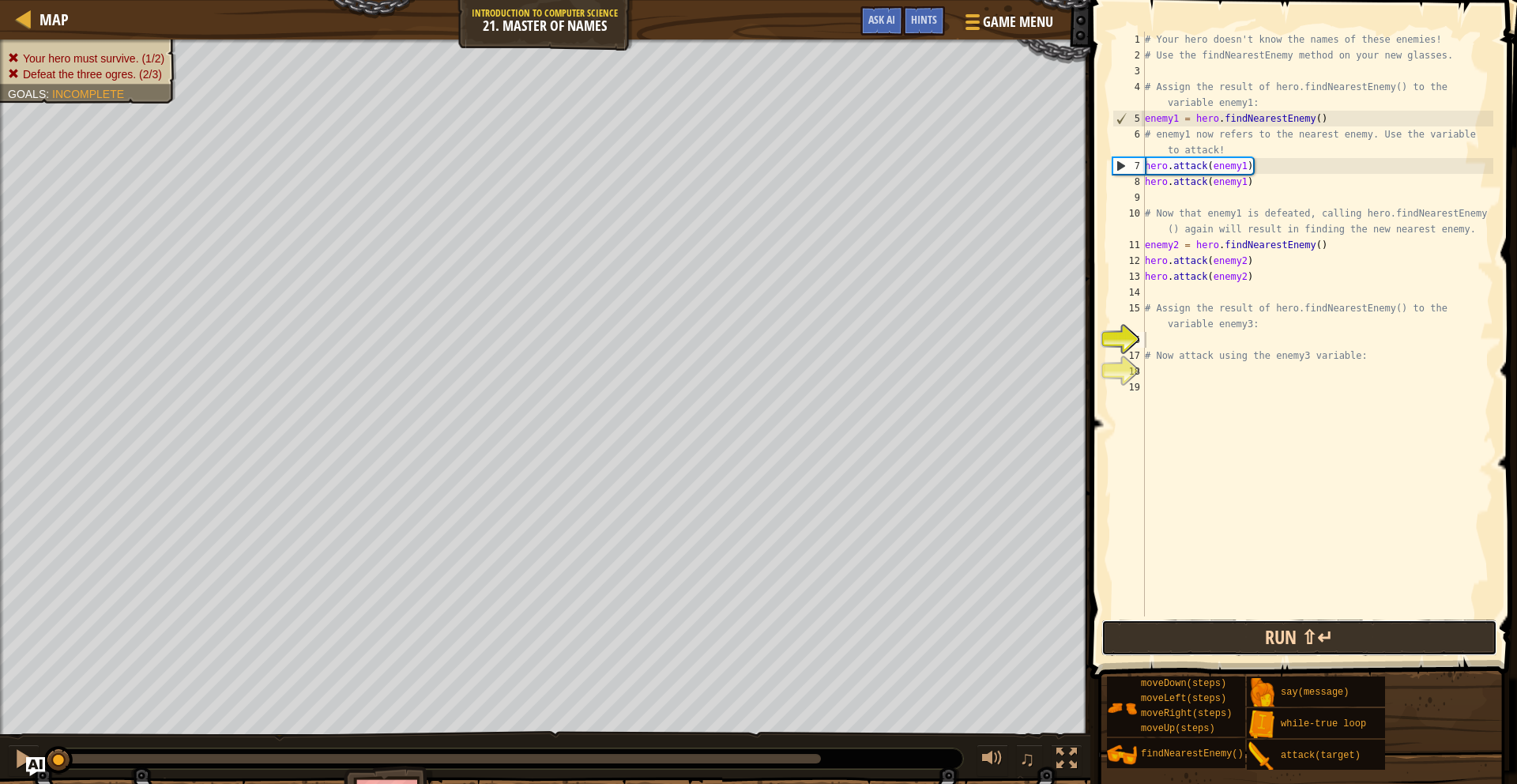
click at [1278, 644] on button "Run ⇧↵" at bounding box center [1300, 637] width 396 height 36
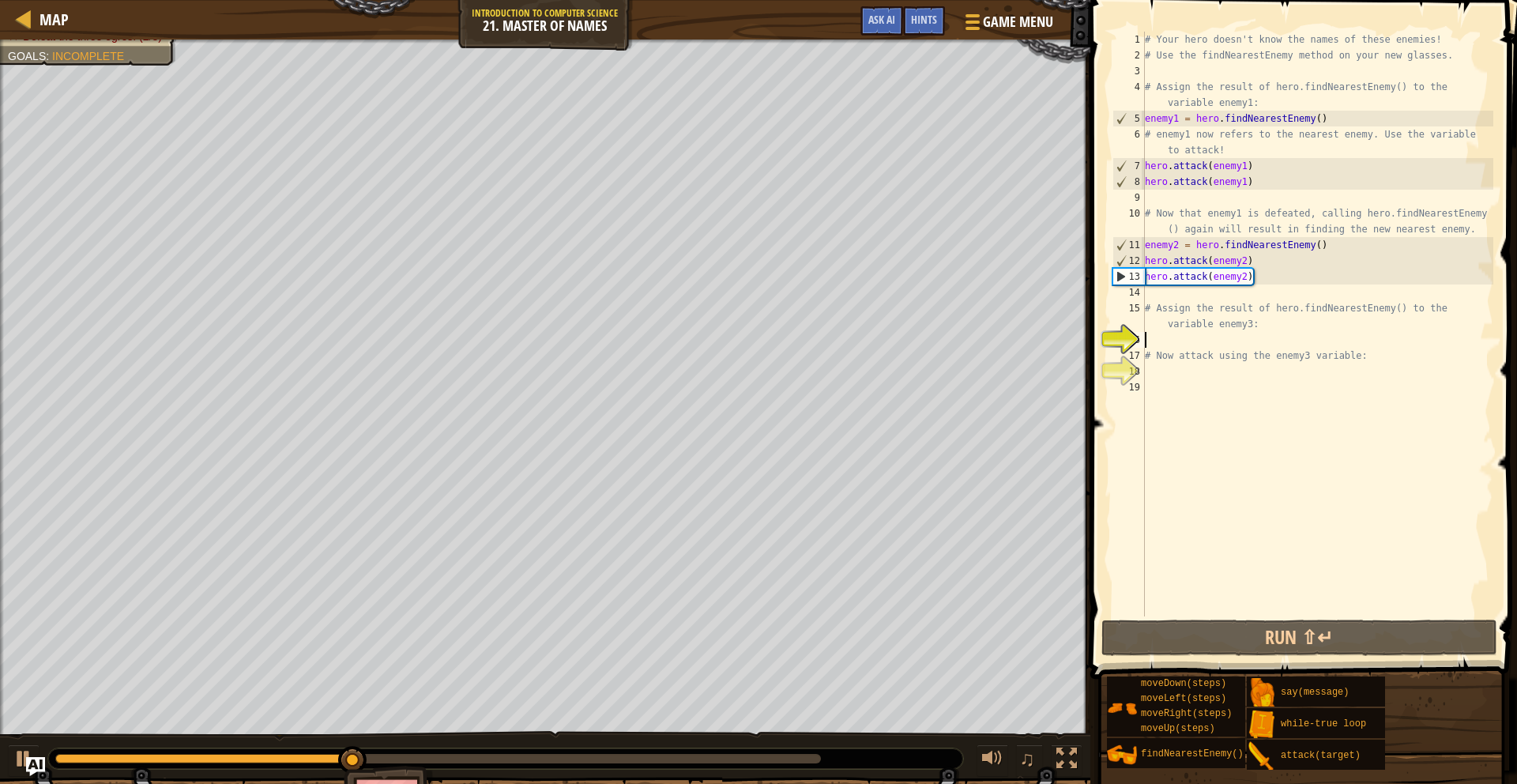
scroll to position [7, 0]
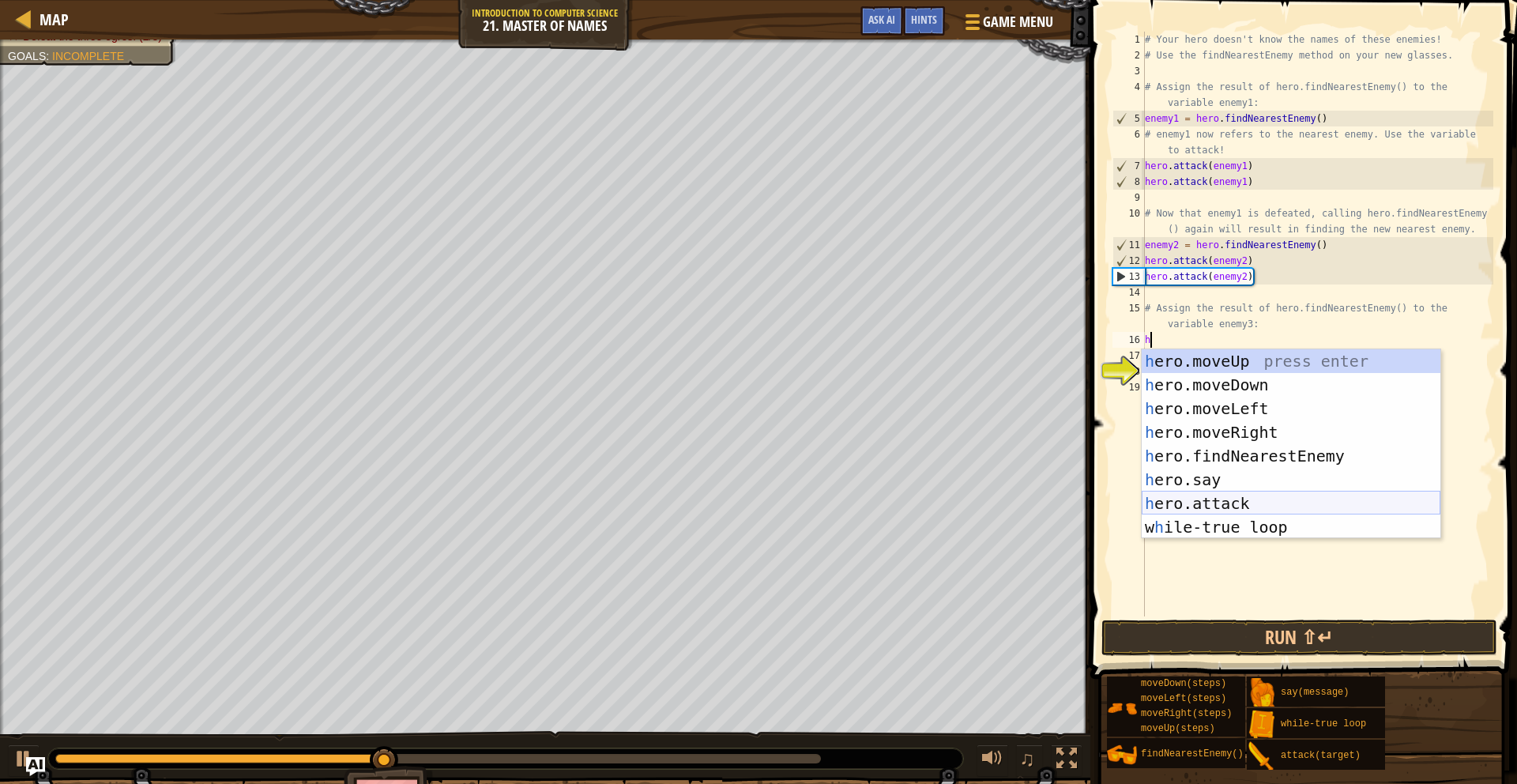
click at [1246, 504] on div "h ero.moveUp press enter h ero.moveDown press enter h ero.moveLeft press enter …" at bounding box center [1291, 468] width 299 height 237
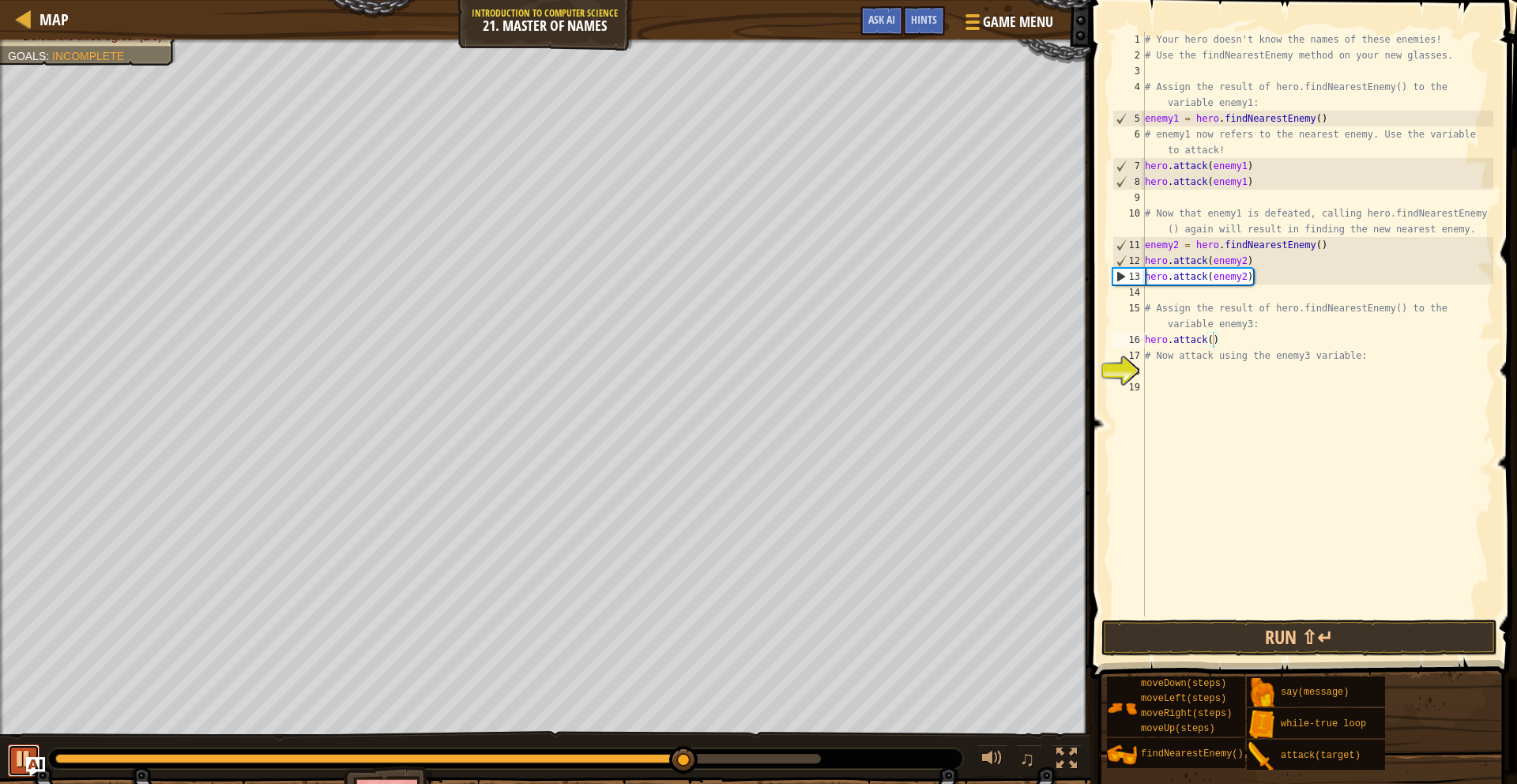
click at [18, 755] on div at bounding box center [24, 759] width 20 height 20
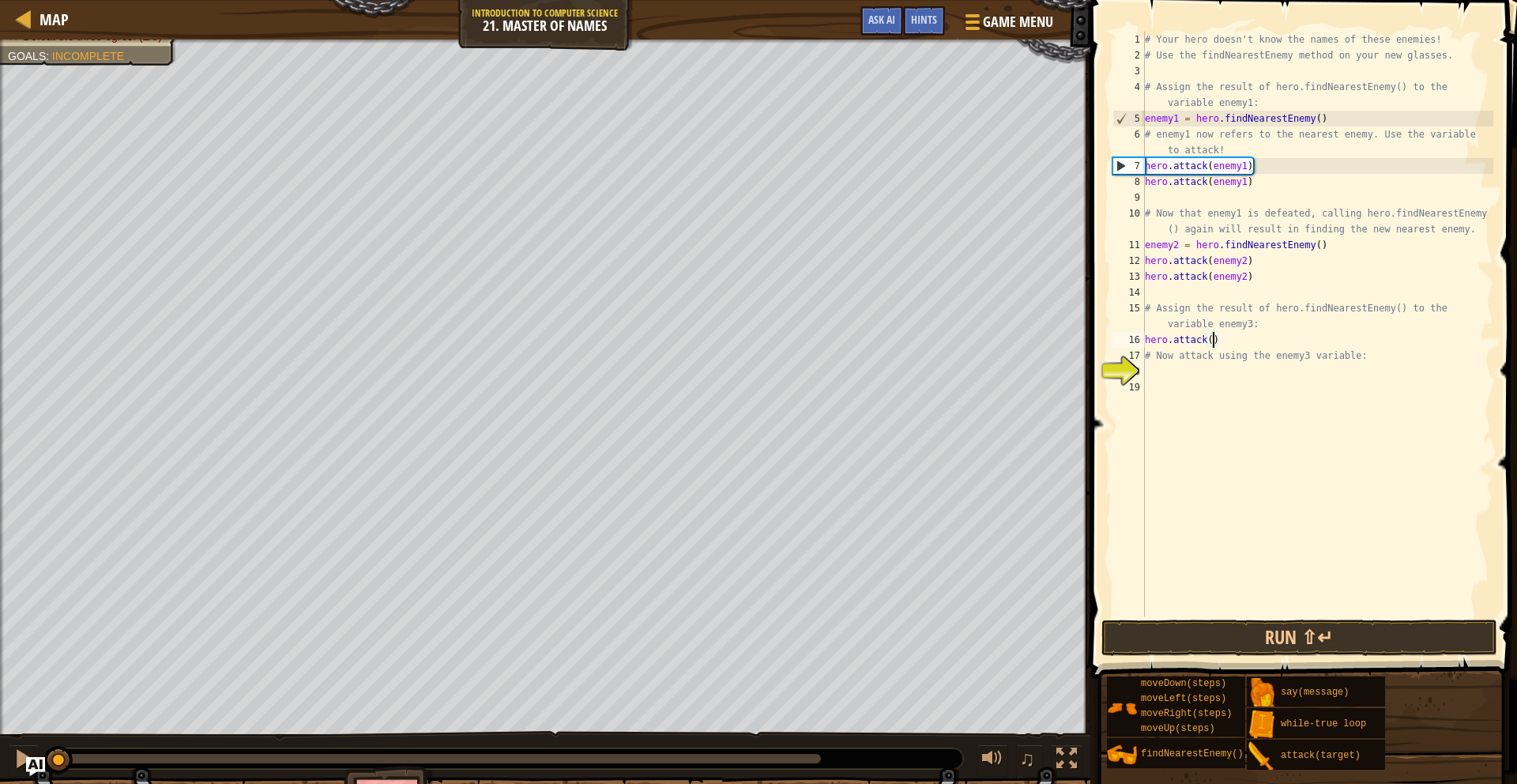
click at [36, 629] on div "Your hero must survive. (1/2) Defeat the three ogres. (2/3) Goals : Incomplete …" at bounding box center [758, 441] width 1517 height 802
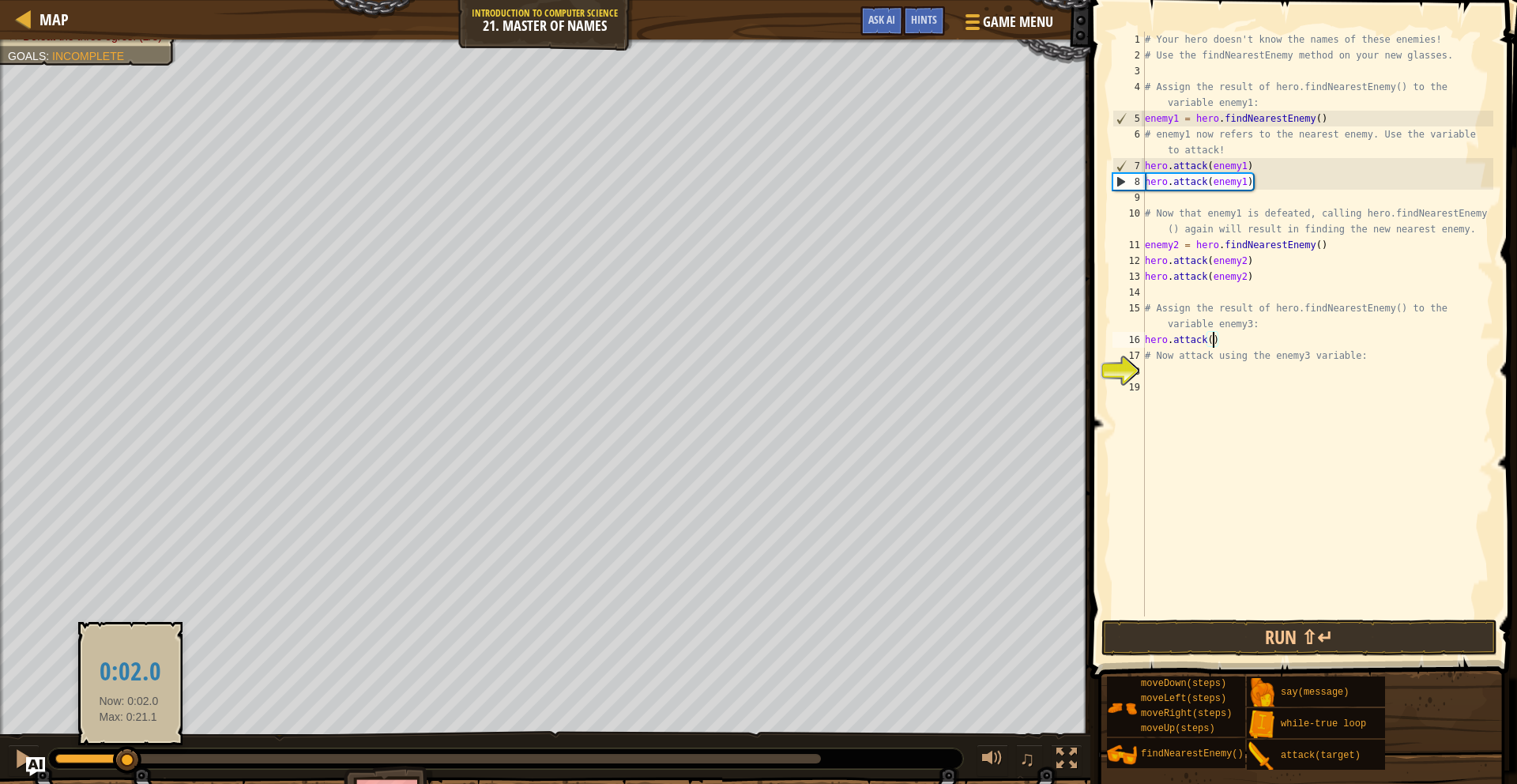
drag, startPoint x: 63, startPoint y: 751, endPoint x: 129, endPoint y: 765, distance: 67.5
click at [129, 765] on div at bounding box center [128, 760] width 29 height 29
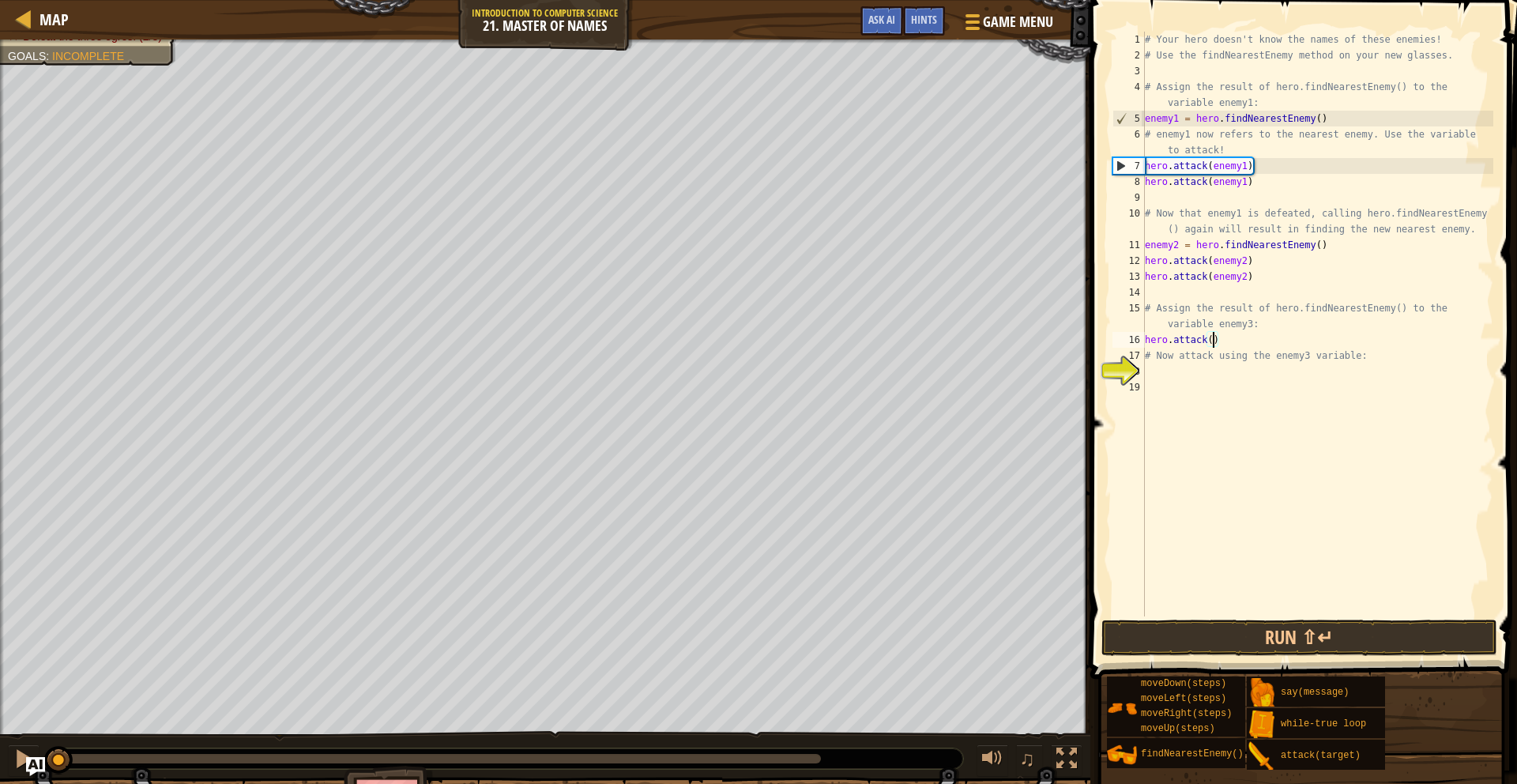
click at [39, 710] on div "Your hero must survive. (1/2) Defeat the three ogres. (2/3) Goals : Incomplete …" at bounding box center [758, 441] width 1517 height 802
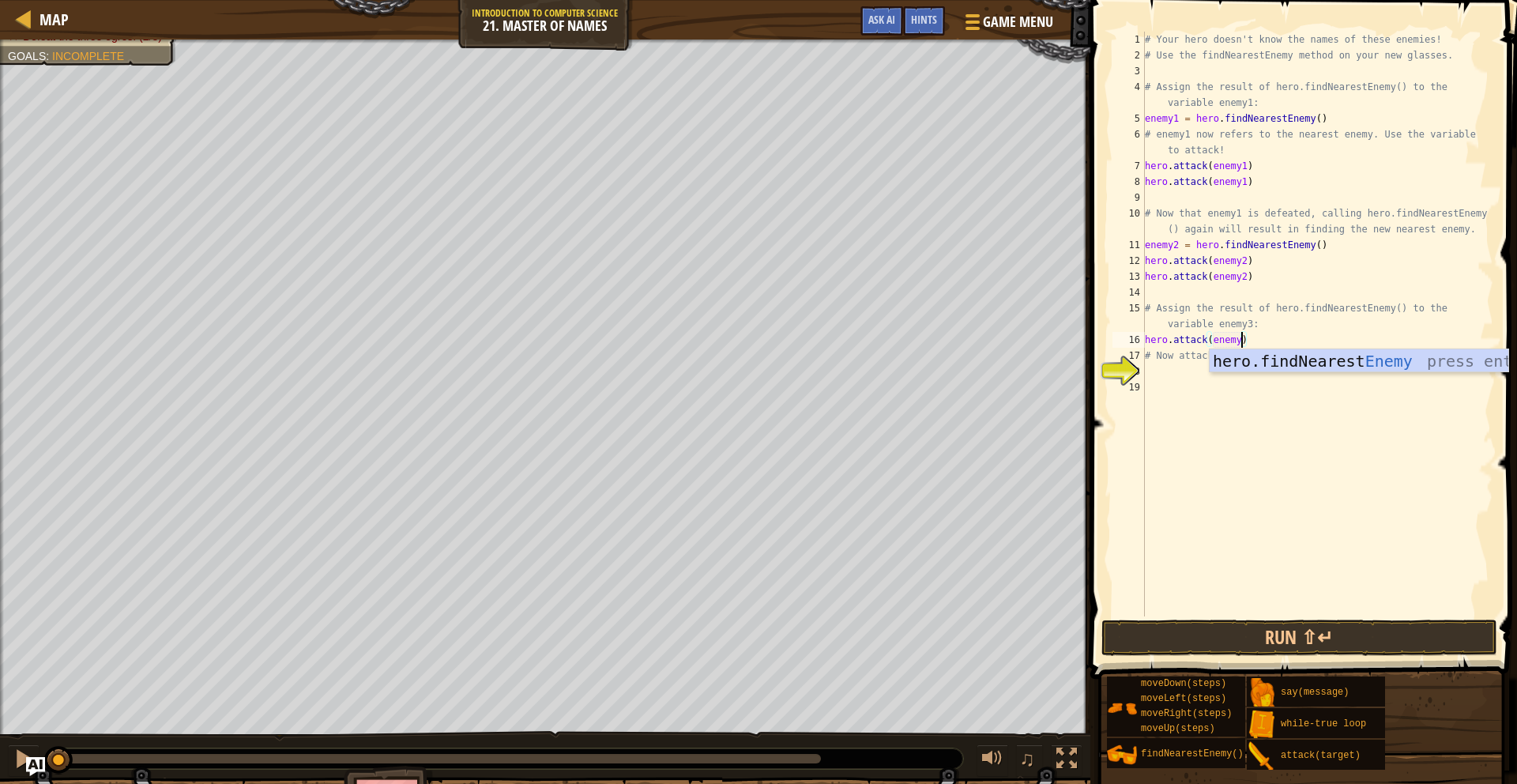
scroll to position [7, 8]
drag, startPoint x: 1140, startPoint y: 335, endPoint x: 1162, endPoint y: 339, distance: 22.4
click at [1162, 339] on div "hero.attack(enemy3) 1 2 3 4 5 6 7 8 9 10 11 12 13 14 15 16 17 18 19 # Your hero…" at bounding box center [1301, 323] width 384 height 584
type textarea "hero.attack(enemy3) # Now attack using the enemy3 variable:"
click at [1147, 374] on div "# Your hero doesn't know the names of these enemies! # Use the findNearestEnemy…" at bounding box center [1318, 339] width 352 height 617
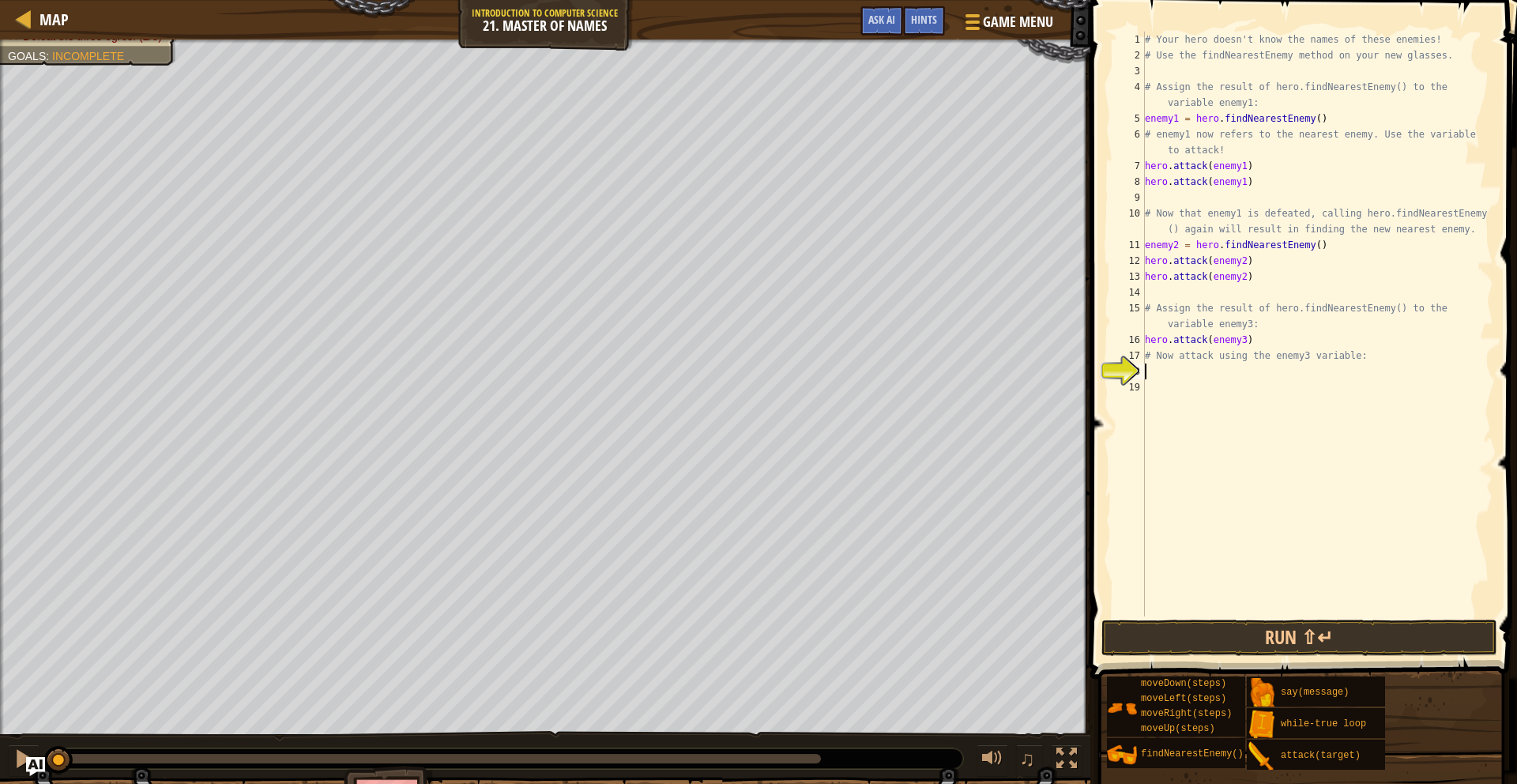
scroll to position [7, 0]
paste textarea
click at [1246, 627] on button "Run ⇧↵" at bounding box center [1300, 637] width 396 height 36
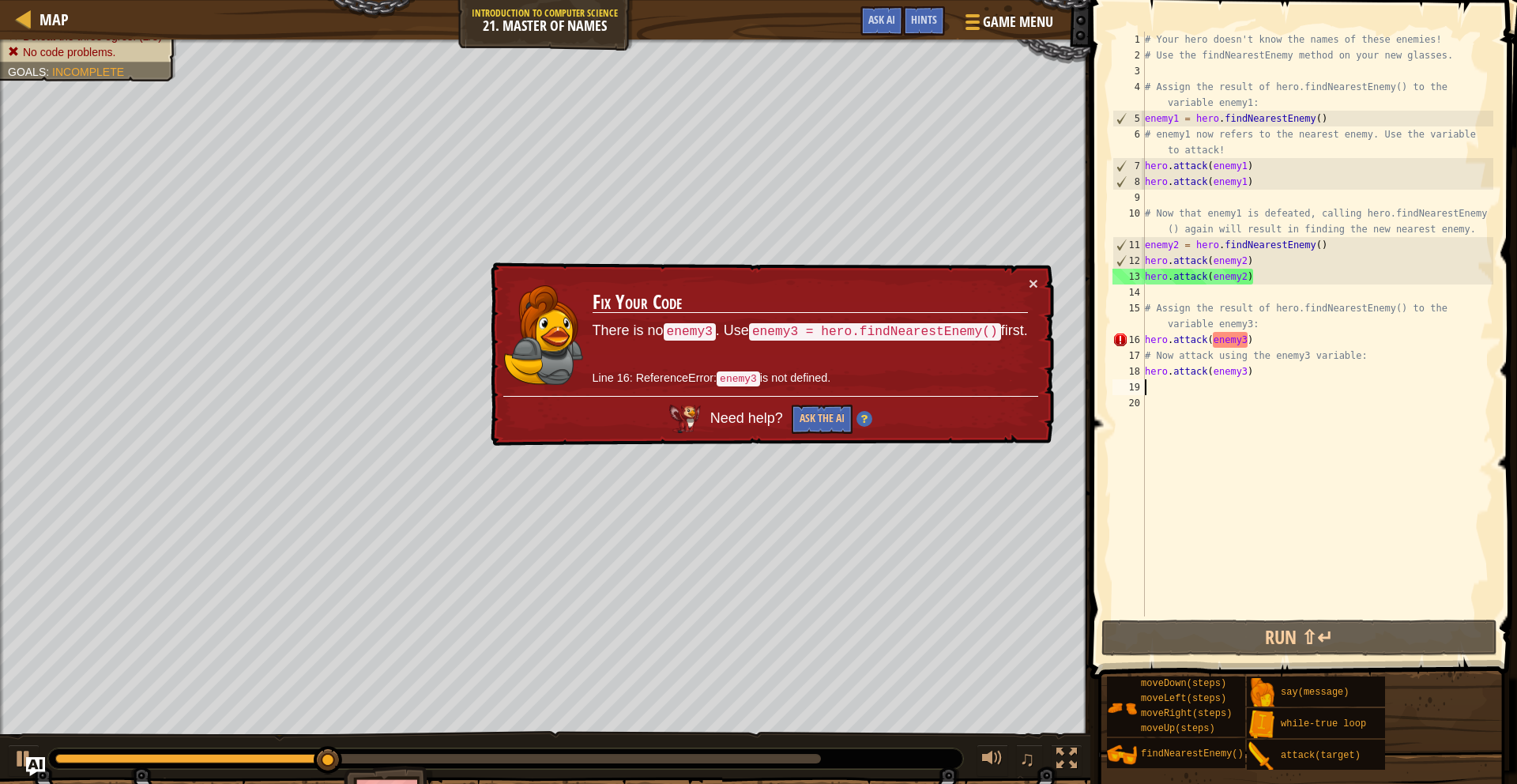
click at [1141, 325] on div "15" at bounding box center [1129, 315] width 32 height 31
click at [1143, 337] on div "16" at bounding box center [1129, 339] width 32 height 16
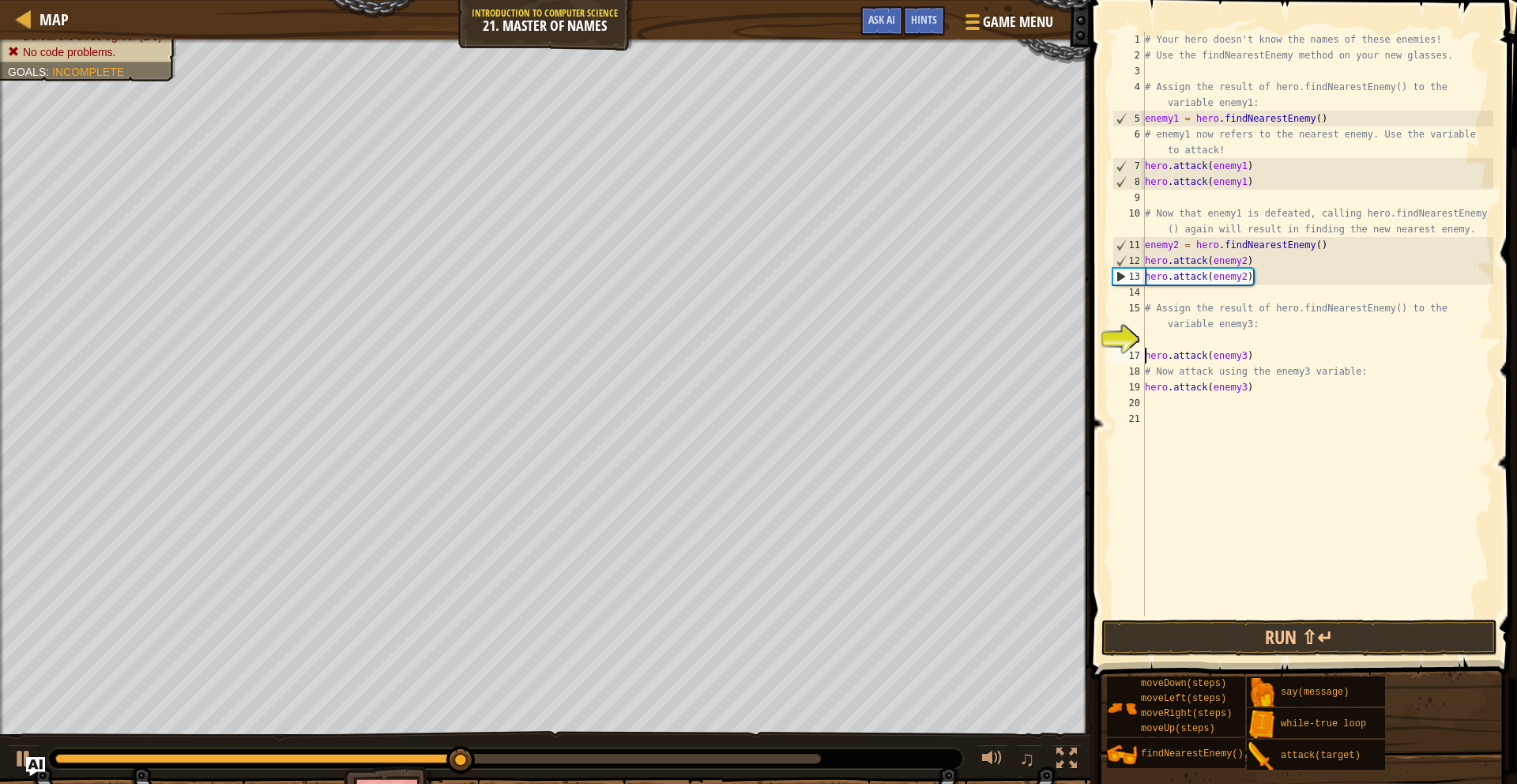
click at [1144, 335] on div "16" at bounding box center [1129, 339] width 32 height 16
type textarea "hero.attack(enemy3)"
type textarea "h"
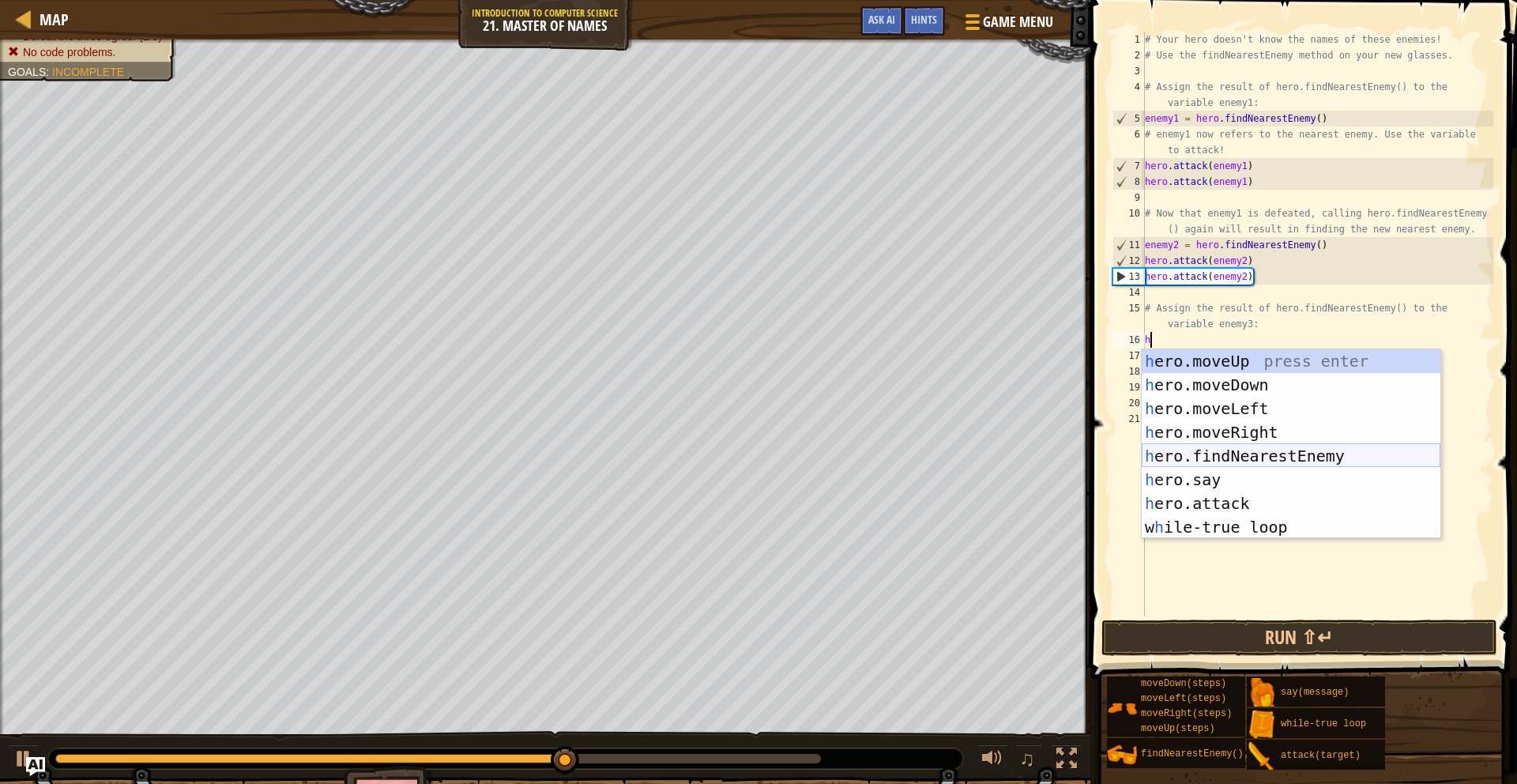
click at [1223, 465] on div "h ero.moveUp press enter h ero.moveDown press enter h ero.moveLeft press enter …" at bounding box center [1291, 468] width 299 height 237
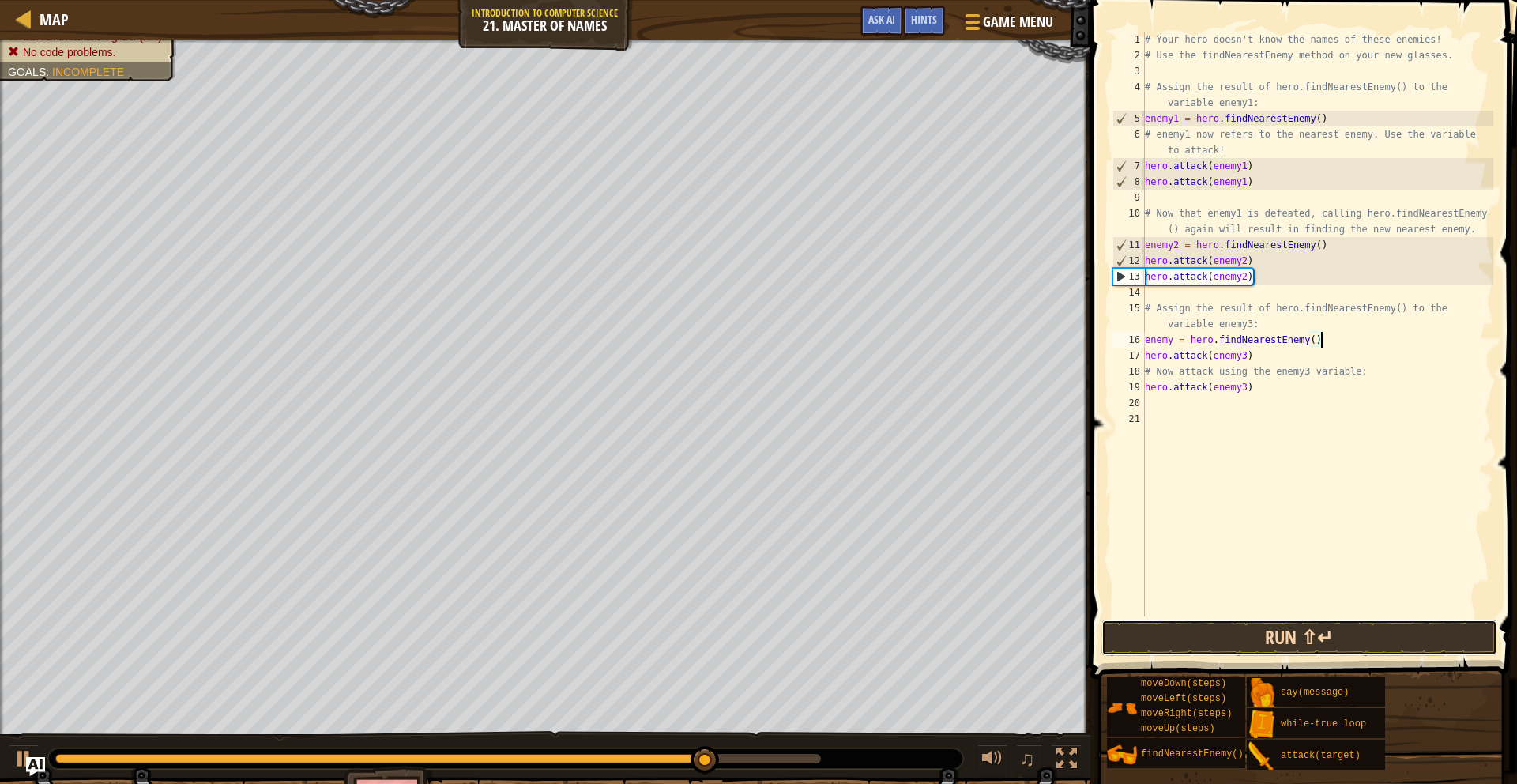
click at [1228, 647] on button "Run ⇧↵" at bounding box center [1300, 637] width 396 height 36
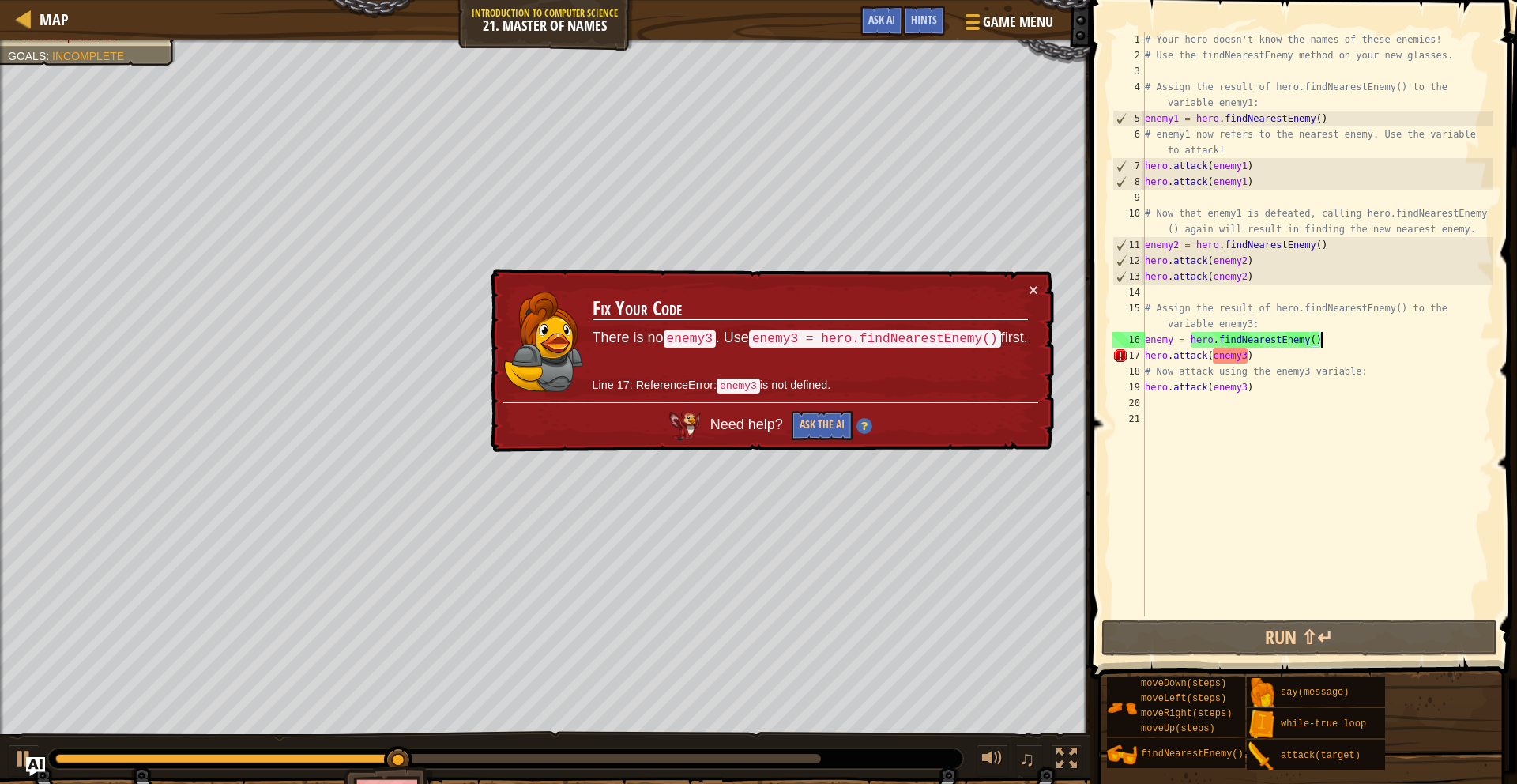
click at [923, 3] on div "Map Introduction to Computer Science 21. Master of Names Game Menu Done Hints A…" at bounding box center [545, 19] width 1091 height 40
drag, startPoint x: 921, startPoint y: 12, endPoint x: 855, endPoint y: 33, distance: 69.3
click at [921, 12] on div "Hints" at bounding box center [925, 20] width 42 height 30
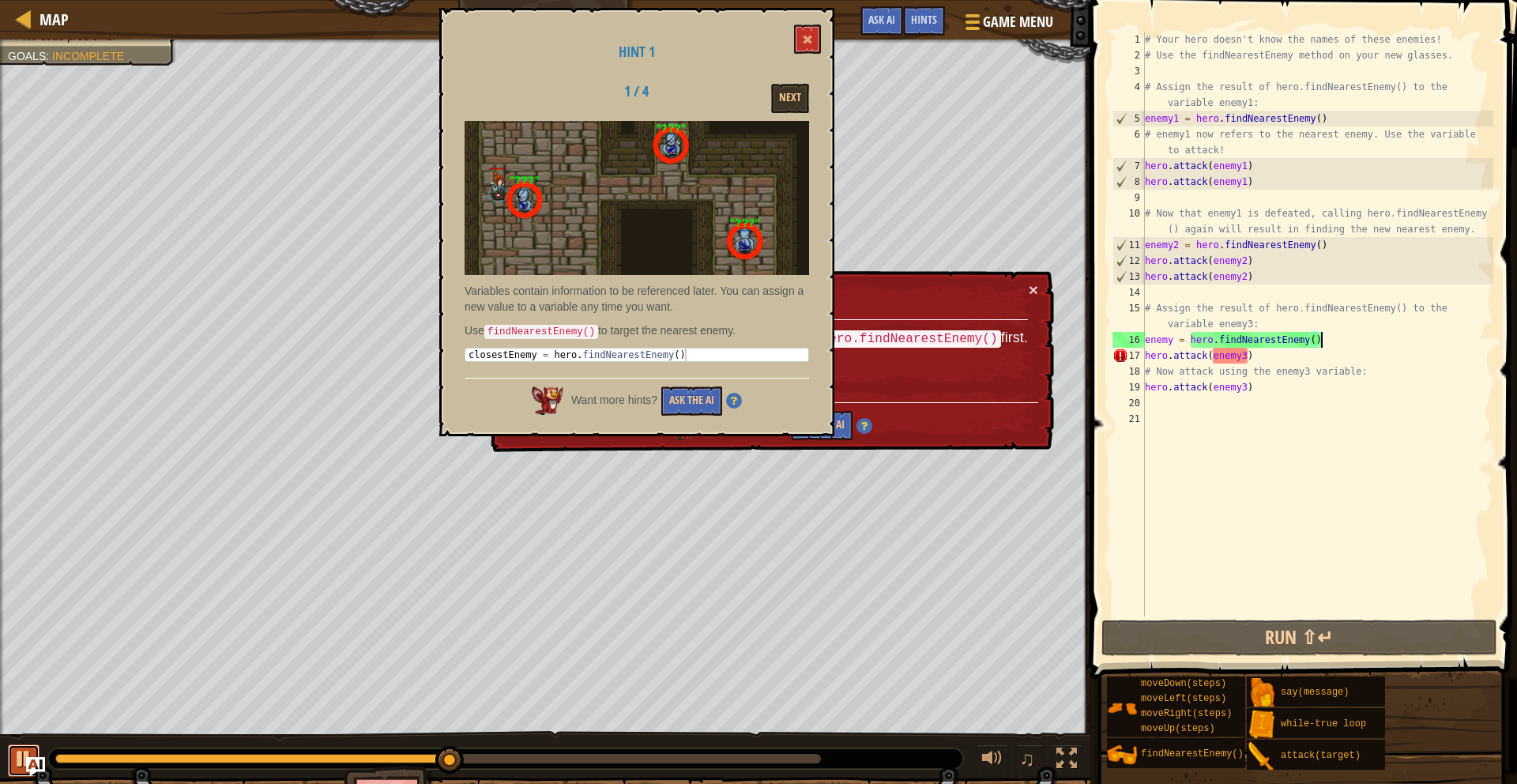
click at [32, 753] on div at bounding box center [24, 759] width 20 height 20
click at [783, 103] on button "Next" at bounding box center [790, 98] width 38 height 30
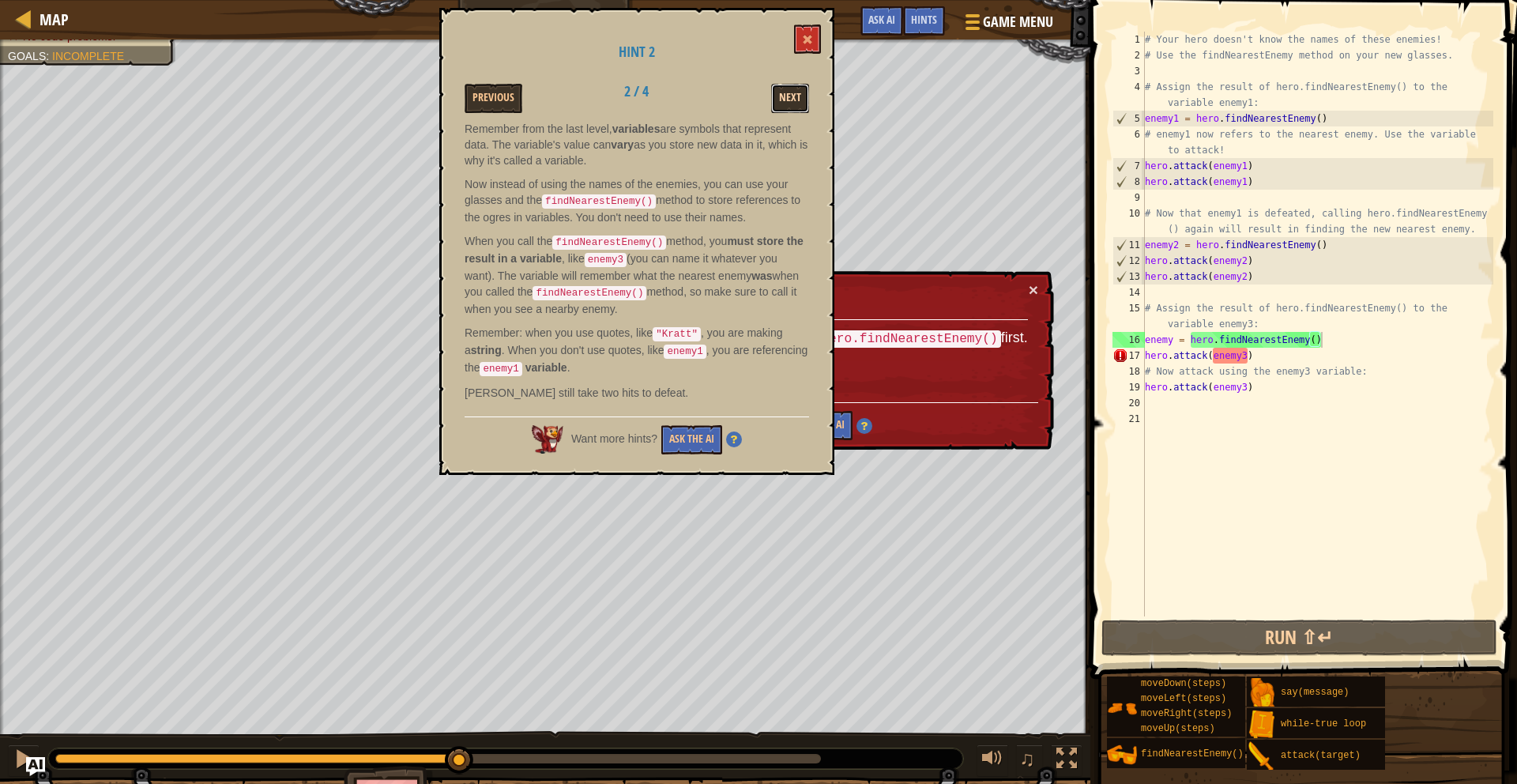
click at [788, 94] on button "Next" at bounding box center [790, 98] width 38 height 30
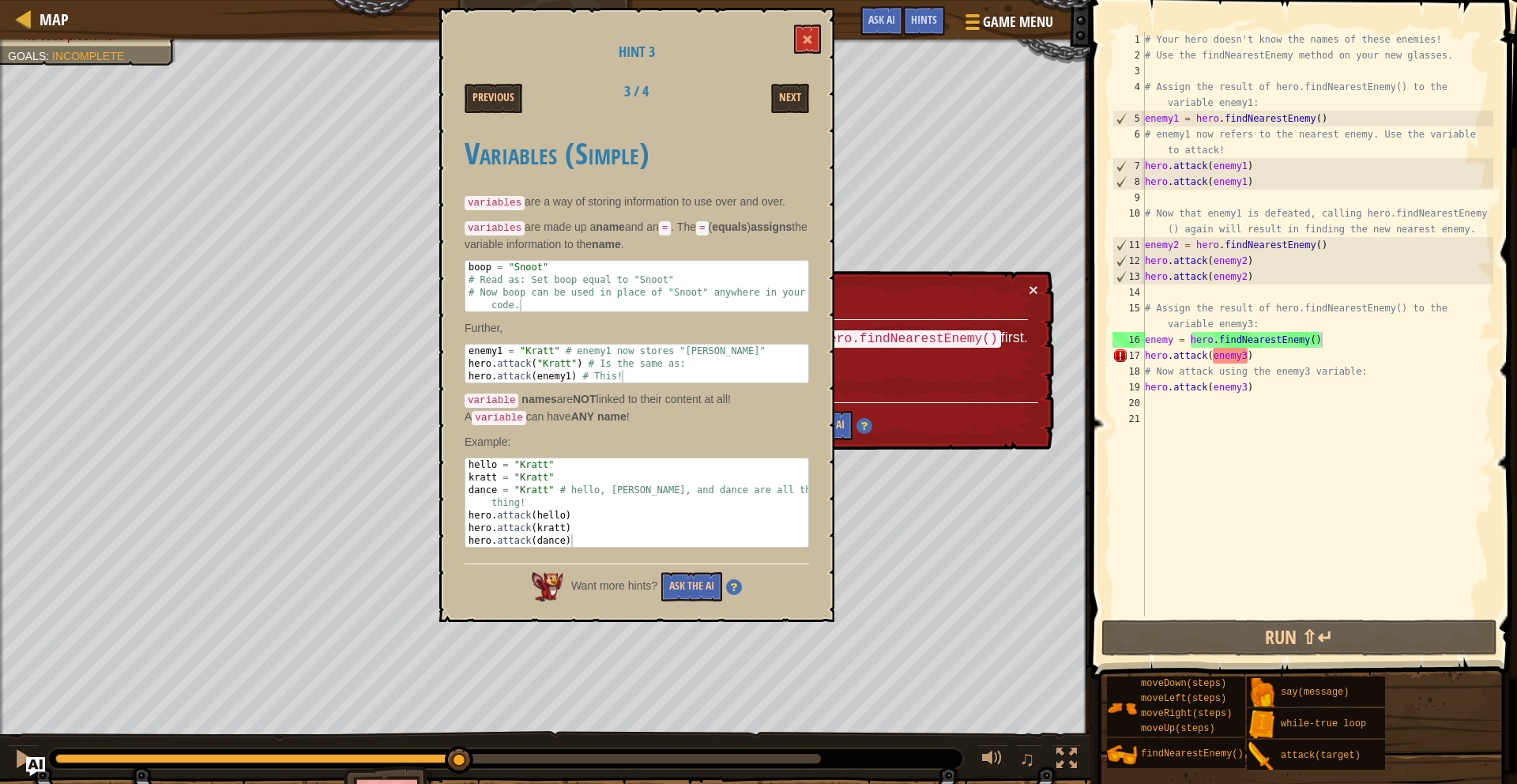
click at [1140, 340] on div "16" at bounding box center [1129, 339] width 32 height 16
click at [1144, 340] on div "16" at bounding box center [1129, 339] width 32 height 16
click at [1173, 340] on div "# Your hero doesn't know the names of these enemies! # Use the findNearestEnemy…" at bounding box center [1318, 339] width 352 height 617
click at [1246, 359] on div "# Your hero doesn't know the names of these enemies! # Use the findNearestEnemy…" at bounding box center [1318, 339] width 352 height 617
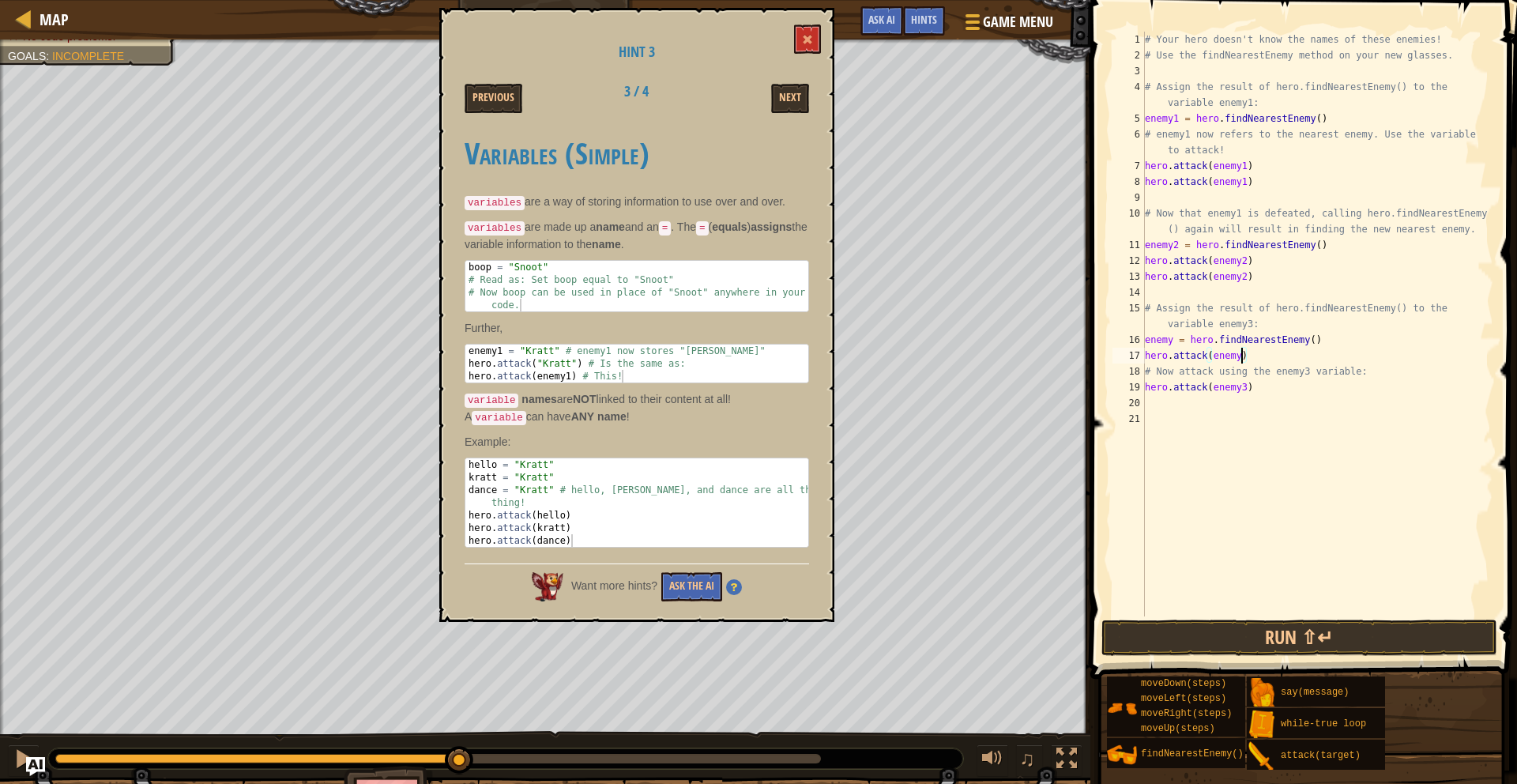
click at [1246, 389] on div "# Your hero doesn't know the names of these enemies! # Use the findNearestEnemy…" at bounding box center [1318, 339] width 352 height 617
type textarea "hero.attack(enemy)"
click at [1371, 643] on button "Run ⇧↵" at bounding box center [1300, 637] width 396 height 36
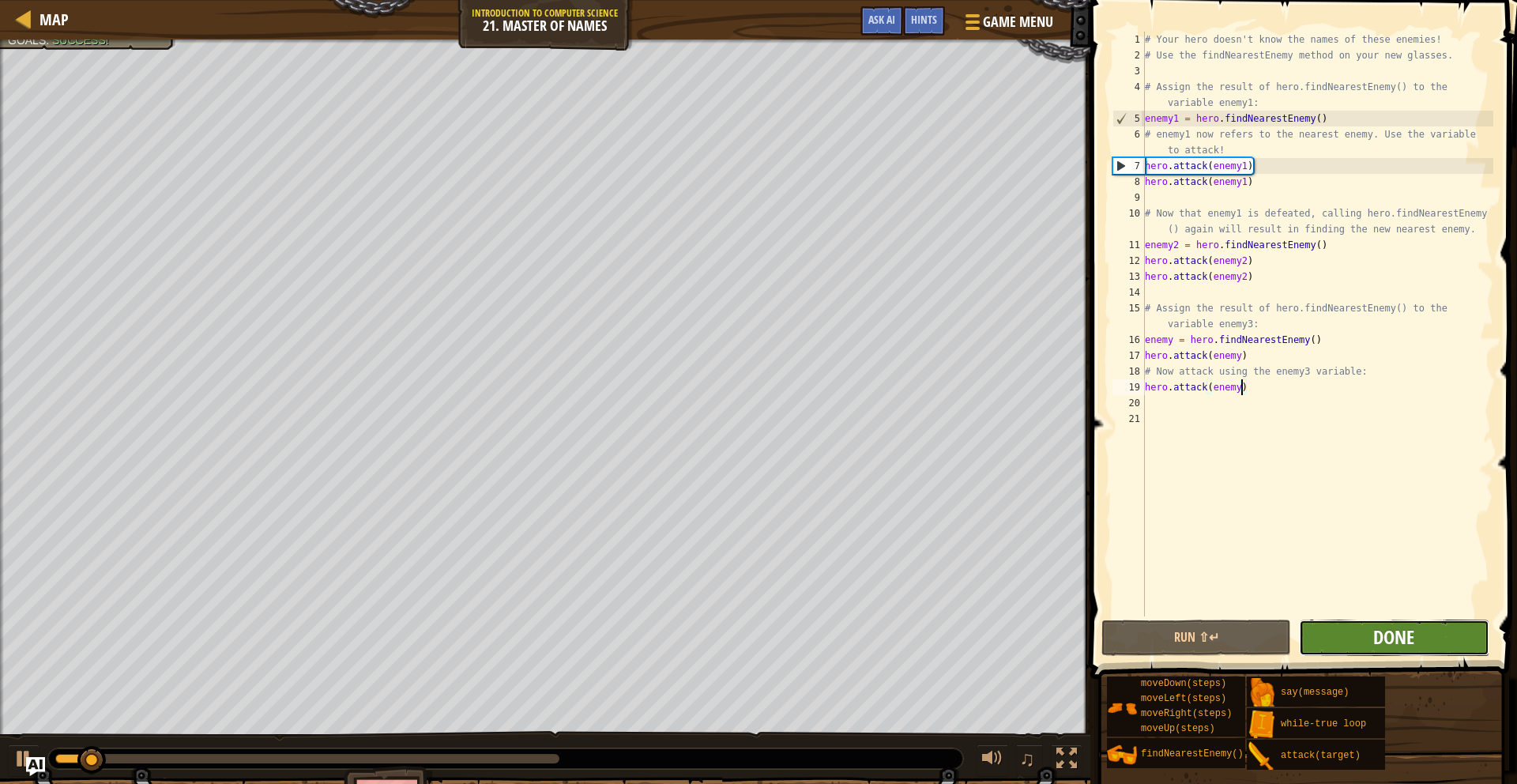
click at [1373, 641] on span "Done" at bounding box center [1393, 637] width 41 height 25
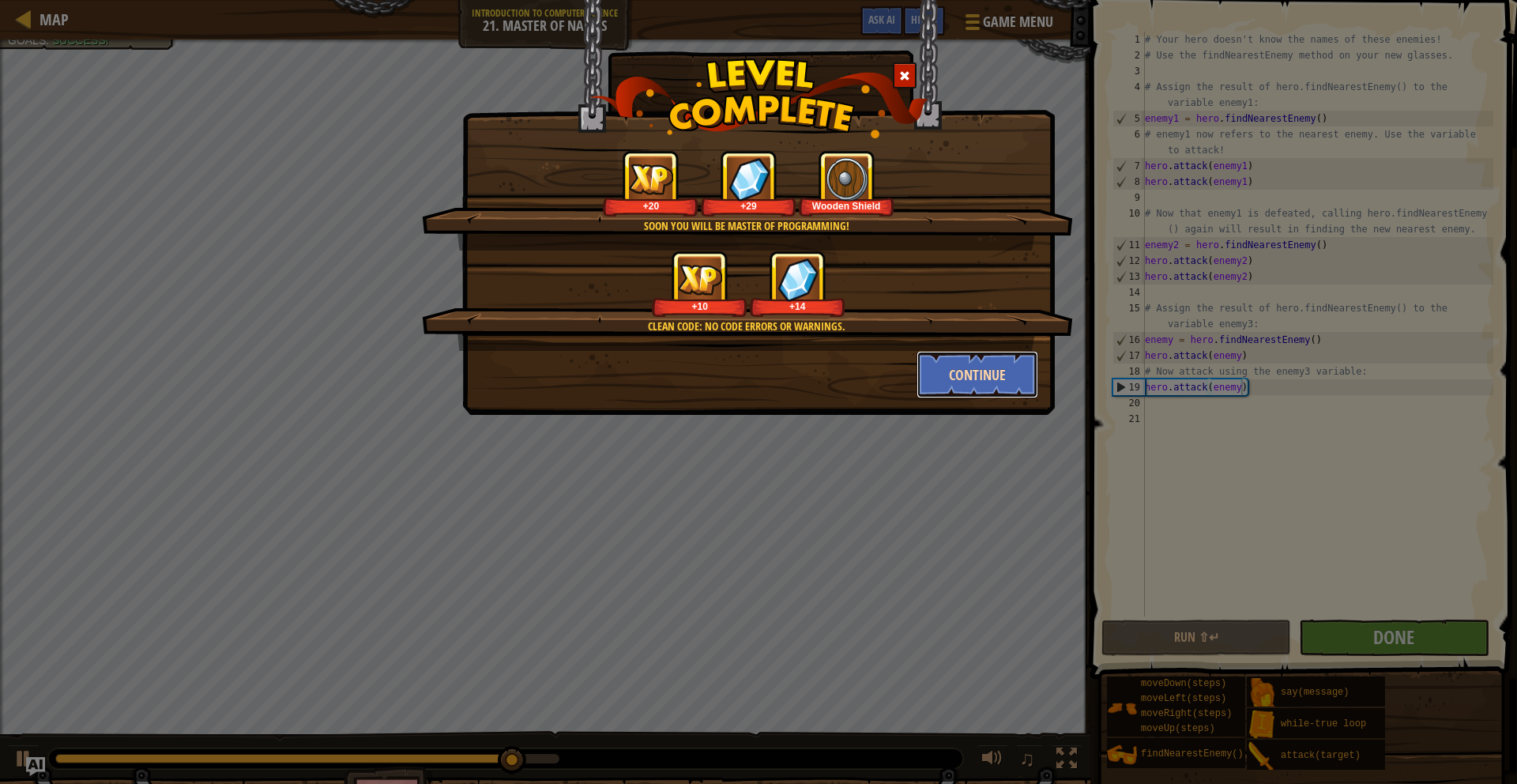
click at [945, 383] on button "Continue" at bounding box center [977, 375] width 123 height 47
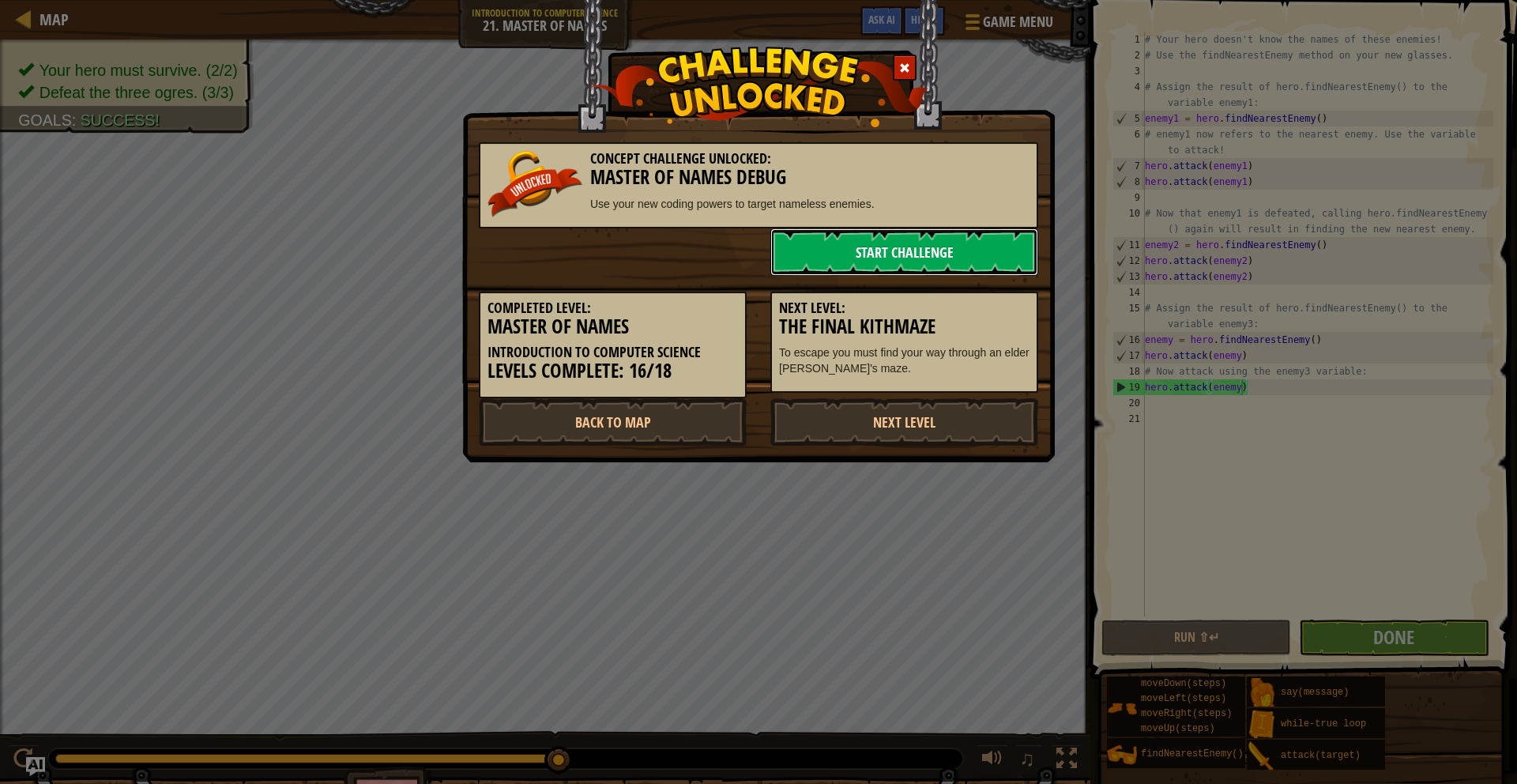
click at [931, 249] on link "Start Challenge" at bounding box center [904, 252] width 268 height 47
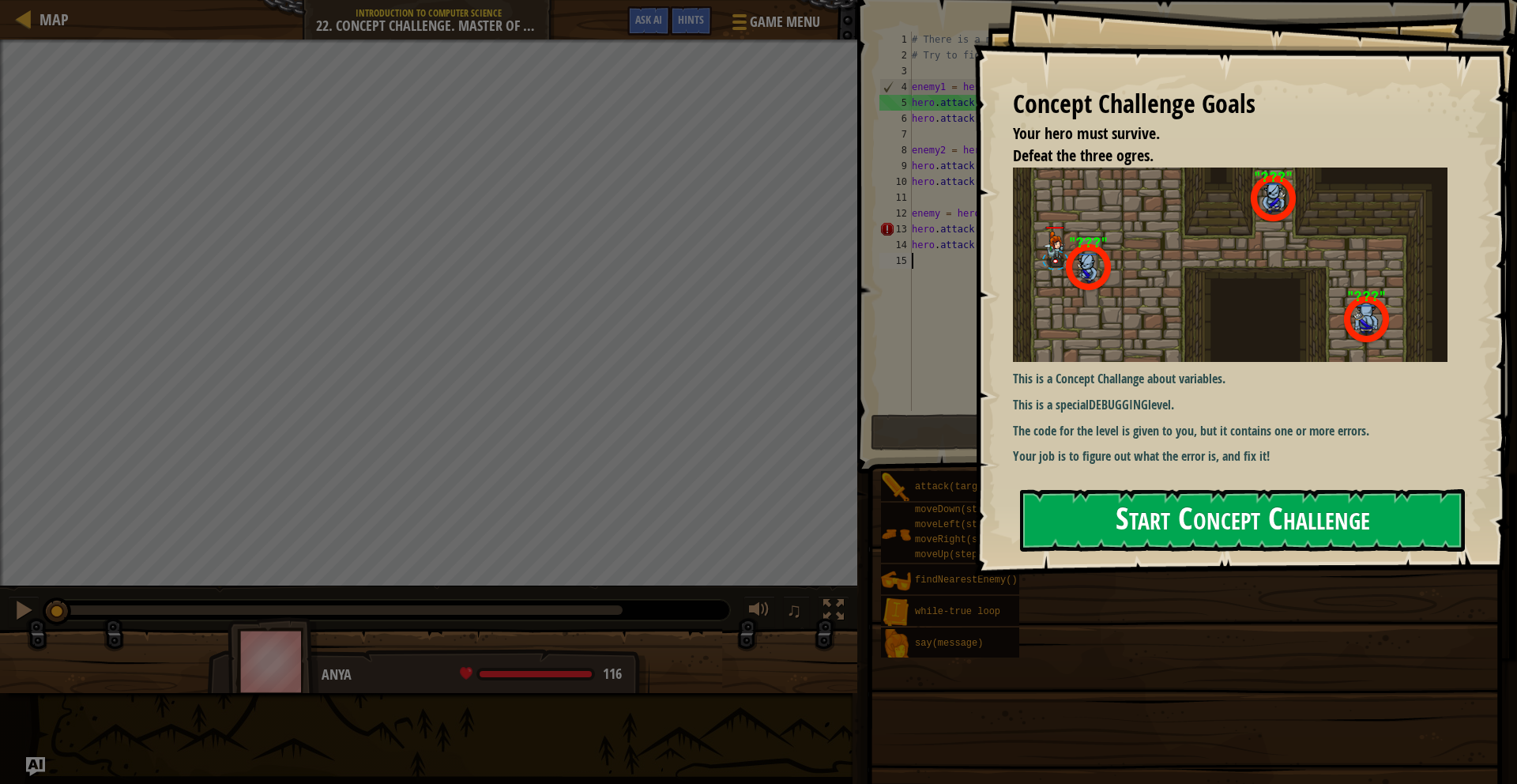
click at [1116, 489] on button "Start Concept Challenge" at bounding box center [1243, 520] width 445 height 63
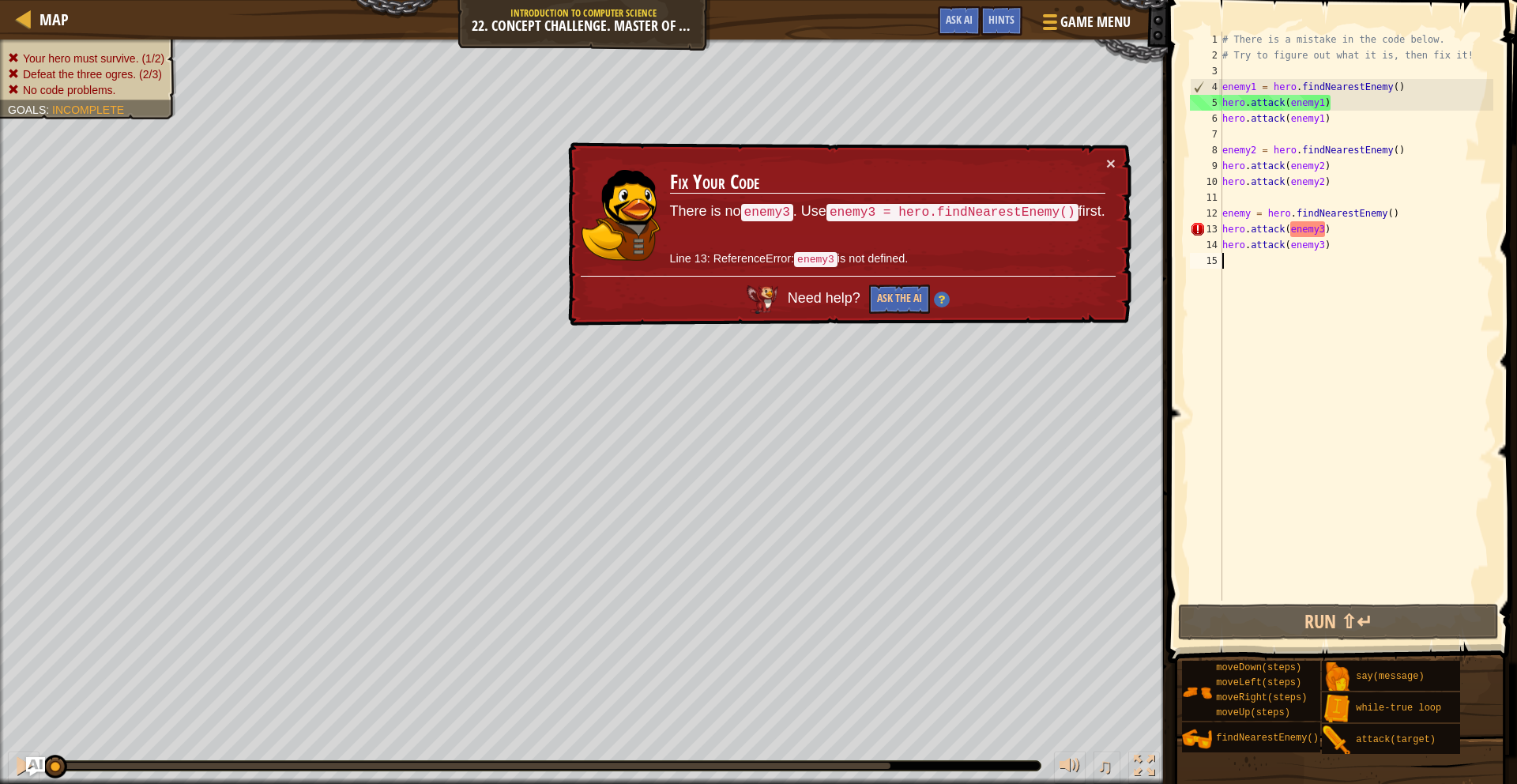
click at [1324, 233] on div "# There is a mistake in the code below. # Try to figure out what it is, then fi…" at bounding box center [1356, 332] width 274 height 600
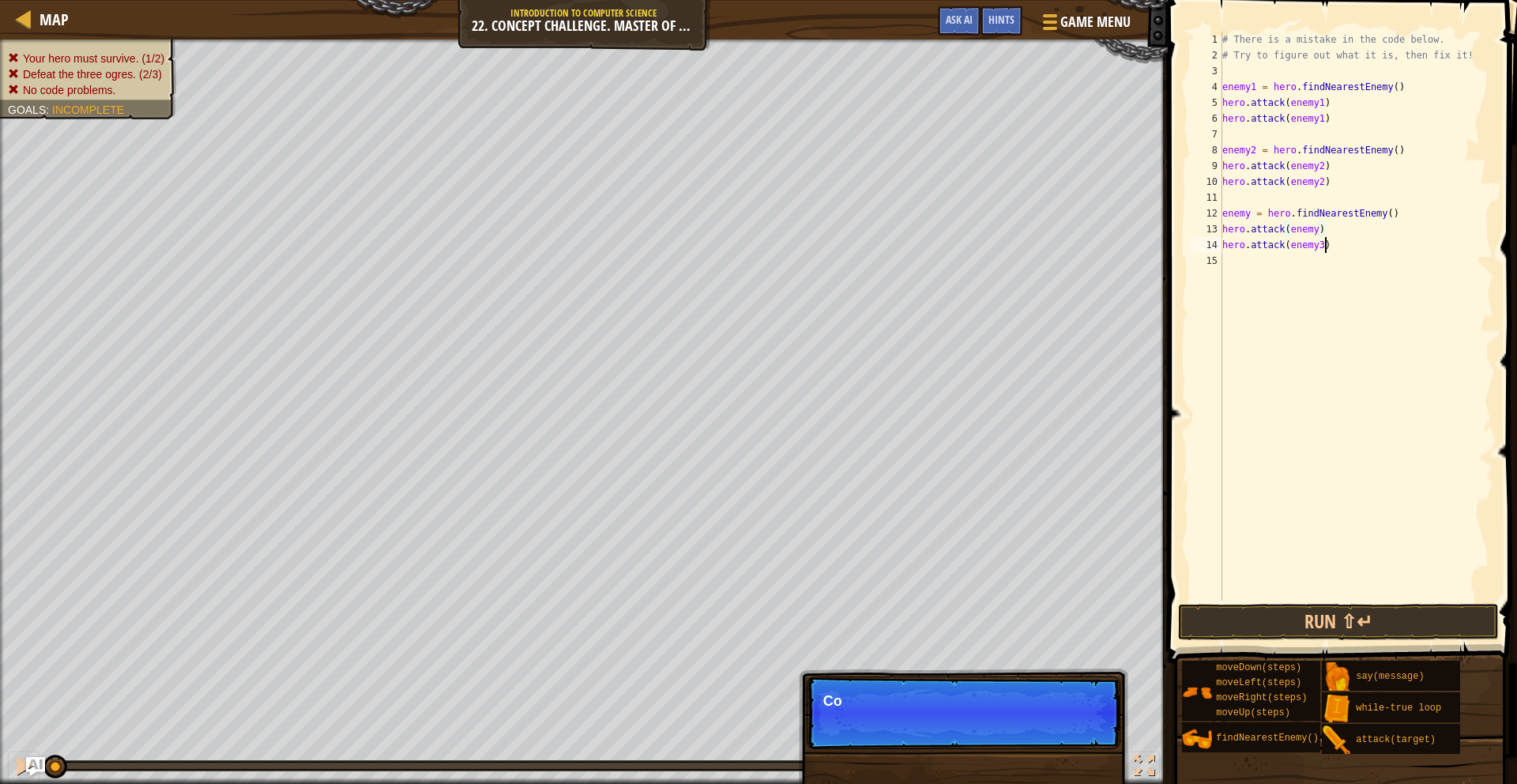
click at [1326, 247] on div "# There is a mistake in the code below. # Try to figure out what it is, then fi…" at bounding box center [1356, 332] width 274 height 600
type textarea "hero.attack(enemy)"
click at [1412, 622] on button "Run ⇧↵" at bounding box center [1338, 622] width 321 height 36
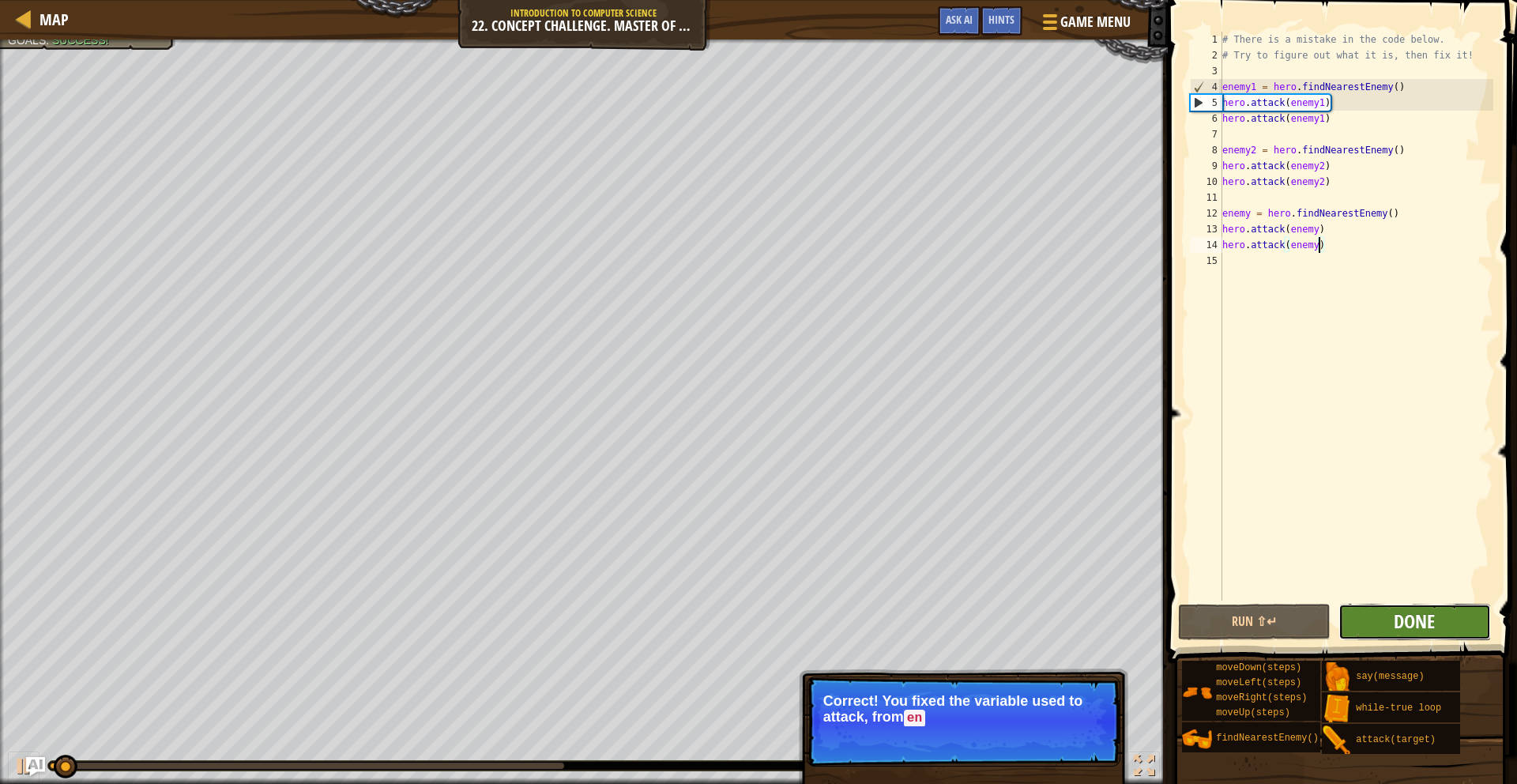
click at [1412, 622] on span "Done" at bounding box center [1415, 621] width 41 height 25
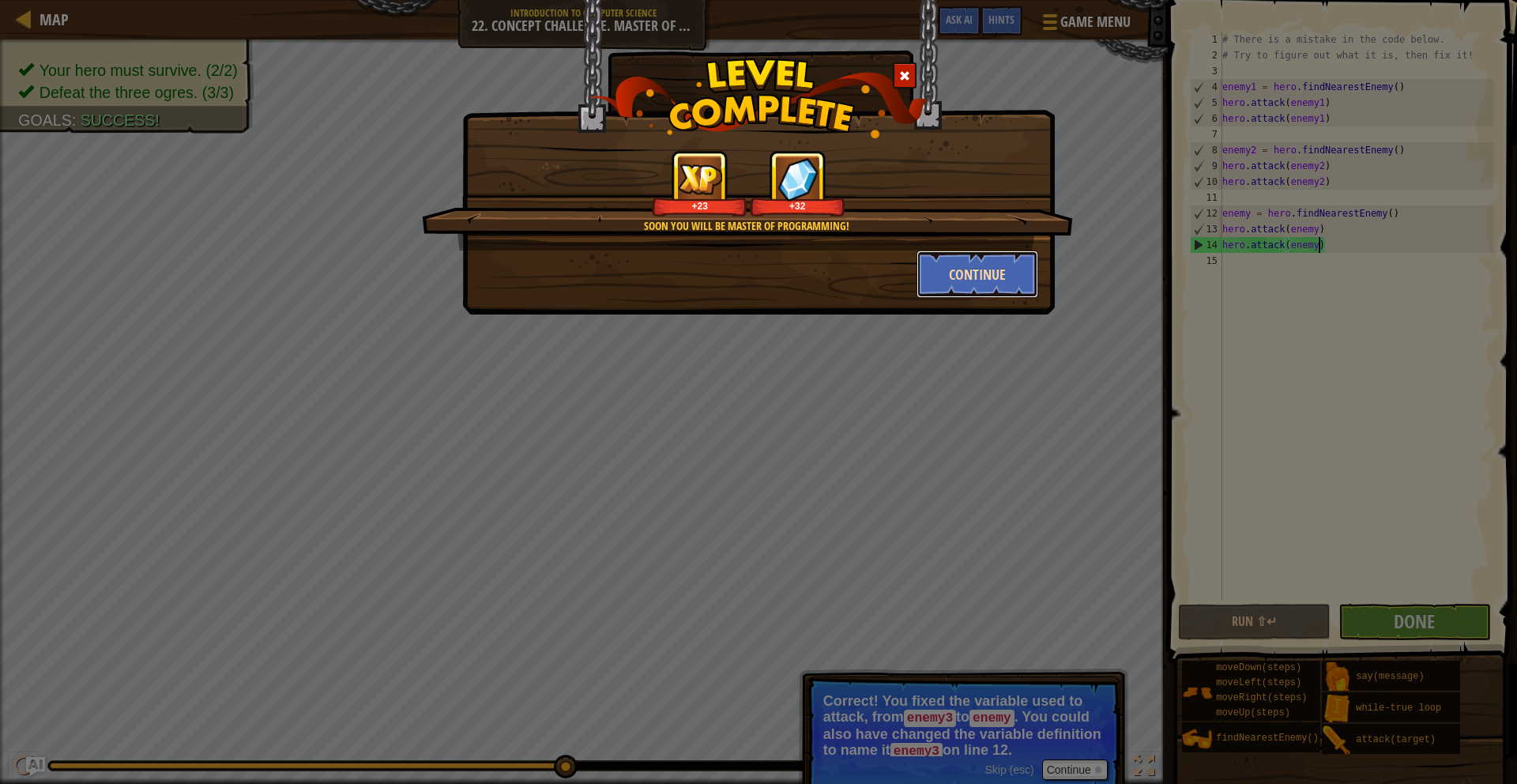
click at [992, 270] on button "Continue" at bounding box center [977, 274] width 123 height 47
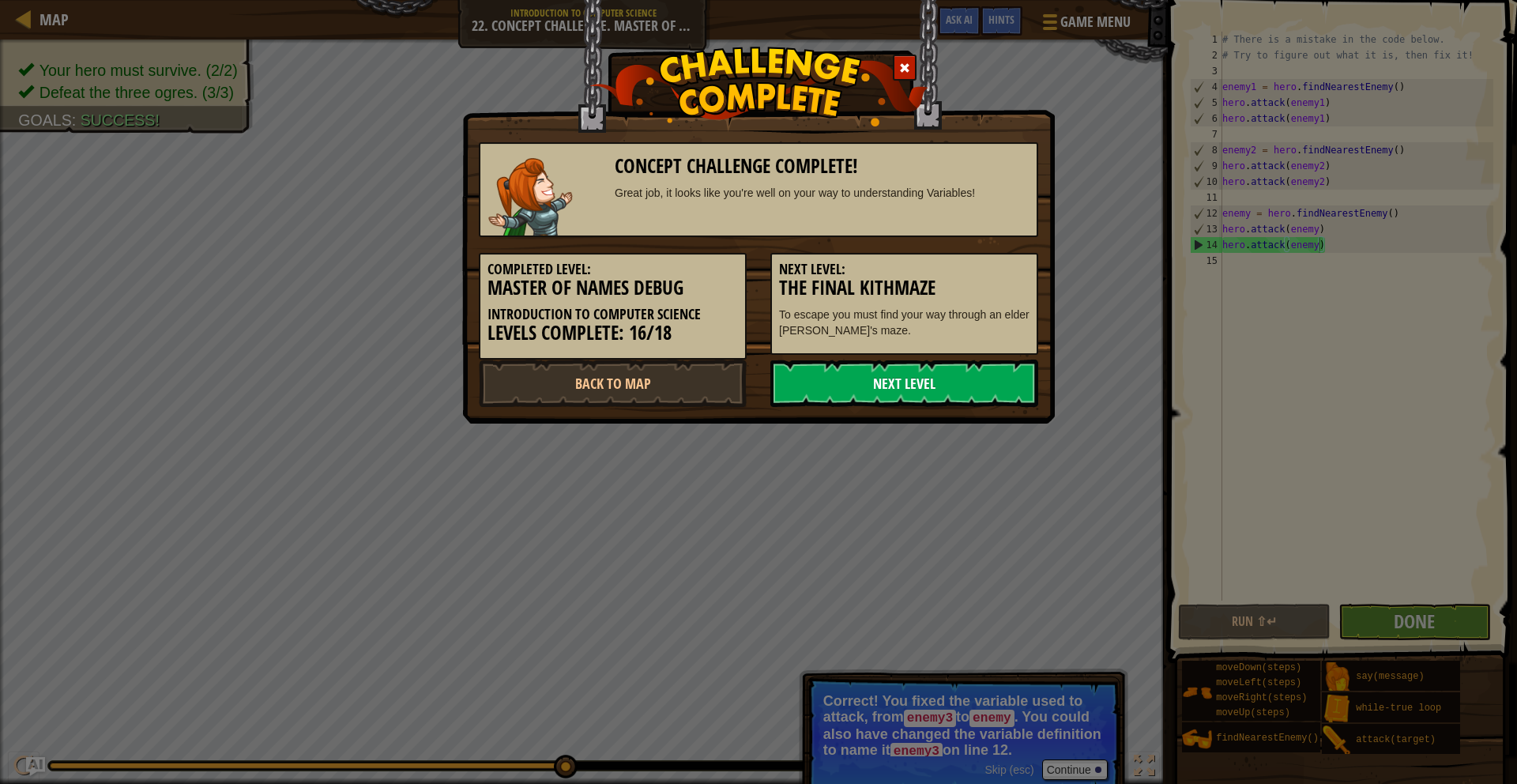
click at [973, 377] on link "Next Level" at bounding box center [904, 383] width 268 height 47
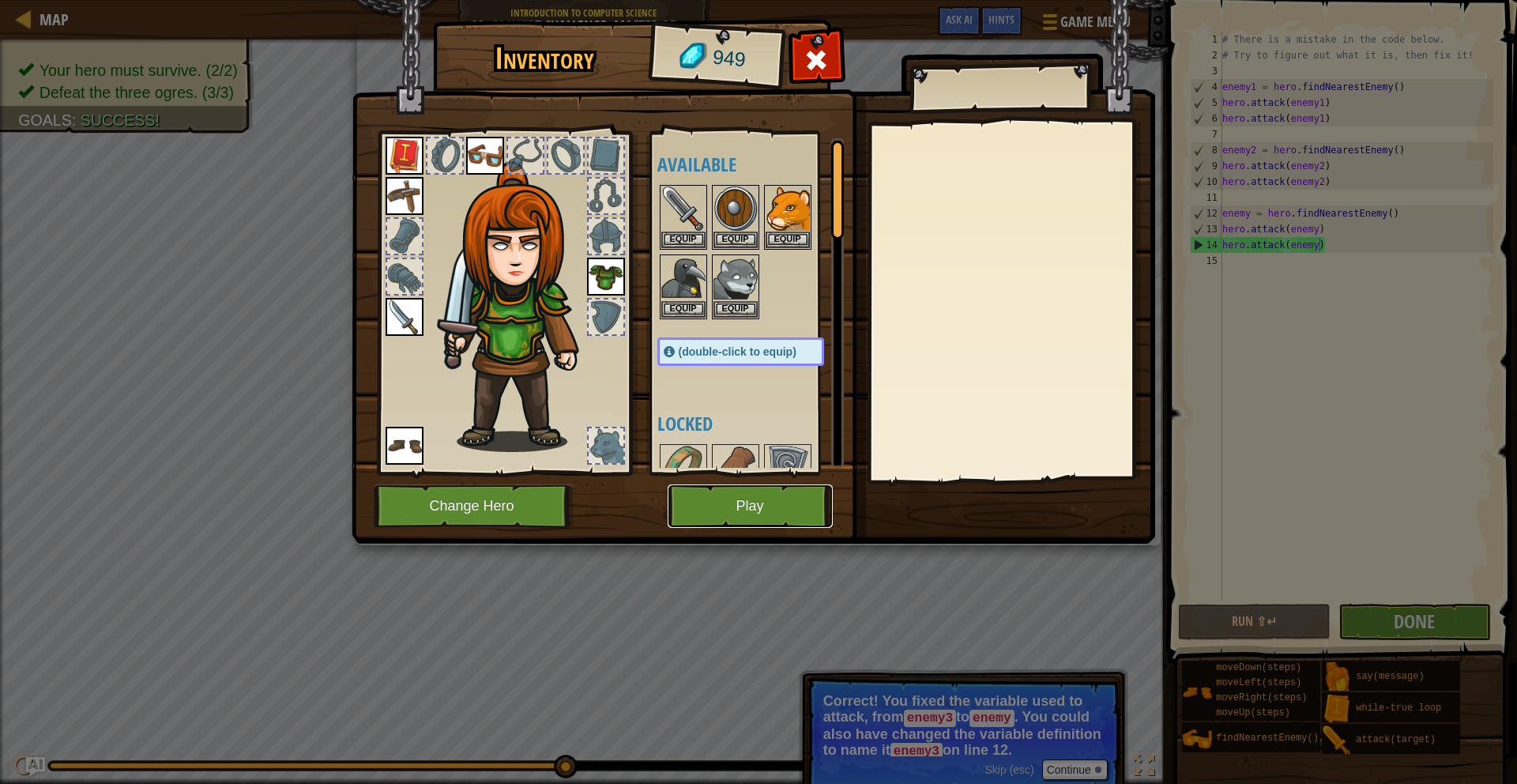
click at [808, 491] on button "Play" at bounding box center [750, 506] width 165 height 43
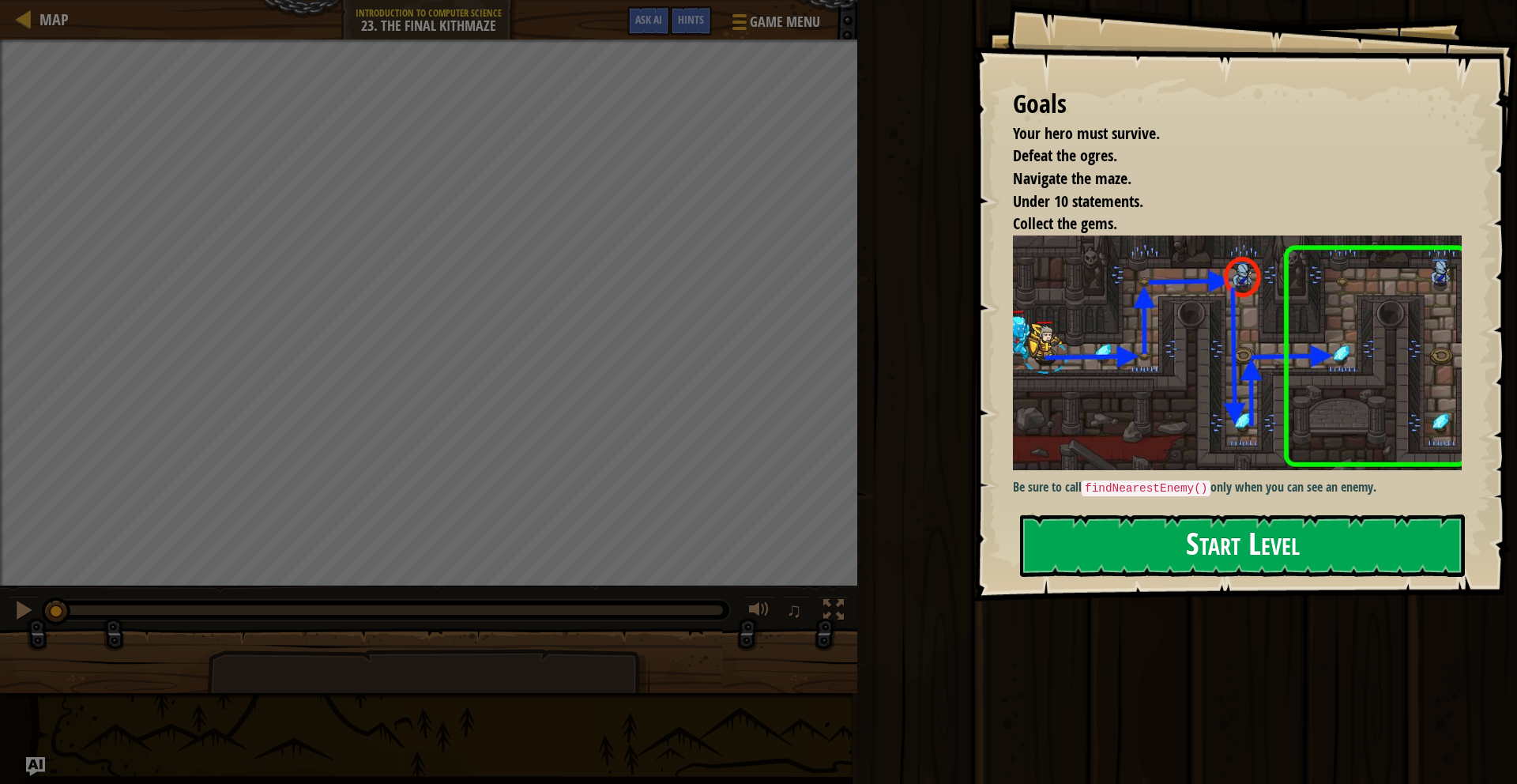
click at [1312, 556] on button "Start Level" at bounding box center [1243, 546] width 445 height 63
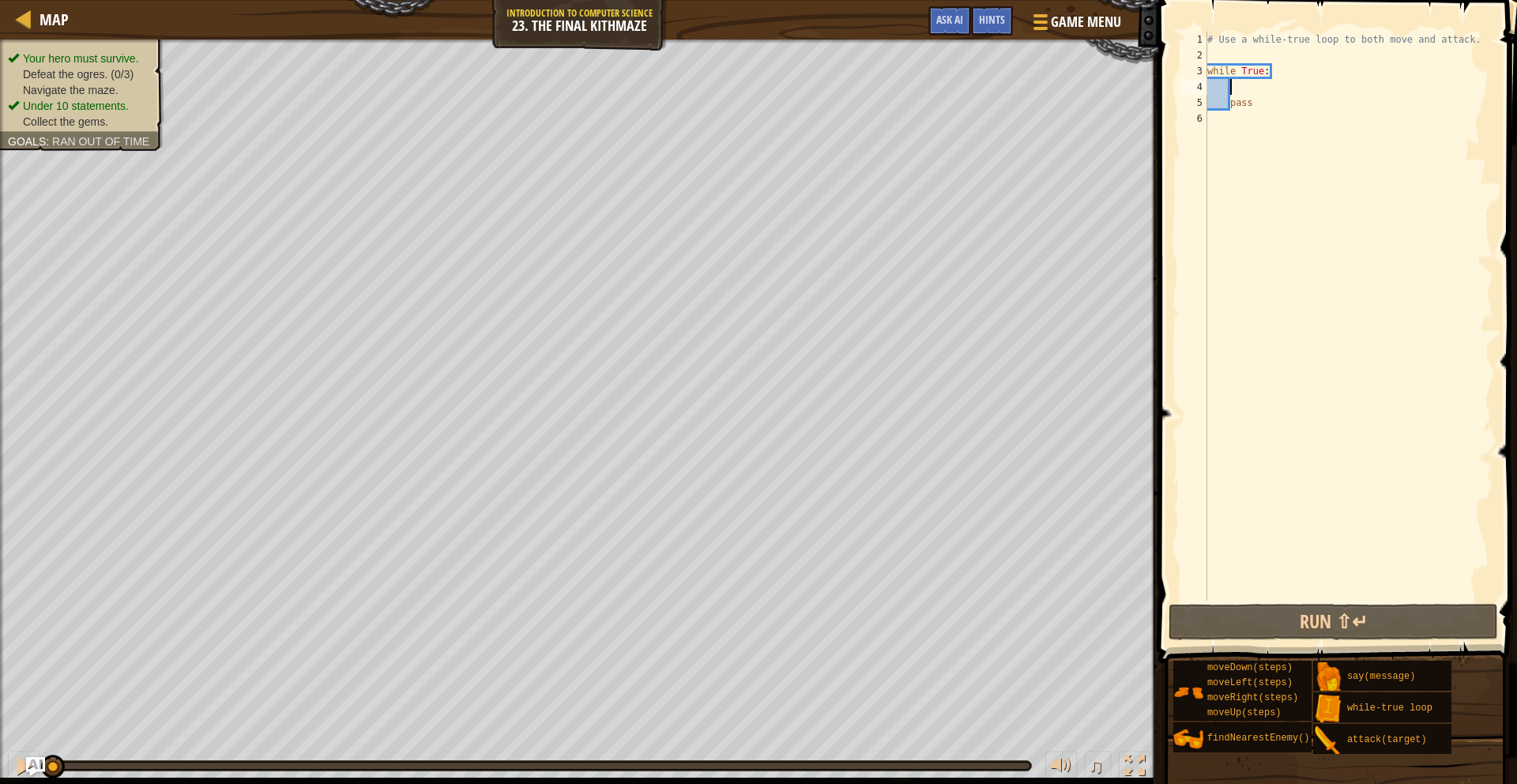
click at [1239, 90] on div "# Use a while-true loop to both move and attack. while True : pass" at bounding box center [1349, 332] width 289 height 600
type textarea "m"
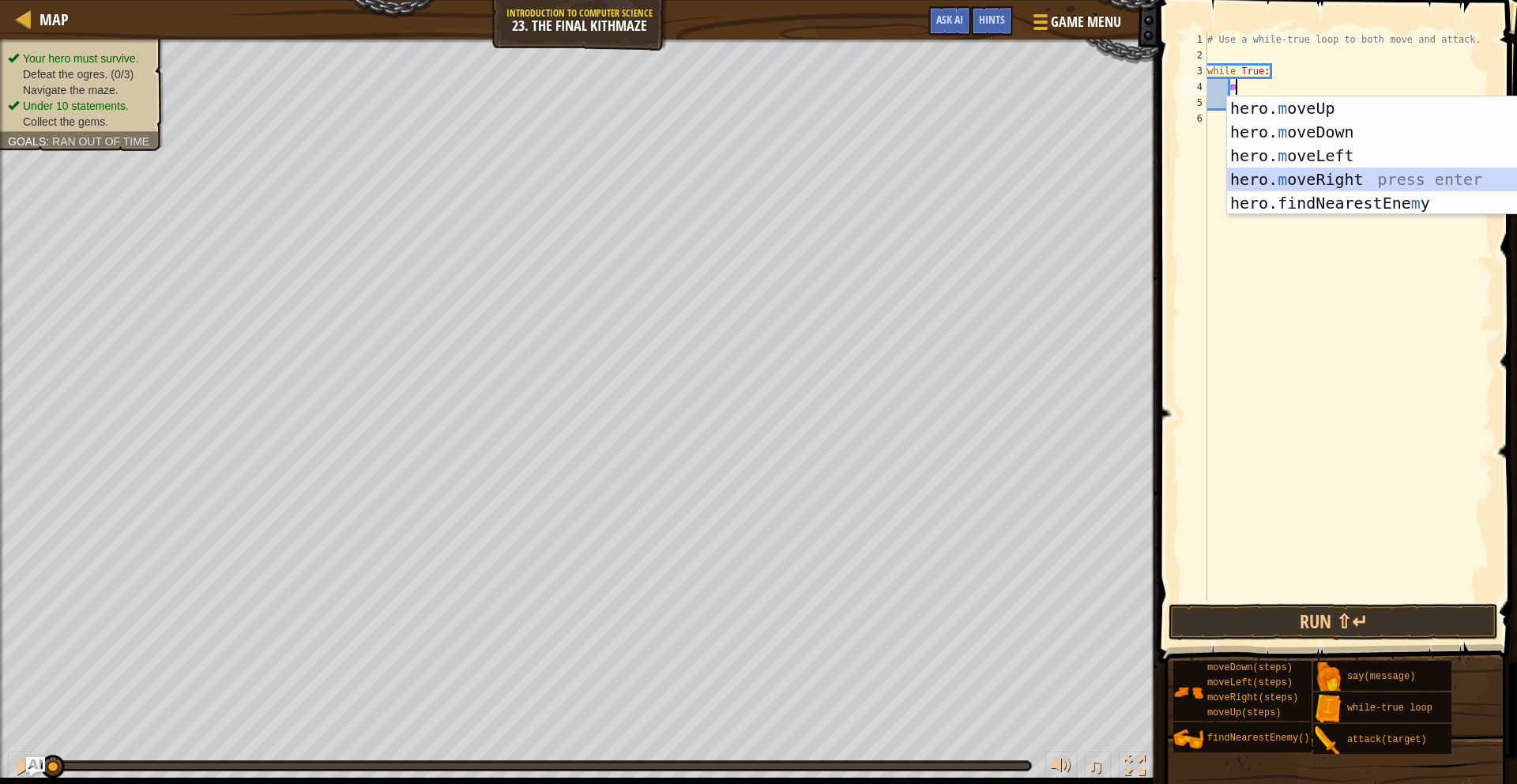
click at [1335, 174] on div "hero. m oveUp press enter hero. m oveDown press enter hero. m oveLeft press ent…" at bounding box center [1377, 179] width 299 height 166
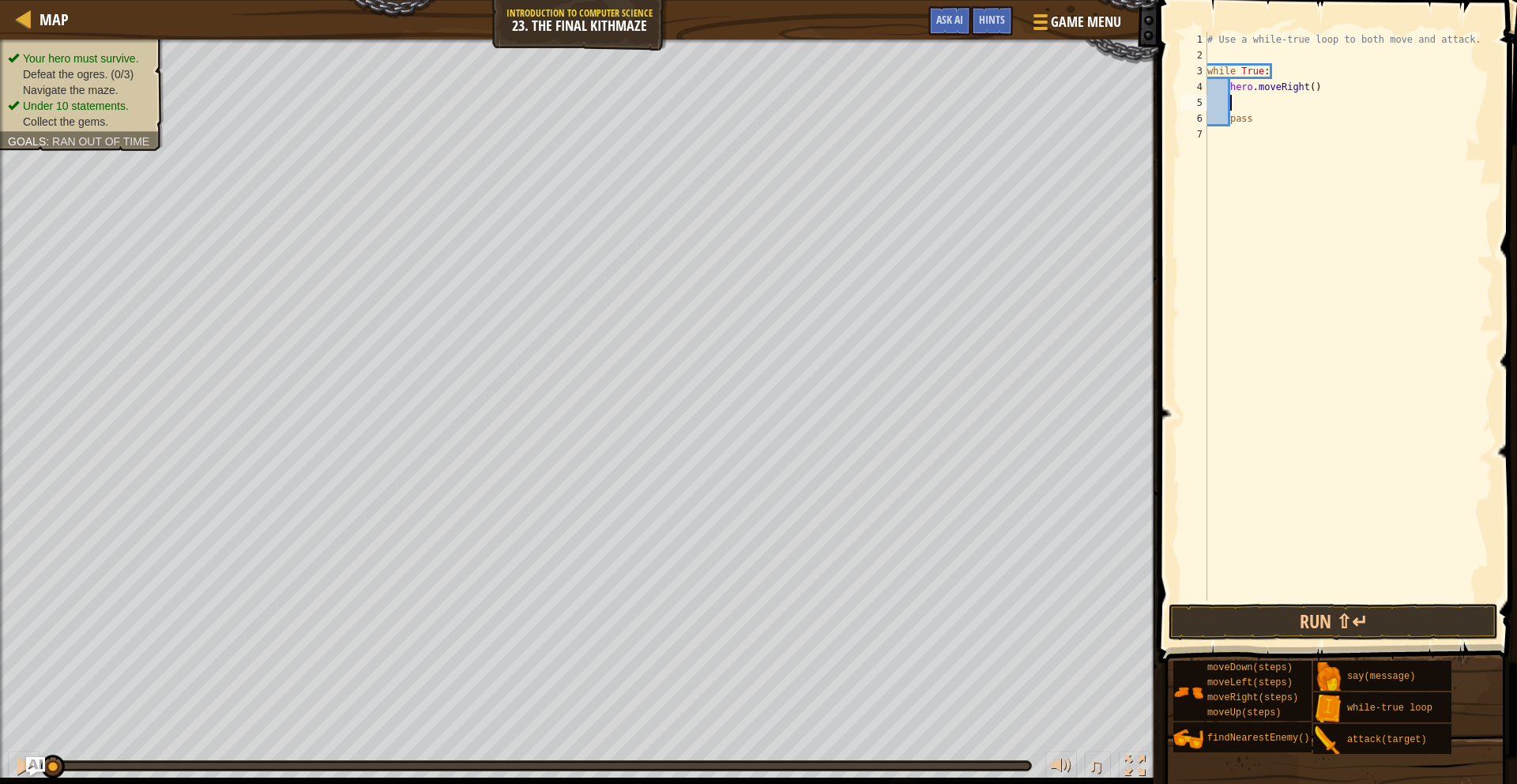
type textarea "m"
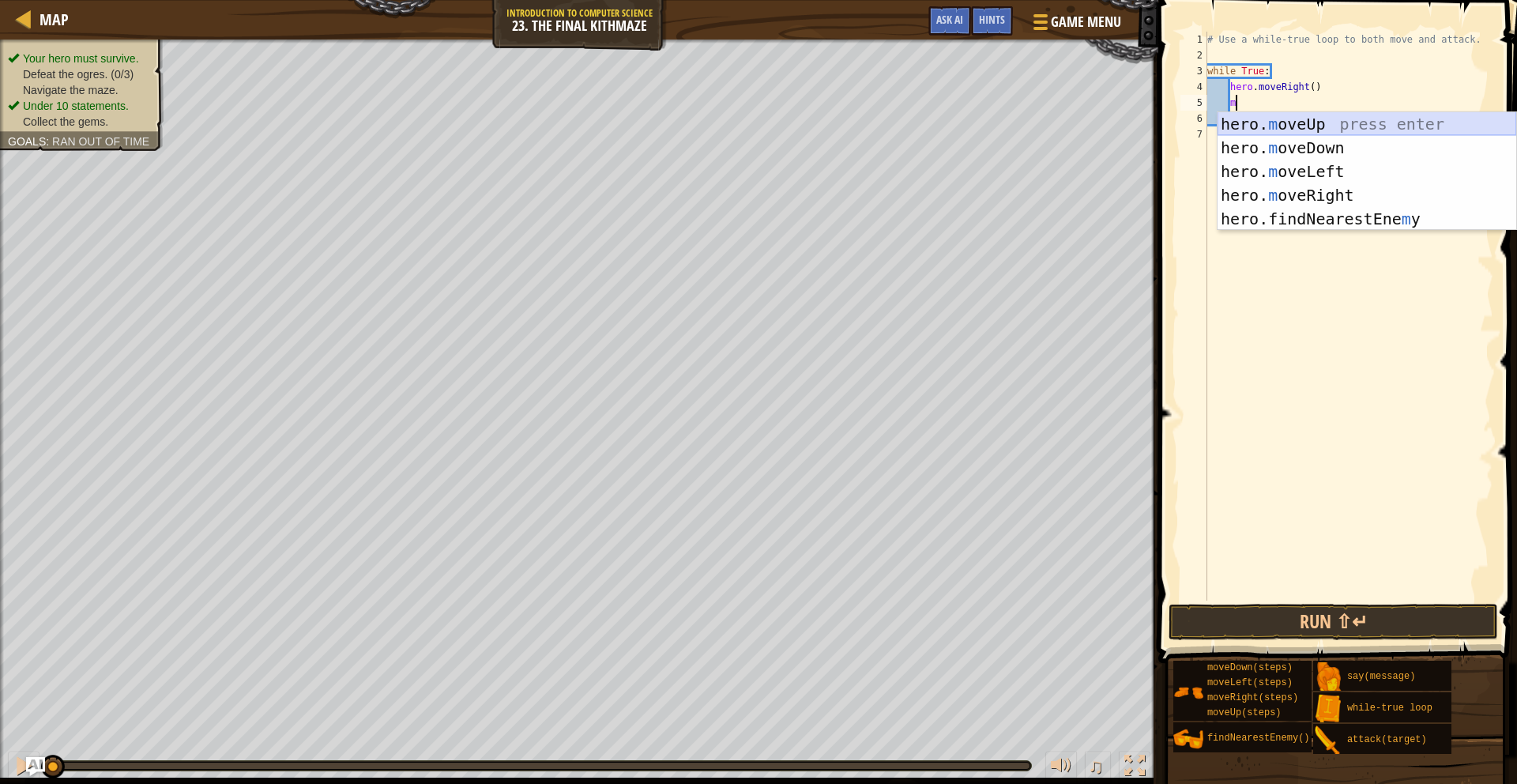
click at [1319, 126] on div "hero. m oveUp press enter hero. m oveDown press enter hero. m oveLeft press ent…" at bounding box center [1366, 195] width 299 height 166
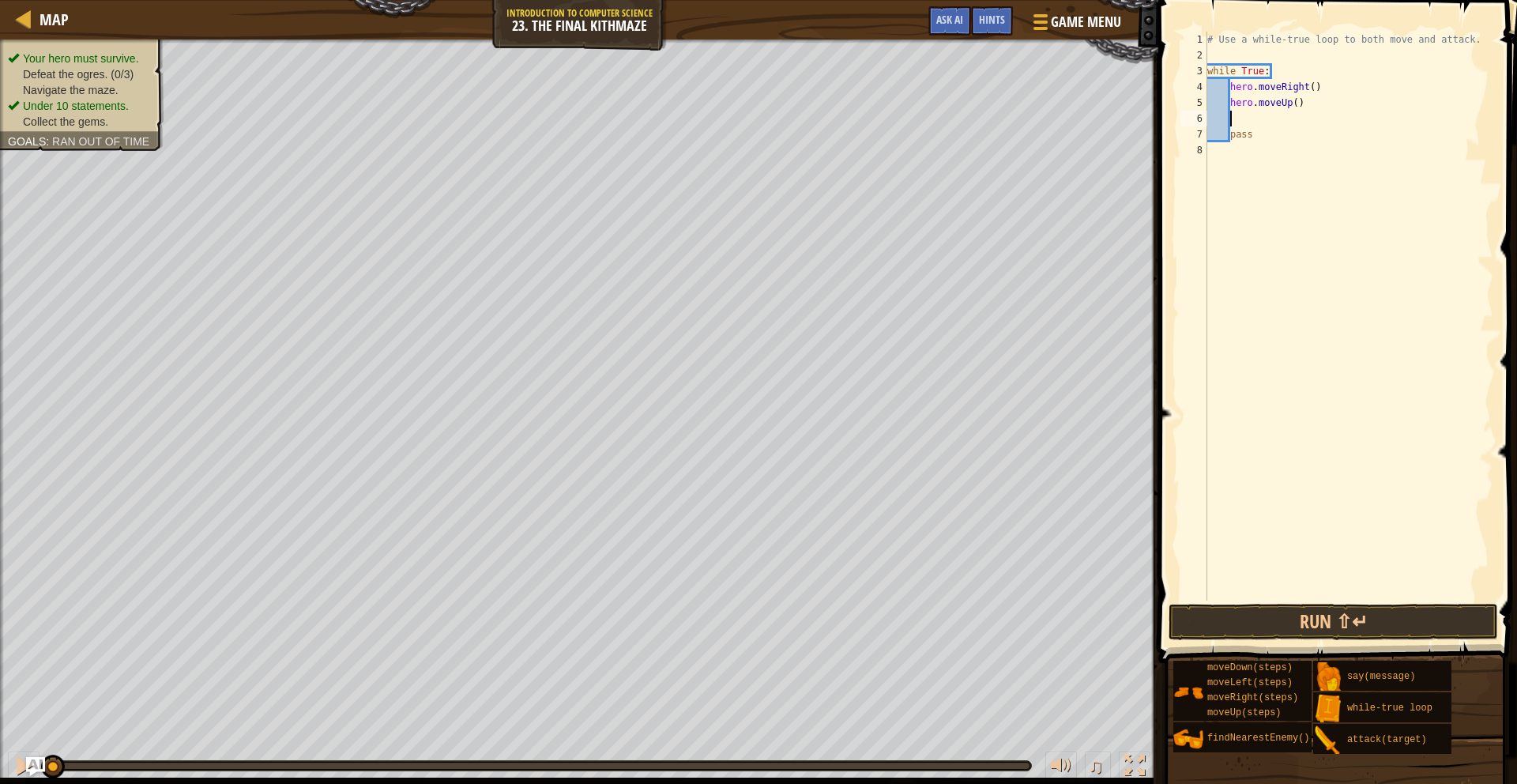
type textarea "m"
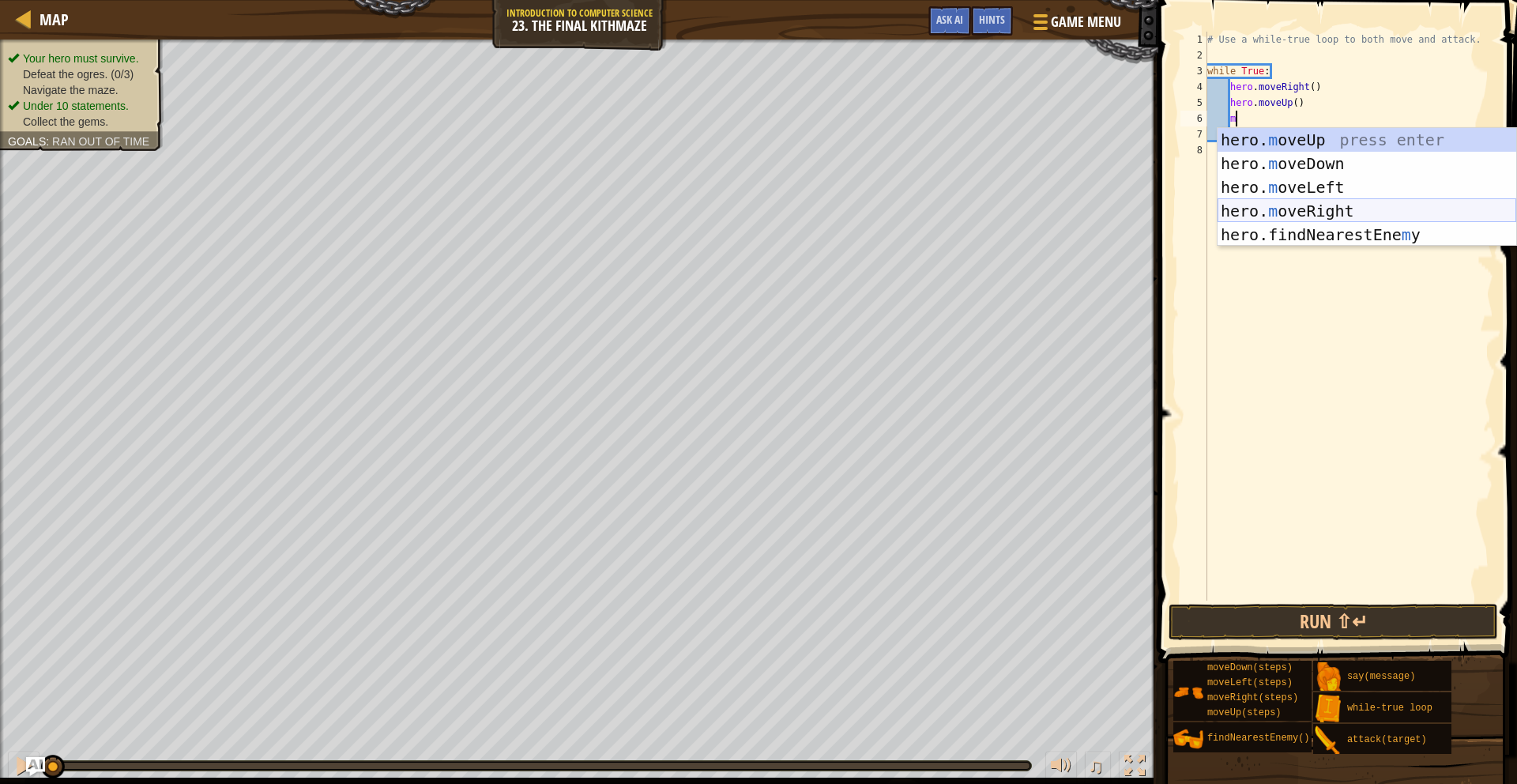
click at [1332, 211] on div "hero. m oveUp press enter hero. m oveDown press enter hero. m oveLeft press ent…" at bounding box center [1366, 211] width 299 height 166
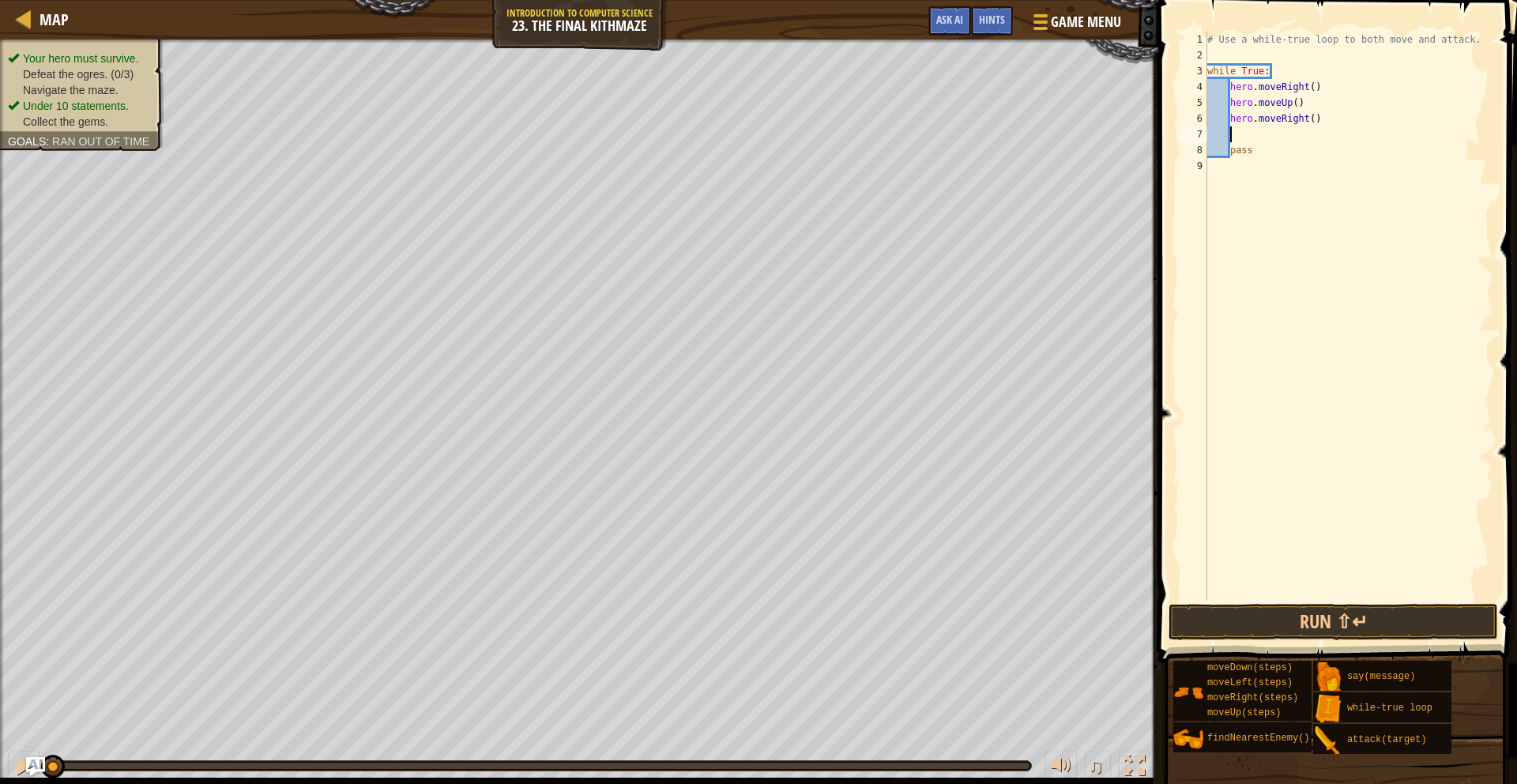
type textarea "m"
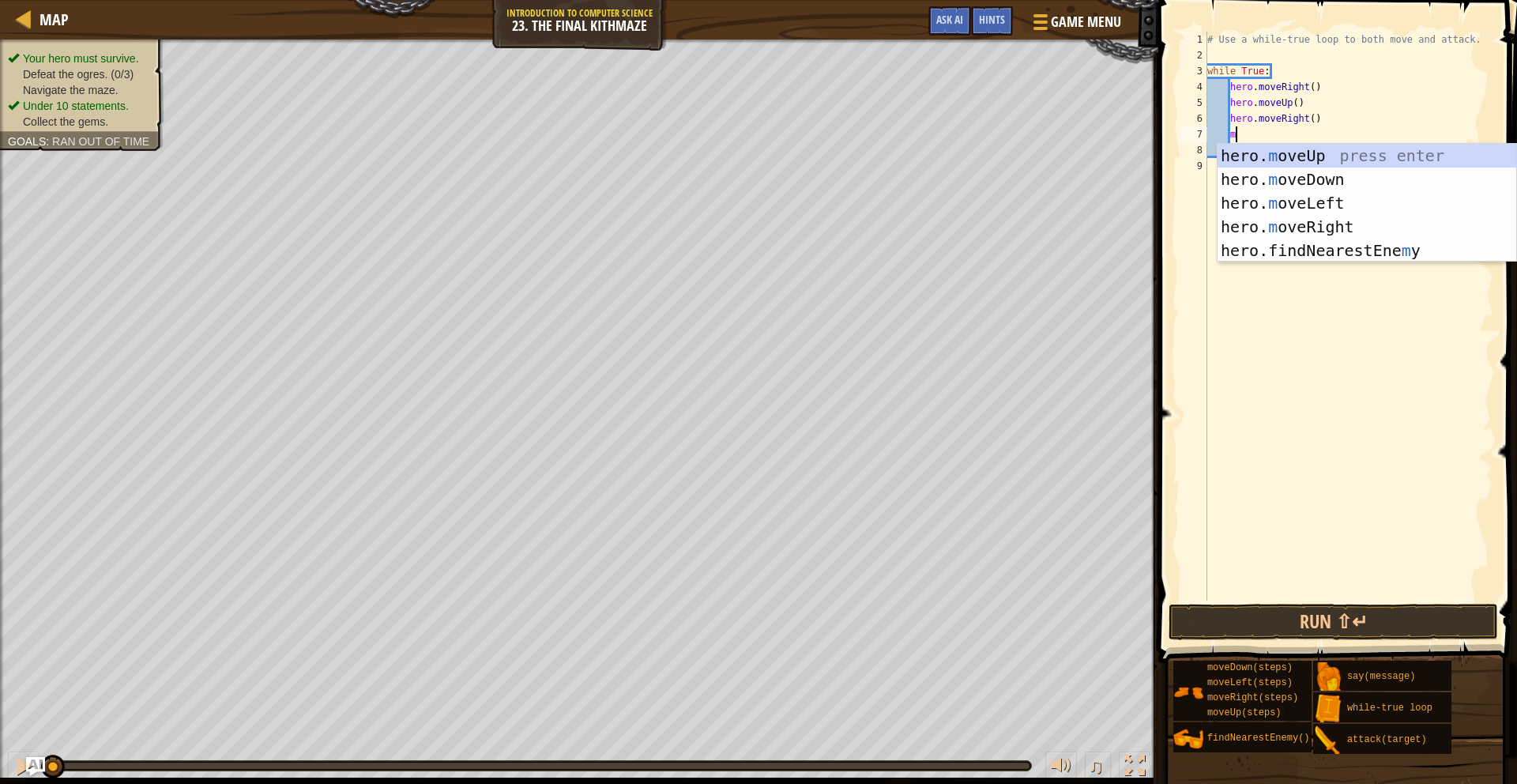
scroll to position [7, 2]
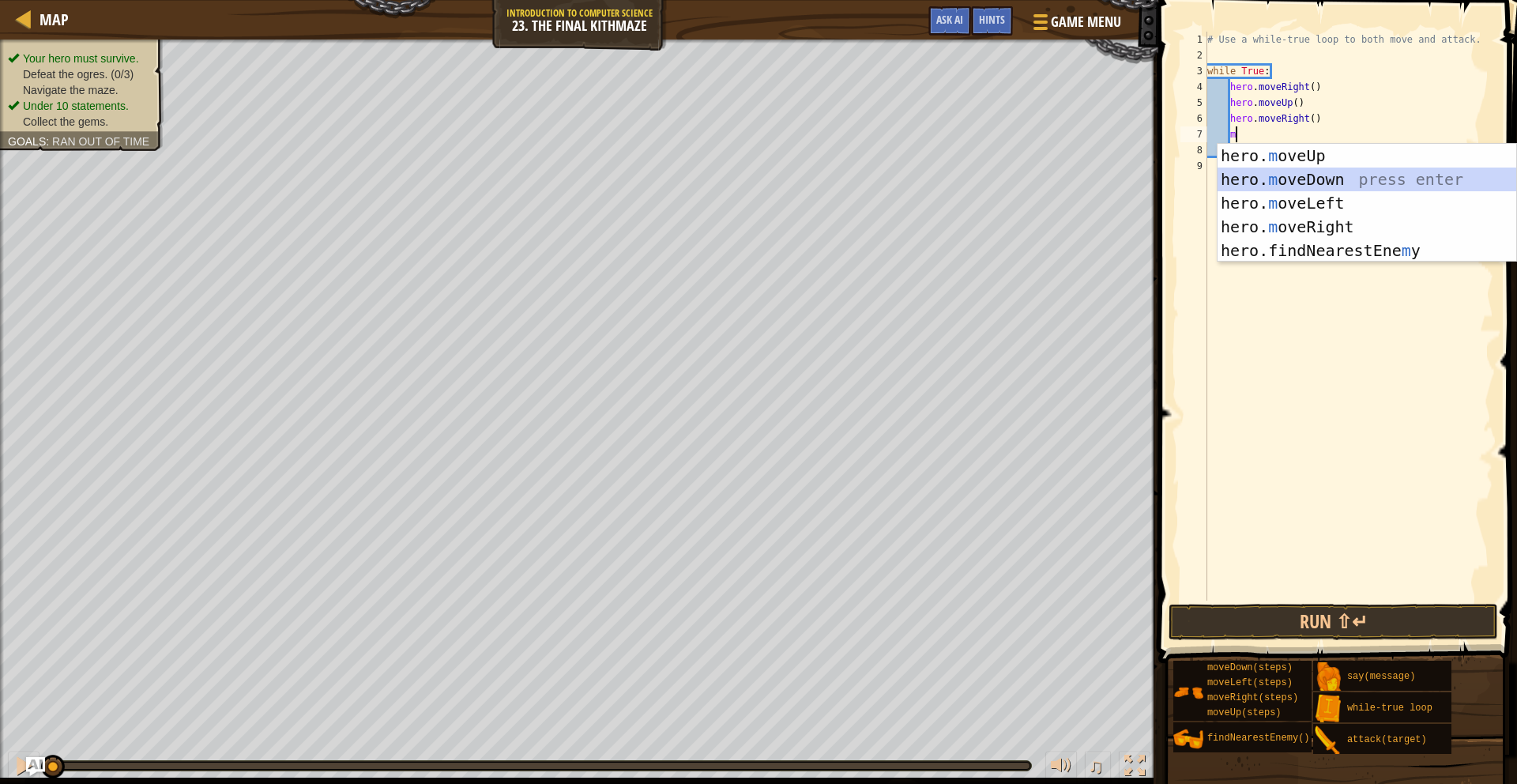
click at [1302, 178] on div "hero. m oveUp press enter hero. m oveDown press enter hero. m oveLeft press ent…" at bounding box center [1366, 227] width 299 height 166
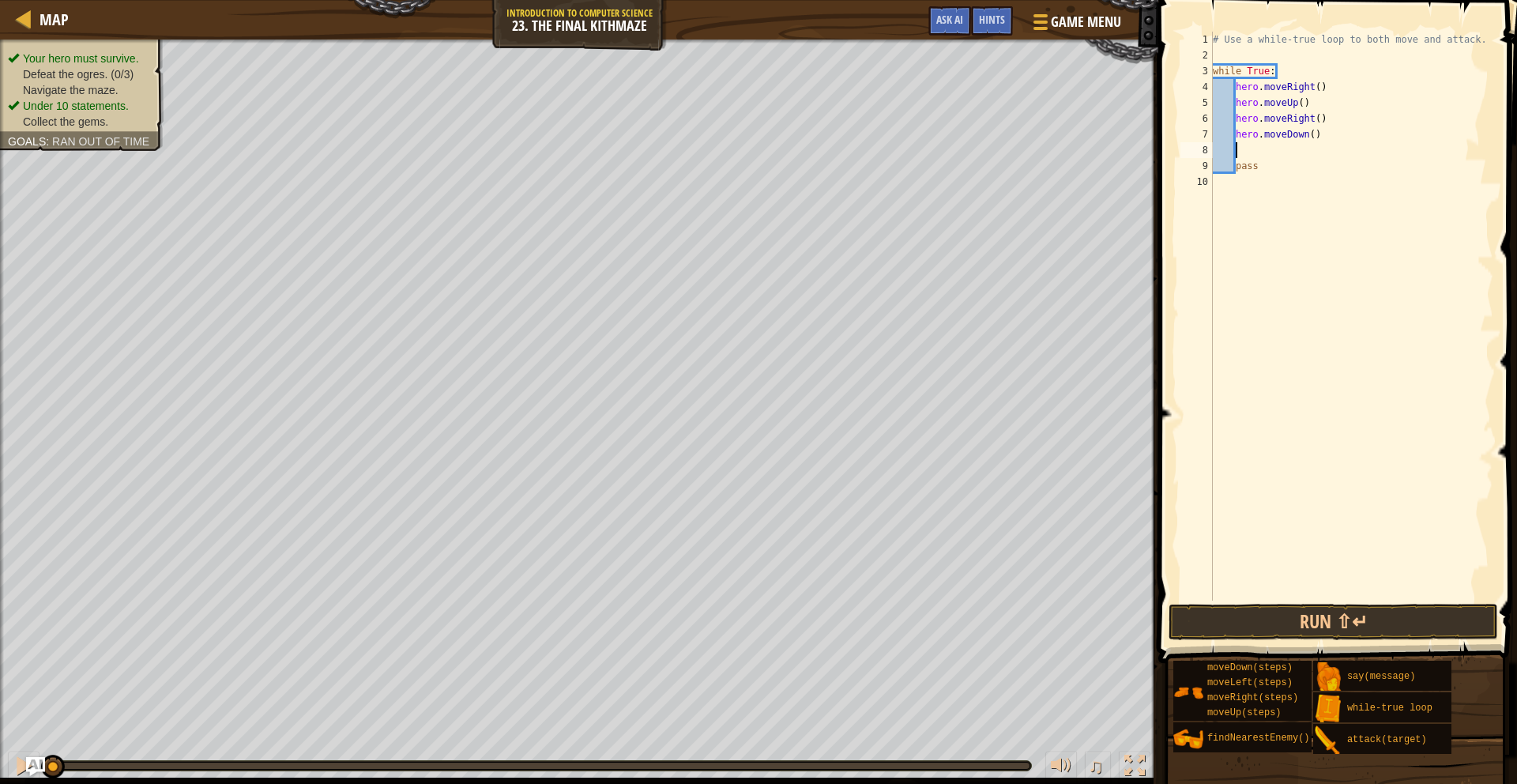
click at [1318, 134] on div "# Use a while-true loop to both move and attack. while True : hero . moveRight …" at bounding box center [1352, 332] width 284 height 600
click at [1316, 136] on div "# Use a while-true loop to both move and attack. while True : hero . moveRight …" at bounding box center [1352, 332] width 284 height 600
type textarea "hero.moveDown(2)"
click at [1254, 151] on div "# Use a while-true loop to both move and attack. while True : hero . moveRight …" at bounding box center [1352, 332] width 284 height 600
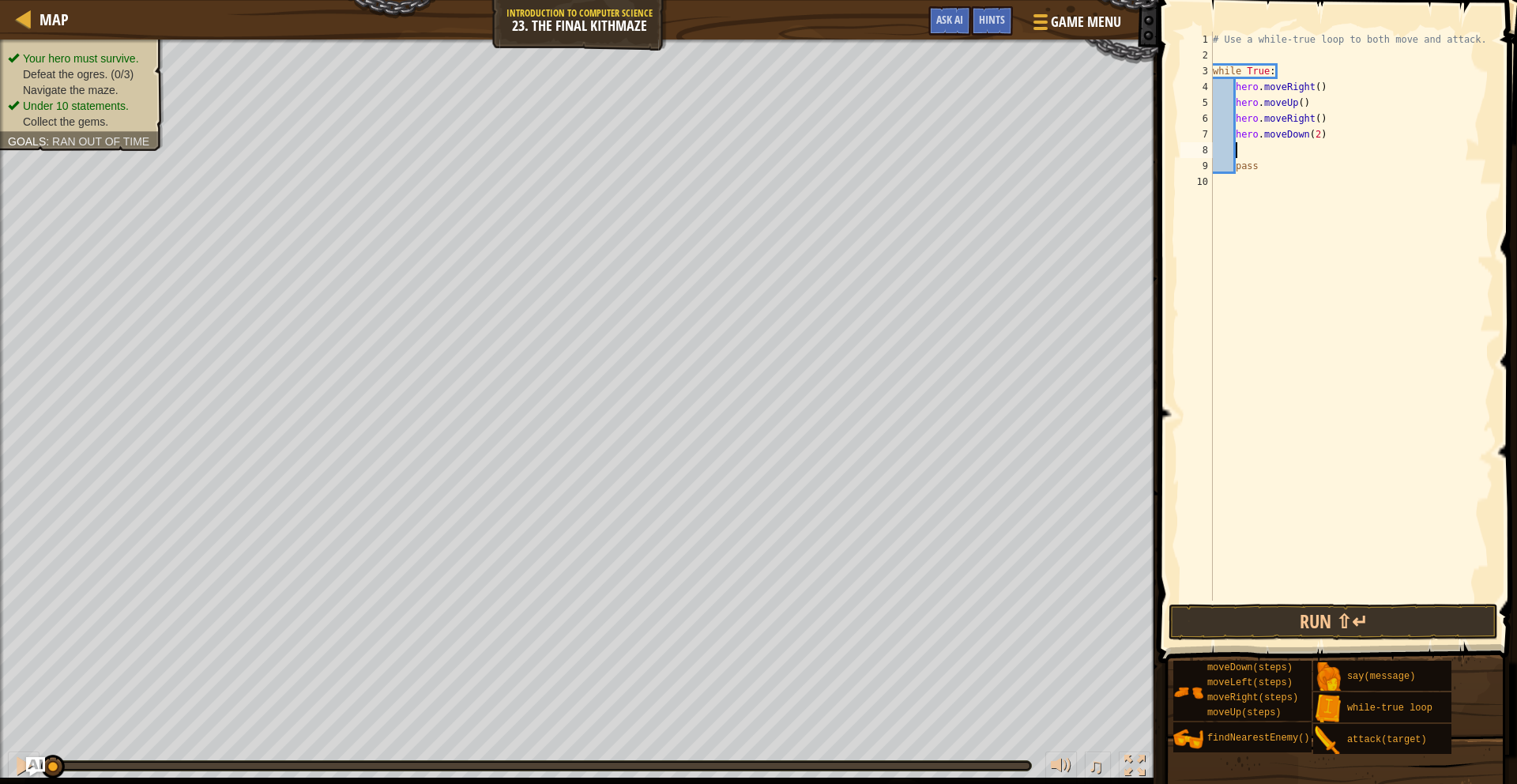
scroll to position [7, 1]
type textarea "m"
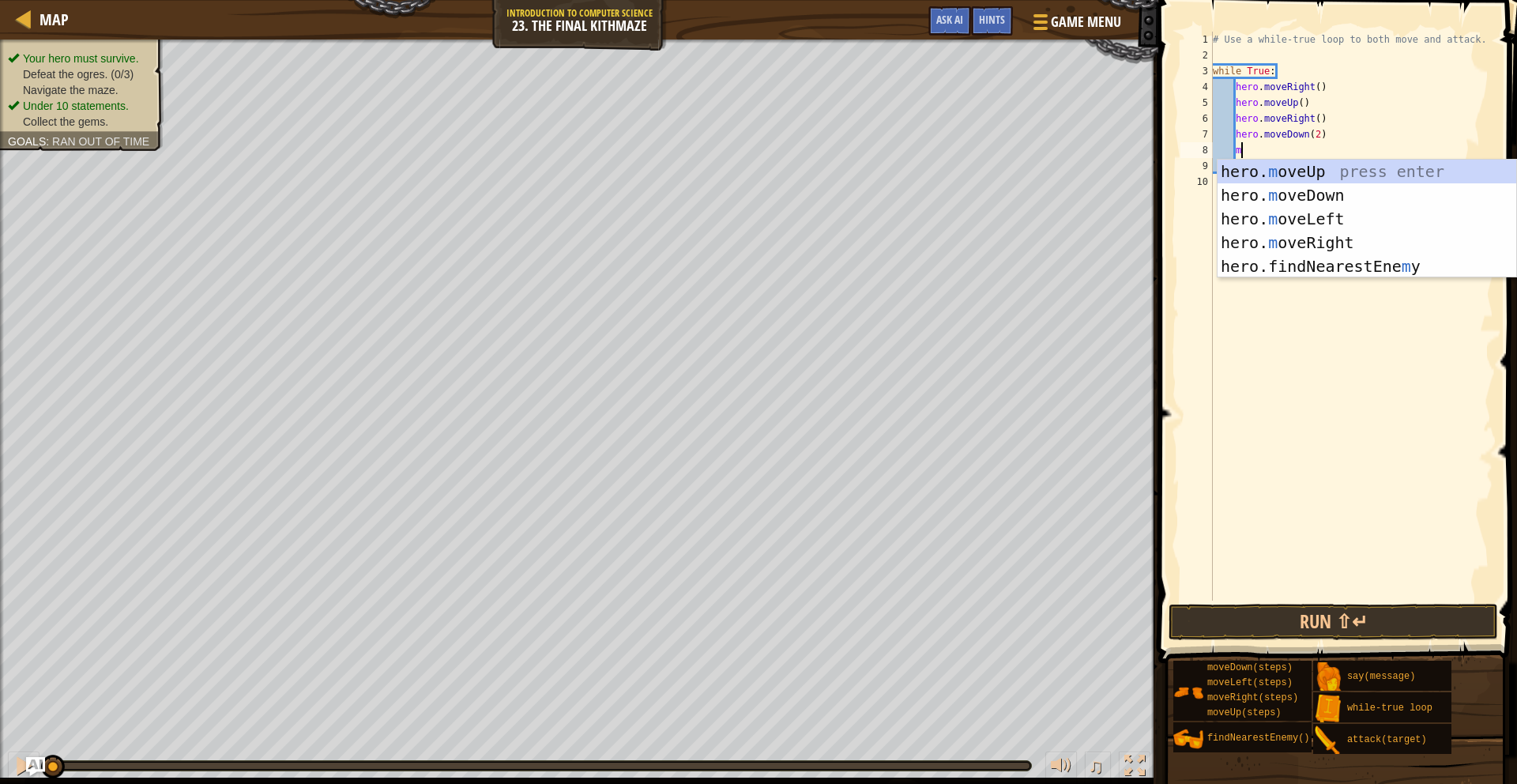
scroll to position [7, 2]
click at [1331, 173] on div "hero. m oveUp press enter hero. m oveDown press enter hero. m oveLeft press ent…" at bounding box center [1366, 243] width 299 height 166
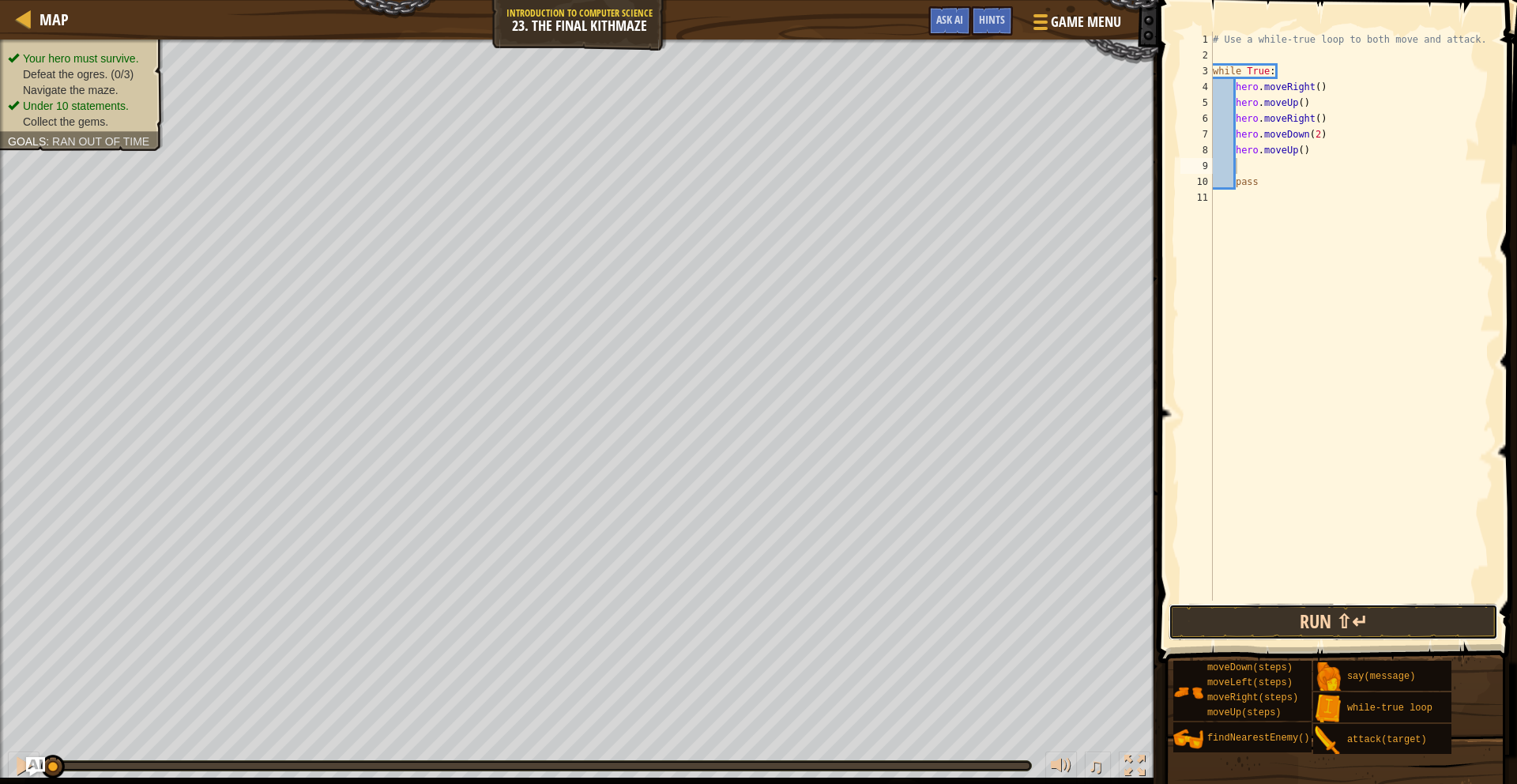
click at [1305, 631] on button "Run ⇧↵" at bounding box center [1333, 622] width 329 height 36
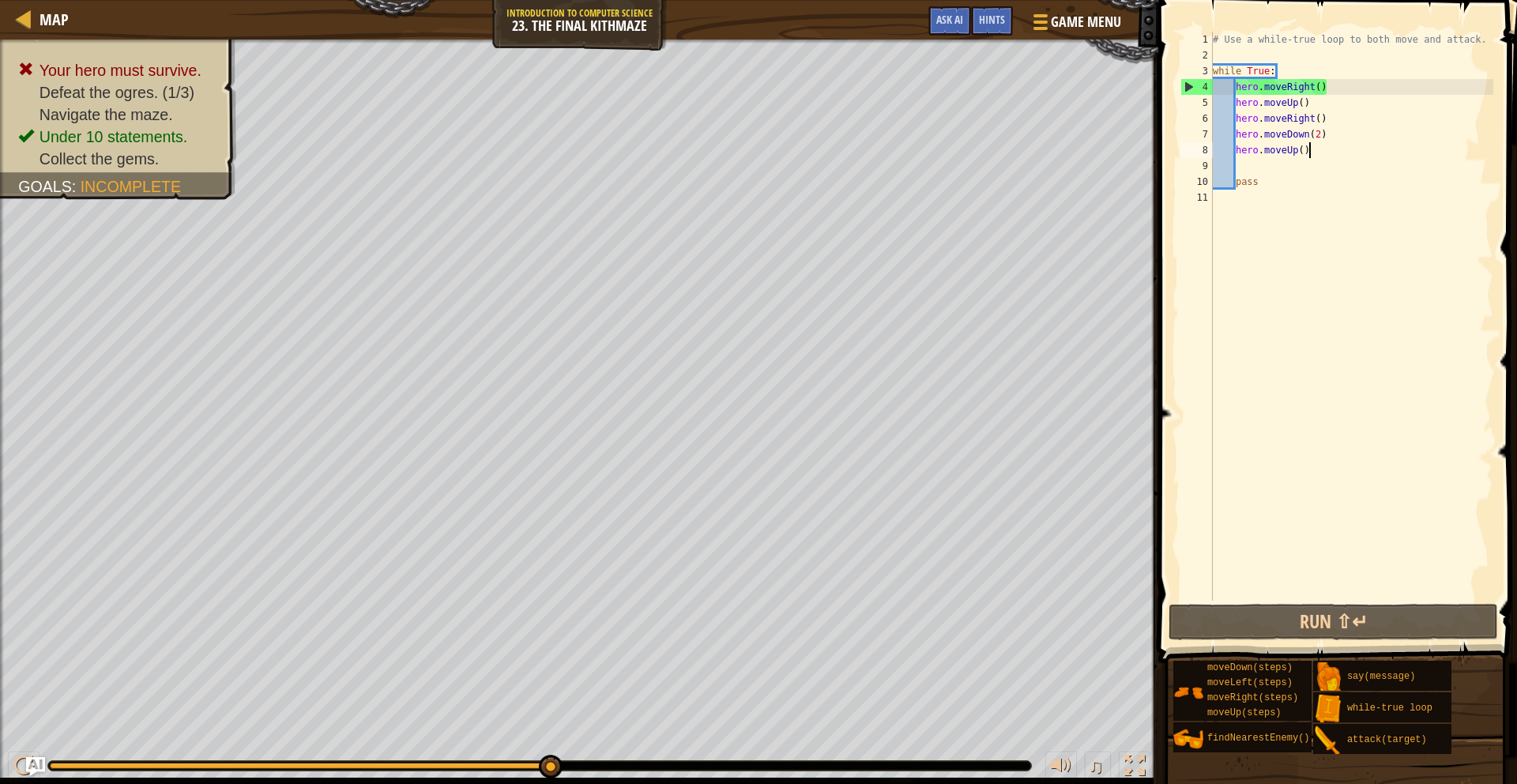
click at [1313, 151] on div "# Use a while-true loop to both move and attack. while True : hero . moveRight …" at bounding box center [1352, 332] width 284 height 600
type textarea "h"
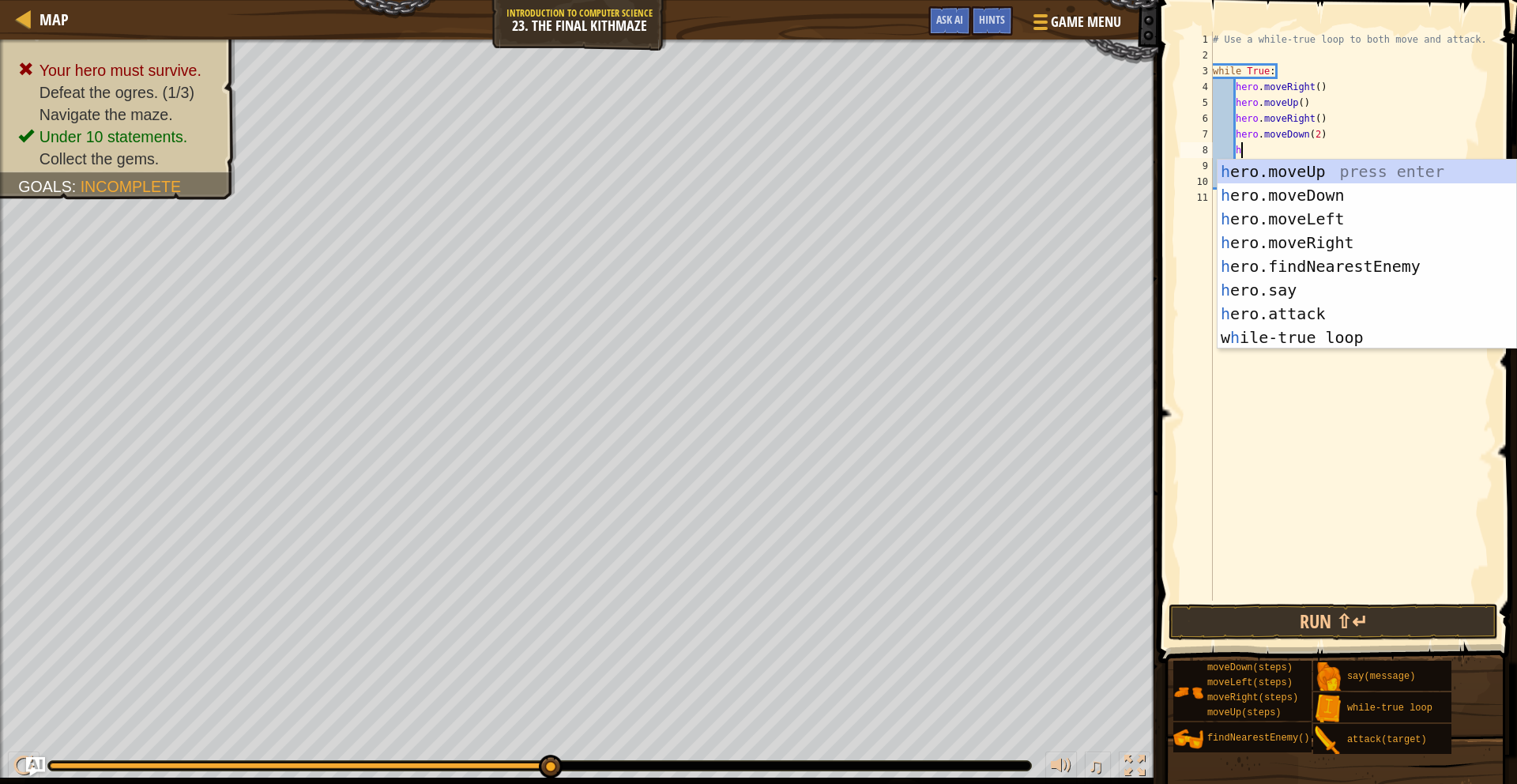
scroll to position [7, 2]
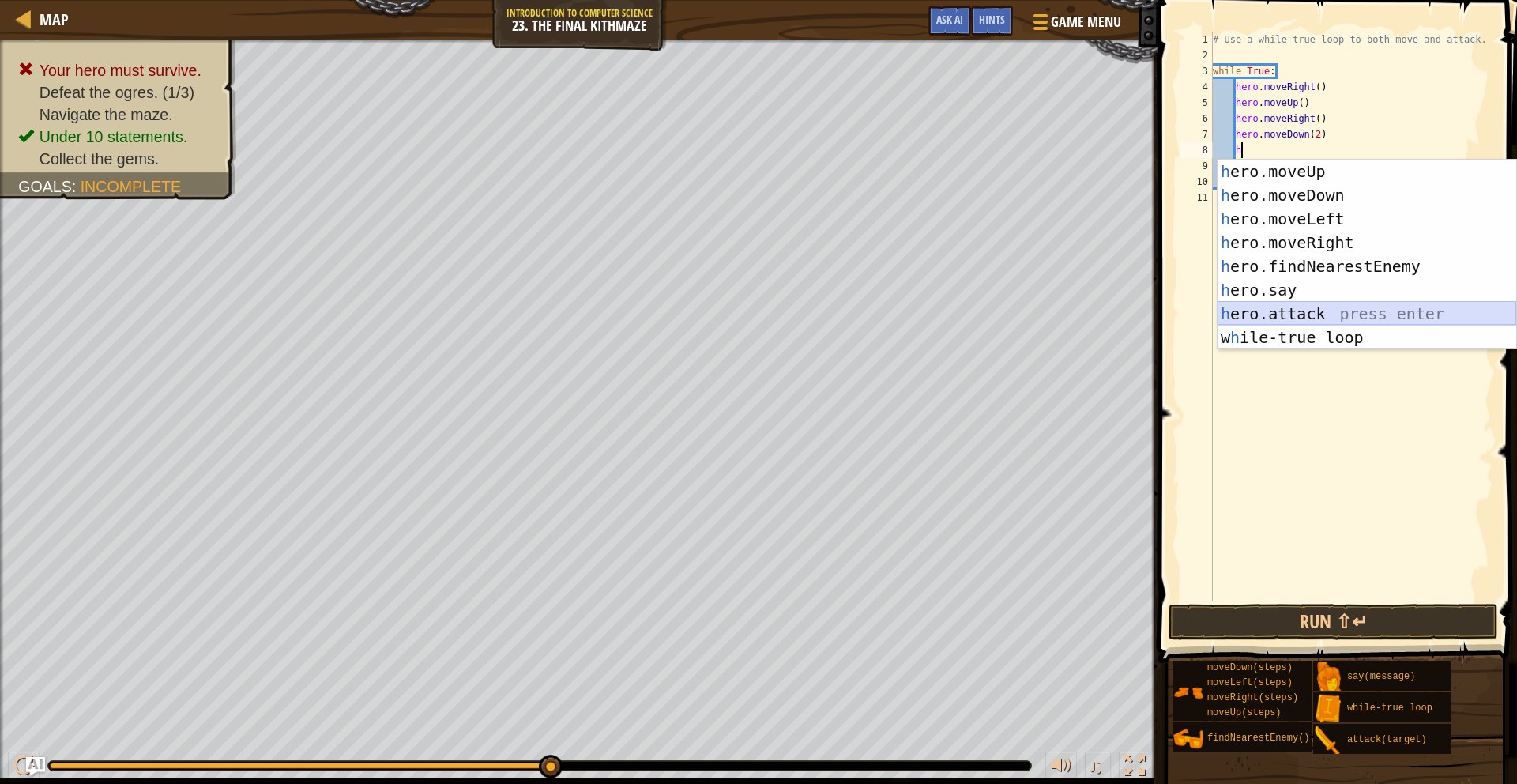
click at [1300, 315] on div "h ero.moveUp press enter h ero.moveDown press enter h ero.moveLeft press enter …" at bounding box center [1366, 278] width 299 height 237
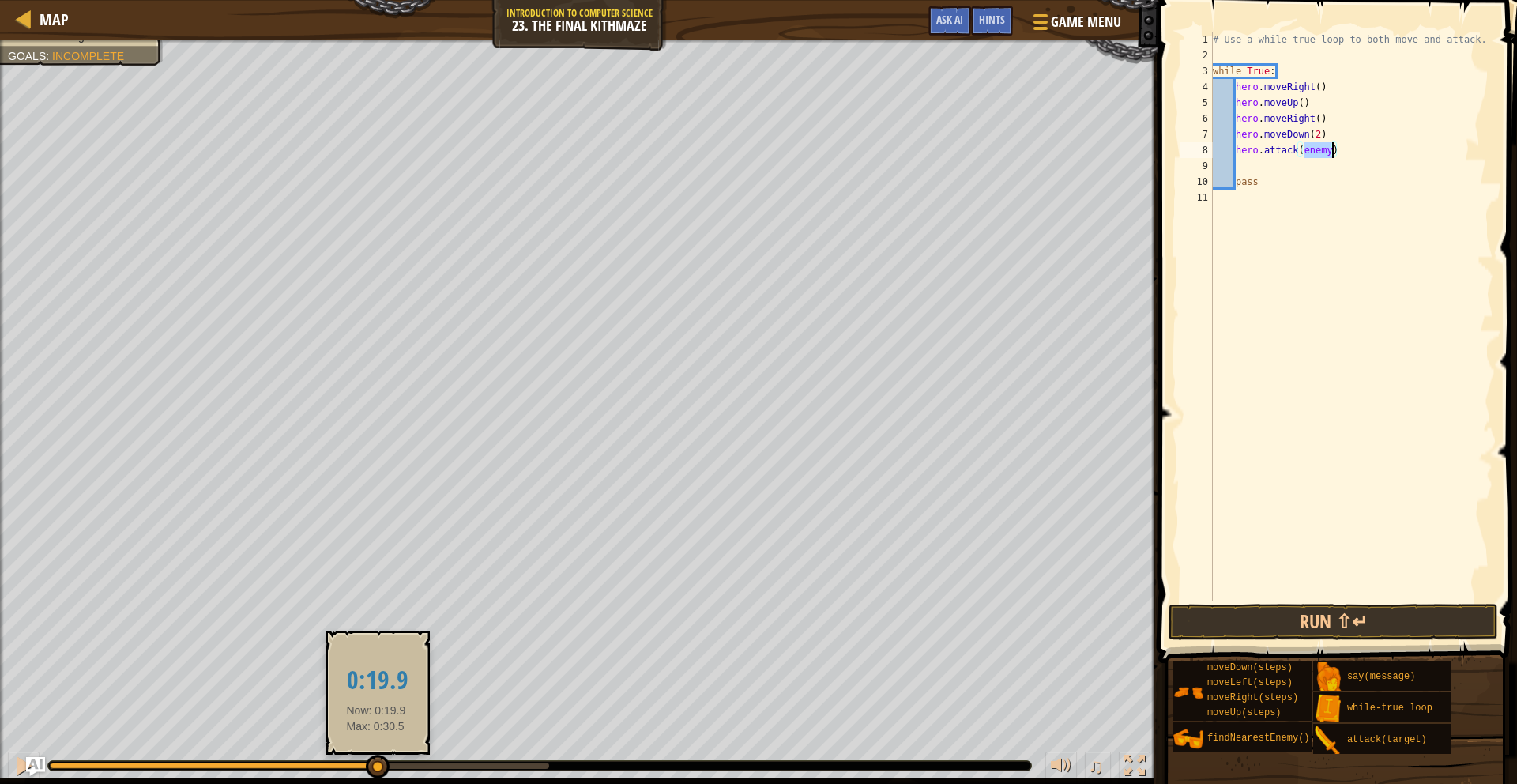
drag, startPoint x: 544, startPoint y: 765, endPoint x: 377, endPoint y: 771, distance: 167.1
click at [377, 771] on div at bounding box center [377, 766] width 24 height 24
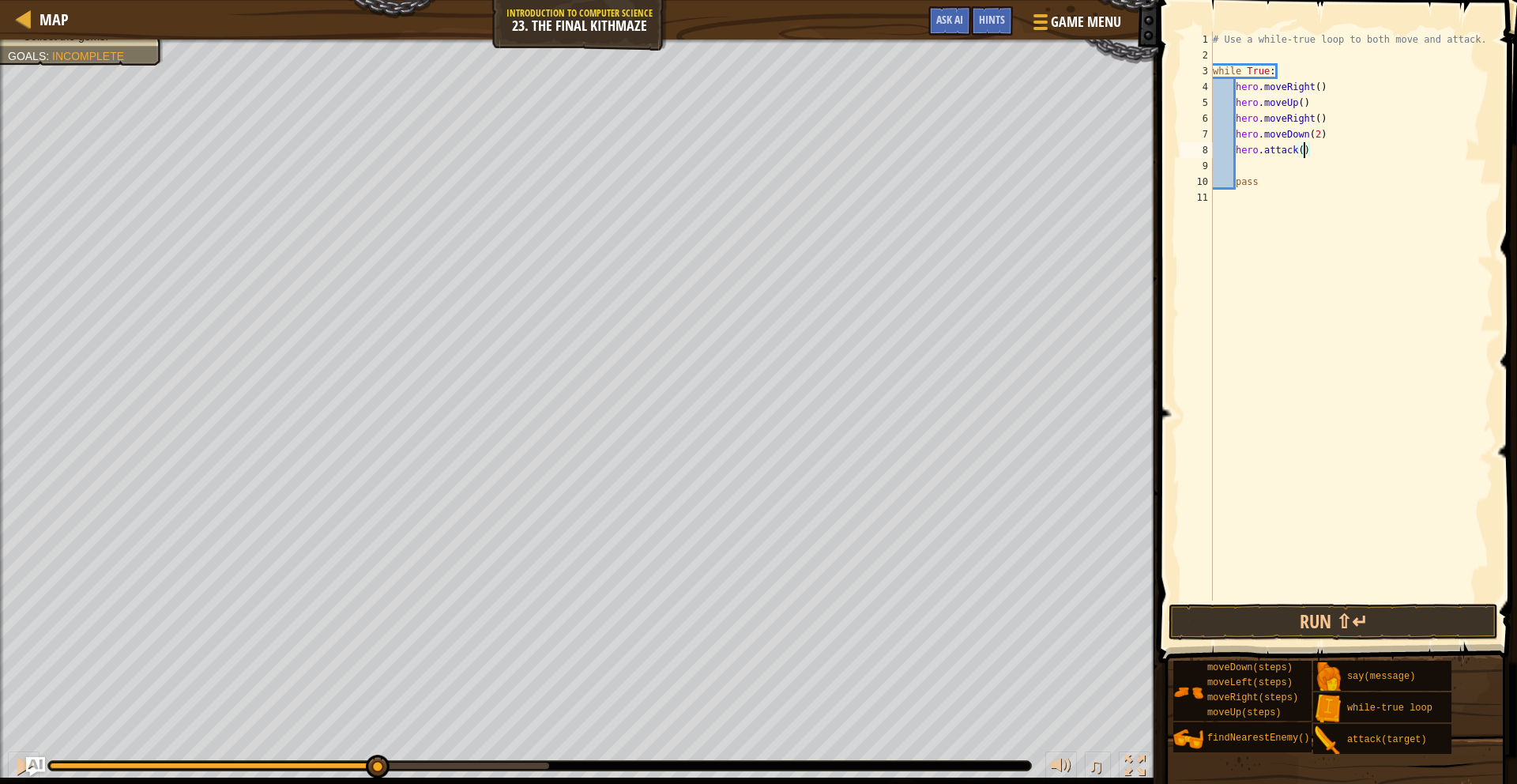
scroll to position [7, 7]
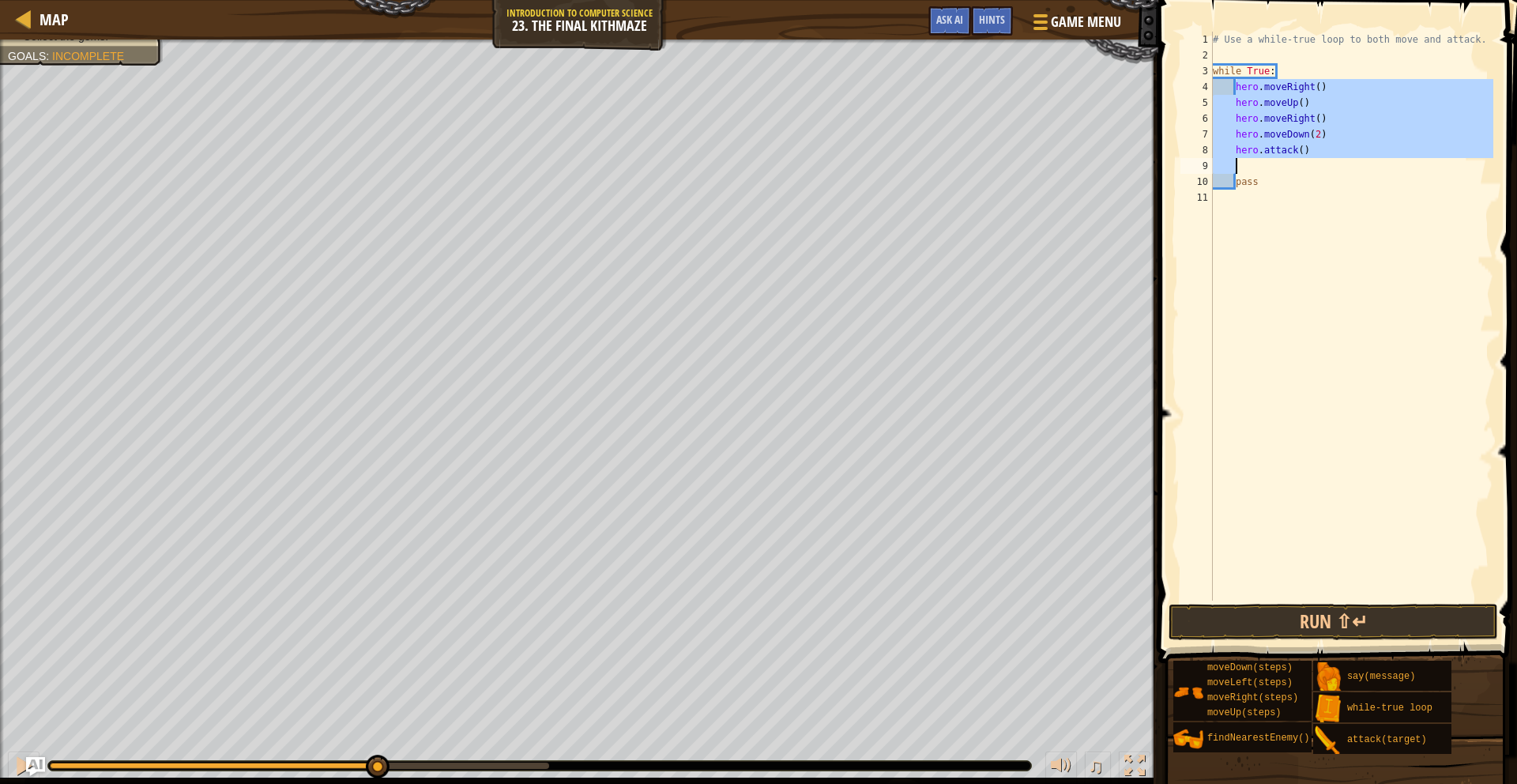
drag, startPoint x: 1238, startPoint y: 85, endPoint x: 1271, endPoint y: 163, distance: 84.7
click at [1272, 163] on div "# Use a while-true loop to both move and attack. while True : hero . moveRight …" at bounding box center [1352, 332] width 284 height 600
type textarea "hero.attack()"
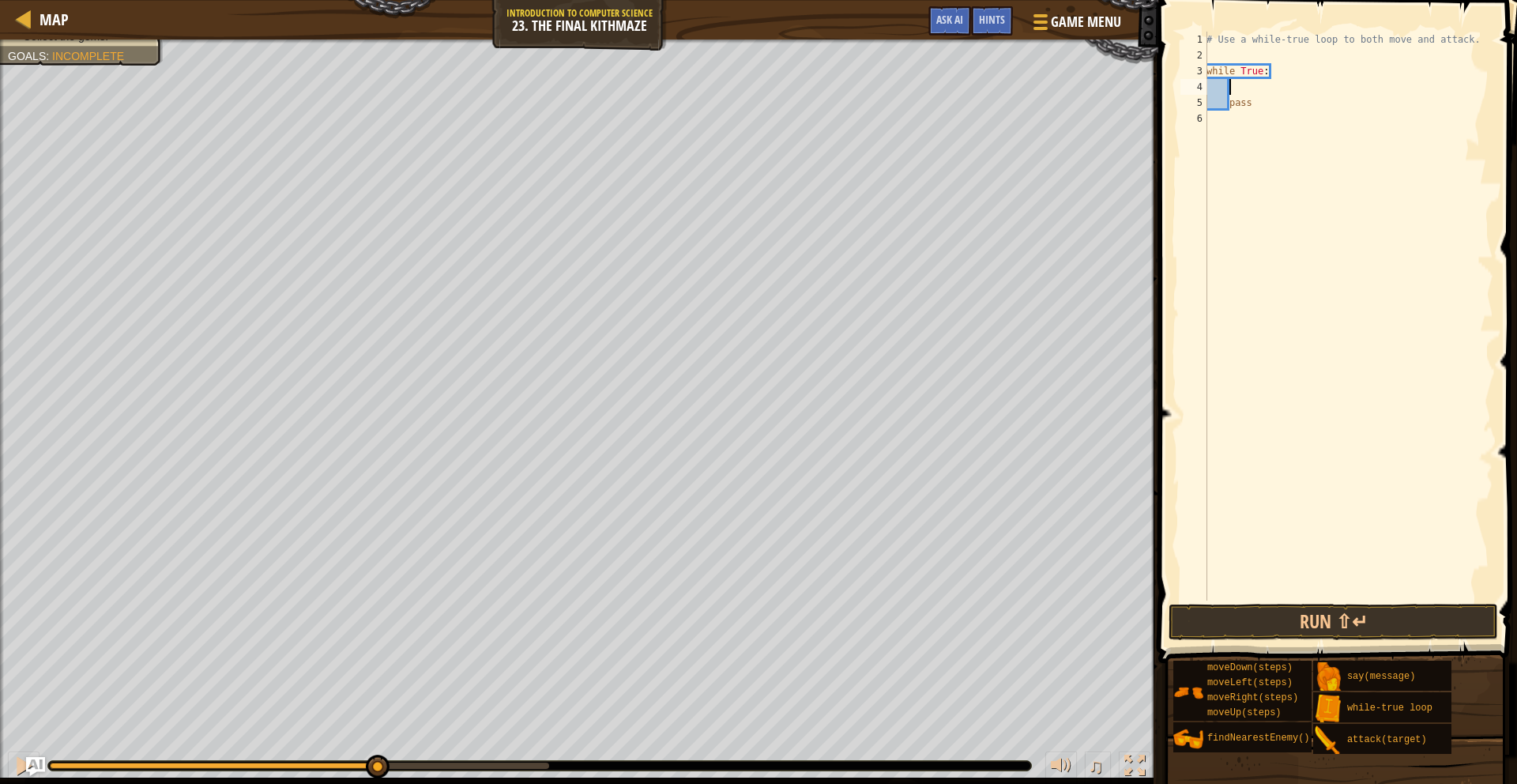
type textarea "m"
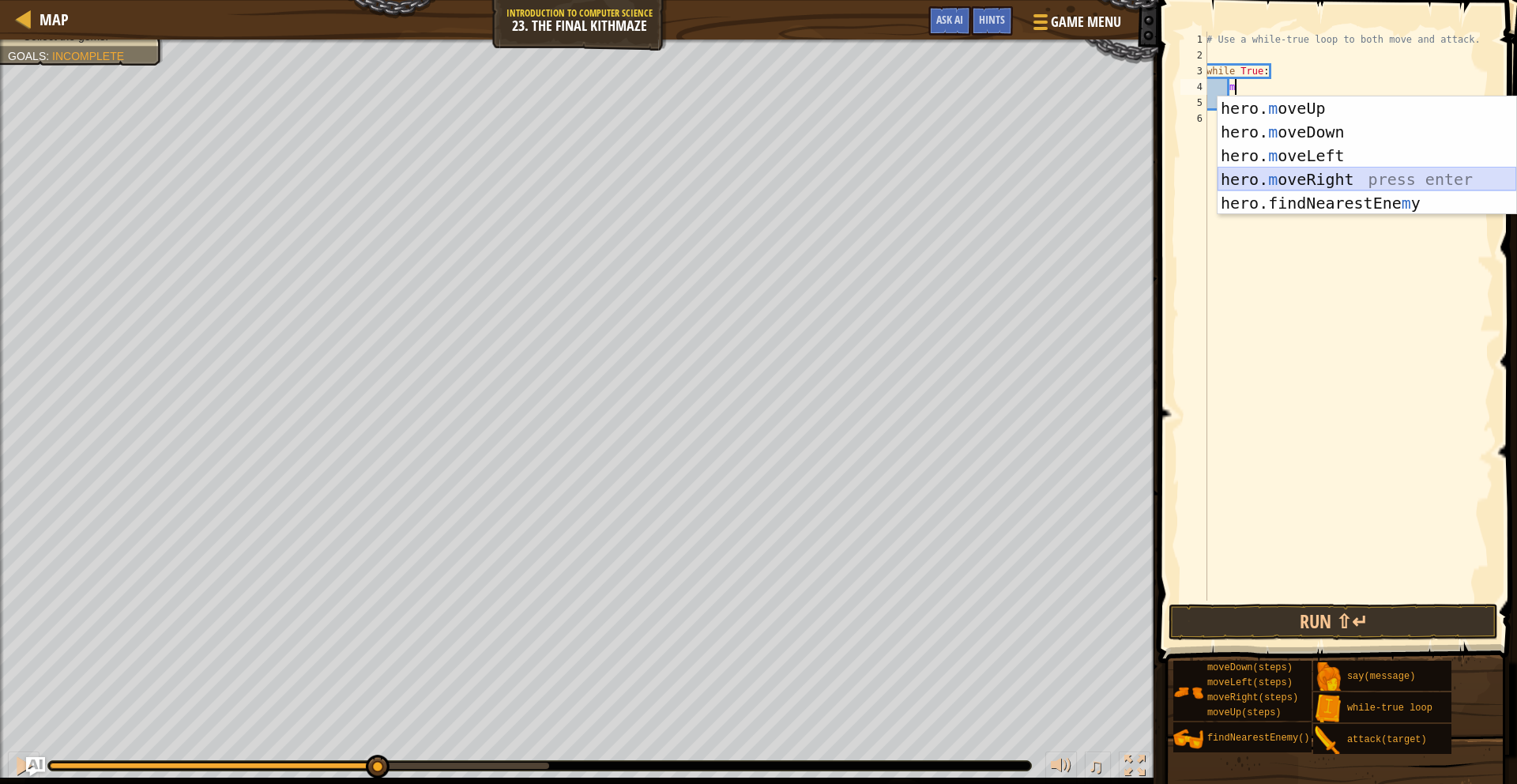
click at [1382, 173] on div "hero. m oveUp press enter hero. m oveDown press enter hero. m oveLeft press ent…" at bounding box center [1366, 179] width 299 height 166
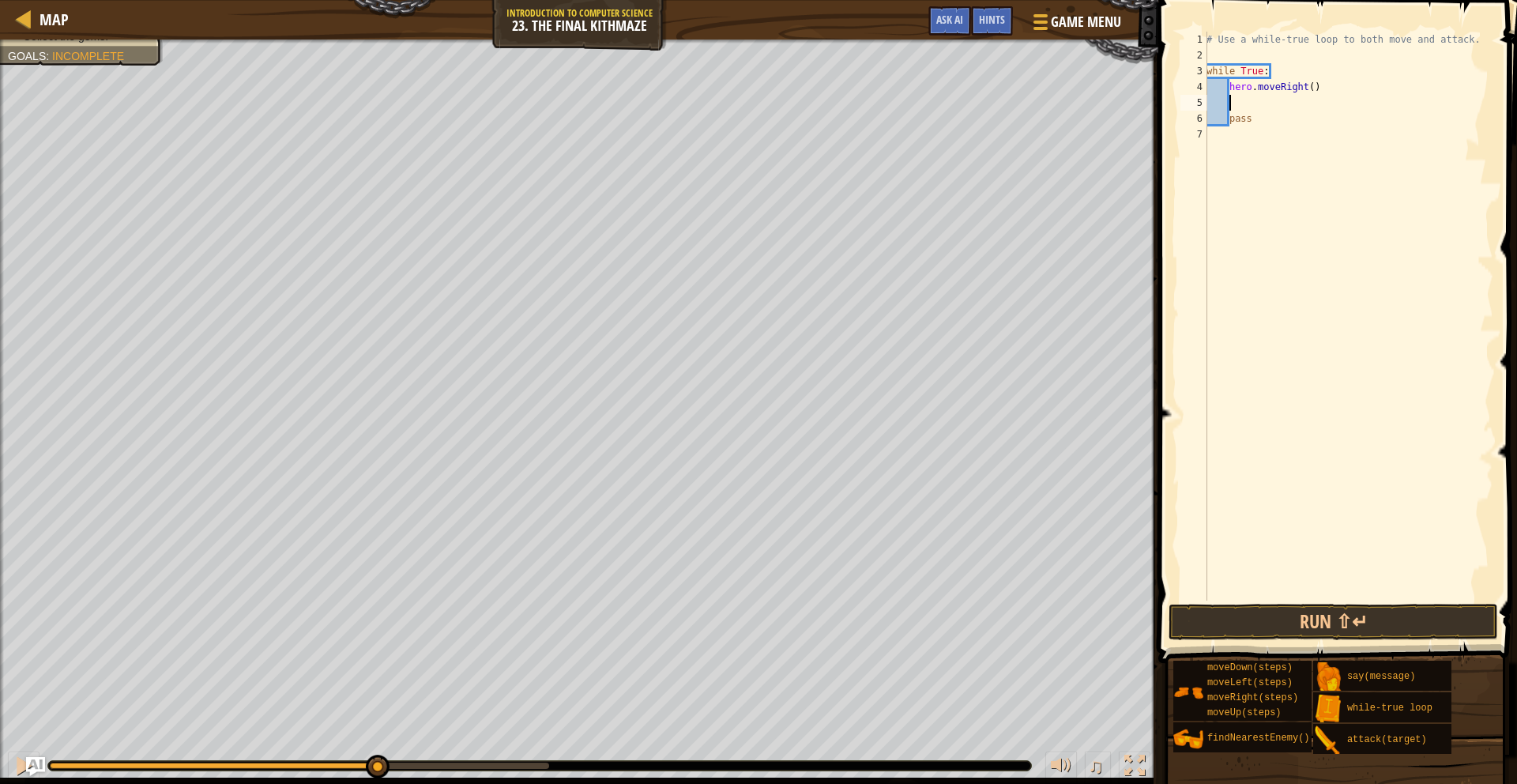
type textarea "m"
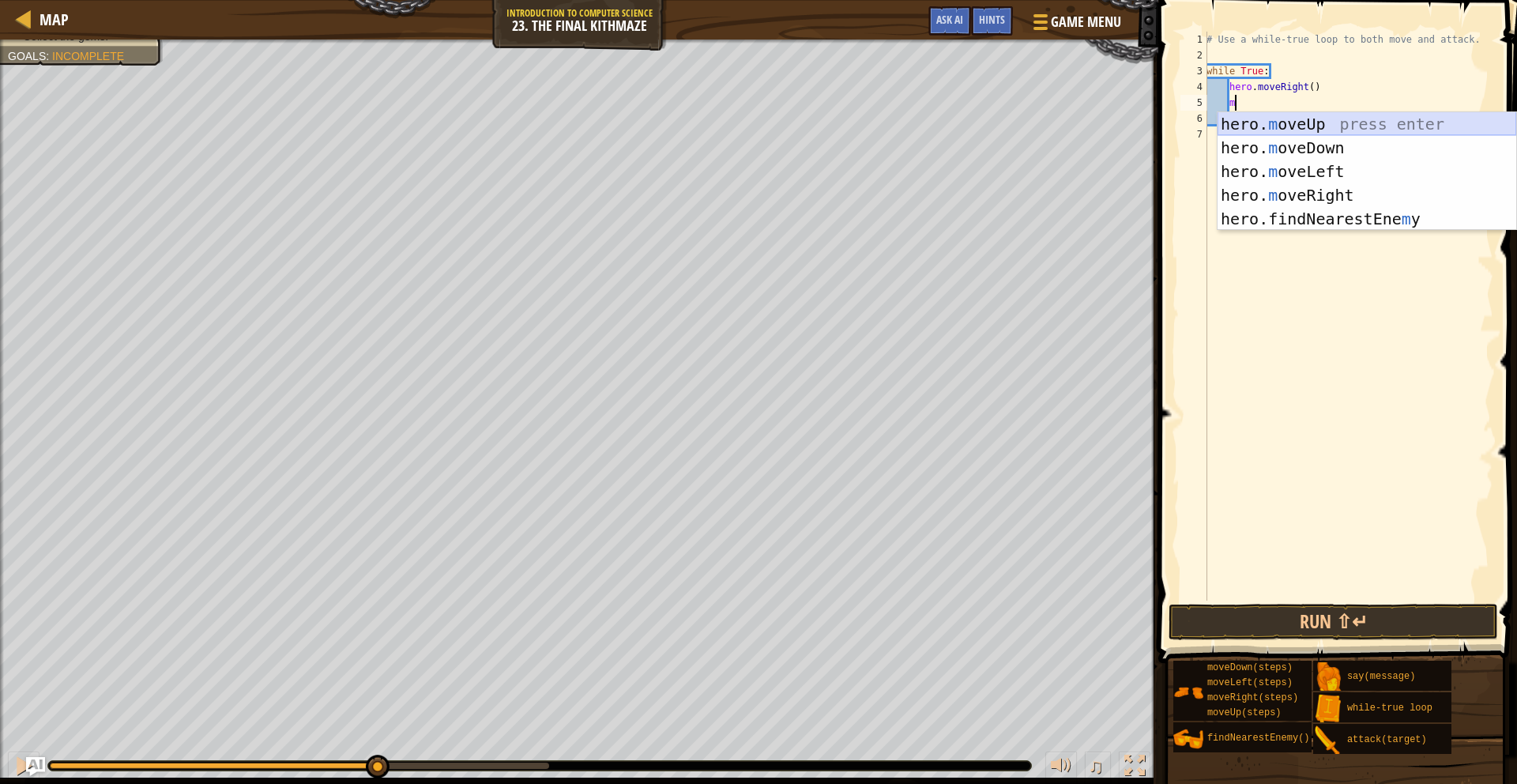
click at [1347, 126] on div "hero. m oveUp press enter hero. m oveDown press enter hero. m oveLeft press ent…" at bounding box center [1366, 195] width 299 height 166
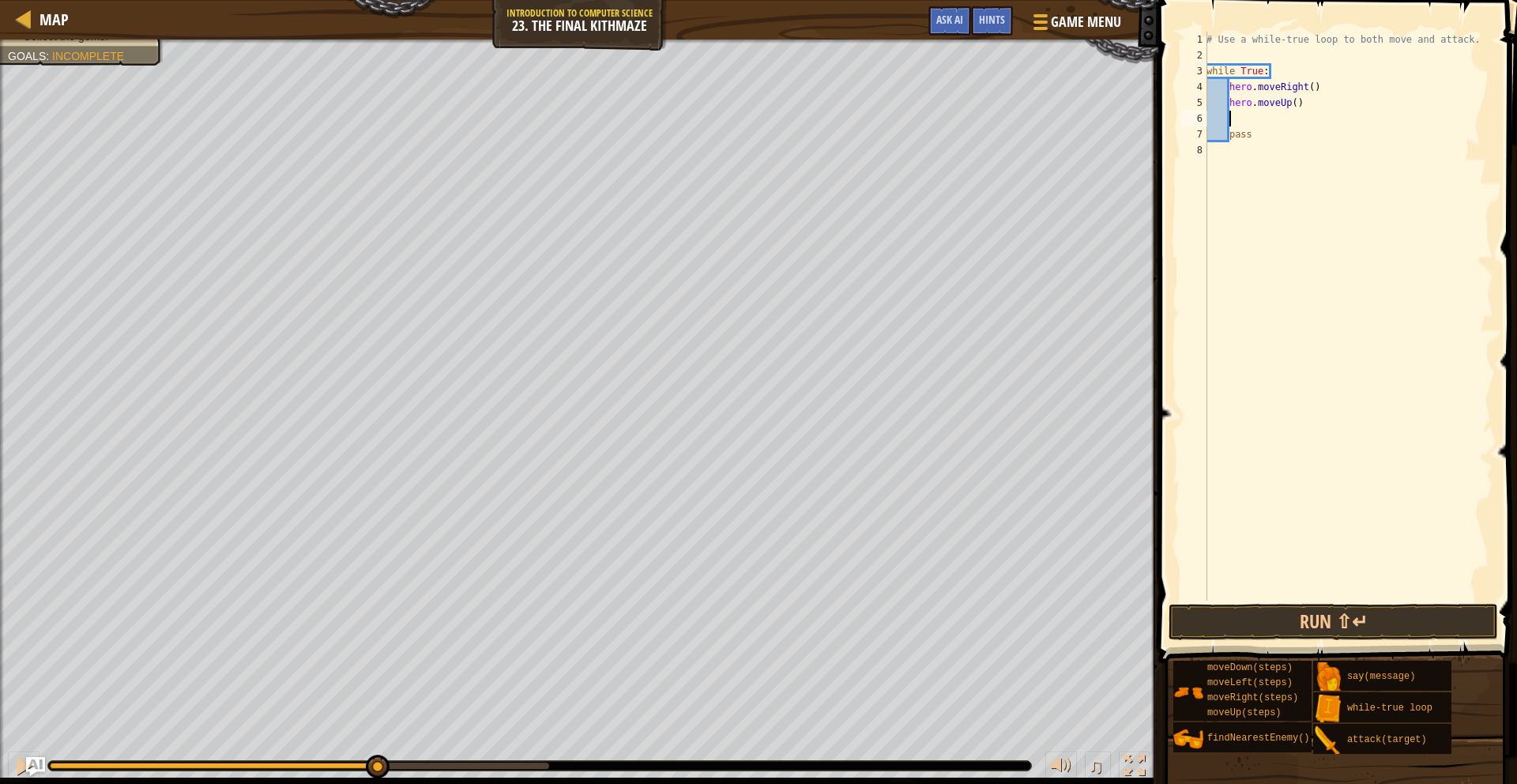
type textarea "m"
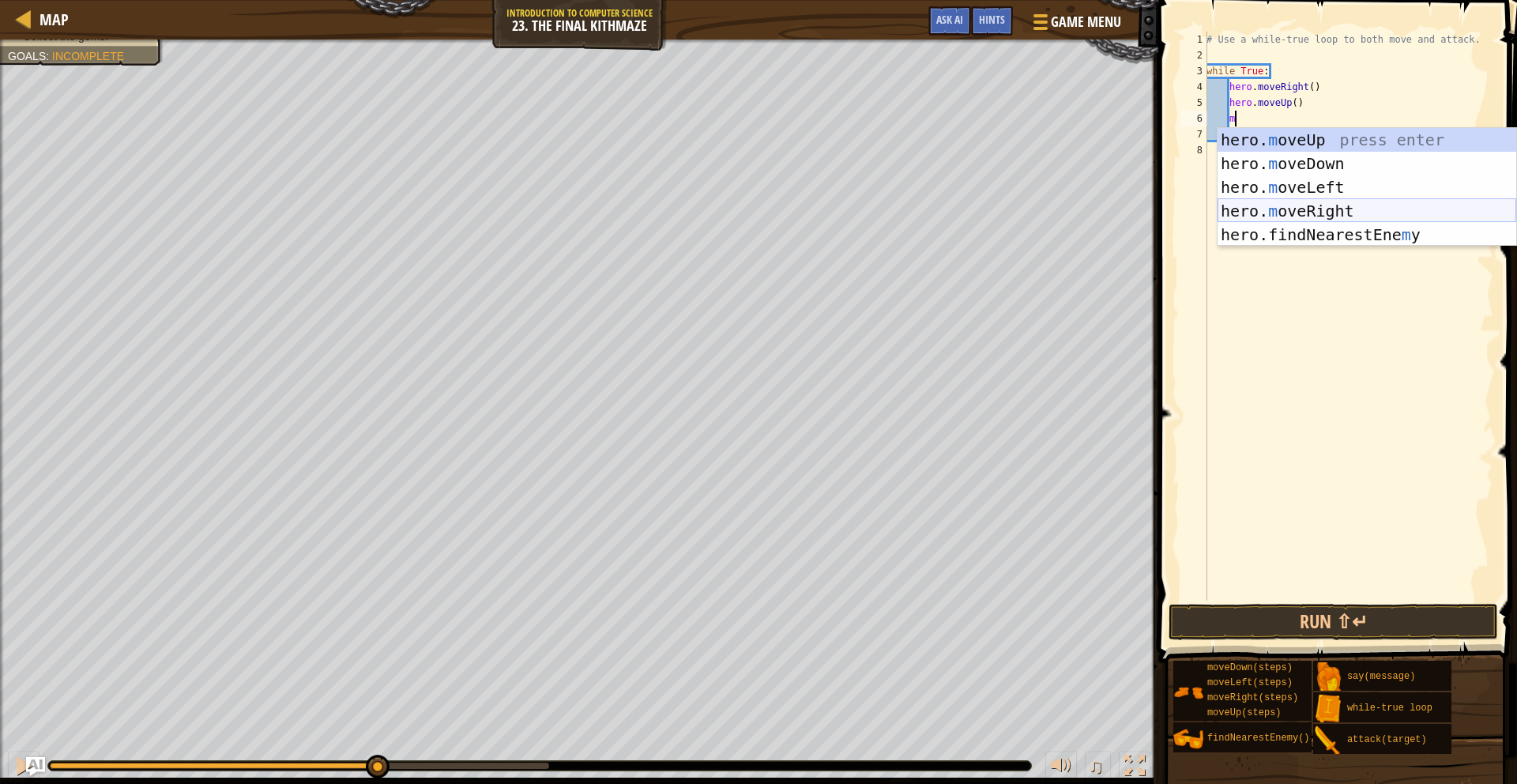
click at [1375, 206] on div "hero. m oveUp press enter hero. m oveDown press enter hero. m oveLeft press ent…" at bounding box center [1366, 211] width 299 height 166
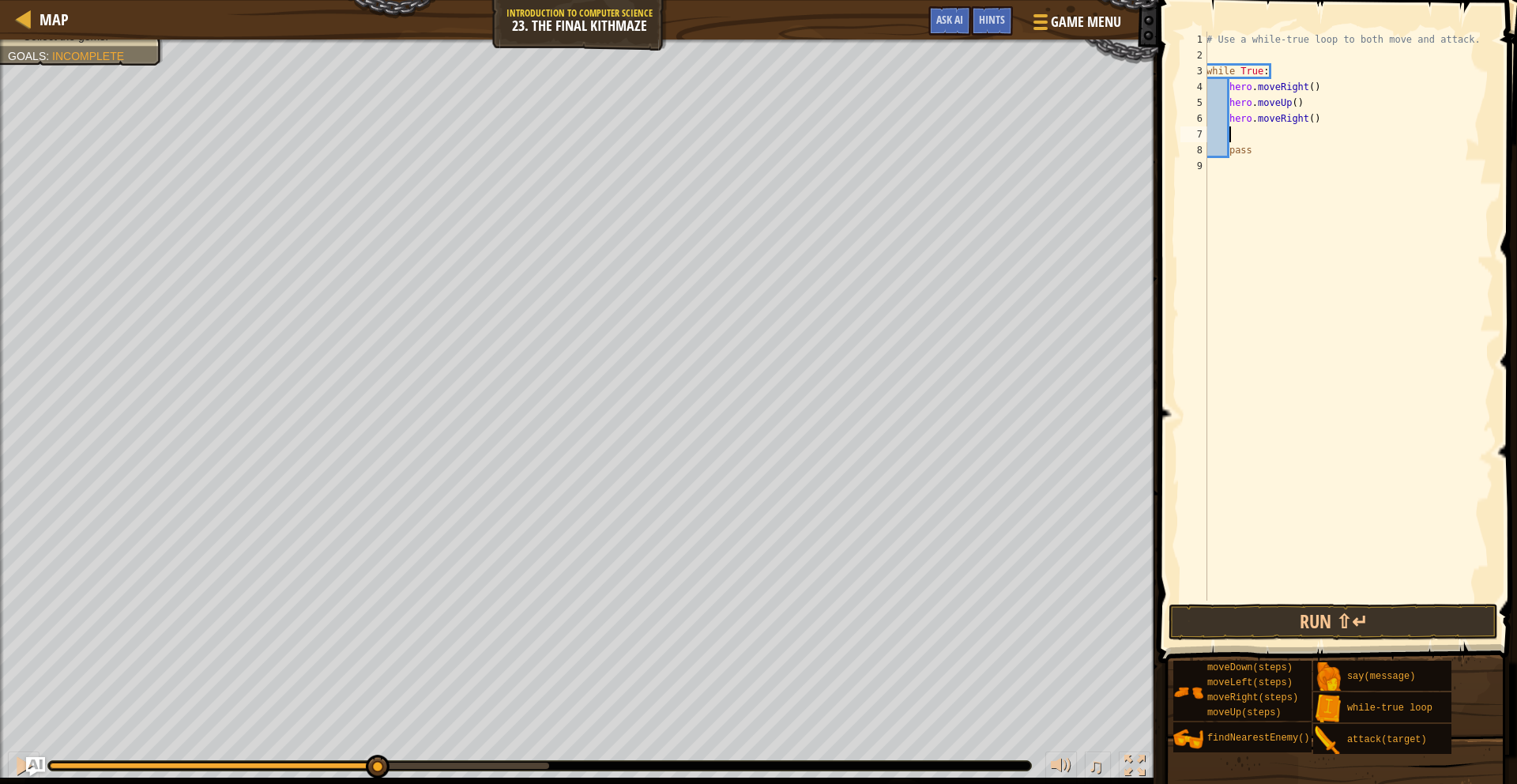
scroll to position [7, 1]
type textarea "m"
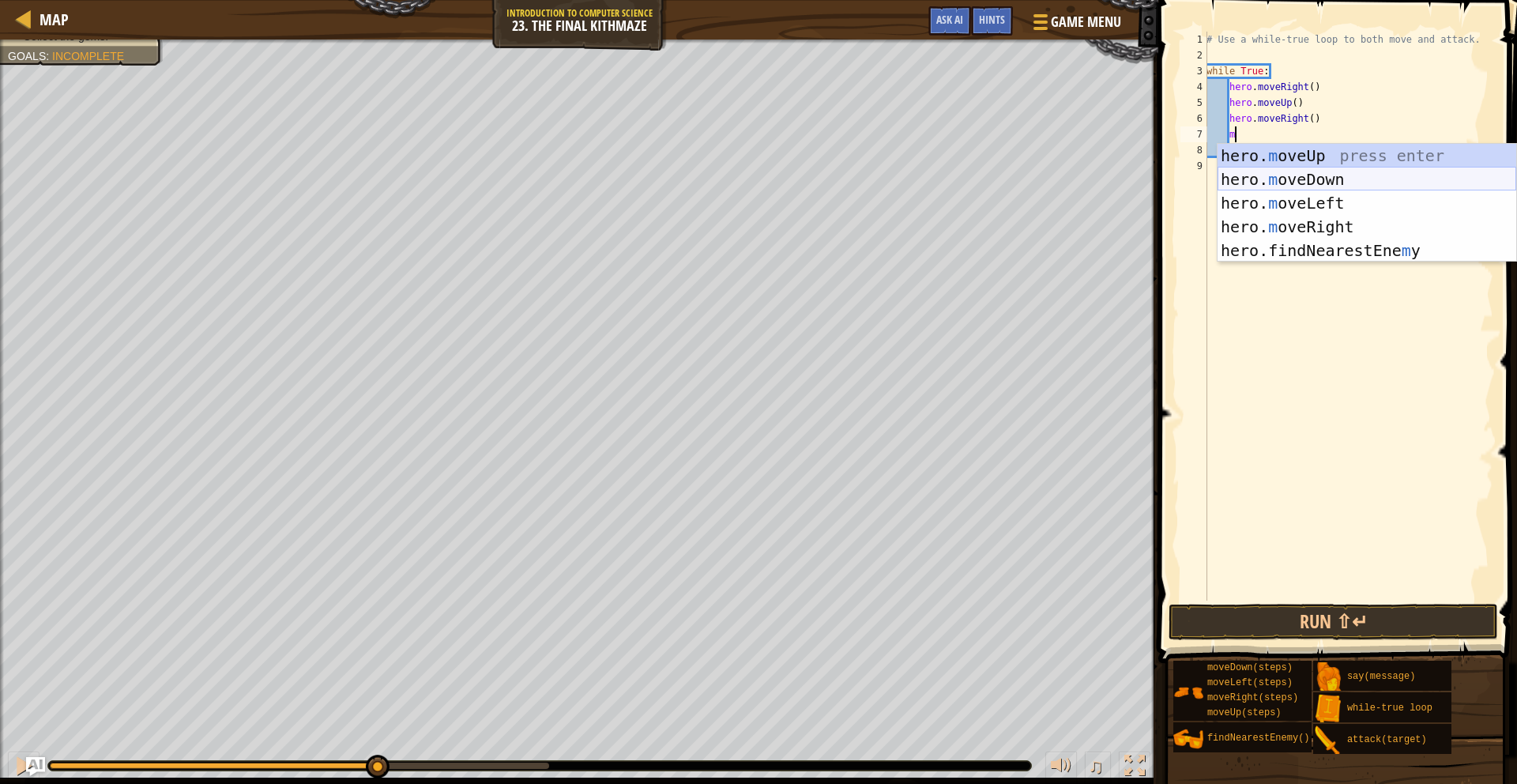
click at [1291, 184] on div "hero. m oveUp press enter hero. m oveDown press enter hero. m oveLeft press ent…" at bounding box center [1366, 227] width 299 height 166
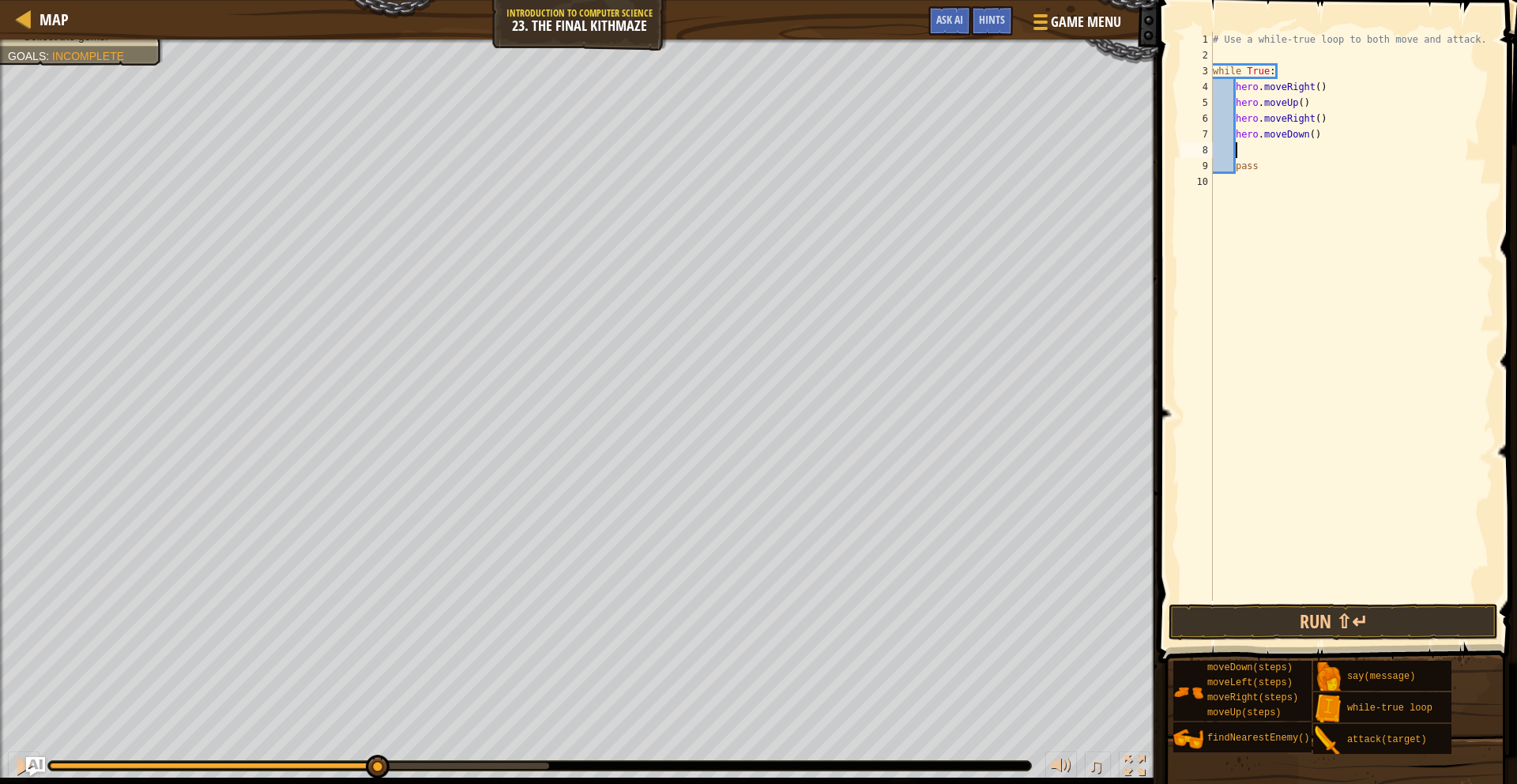
type textarea "m"
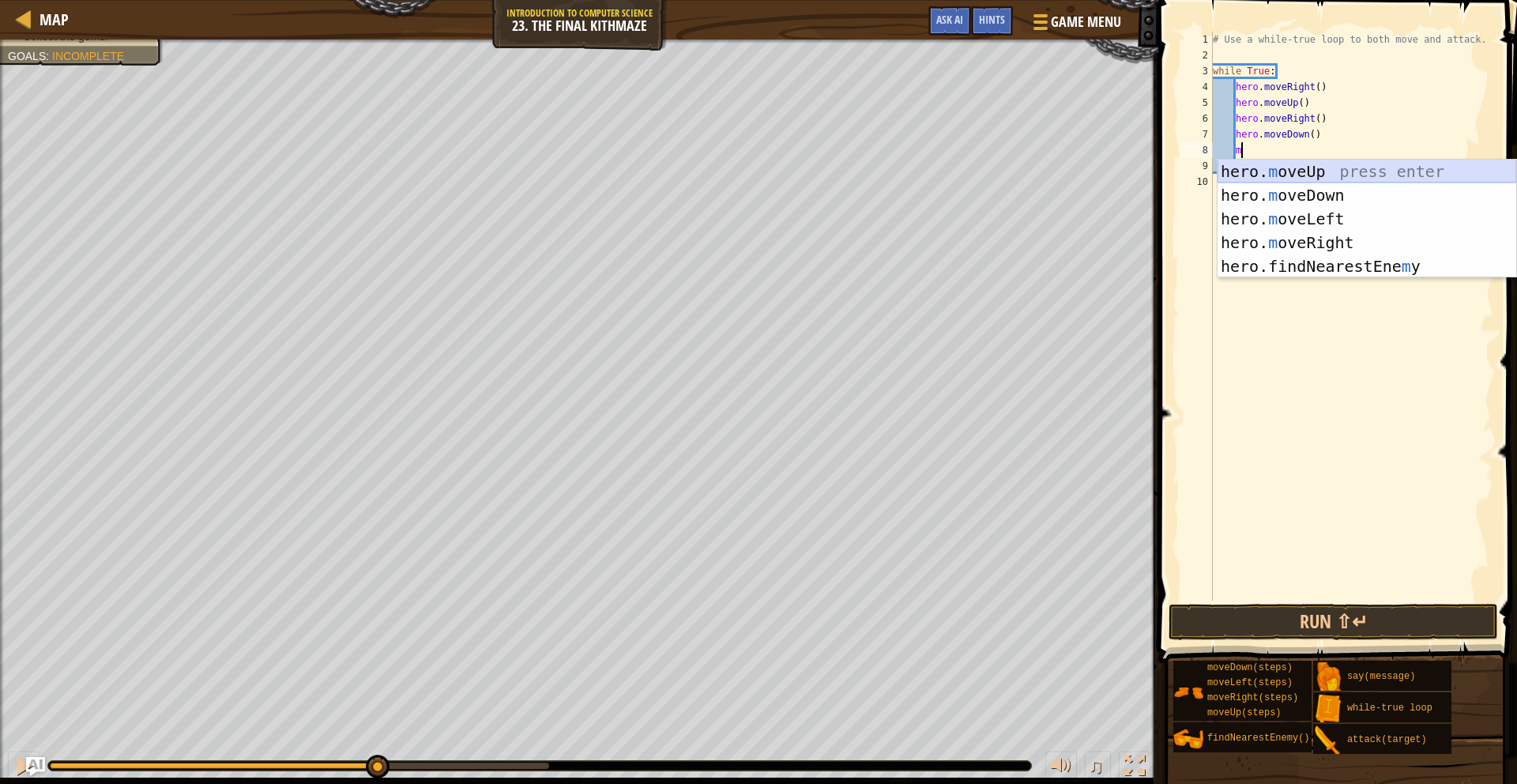
click at [1305, 173] on div "hero. m oveUp press enter hero. m oveDown press enter hero. m oveLeft press ent…" at bounding box center [1366, 243] width 299 height 166
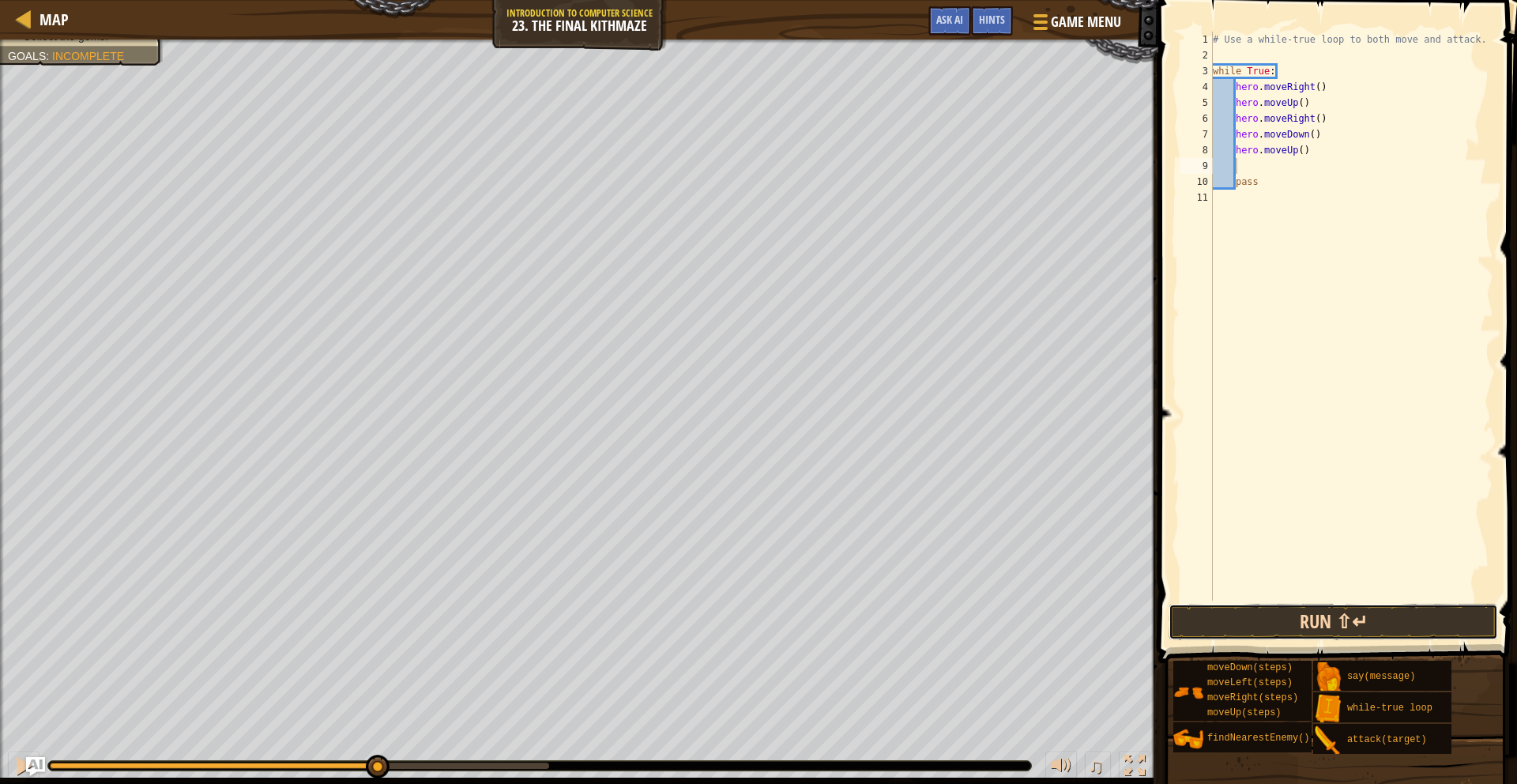
click at [1294, 617] on button "Run ⇧↵" at bounding box center [1333, 622] width 329 height 36
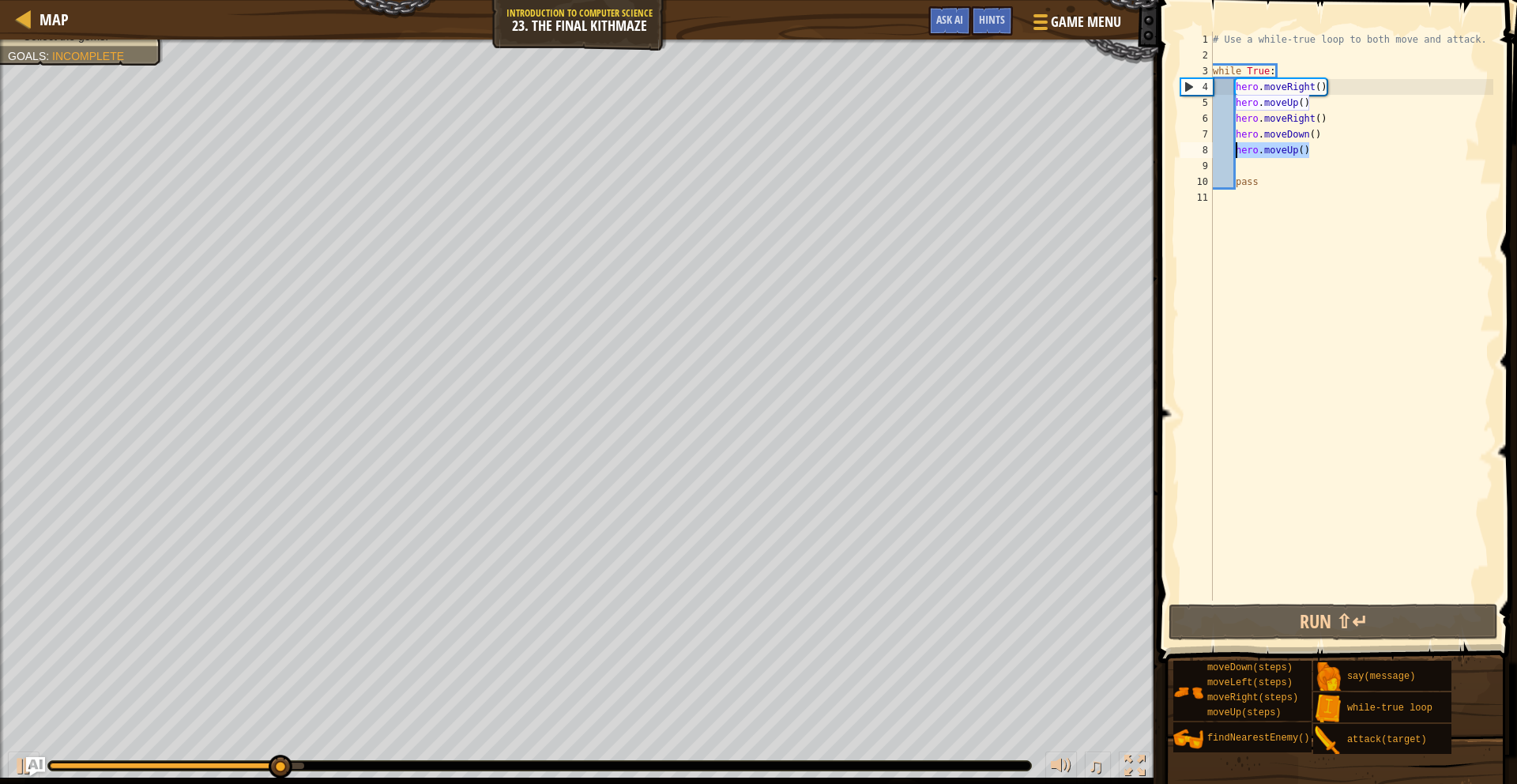
drag, startPoint x: 1311, startPoint y: 151, endPoint x: 1234, endPoint y: 158, distance: 77.3
click at [1234, 156] on div "# Use a while-true loop to both move and attack. while True : hero . moveRight …" at bounding box center [1352, 332] width 284 height 600
type textarea "hero.moveUp()"
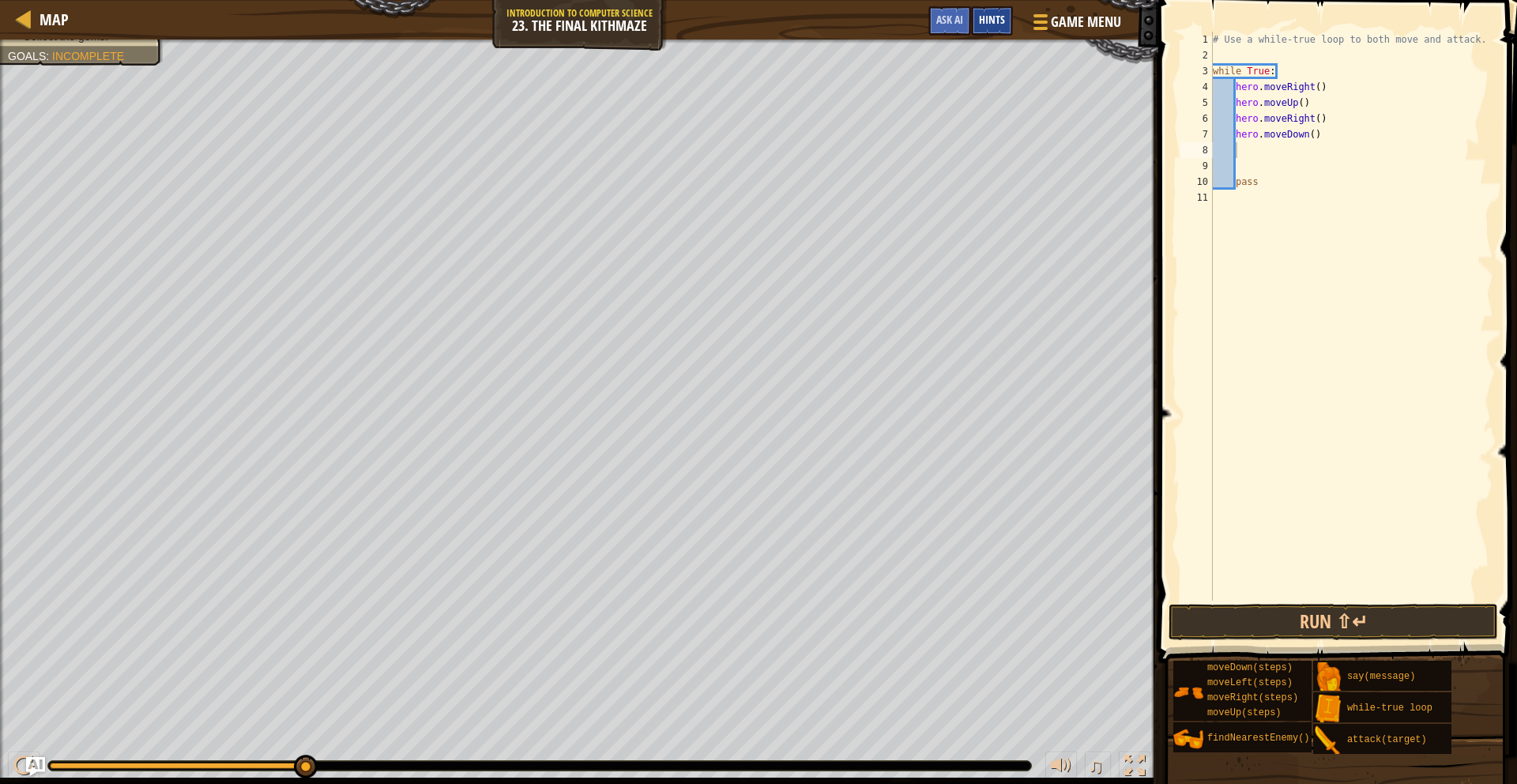
click at [989, 25] on span "Hints" at bounding box center [992, 19] width 26 height 15
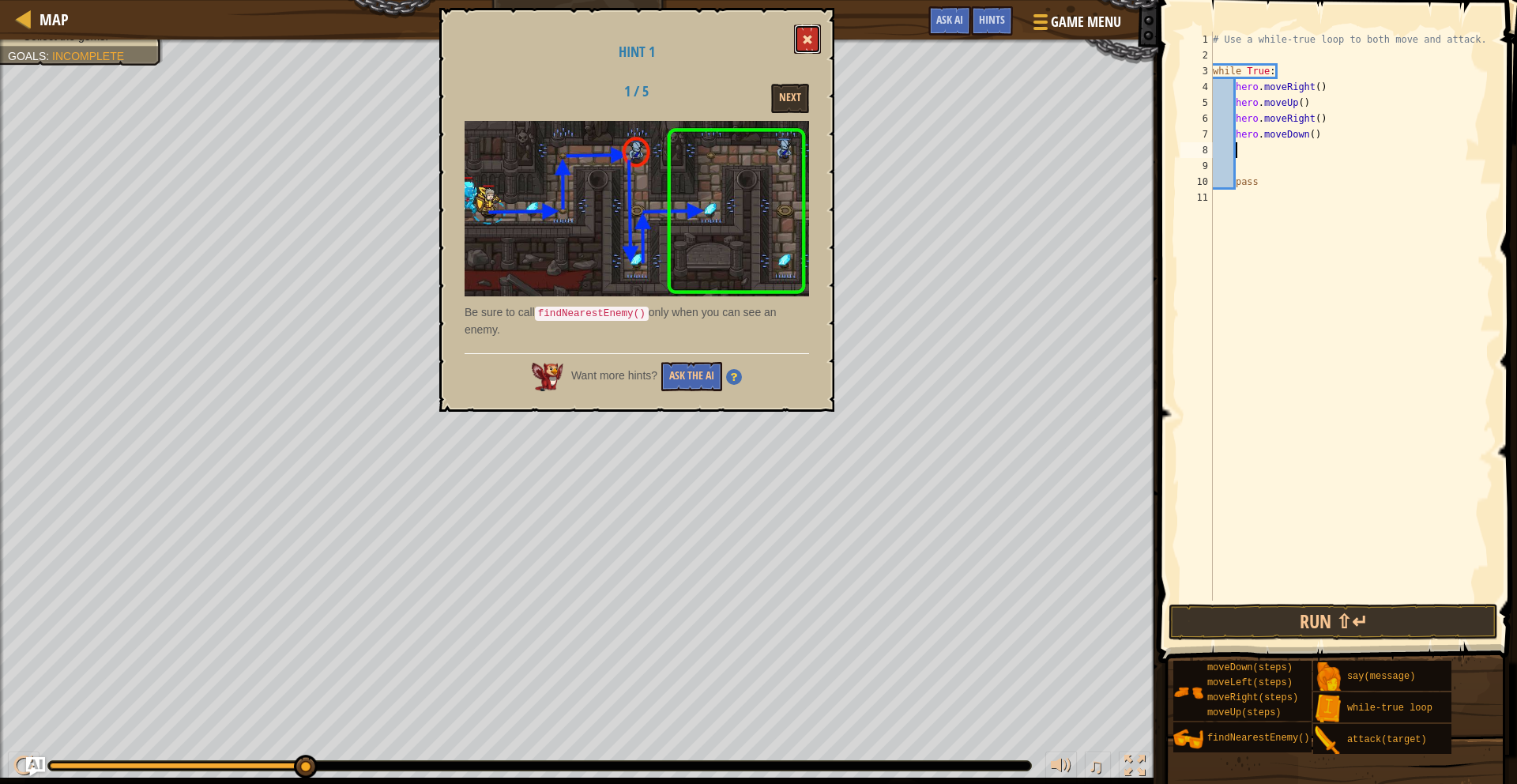
click at [810, 40] on span at bounding box center [807, 39] width 11 height 11
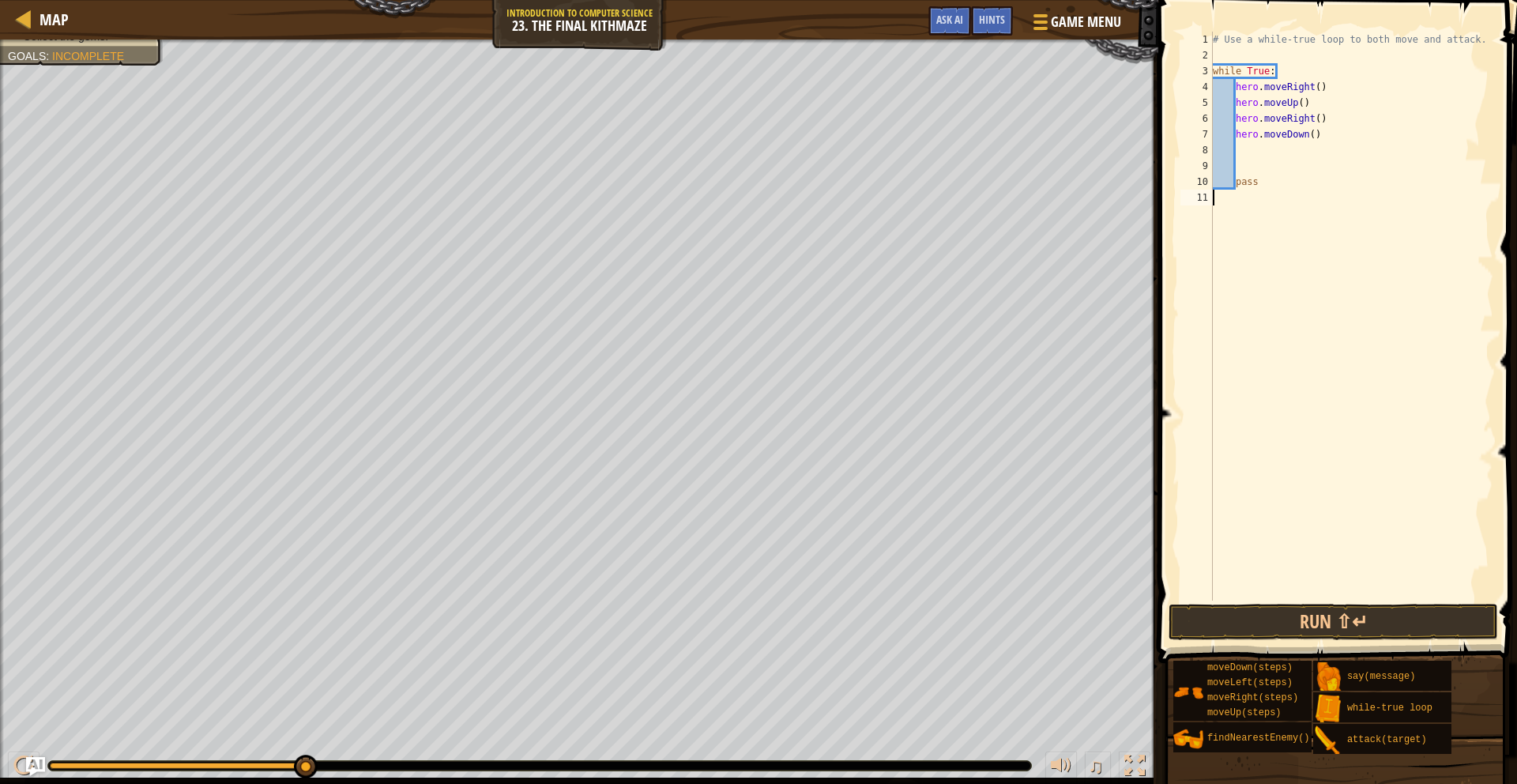
scroll to position [7, 0]
click at [1217, 199] on div "# Use a while-true loop to both move and attack. while True : hero . moveRight …" at bounding box center [1352, 332] width 284 height 600
drag, startPoint x: 1235, startPoint y: 150, endPoint x: 1203, endPoint y: 194, distance: 54.4
click at [1203, 194] on div "1 2 3 4 5 6 7 8 9 10 11 # Use a while-true loop to both move and attack. while …" at bounding box center [1336, 315] width 316 height 568
type textarea "pass"
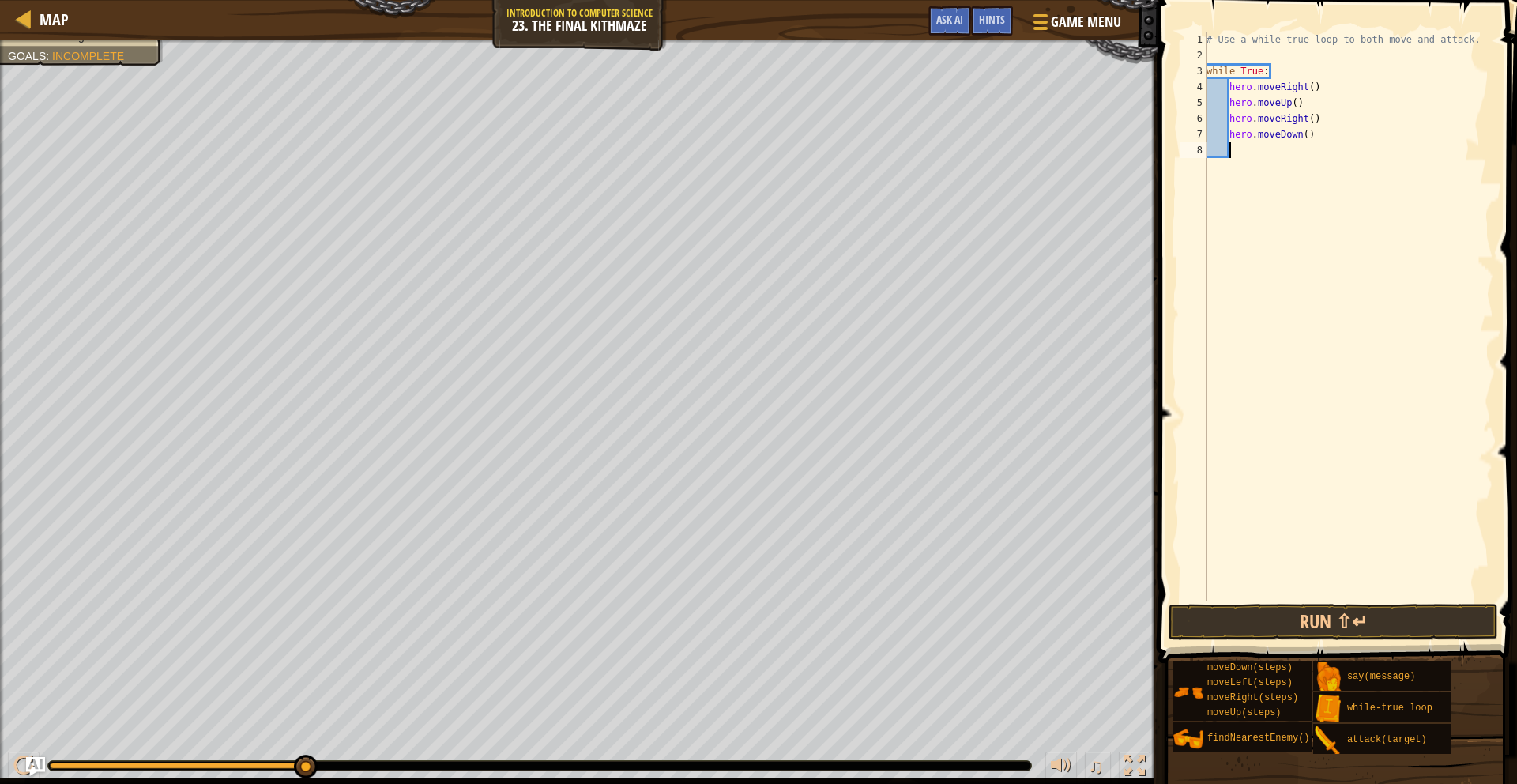
click at [1217, 173] on div "# Use a while-true loop to both move and attack. while True : hero . moveRight …" at bounding box center [1348, 332] width 290 height 600
click at [1218, 177] on div "# Use a while-true loop to both move and attack. while True : hero . moveRight …" at bounding box center [1348, 332] width 290 height 600
click at [1208, 175] on div "# Use a while-true loop to both move and attack. while True : hero . moveRight …" at bounding box center [1348, 332] width 290 height 600
type textarea "h"
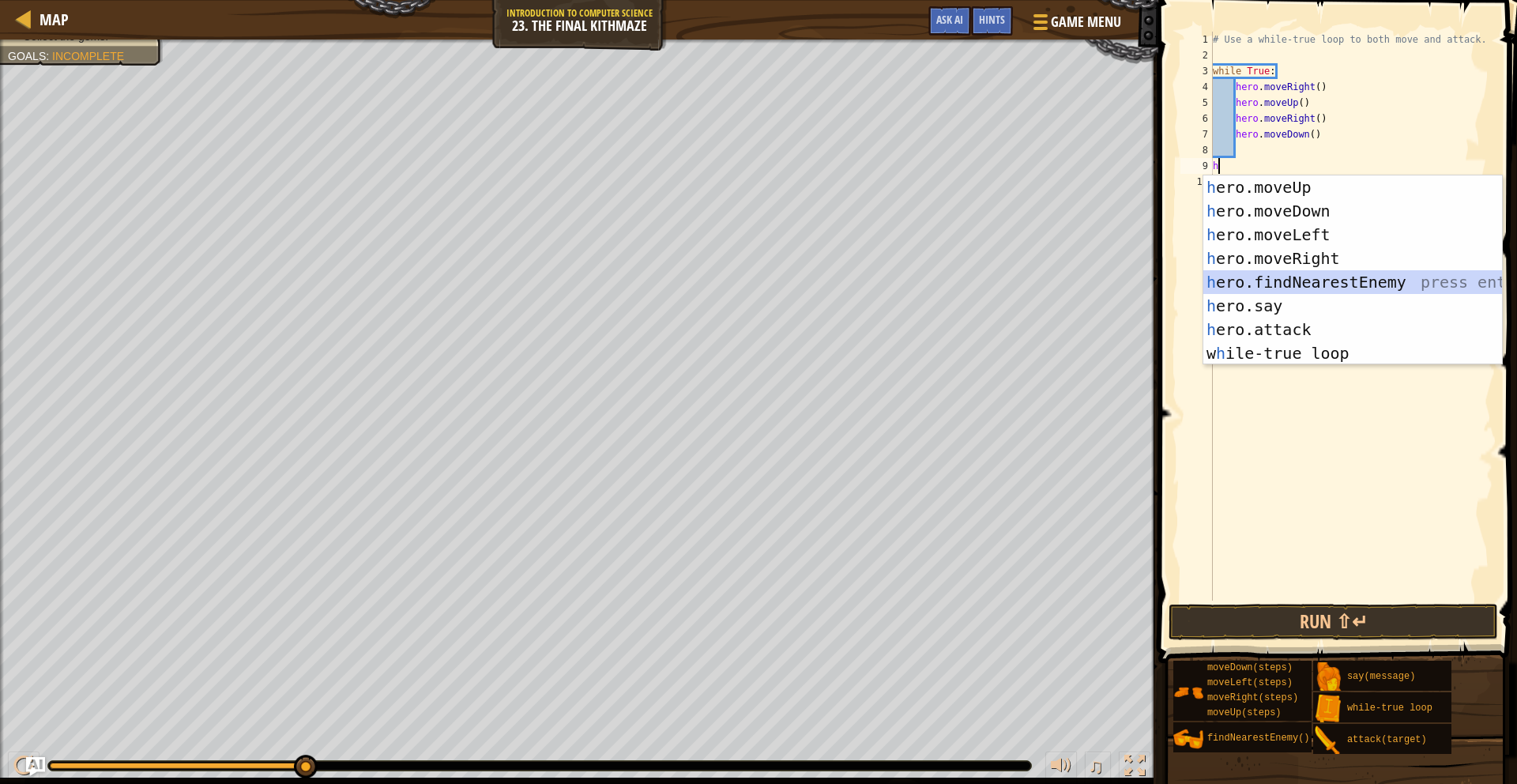
click at [1306, 282] on div "h ero.moveUp press enter h ero.moveDown press enter h ero.moveLeft press enter …" at bounding box center [1352, 293] width 299 height 237
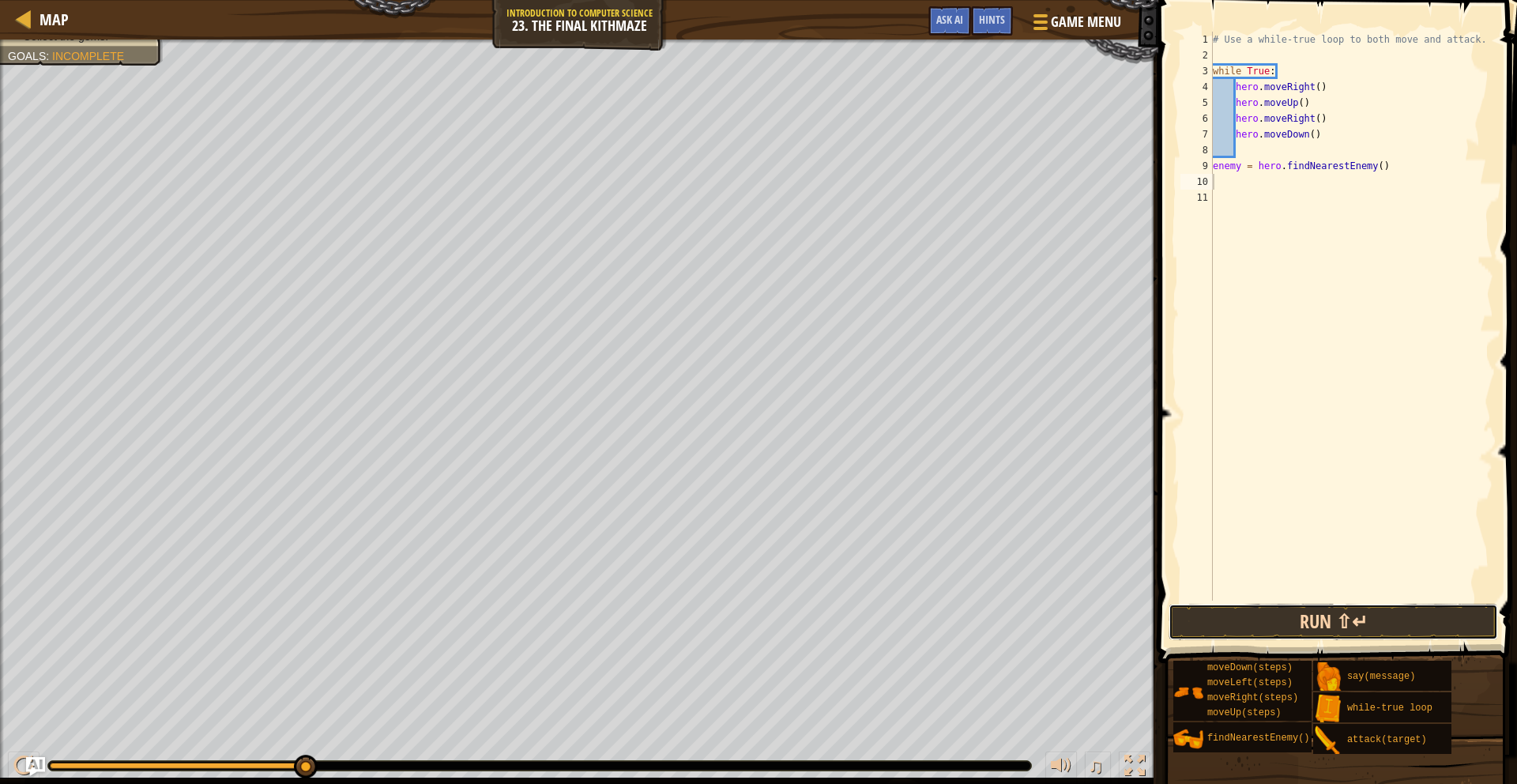
click at [1297, 621] on button "Run ⇧↵" at bounding box center [1333, 622] width 329 height 36
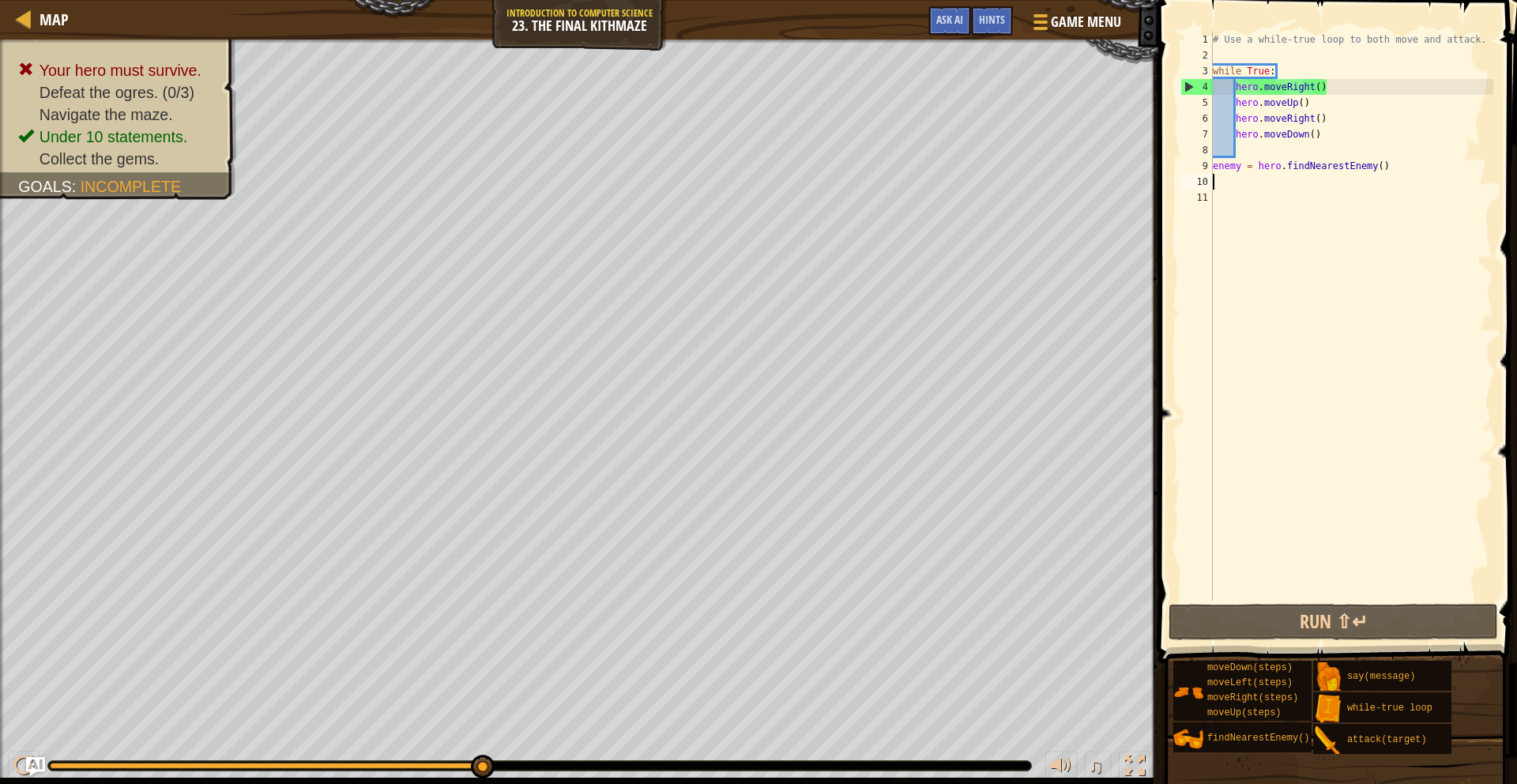
click at [1237, 120] on div "# Use a while-true loop to both move and attack. while True : hero . moveRight …" at bounding box center [1352, 332] width 284 height 600
type textarea "hero.moveRight()"
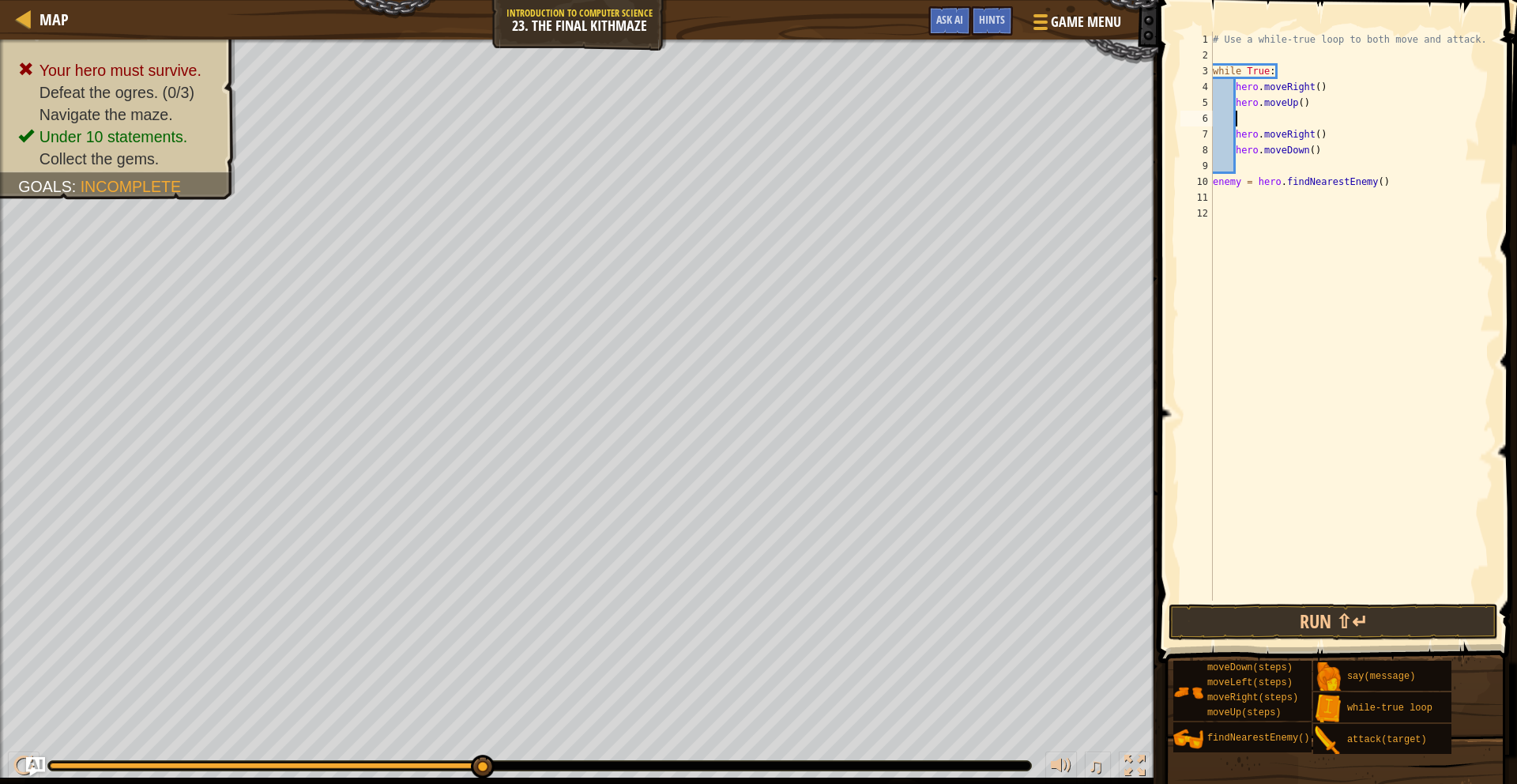
type textarea "m"
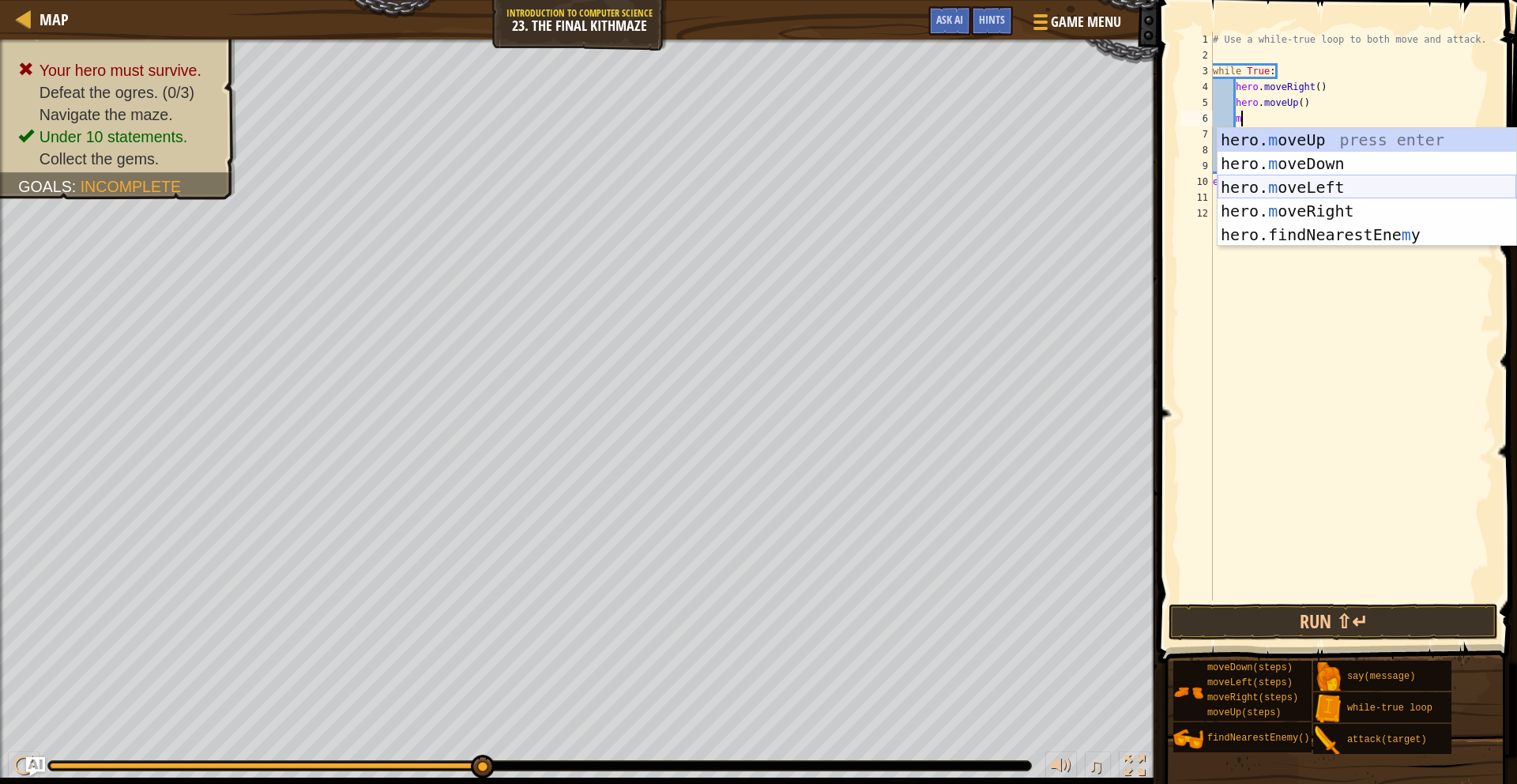
scroll to position [7, 1]
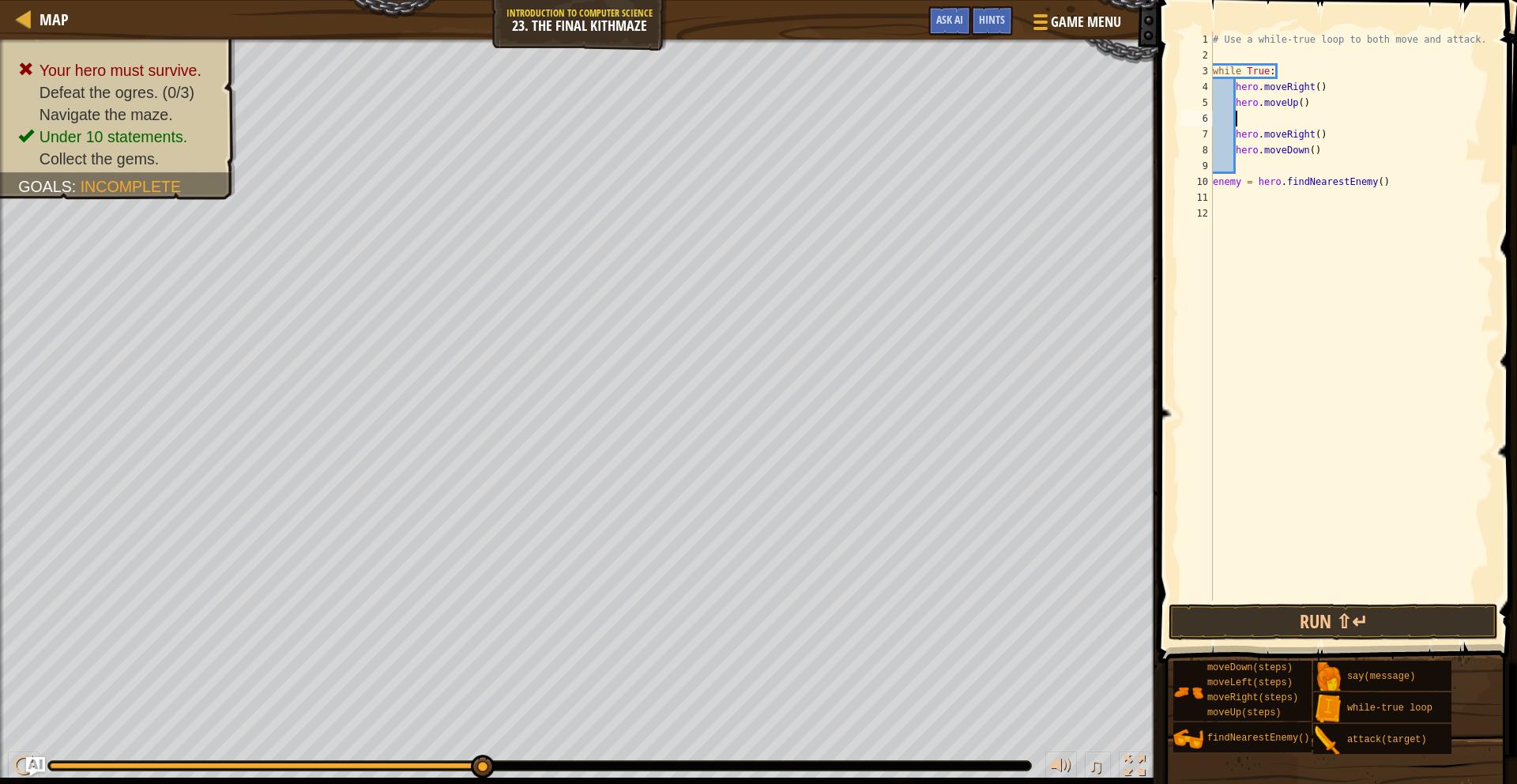
type textarea "h"
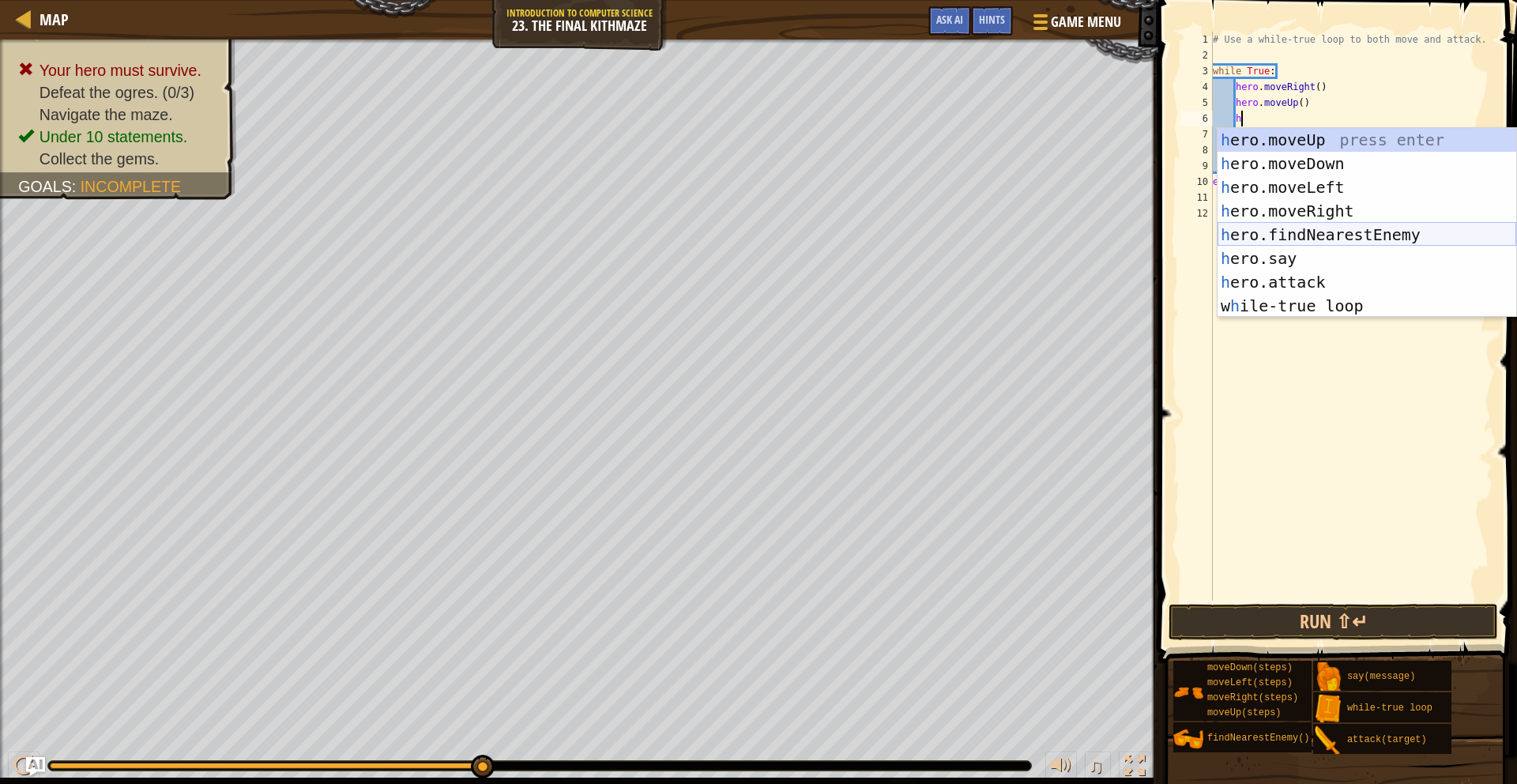
click at [1332, 231] on div "h ero.moveUp press enter h ero.moveDown press enter h ero.moveLeft press enter …" at bounding box center [1366, 246] width 299 height 237
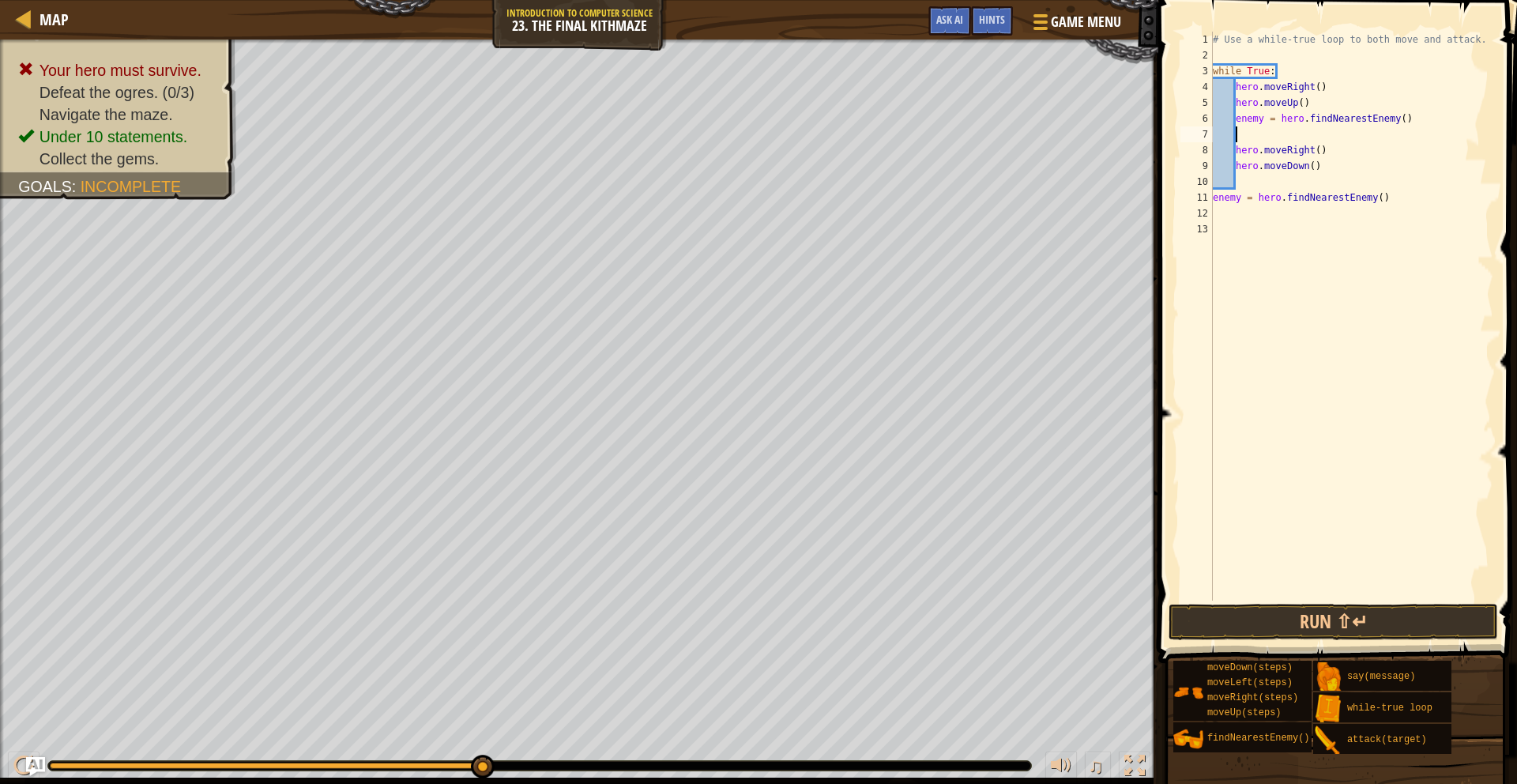
scroll to position [7, 1]
click at [1235, 153] on div "# Use a while-true loop to both move and attack. while True : hero . moveRight …" at bounding box center [1352, 332] width 284 height 600
click at [1213, 183] on div "# Use a while-true loop to both move and attack. while True : hero . moveRight …" at bounding box center [1352, 332] width 284 height 600
click at [1307, 632] on button "Run ⇧↵" at bounding box center [1333, 622] width 329 height 36
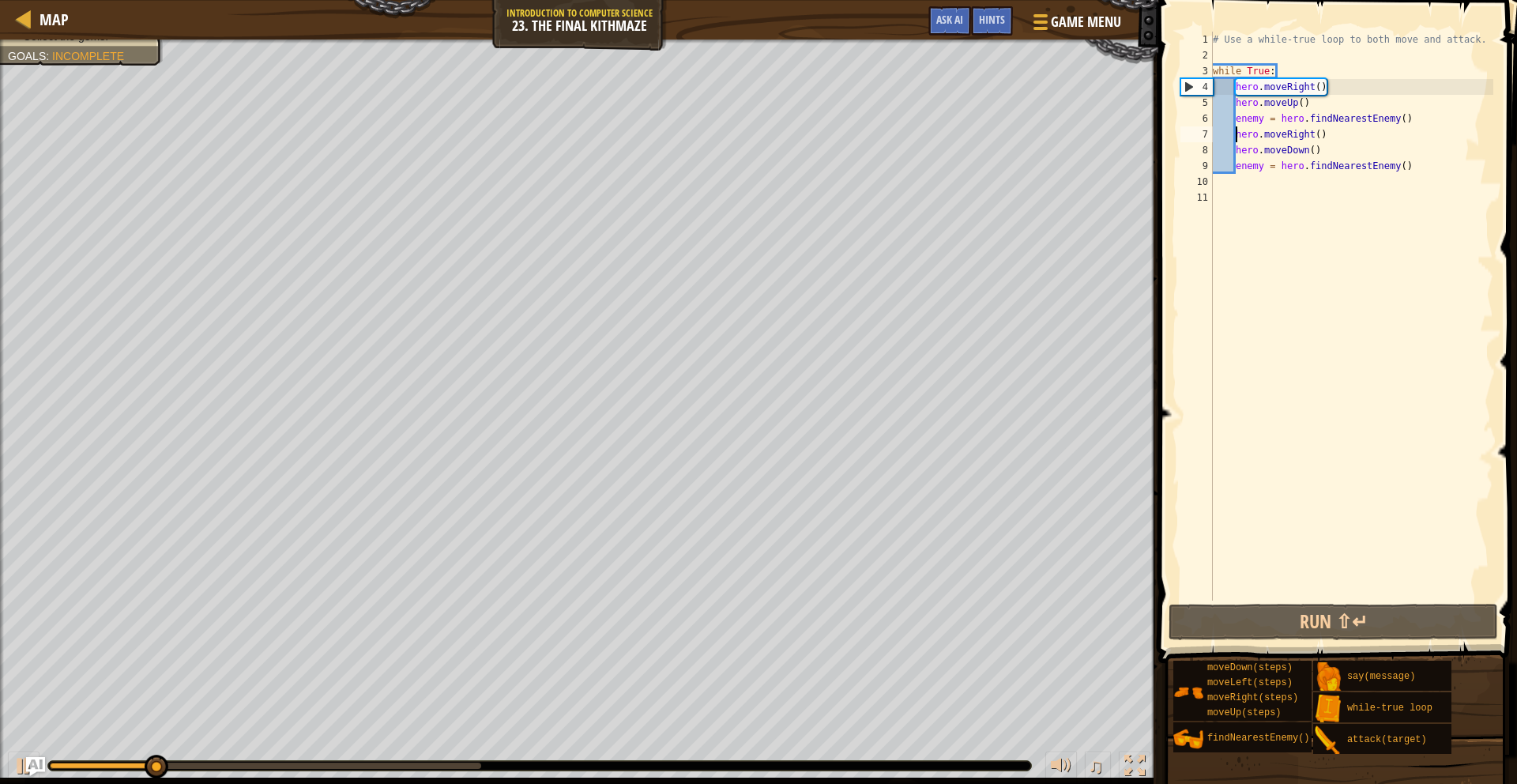
click at [1237, 136] on div "# Use a while-true loop to both move and attack. while True : hero . moveRight …" at bounding box center [1352, 332] width 284 height 600
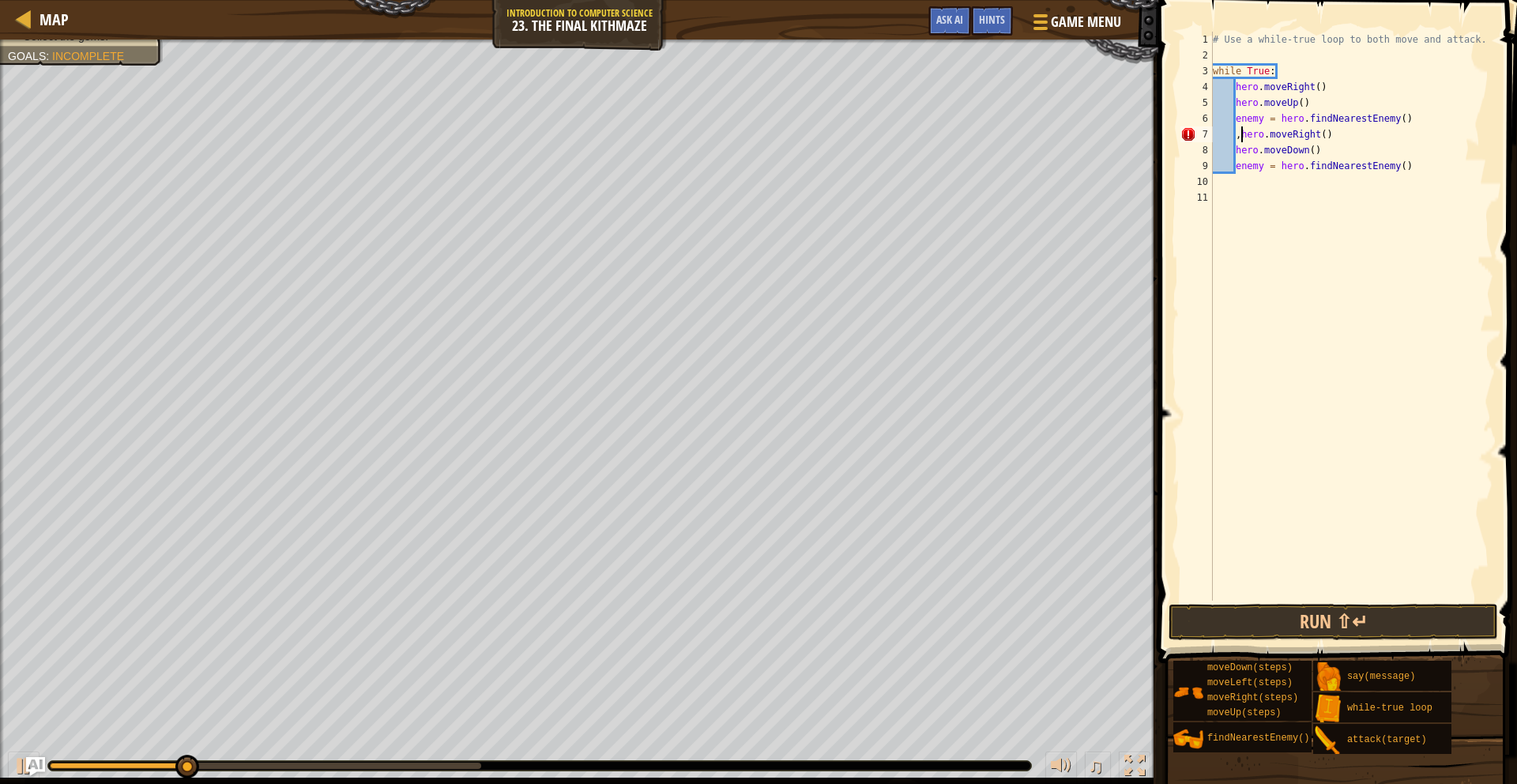
type textarea "hero.moveRight()"
click at [1240, 129] on div "# Use a while-true loop to both move and attack. while True : hero . moveRight …" at bounding box center [1352, 332] width 284 height 600
type textarea "m"
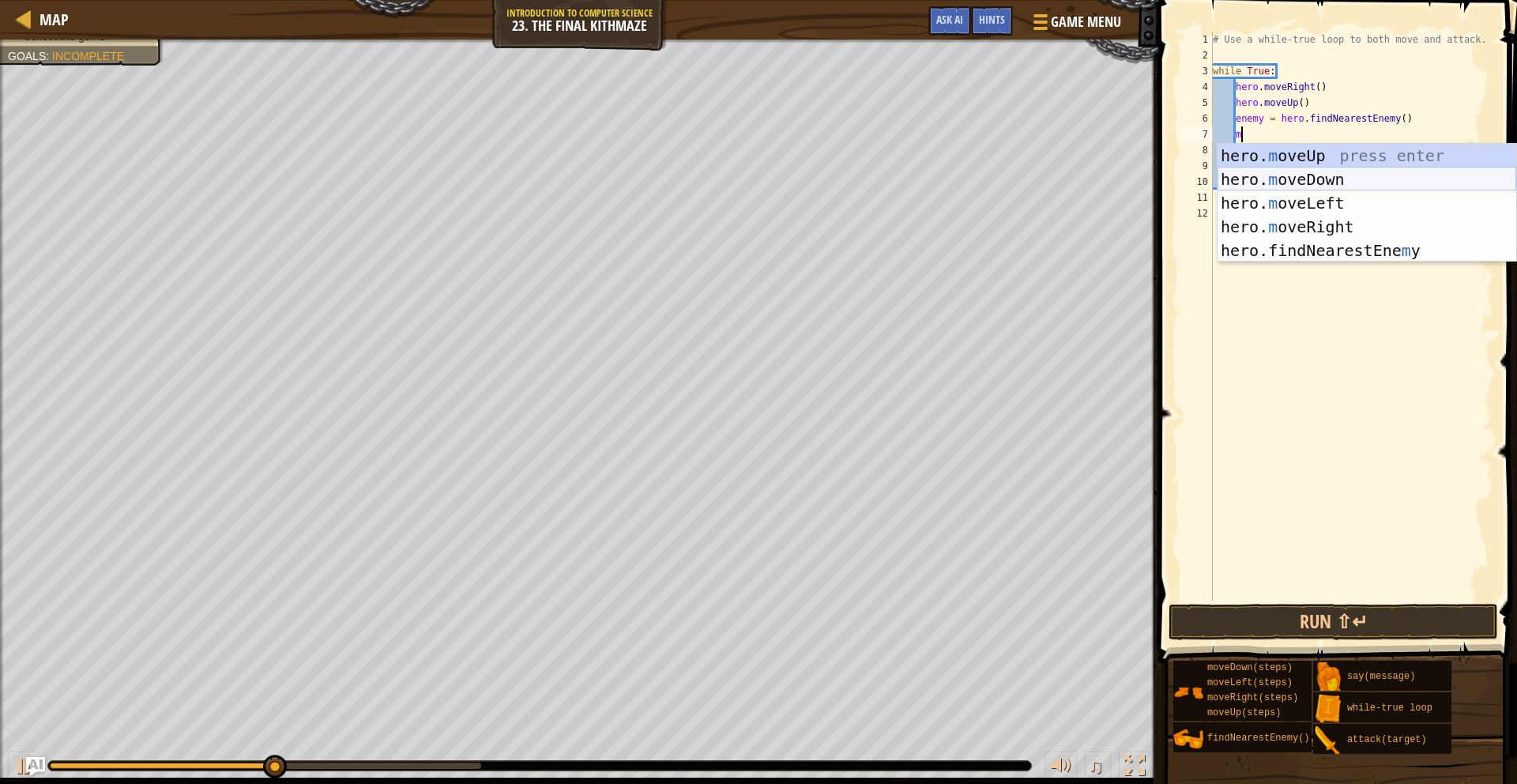
click at [1285, 177] on div "hero. m oveUp press enter hero. m oveDown press enter hero. m oveLeft press ent…" at bounding box center [1366, 227] width 299 height 166
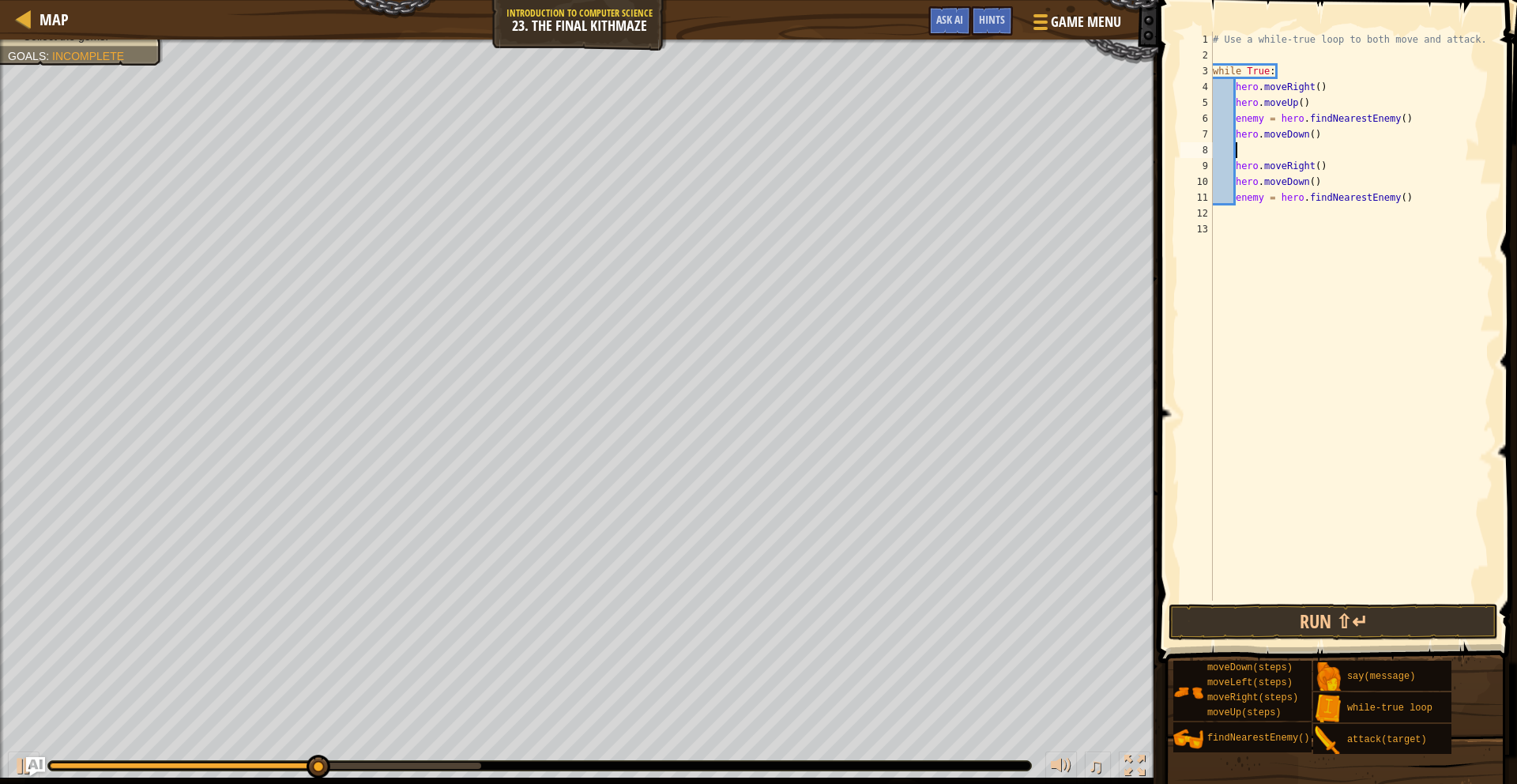
scroll to position [7, 0]
click at [1239, 155] on div "# Use a while-true loop to both move and attack. while True : hero . moveRight …" at bounding box center [1352, 332] width 284 height 600
click at [1241, 150] on div "# Use a while-true loop to both move and attack. while True : hero . moveRight …" at bounding box center [1352, 332] width 284 height 600
click at [1350, 634] on button "Run ⇧↵" at bounding box center [1333, 622] width 329 height 36
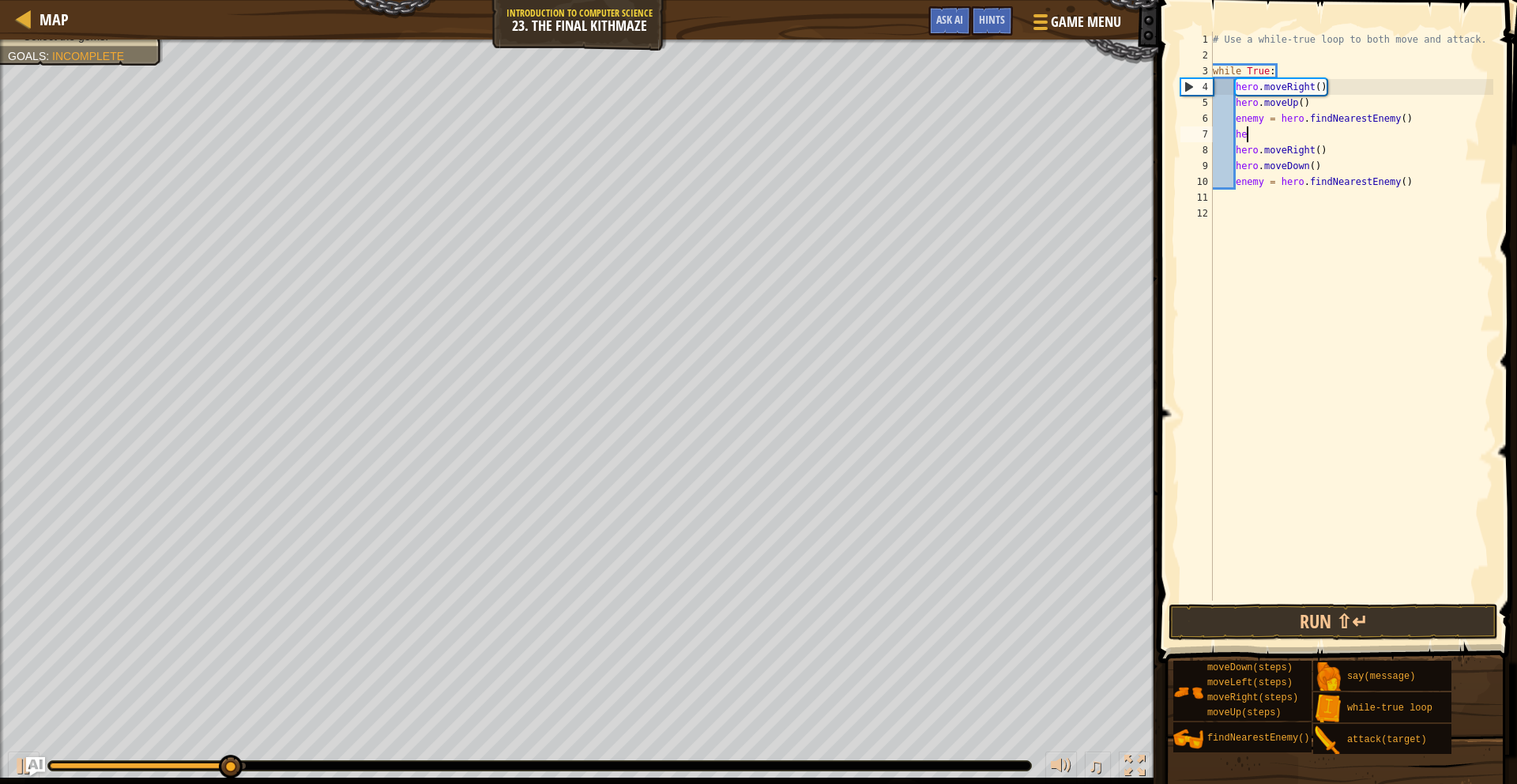
type textarea "h"
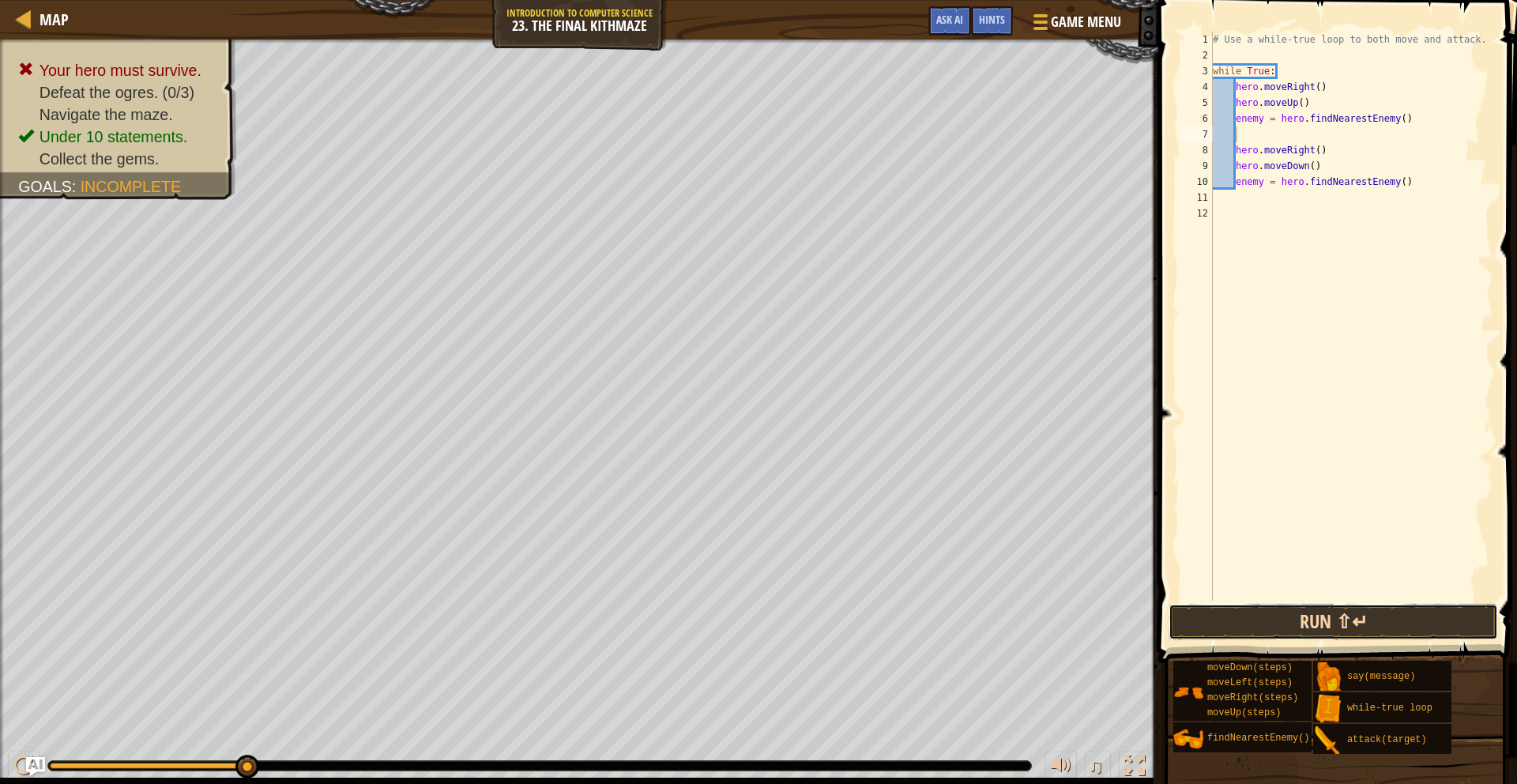
click at [1272, 630] on button "Run ⇧↵" at bounding box center [1333, 622] width 329 height 36
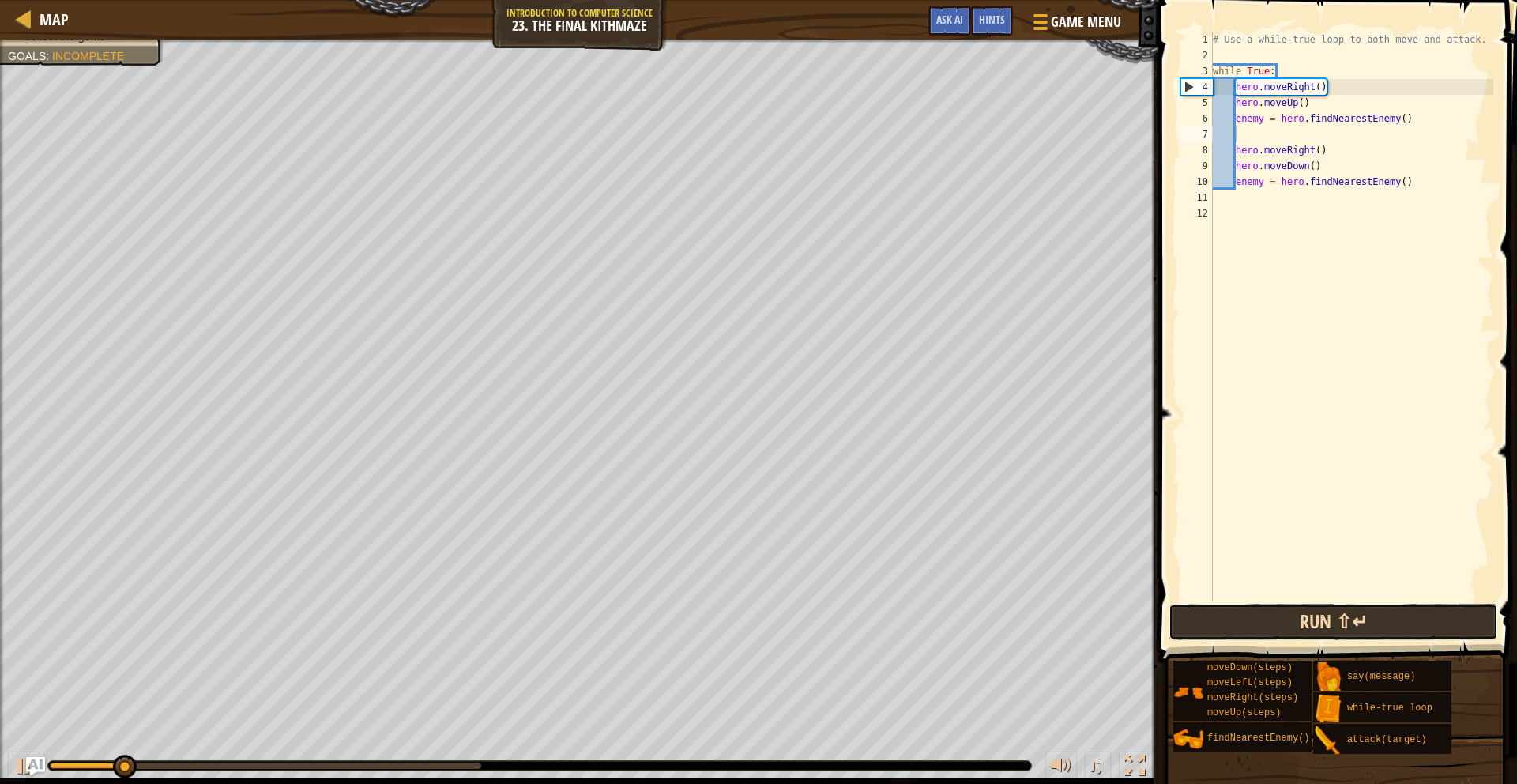
click at [1272, 632] on button "Run ⇧↵" at bounding box center [1333, 622] width 329 height 36
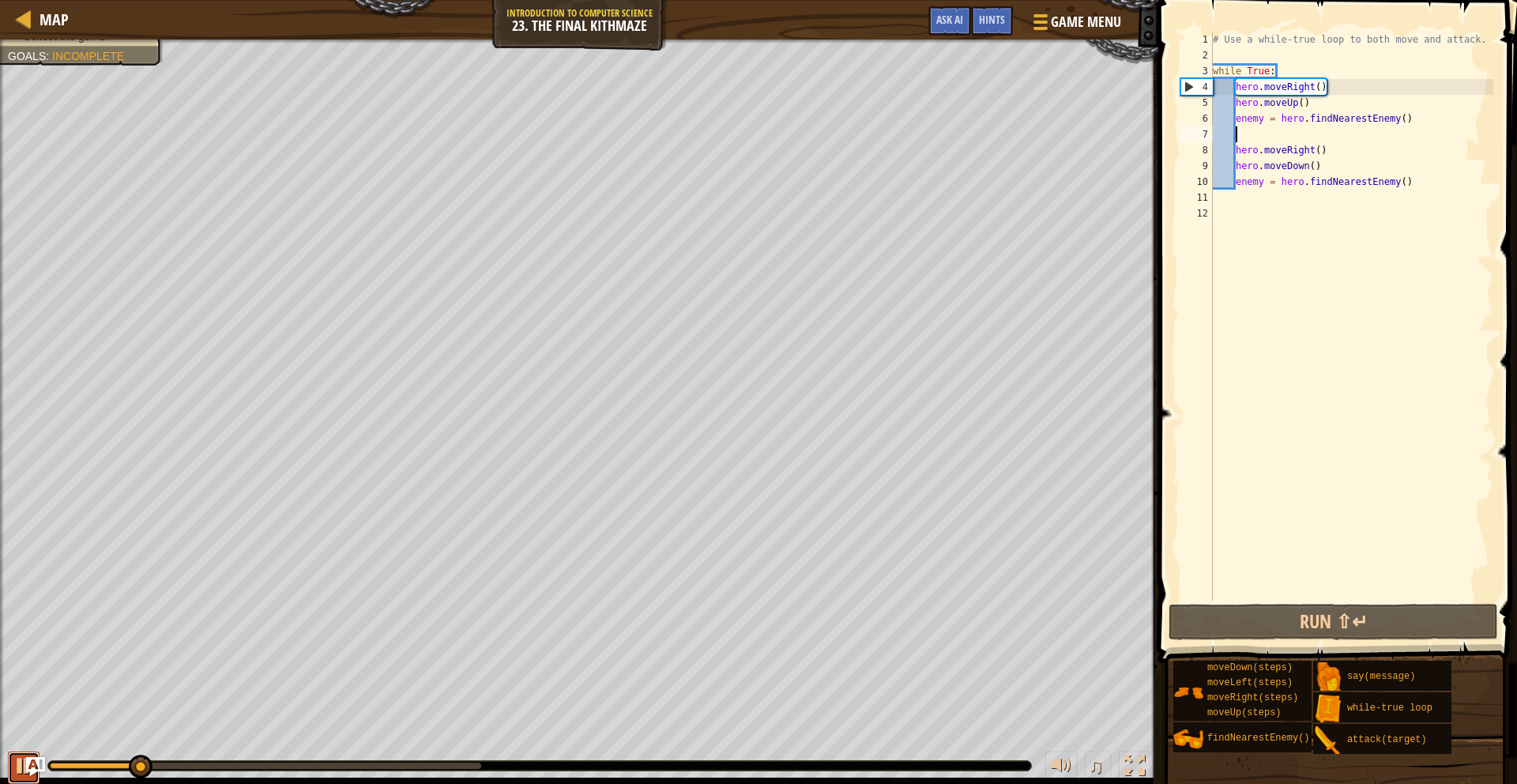
click at [20, 765] on div at bounding box center [24, 765] width 20 height 20
click at [1235, 168] on div "# Use a while-true loop to both move and attack. while True : hero . moveRight …" at bounding box center [1352, 332] width 284 height 600
click at [1238, 152] on div "# Use a while-true loop to both move and attack. while True : hero . moveRight …" at bounding box center [1352, 332] width 284 height 600
type textarea "hero.moveRight()"
click at [1239, 134] on div "# Use a while-true loop to both move and attack. while True : hero . moveRight …" at bounding box center [1352, 332] width 284 height 600
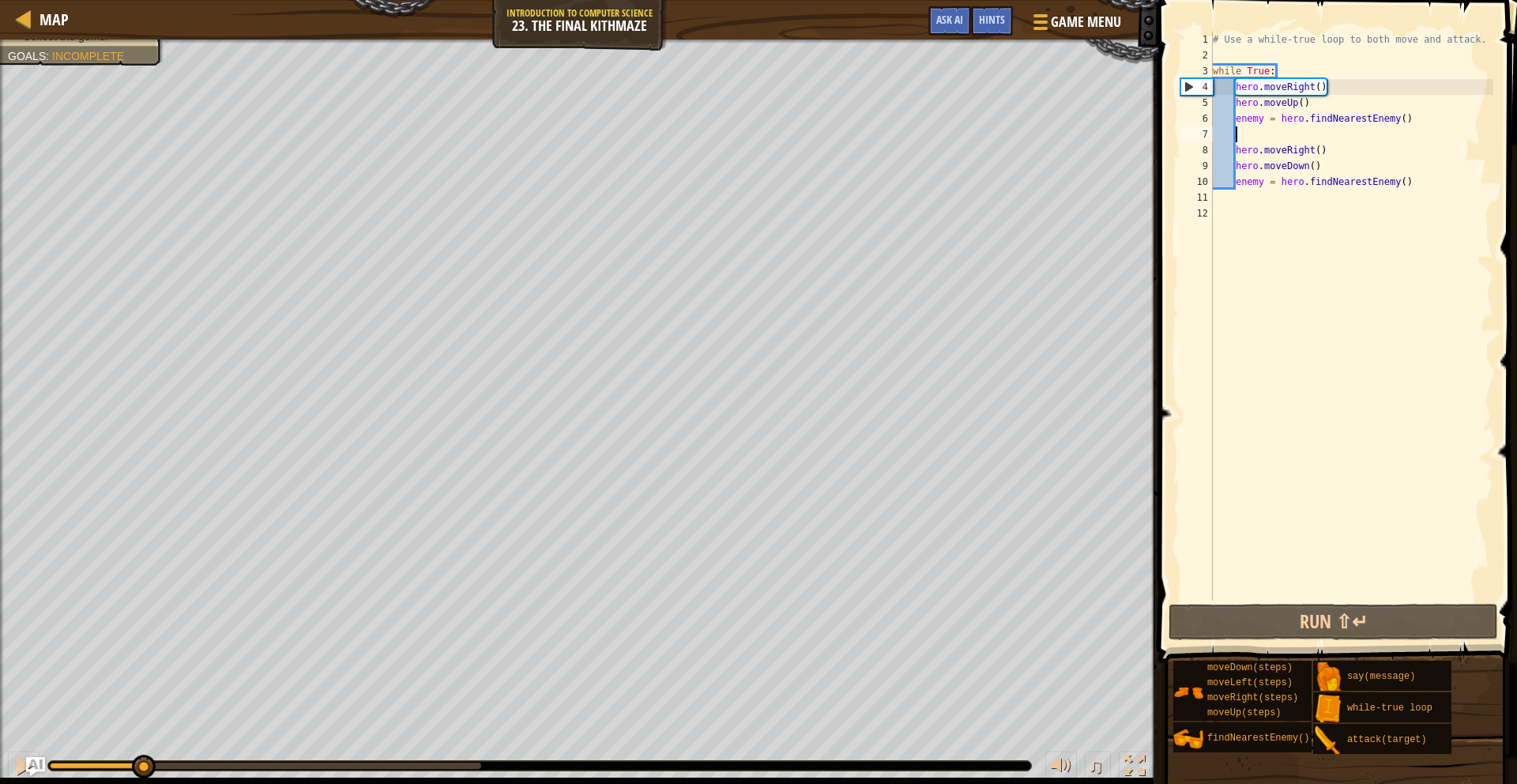
scroll to position [7, 2]
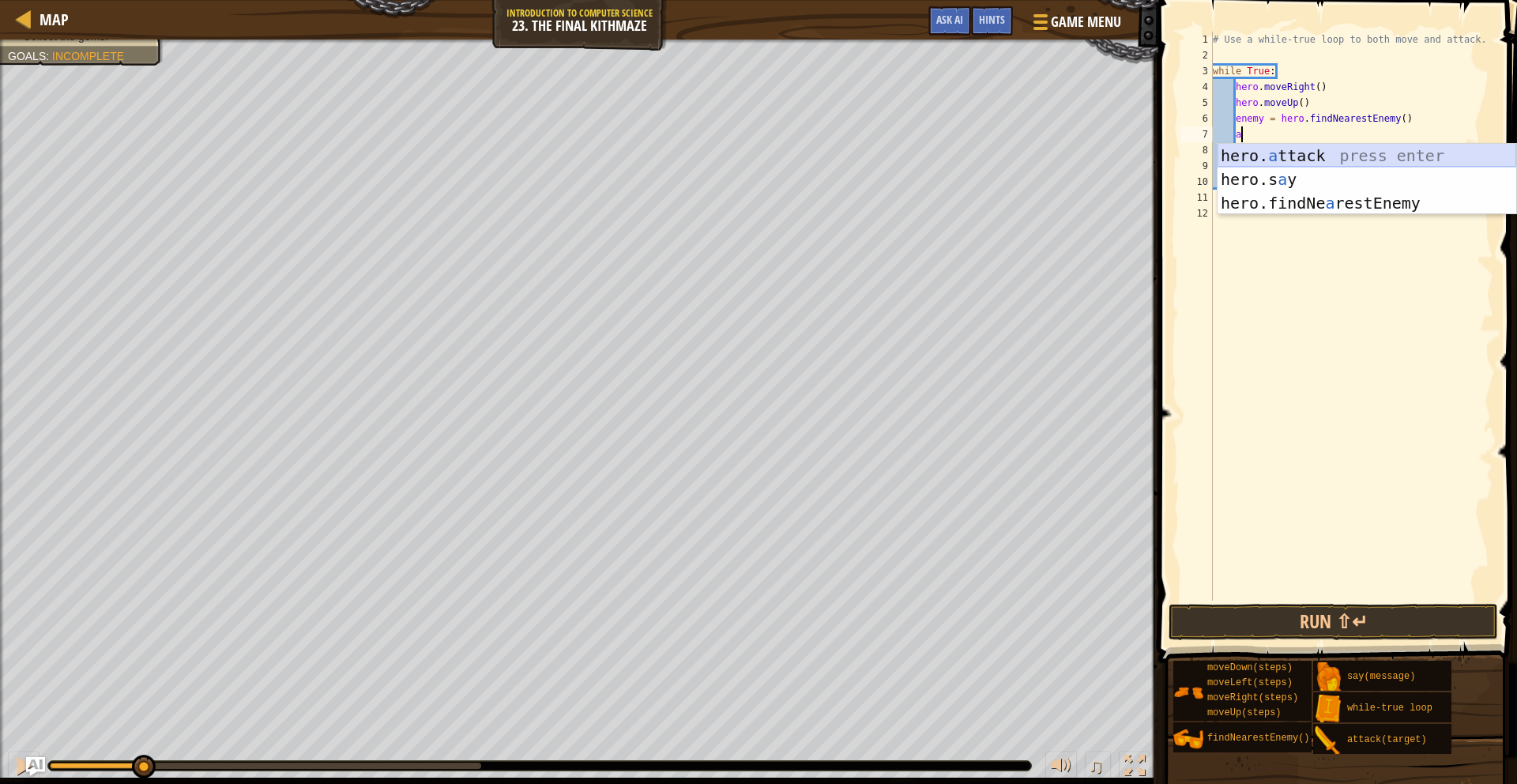
click at [1313, 151] on div "hero. a ttack press enter hero.s a y press enter hero.findNe a restEnemy press …" at bounding box center [1366, 203] width 299 height 118
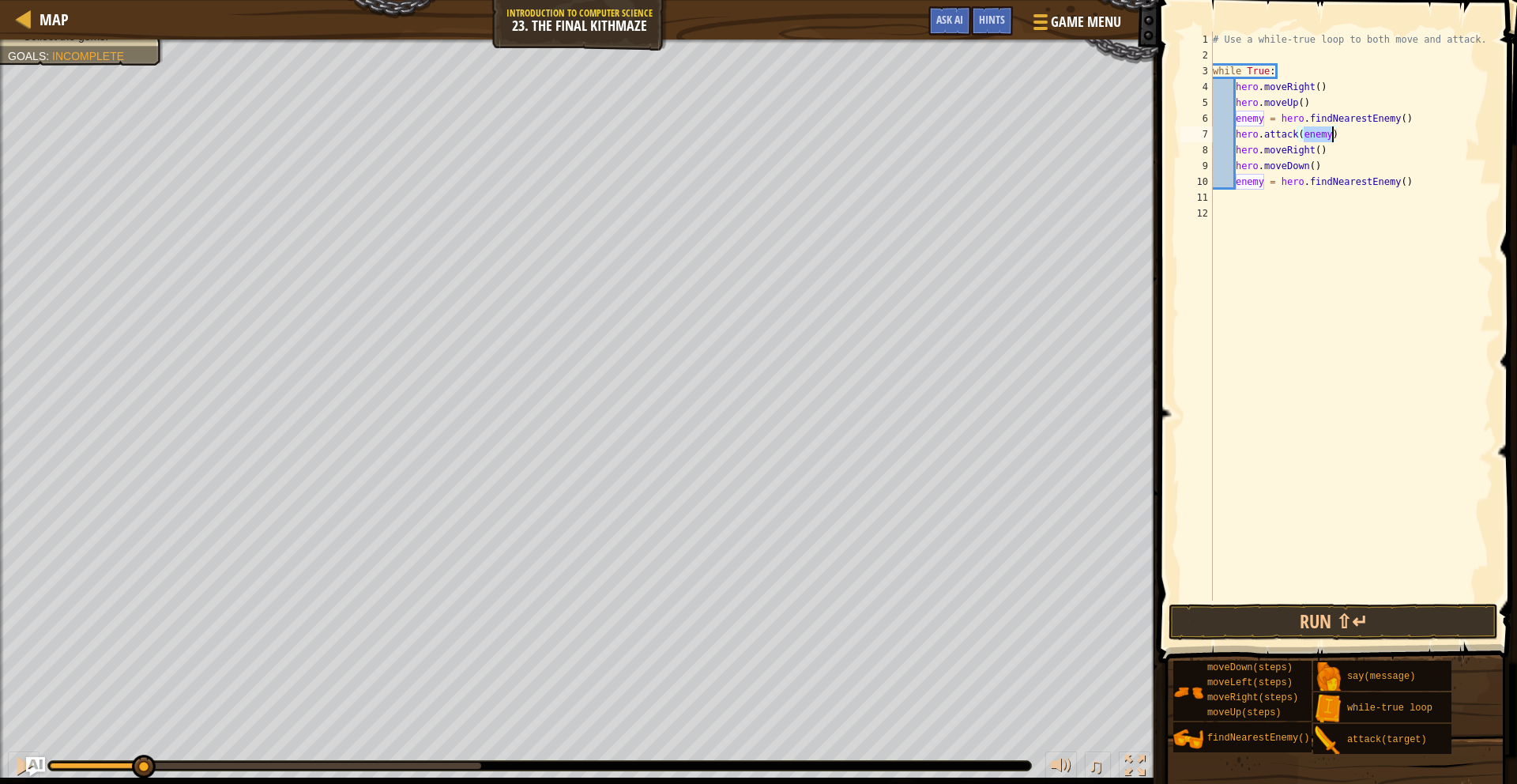
click at [1239, 153] on div "# Use a while-true loop to both move and attack. while True : hero . moveRight …" at bounding box center [1352, 332] width 284 height 600
click at [1235, 152] on div "# Use a while-true loop to both move and attack. while True : hero . moveRight …" at bounding box center [1352, 332] width 284 height 600
type textarea "hero.moveRight()"
click at [1279, 628] on button "Run ⇧↵" at bounding box center [1333, 622] width 329 height 36
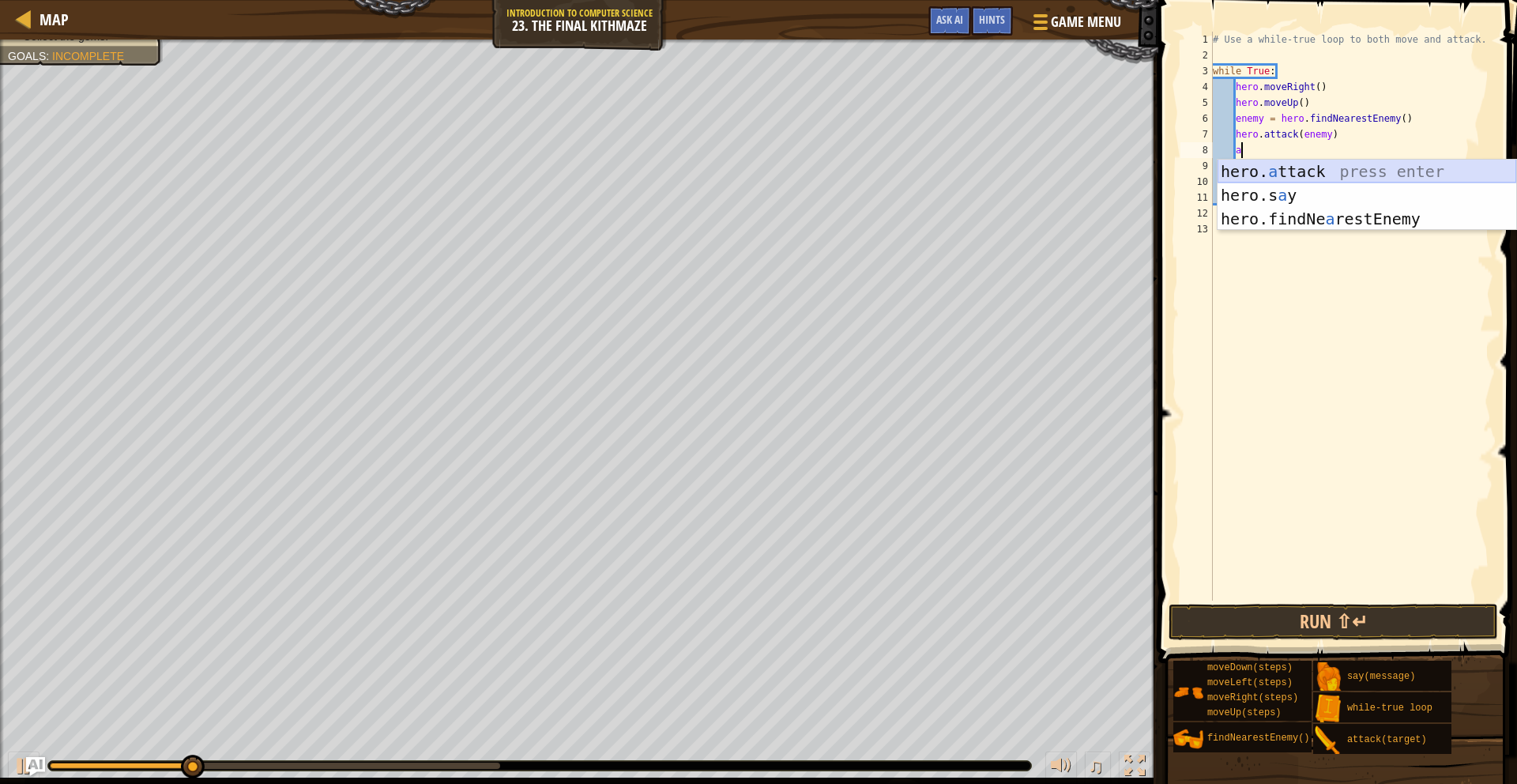
click at [1342, 178] on div "hero. a ttack press enter hero.s a y press enter hero.findNe a restEnemy press …" at bounding box center [1366, 219] width 299 height 118
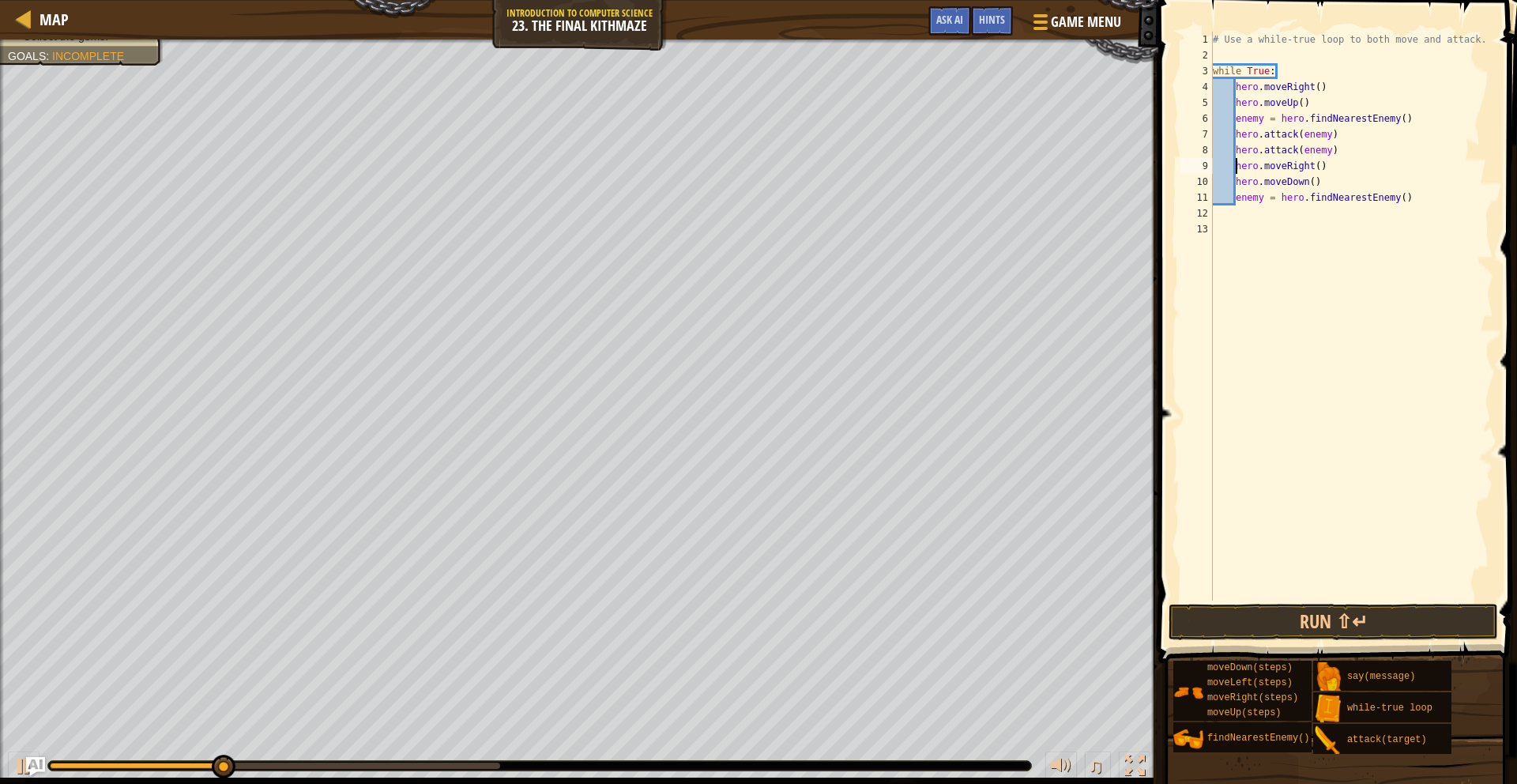
click at [1236, 167] on div "# Use a while-true loop to both move and attack. while True : hero . moveRight …" at bounding box center [1352, 332] width 284 height 600
click at [1235, 184] on div "# Use a while-true loop to both move and attack. while True : hero . moveRight …" at bounding box center [1352, 332] width 284 height 600
click at [1314, 183] on div "# Use a while-true loop to both move and attack. while True : hero . moveRight …" at bounding box center [1352, 332] width 284 height 600
click at [1333, 199] on div "# Use a while-true loop to both move and attack. while True : hero . moveRight …" at bounding box center [1352, 332] width 284 height 600
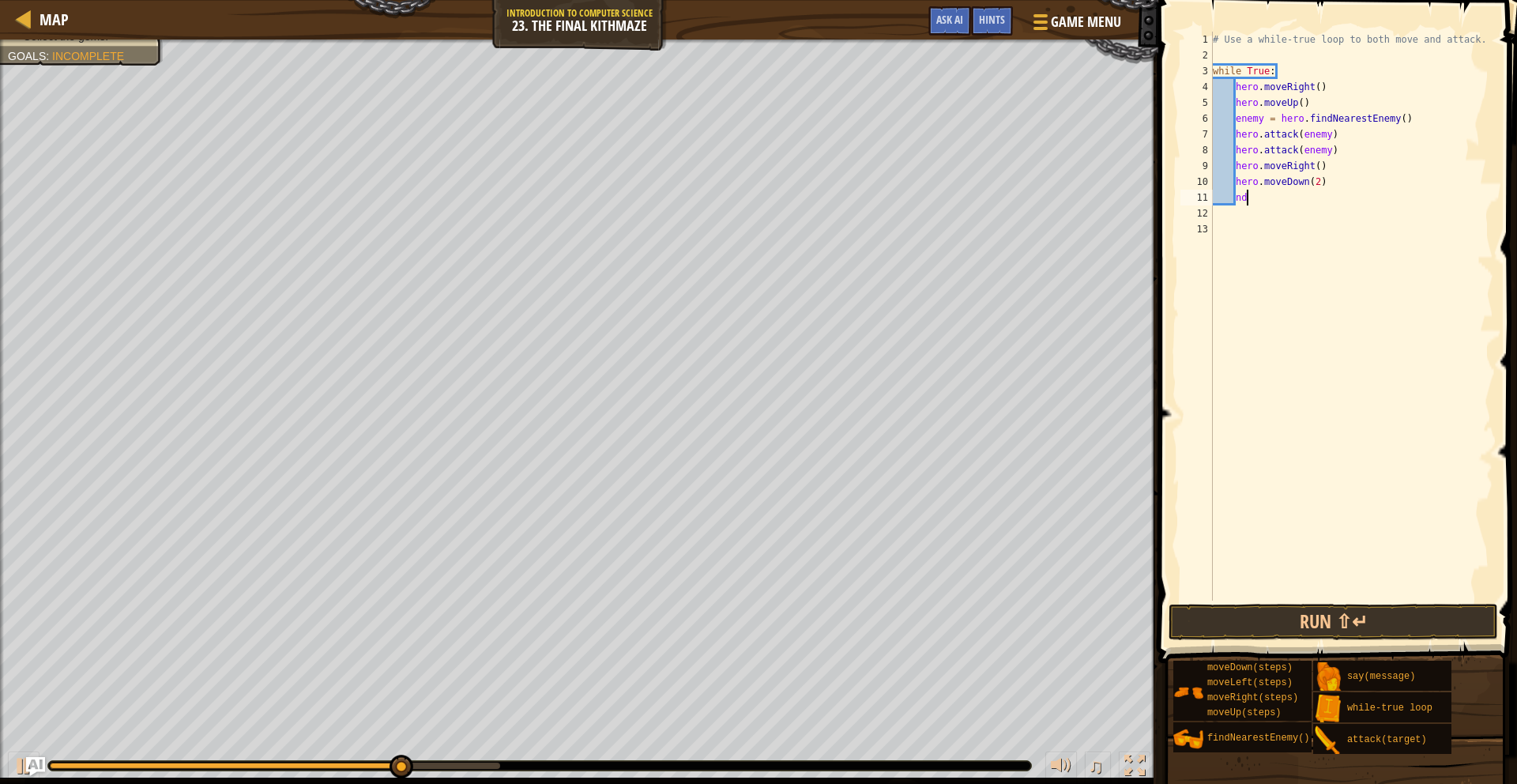
type textarea "n"
type textarea "m"
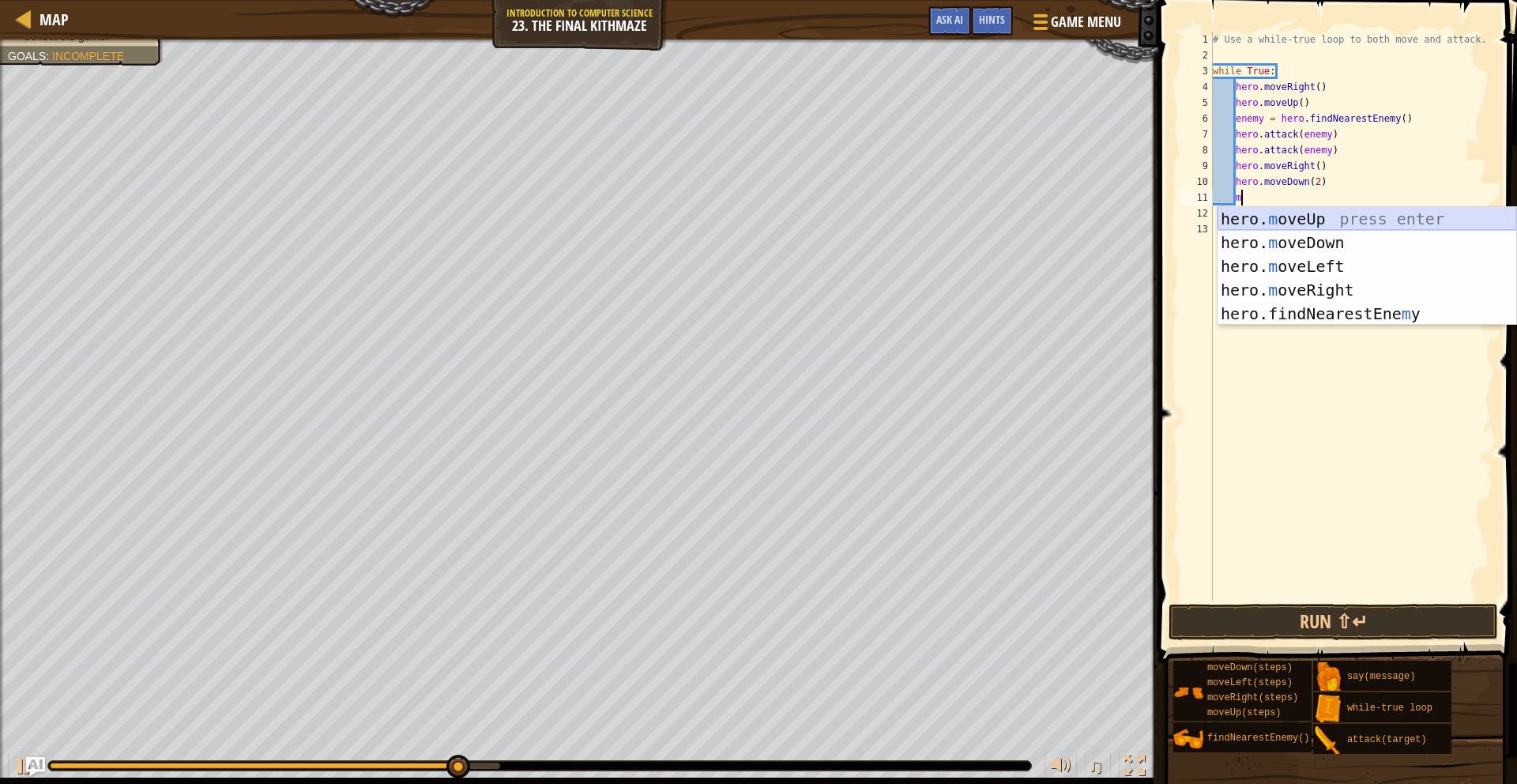
click at [1317, 222] on div "hero. m oveUp press enter hero. m oveDown press enter hero. m oveLeft press ent…" at bounding box center [1366, 290] width 299 height 166
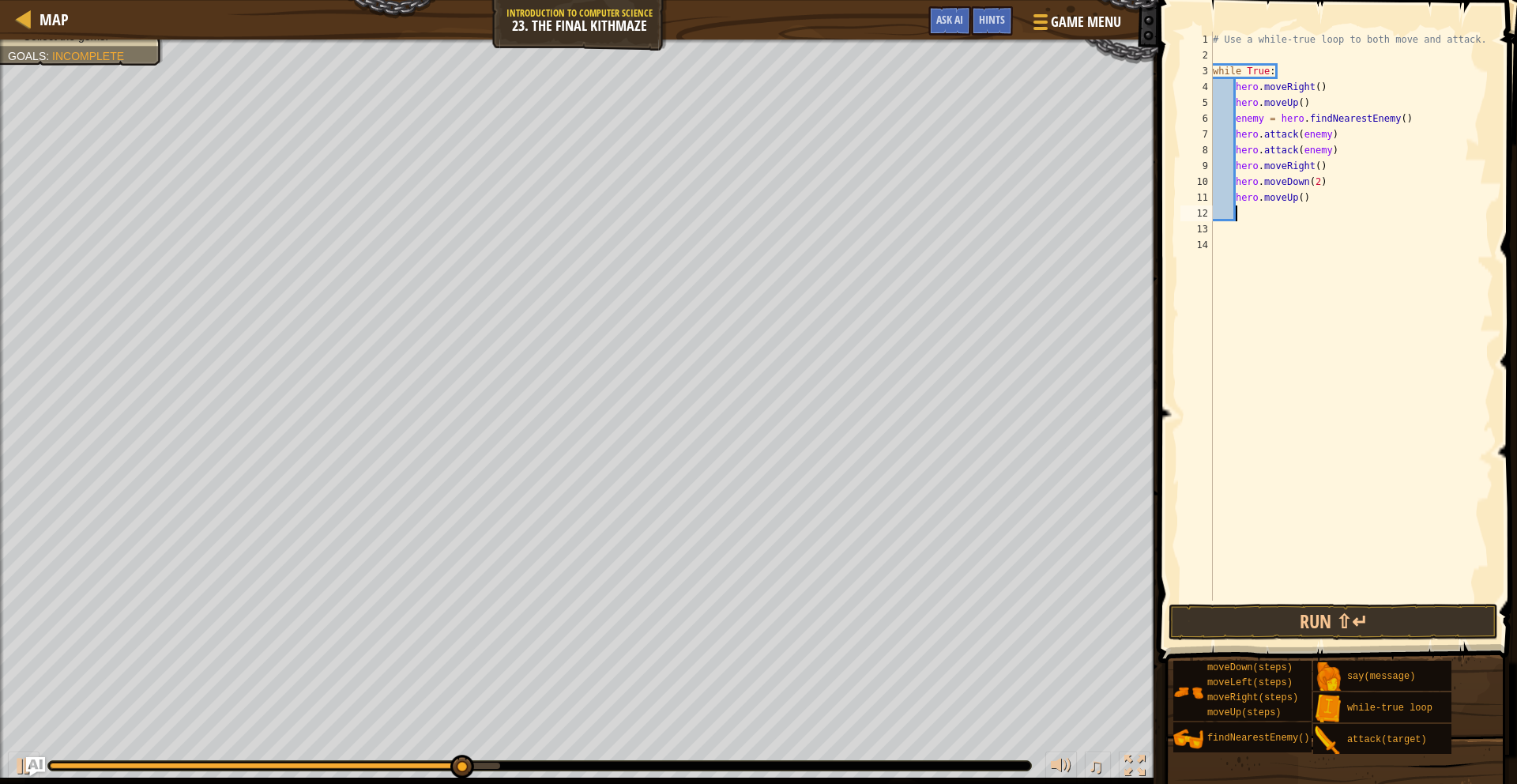
scroll to position [7, 1]
click at [1305, 198] on div "# Use a while-true loop to both move and attack. while True : hero . moveRight …" at bounding box center [1352, 332] width 284 height 600
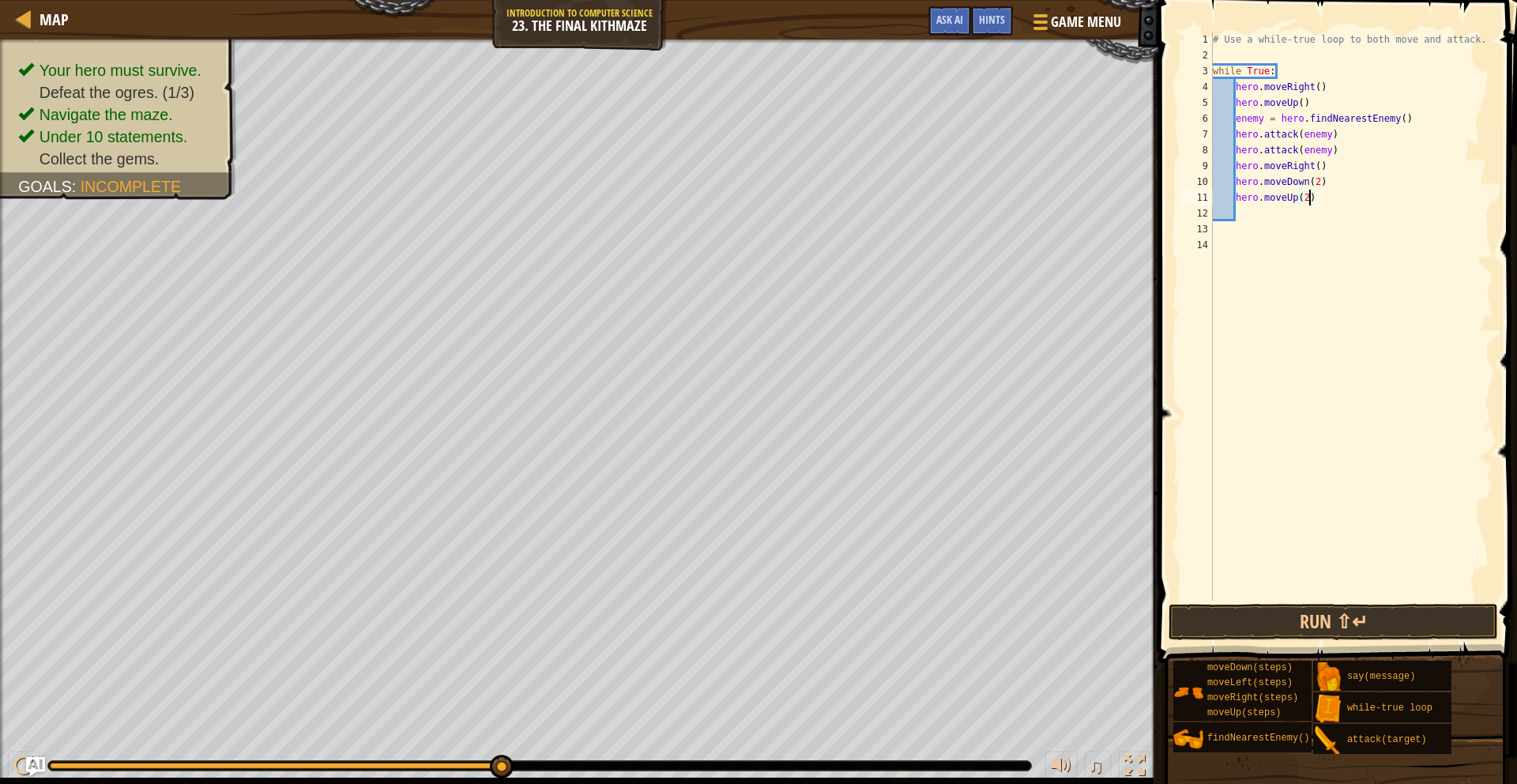
scroll to position [7, 7]
type textarea "hero.moveUp()"
click at [1275, 629] on button "Run ⇧↵" at bounding box center [1333, 622] width 329 height 36
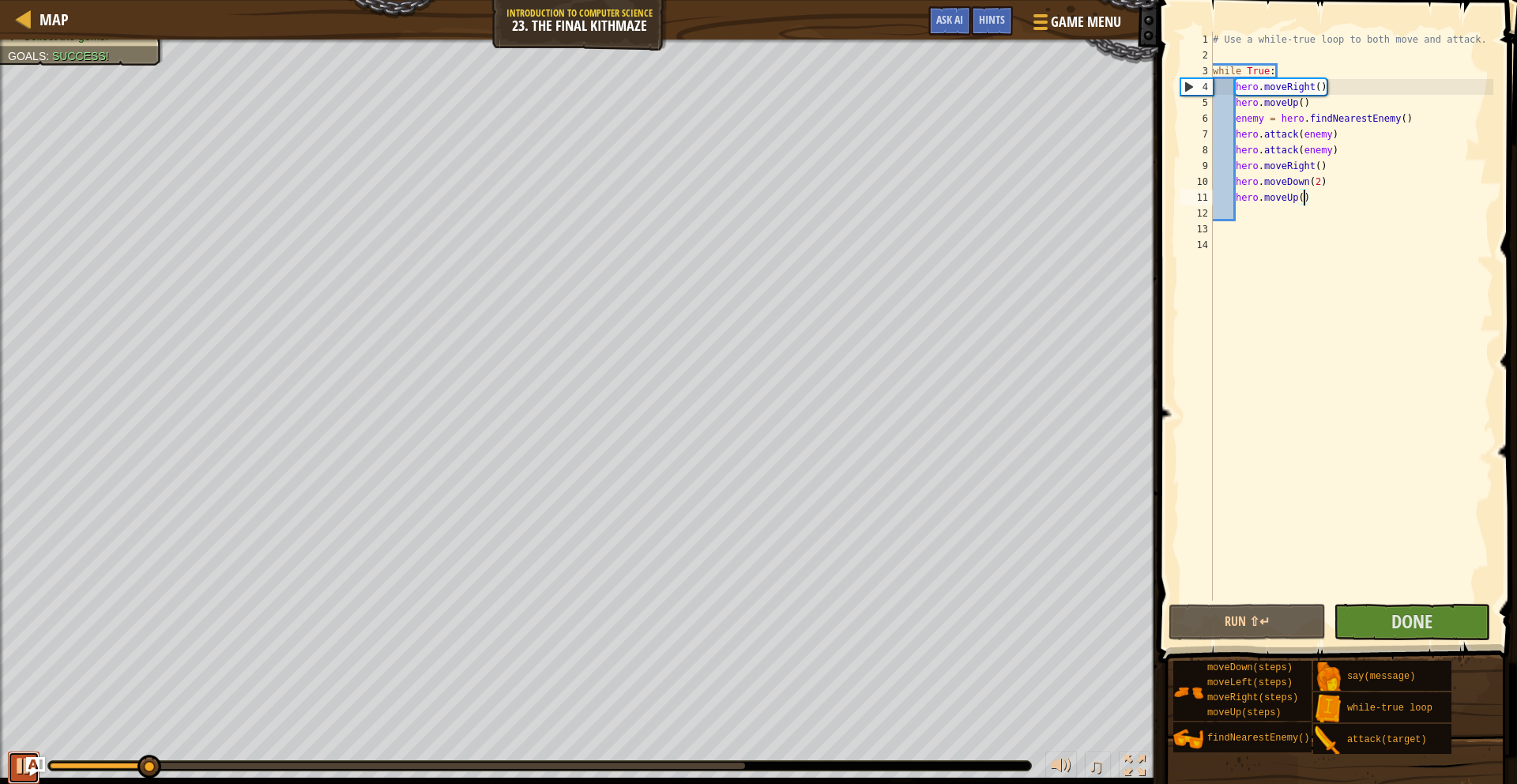
click at [19, 765] on div at bounding box center [24, 765] width 20 height 20
click at [1425, 622] on span "Done" at bounding box center [1412, 621] width 41 height 25
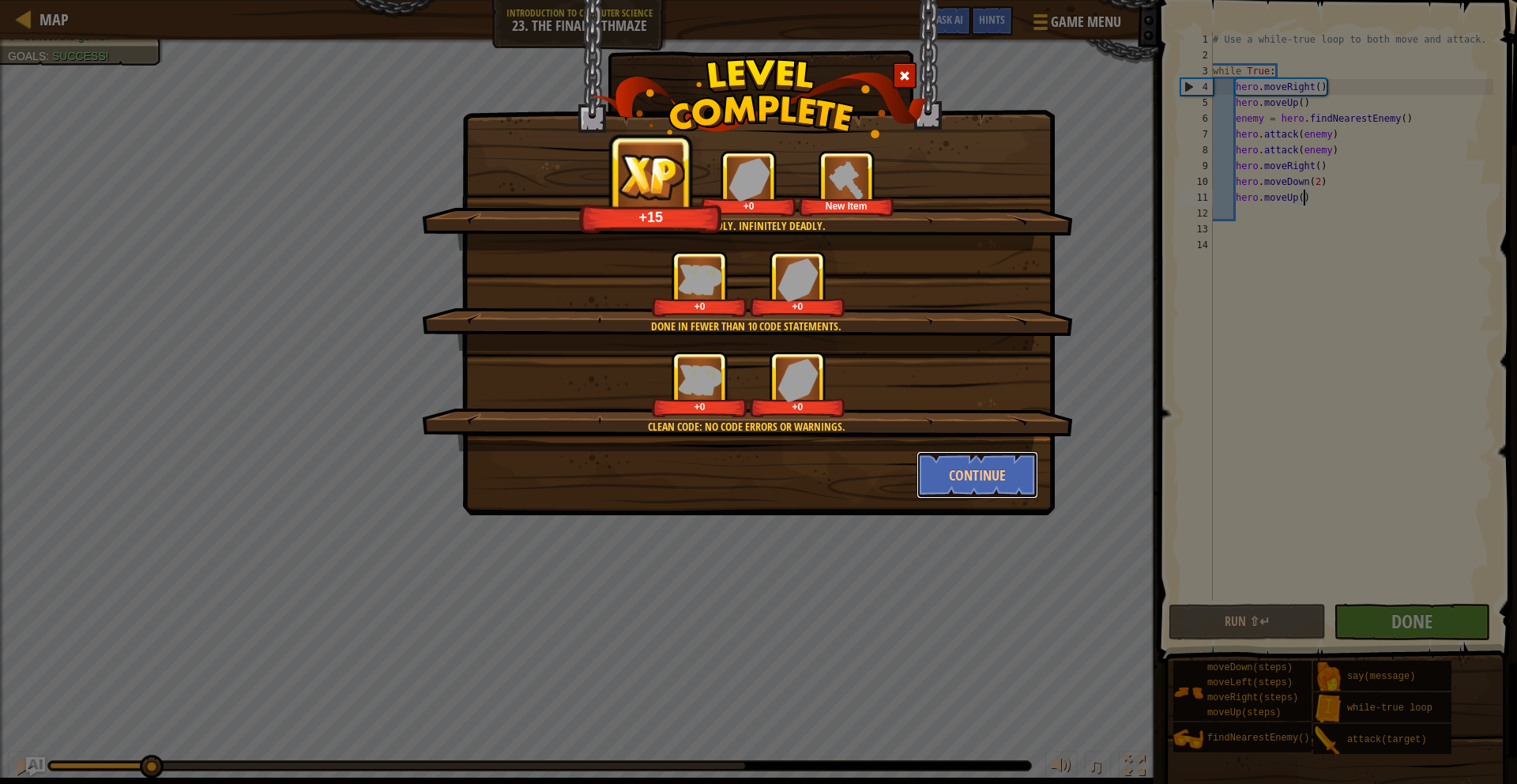
click at [1004, 461] on button "Continue" at bounding box center [977, 474] width 123 height 47
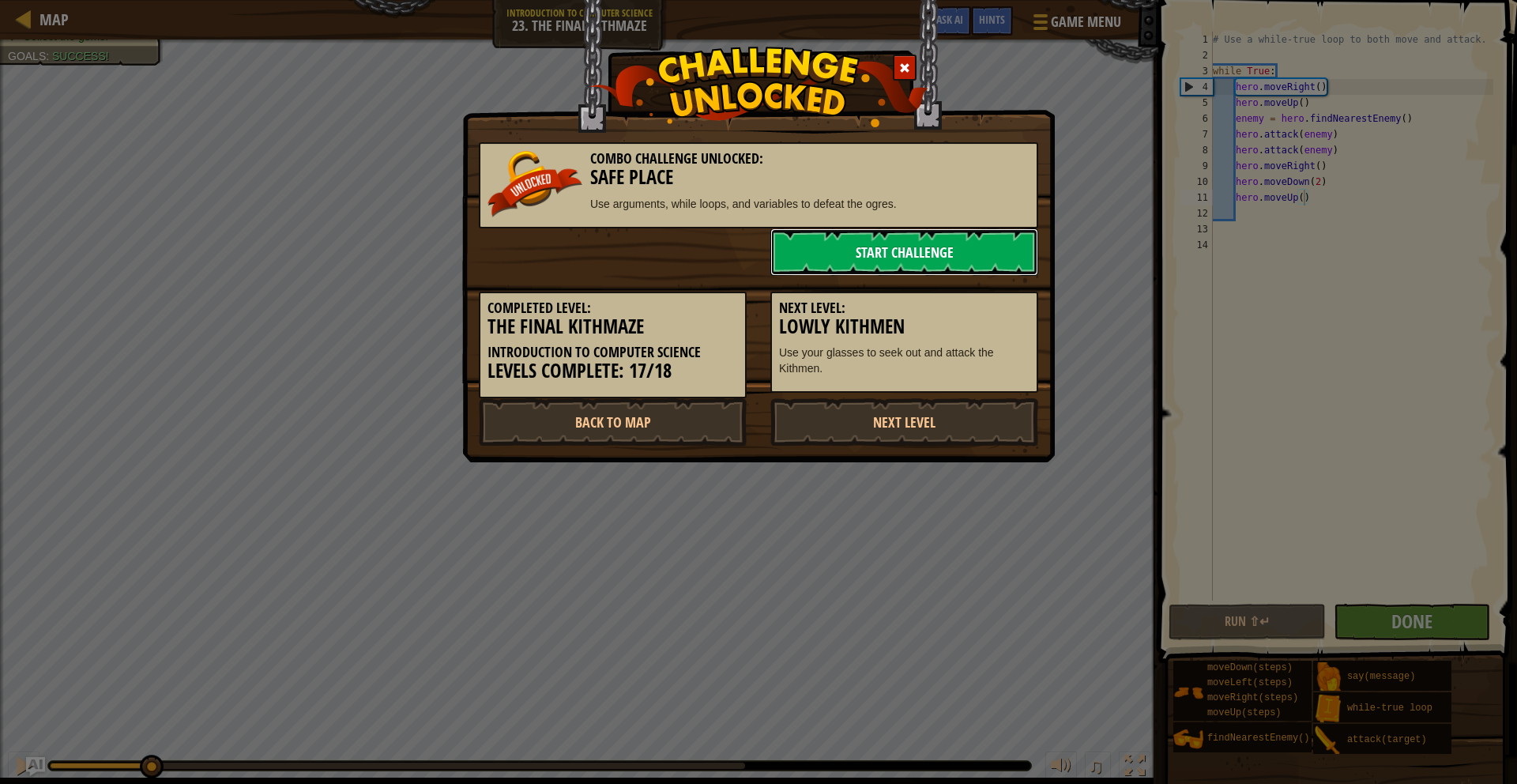
click at [915, 236] on link "Start Challenge" at bounding box center [904, 252] width 268 height 47
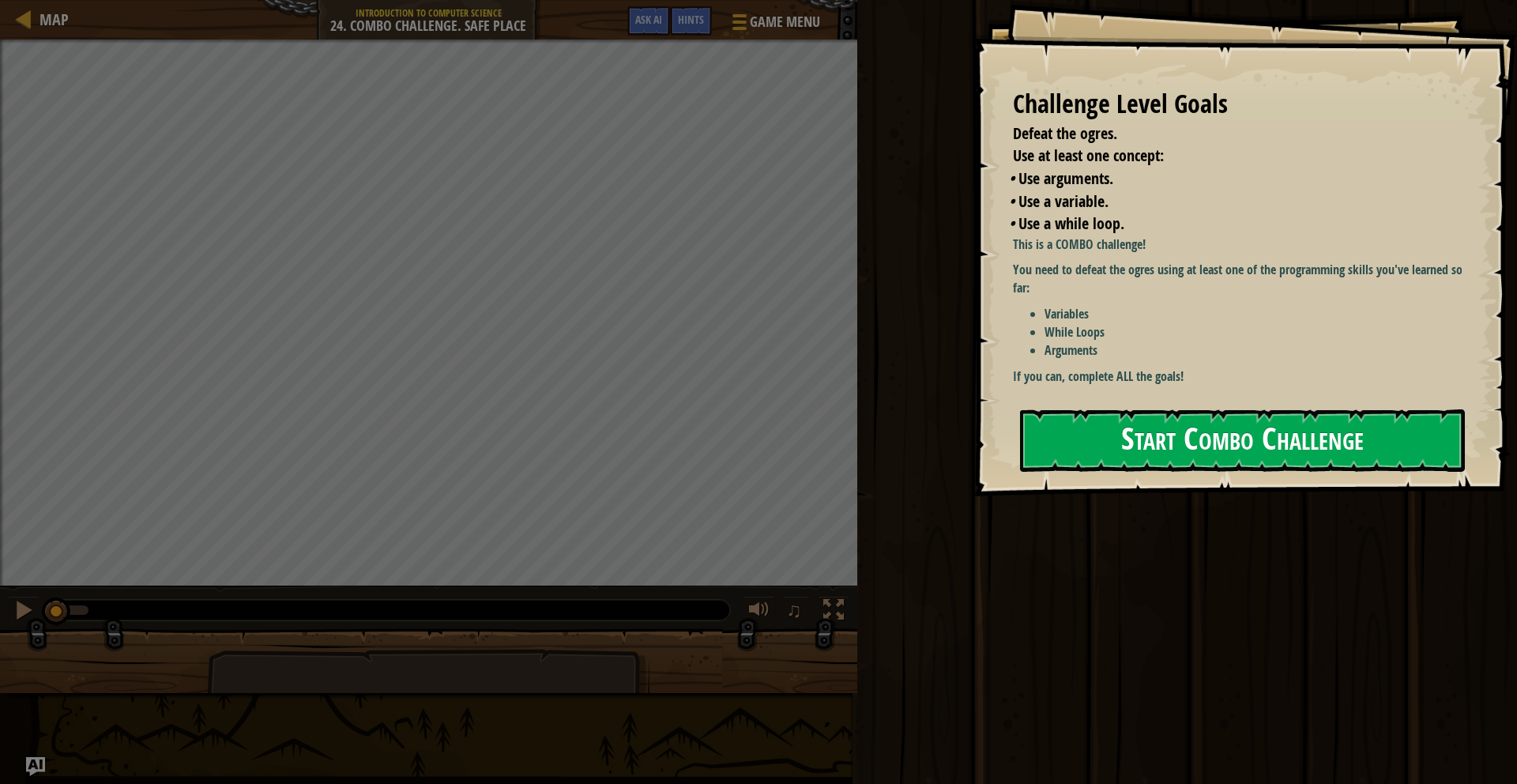
click at [1245, 414] on button "Start Combo Challenge" at bounding box center [1243, 441] width 445 height 63
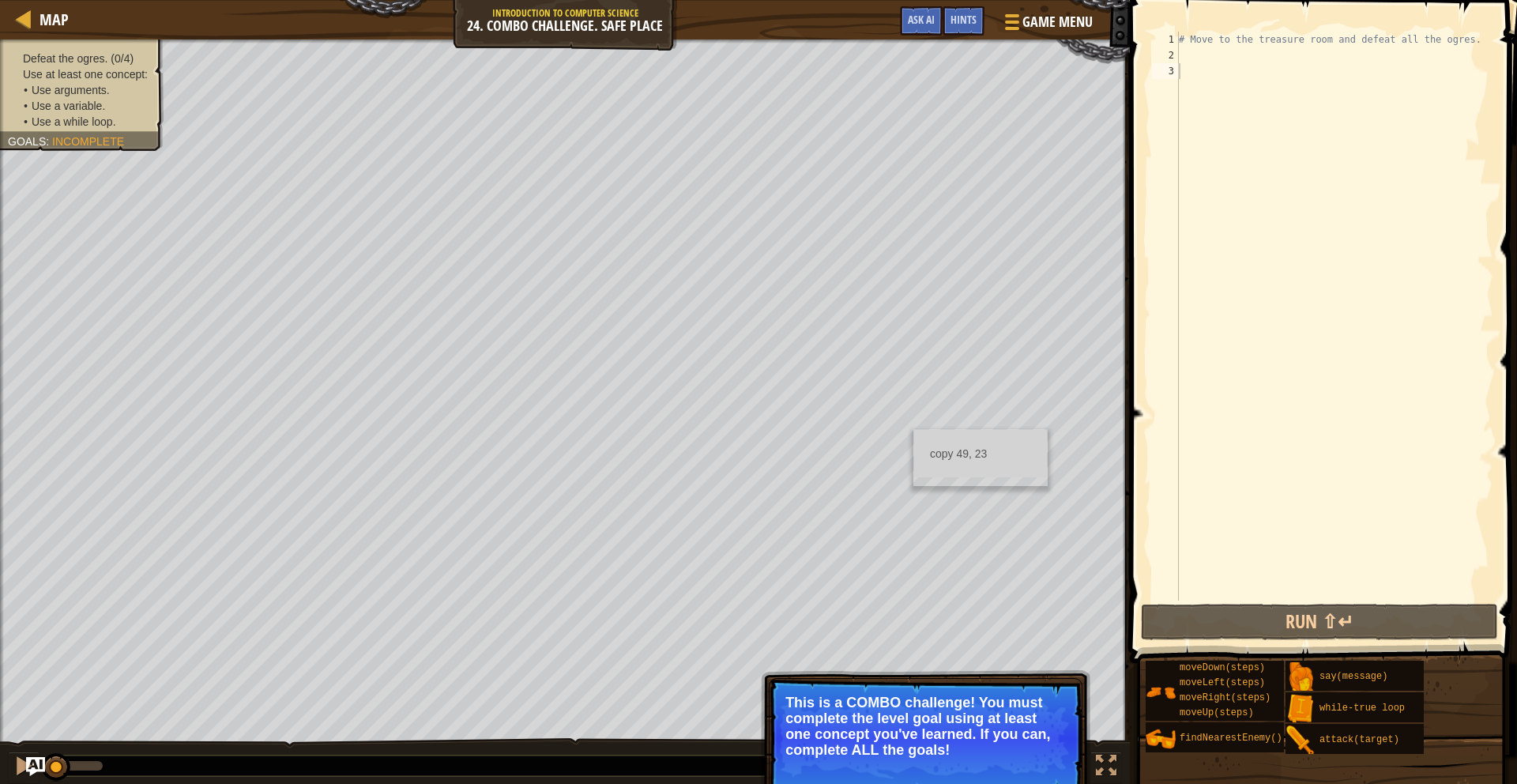
click at [915, 430] on ul "copy 49, 23" at bounding box center [981, 453] width 133 height 47
click at [1185, 60] on div "# Move to the treasure room and defeat all the ogres." at bounding box center [1334, 332] width 317 height 600
type textarea "h"
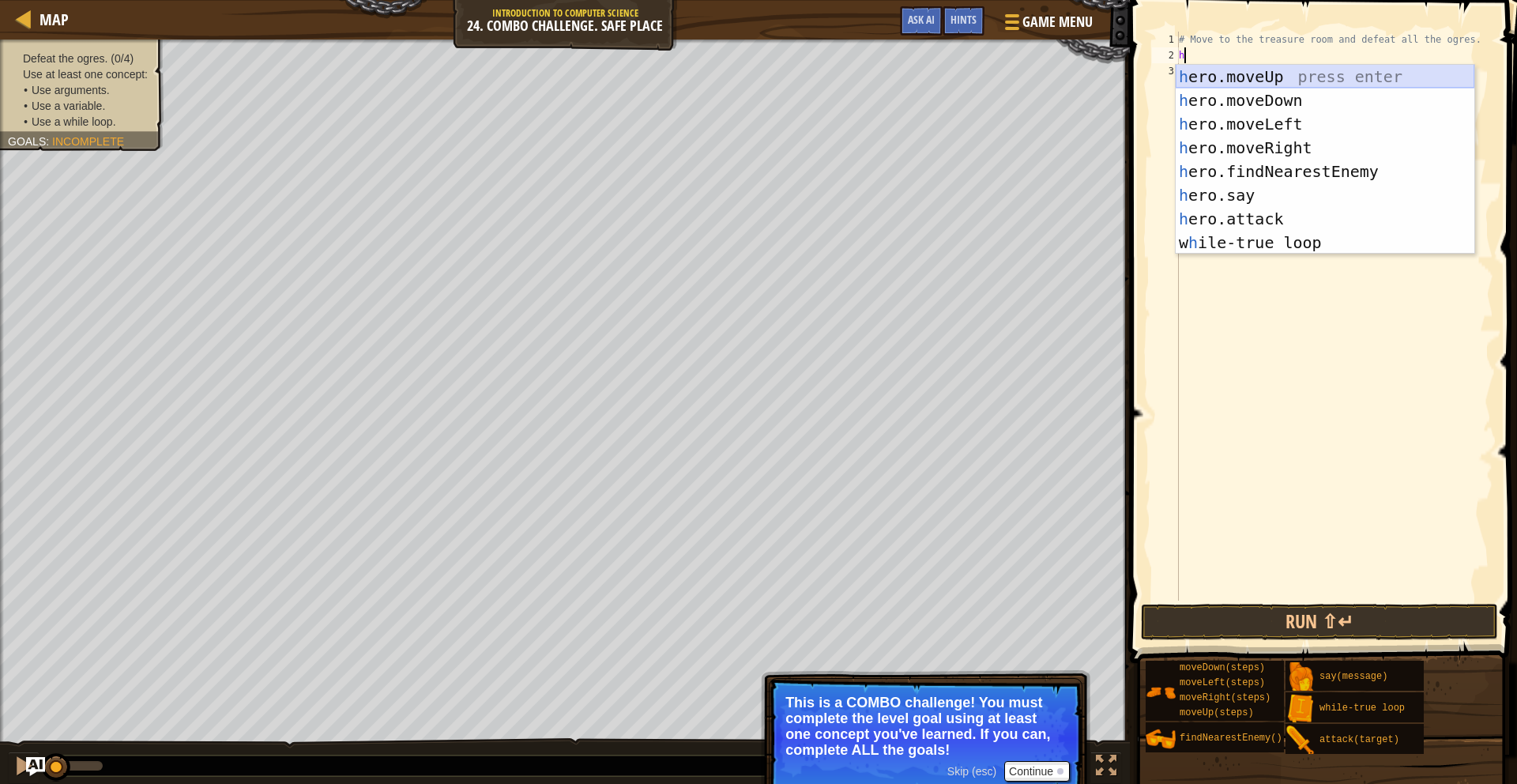
click at [1314, 82] on div "h ero.moveUp press enter h ero.moveDown press enter h ero.moveLeft press enter …" at bounding box center [1325, 184] width 299 height 237
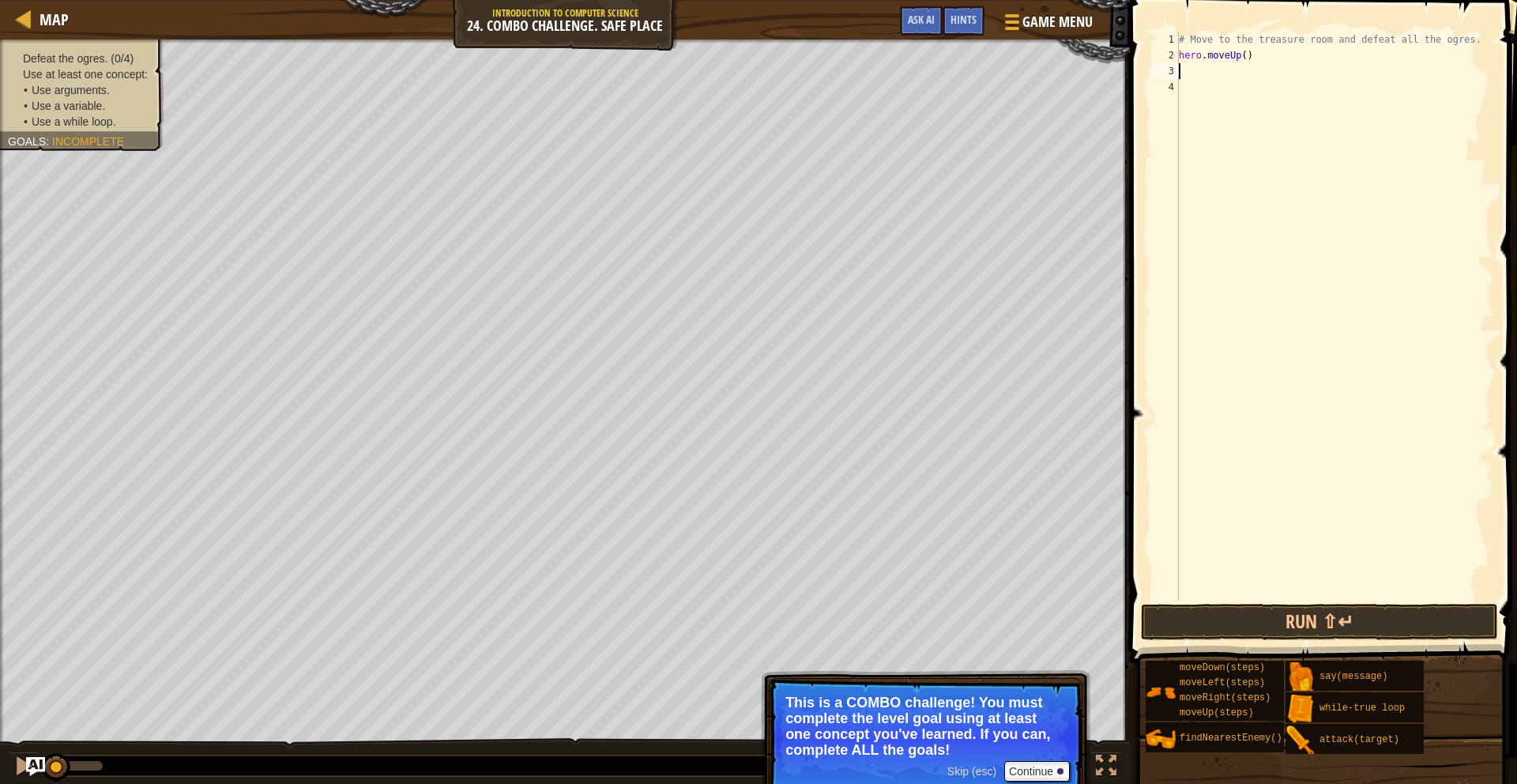
click at [1246, 54] on div "# Move to the treasure room and defeat all the ogres. hero . moveUp ( )" at bounding box center [1334, 332] width 317 height 600
type textarea "hero.moveUp(4)"
click at [1188, 66] on div "# Move to the treasure room and defeat all the ogres. hero . moveUp ( 4 )" at bounding box center [1334, 332] width 317 height 600
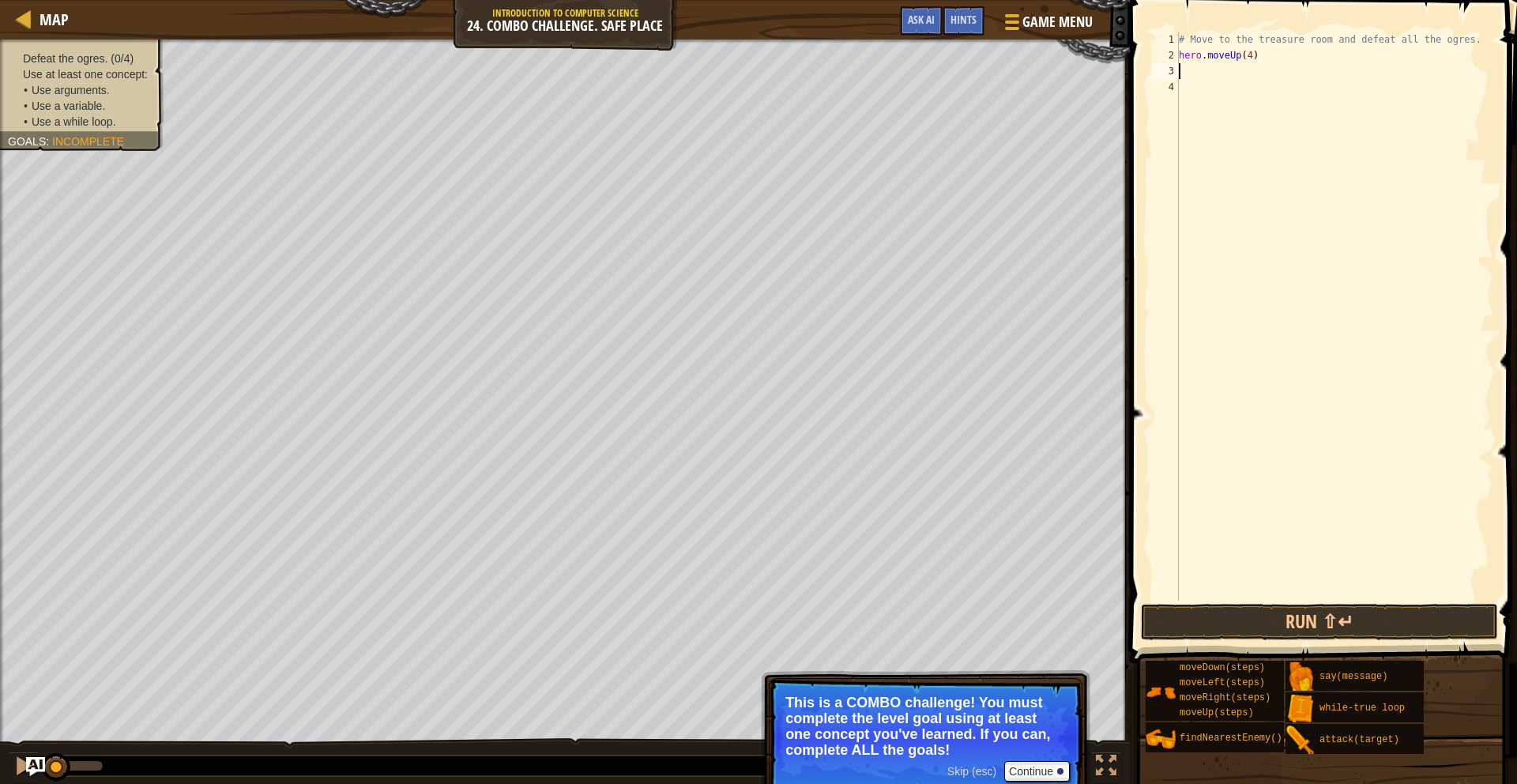
type textarea "h"
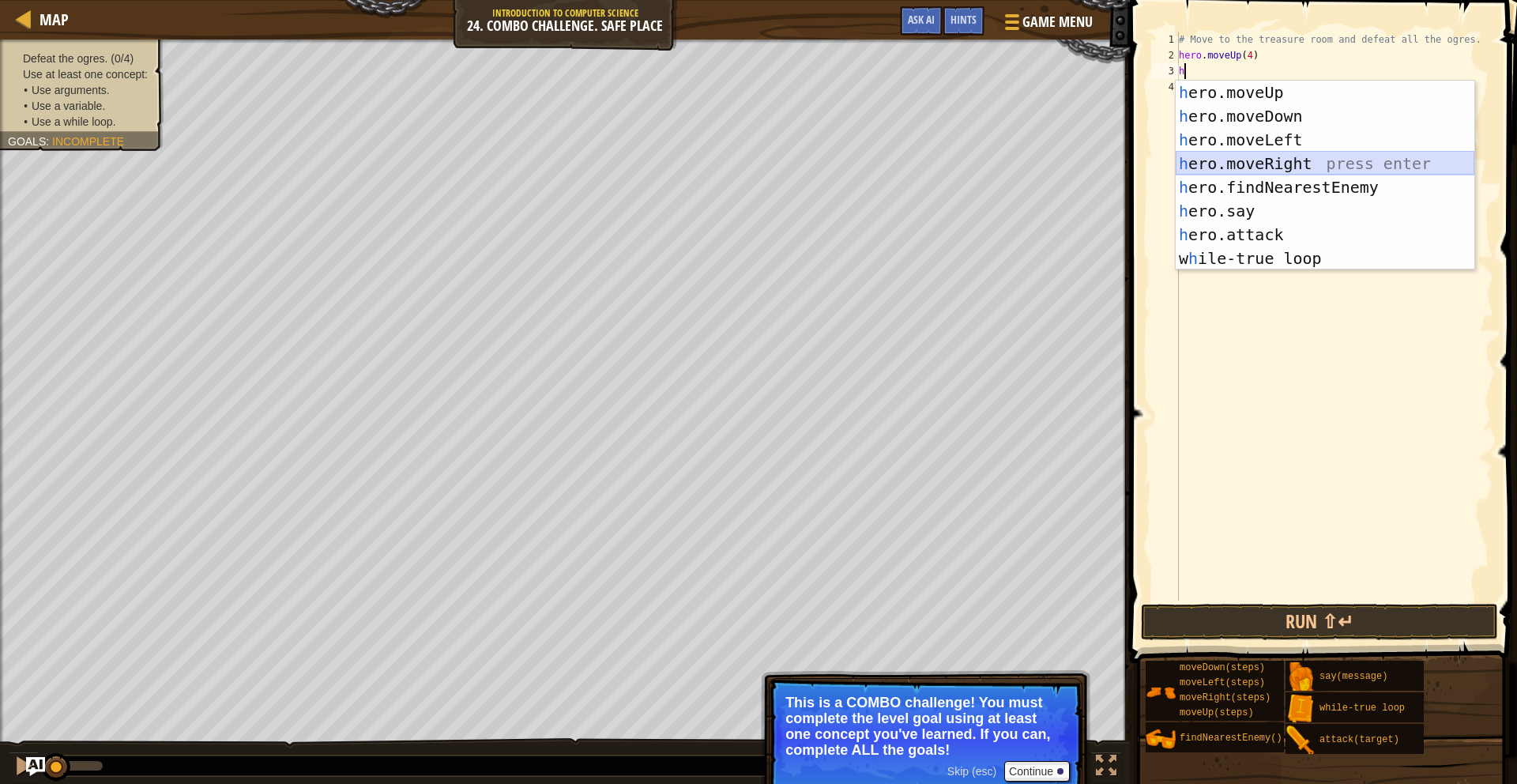
click at [1288, 152] on div "h ero.moveUp press enter h ero.moveDown press enter h ero.moveLeft press enter …" at bounding box center [1325, 199] width 299 height 237
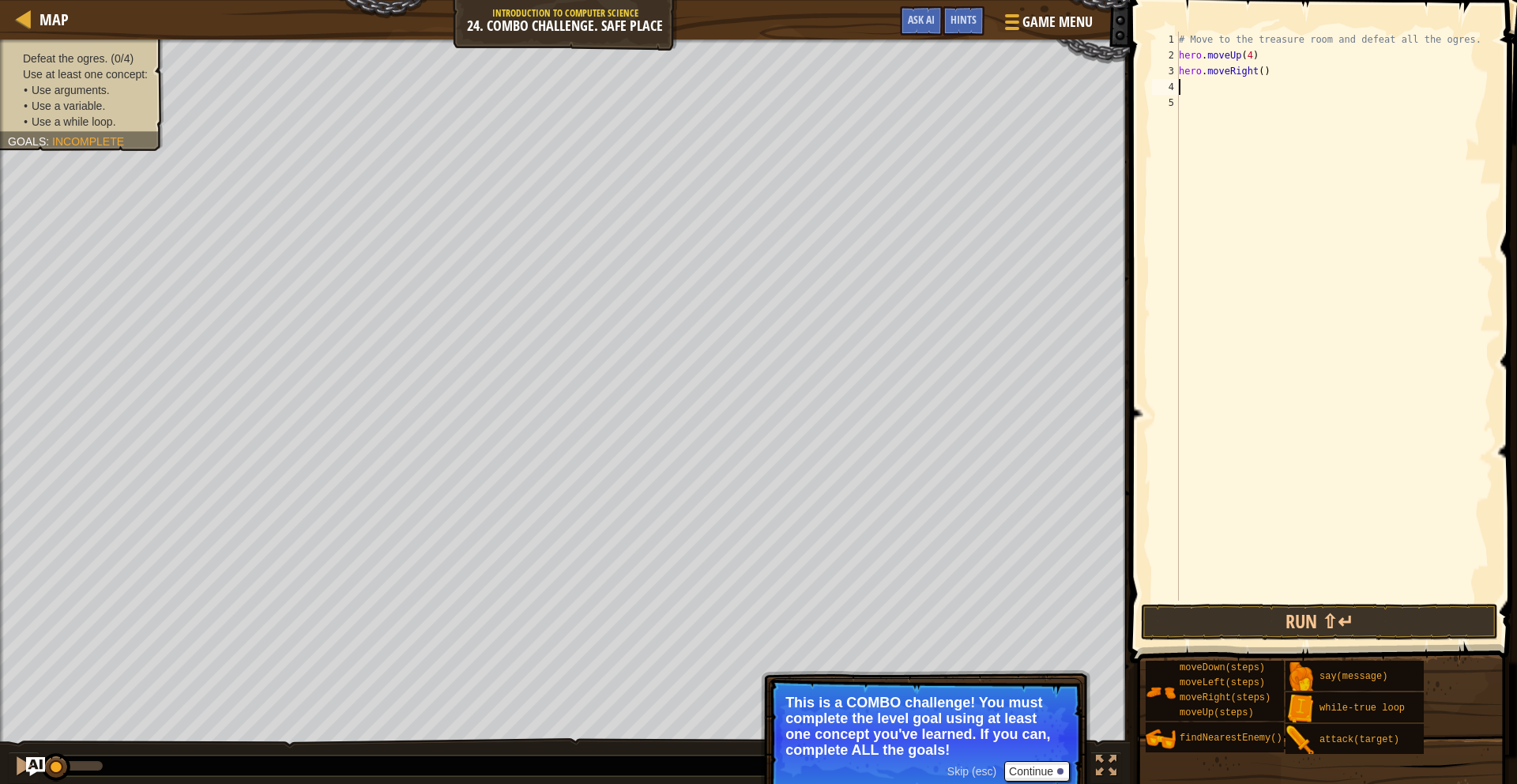
click at [1264, 69] on div "# Move to the treasure room and defeat all the ogres. hero . moveUp ( 4 ) hero …" at bounding box center [1334, 332] width 317 height 600
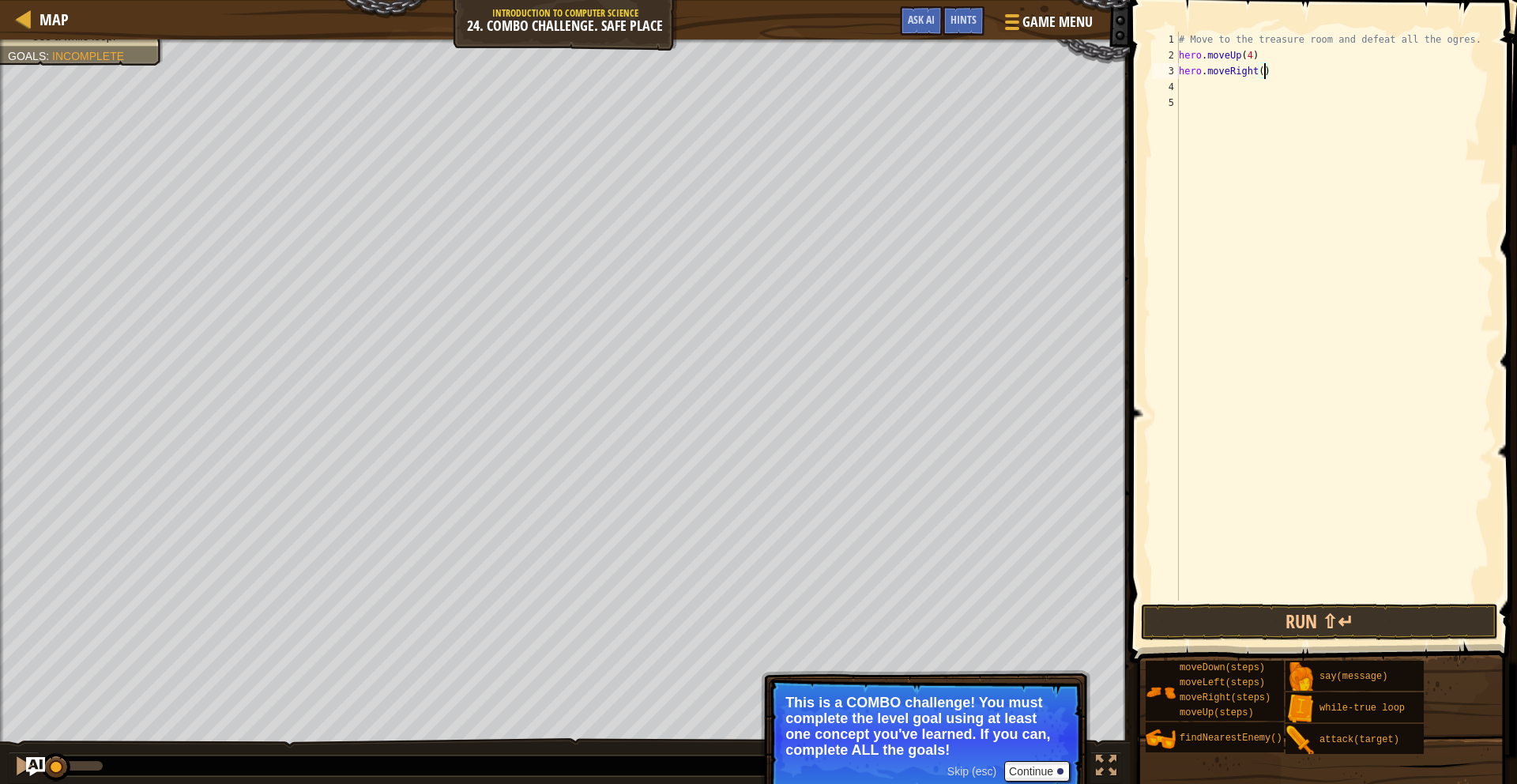
type textarea "hero.moveRight(4)"
click at [1181, 85] on div "# Move to the treasure room and defeat all the ogres. hero . moveUp ( 4 ) hero …" at bounding box center [1334, 332] width 317 height 600
type textarea "m"
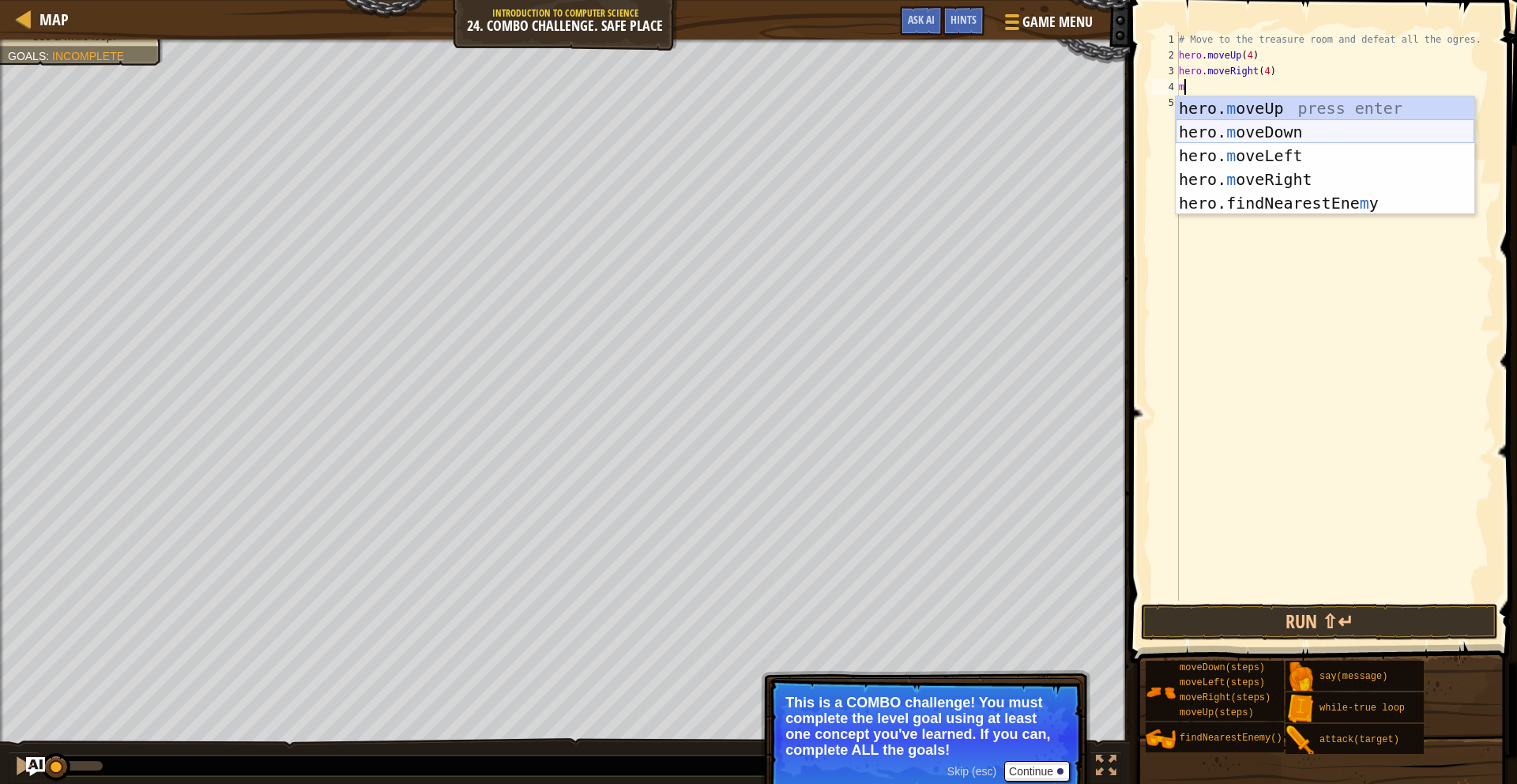
click at [1275, 134] on div "hero. m oveUp press enter hero. m oveDown press enter hero. m oveLeft press ent…" at bounding box center [1325, 179] width 299 height 166
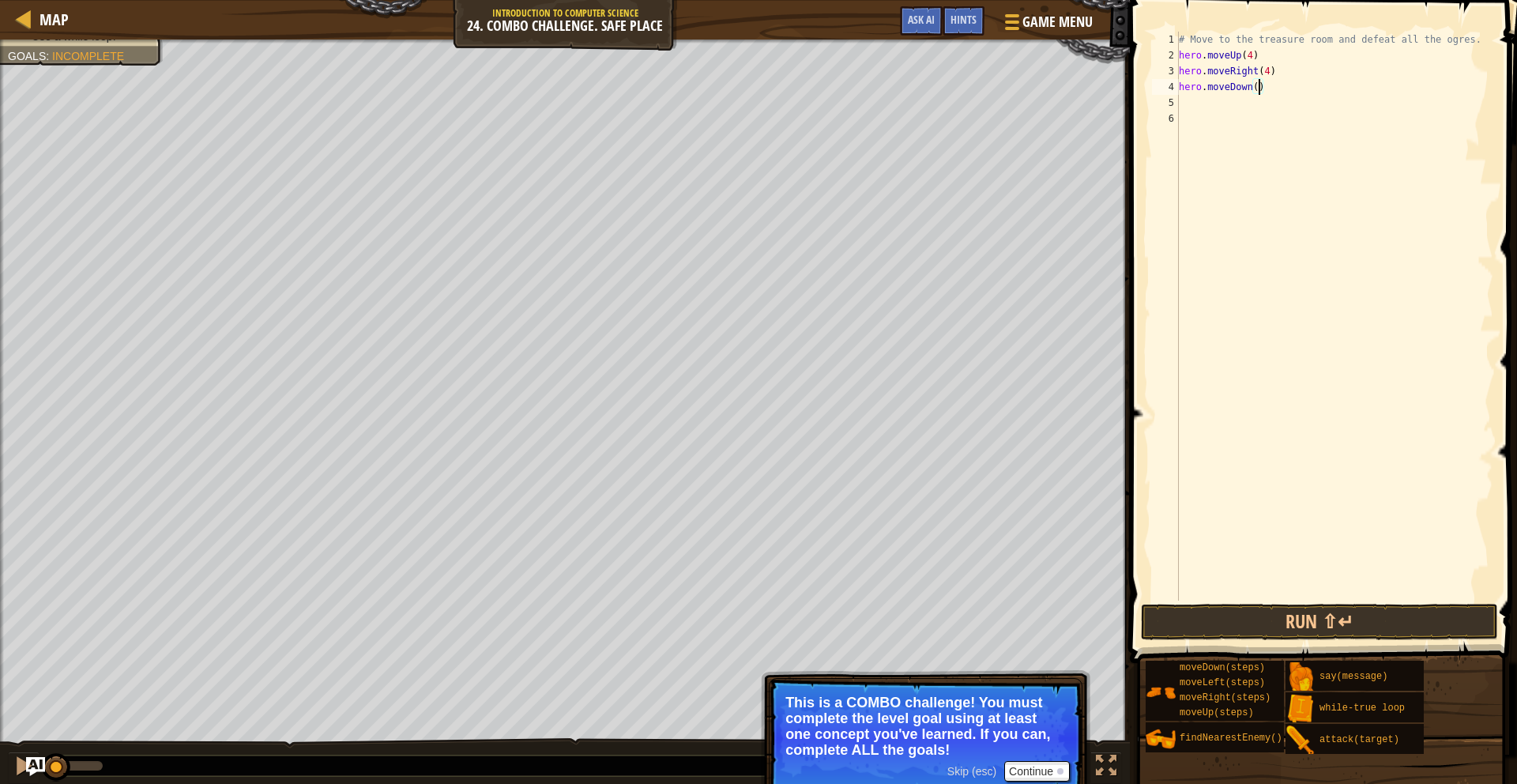
click at [1259, 87] on div "# Move to the treasure room and defeat all the ogres. hero . moveUp ( 4 ) hero …" at bounding box center [1334, 332] width 317 height 600
type textarea "hero.moveDown(4)"
click at [967, 773] on span "Skip (esc)" at bounding box center [972, 770] width 49 height 13
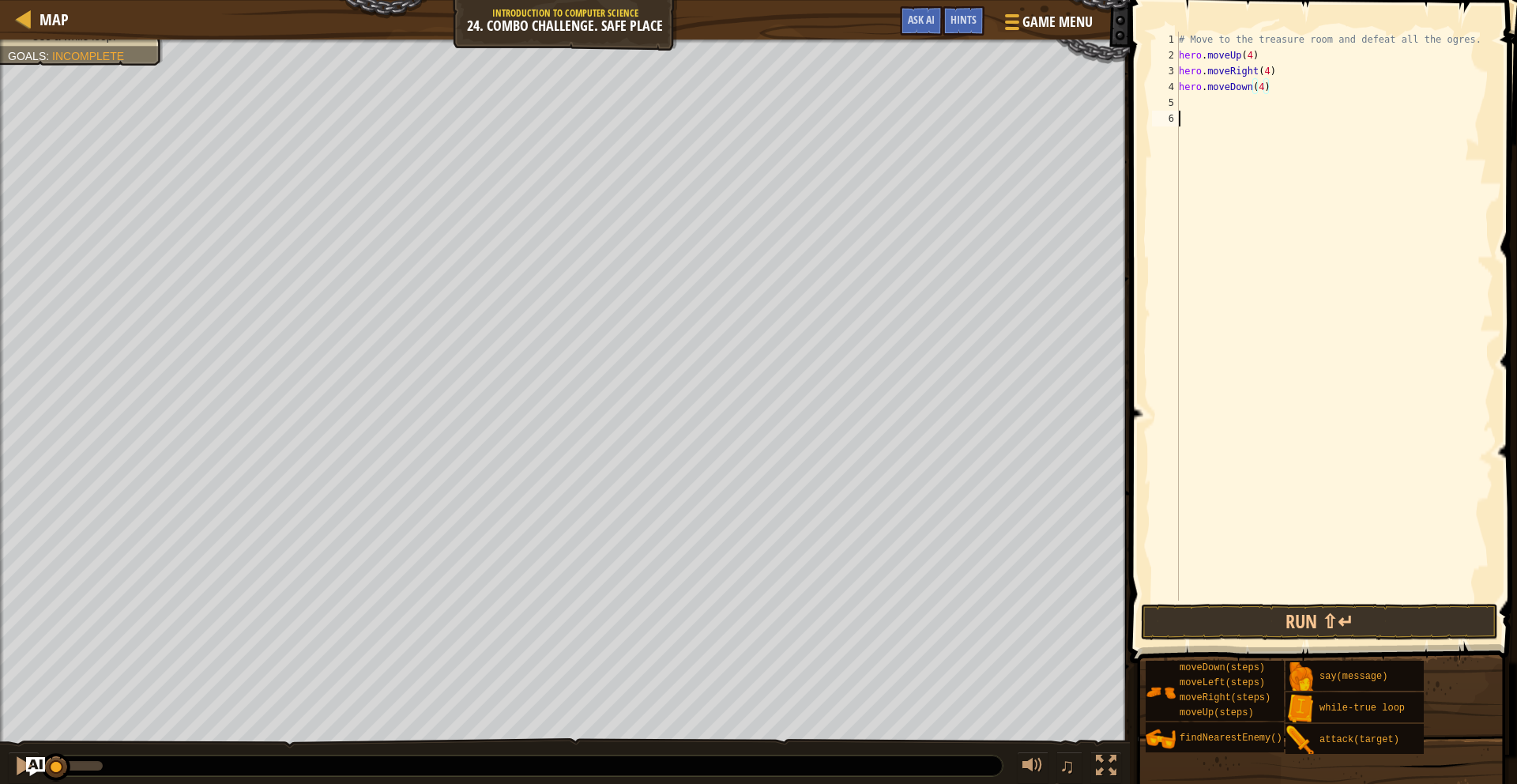
click at [1186, 113] on div "# Move to the treasure room and defeat all the ogres. hero . moveUp ( 4 ) hero …" at bounding box center [1334, 332] width 317 height 600
click at [1183, 96] on div "# Move to the treasure room and defeat all the ogres. hero . moveUp ( 4 ) hero …" at bounding box center [1334, 332] width 317 height 600
type textarea "m"
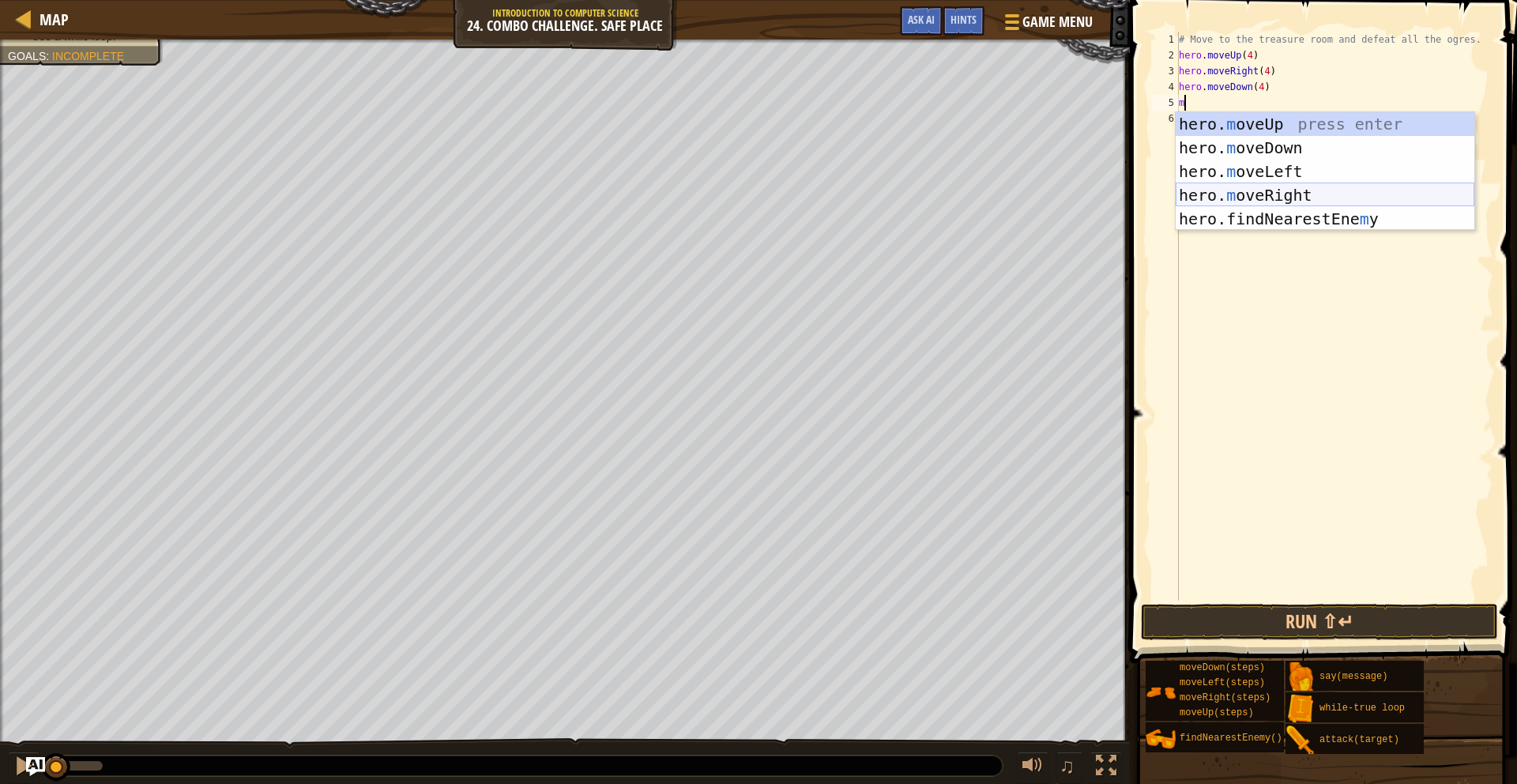
click at [1273, 189] on div "hero. m oveUp press enter hero. m oveDown press enter hero. m oveLeft press ent…" at bounding box center [1325, 195] width 299 height 166
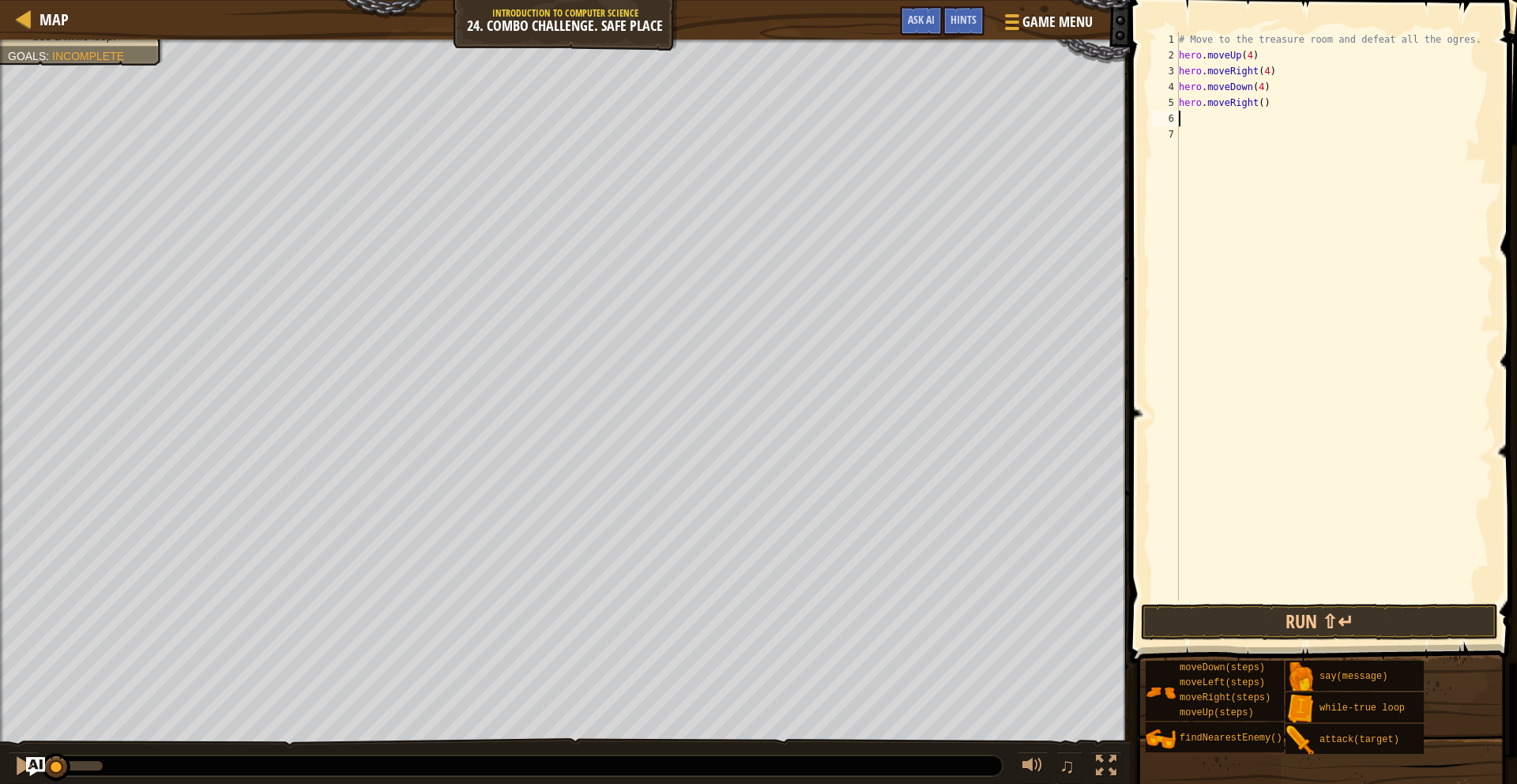
type textarea "h"
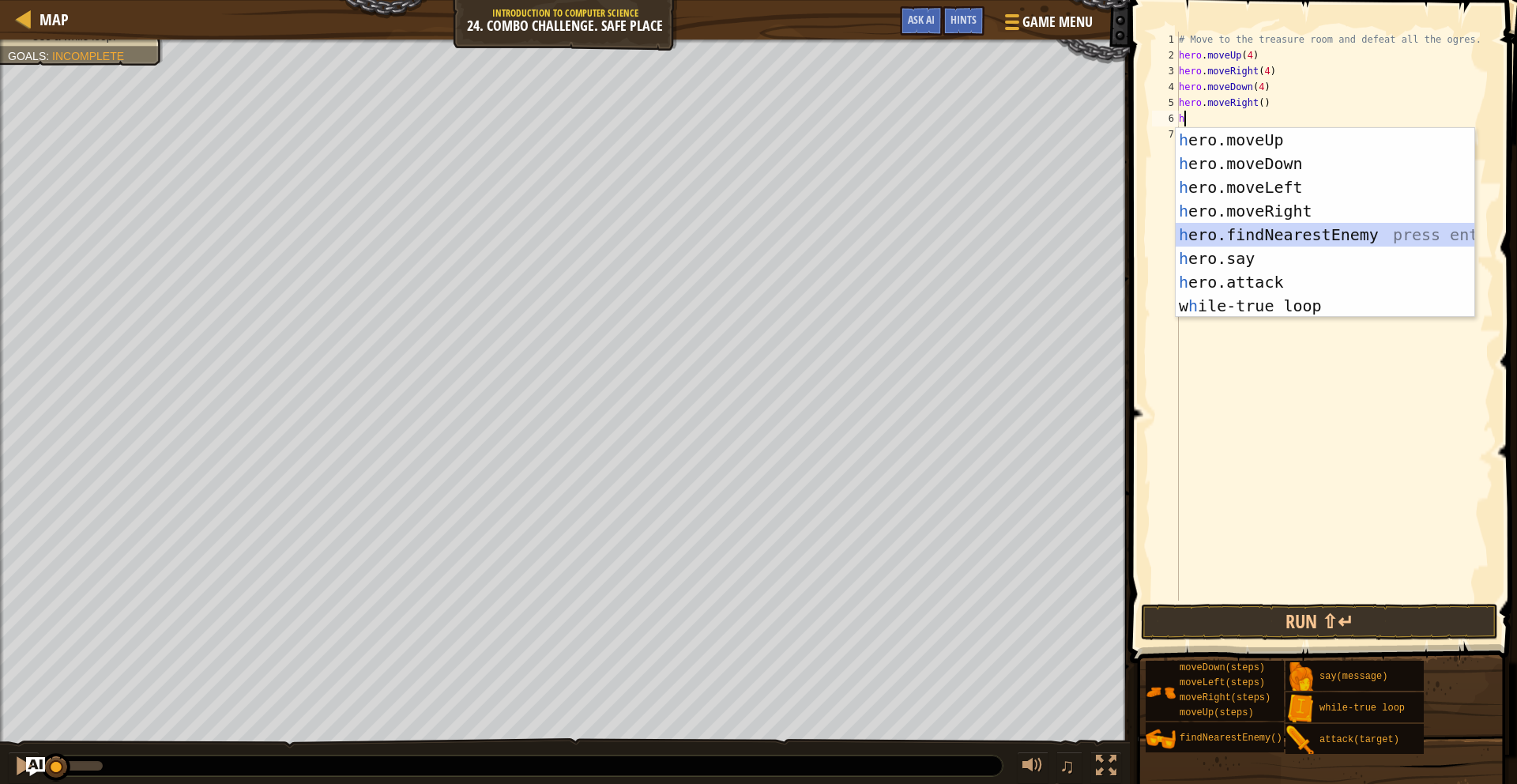
click at [1300, 234] on div "h ero.moveUp press enter h ero.moveDown press enter h ero.moveLeft press enter …" at bounding box center [1325, 246] width 299 height 237
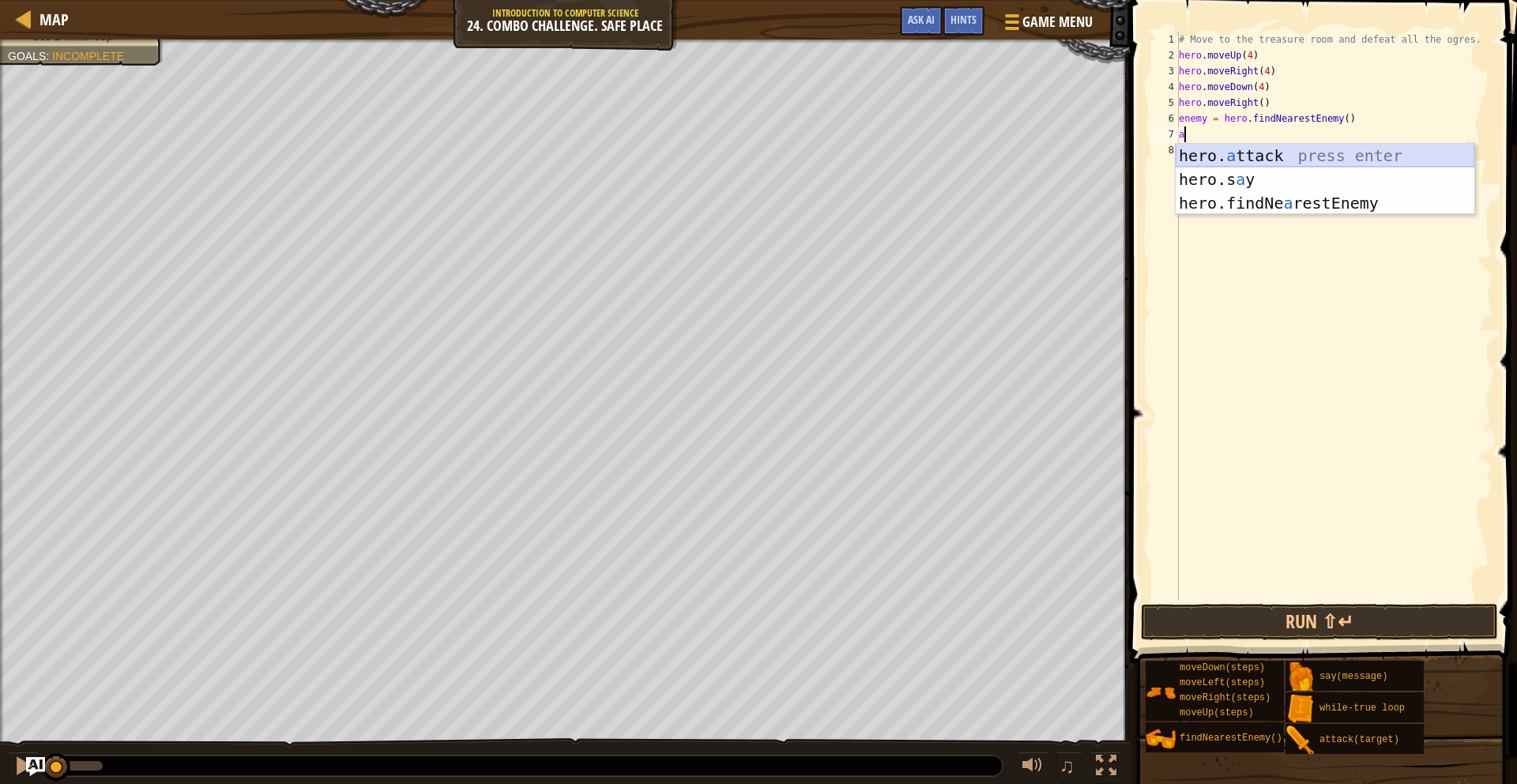
click at [1277, 148] on div "hero. a ttack press enter hero.s a y press enter hero.findNe a restEnemy press …" at bounding box center [1325, 203] width 299 height 118
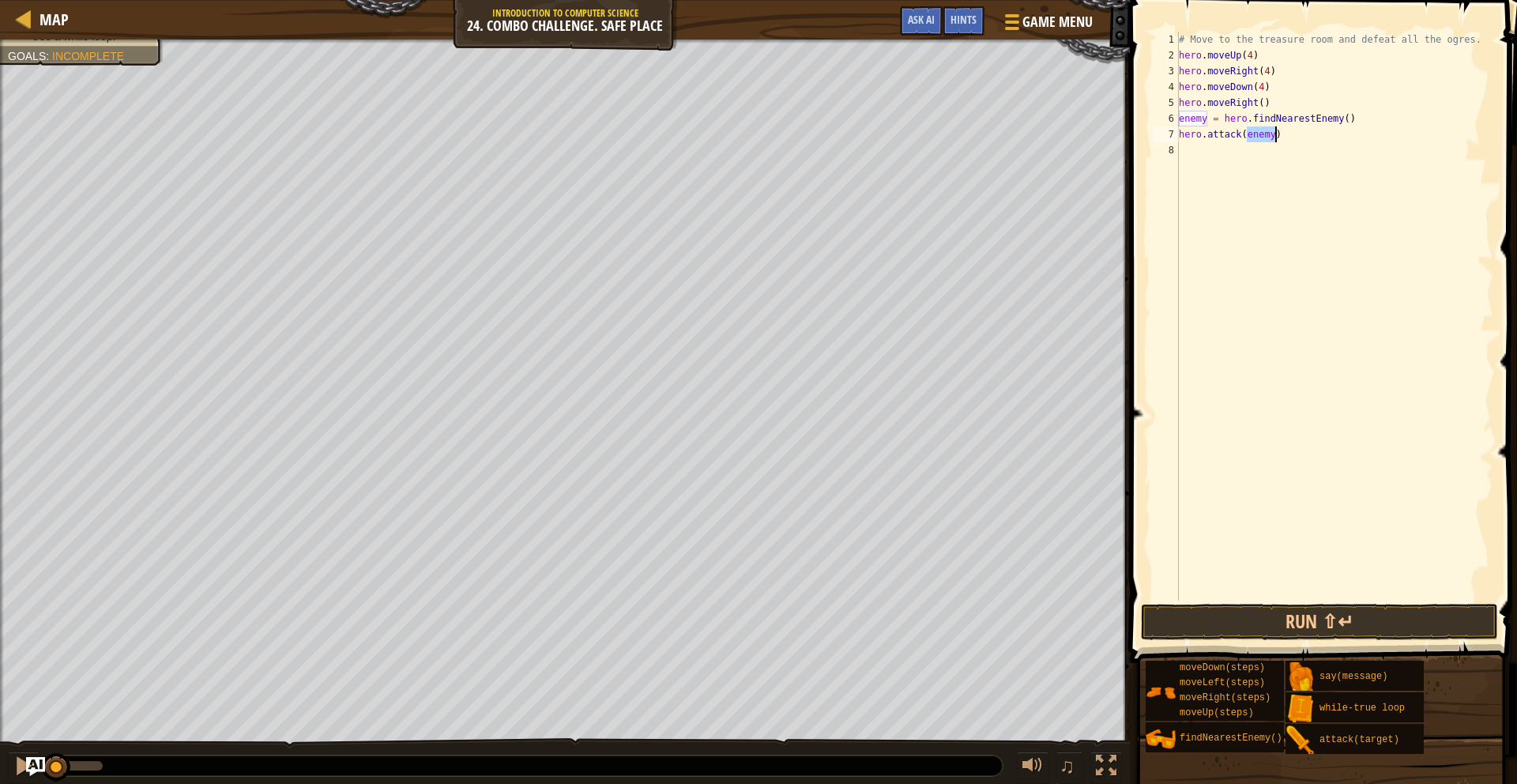
type textarea "hero.attack(enemy)"
click at [1179, 157] on div "# Move to the treasure room and defeat all the ogres. hero . moveUp ( 4 ) hero …" at bounding box center [1334, 332] width 317 height 600
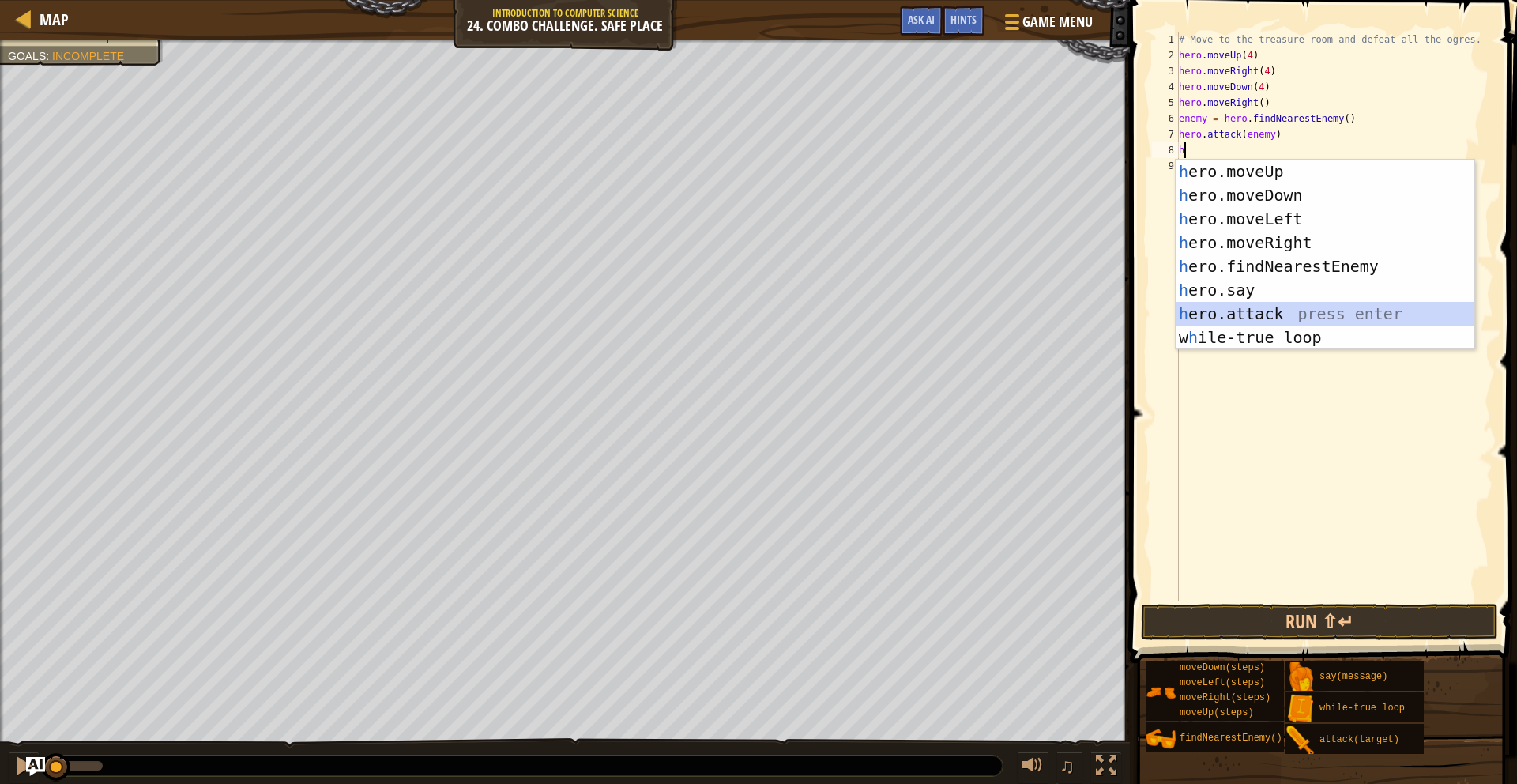
click at [1287, 317] on div "h ero.moveUp press enter h ero.moveDown press enter h ero.moveLeft press enter …" at bounding box center [1325, 278] width 299 height 237
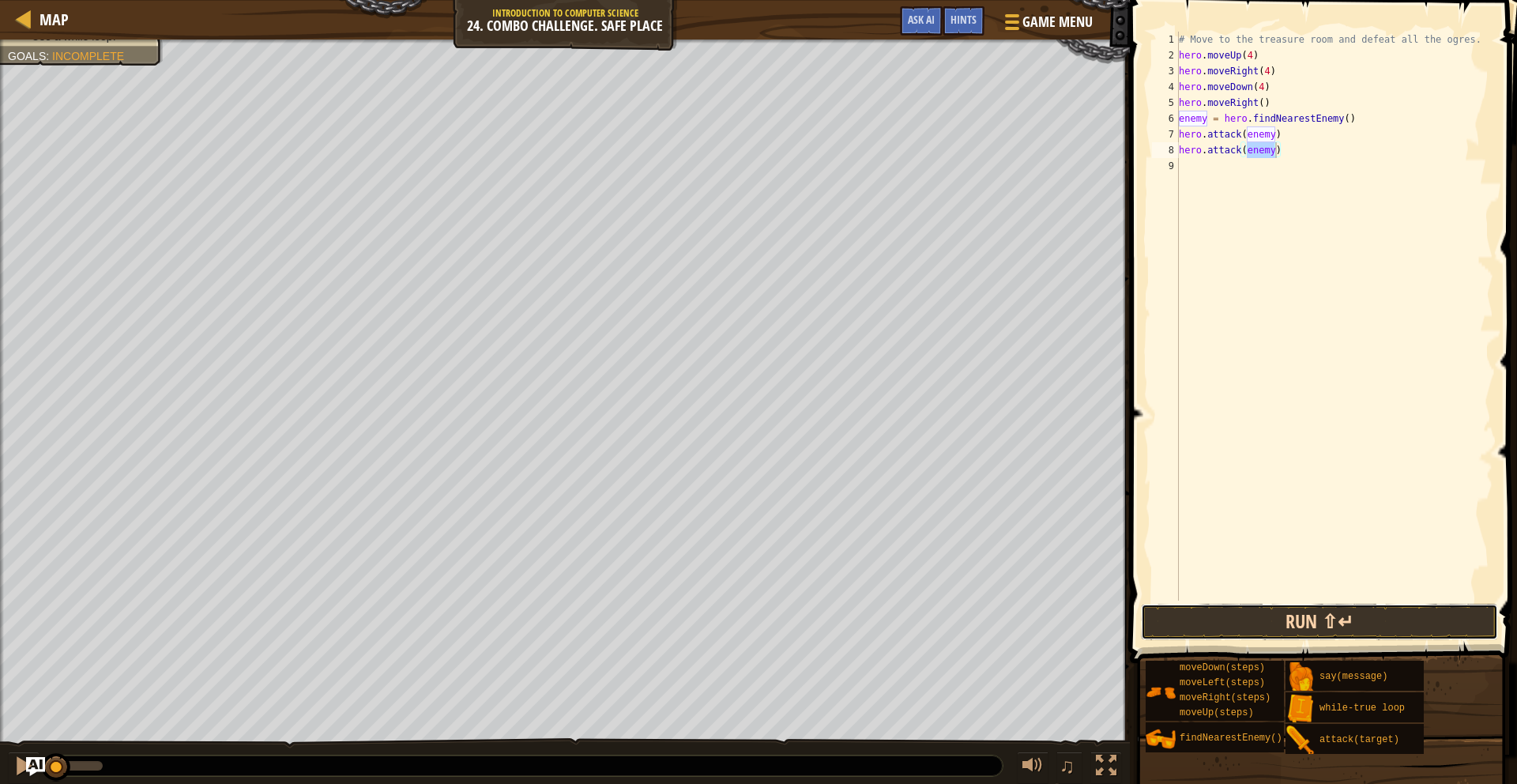
click at [1422, 629] on button "Run ⇧↵" at bounding box center [1320, 622] width 357 height 36
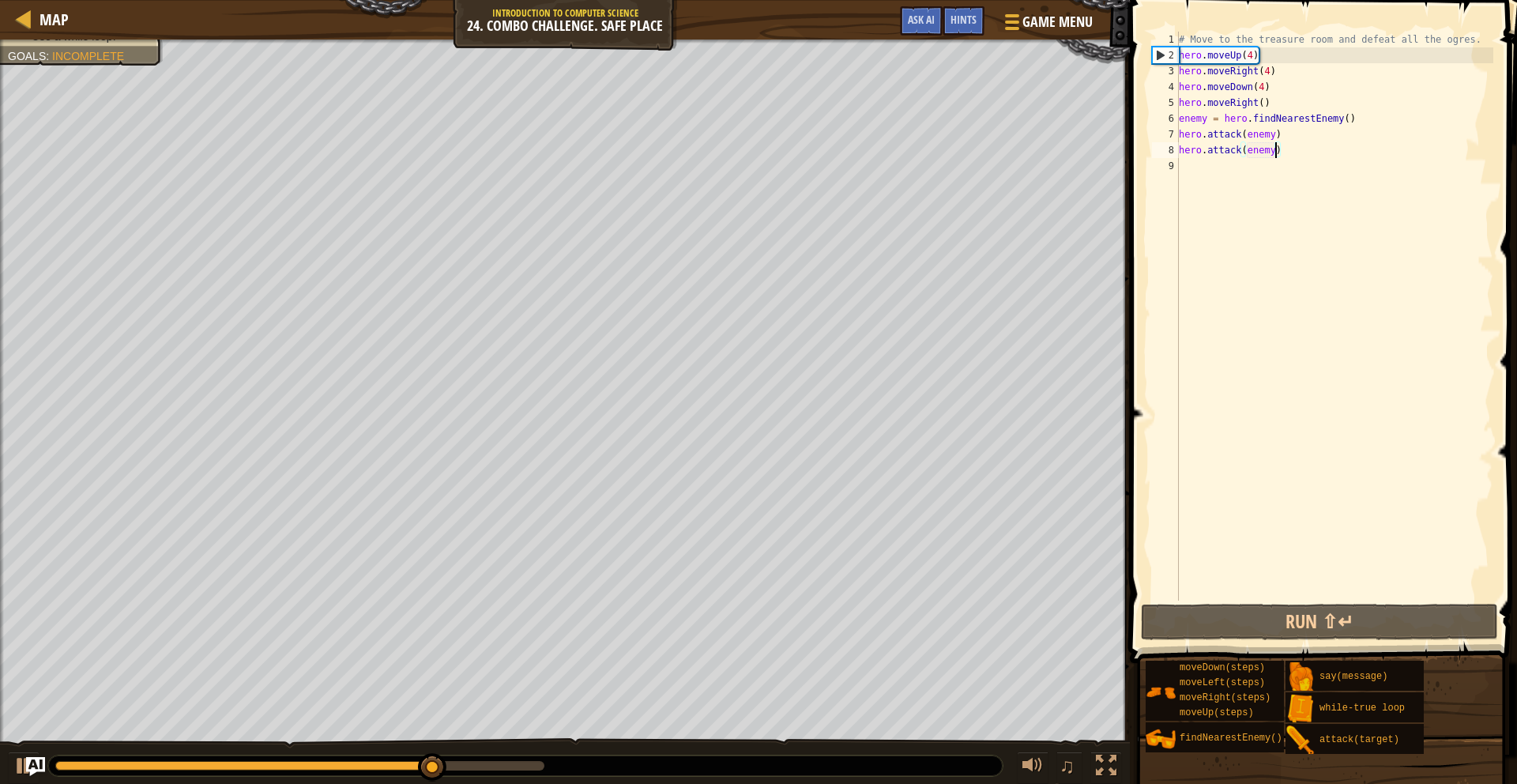
click at [1263, 86] on div "# Move to the treasure room and defeat all the ogres. hero . moveUp ( 4 ) hero …" at bounding box center [1334, 332] width 317 height 600
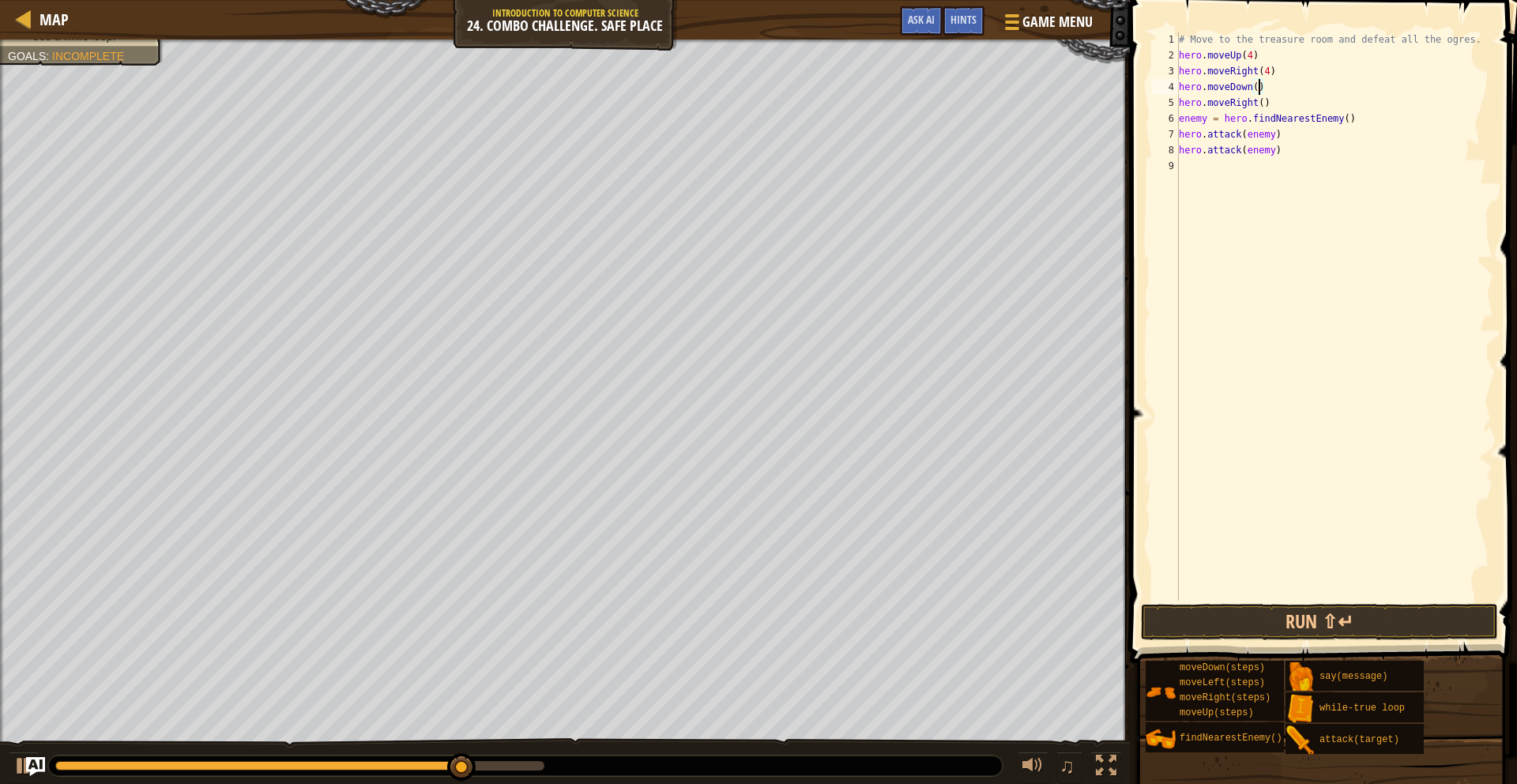
scroll to position [7, 7]
click at [1316, 636] on button "Run ⇧↵" at bounding box center [1320, 622] width 357 height 36
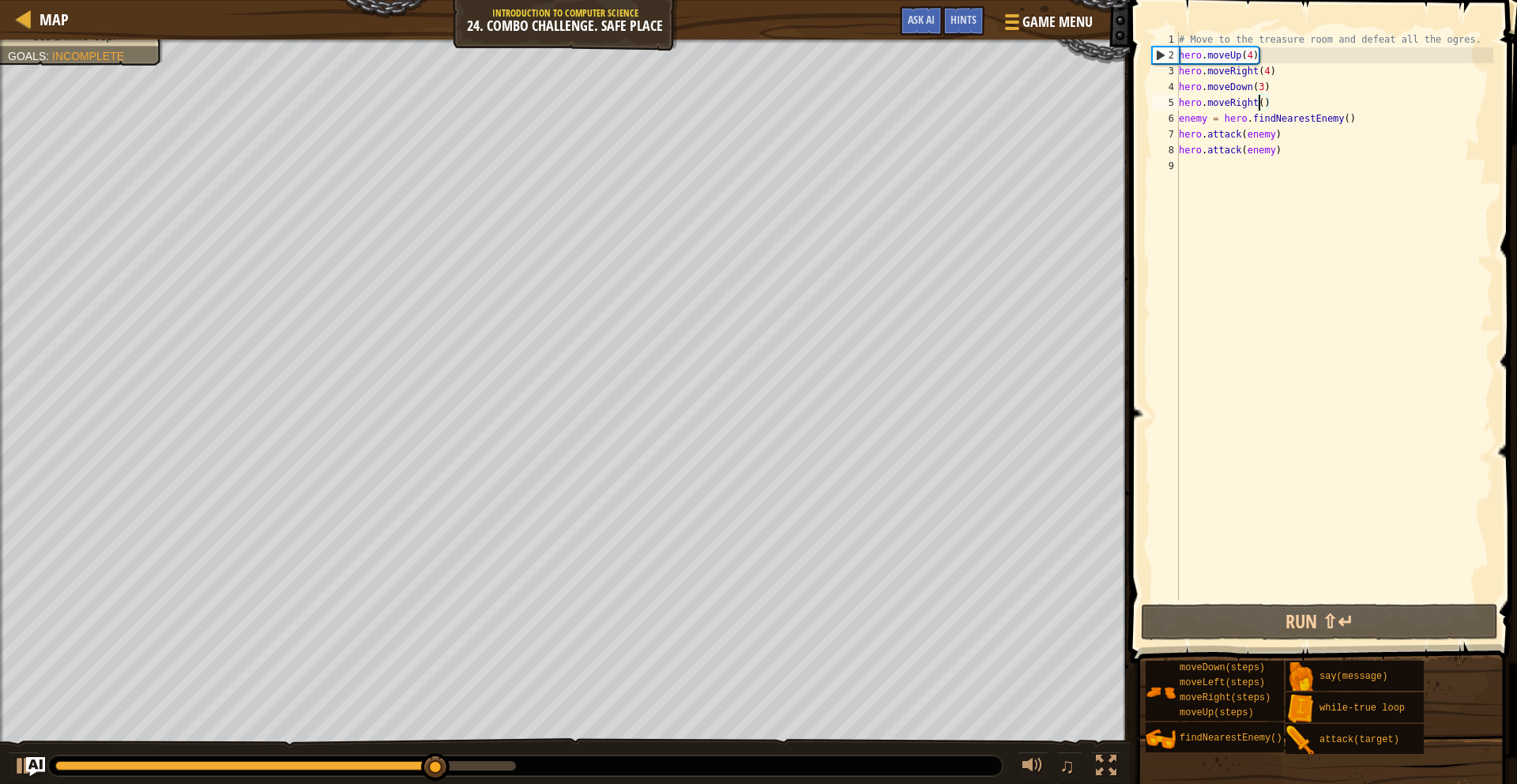
click at [1259, 104] on div "# Move to the treasure room and defeat all the ogres. hero . moveUp ( 4 ) hero …" at bounding box center [1334, 332] width 317 height 600
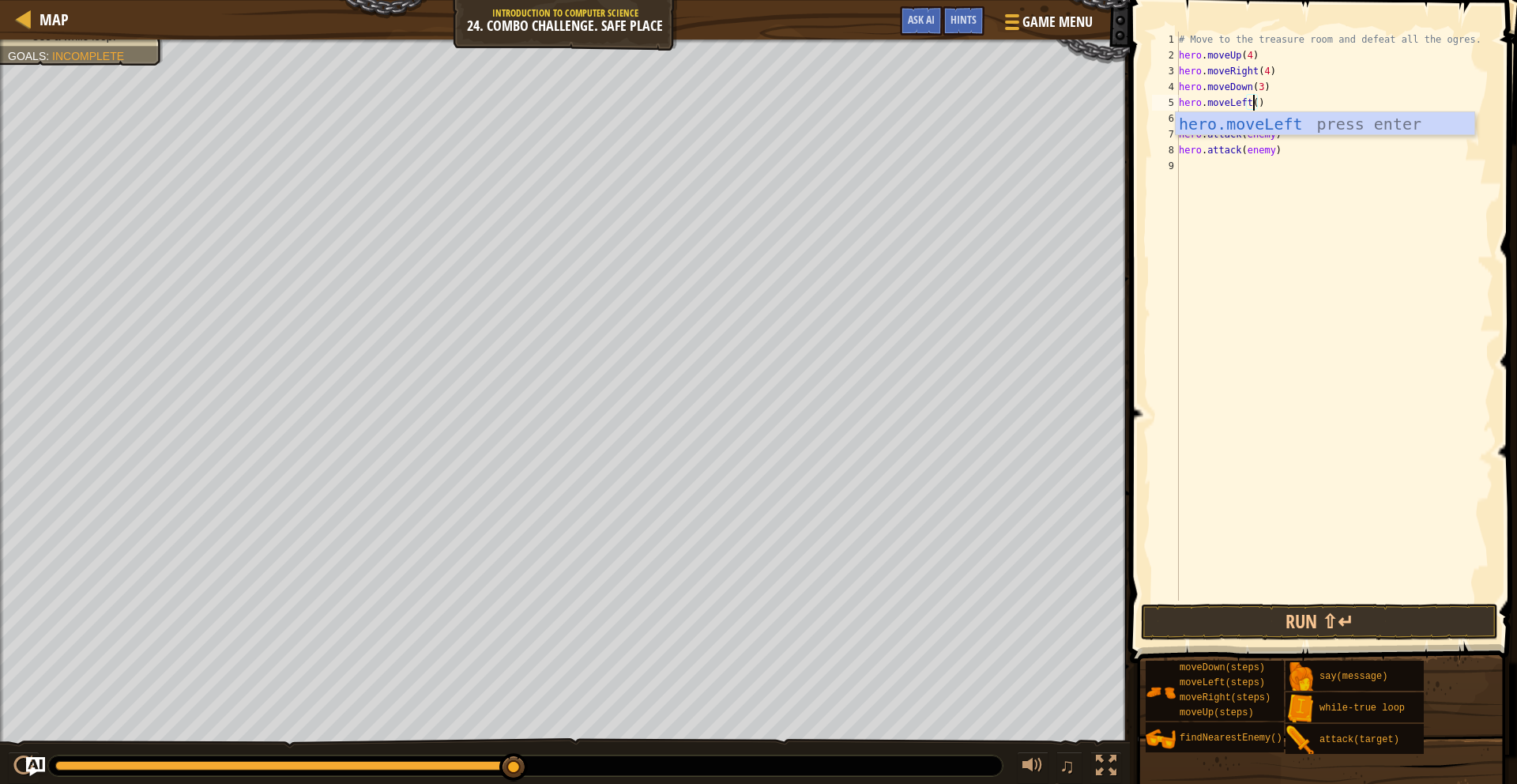
scroll to position [7, 6]
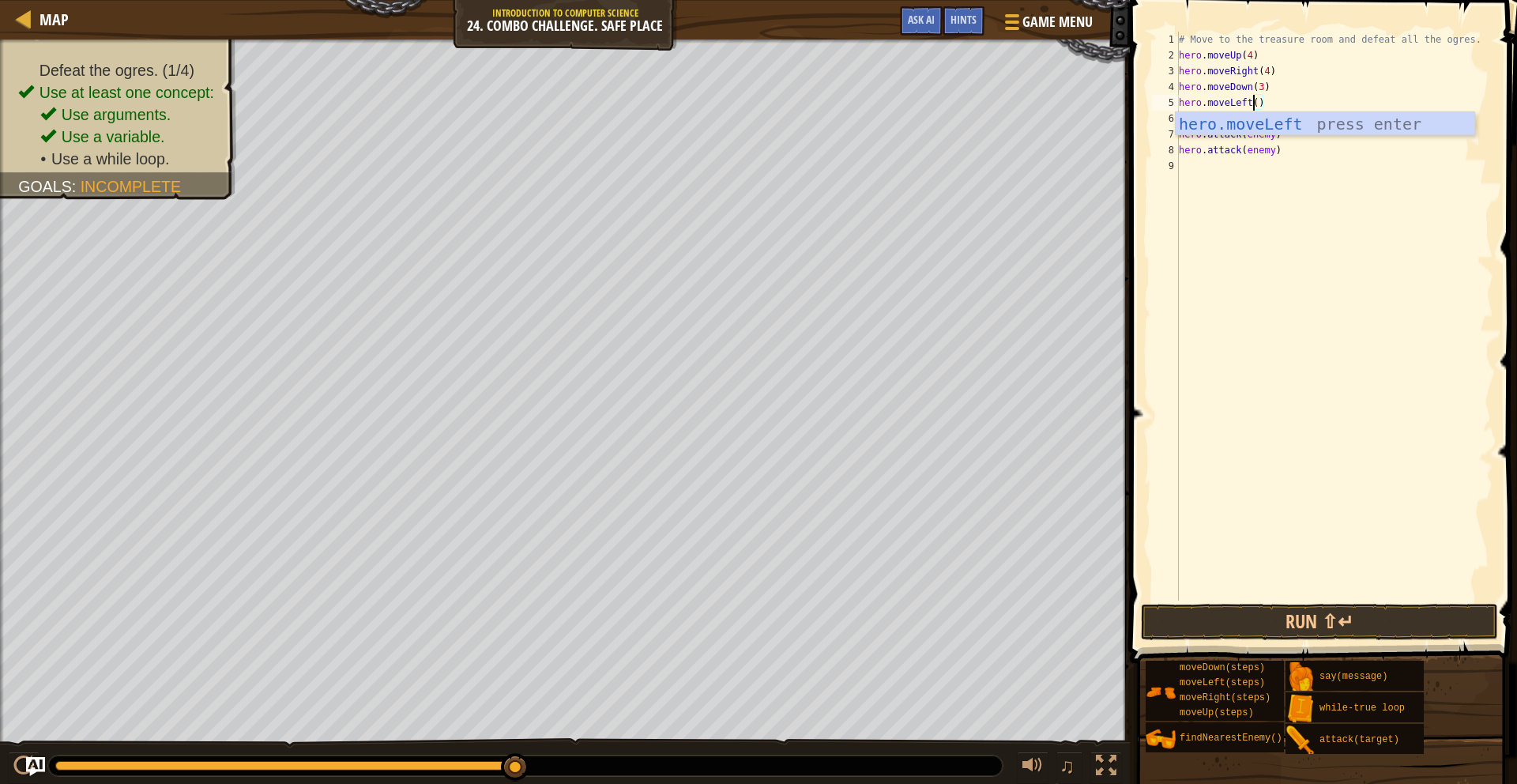
type textarea "hero.moveLeft()"
click at [1285, 0] on body "Map Introduction to Computer Science 24. Combo Challenge. Safe Place Game Menu …" at bounding box center [758, 0] width 1517 height 0
click at [1218, 622] on button "Run ⇧↵" at bounding box center [1320, 622] width 357 height 36
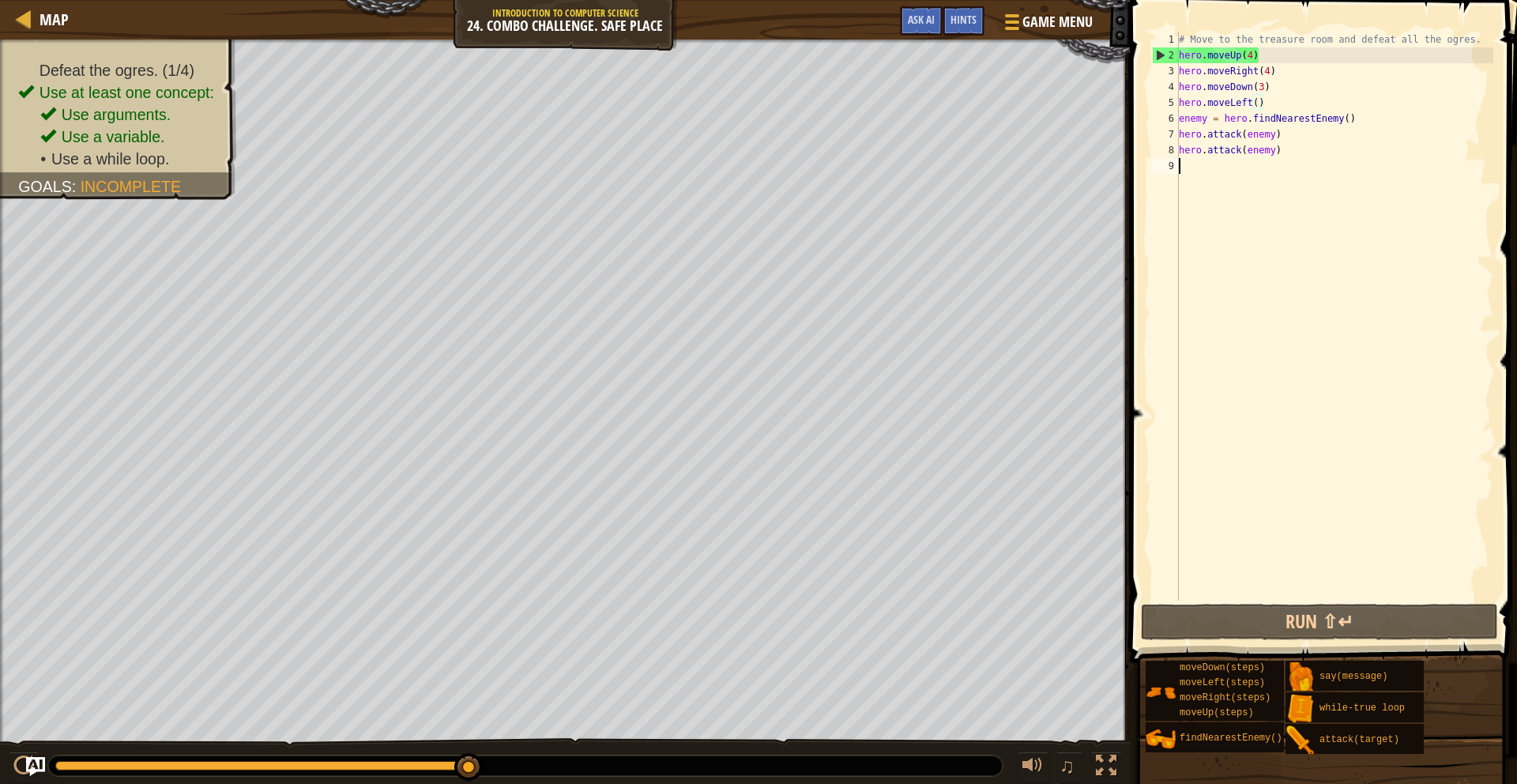
click at [1200, 171] on div "# Move to the treasure room and defeat all the ogres. hero . moveUp ( 4 ) hero …" at bounding box center [1334, 332] width 317 height 600
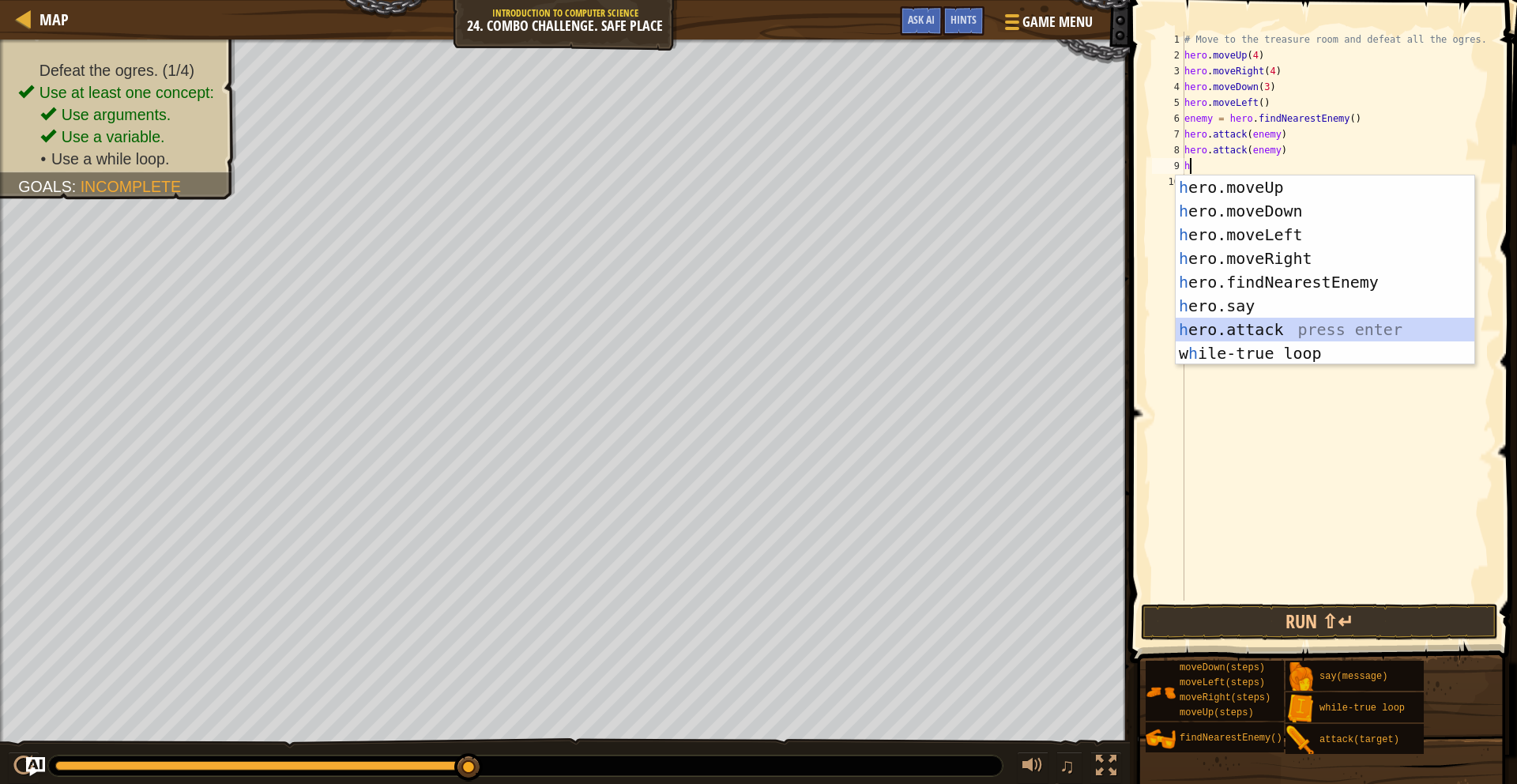
click at [1271, 326] on div "h ero.moveUp press enter h ero.moveDown press enter h ero.moveLeft press enter …" at bounding box center [1325, 293] width 299 height 237
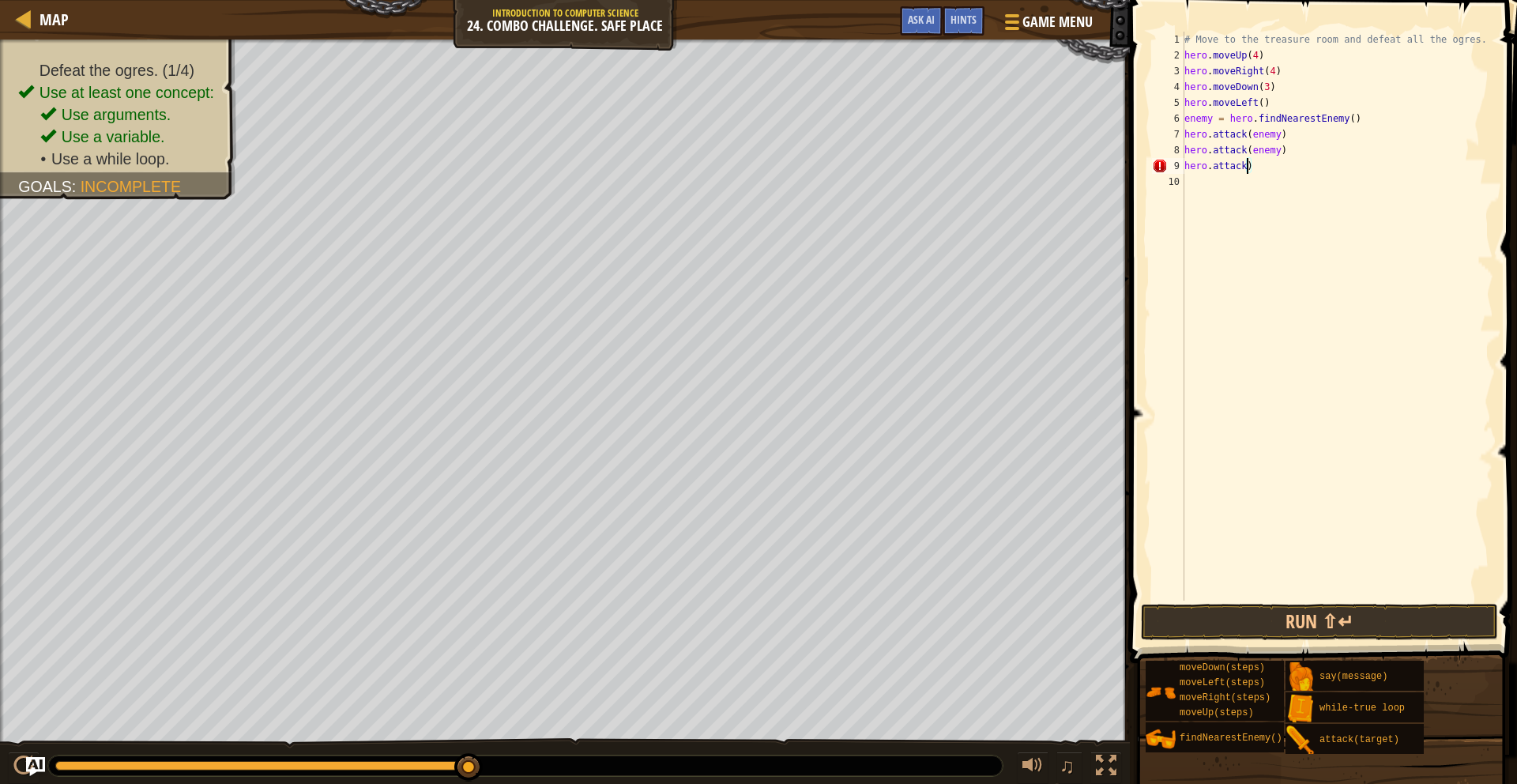
scroll to position [7, 5]
type textarea "hero.attack(enemy)"
click at [1209, 191] on div "# Move to the treasure room and defeat all the ogres. hero . moveUp ( 4 ) hero …" at bounding box center [1338, 332] width 313 height 600
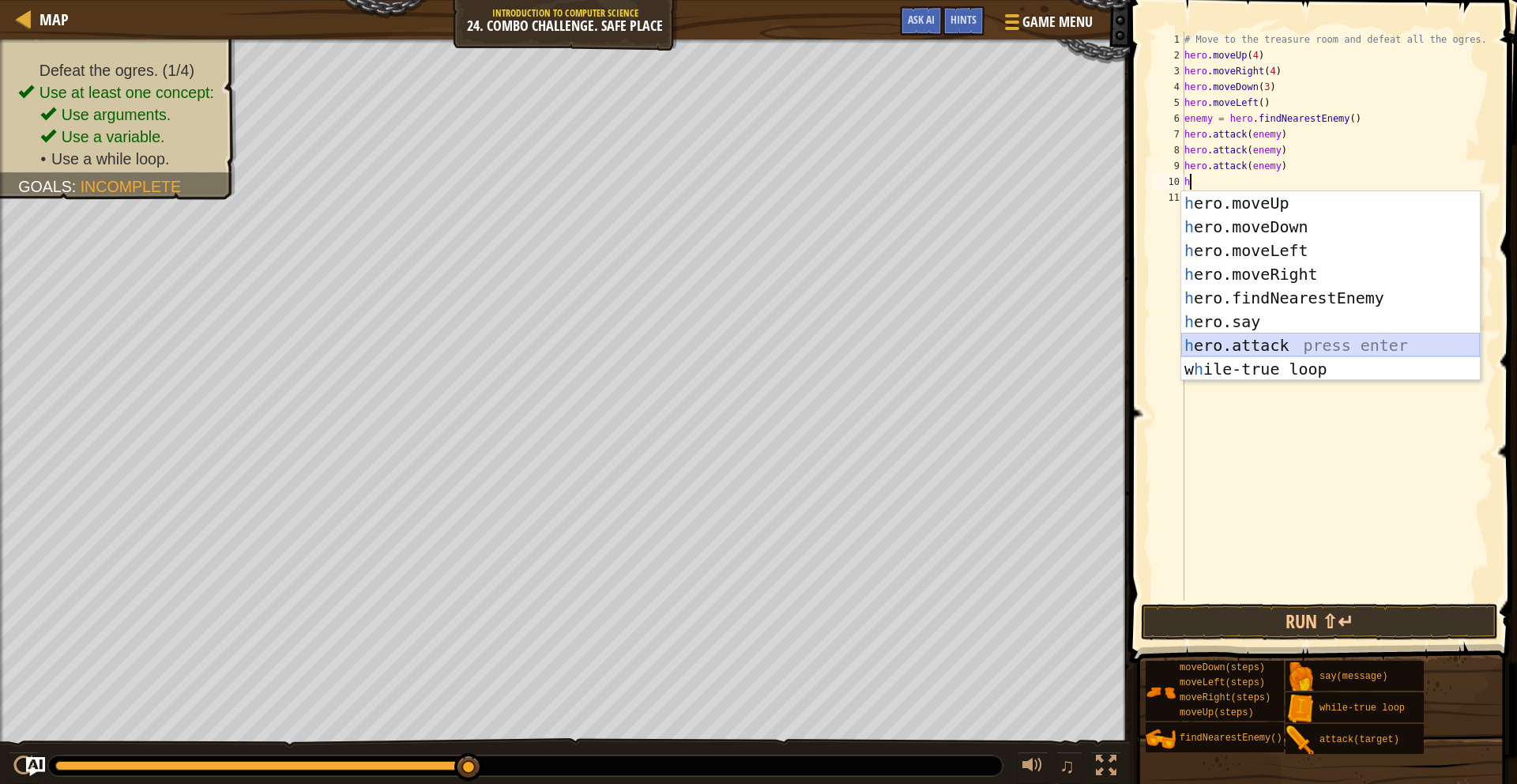
click at [1295, 341] on div "h ero.moveUp press enter h ero.moveDown press enter h ero.moveLeft press enter …" at bounding box center [1330, 310] width 299 height 237
type textarea "hero.attack(enemy)"
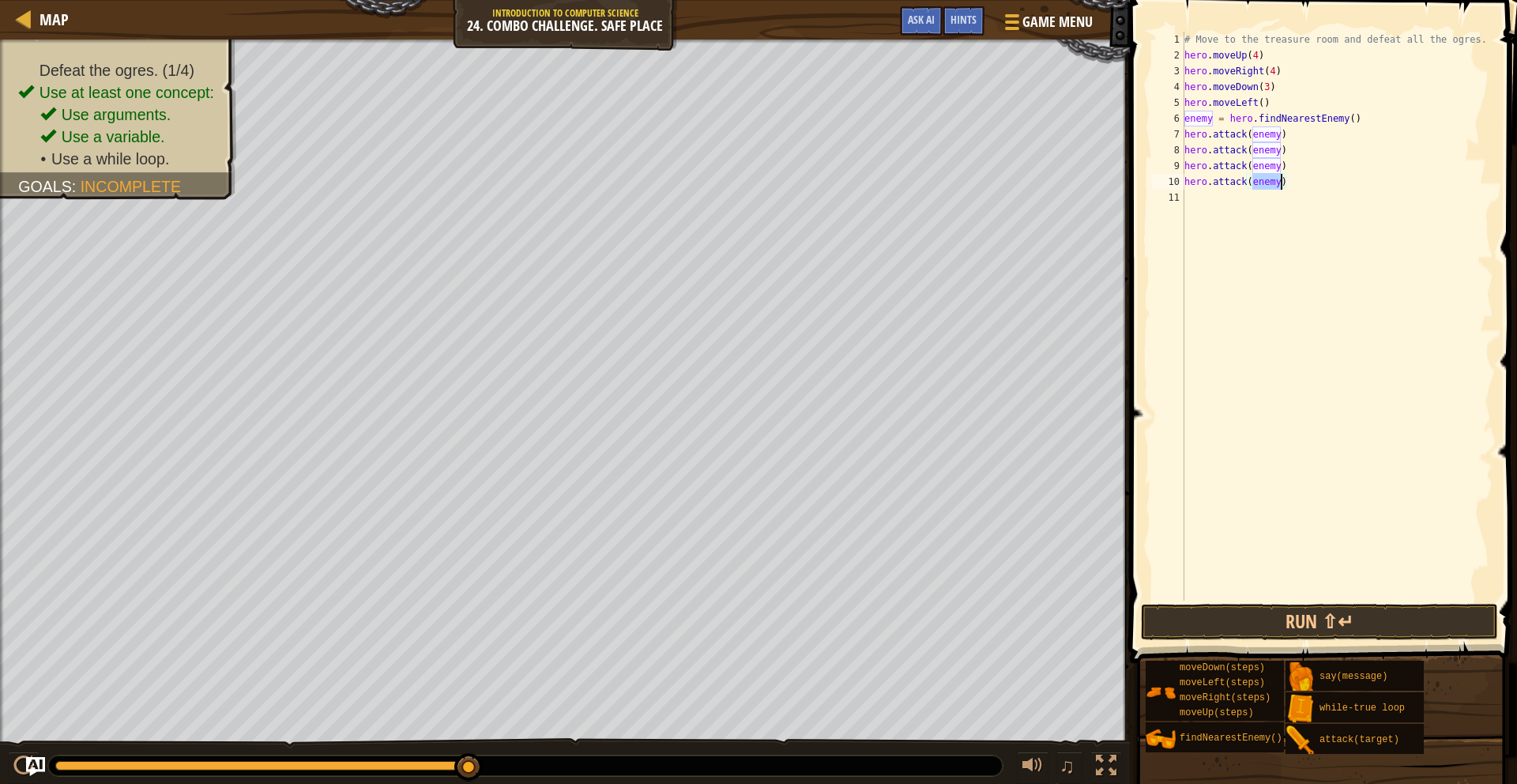
click at [1217, 219] on div "# Move to the treasure room and defeat all the ogres. hero . moveUp ( 4 ) hero …" at bounding box center [1338, 332] width 313 height 600
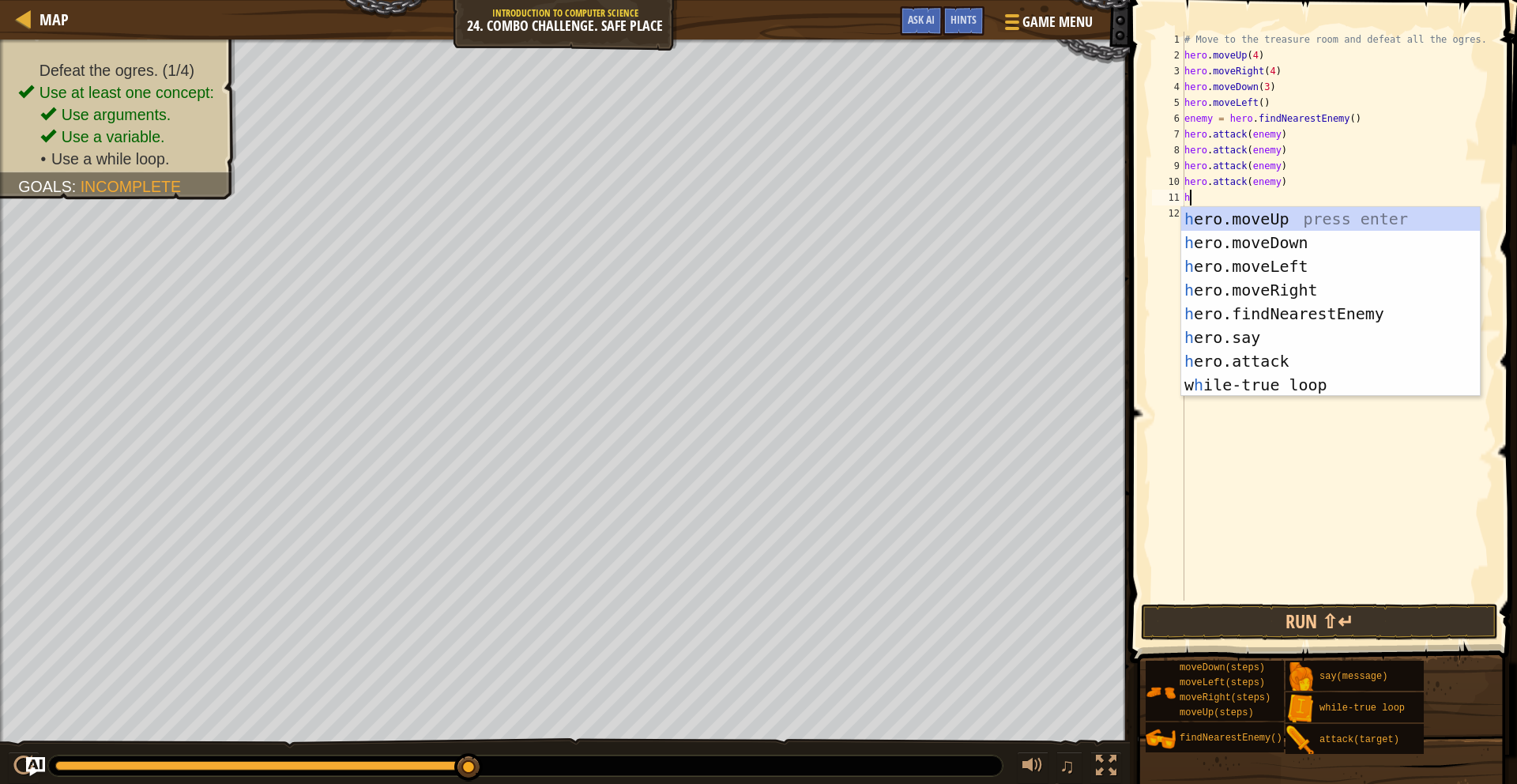
click at [1183, 164] on div "9" at bounding box center [1168, 166] width 32 height 16
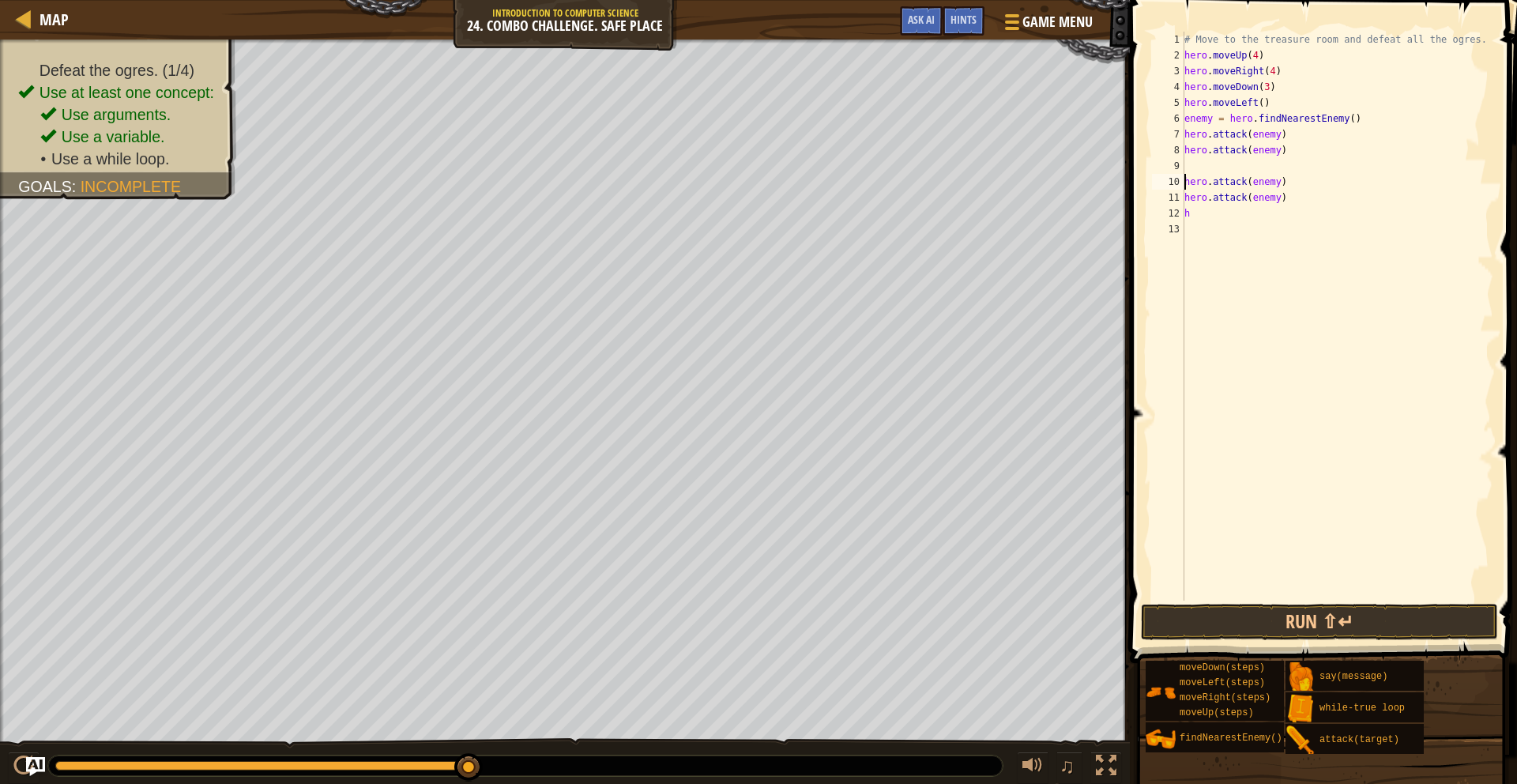
click at [1188, 162] on div "# Move to the treasure room and defeat all the ogres. hero . moveUp ( 4 ) hero …" at bounding box center [1338, 332] width 313 height 600
type textarea "h"
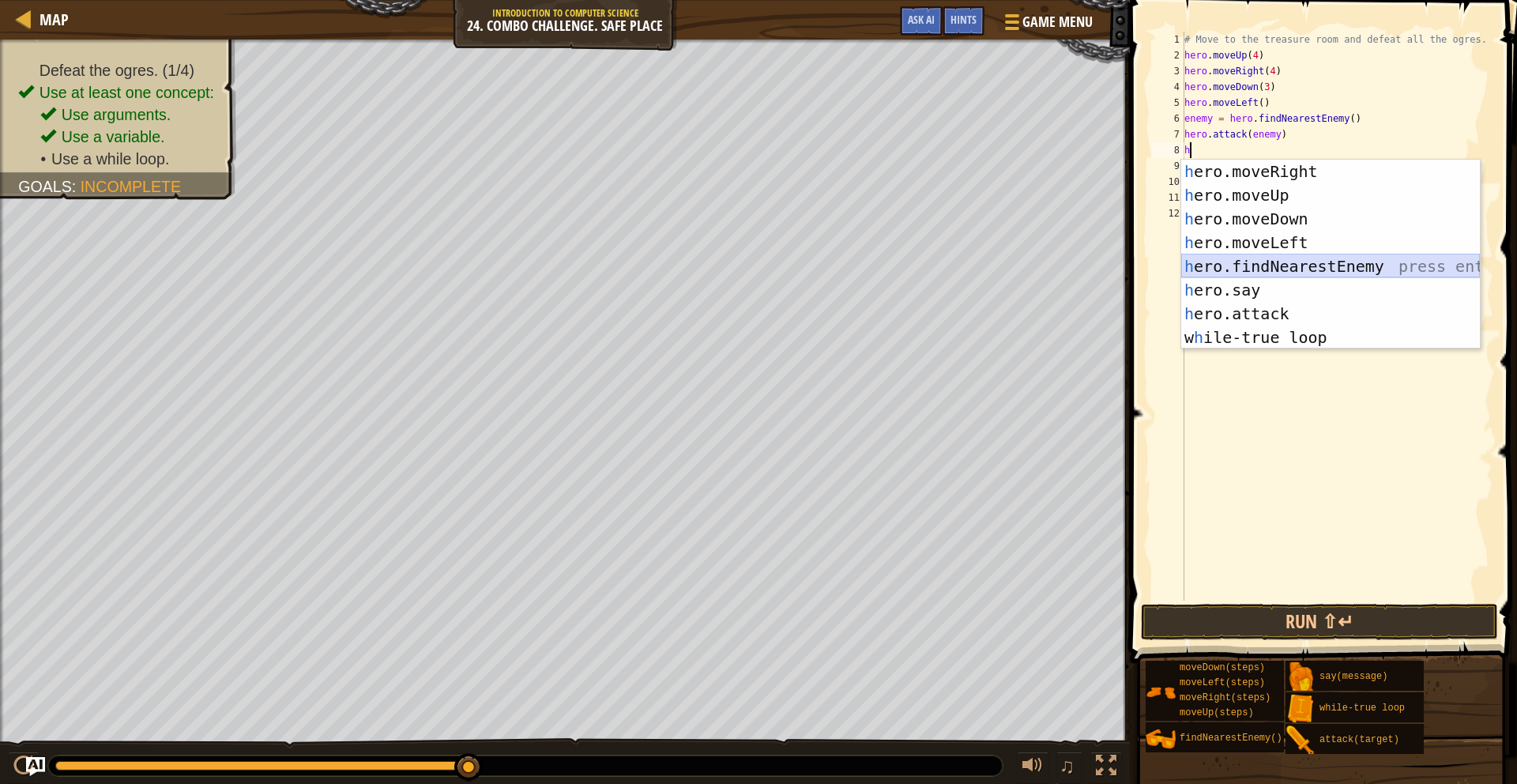
click at [1301, 266] on div "h ero.moveRight press enter h ero.moveUp press enter h ero.moveDown press enter…" at bounding box center [1330, 278] width 299 height 237
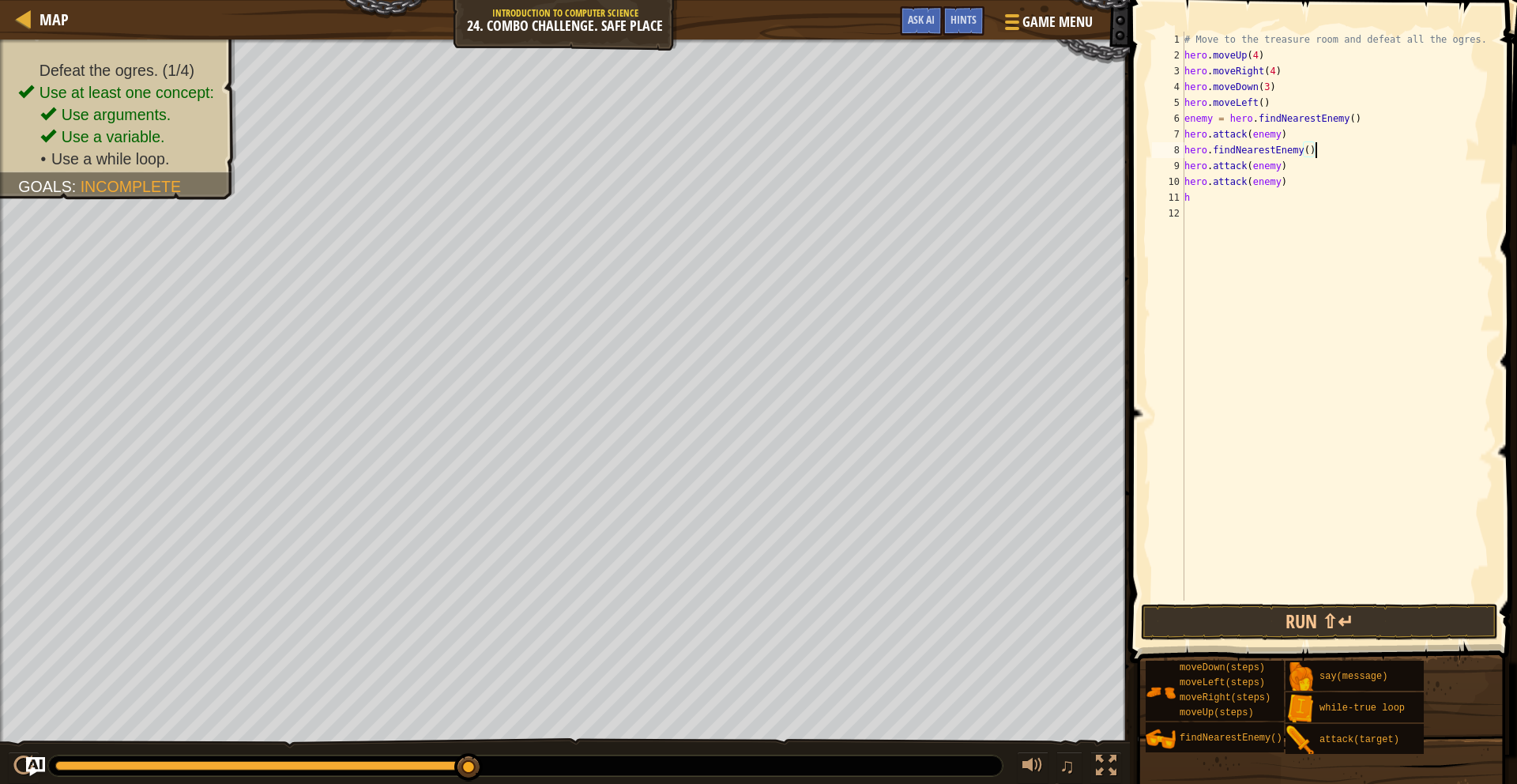
click at [1201, 200] on div "# Move to the treasure room and defeat all the ogres. hero . moveUp ( 4 ) hero …" at bounding box center [1338, 332] width 313 height 600
type textarea "h"
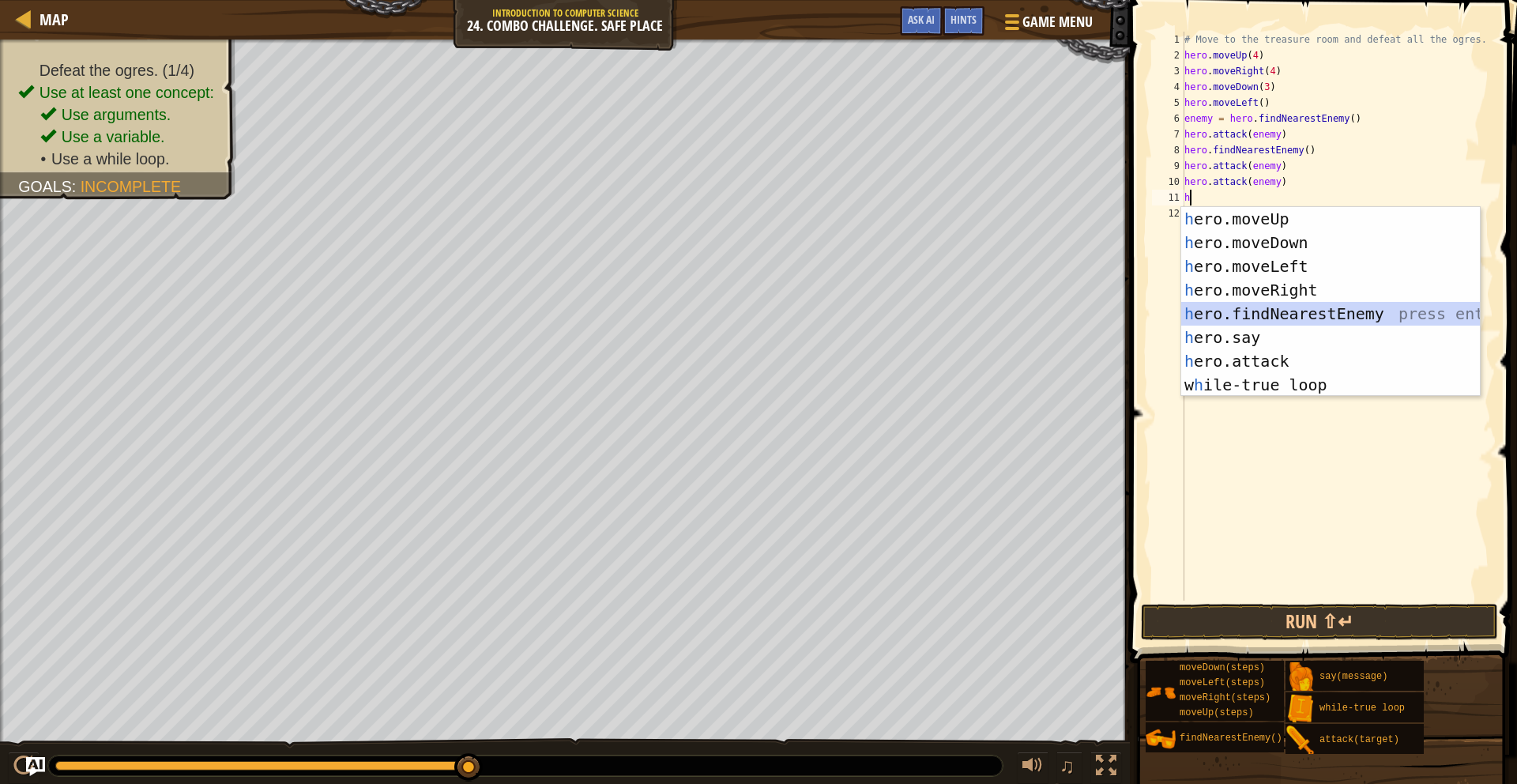
click at [1324, 315] on div "h ero.moveUp press enter h ero.moveDown press enter h ero.moveLeft press enter …" at bounding box center [1330, 326] width 299 height 237
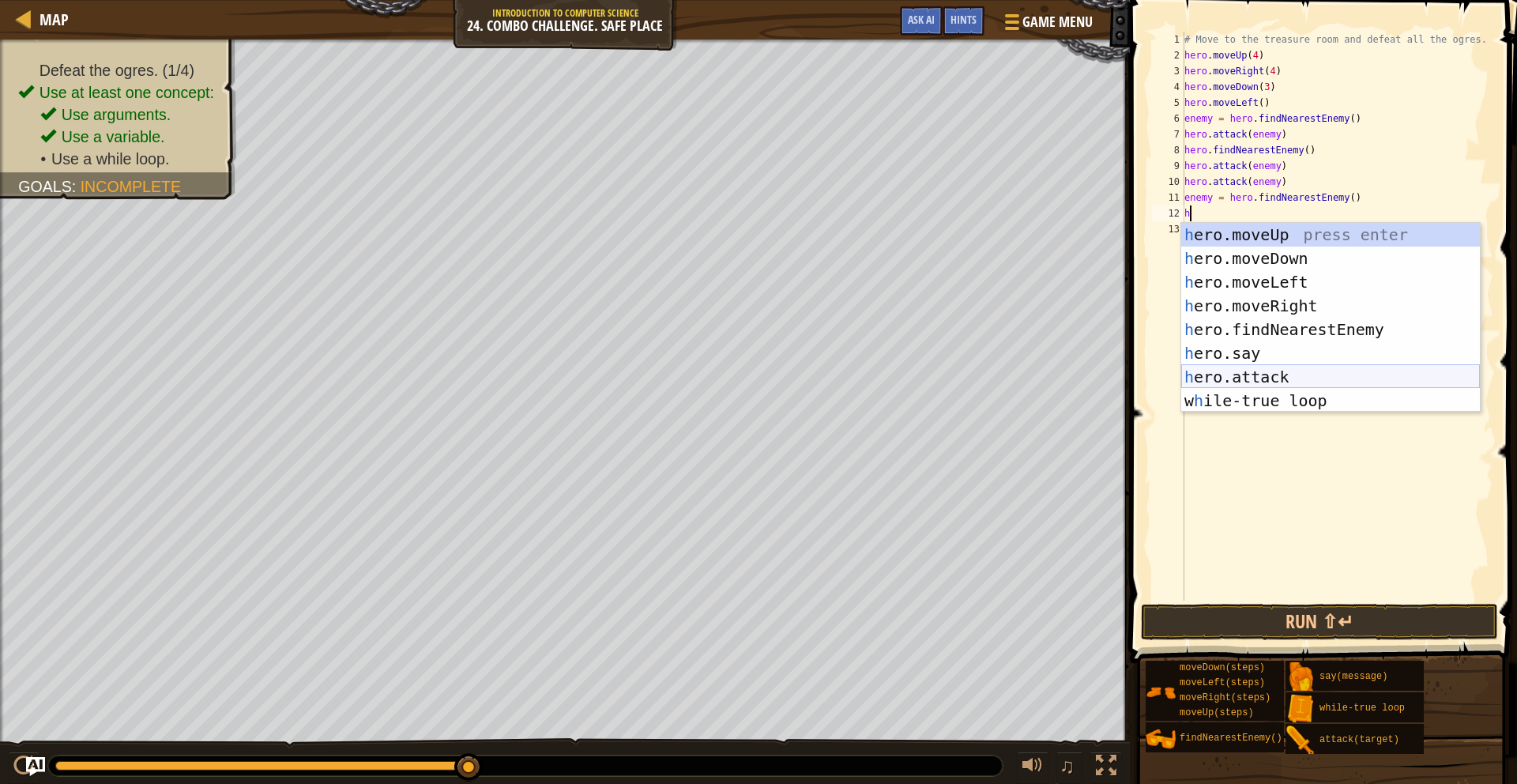
click at [1311, 368] on div "h ero.moveUp press enter h ero.moveDown press enter h ero.moveLeft press enter …" at bounding box center [1330, 341] width 299 height 237
type textarea "hero.attack(enemy)"
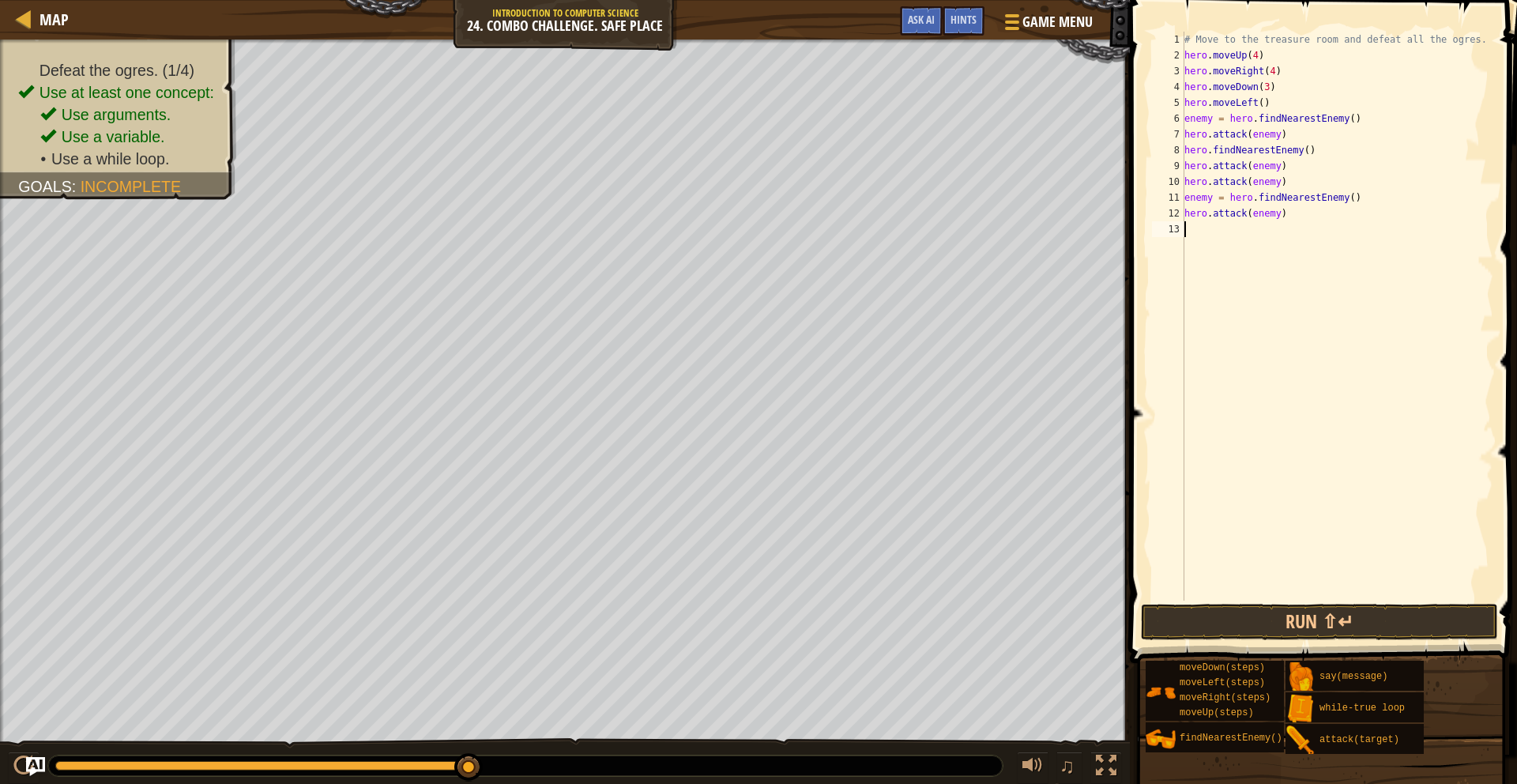
click at [1209, 245] on div "# Move to the treasure room and defeat all the ogres. hero . moveUp ( 4 ) hero …" at bounding box center [1338, 332] width 313 height 600
type textarea "h"
